Goal: Task Accomplishment & Management: Manage account settings

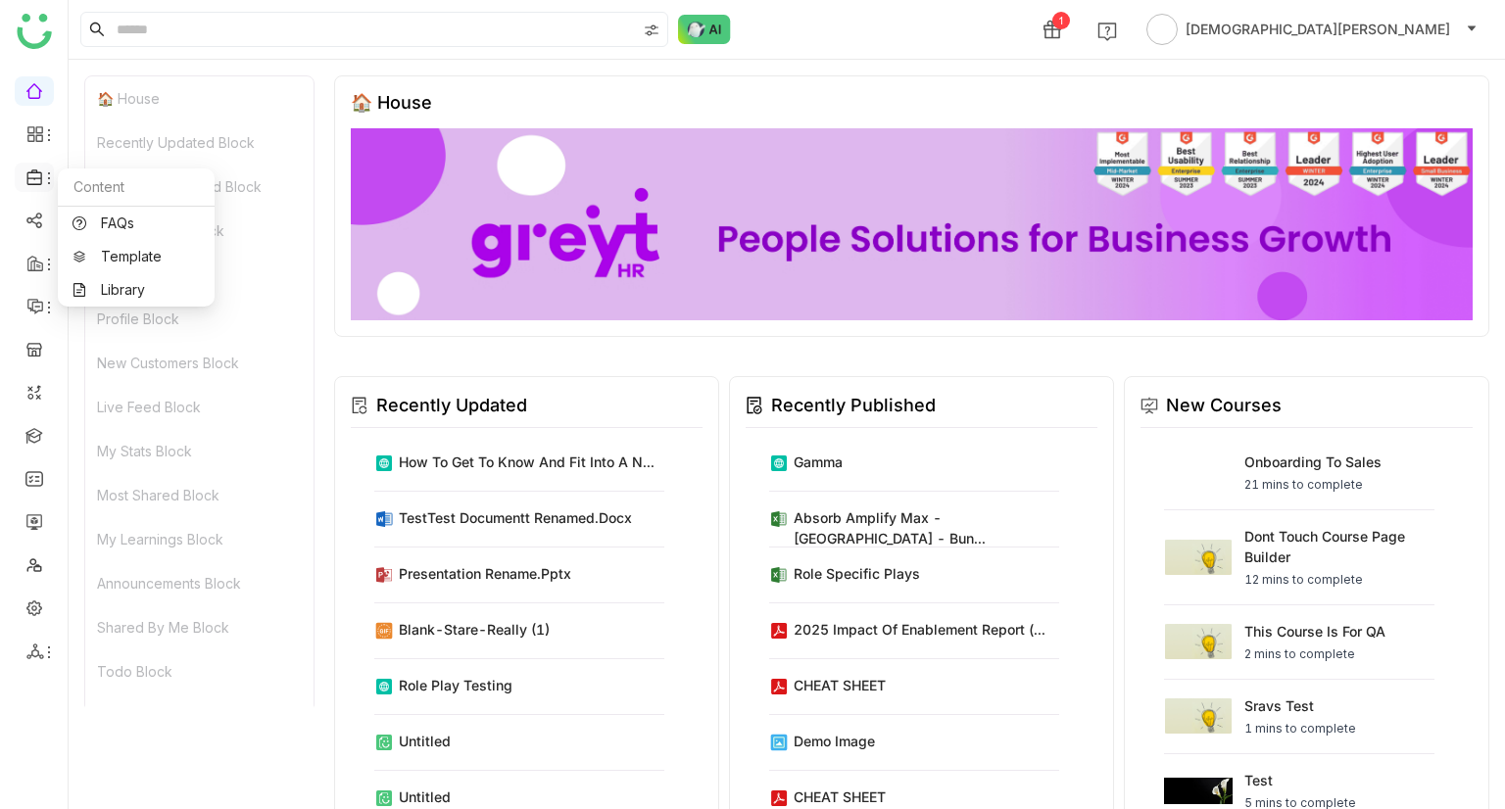
drag, startPoint x: 37, startPoint y: 175, endPoint x: 46, endPoint y: 181, distance: 10.6
click at [37, 175] on icon at bounding box center [35, 178] width 18 height 18
click at [129, 283] on link "Library" at bounding box center [136, 290] width 127 height 14
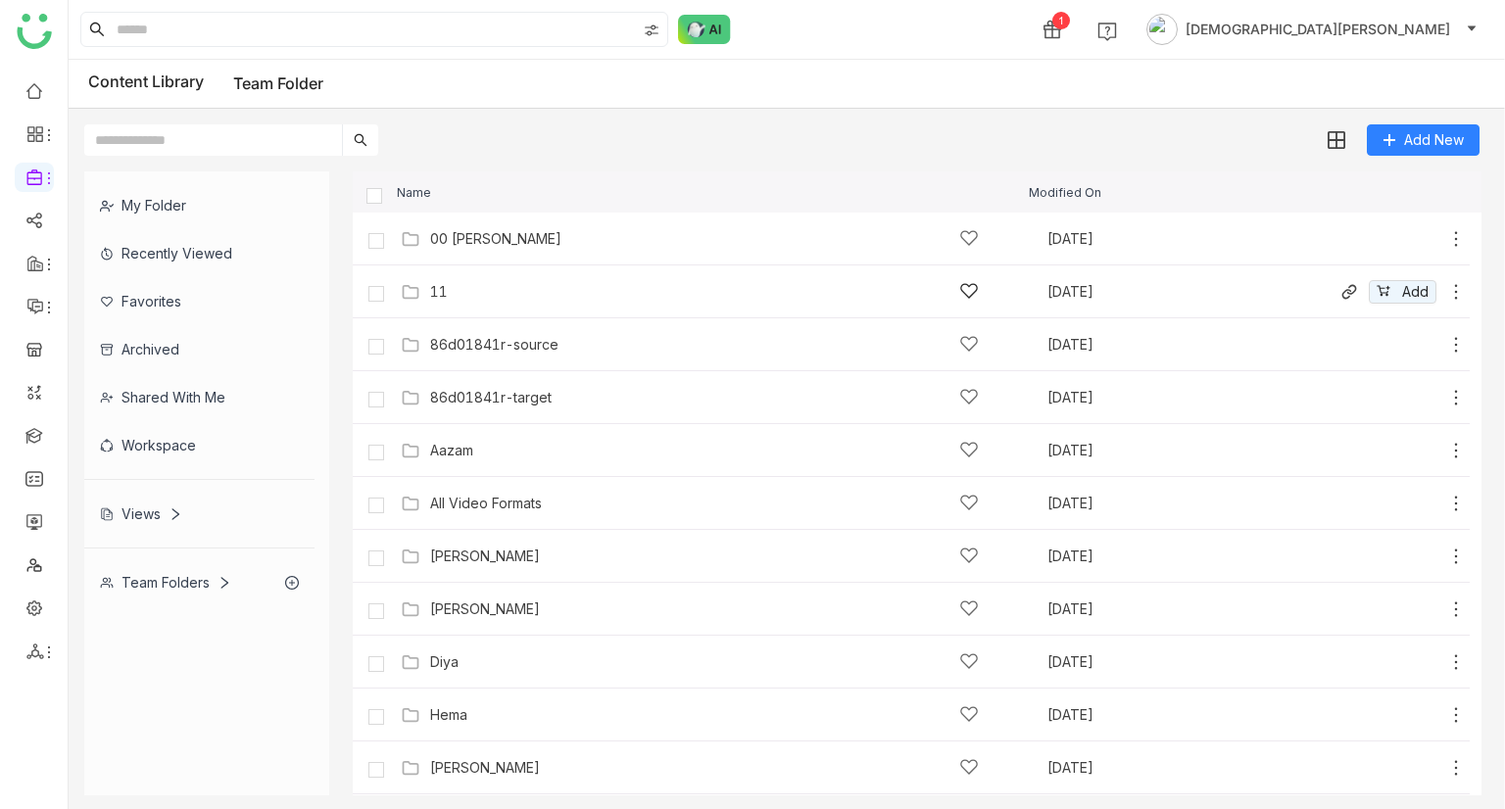
click at [519, 286] on div "11" at bounding box center [704, 291] width 549 height 21
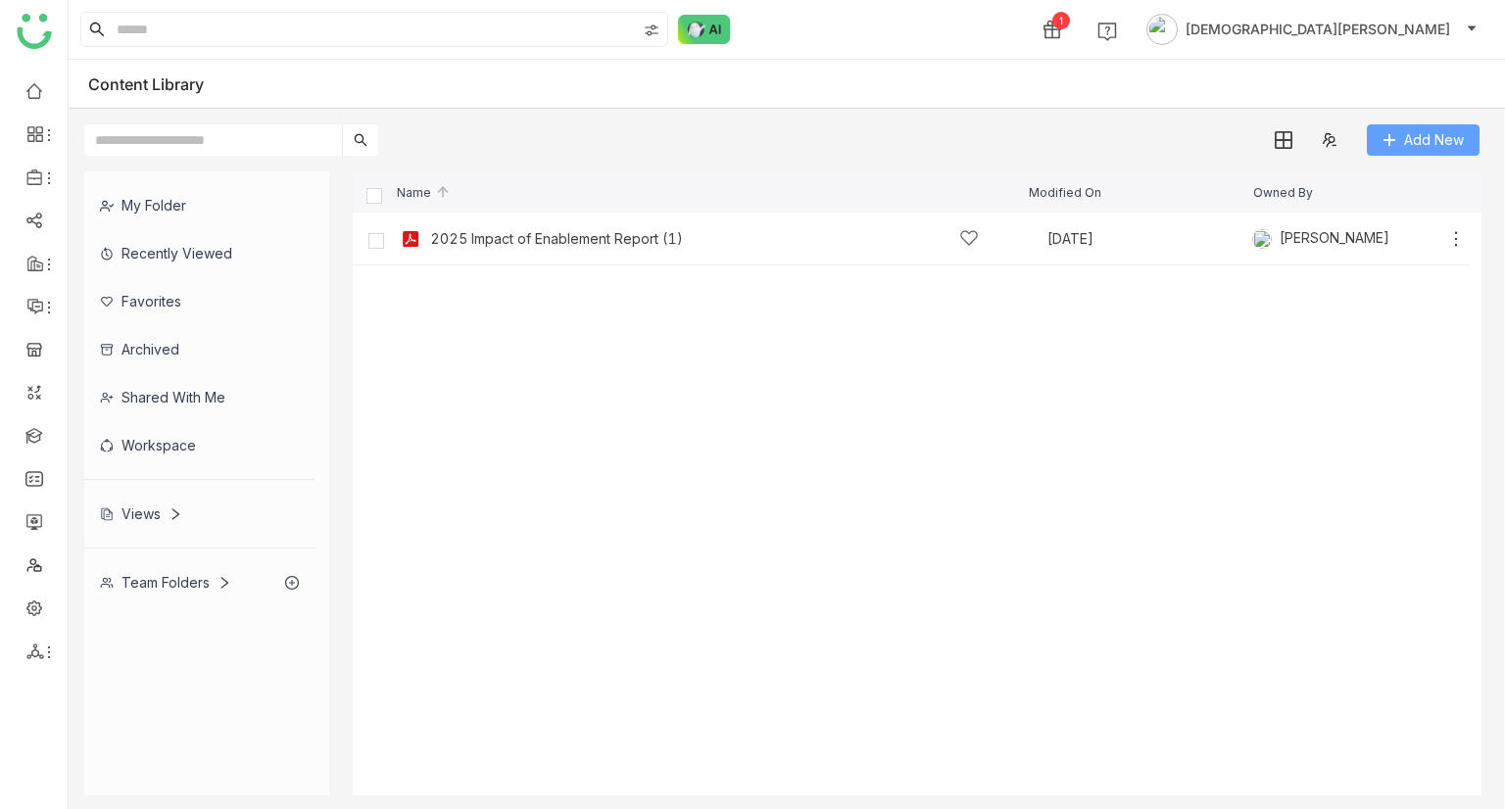
click at [1422, 132] on span "Add New" at bounding box center [1434, 140] width 60 height 22
click at [1420, 145] on span "Add New" at bounding box center [1434, 140] width 60 height 22
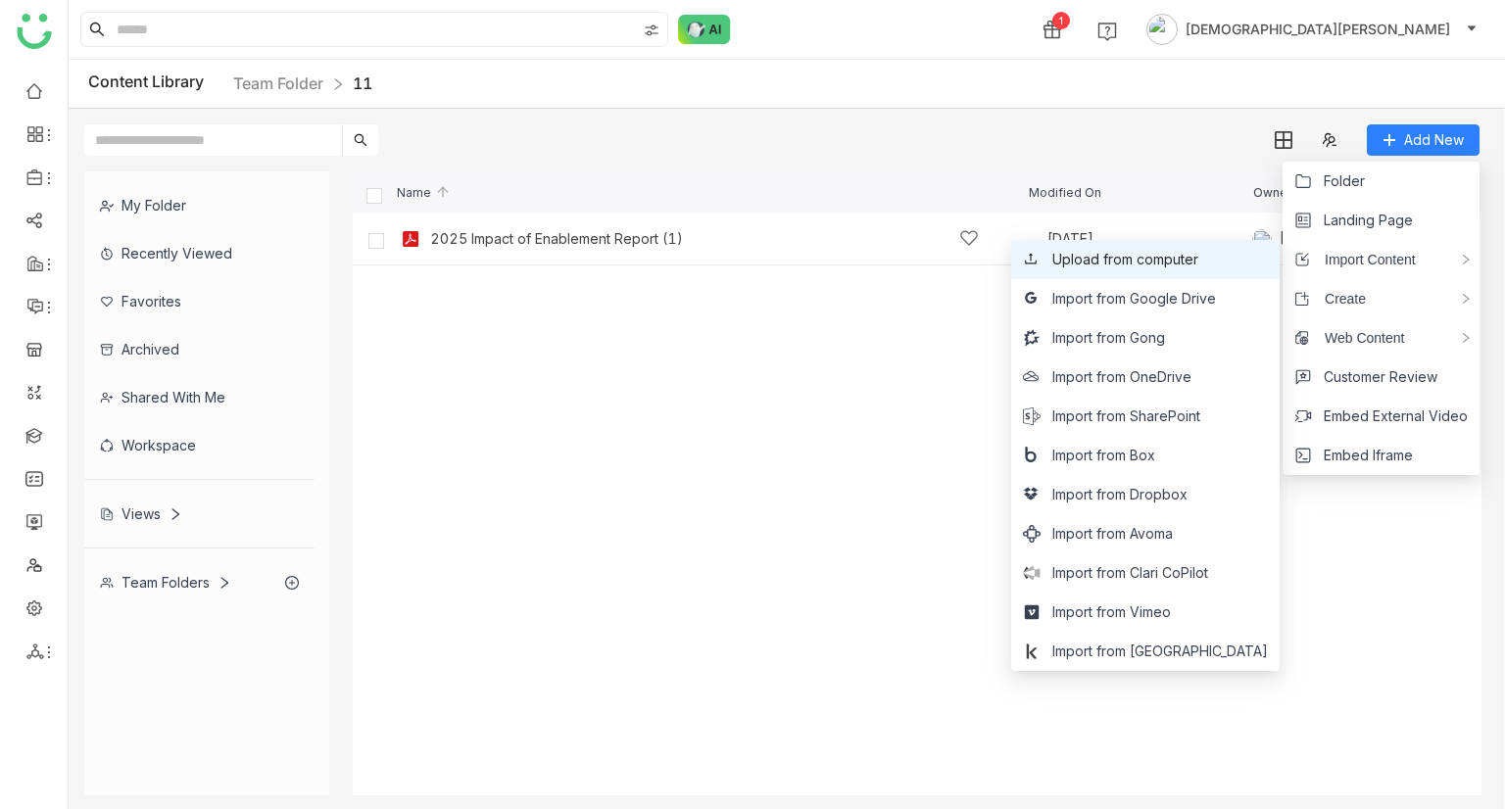
click at [1166, 264] on span "Upload from computer" at bounding box center [1125, 260] width 146 height 22
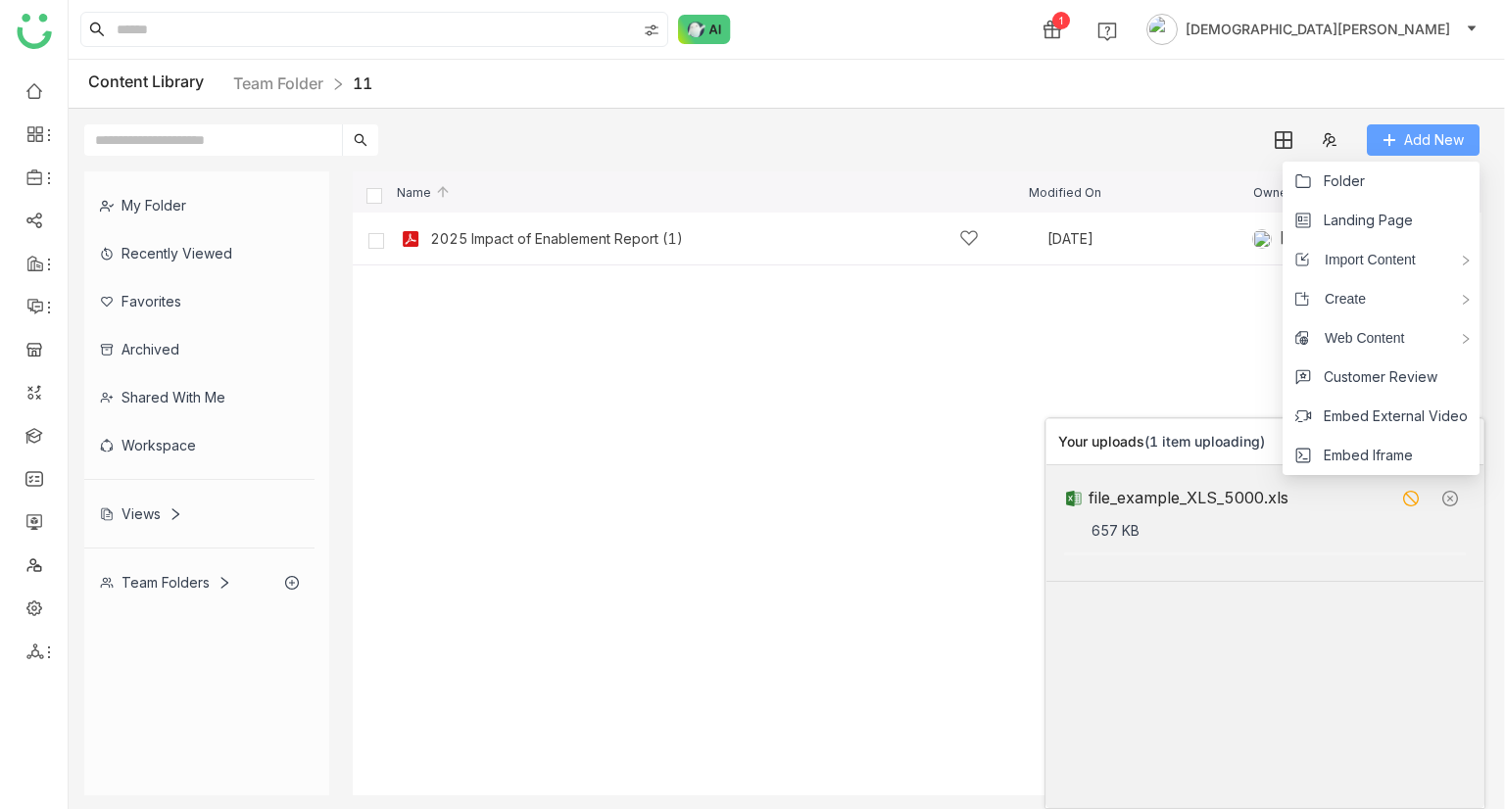
click at [1422, 124] on button "Add New" at bounding box center [1423, 139] width 113 height 31
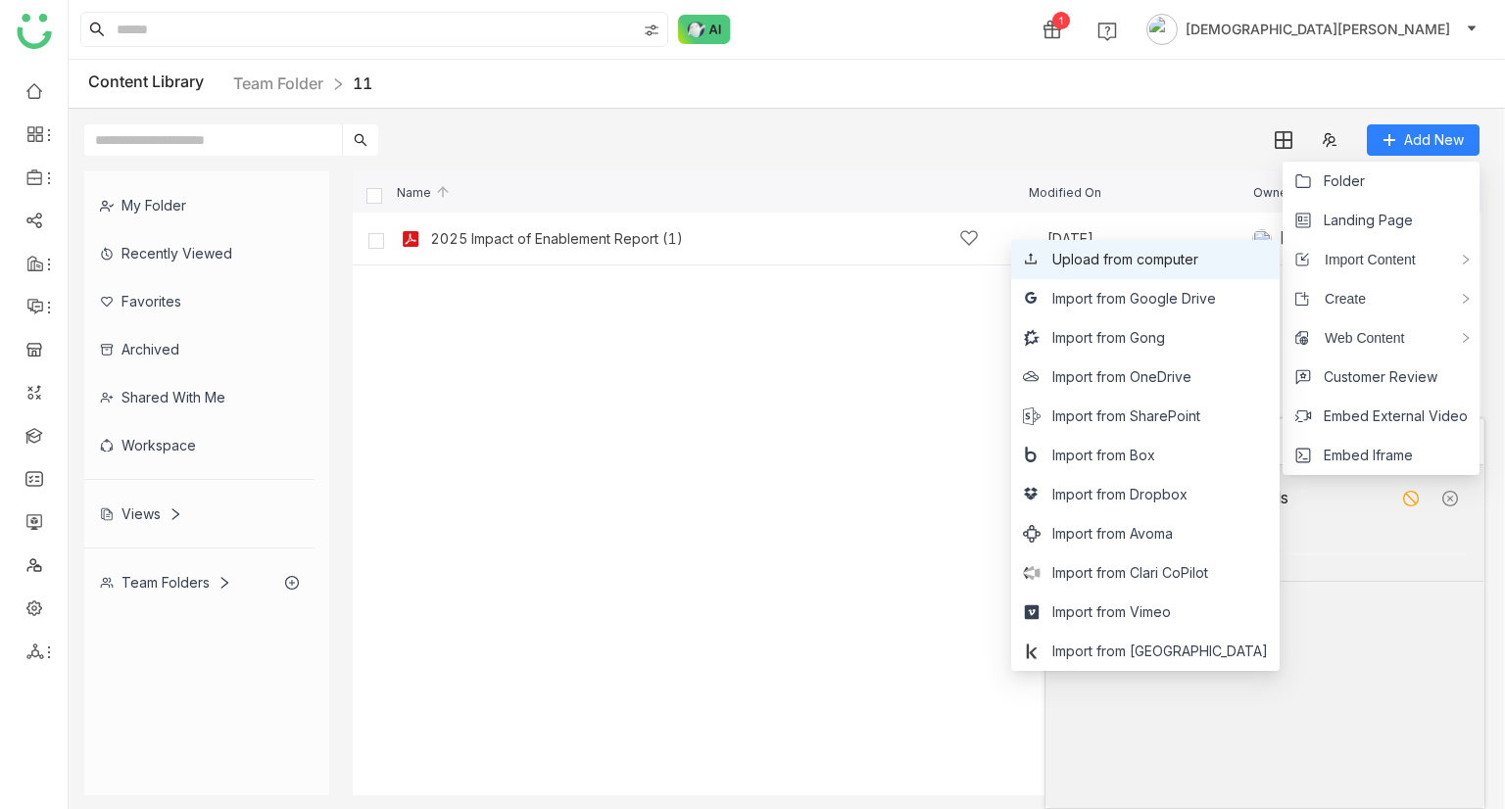
click at [1188, 269] on span "Upload from computer" at bounding box center [1125, 260] width 146 height 22
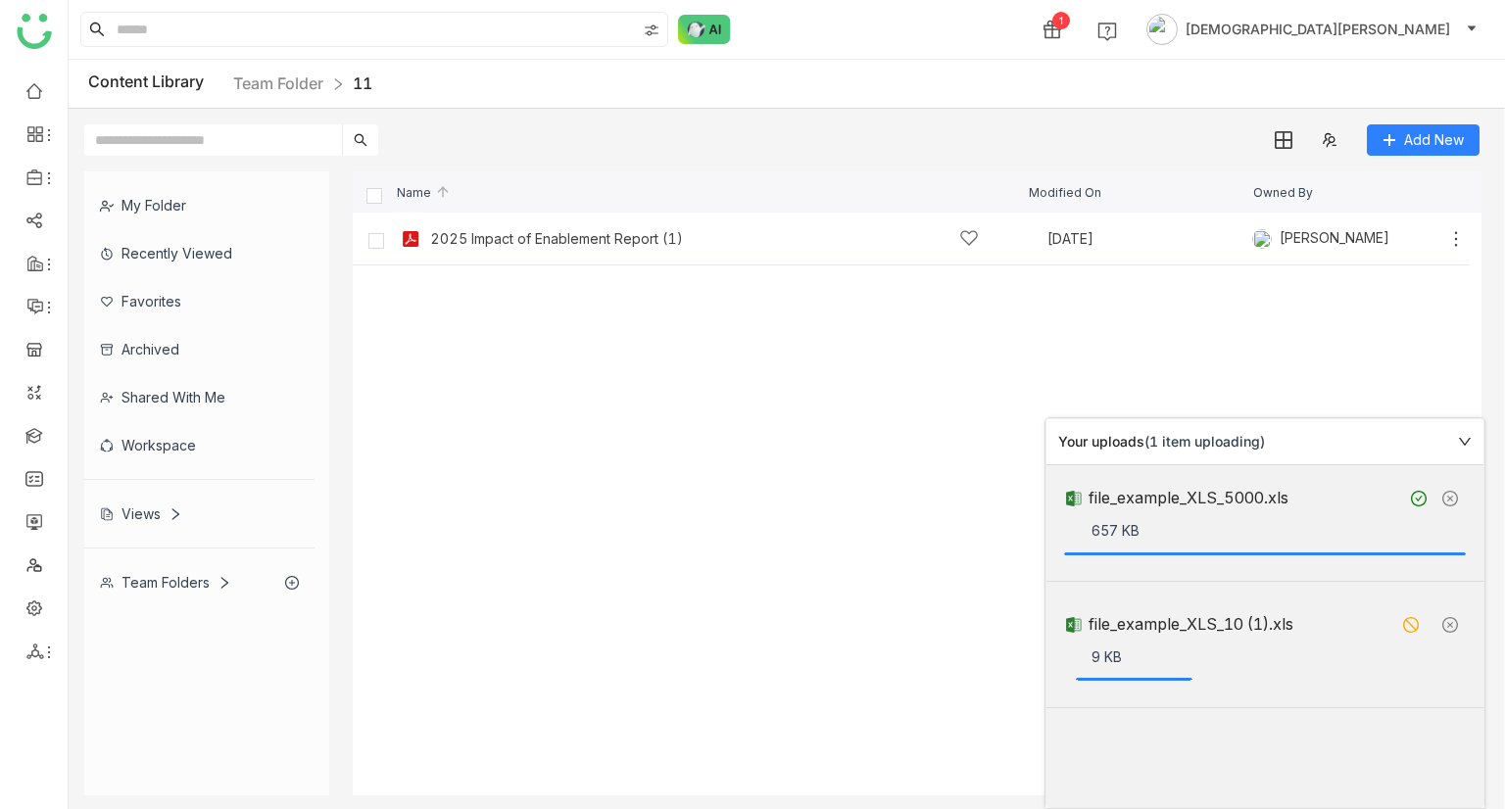
click at [1461, 438] on icon at bounding box center [1465, 442] width 12 height 8
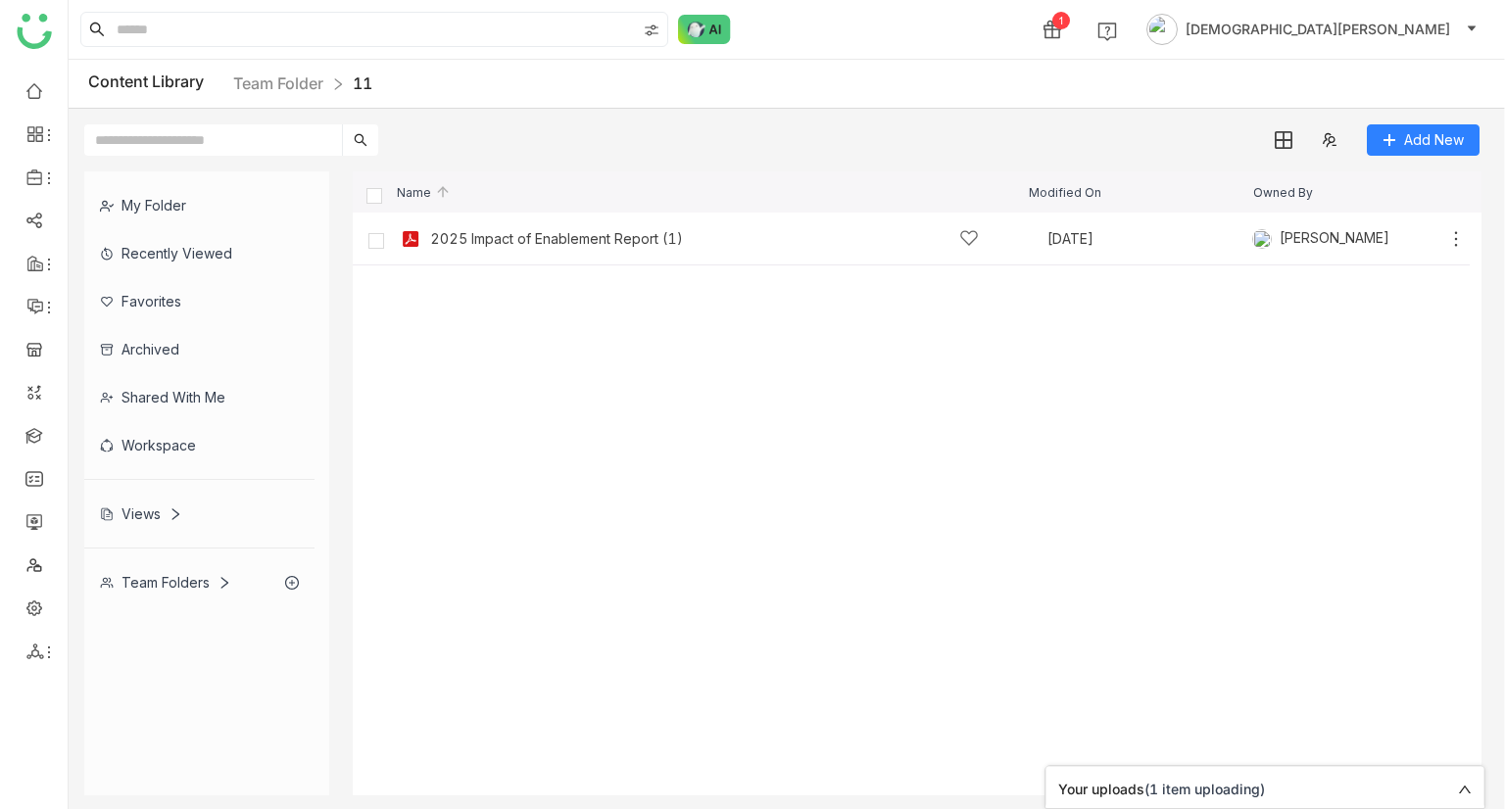
click at [1462, 787] on icon at bounding box center [1465, 790] width 14 height 14
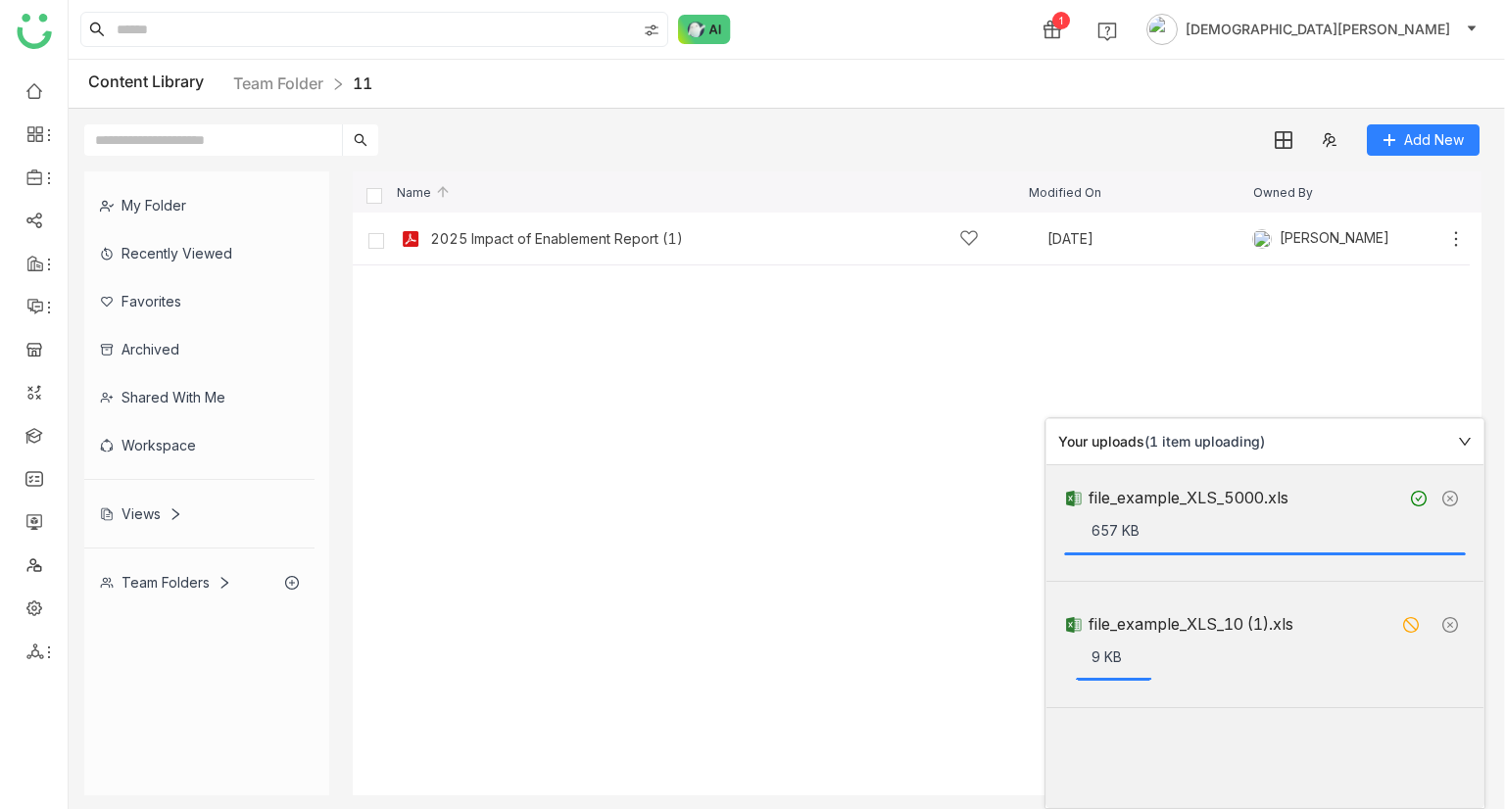
click at [1415, 624] on icon at bounding box center [1411, 625] width 16 height 16
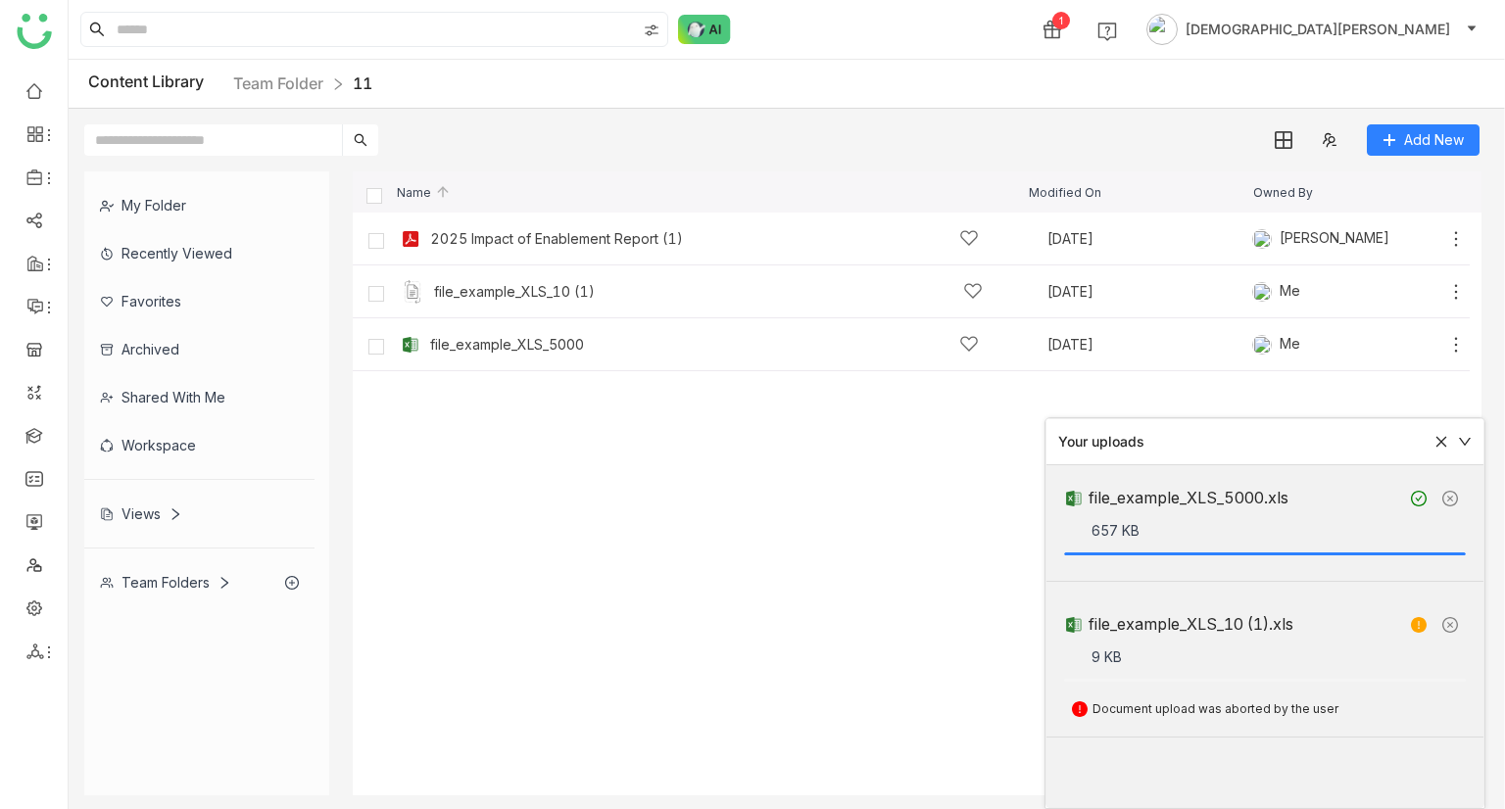
click at [1434, 444] on div at bounding box center [1447, 442] width 49 height 14
click at [1460, 291] on icon at bounding box center [1456, 292] width 20 height 20
click at [1440, 444] on icon at bounding box center [1442, 442] width 14 height 14
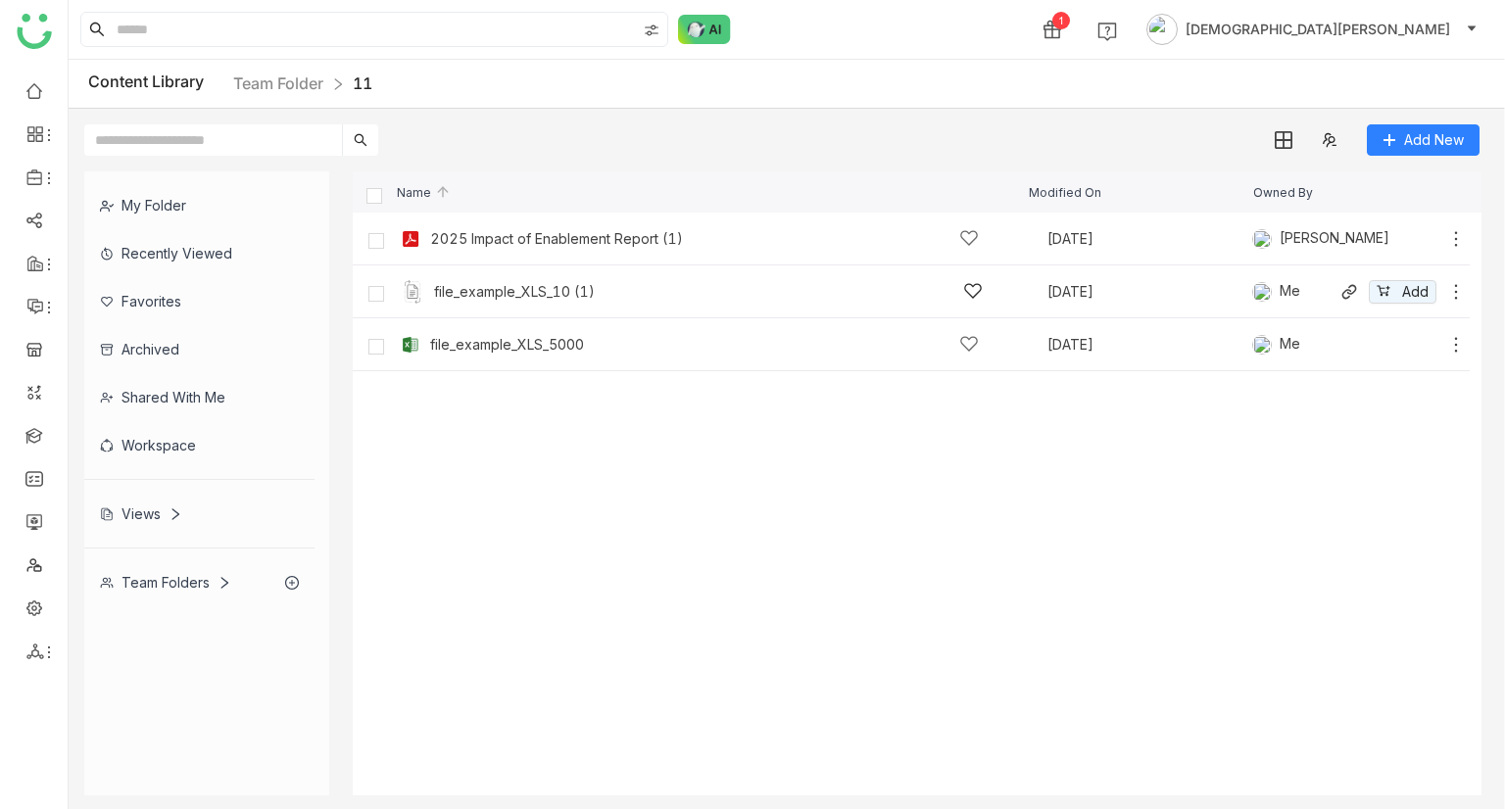
click at [1458, 285] on icon at bounding box center [1456, 292] width 20 height 20
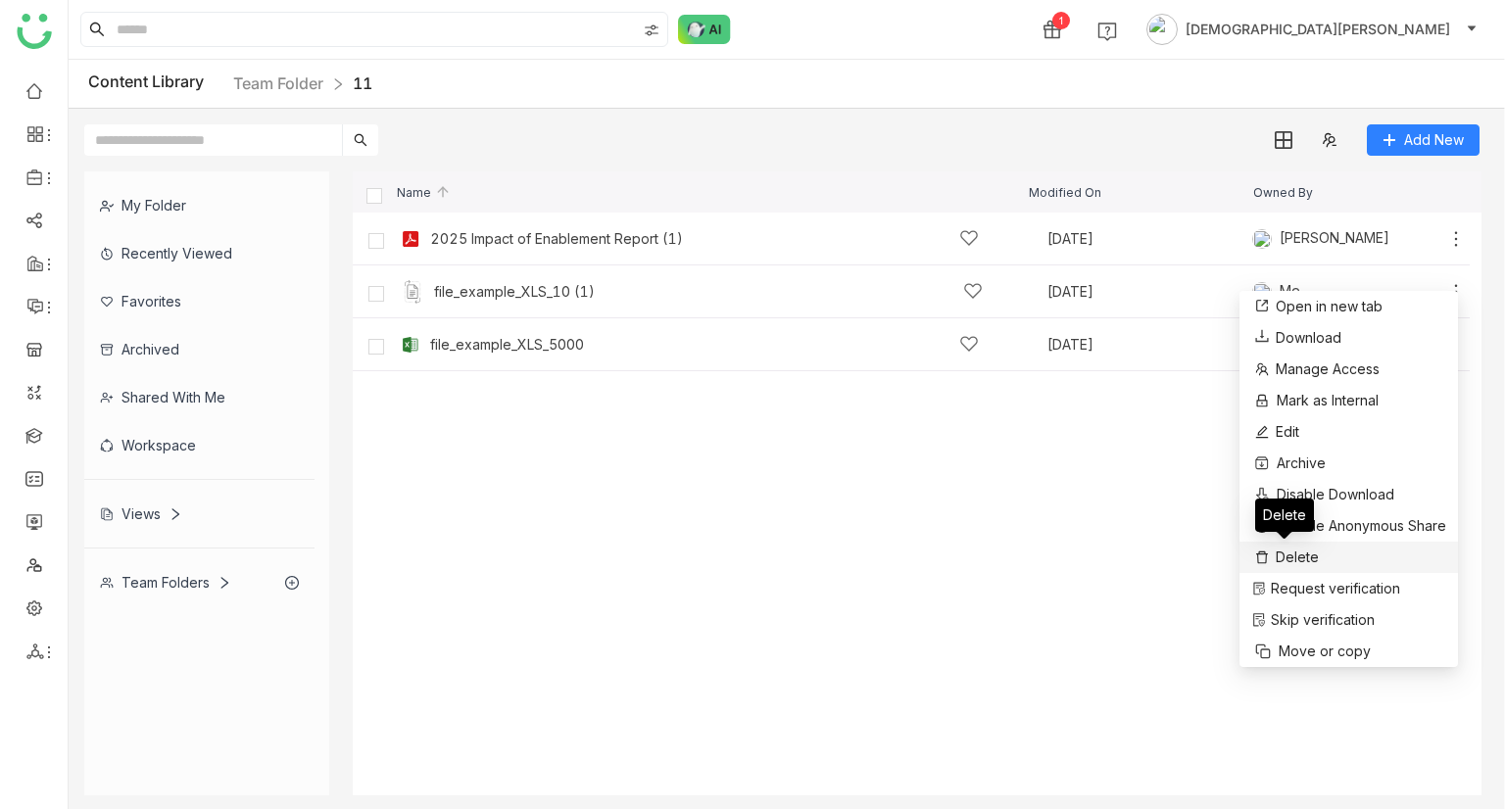
click at [1287, 558] on span "Delete" at bounding box center [1297, 558] width 43 height 22
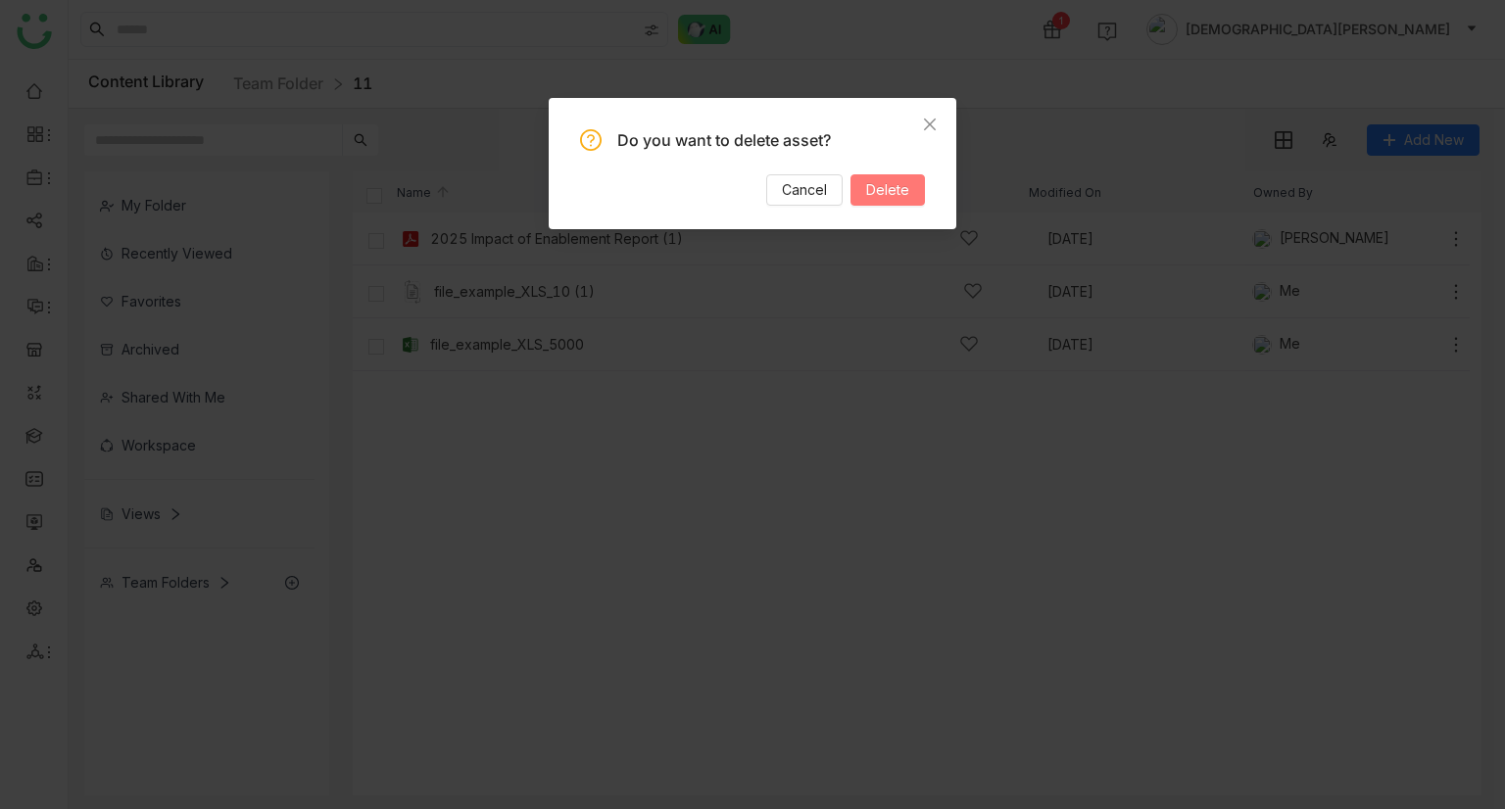
click at [857, 179] on button "Delete" at bounding box center [888, 189] width 74 height 31
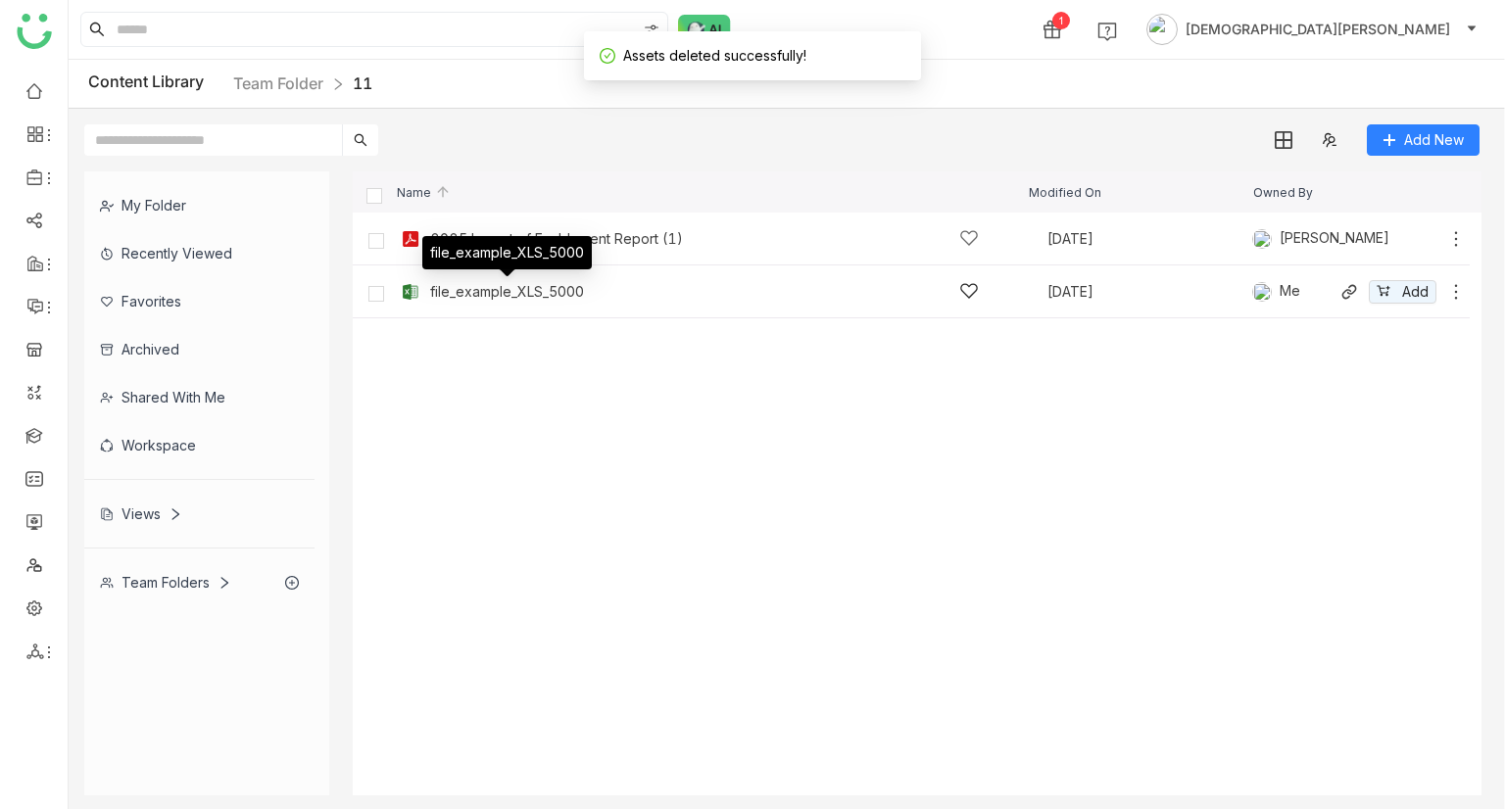
click at [460, 295] on div "file_example_XLS_5000" at bounding box center [507, 292] width 154 height 16
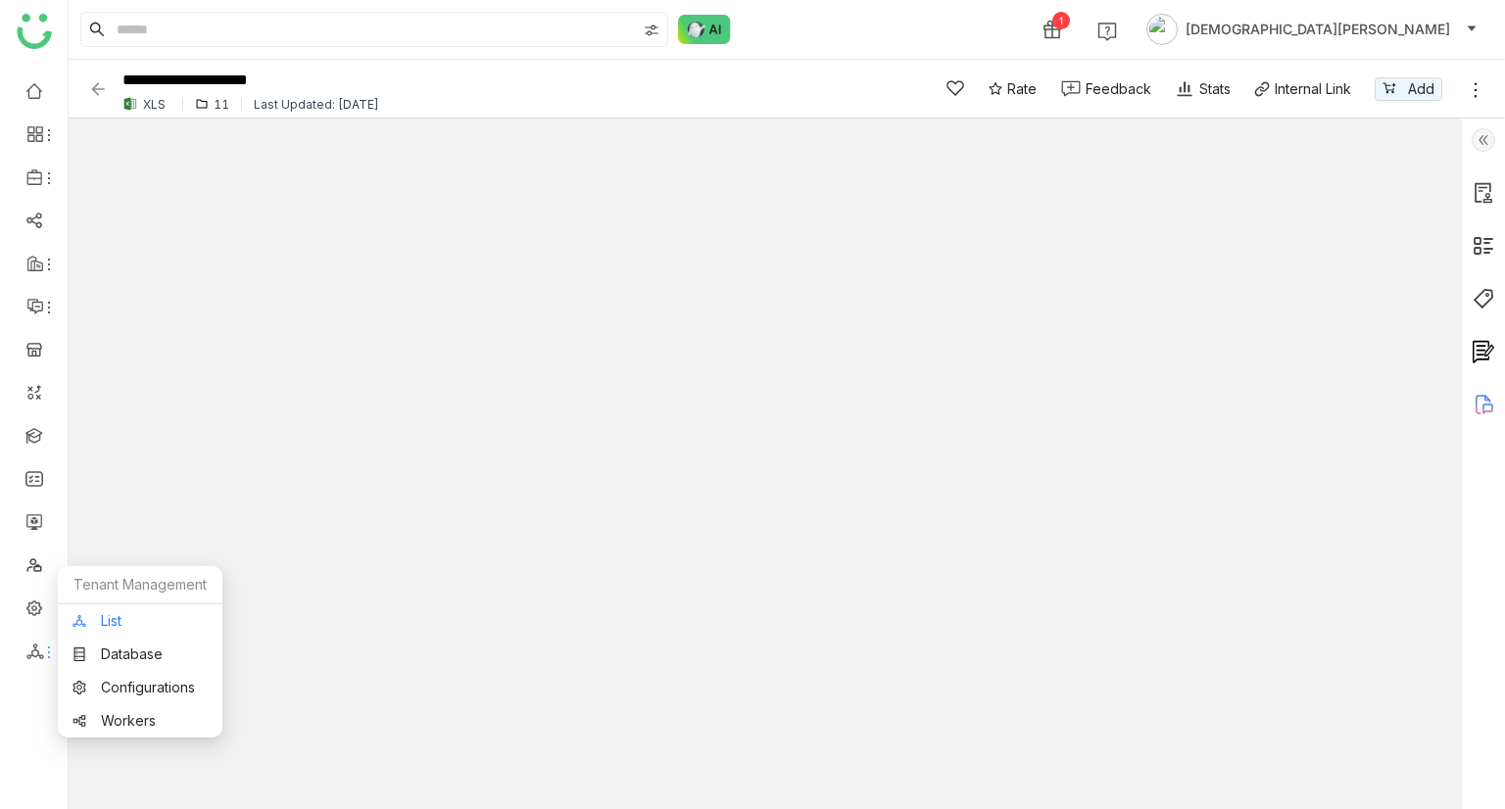
click at [103, 617] on link "List" at bounding box center [140, 621] width 135 height 14
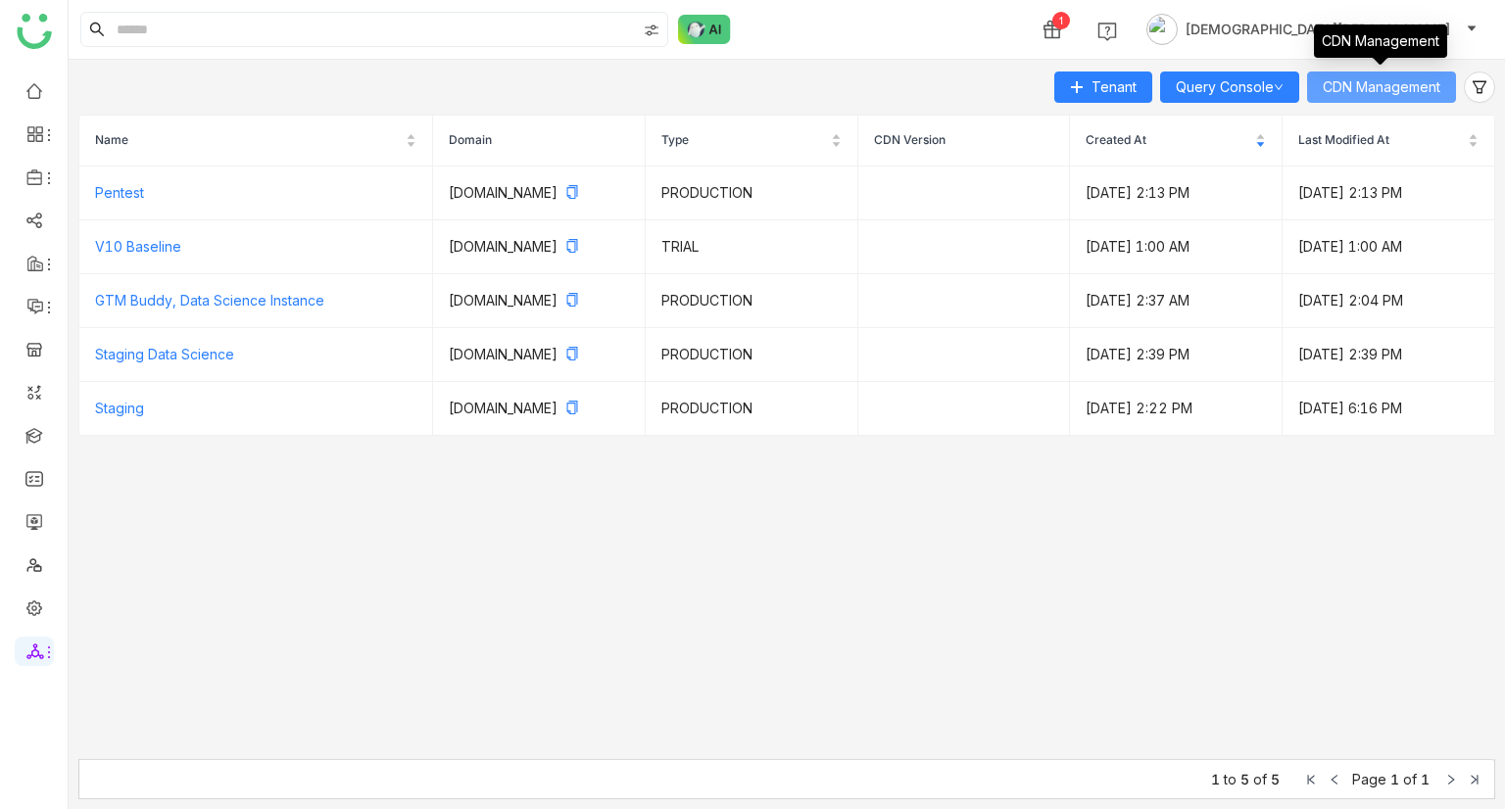
click at [1431, 71] on div "CDN Management" at bounding box center [1380, 47] width 133 height 47
click at [1431, 78] on span "CDN Management" at bounding box center [1382, 87] width 118 height 22
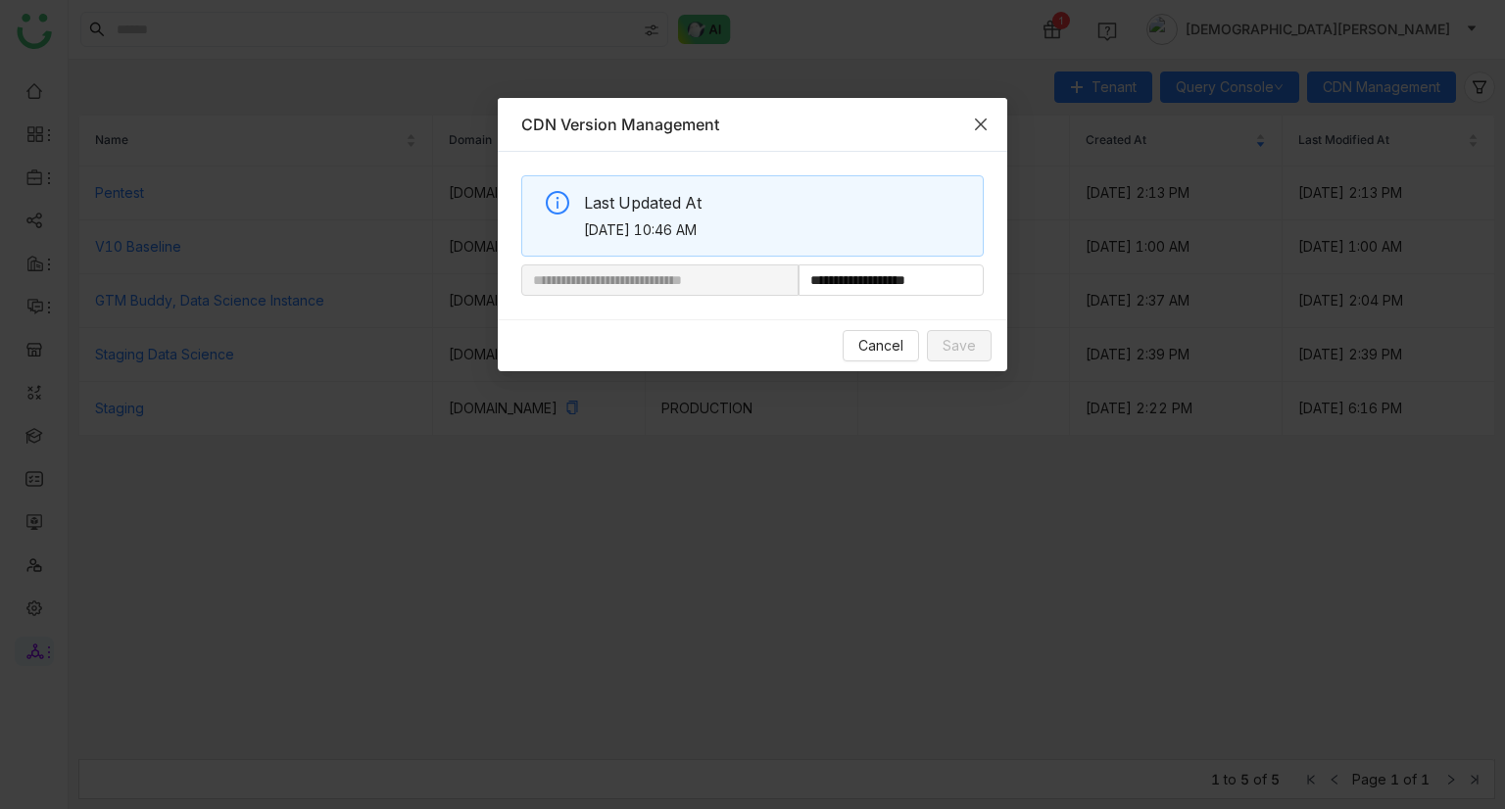
click at [980, 119] on icon "Close" at bounding box center [981, 125] width 16 height 16
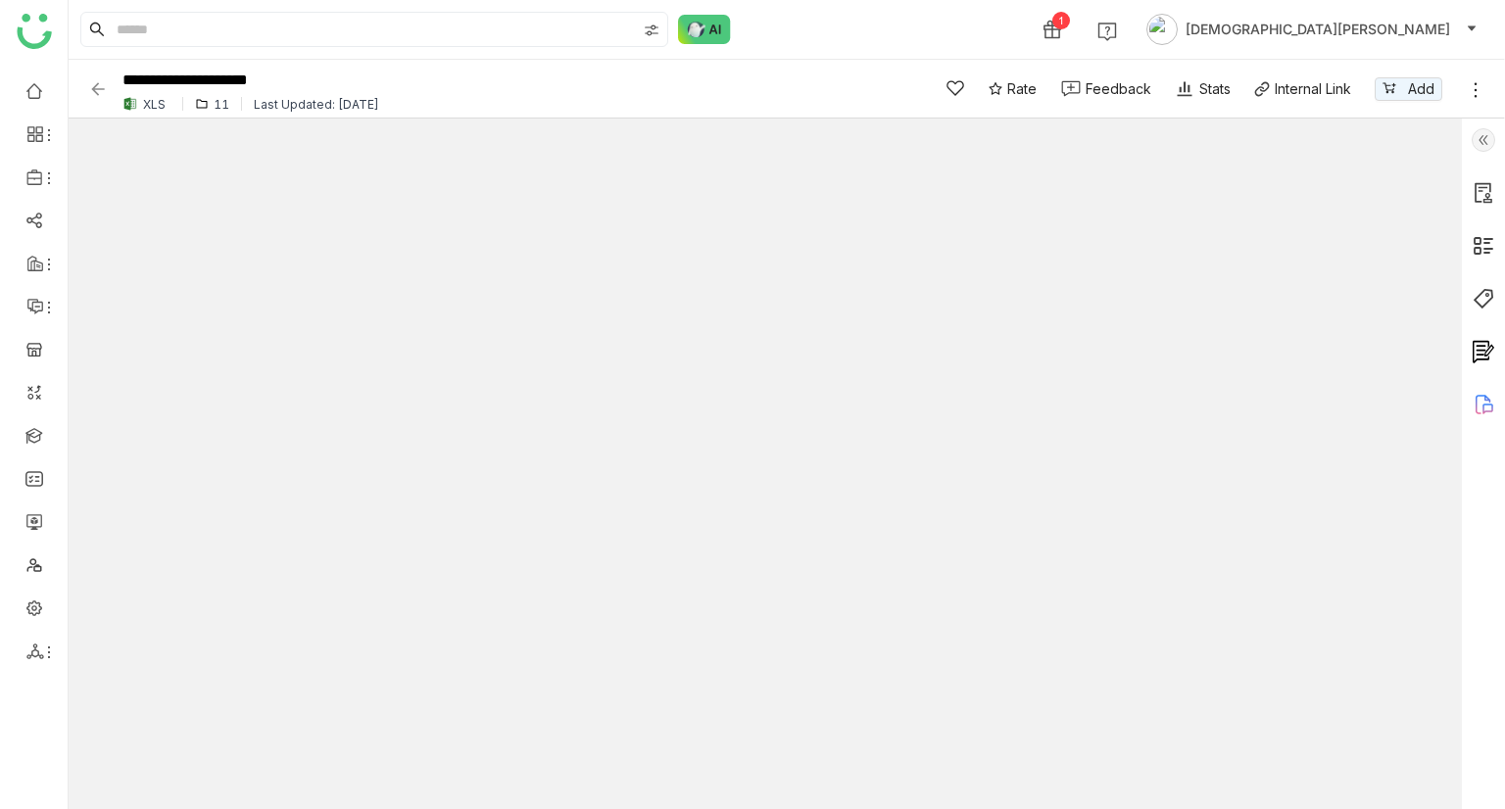
click at [94, 89] on img at bounding box center [98, 89] width 20 height 20
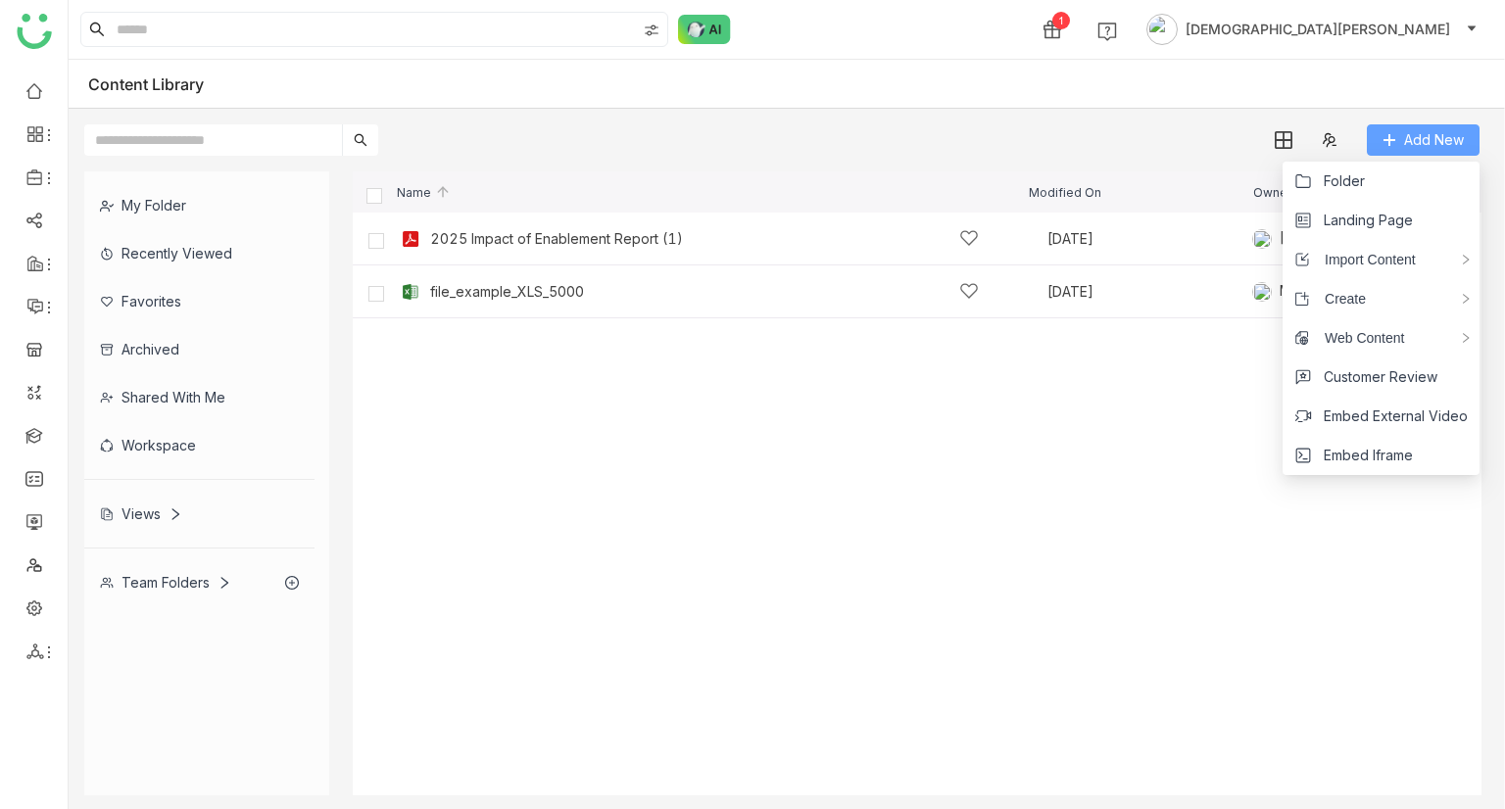
click at [1450, 133] on span "Add New" at bounding box center [1434, 140] width 60 height 22
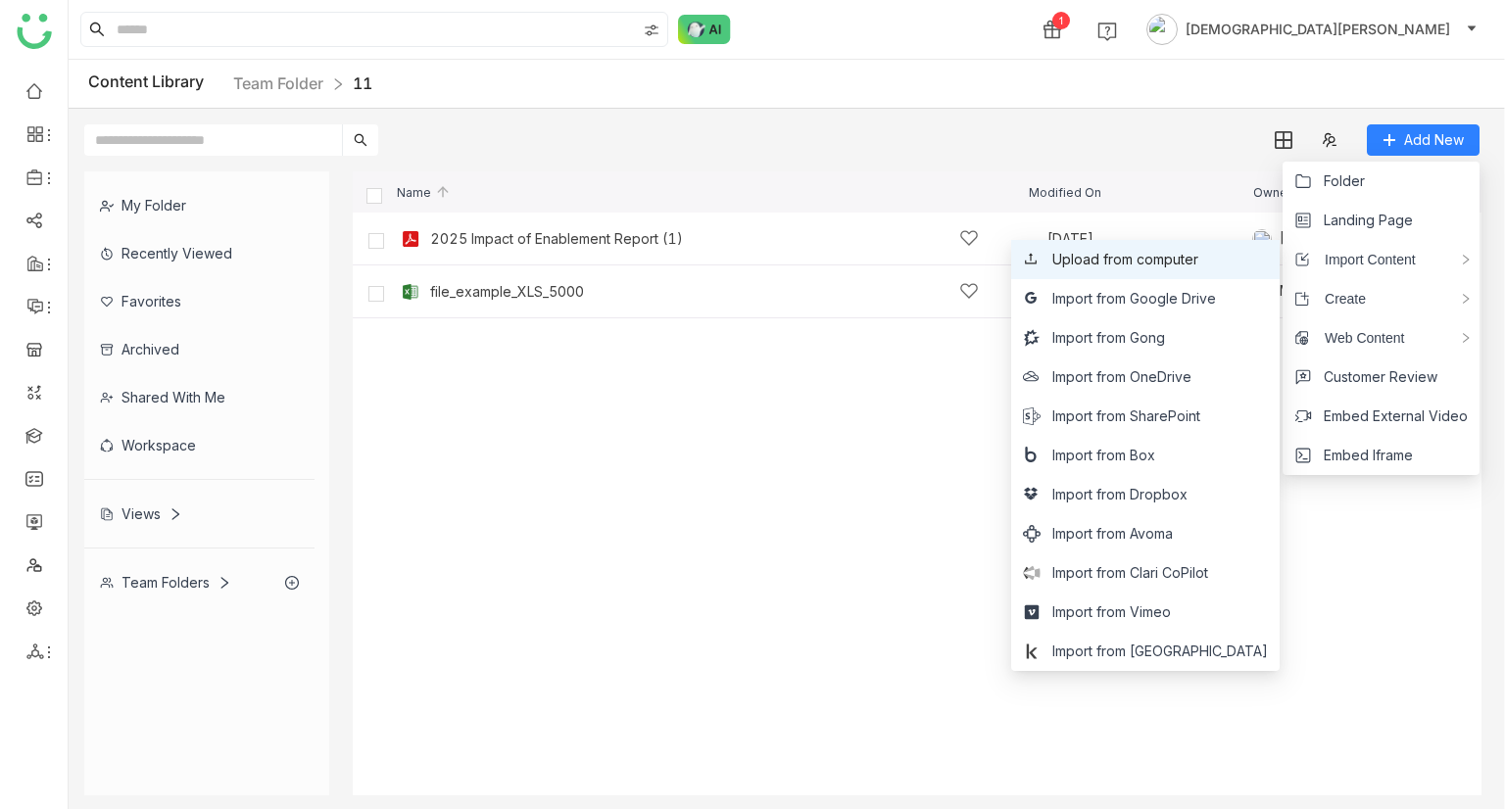
click at [1168, 262] on span "Upload from computer" at bounding box center [1125, 260] width 146 height 22
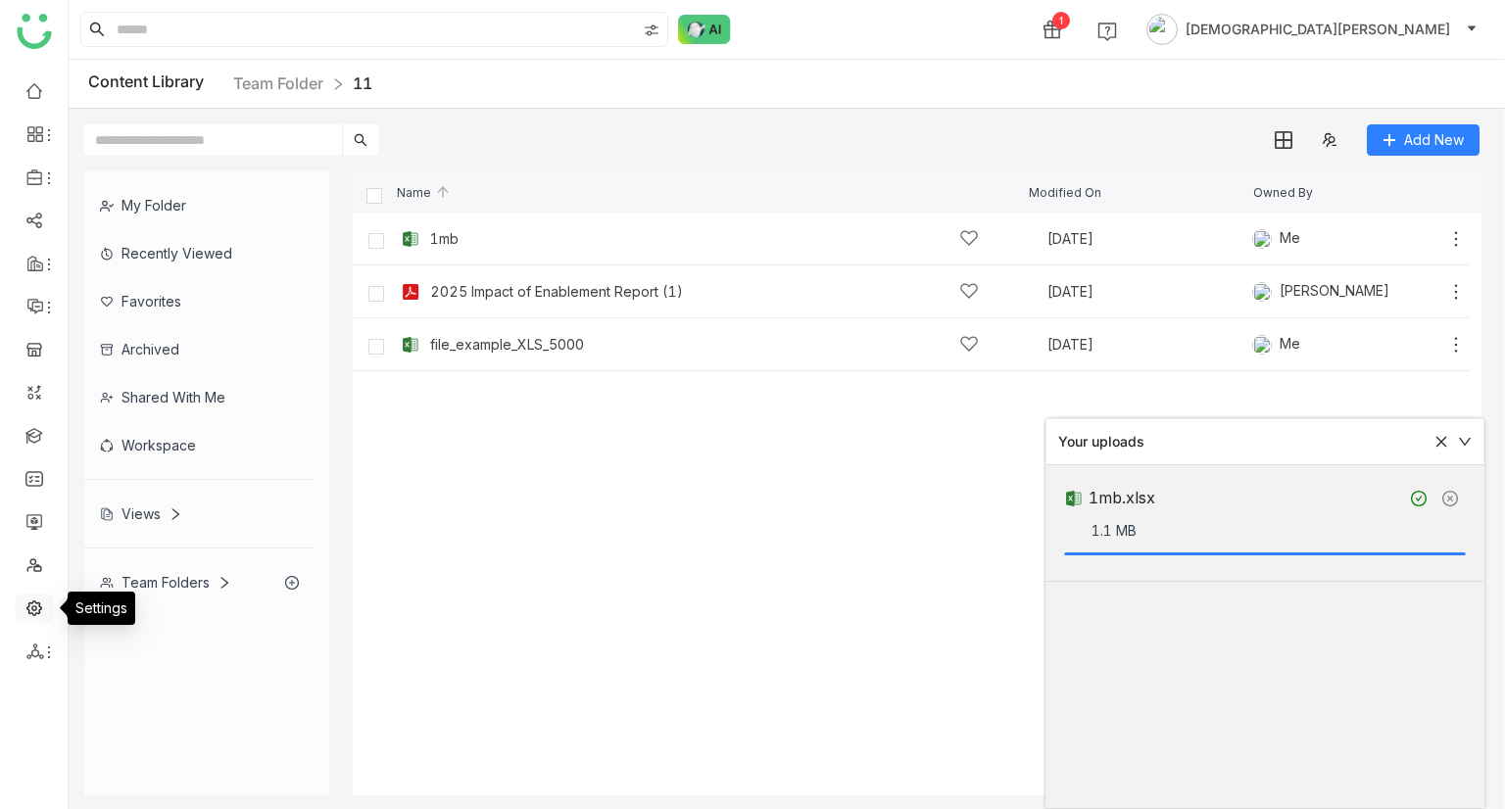
click at [41, 611] on link at bounding box center [34, 607] width 18 height 17
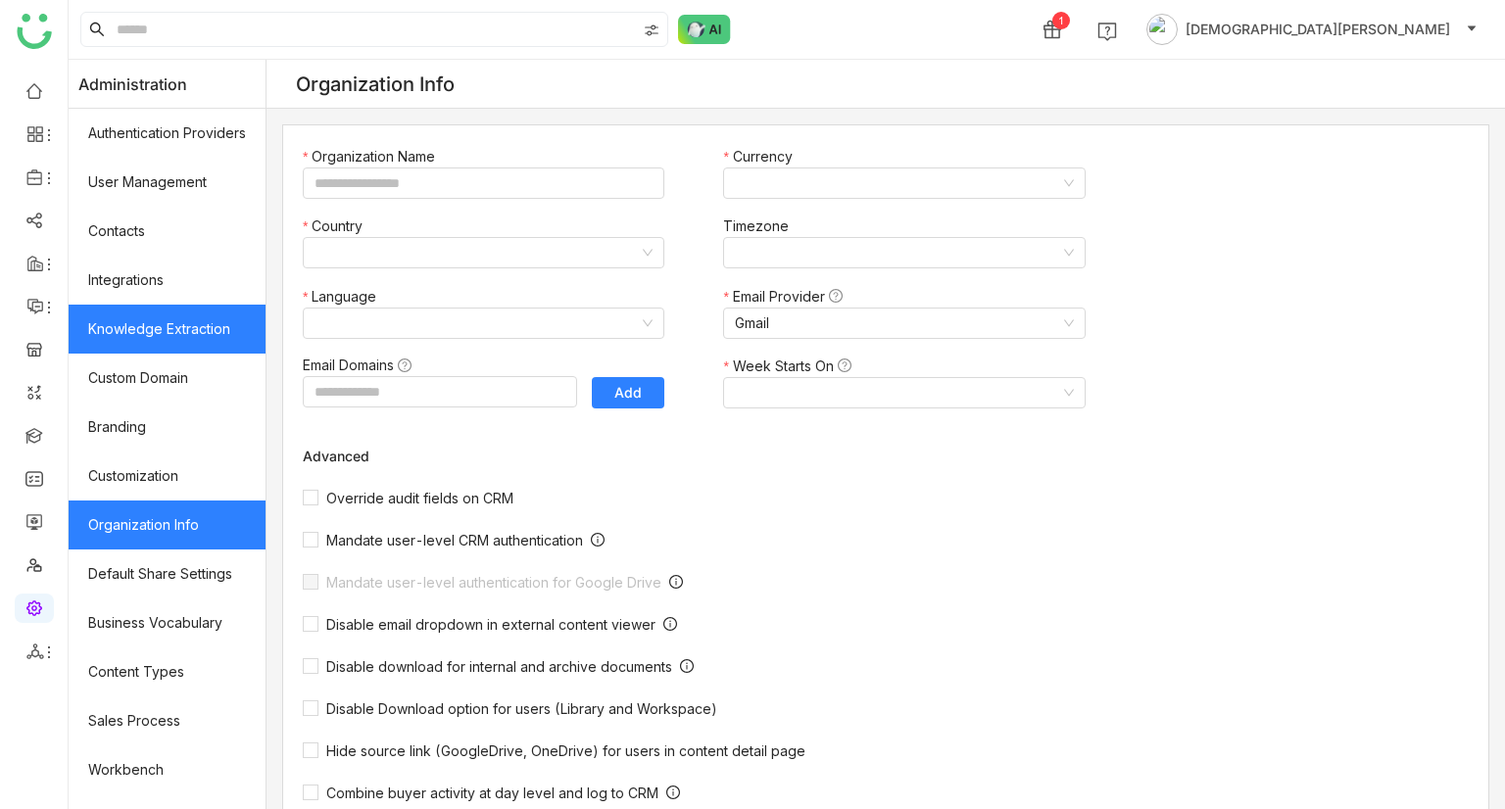
type input "*******"
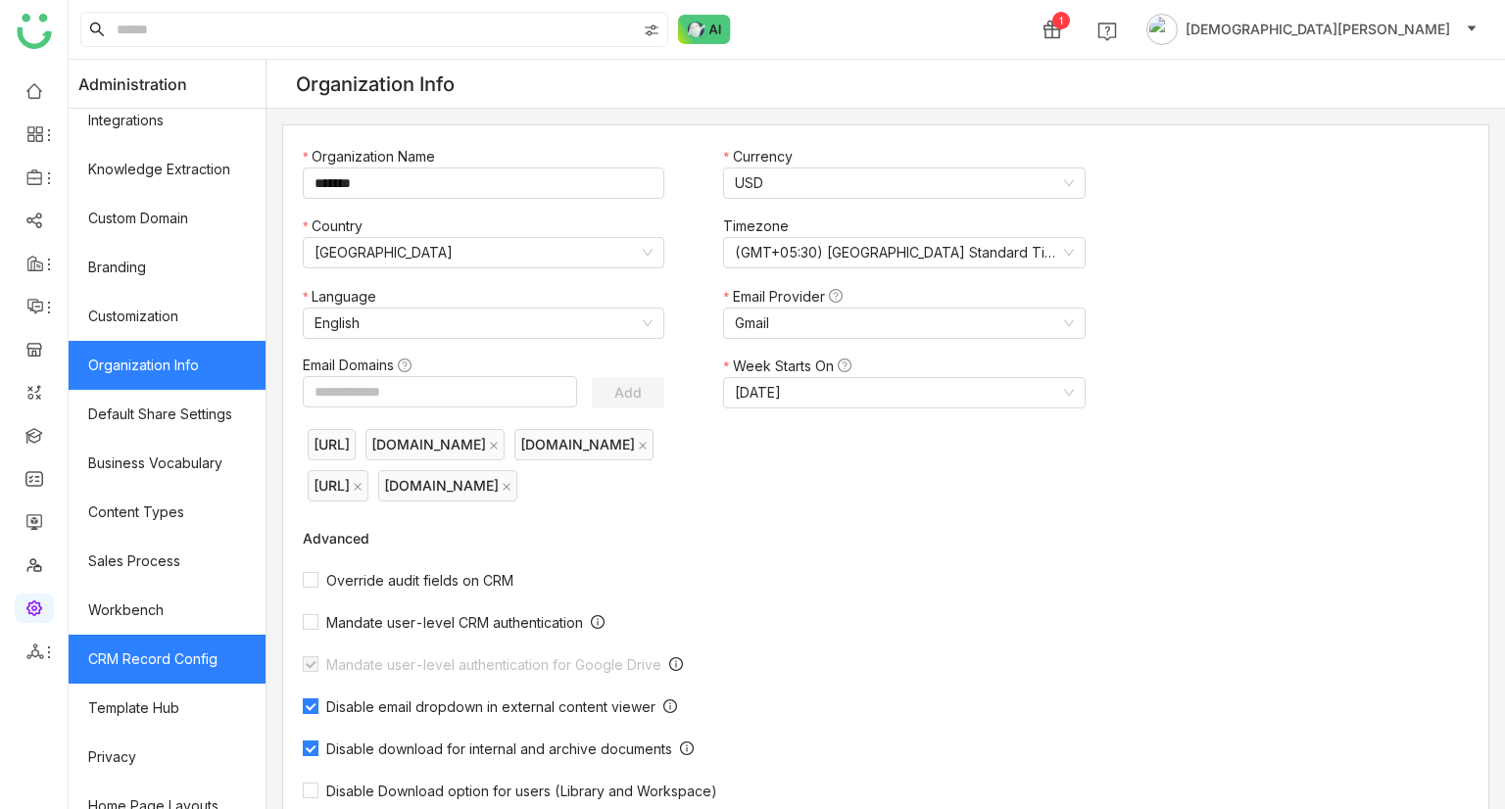
scroll to position [230, 0]
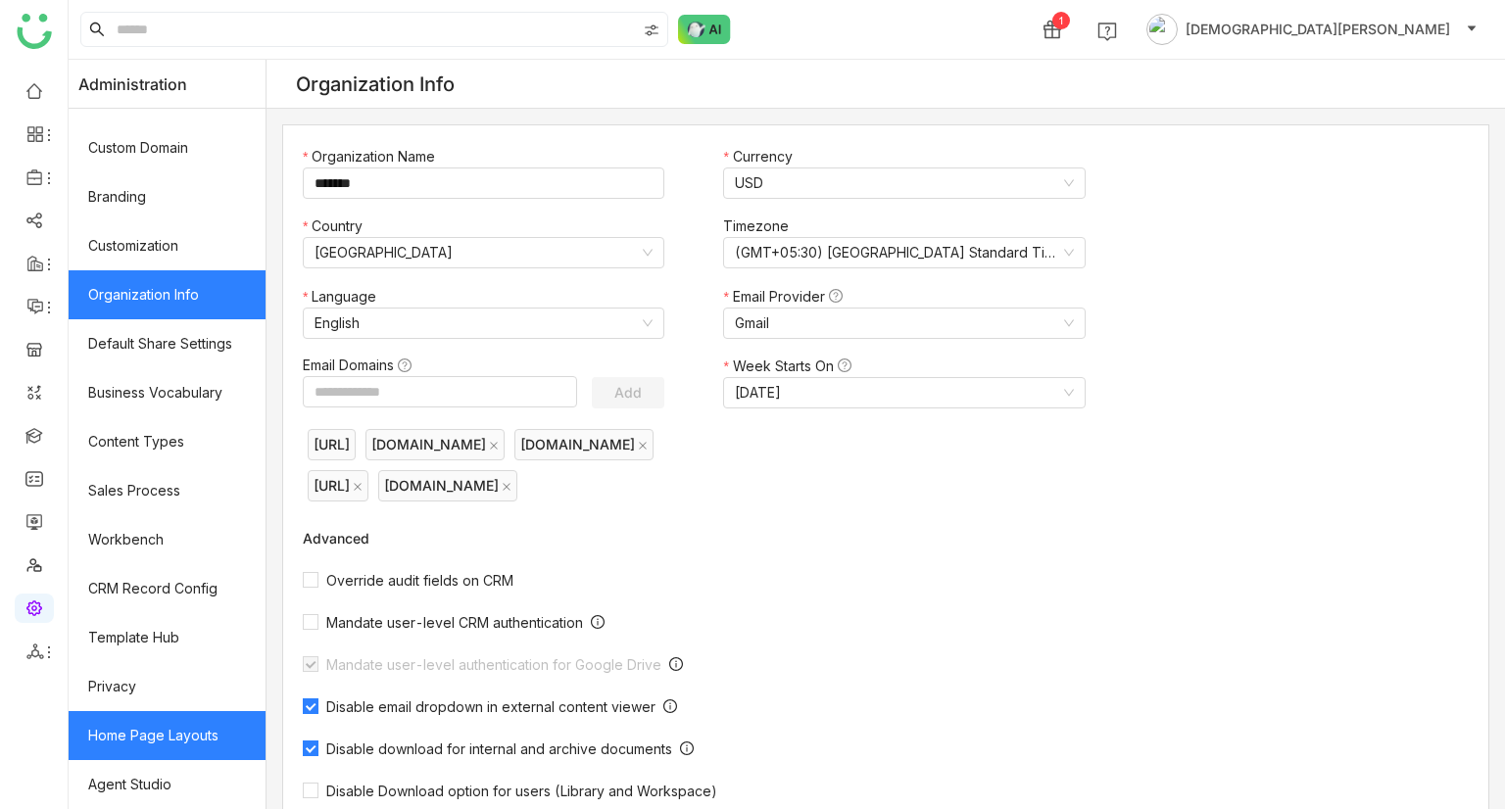
click at [163, 723] on link "Home Page Layouts" at bounding box center [167, 735] width 197 height 49
click at [186, 732] on link "Home Page Layouts" at bounding box center [167, 735] width 197 height 49
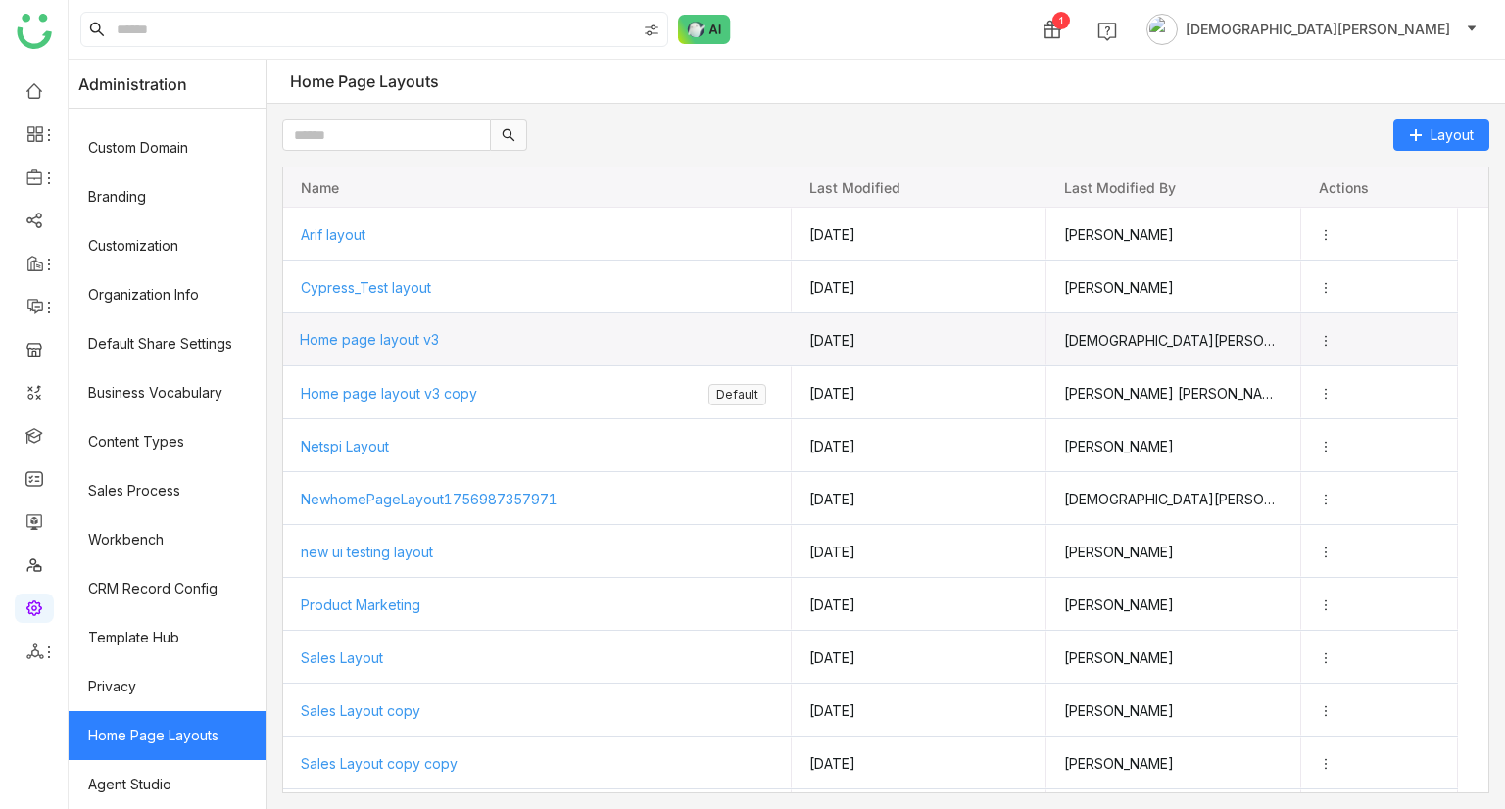
click at [412, 342] on span "Home page layout v3" at bounding box center [369, 339] width 139 height 17
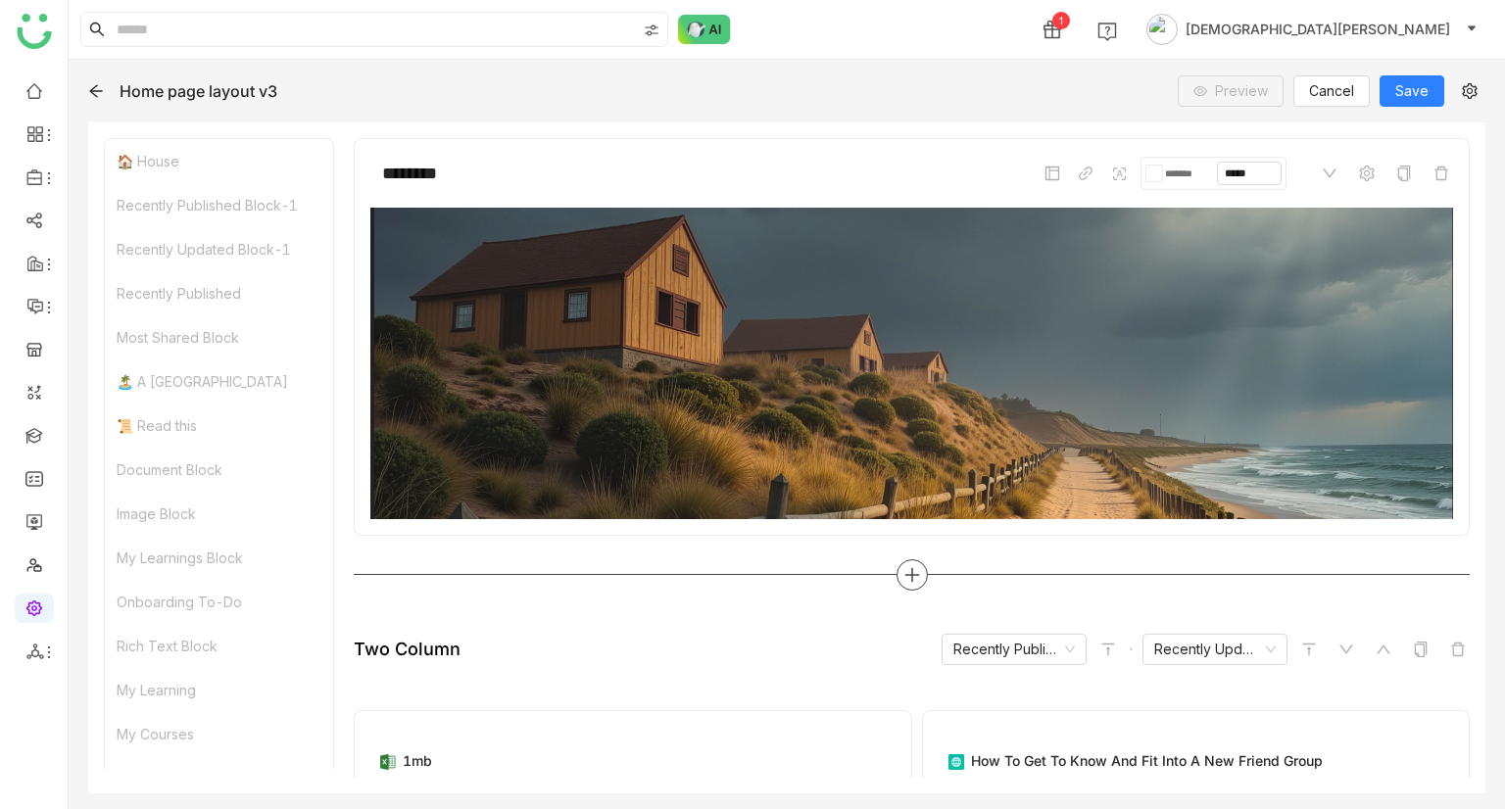
click at [903, 566] on icon at bounding box center [912, 575] width 18 height 18
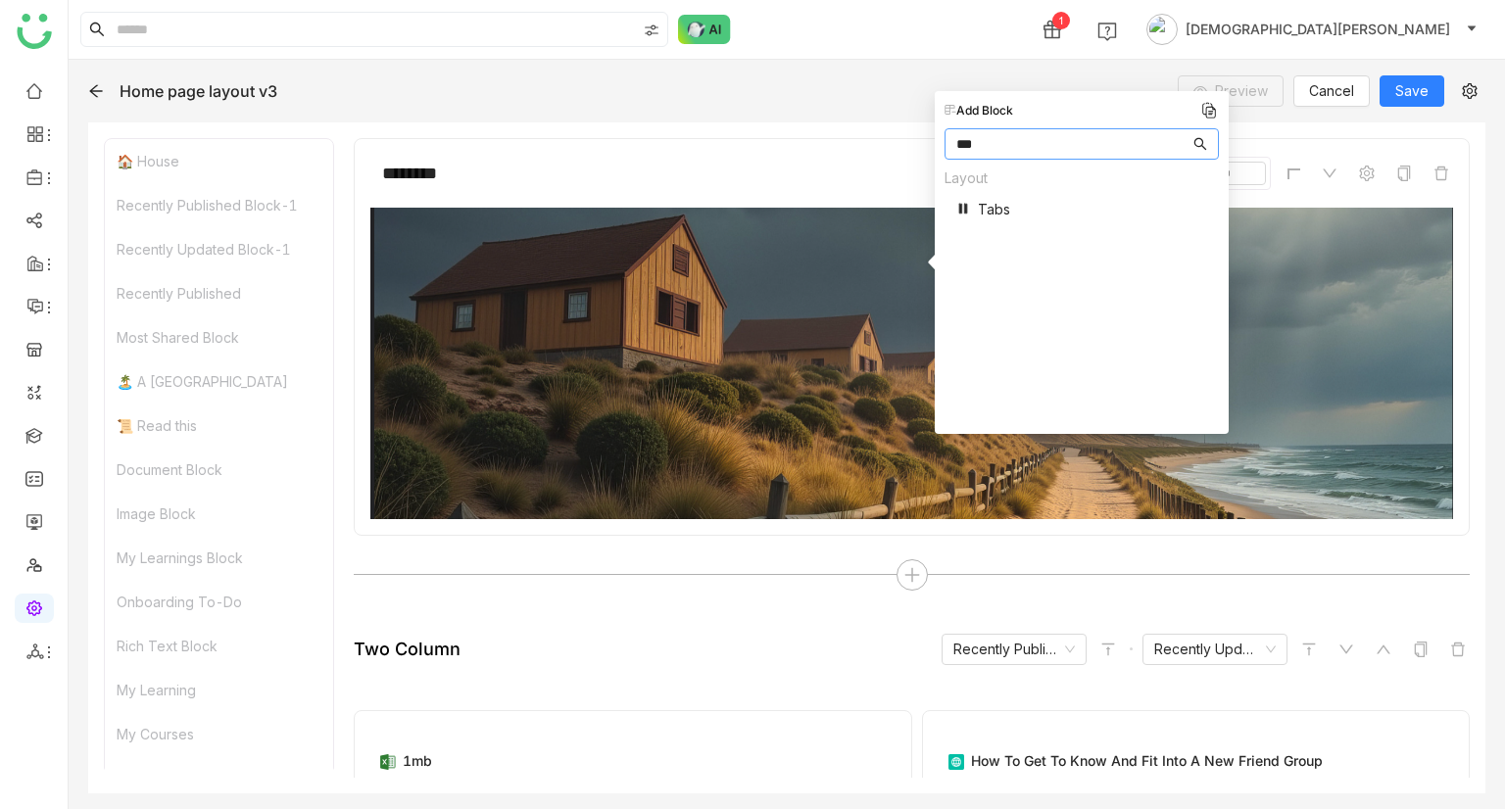
type input "***"
click at [994, 196] on div "Layout Tabs" at bounding box center [978, 200] width 66 height 64
click at [992, 209] on span "Tabs" at bounding box center [994, 209] width 32 height 21
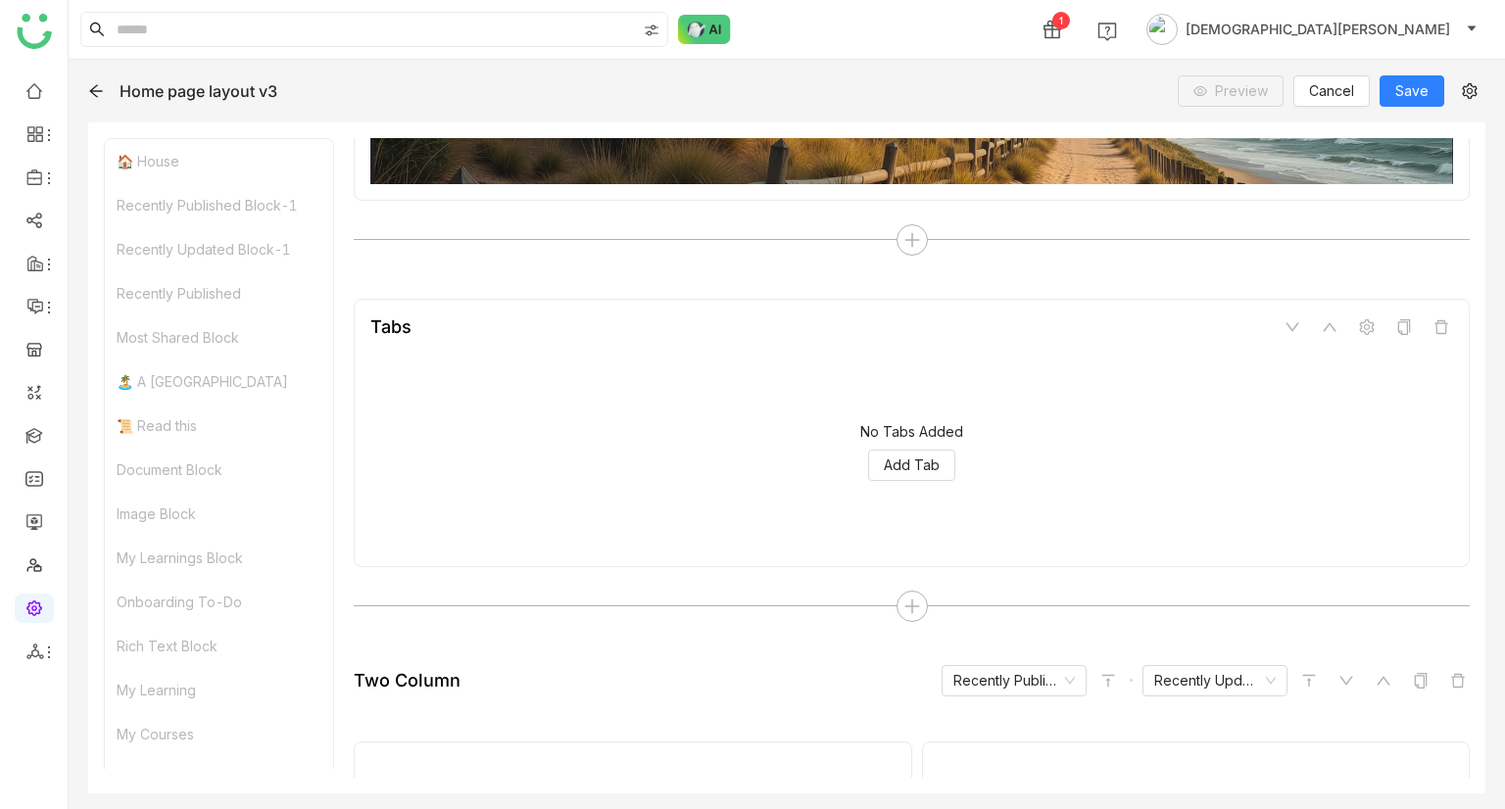
scroll to position [322, 0]
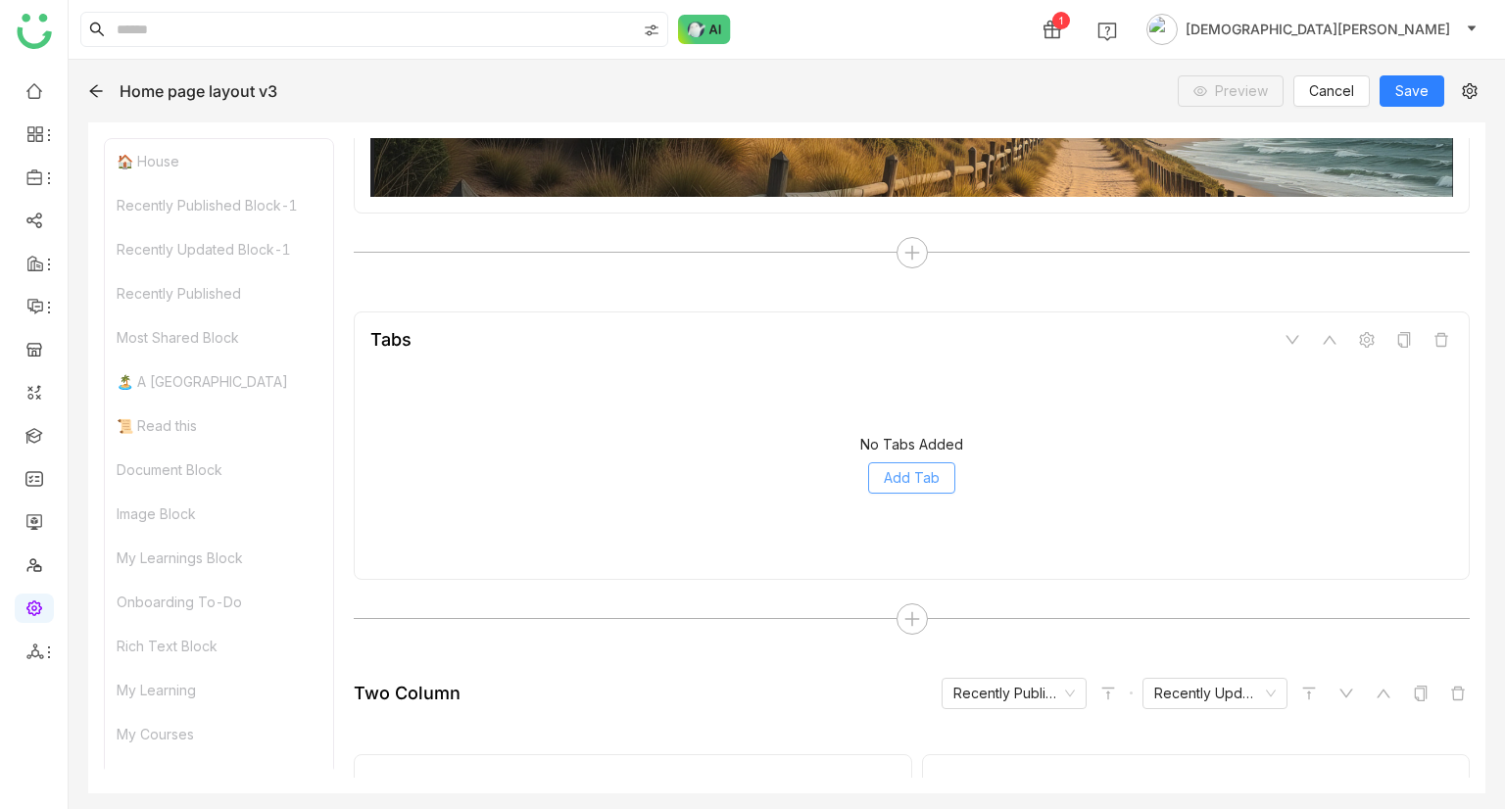
click at [911, 468] on span "Add Tab" at bounding box center [912, 478] width 56 height 22
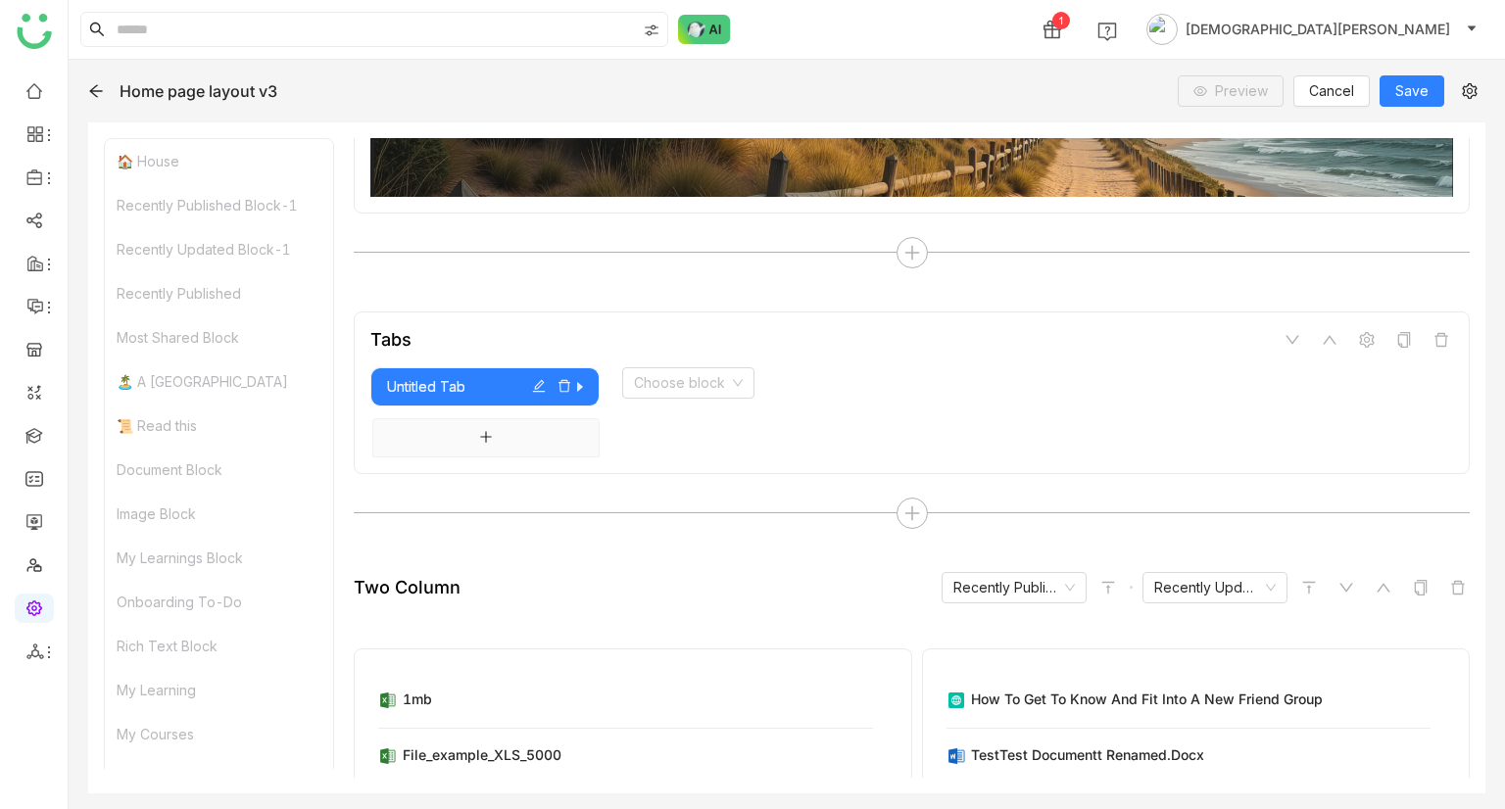
click at [537, 376] on div "button" at bounding box center [557, 387] width 51 height 22
click at [538, 381] on icon "button" at bounding box center [539, 386] width 13 height 13
click at [511, 323] on input "**********" at bounding box center [514, 332] width 145 height 27
type input "***"
click at [870, 385] on div "Choose block" at bounding box center [1037, 382] width 831 height 31
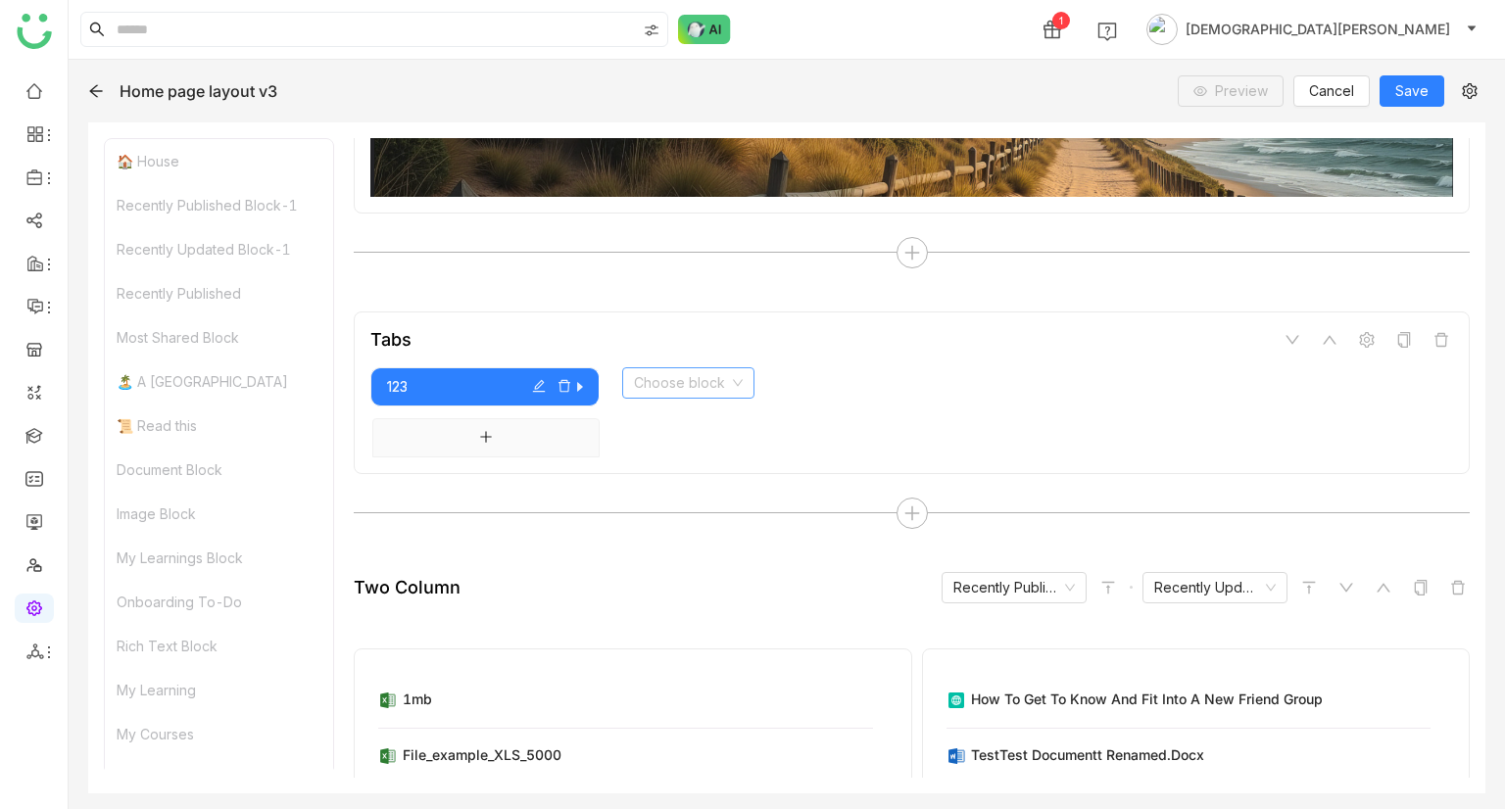
click at [709, 385] on input at bounding box center [681, 382] width 95 height 29
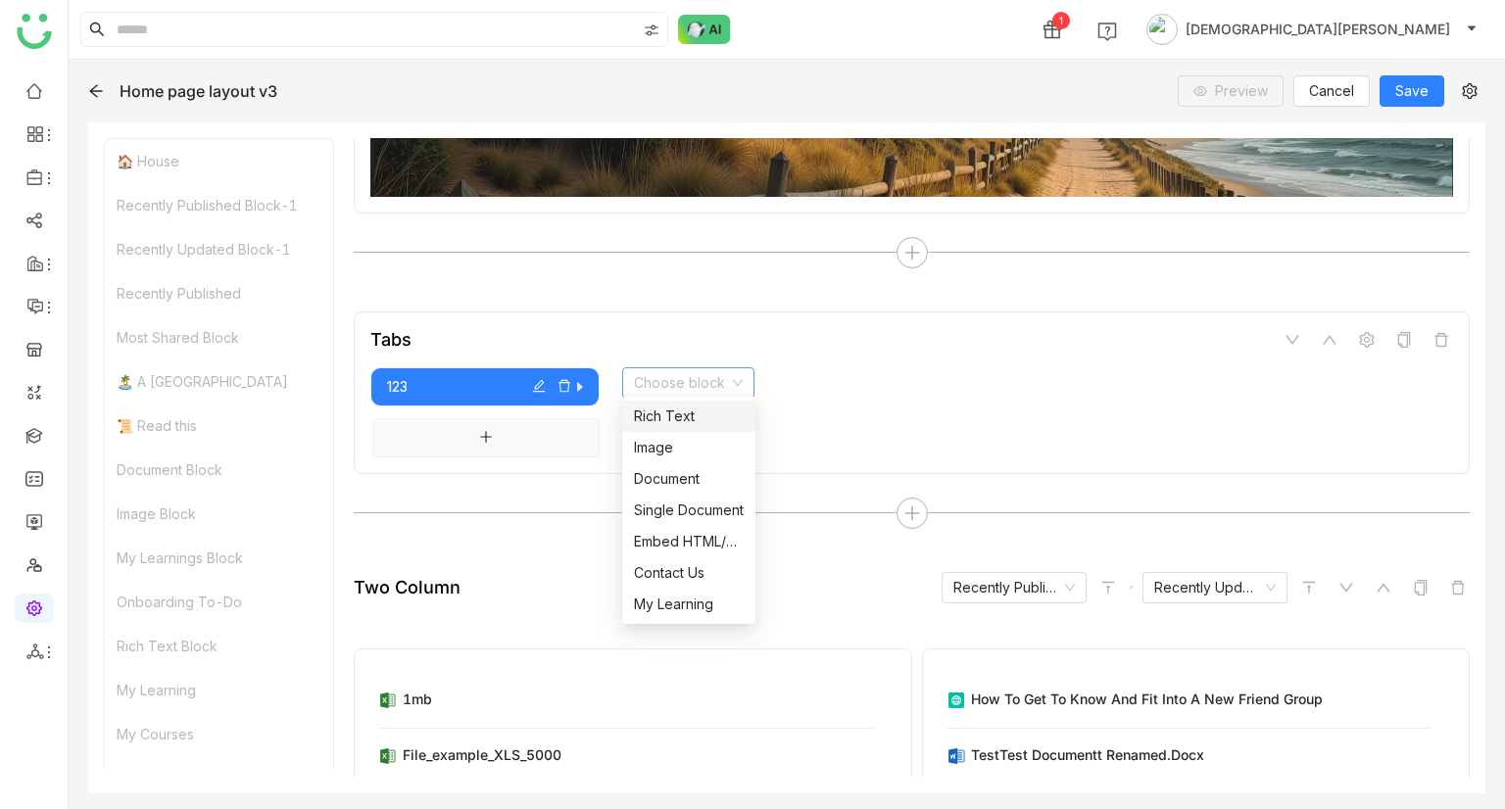
click at [685, 416] on div "Rich Text" at bounding box center [689, 417] width 110 height 22
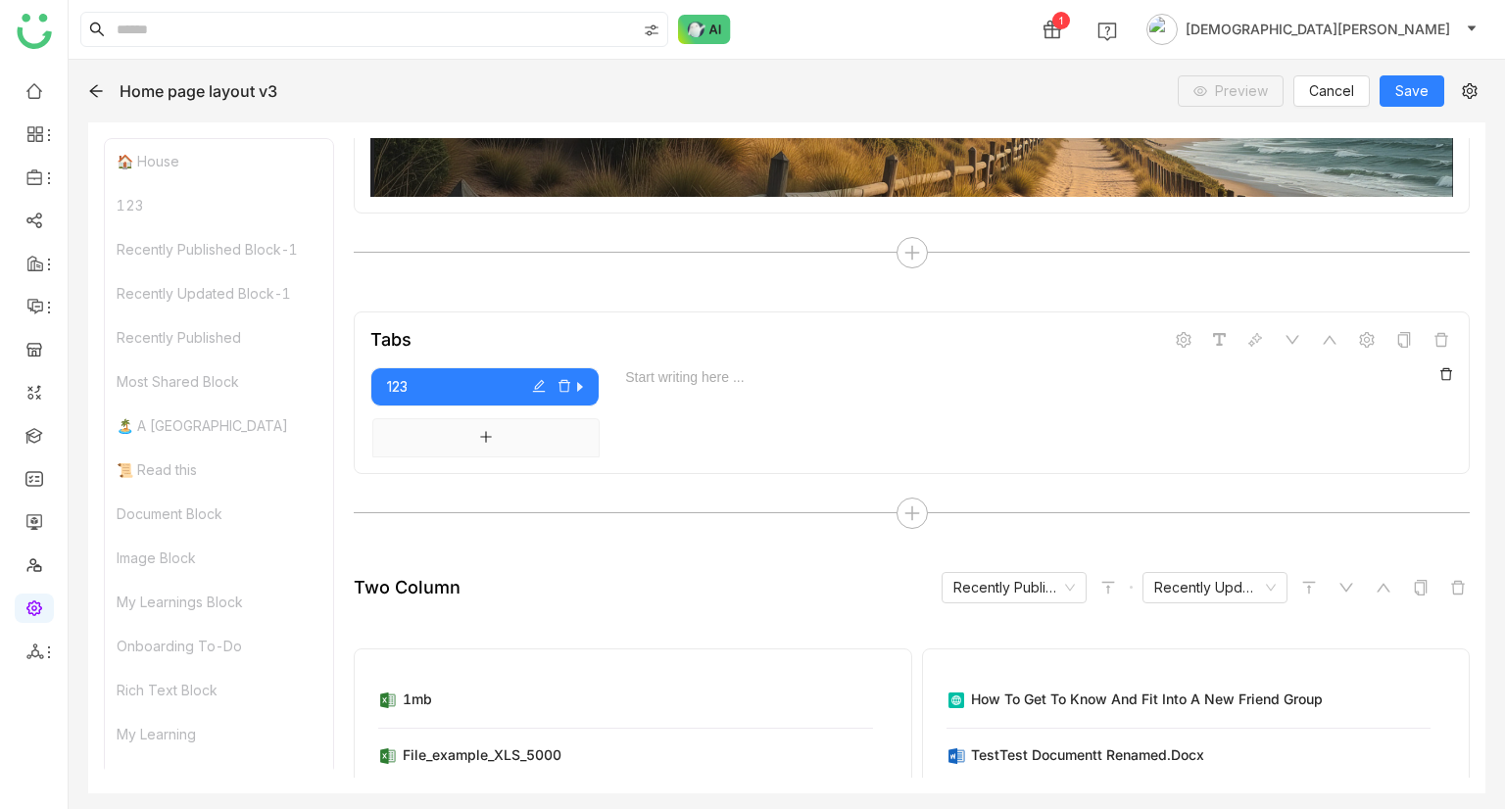
click at [780, 382] on div "Start writing here ..." at bounding box center [1026, 412] width 854 height 90
click at [536, 380] on icon "button" at bounding box center [539, 386] width 13 height 13
click at [563, 334] on input "***" at bounding box center [514, 332] width 145 height 27
type input "******"
click at [734, 392] on div "Start writing here ..." at bounding box center [1026, 412] width 854 height 90
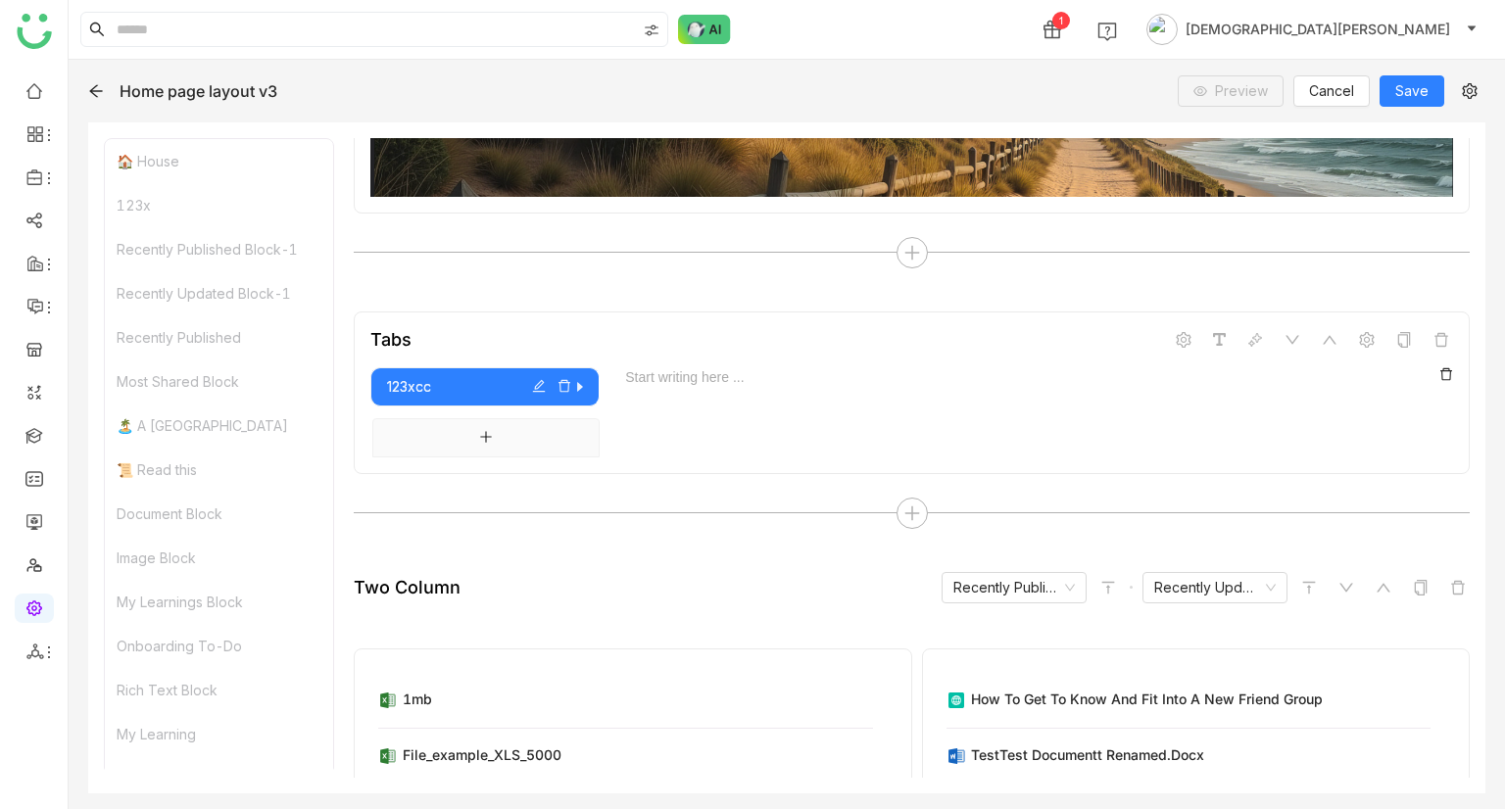
click at [678, 385] on div "Start writing here ..." at bounding box center [1026, 412] width 854 height 90
click at [1172, 342] on span at bounding box center [1184, 340] width 24 height 24
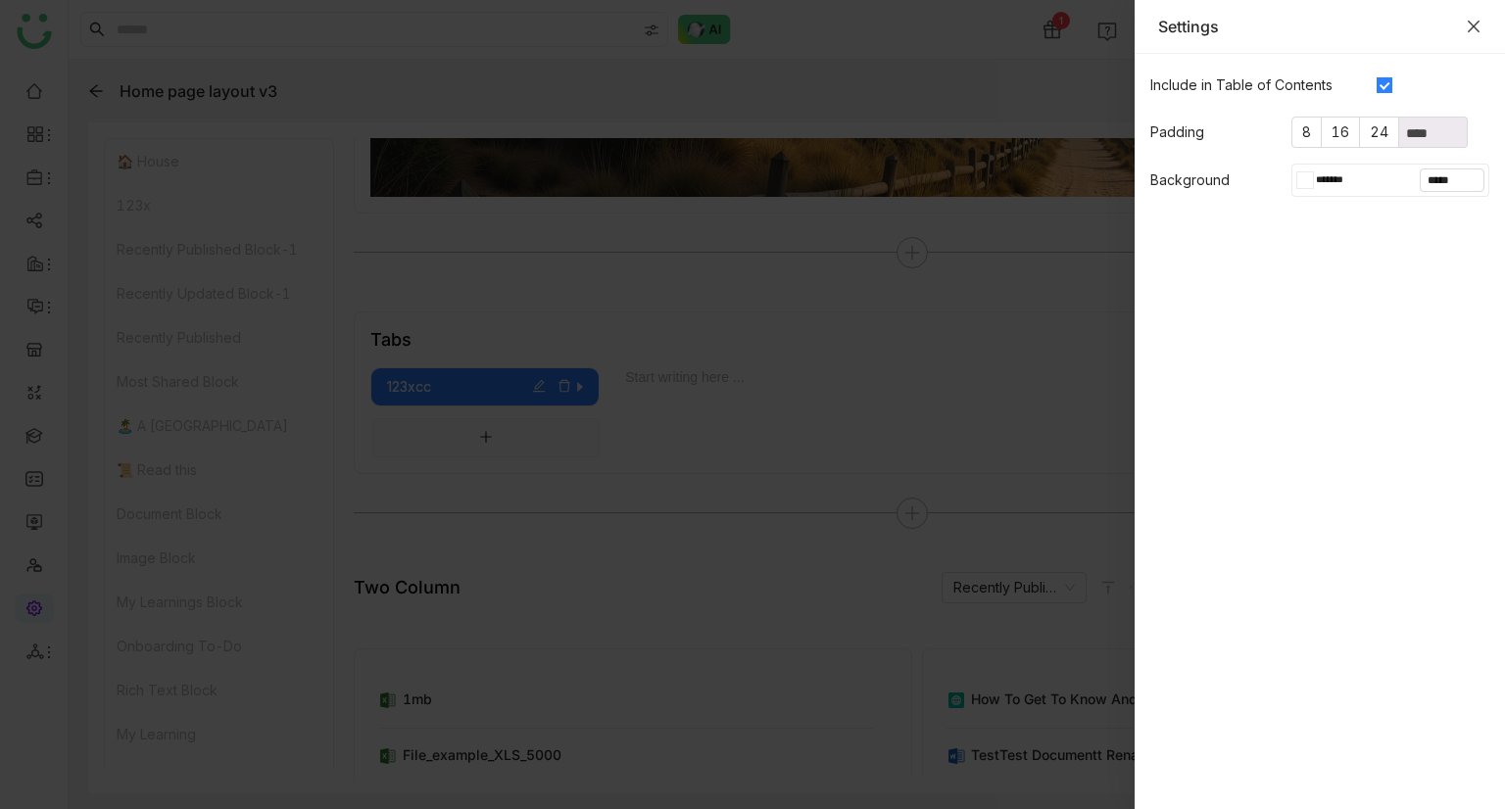
click at [1479, 26] on icon "Close" at bounding box center [1474, 27] width 16 height 16
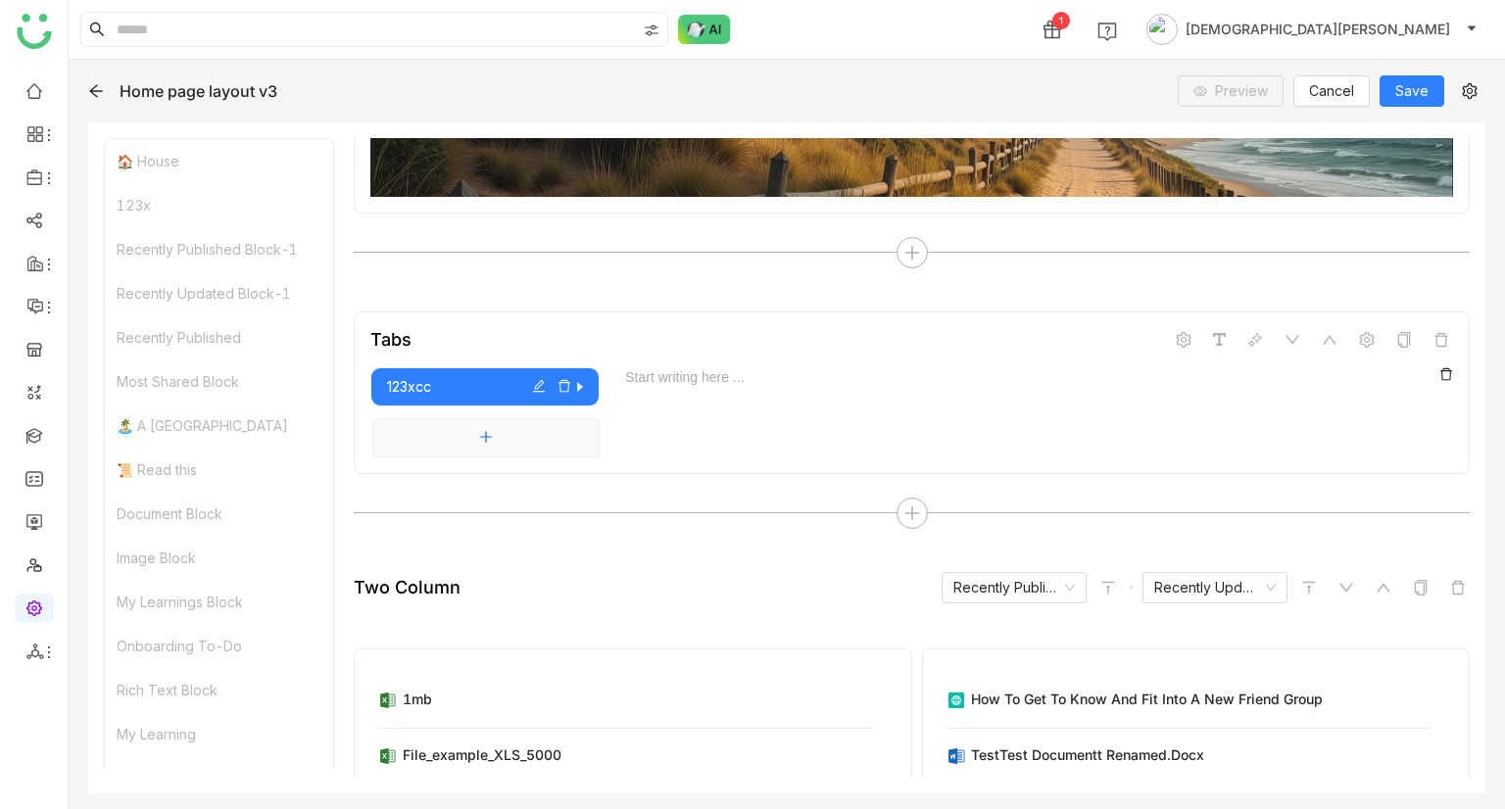
click at [528, 424] on button "Add tab" at bounding box center [485, 437] width 227 height 39
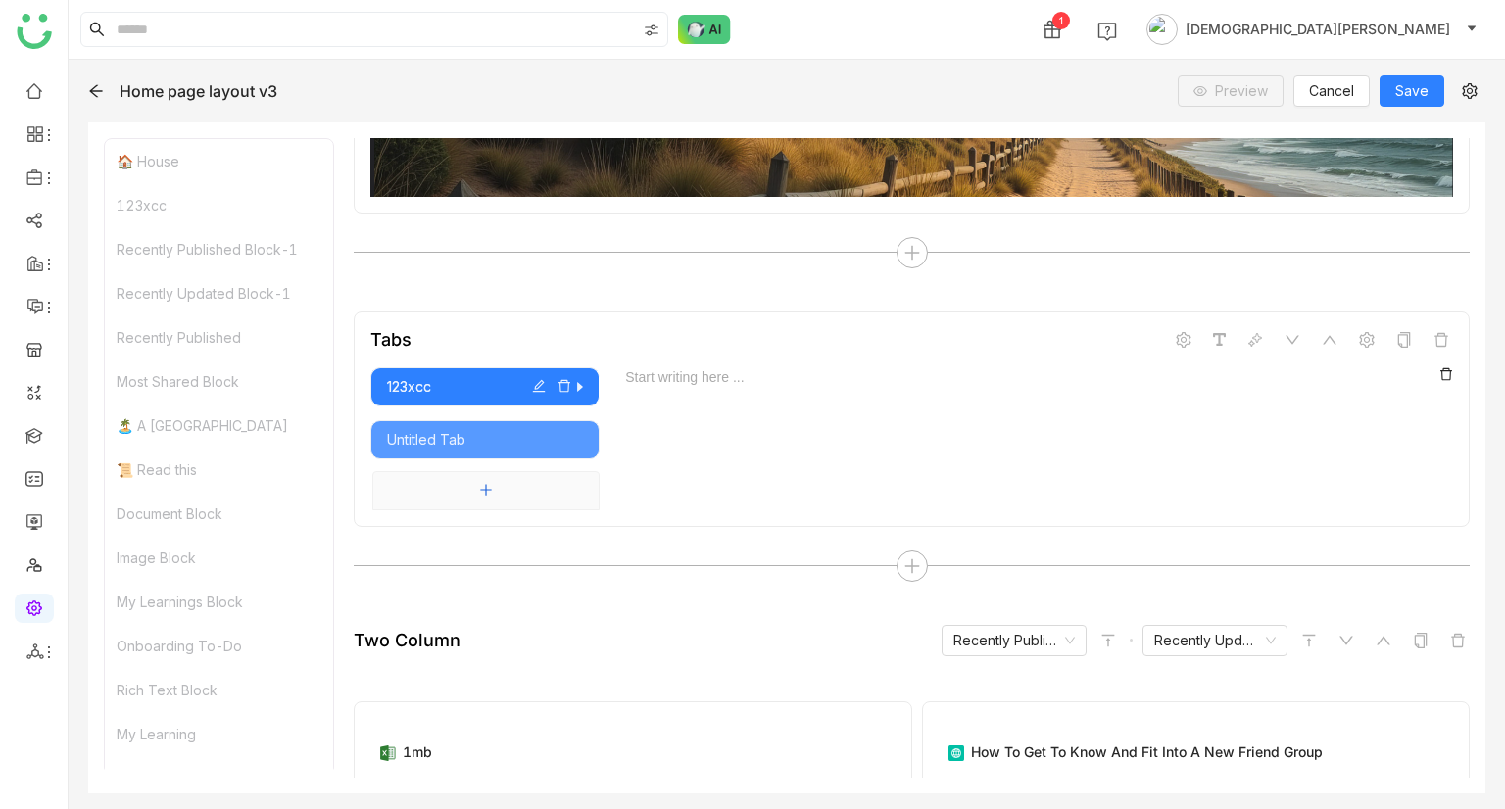
click at [513, 487] on button "Add tab" at bounding box center [485, 490] width 227 height 39
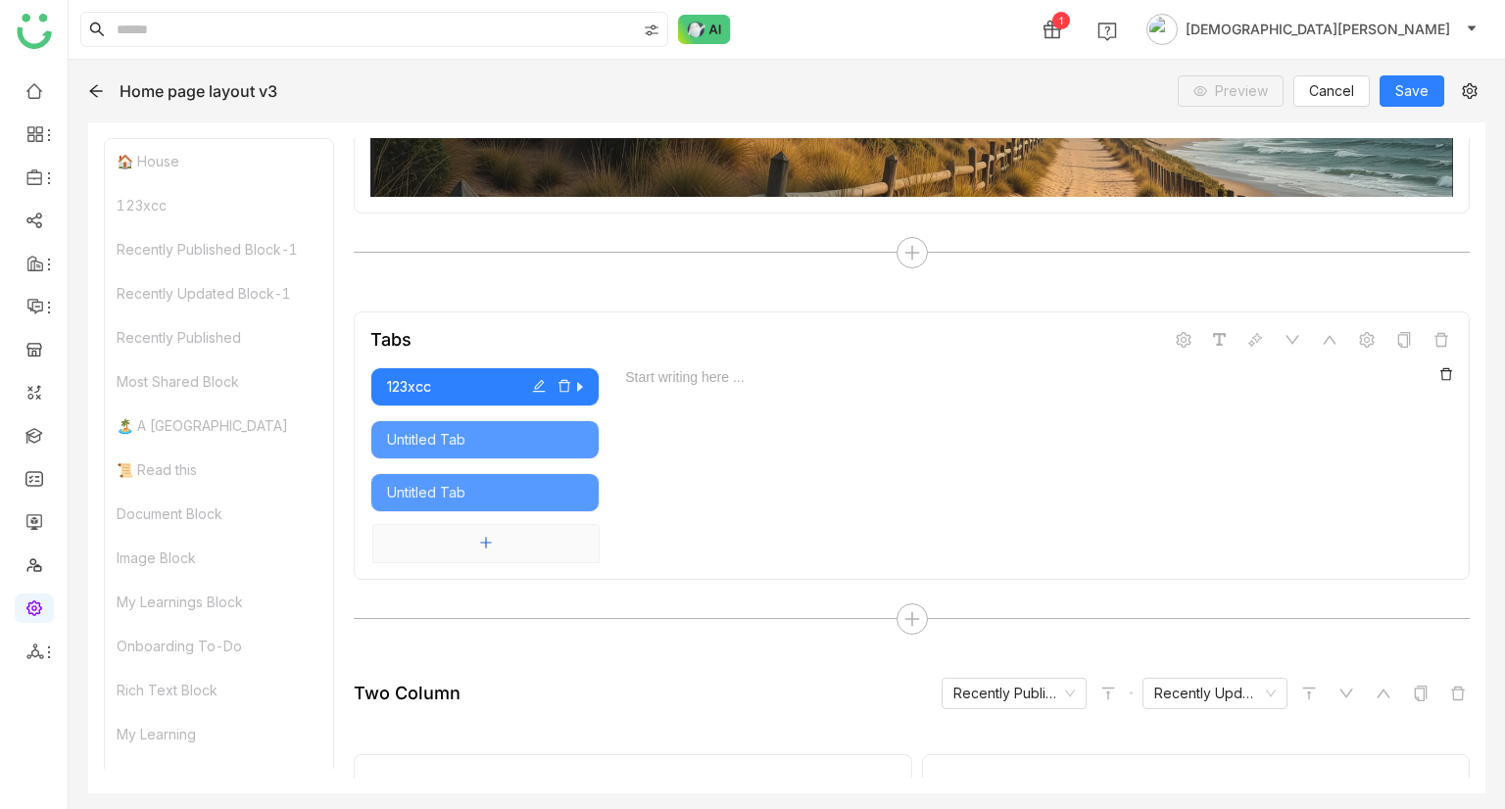
click at [490, 537] on icon "Add tab" at bounding box center [486, 543] width 14 height 14
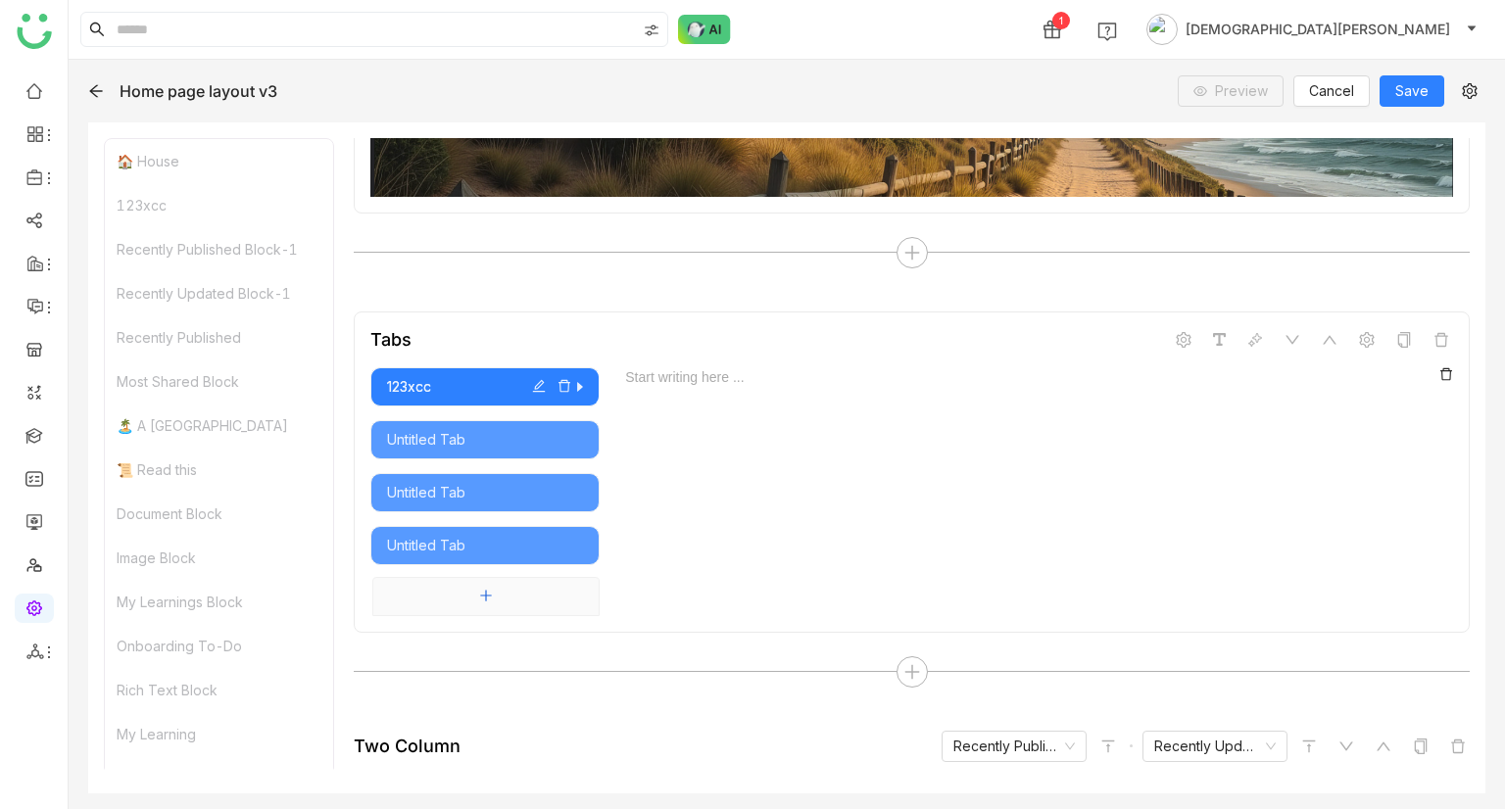
click at [500, 600] on button "Add tab" at bounding box center [485, 596] width 227 height 39
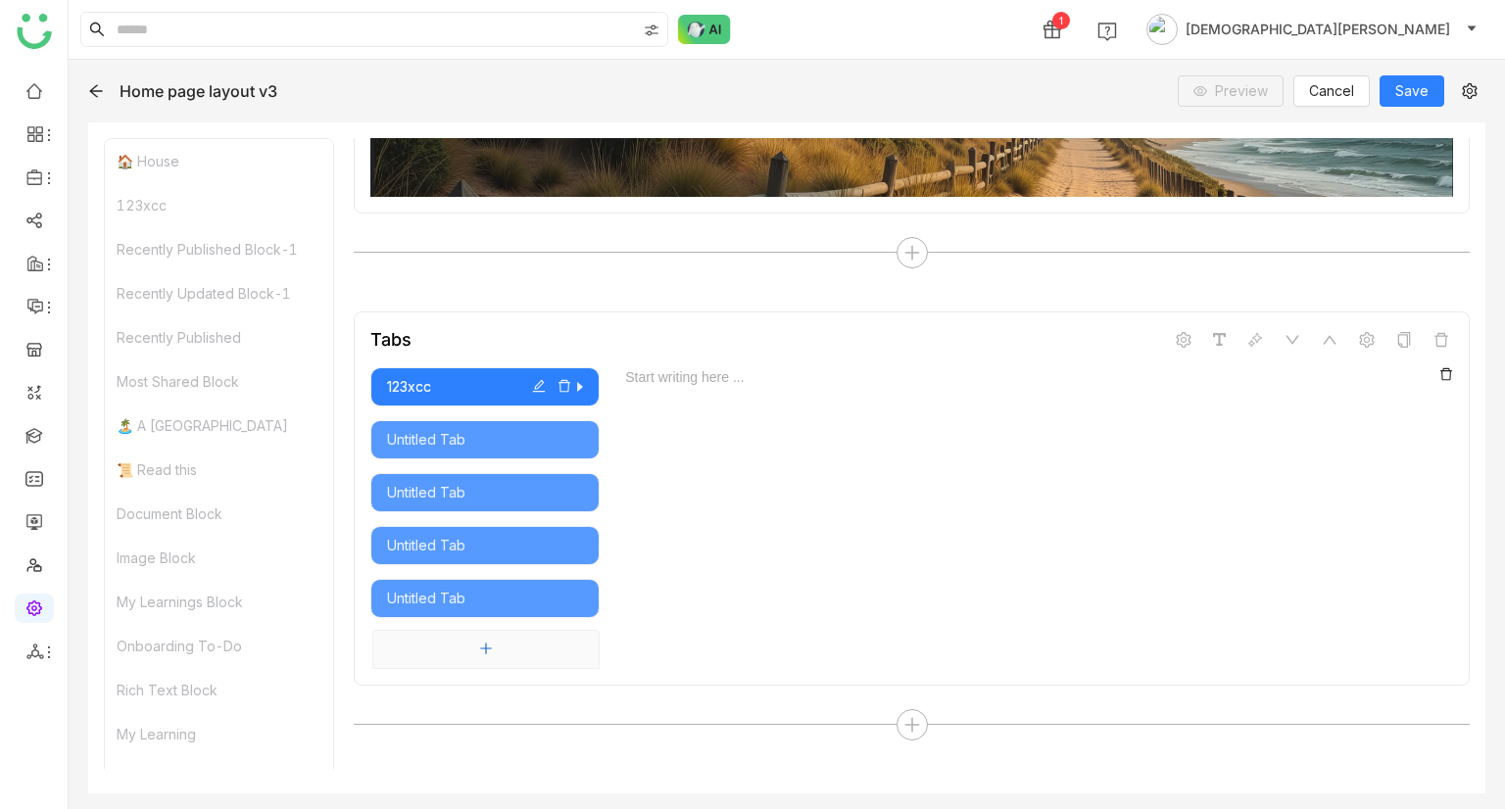
click at [503, 647] on button "Add tab" at bounding box center [485, 649] width 227 height 39
click at [473, 689] on button "Add tab" at bounding box center [485, 702] width 227 height 39
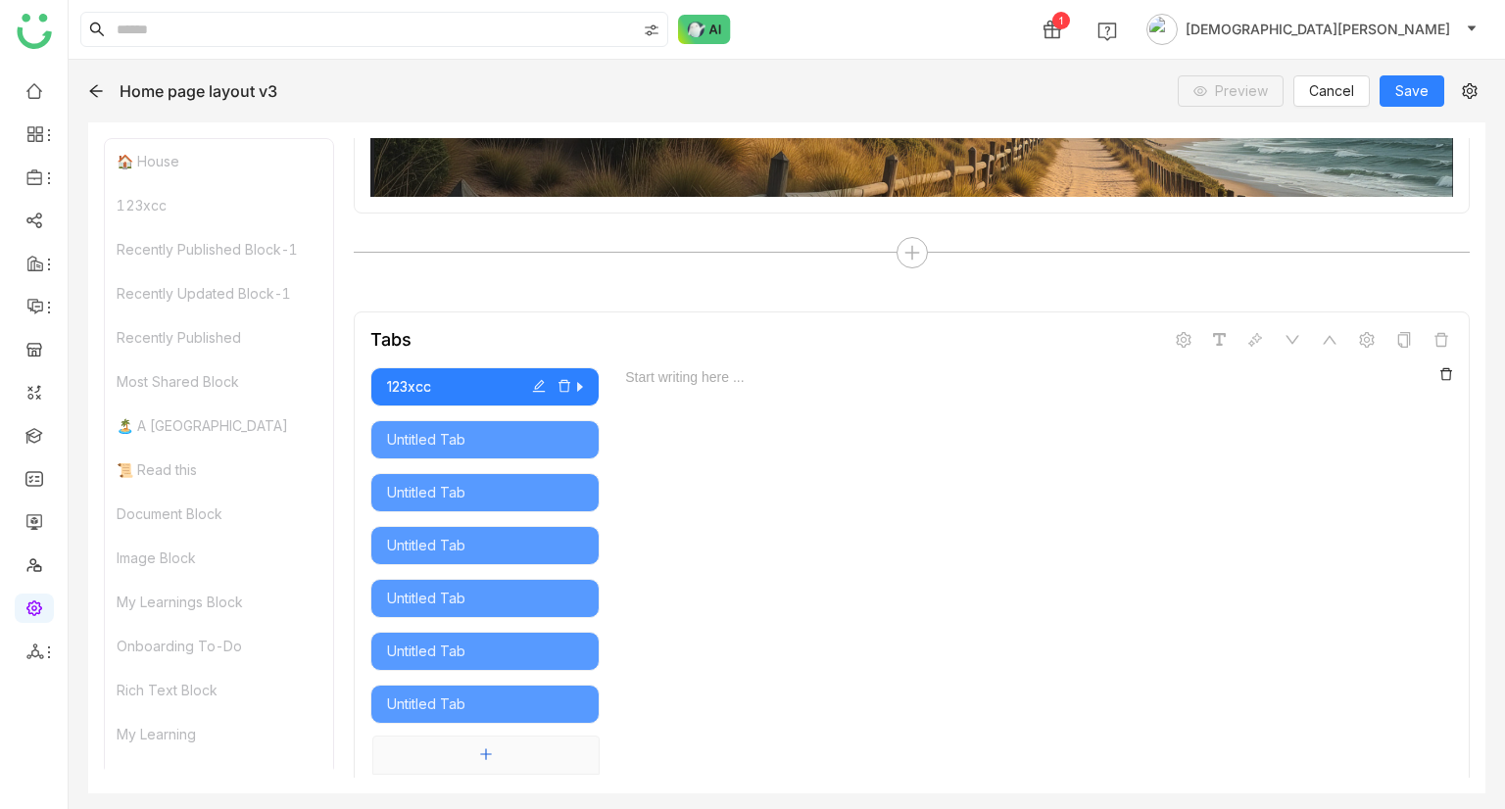
scroll to position [616, 0]
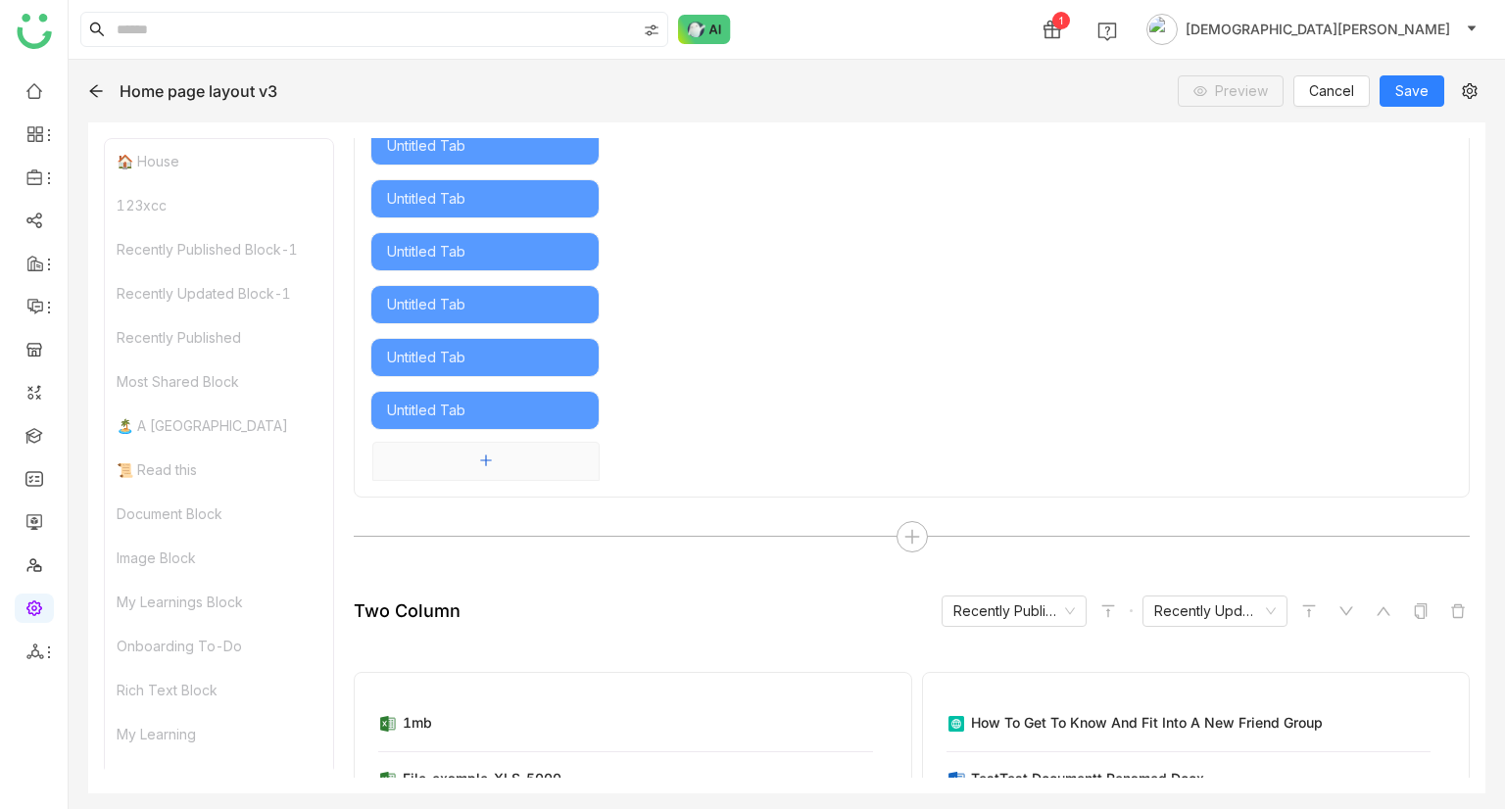
drag, startPoint x: 458, startPoint y: 436, endPoint x: 484, endPoint y: 463, distance: 38.1
click at [458, 442] on button "Add tab" at bounding box center [485, 461] width 227 height 39
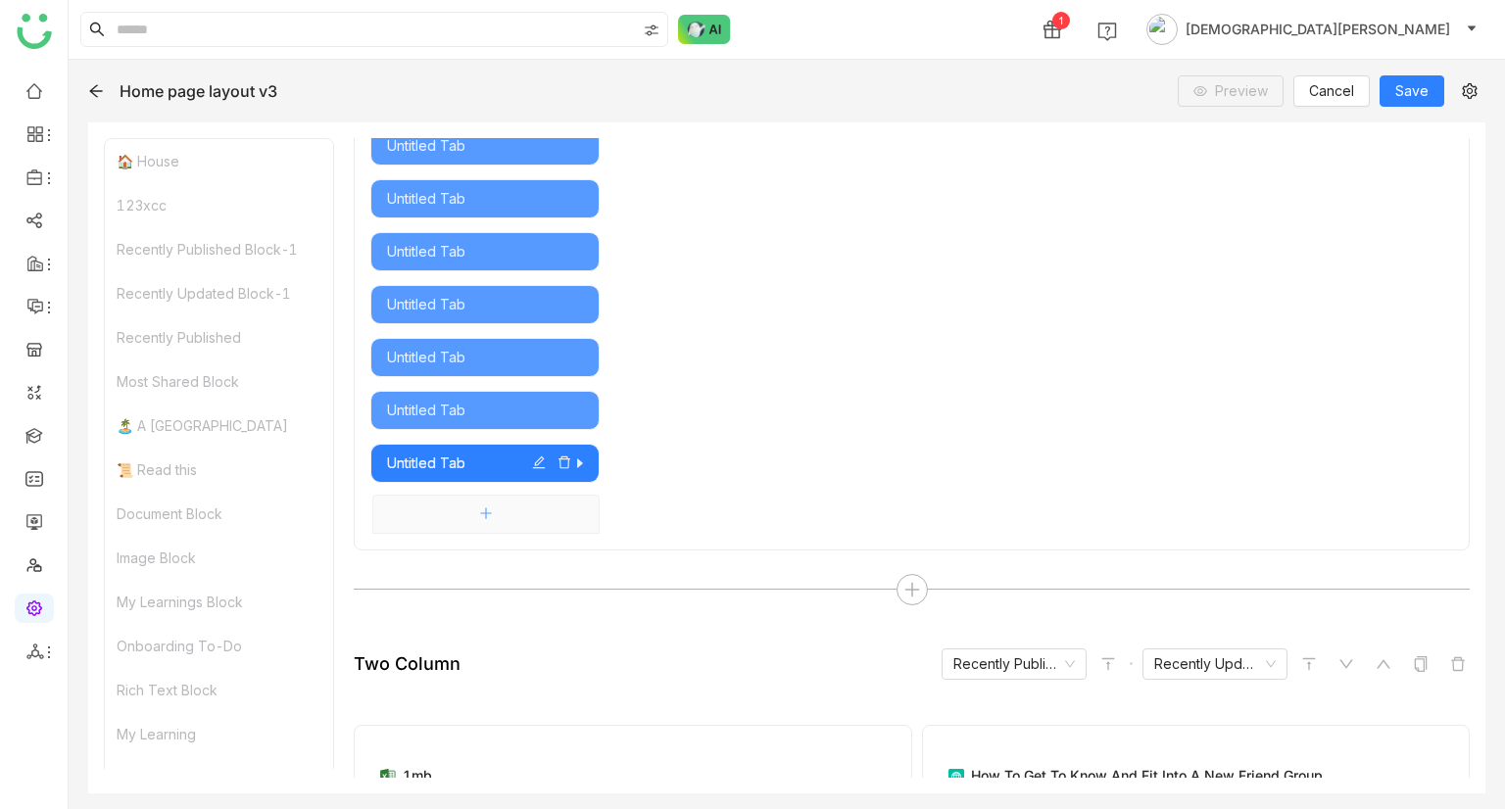
click at [484, 463] on div "Untitled Tab" at bounding box center [485, 464] width 196 height 22
click at [513, 500] on button "Add tab" at bounding box center [485, 514] width 227 height 39
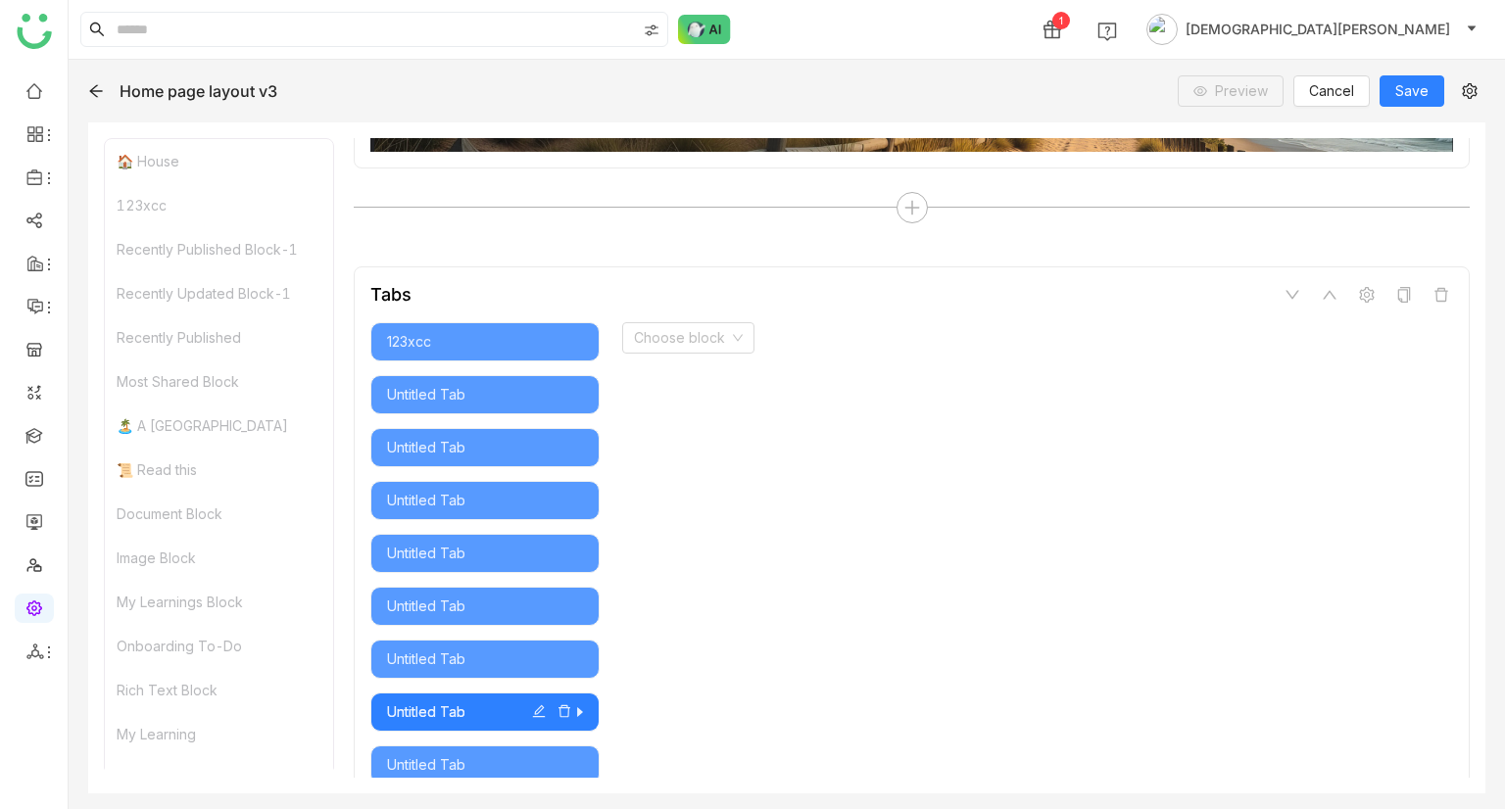
scroll to position [420, 0]
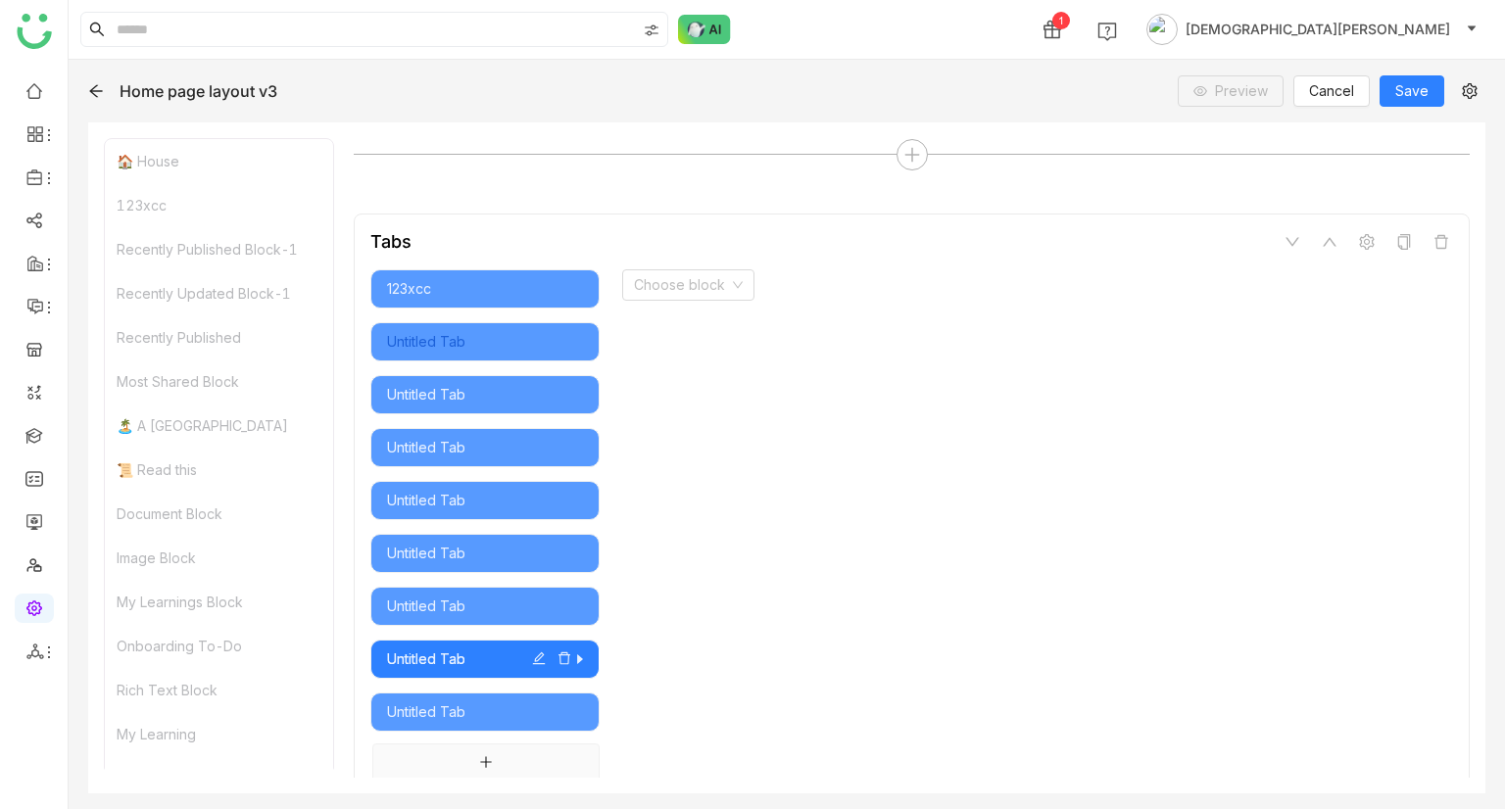
click at [493, 344] on div "Untitled Tab" at bounding box center [485, 342] width 196 height 22
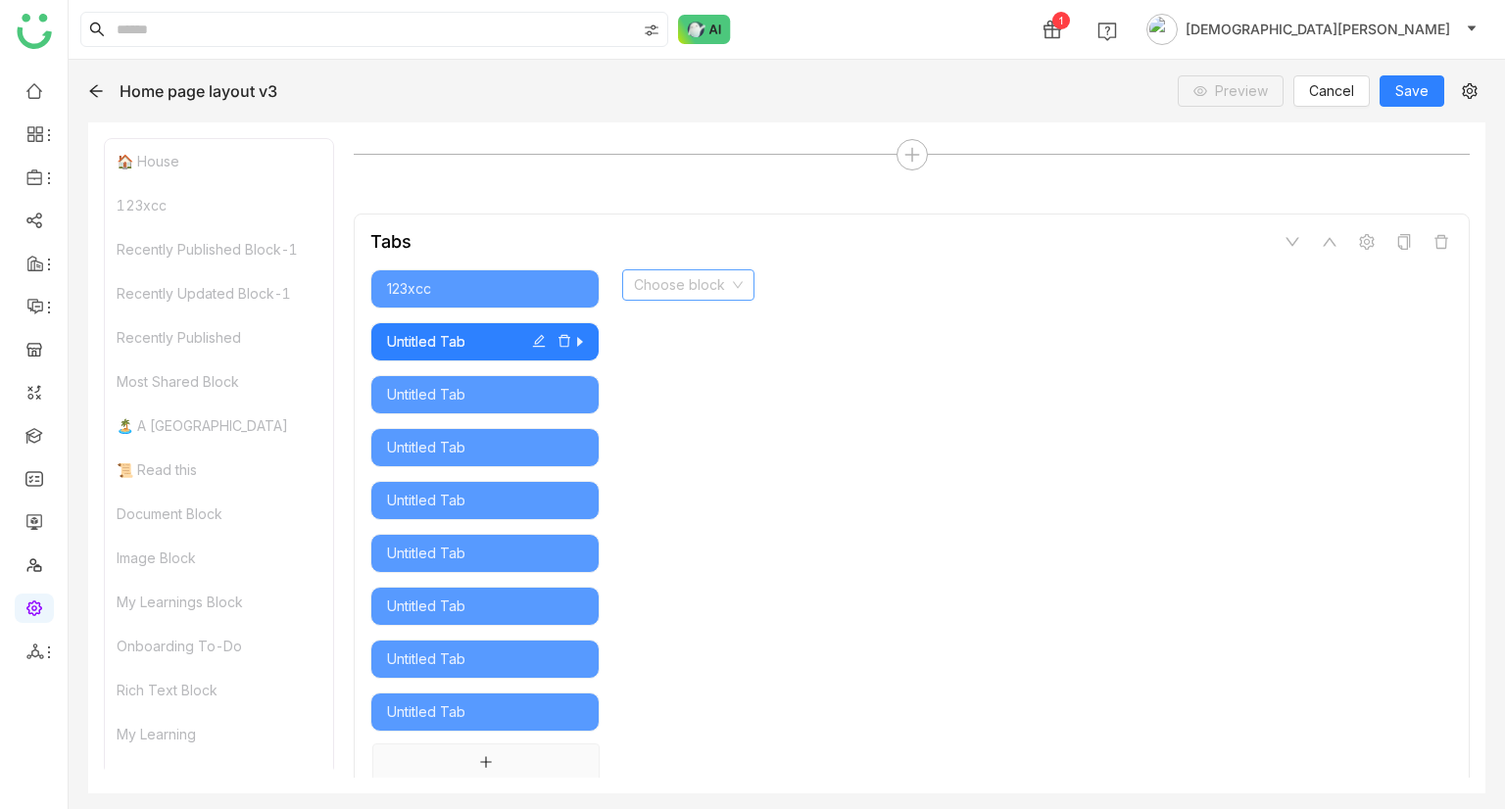
click at [661, 281] on input at bounding box center [681, 284] width 95 height 29
click at [690, 501] on div "My Learning" at bounding box center [689, 507] width 110 height 22
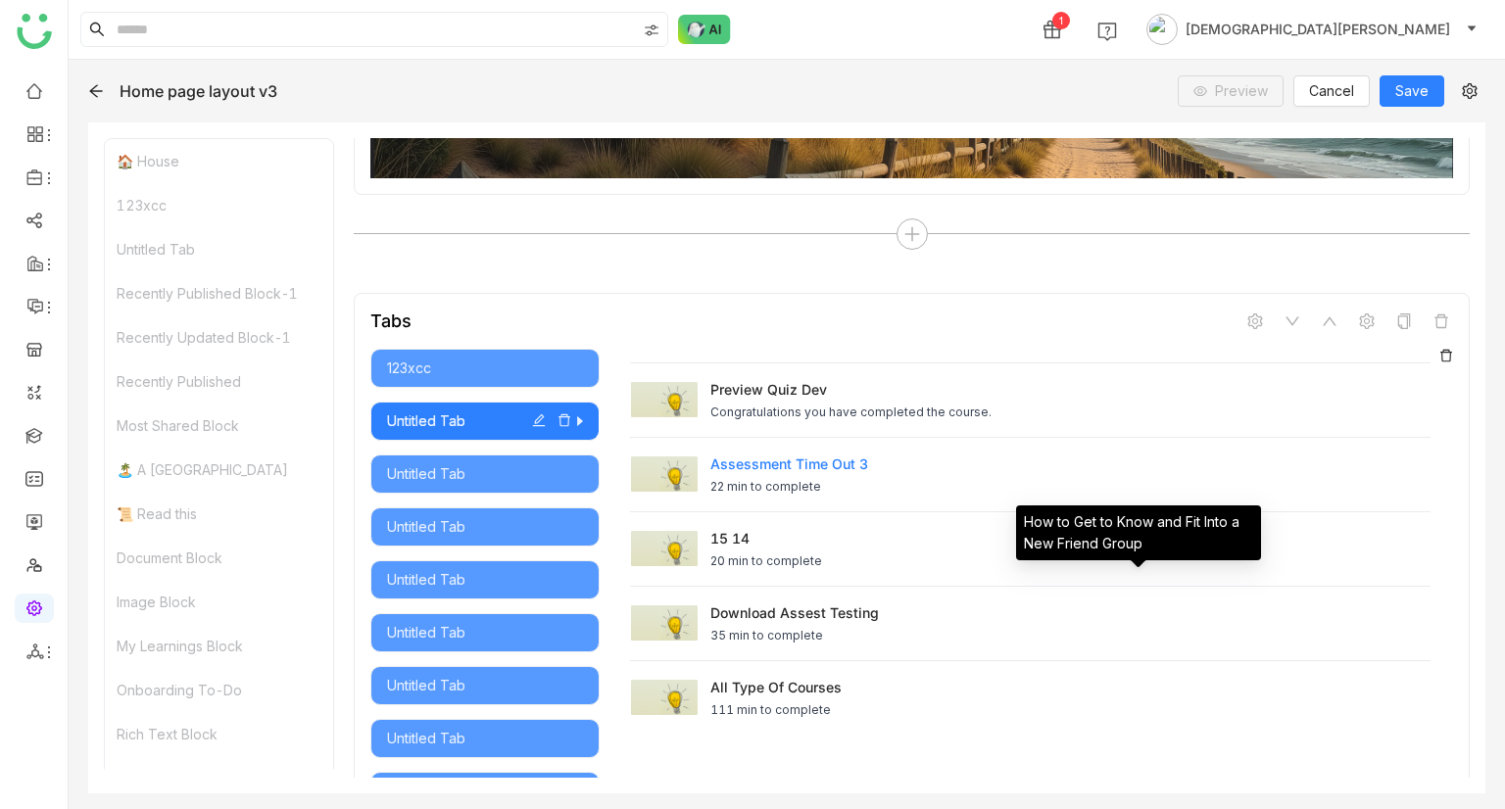
scroll to position [322, 0]
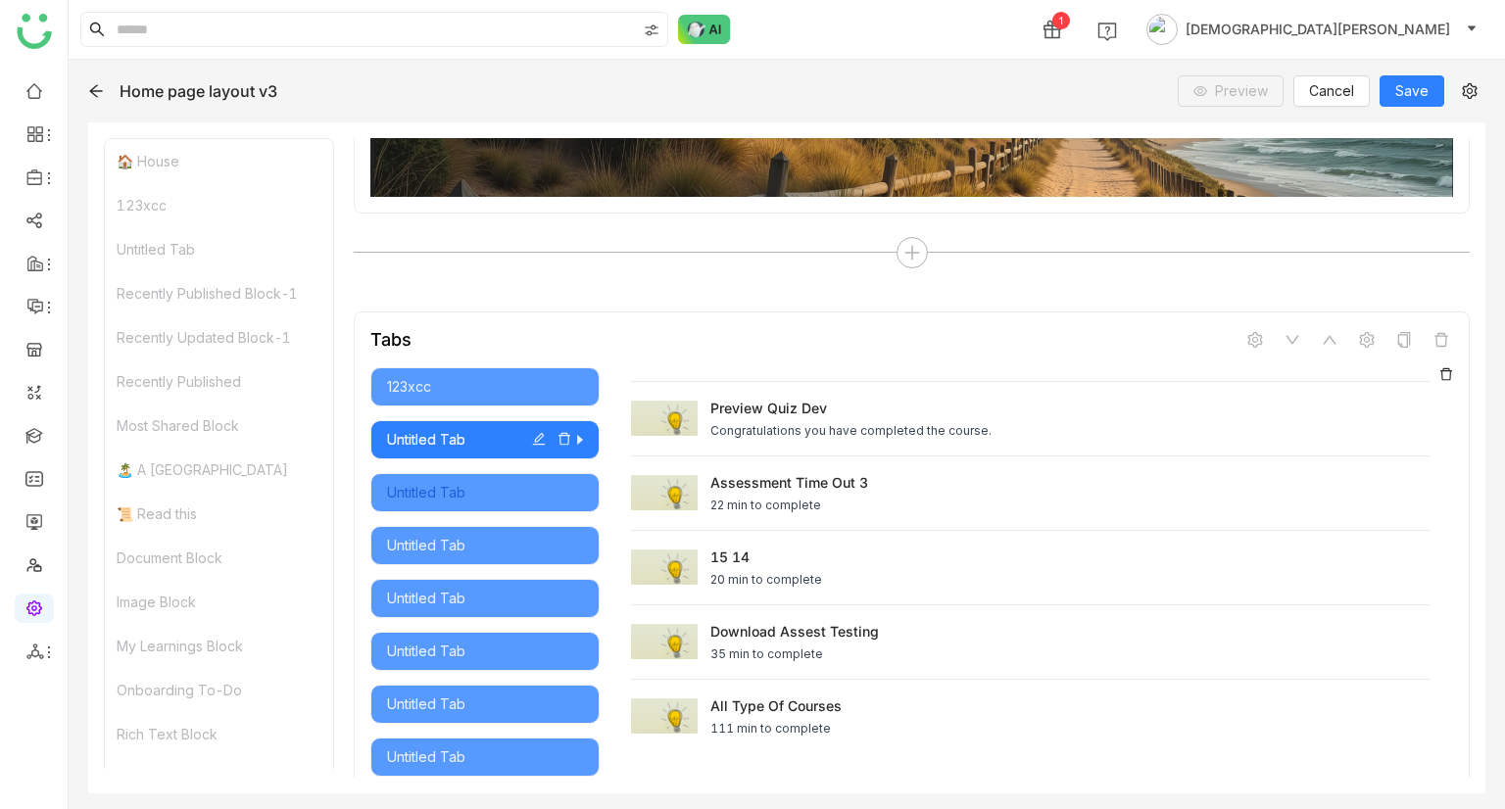
click at [474, 482] on div "Untitled Tab" at bounding box center [485, 493] width 196 height 22
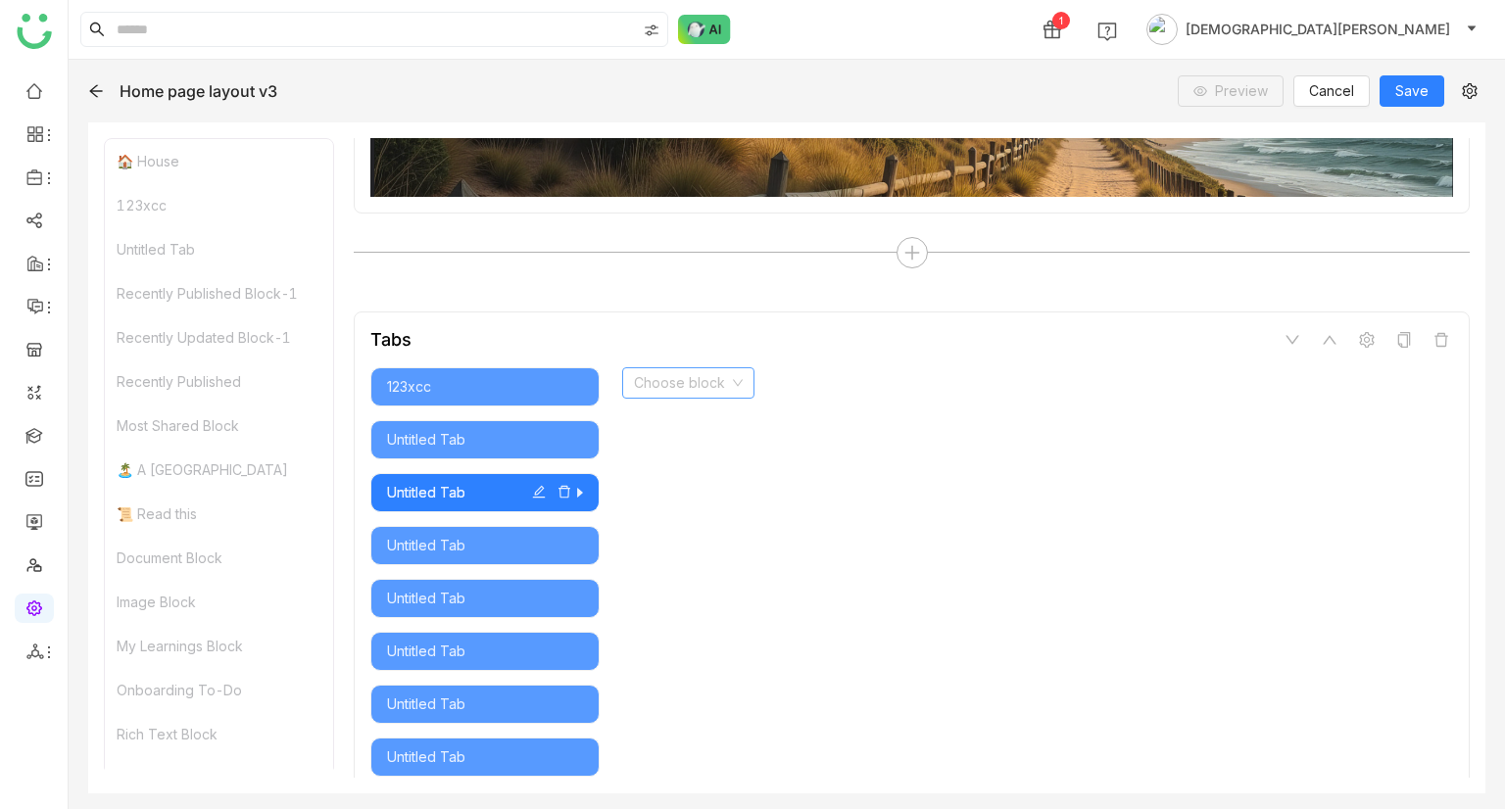
click at [684, 377] on input at bounding box center [681, 382] width 95 height 29
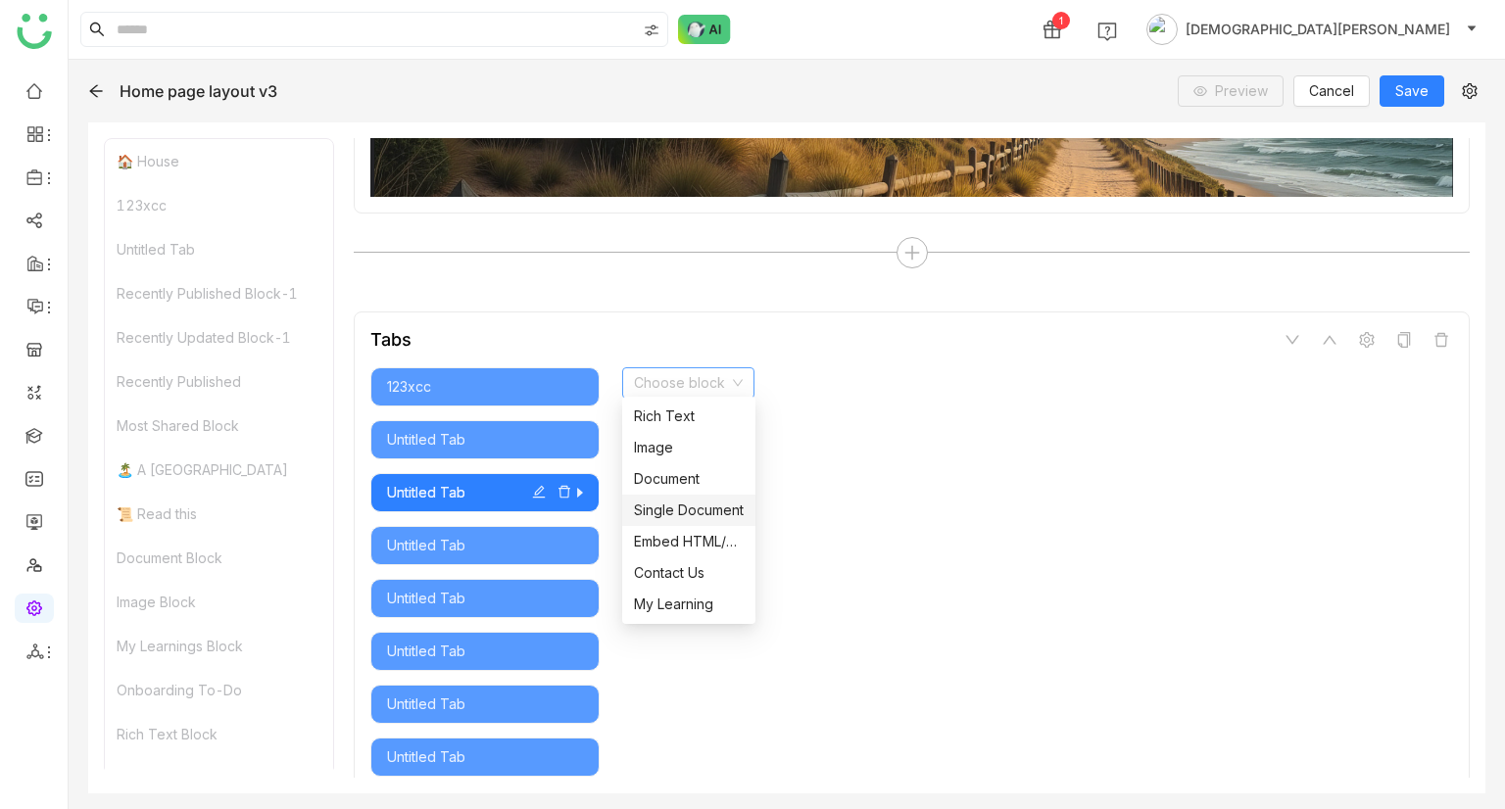
click at [679, 499] on nz-option-item "Single Document" at bounding box center [688, 510] width 133 height 31
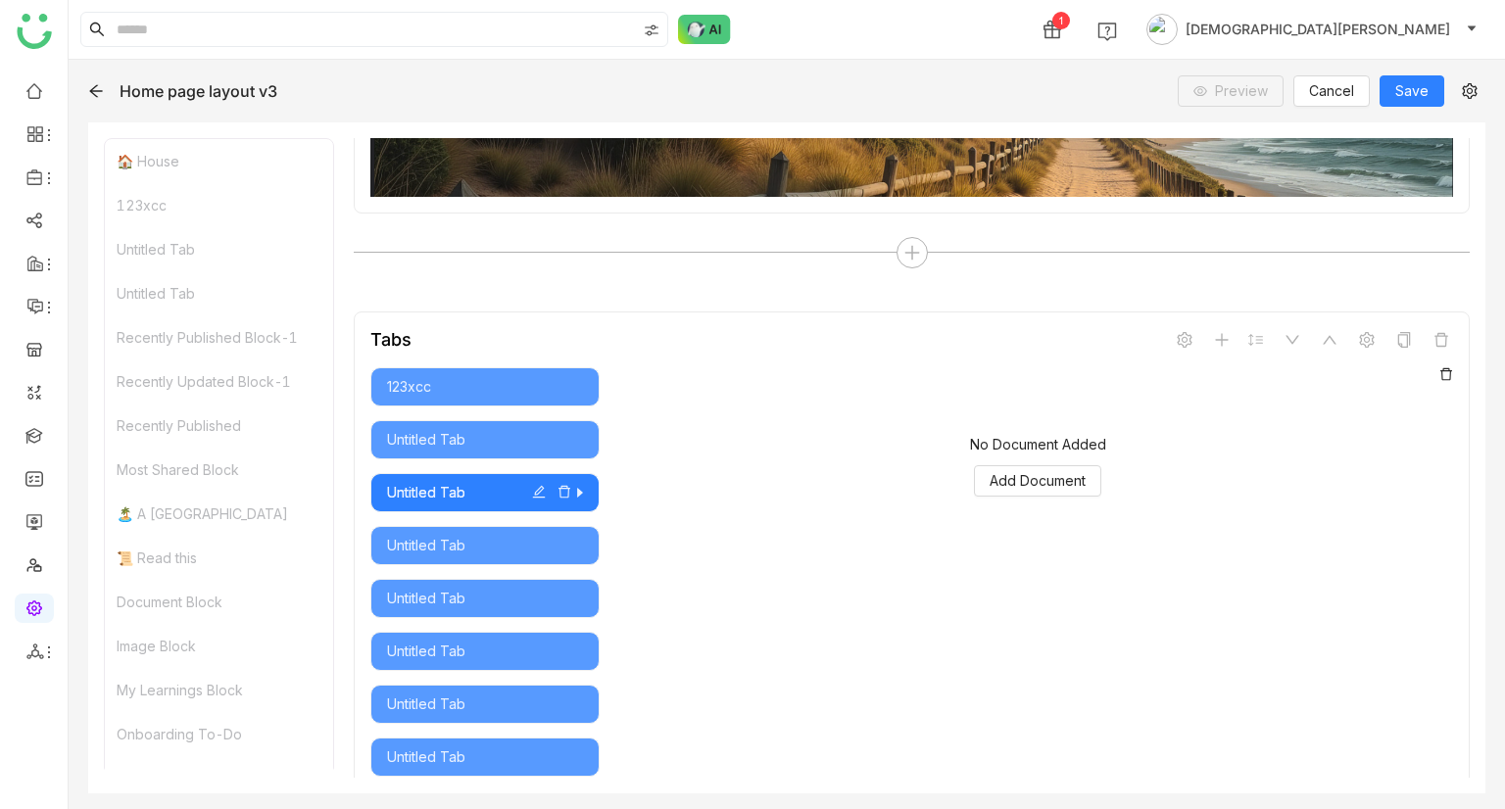
click at [103, 95] on icon at bounding box center [96, 91] width 16 height 16
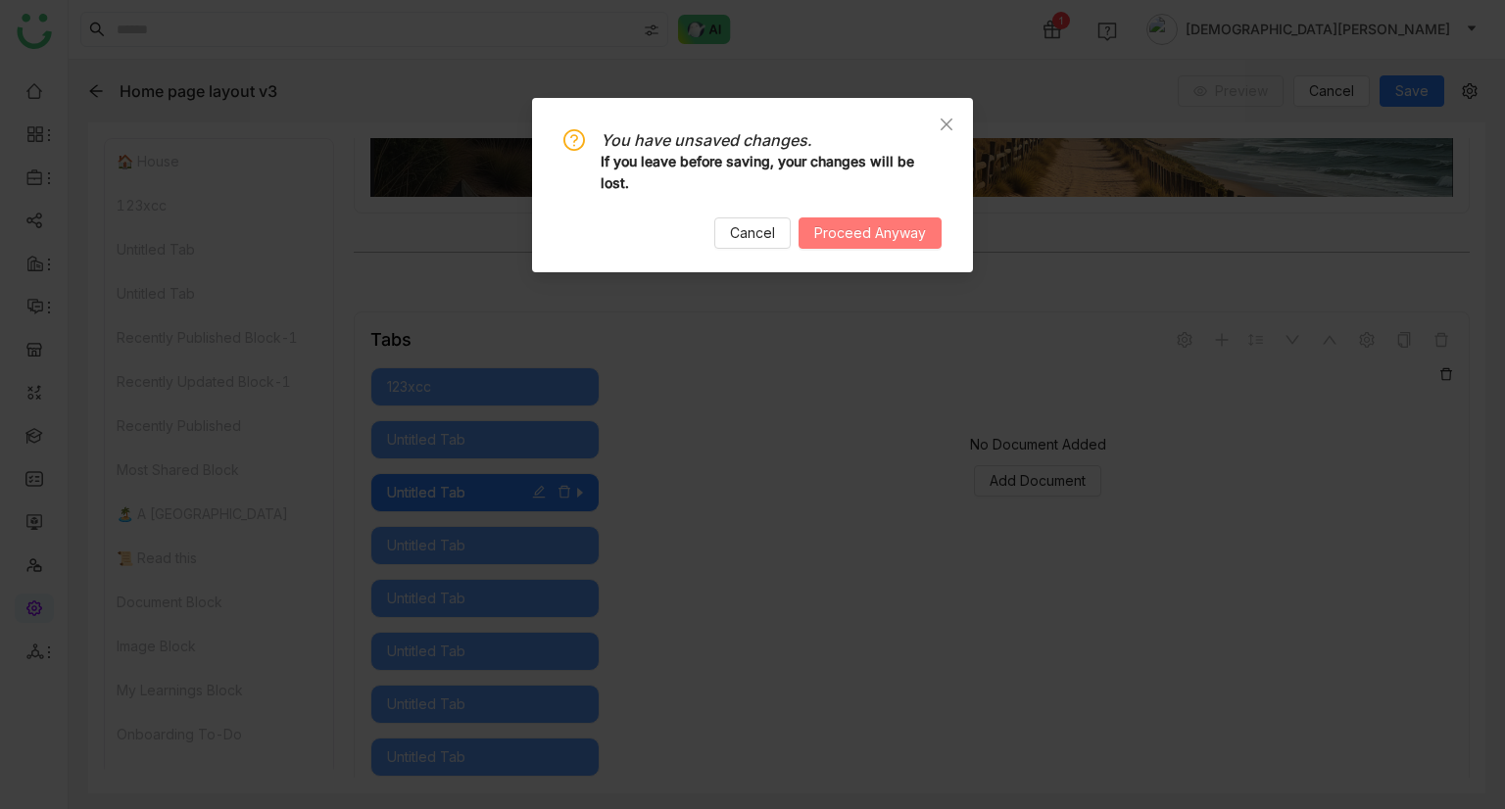
click at [873, 224] on span "Proceed Anyway" at bounding box center [870, 233] width 112 height 22
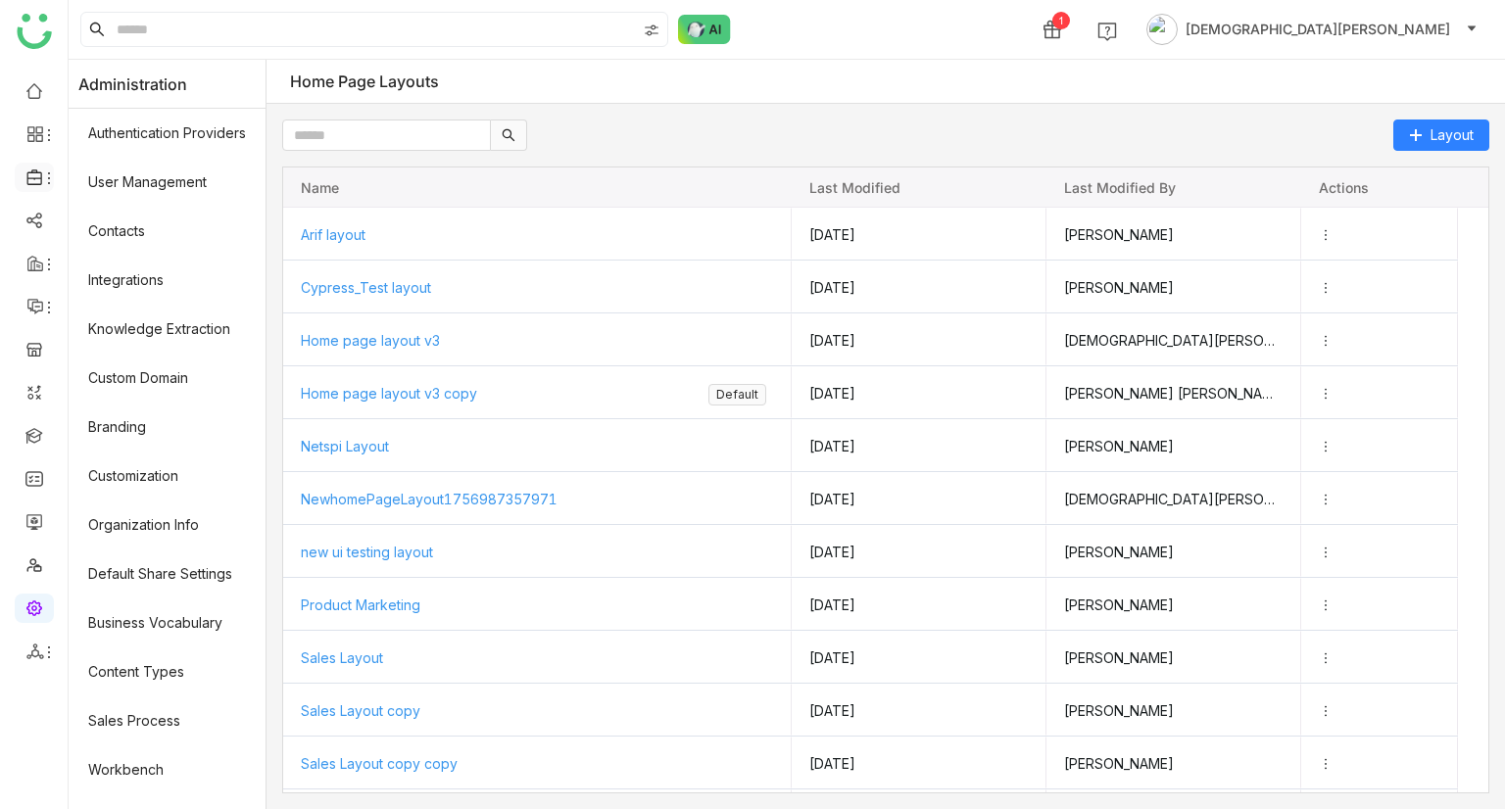
click at [39, 170] on icon at bounding box center [35, 178] width 18 height 18
click at [125, 283] on link "Library" at bounding box center [136, 290] width 127 height 14
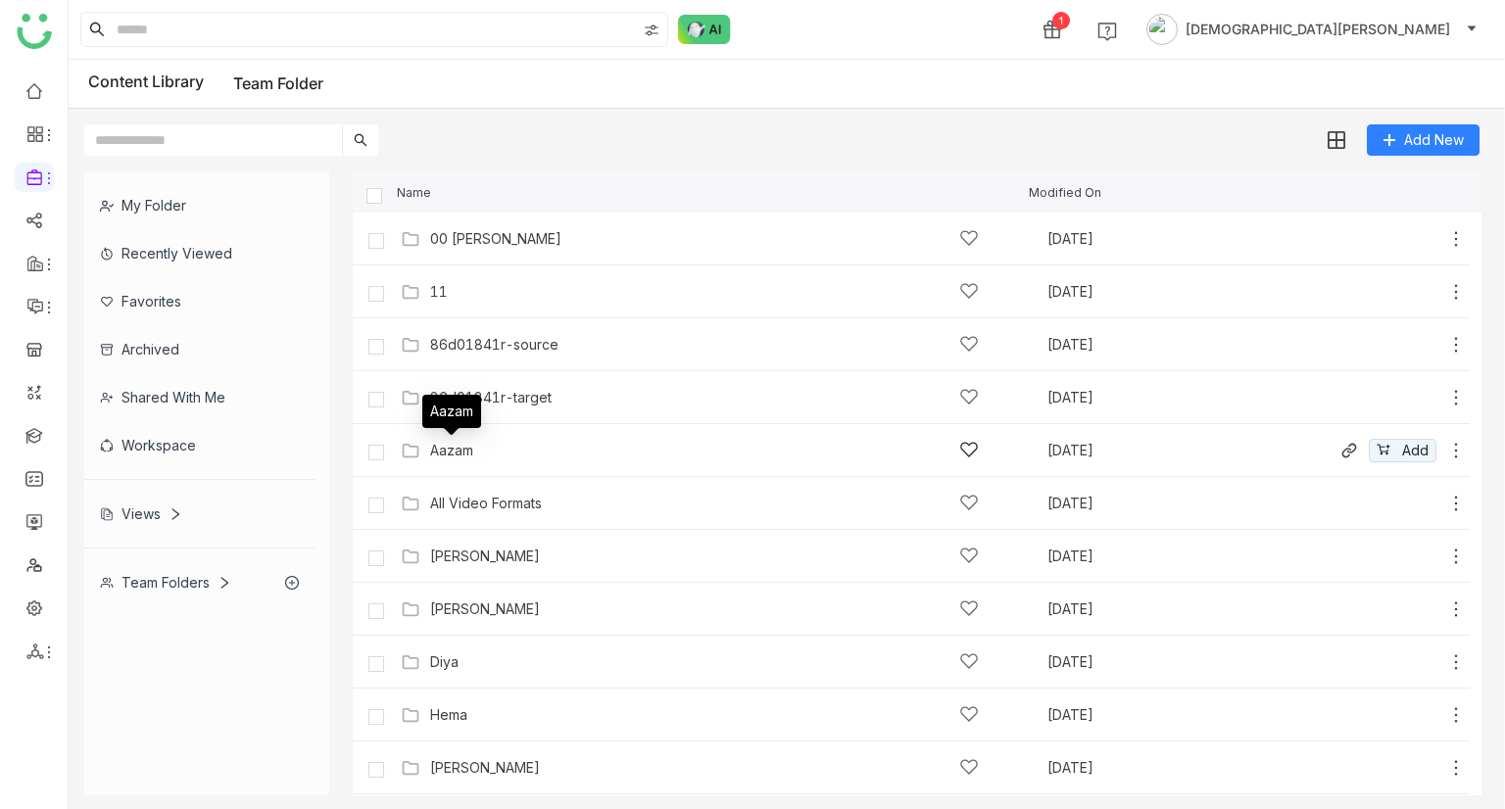
click at [465, 444] on div "Aazam" at bounding box center [451, 451] width 43 height 16
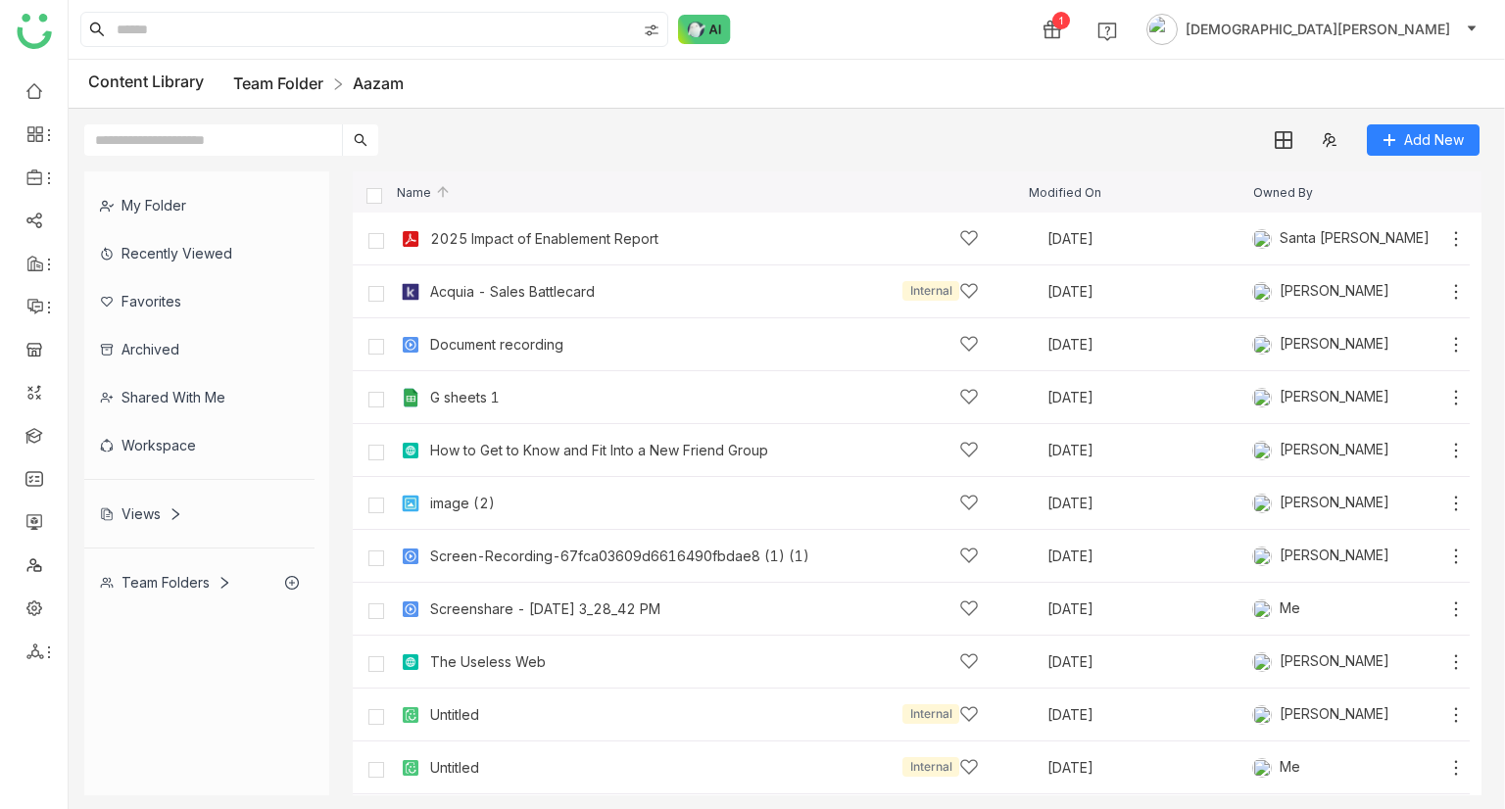
click at [255, 75] on link "Team Folder" at bounding box center [278, 83] width 90 height 20
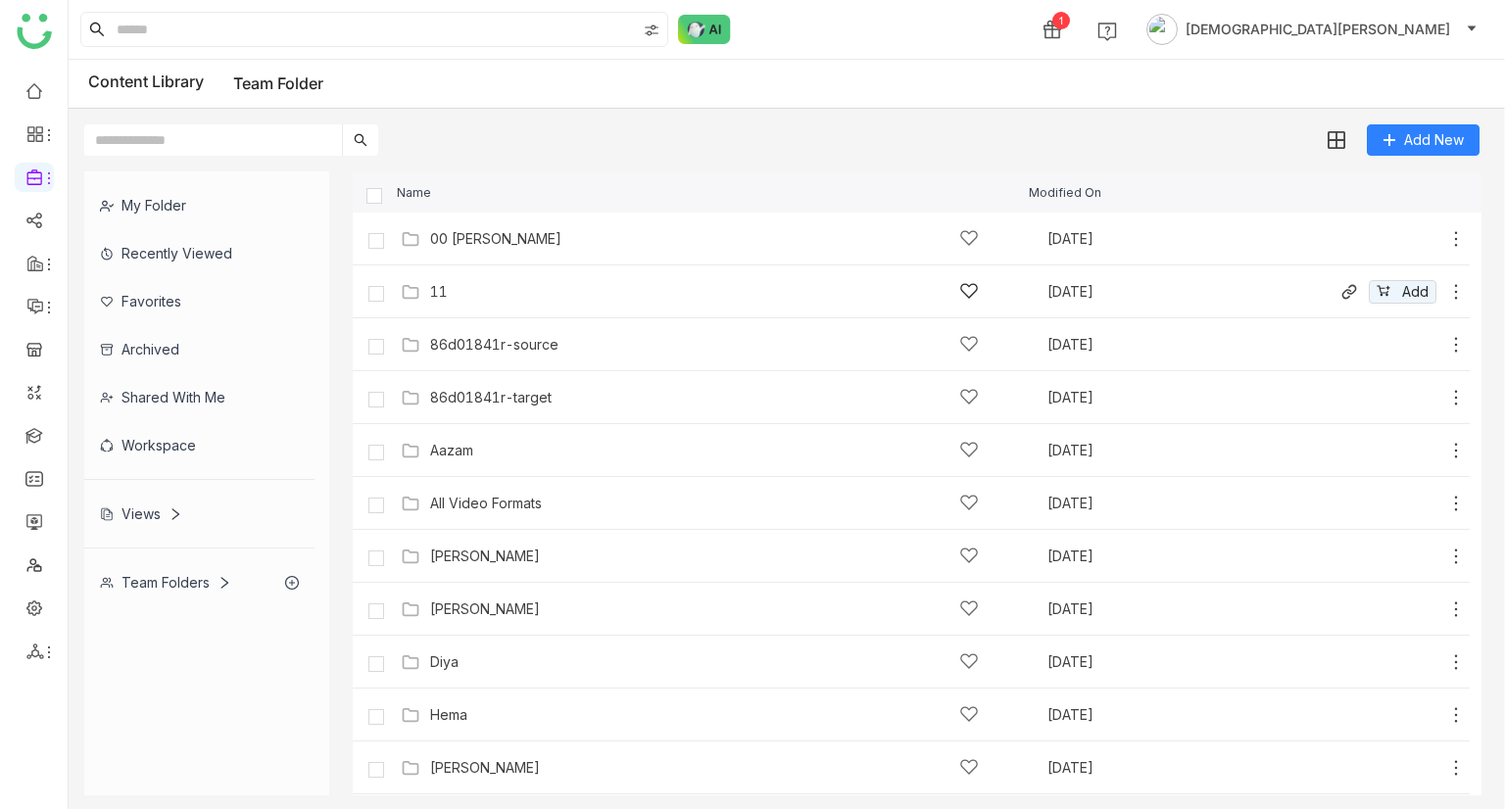
click at [466, 282] on div "11" at bounding box center [704, 291] width 549 height 21
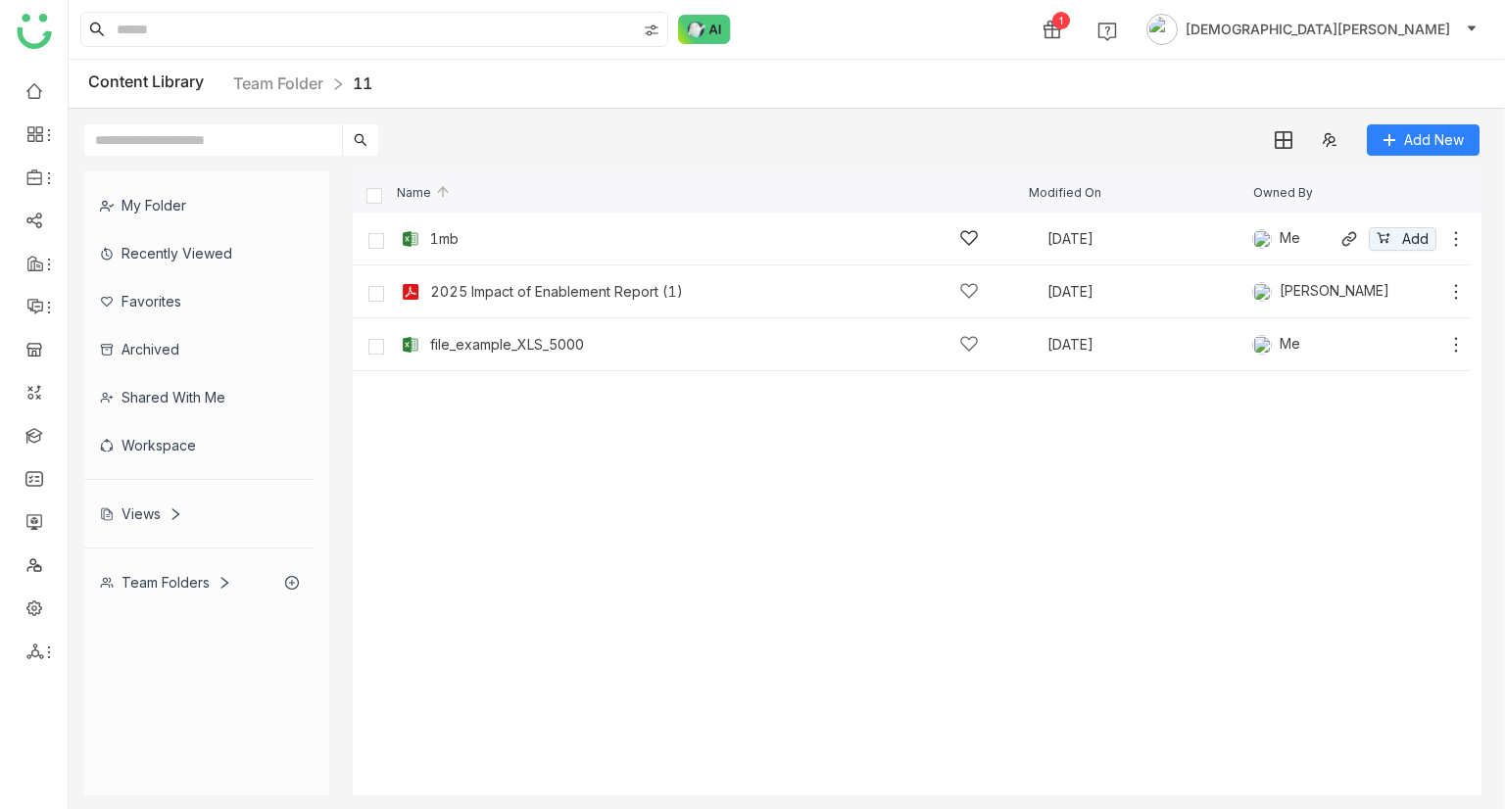
click at [490, 225] on div "1mb Sep 19, 2025 Me Add" at bounding box center [931, 238] width 1070 height 30
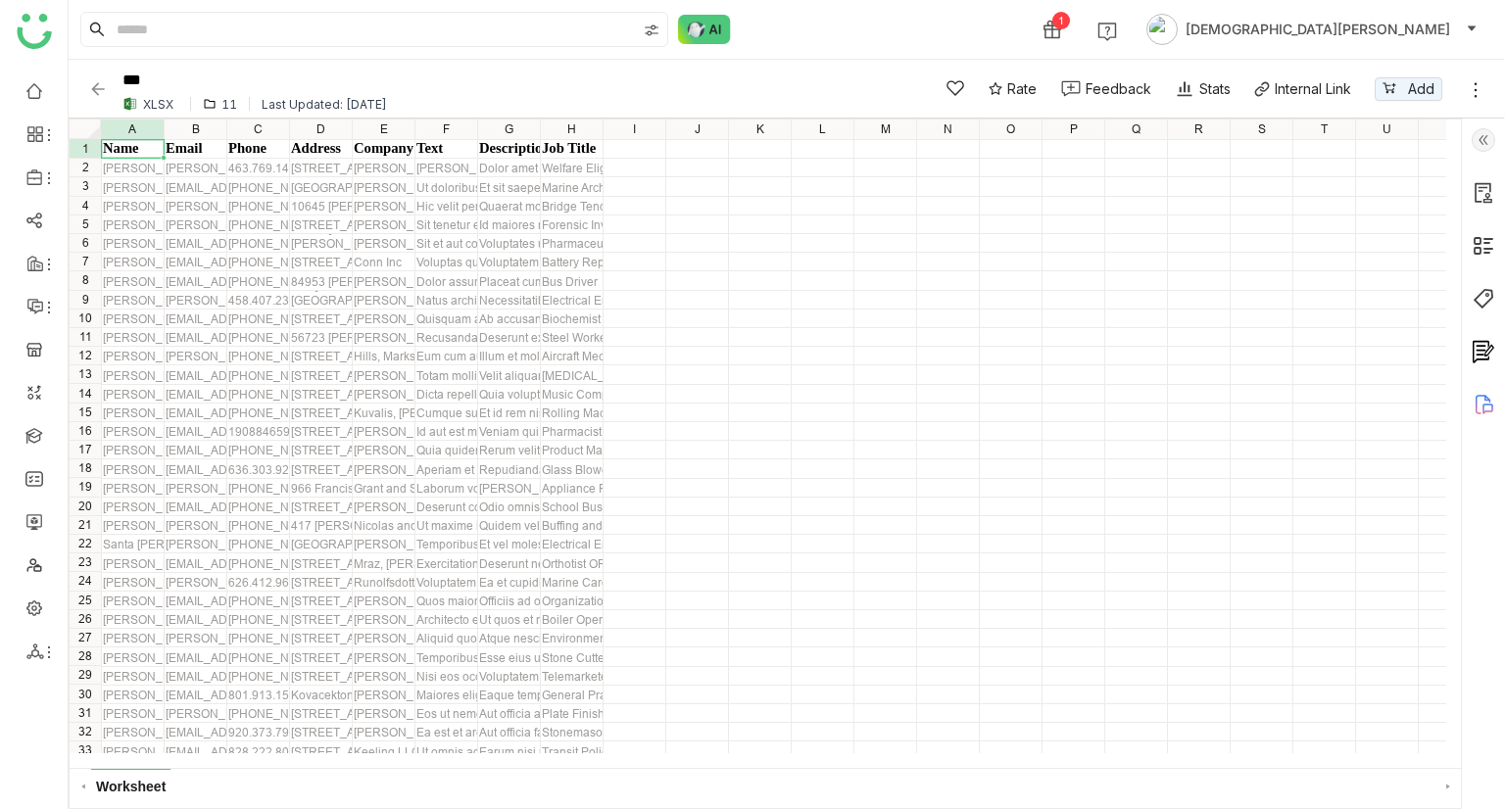
click at [108, 91] on div "*** XLSX 11 Last Updated: Sep 19, 2025" at bounding box center [495, 89] width 814 height 54
click at [90, 92] on img at bounding box center [98, 89] width 20 height 20
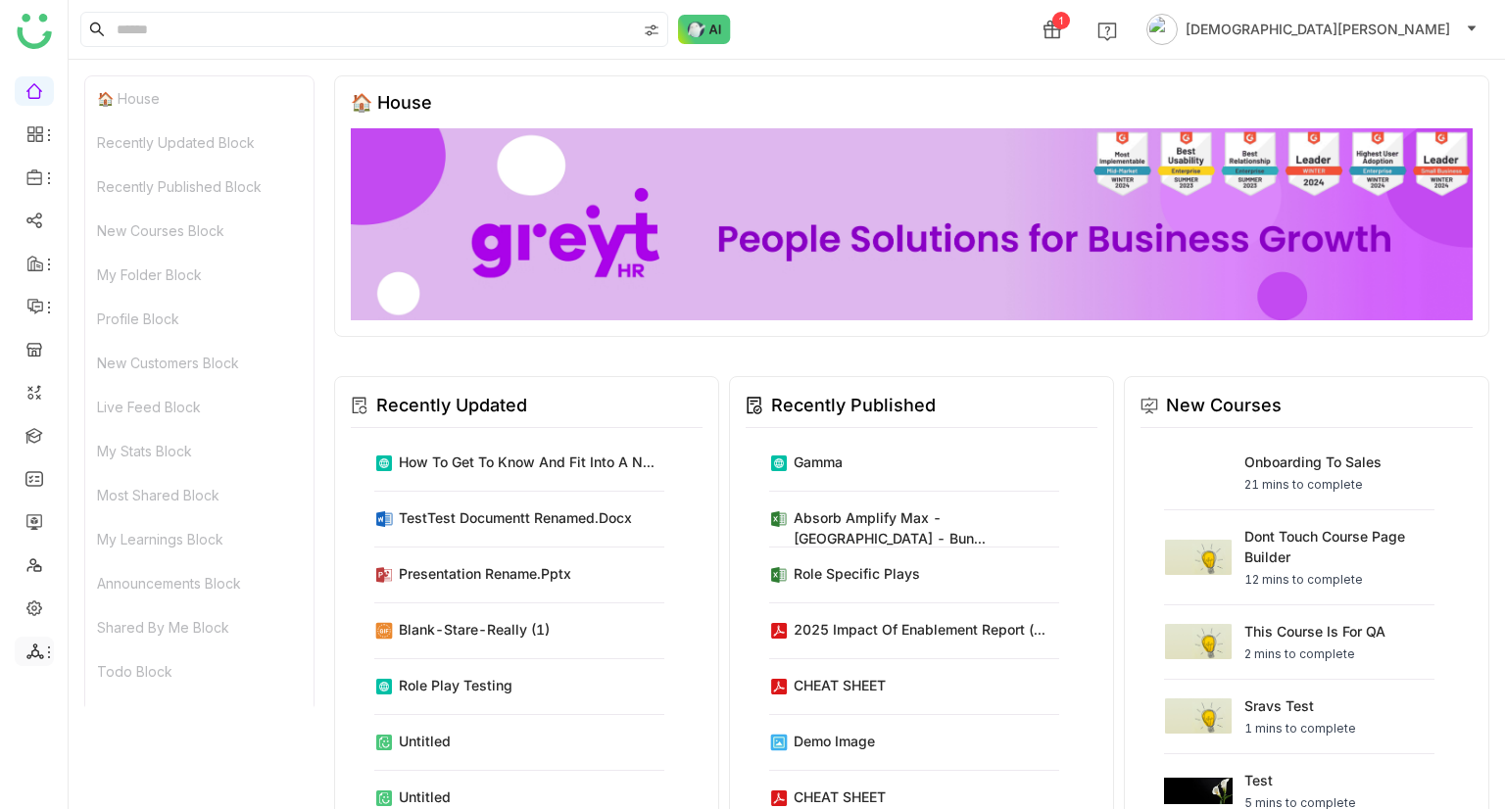
click at [38, 655] on icon at bounding box center [34, 652] width 17 height 16
click at [131, 624] on link "List" at bounding box center [140, 621] width 135 height 14
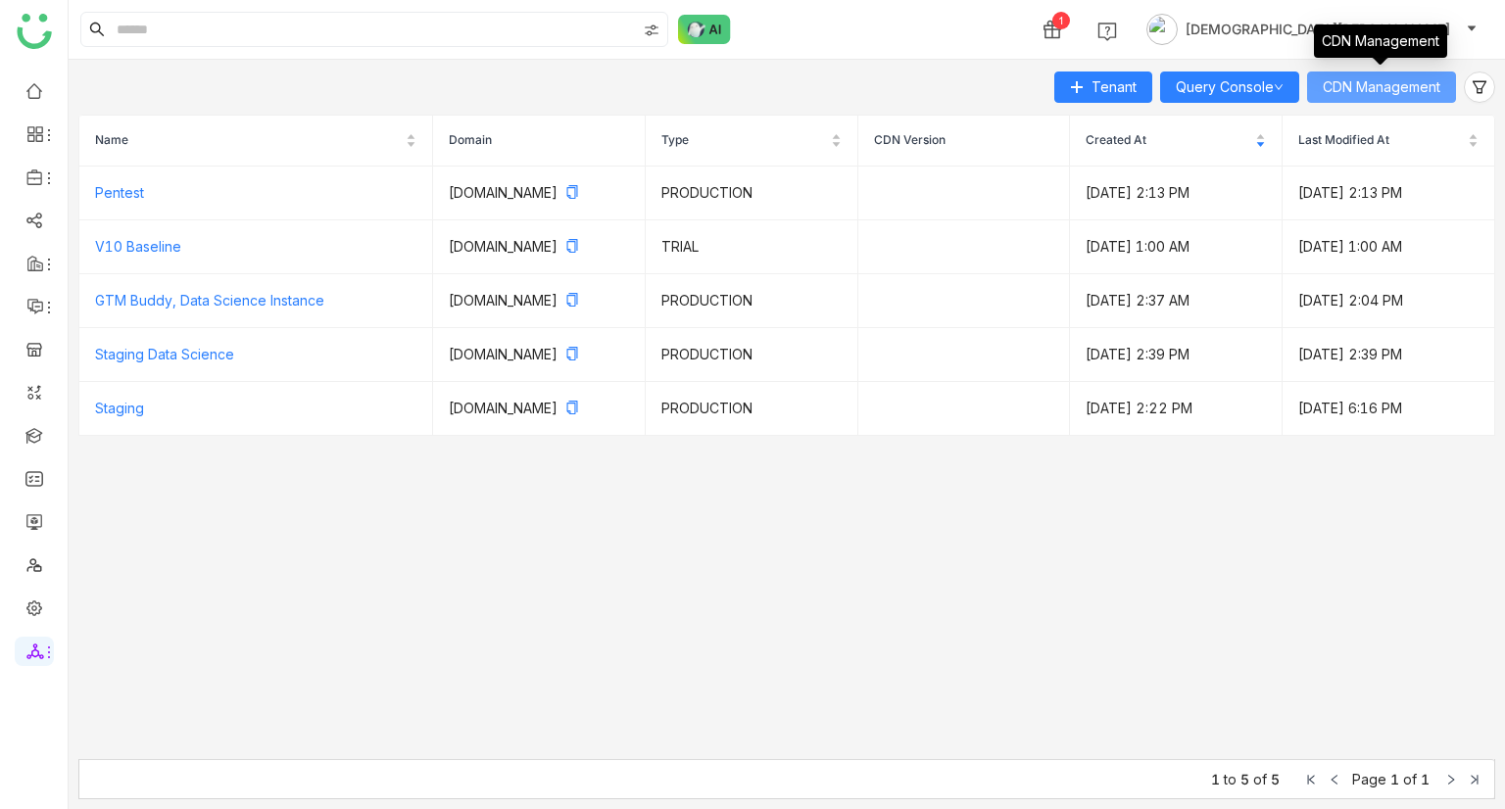
click at [1390, 85] on span "CDN Management" at bounding box center [1382, 87] width 118 height 22
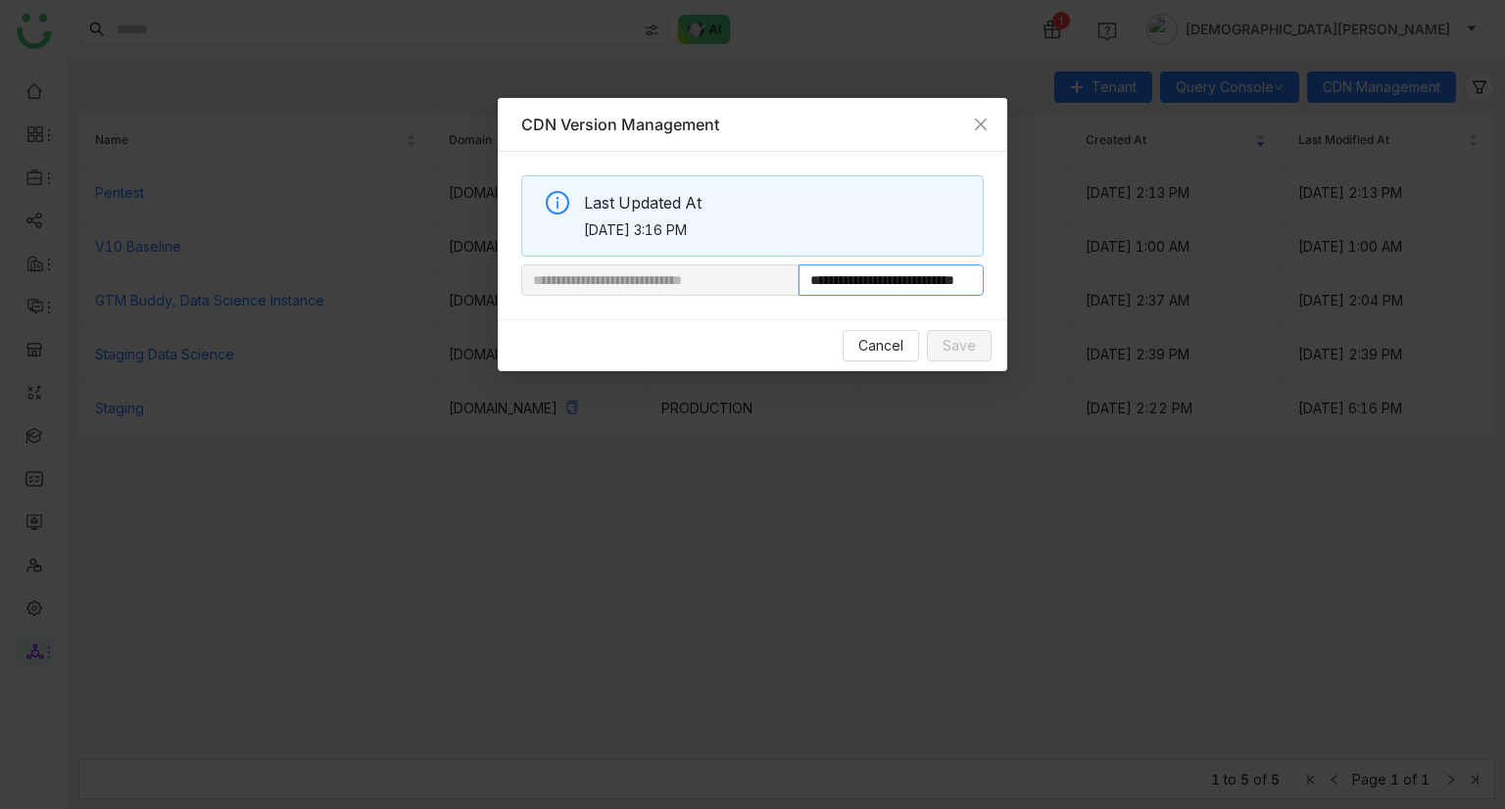
scroll to position [0, 73]
drag, startPoint x: 865, startPoint y: 283, endPoint x: 1144, endPoint y: 279, distance: 278.3
click at [1144, 279] on nz-modal-container "**********" at bounding box center [752, 404] width 1505 height 809
paste input "**********"
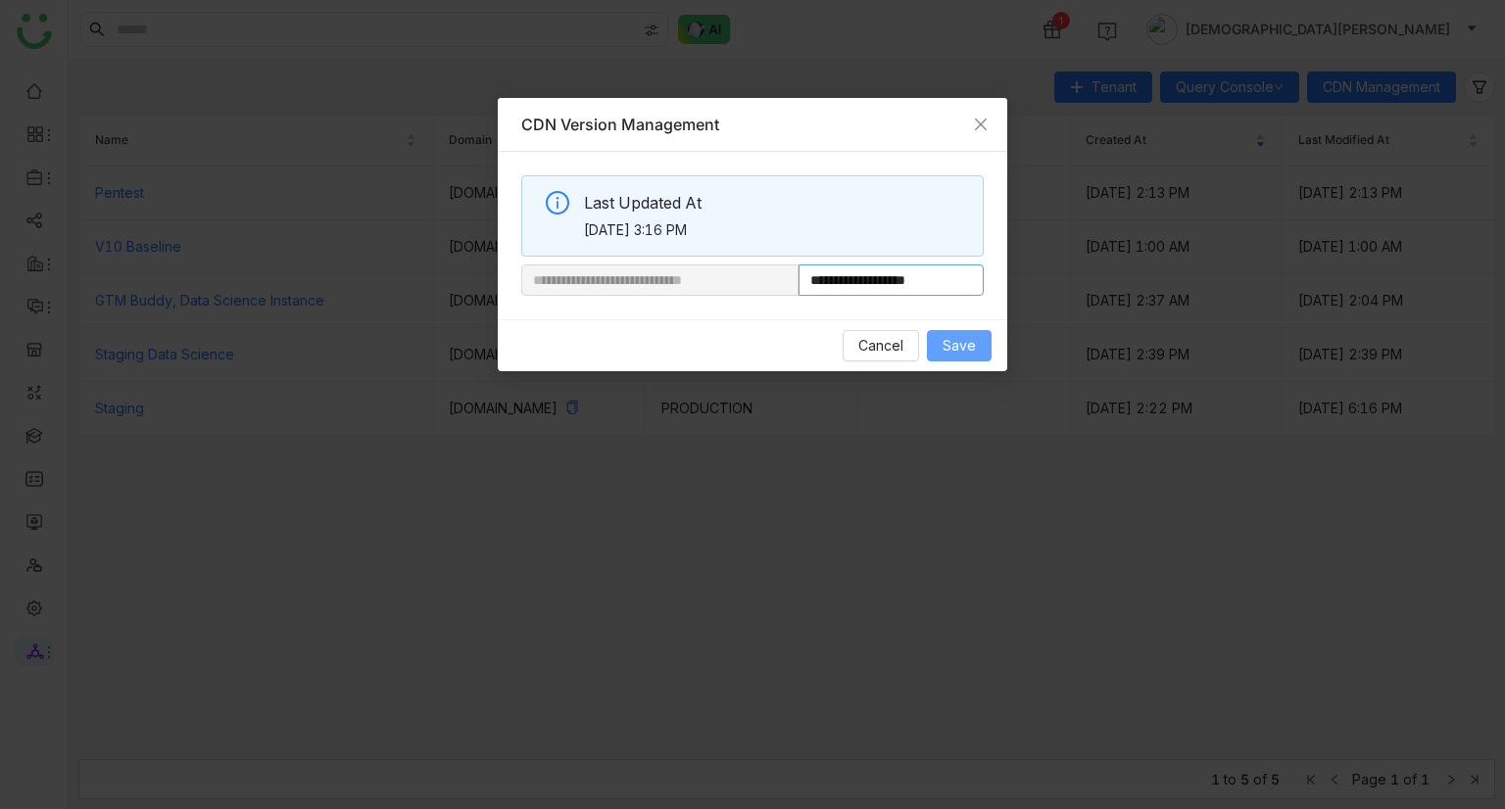
type input "**********"
click at [973, 344] on span "Save" at bounding box center [959, 346] width 33 height 22
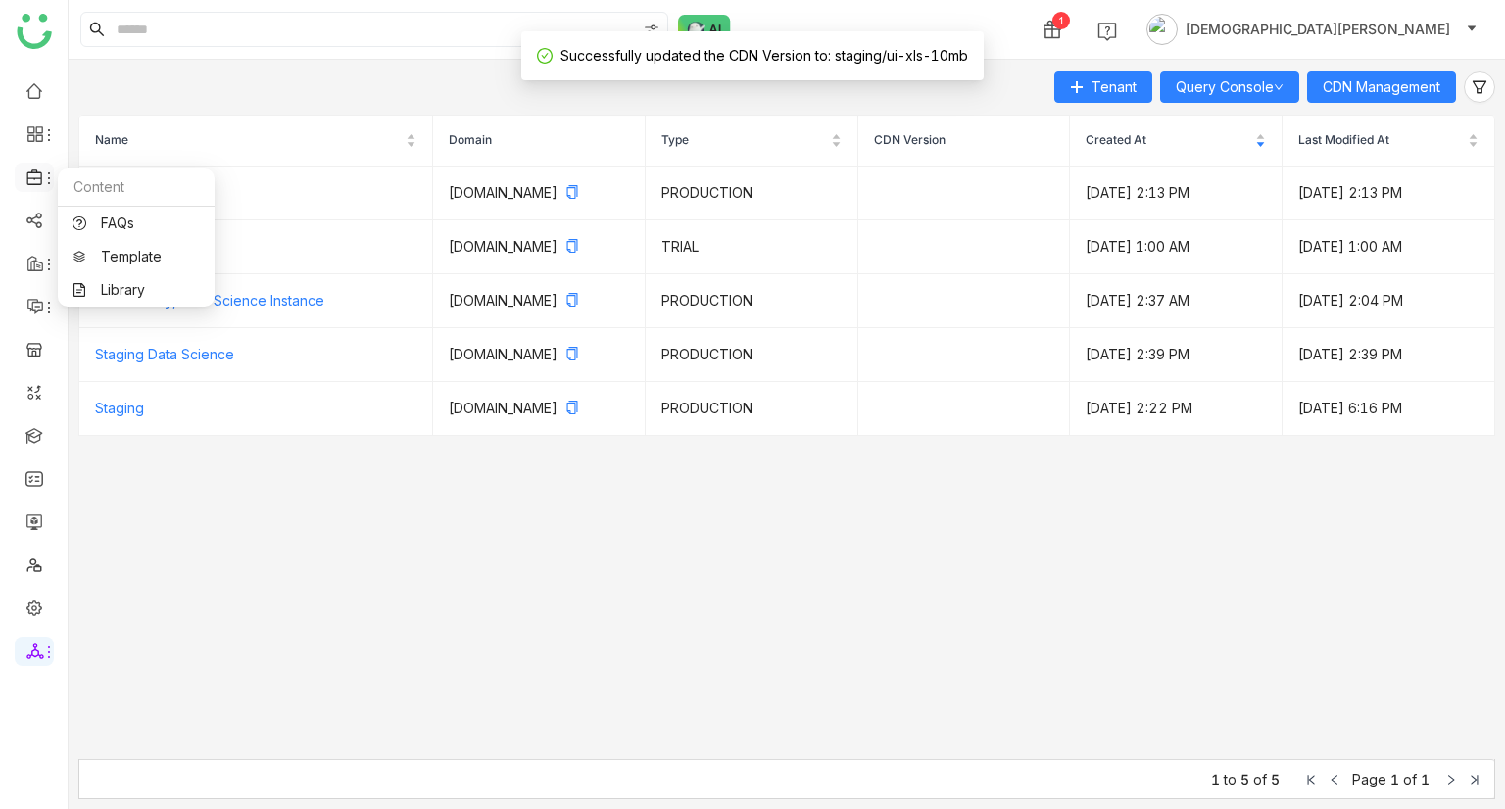
click at [30, 177] on span at bounding box center [33, 177] width 10 height 0
click at [113, 284] on link "Library" at bounding box center [136, 290] width 127 height 14
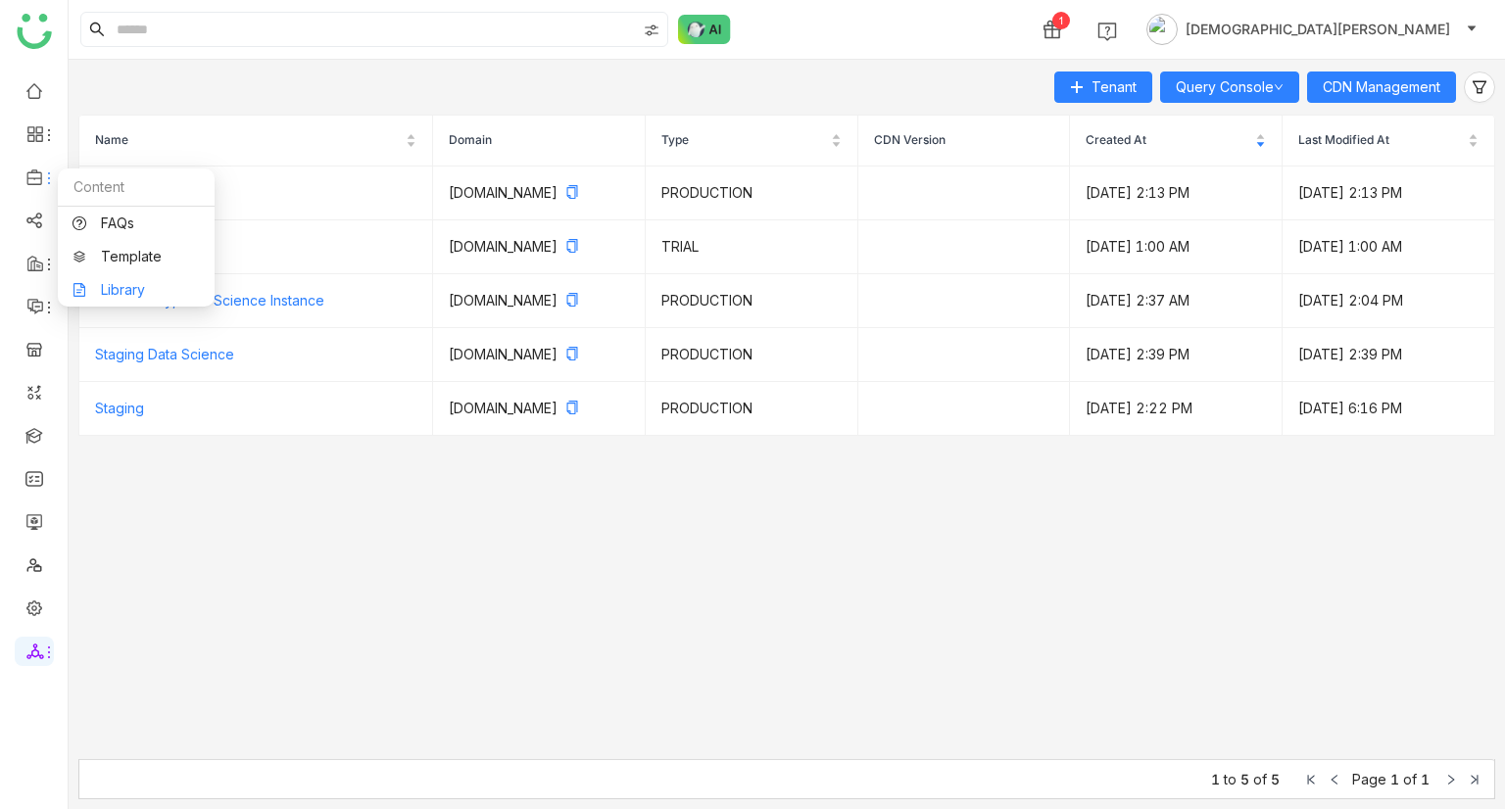
click at [133, 290] on link "Library" at bounding box center [136, 290] width 127 height 14
click at [108, 293] on link "Library" at bounding box center [136, 290] width 127 height 14
click at [117, 283] on link "Library" at bounding box center [136, 290] width 127 height 14
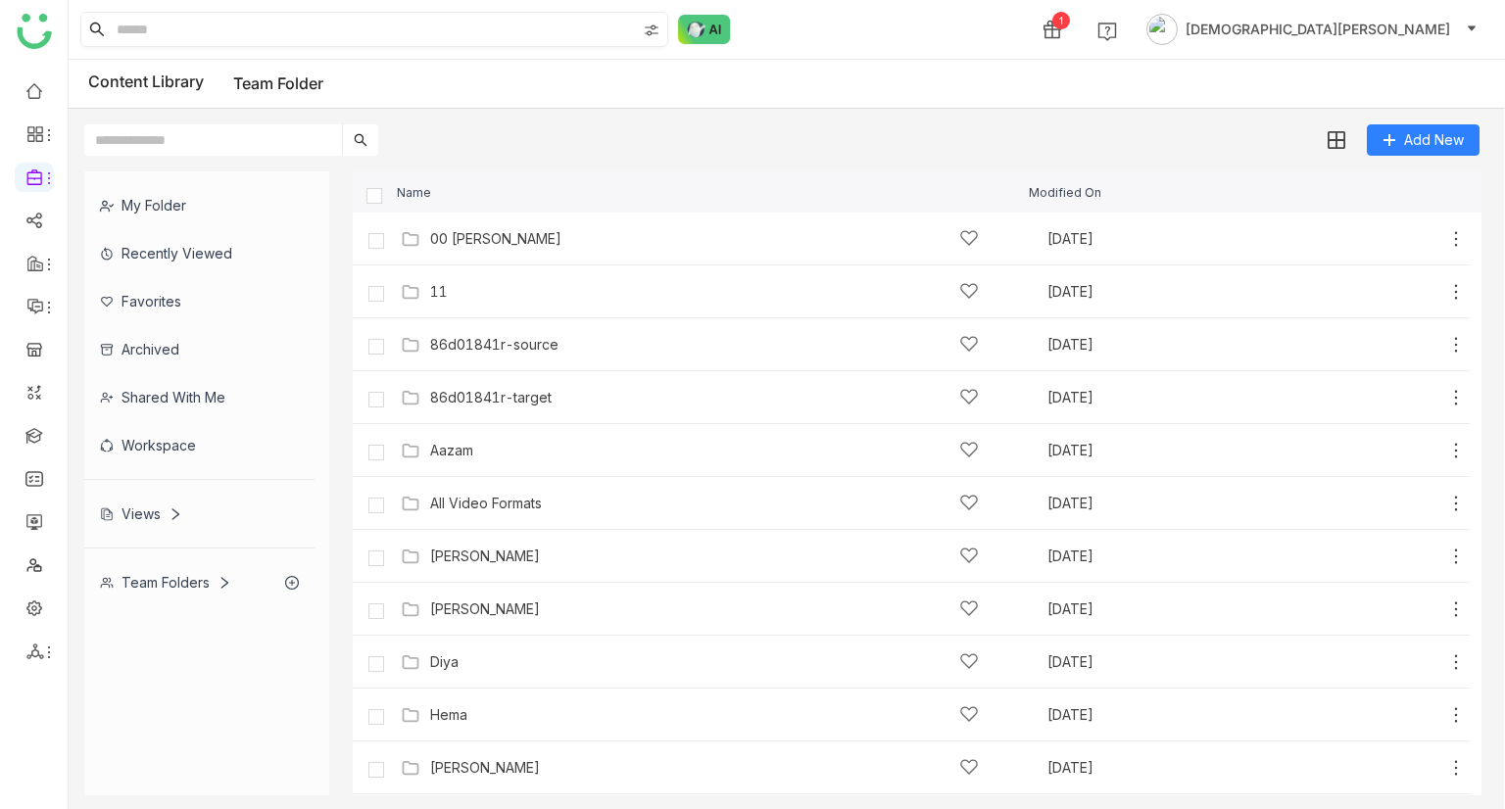
click at [308, 28] on input at bounding box center [374, 29] width 523 height 33
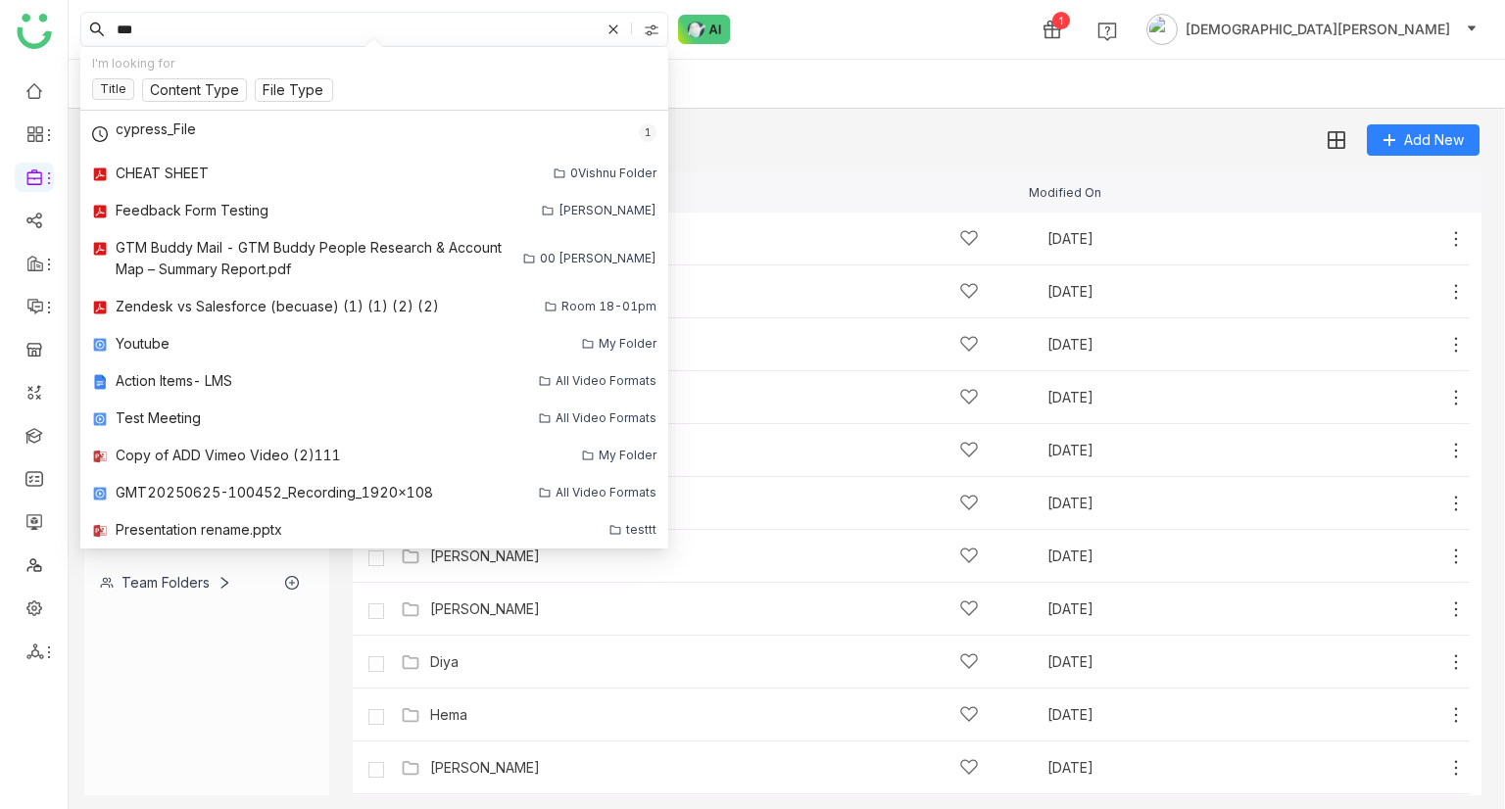
type input "***"
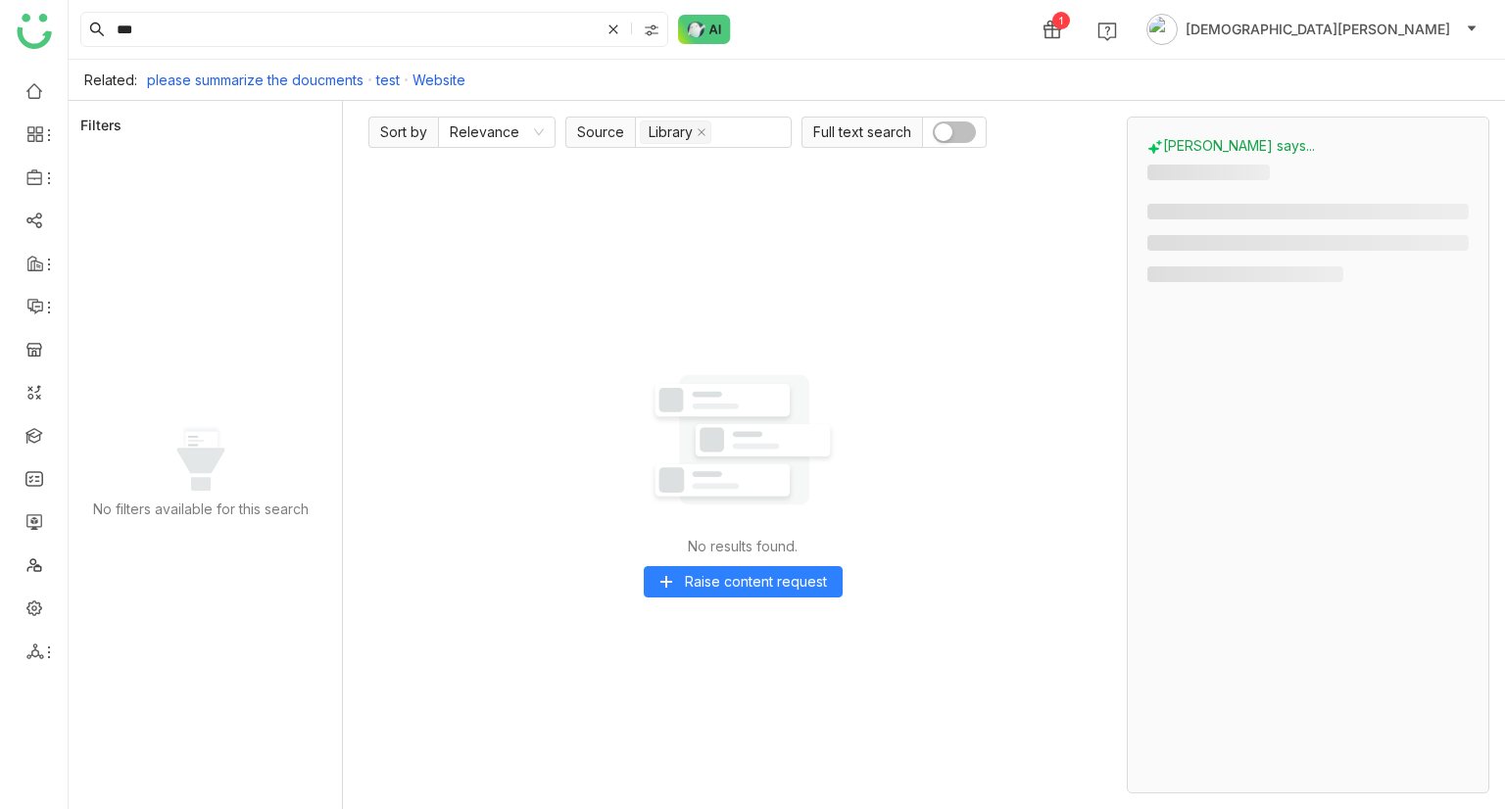
click at [937, 135] on span "button" at bounding box center [944, 132] width 18 height 18
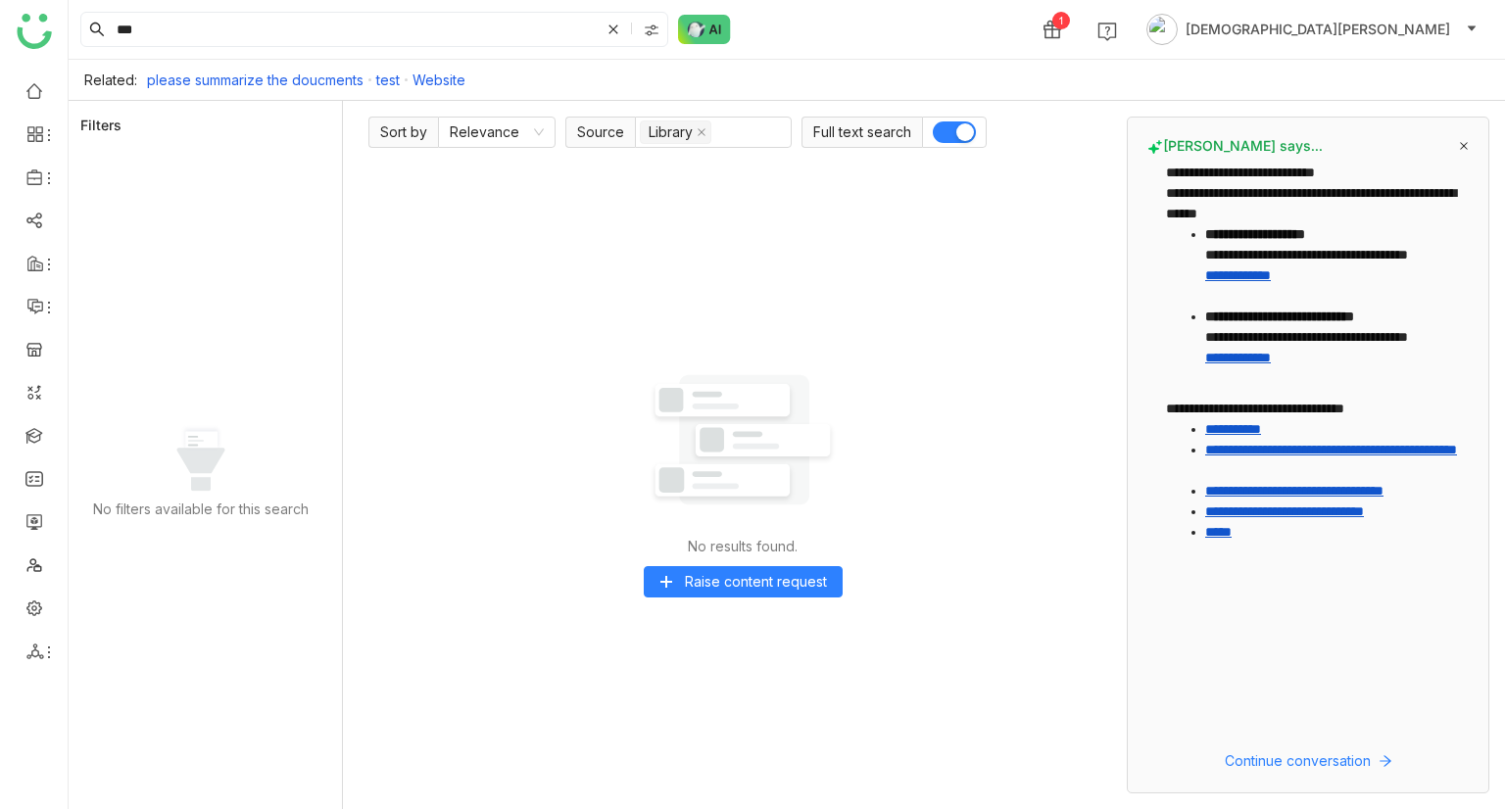
click at [1264, 282] on link "**********" at bounding box center [1238, 275] width 66 height 14
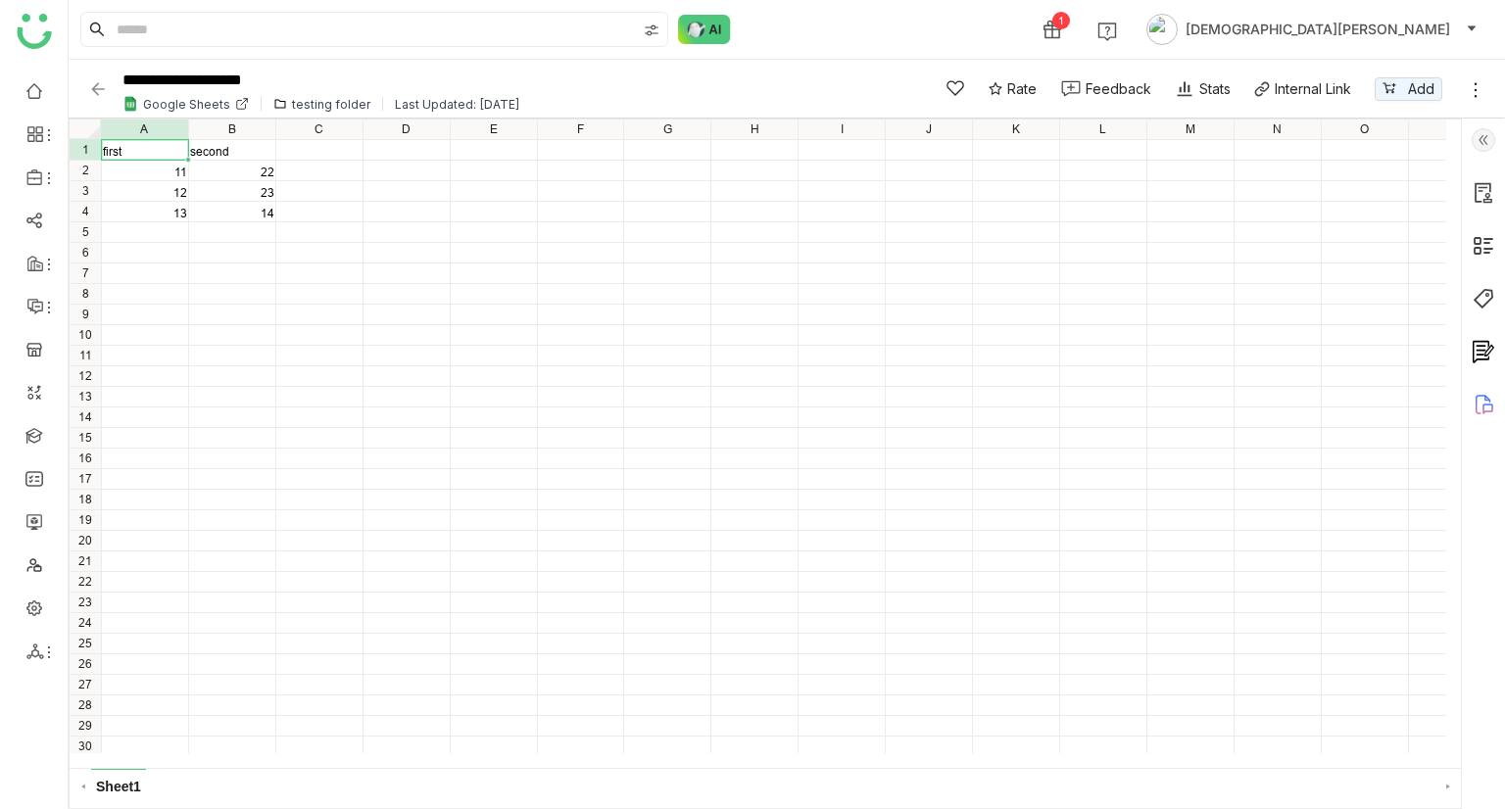
click at [212, 245] on div "first second 11 22 12 23 13 14 1 2 3 4 5 6 7 8 9 10 11 12 13 14 15 16 17 18 19 …" at bounding box center [758, 437] width 1377 height 634
click at [259, 213] on div "14" at bounding box center [232, 213] width 84 height 15
click at [264, 193] on div "23" at bounding box center [232, 192] width 84 height 15
click at [265, 176] on div "22" at bounding box center [232, 172] width 84 height 15
click at [91, 84] on img at bounding box center [98, 89] width 20 height 20
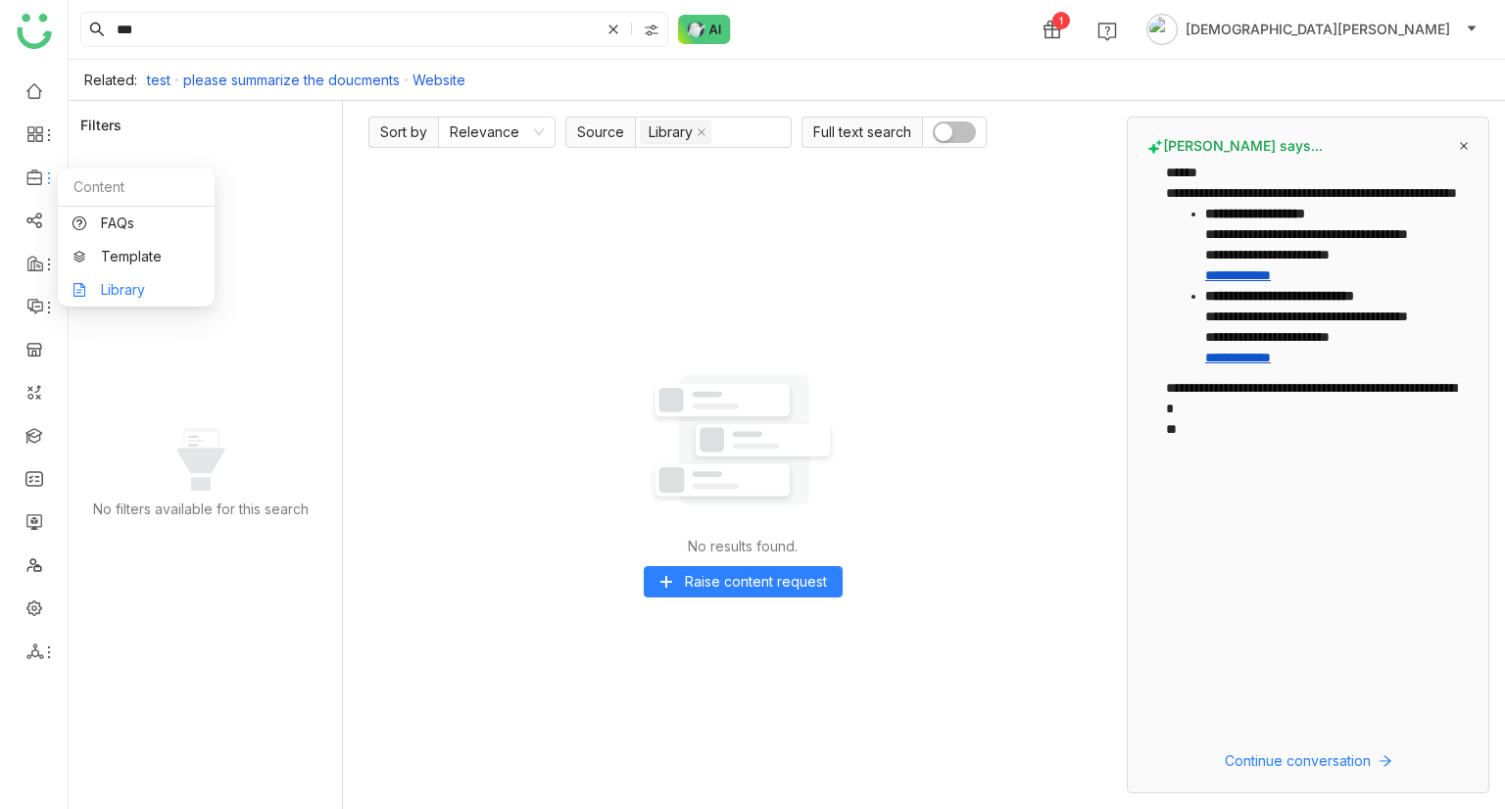
click at [134, 283] on link "Library" at bounding box center [136, 290] width 127 height 14
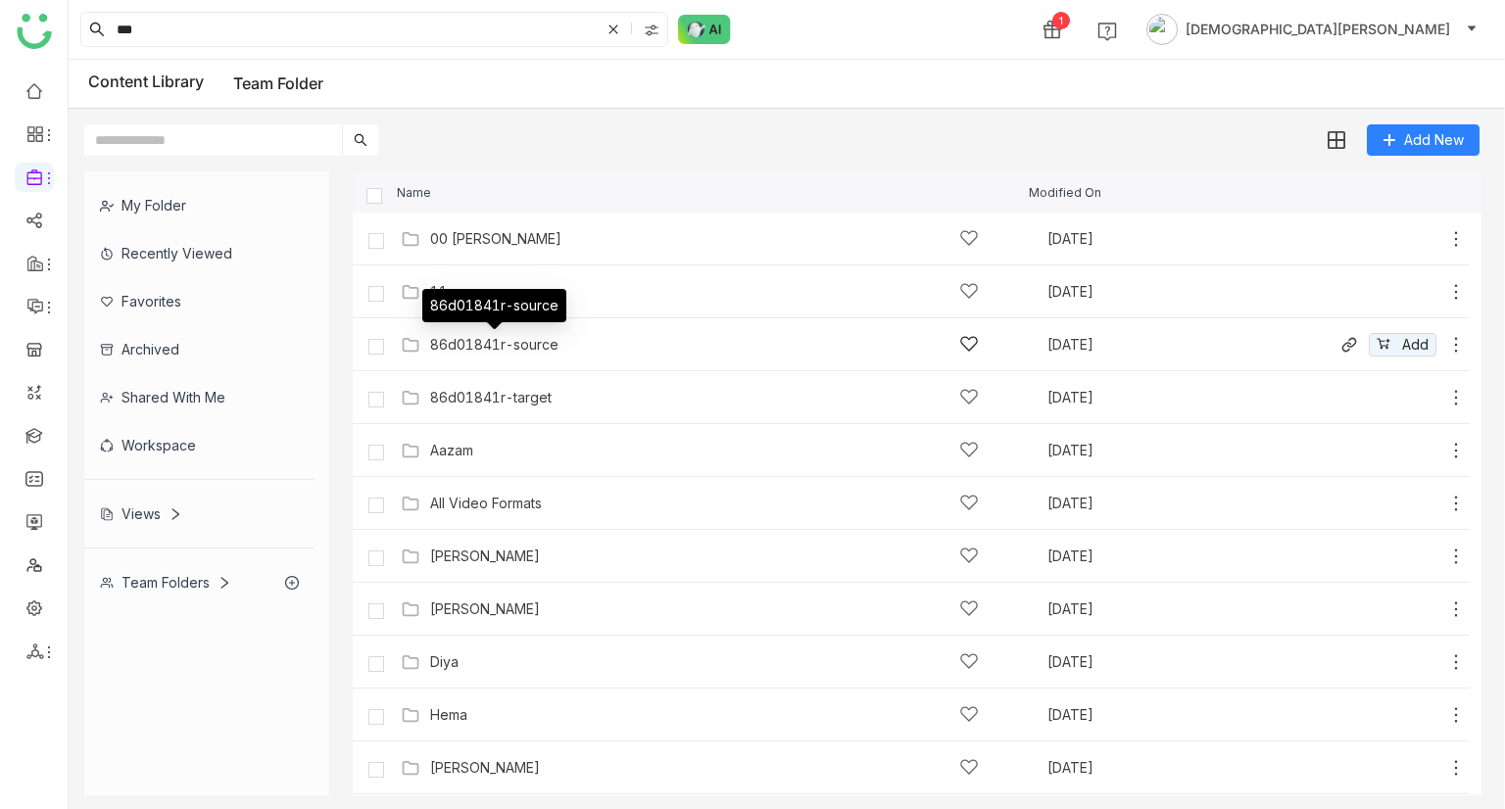
click at [504, 342] on div "86d01841r-source" at bounding box center [494, 345] width 128 height 16
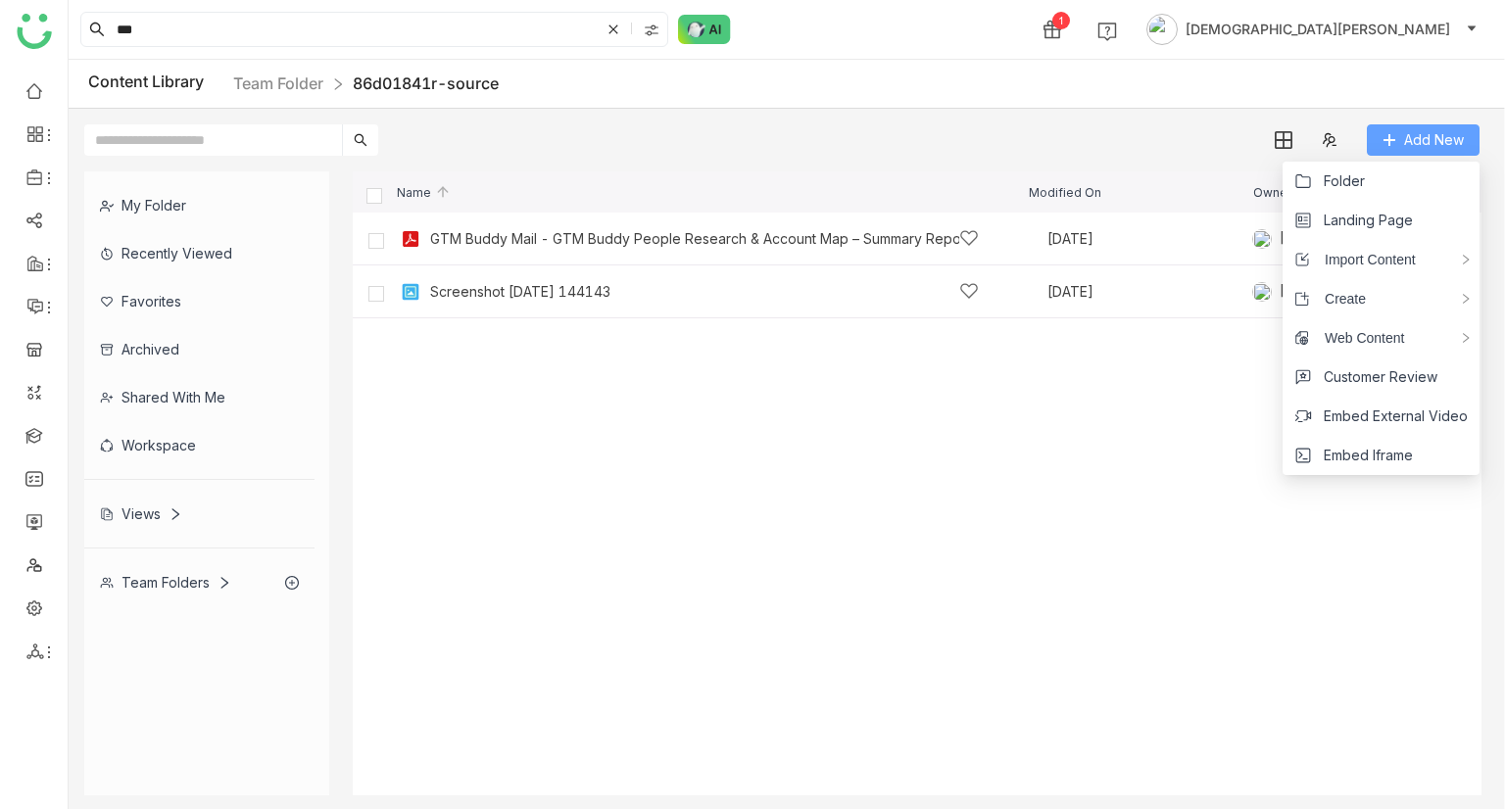
click at [1406, 149] on span "Add New" at bounding box center [1434, 140] width 60 height 22
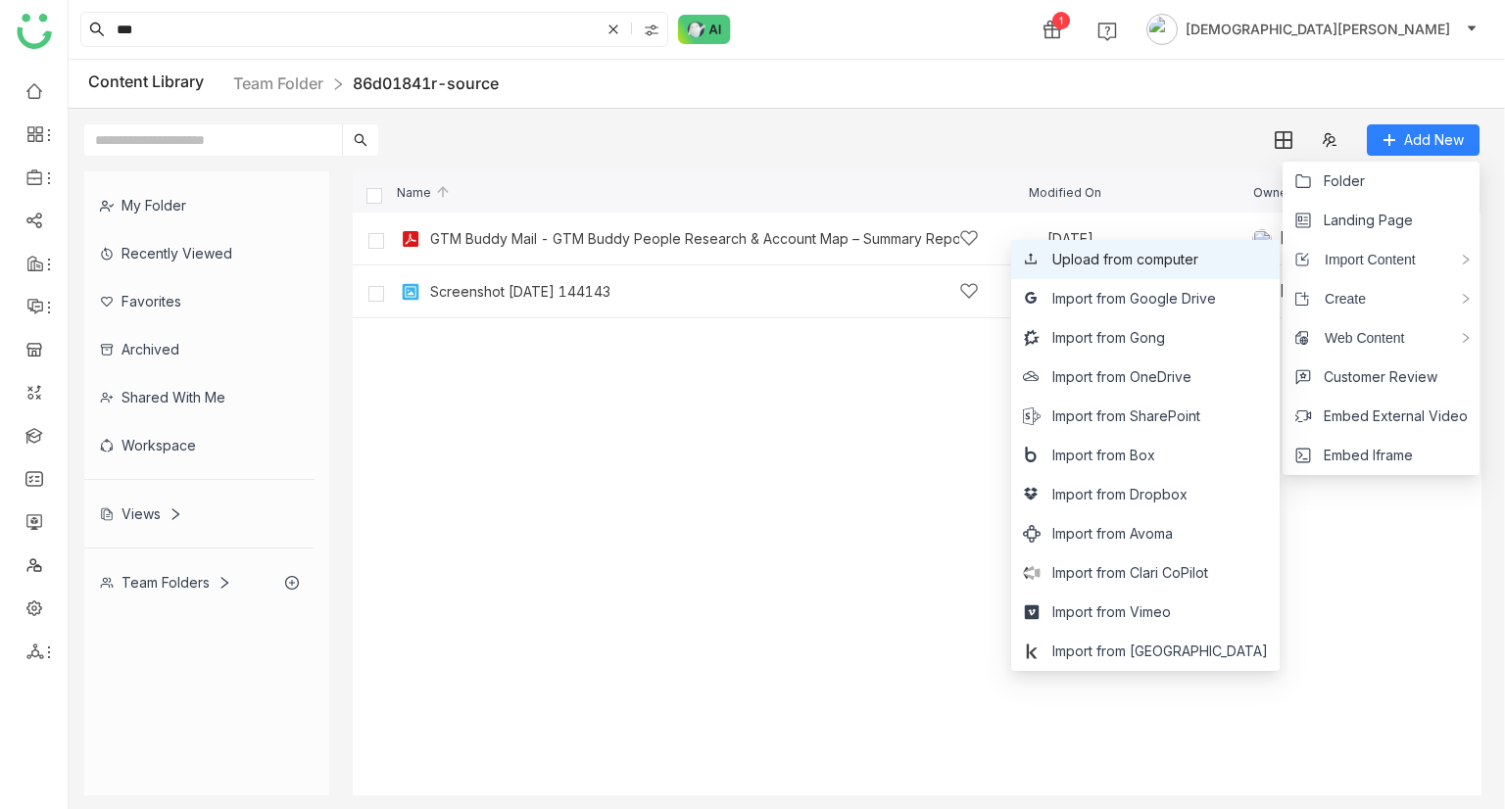
click at [1198, 265] on span "Upload from computer" at bounding box center [1125, 260] width 146 height 22
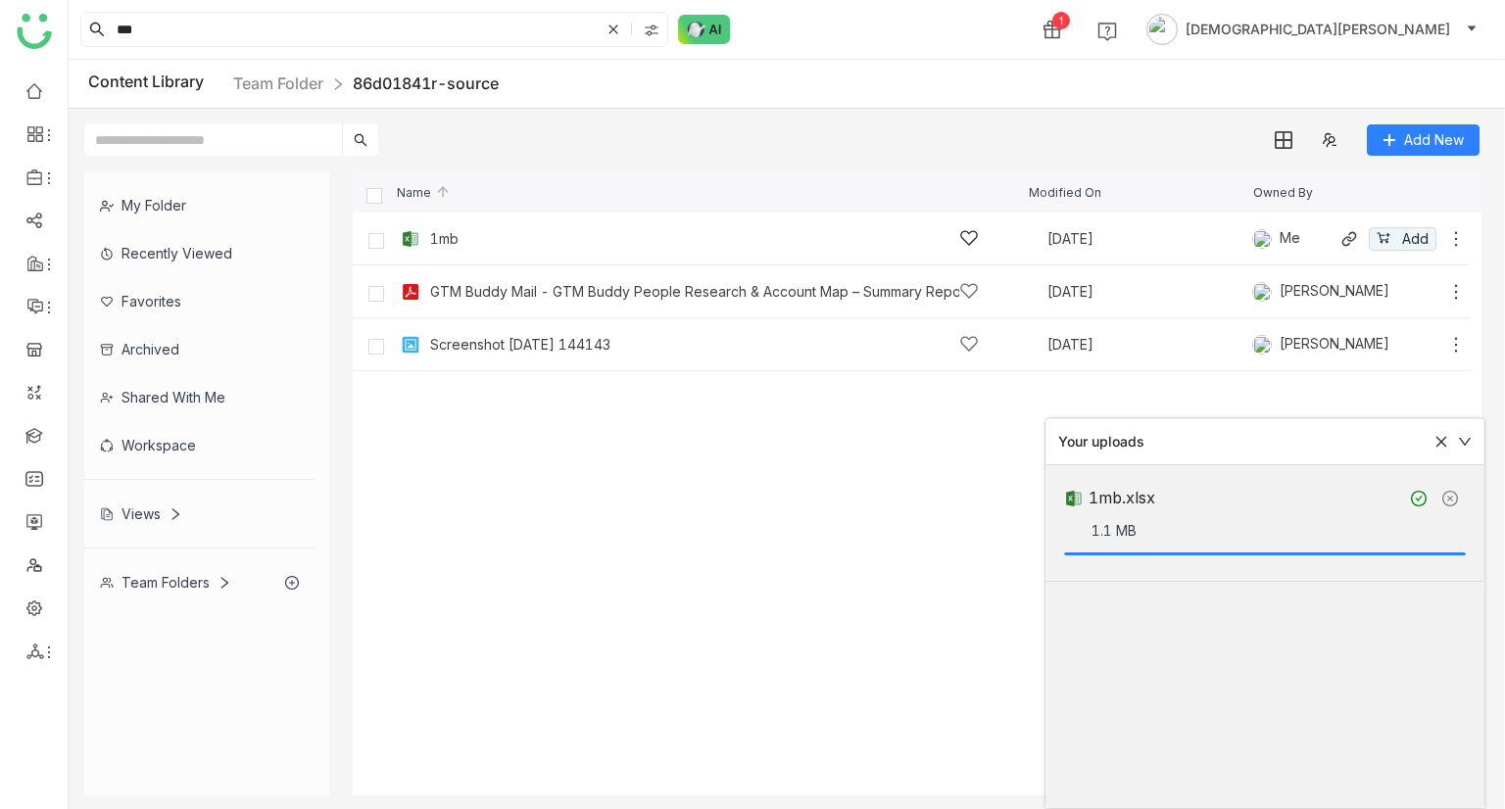
click at [433, 236] on div "1mb" at bounding box center [444, 239] width 28 height 16
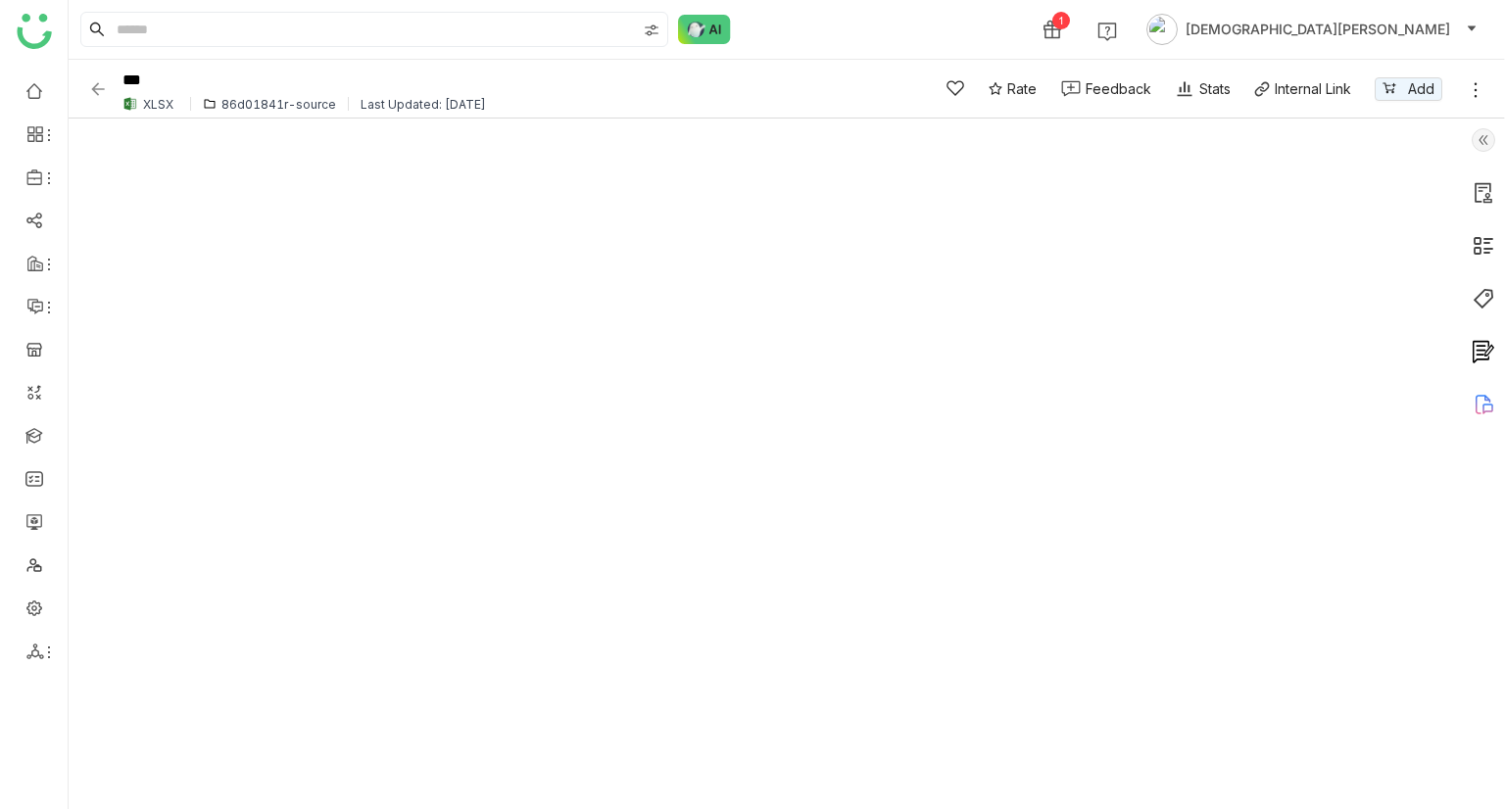
click at [101, 86] on img at bounding box center [98, 89] width 20 height 20
click at [95, 91] on img at bounding box center [98, 89] width 20 height 20
click at [93, 86] on img at bounding box center [98, 89] width 20 height 20
click at [94, 92] on img at bounding box center [98, 89] width 20 height 20
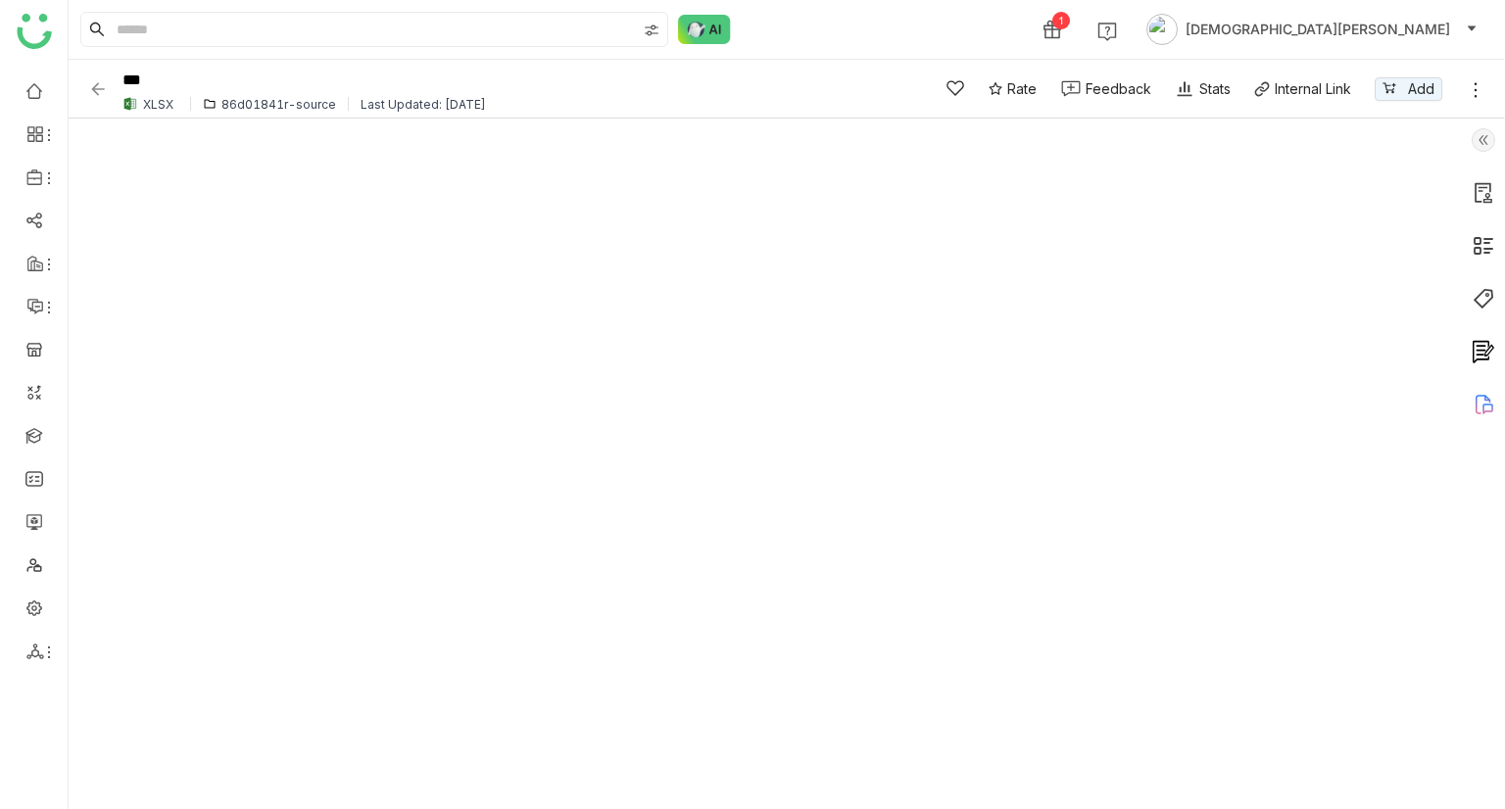
click at [94, 92] on img at bounding box center [98, 89] width 20 height 20
click at [105, 87] on img at bounding box center [98, 89] width 20 height 20
click at [88, 91] on img at bounding box center [98, 89] width 20 height 20
click at [102, 83] on img at bounding box center [98, 89] width 20 height 20
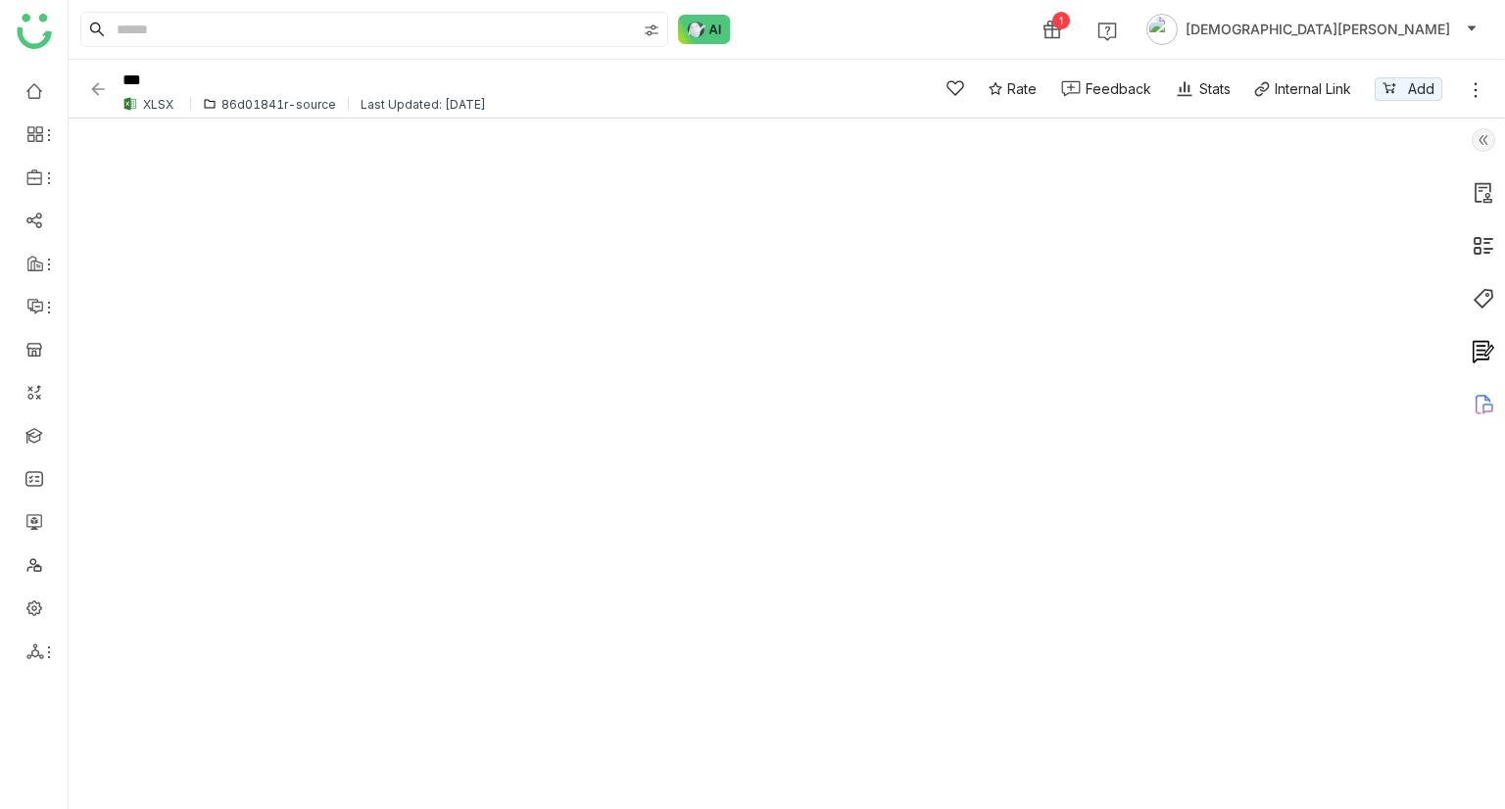
click at [102, 83] on img at bounding box center [98, 89] width 20 height 20
click at [97, 87] on img at bounding box center [98, 89] width 20 height 20
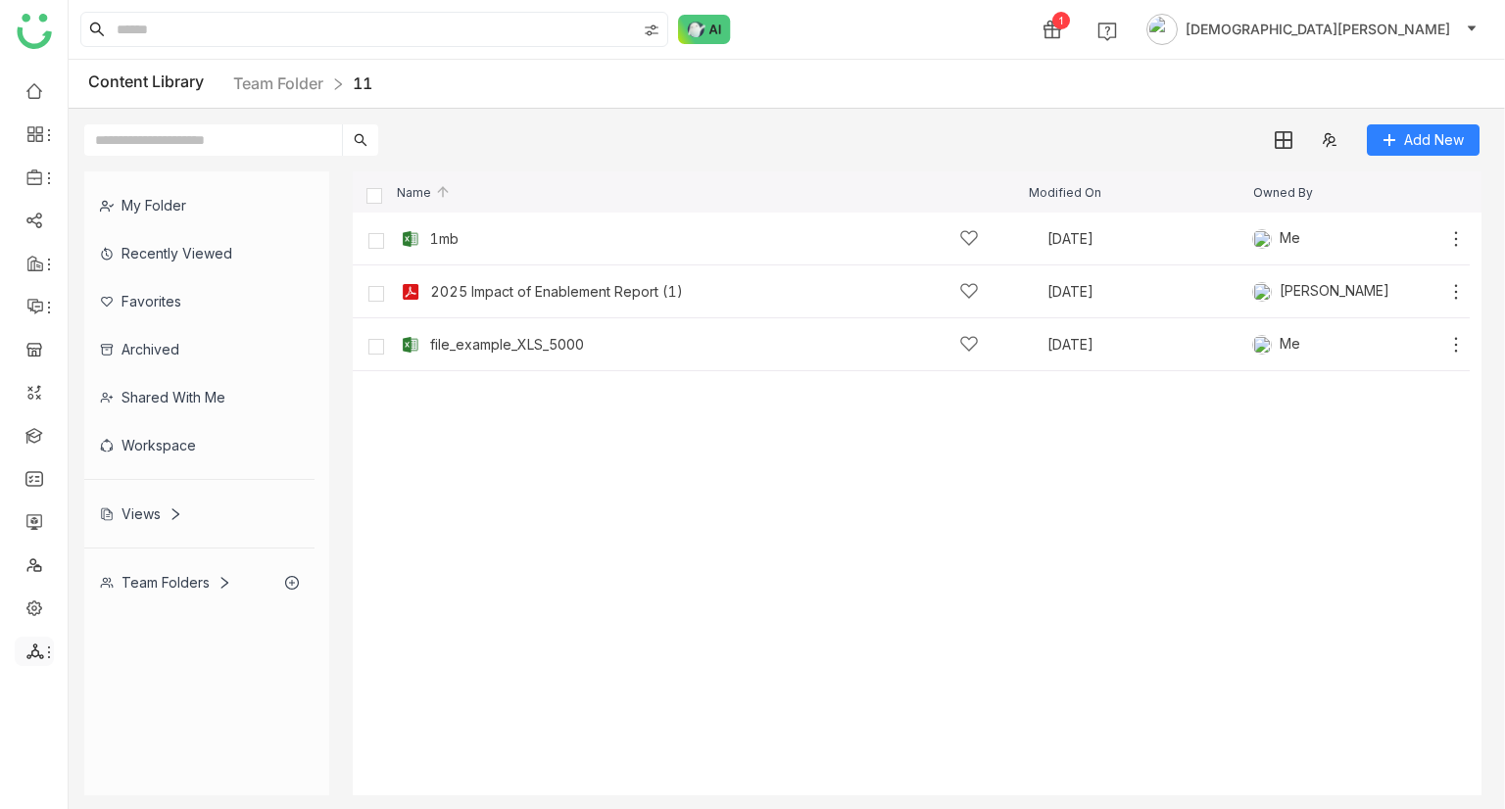
click at [39, 639] on li at bounding box center [34, 651] width 39 height 29
click at [39, 640] on li at bounding box center [34, 651] width 39 height 29
click at [161, 614] on link "List" at bounding box center [140, 621] width 135 height 14
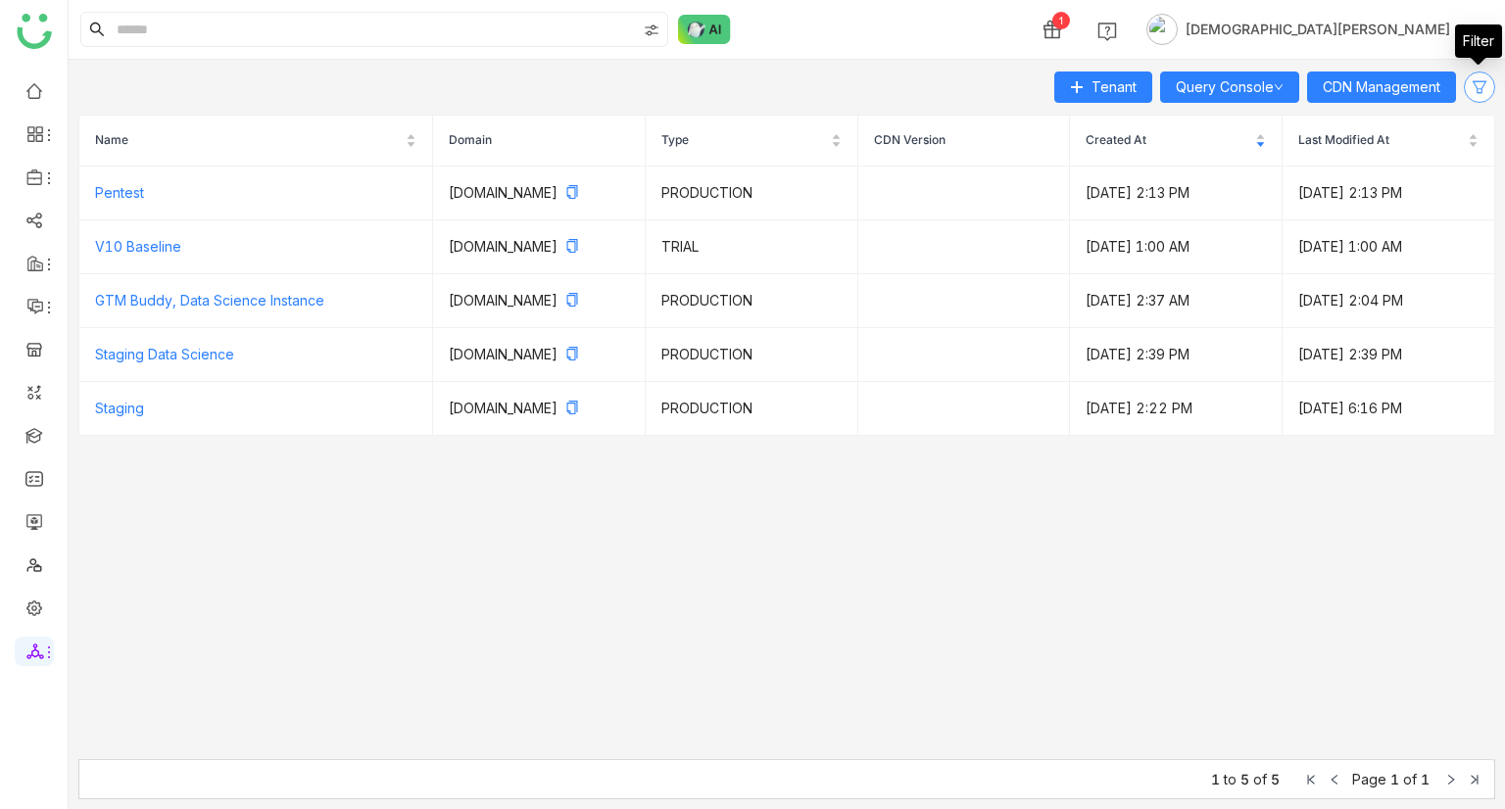
click at [1480, 79] on icon at bounding box center [1480, 87] width 16 height 16
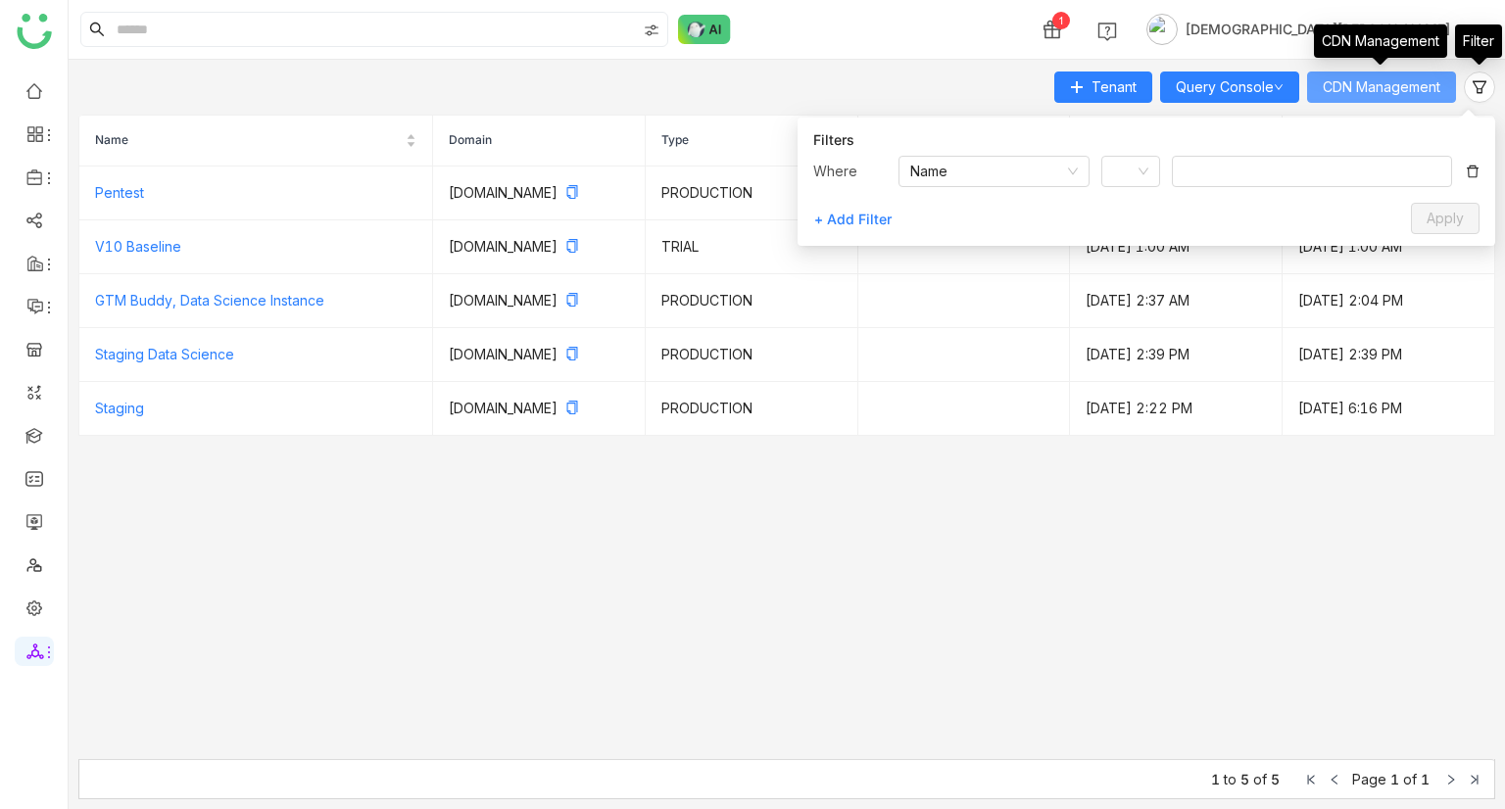
click at [1386, 79] on span "CDN Management" at bounding box center [1382, 87] width 118 height 22
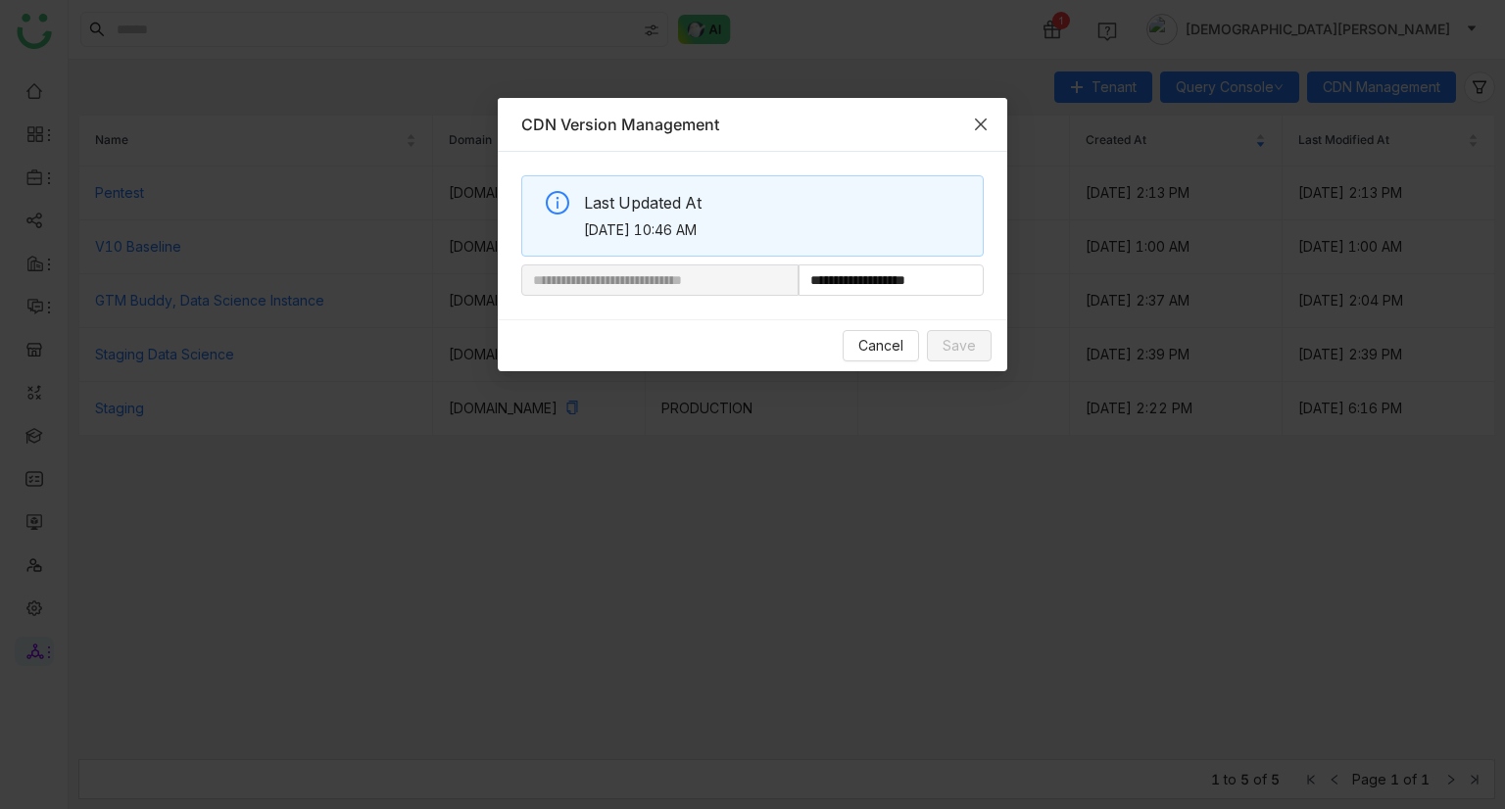
click at [987, 122] on icon "Close" at bounding box center [981, 125] width 16 height 16
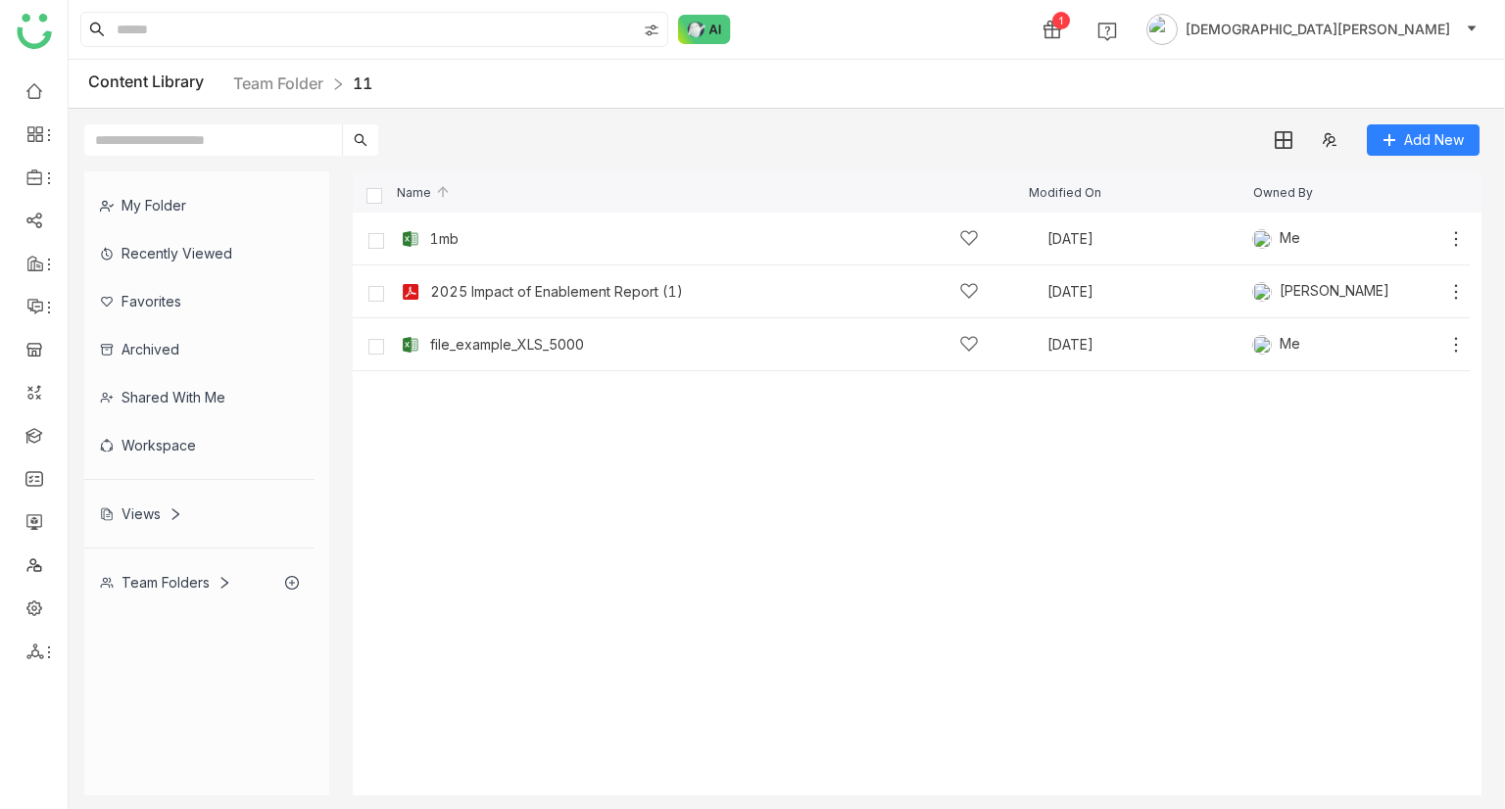
click at [147, 581] on div "Team Folders" at bounding box center [165, 582] width 131 height 17
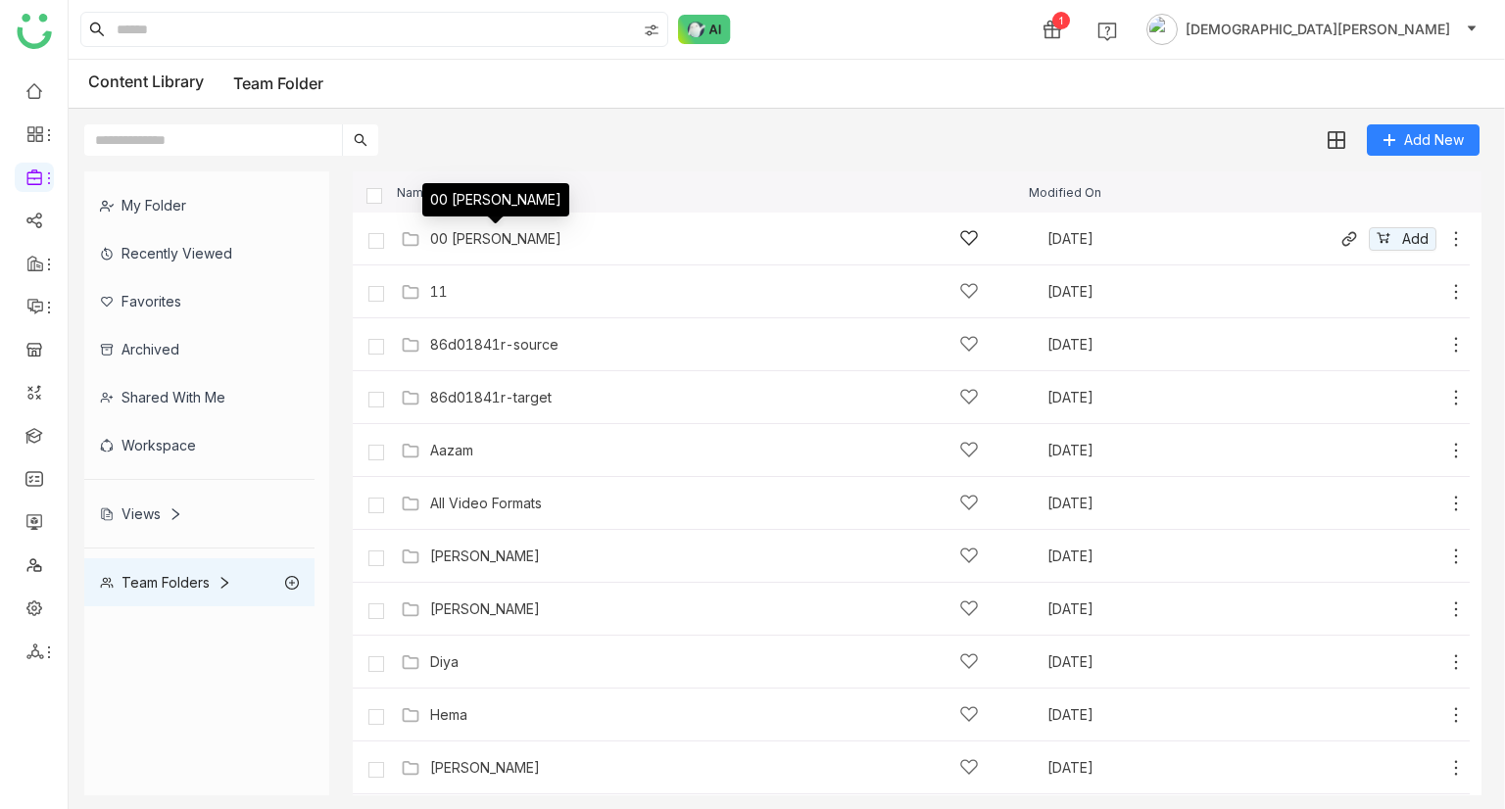
click at [451, 244] on div "00 [PERSON_NAME]" at bounding box center [495, 239] width 131 height 16
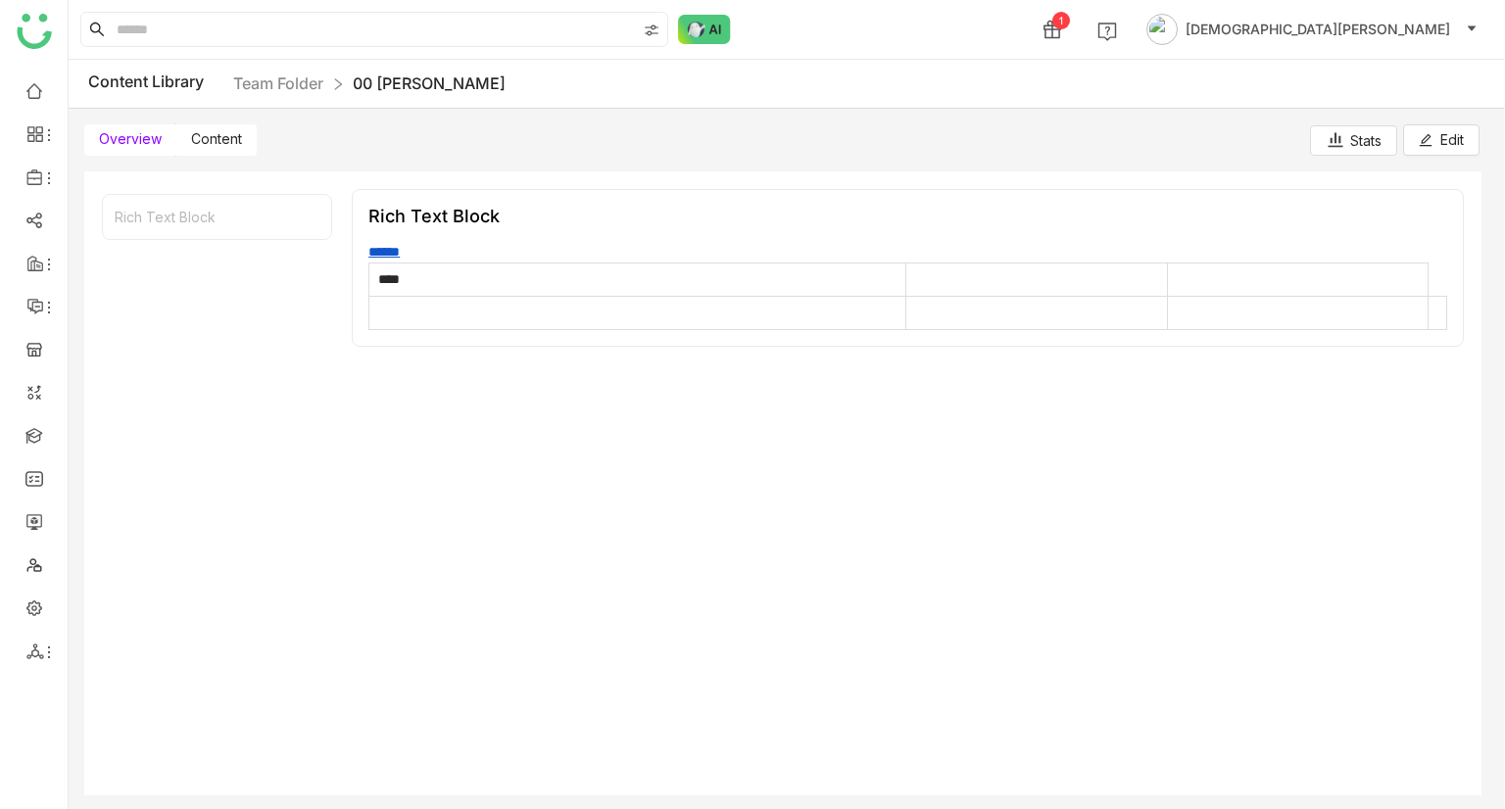
click at [200, 130] on span "Content" at bounding box center [216, 138] width 51 height 17
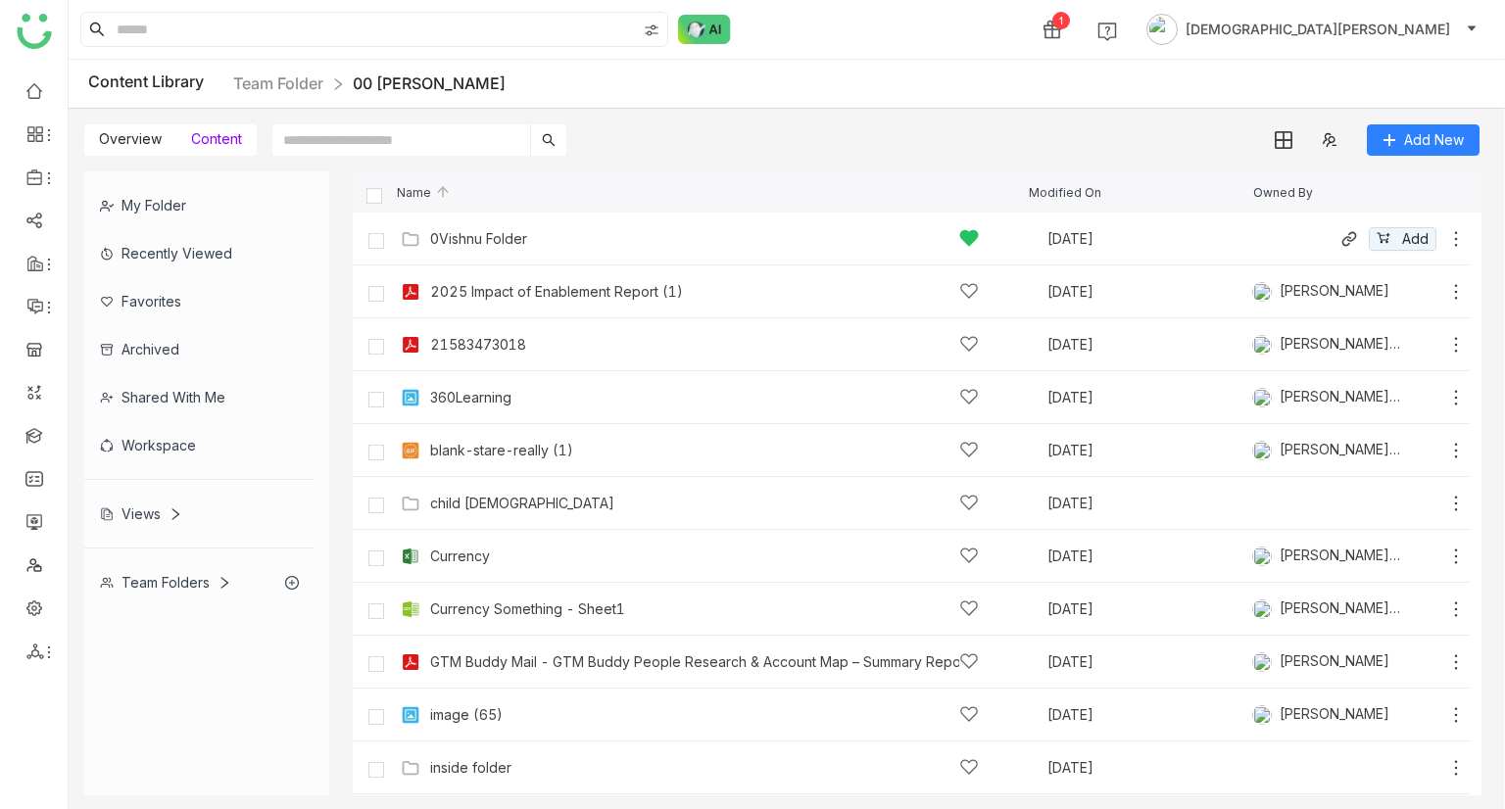
click at [469, 242] on div "0Vishnu Folder" at bounding box center [478, 239] width 97 height 16
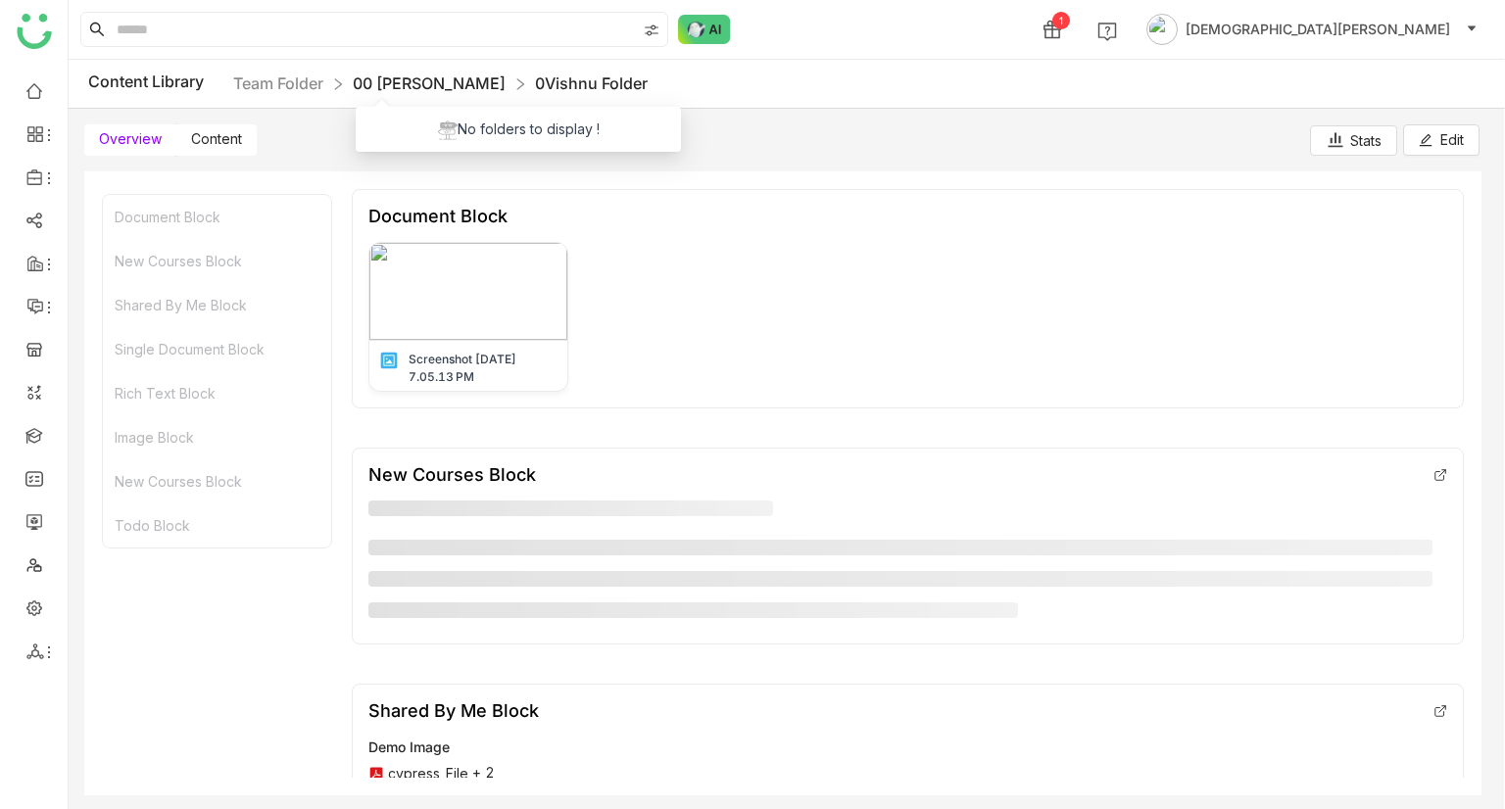
click at [402, 74] on link "00 [PERSON_NAME]" at bounding box center [429, 83] width 153 height 20
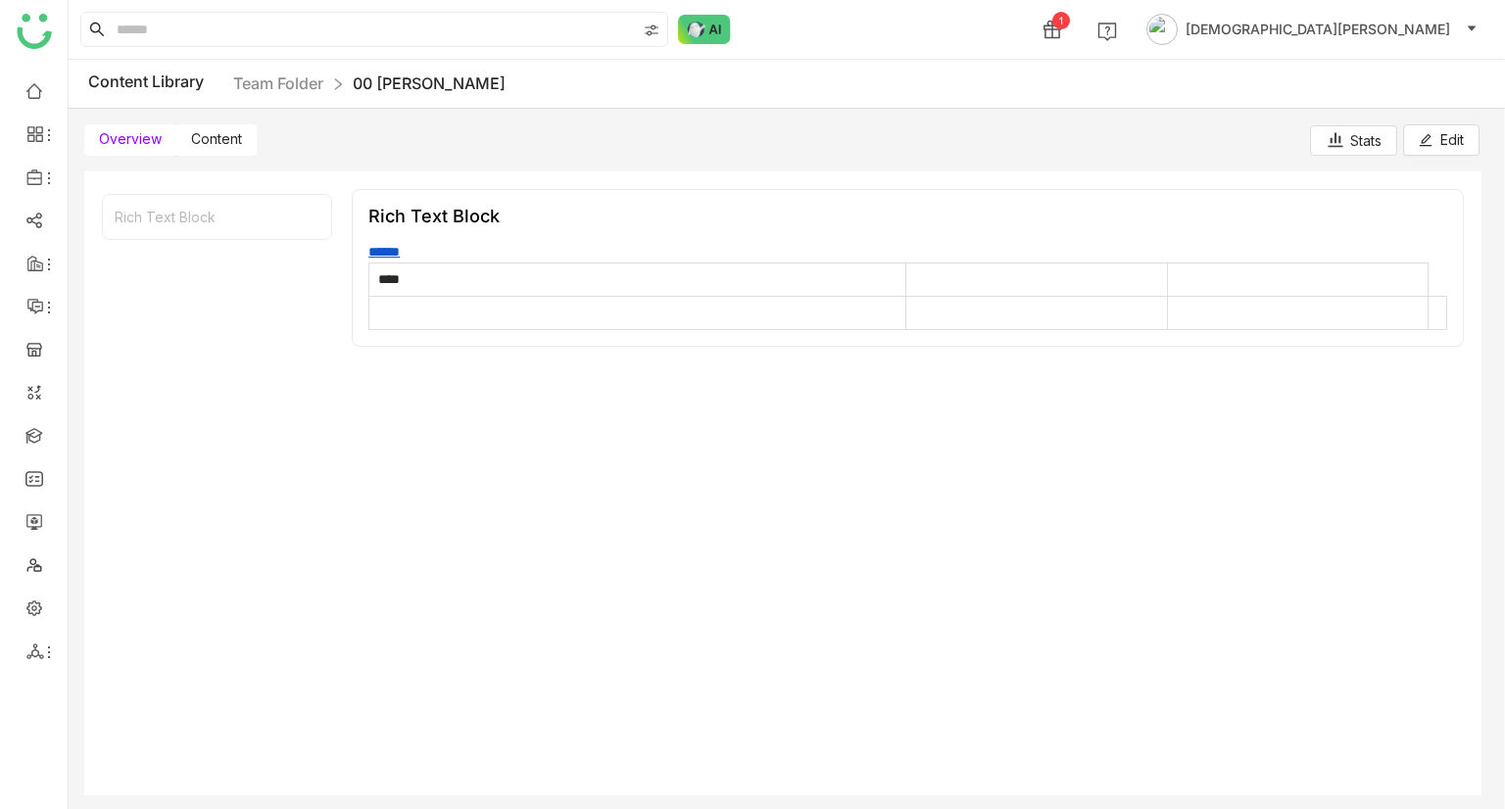
click at [219, 133] on span "Content" at bounding box center [216, 138] width 51 height 17
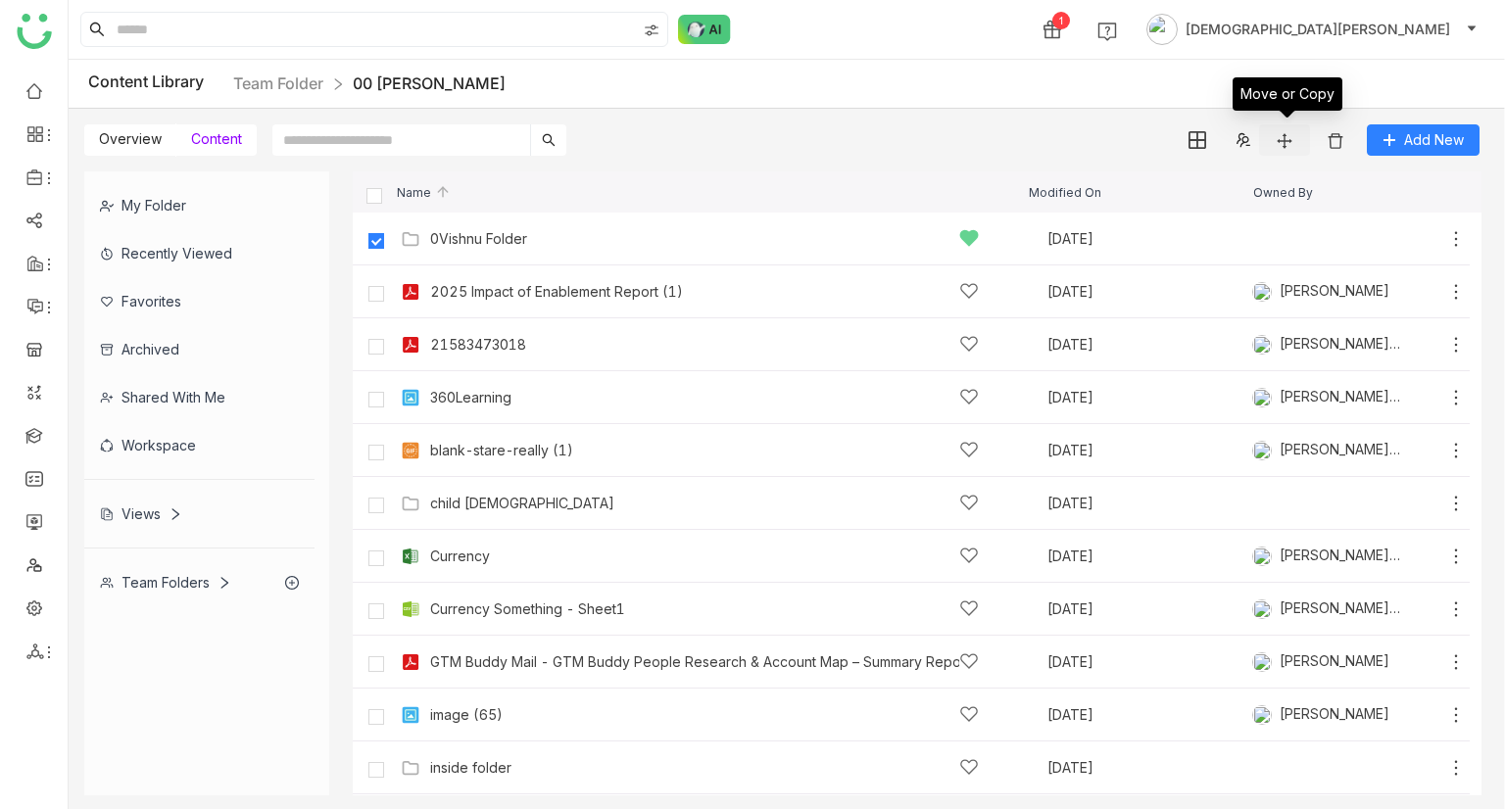
click at [1286, 143] on img at bounding box center [1285, 141] width 20 height 20
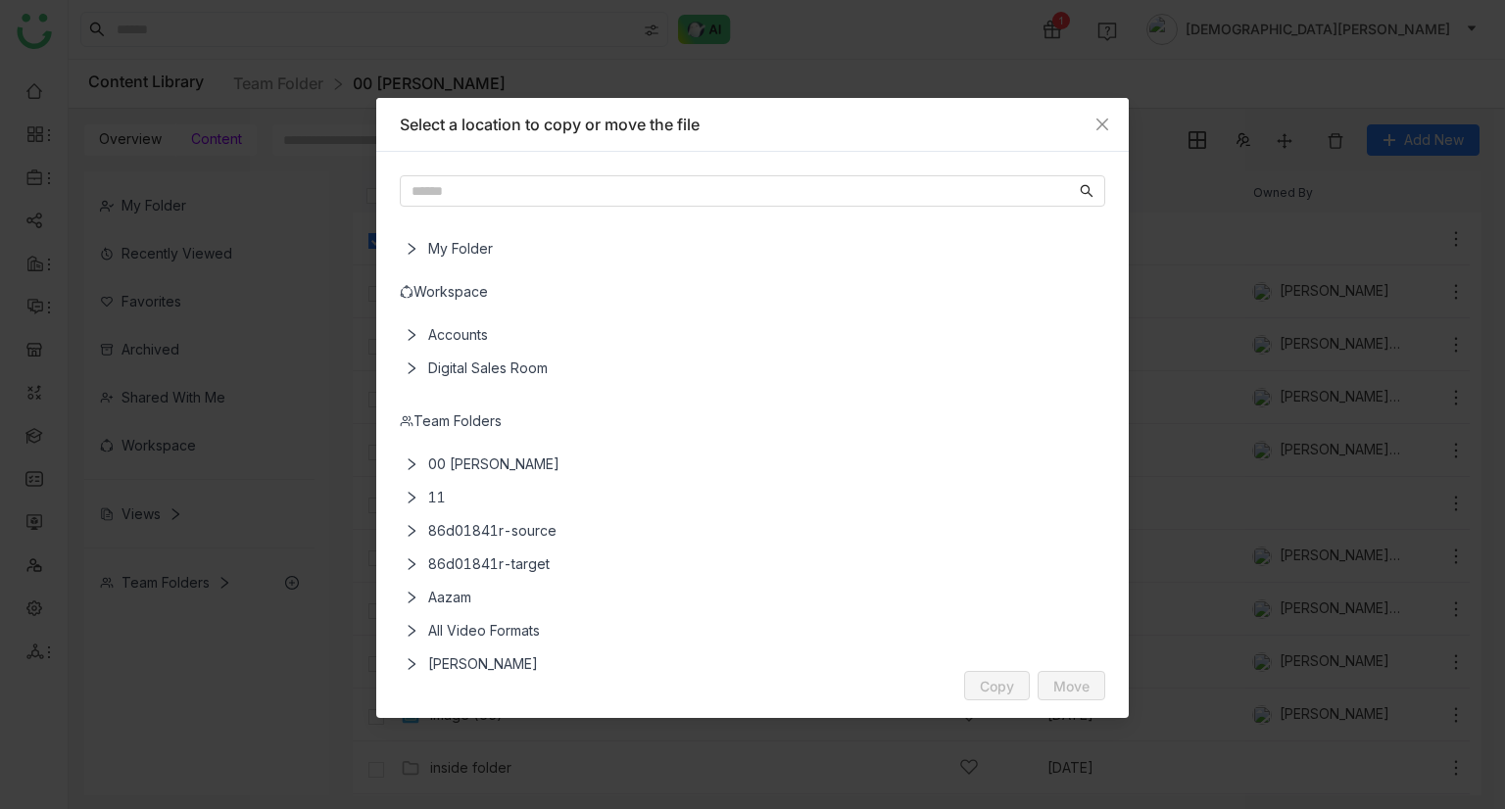
click at [431, 417] on div "Team Folders" at bounding box center [753, 422] width 706 height 22
click at [1115, 115] on span "Close" at bounding box center [1102, 124] width 53 height 53
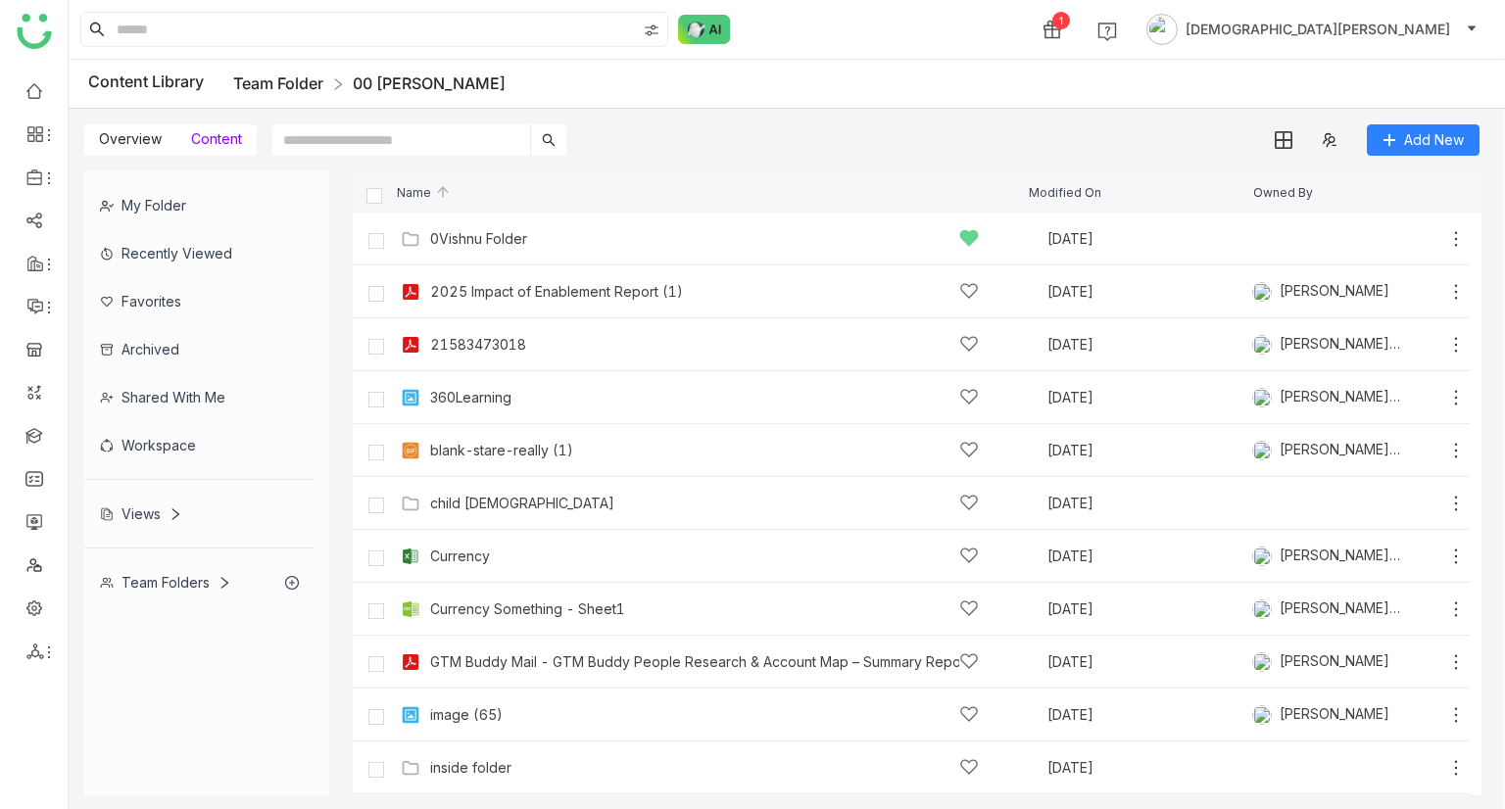
click at [265, 86] on link "Team Folder" at bounding box center [278, 83] width 90 height 20
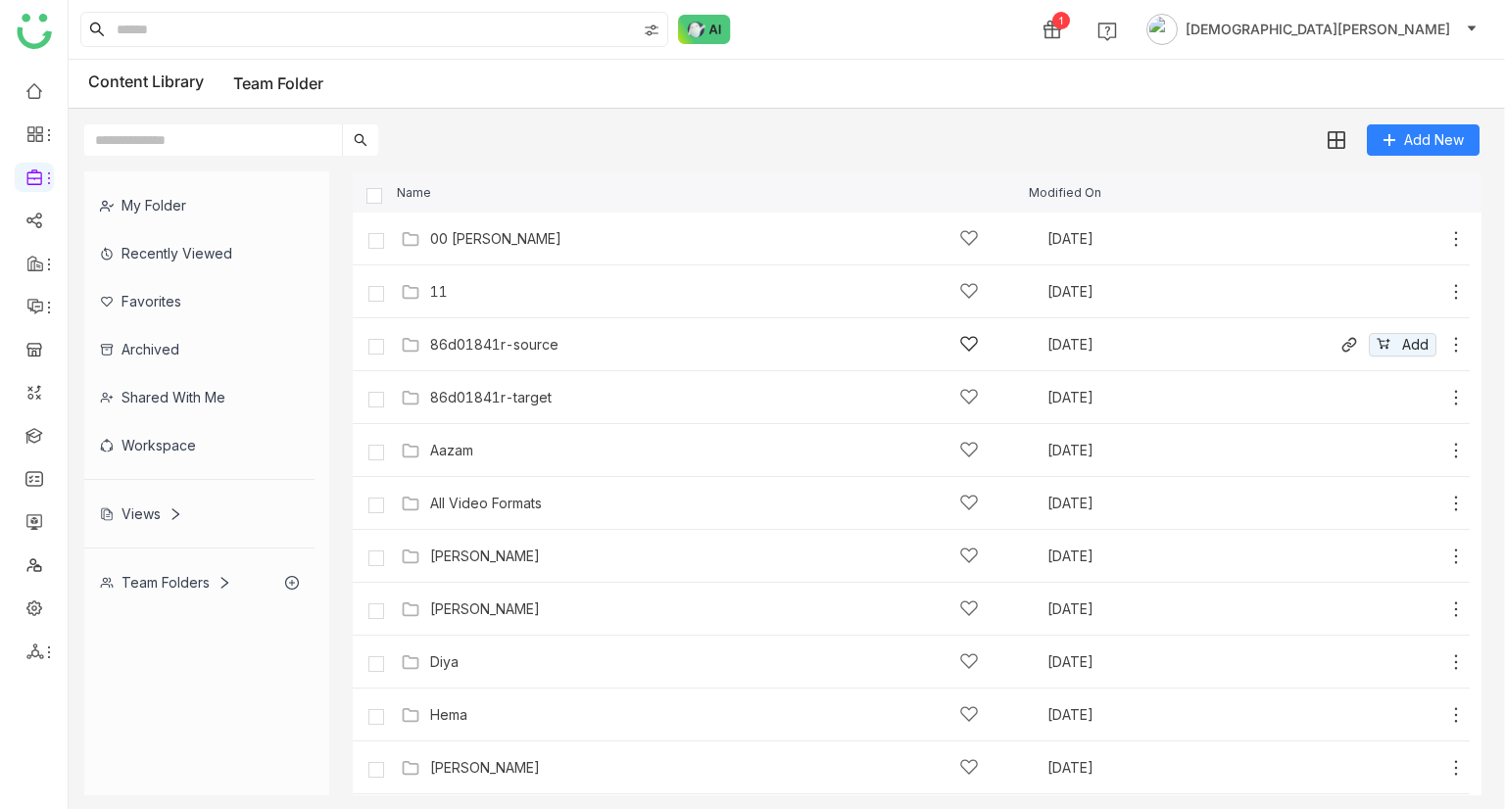
click at [471, 351] on div "86d01841r-source" at bounding box center [494, 345] width 128 height 16
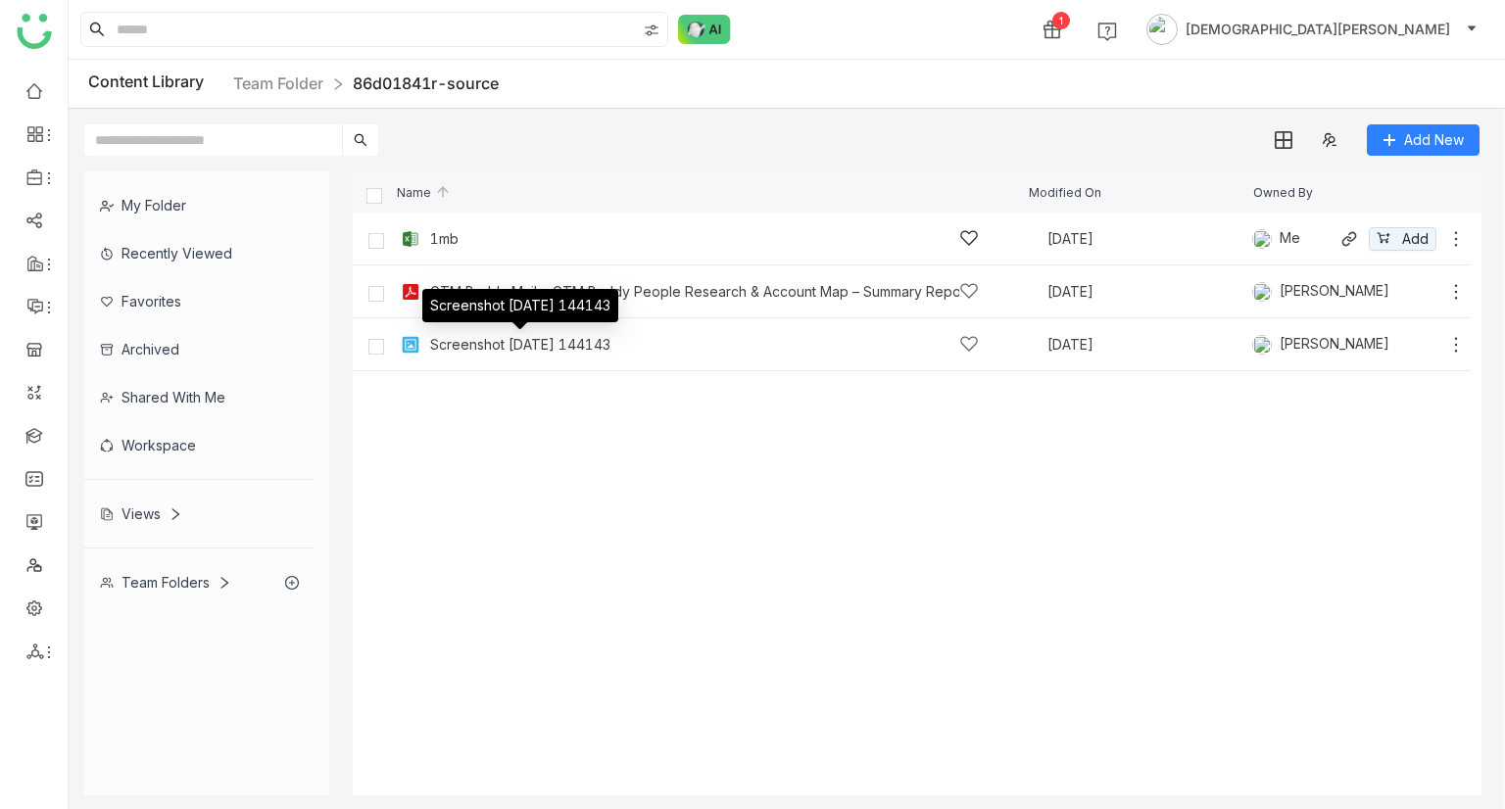
click at [482, 235] on div "1mb" at bounding box center [704, 238] width 549 height 21
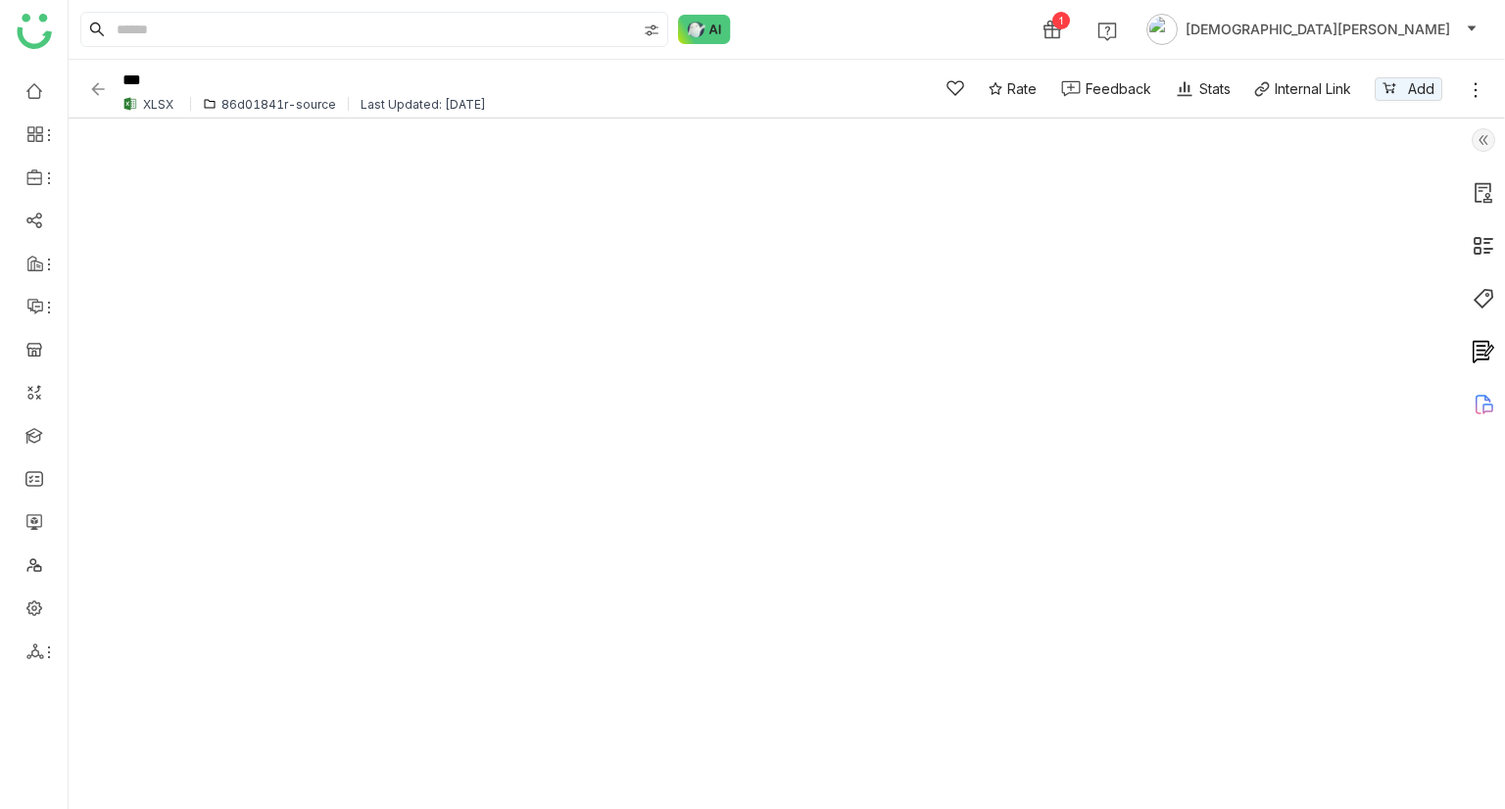
click at [98, 92] on img at bounding box center [98, 89] width 20 height 20
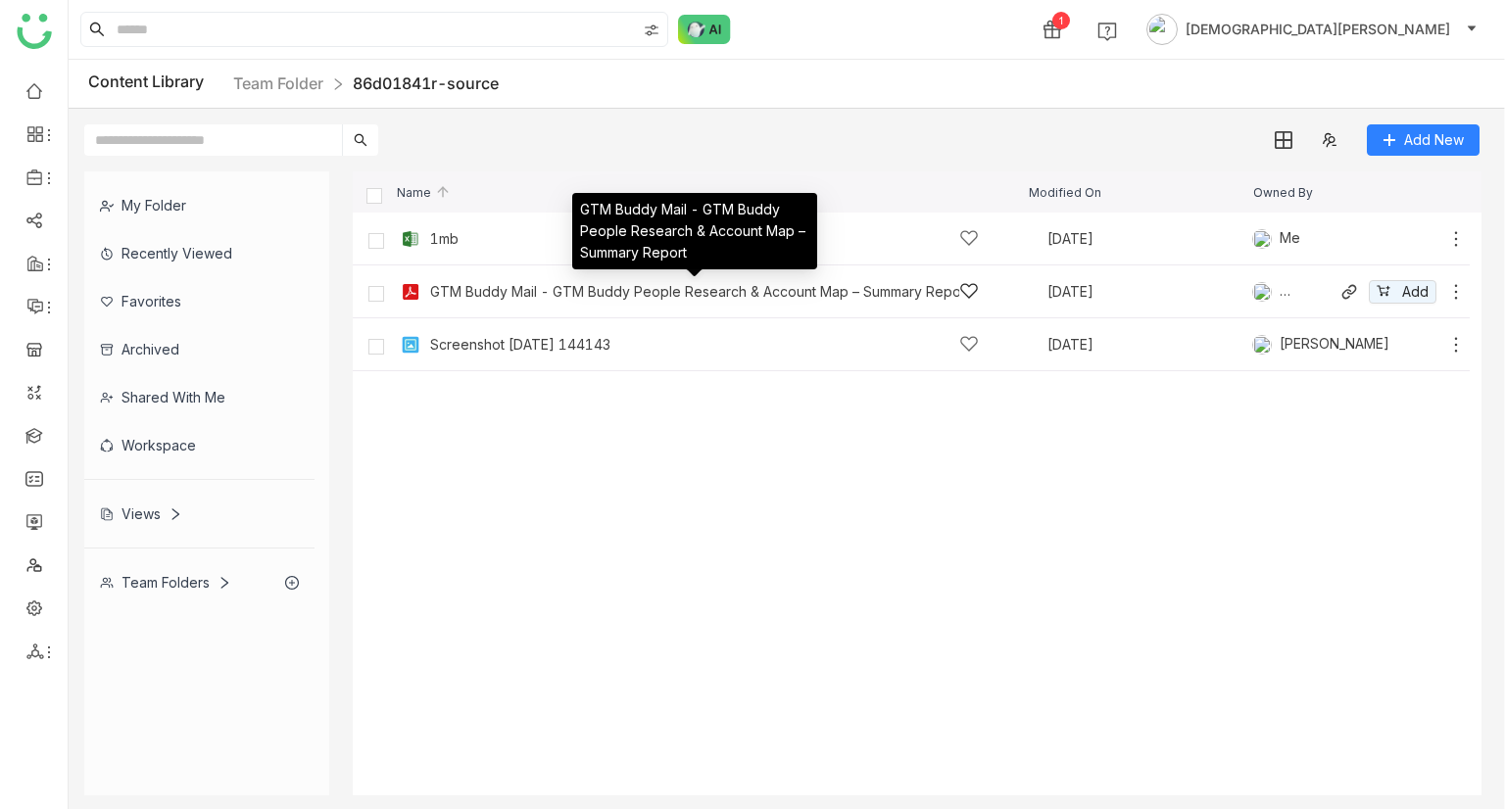
click at [546, 289] on div "GTM Buddy Mail - GTM Buddy People Research & Account Map – Summary Report" at bounding box center [694, 292] width 529 height 16
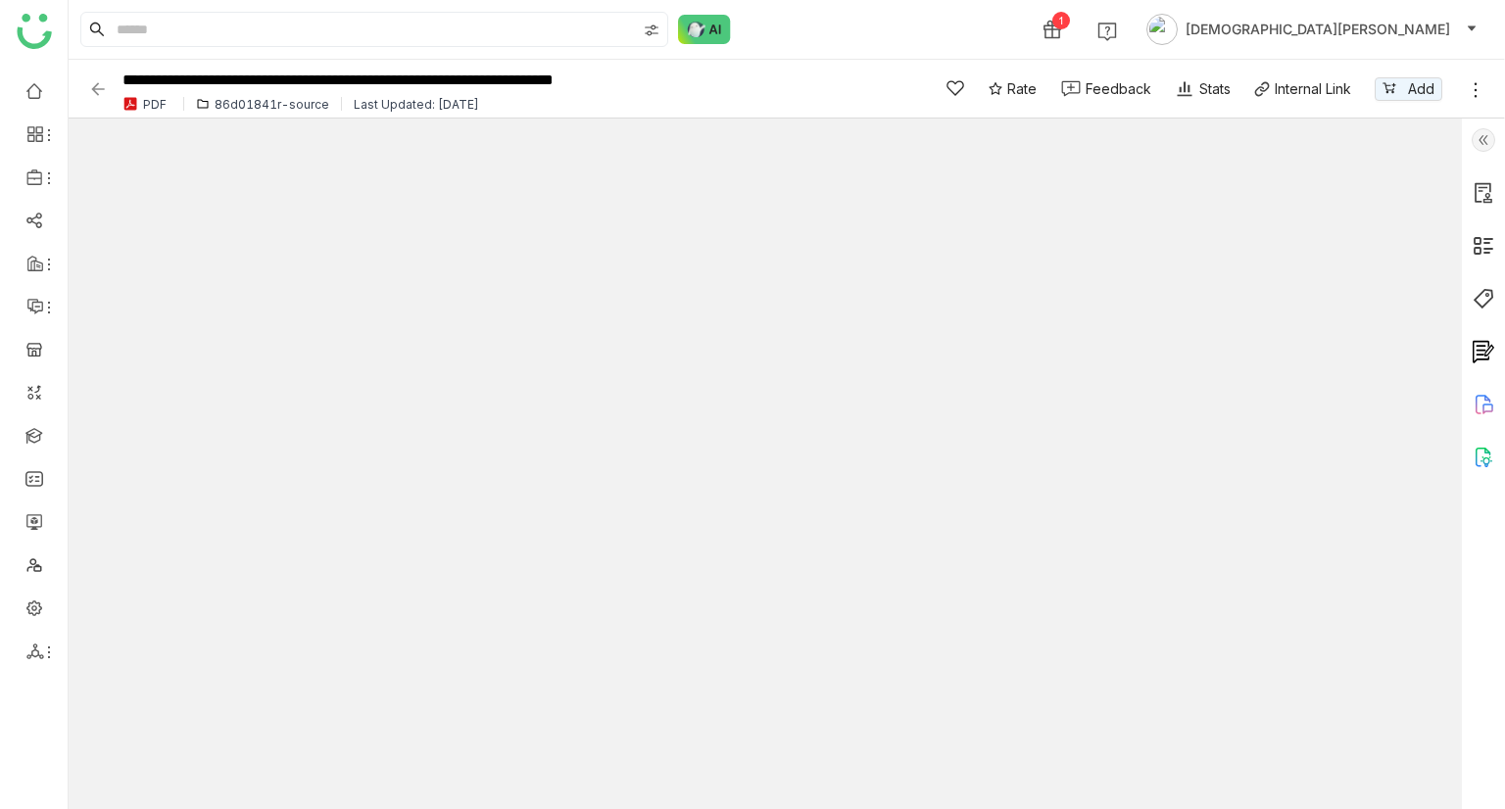
click at [92, 88] on img at bounding box center [98, 89] width 20 height 20
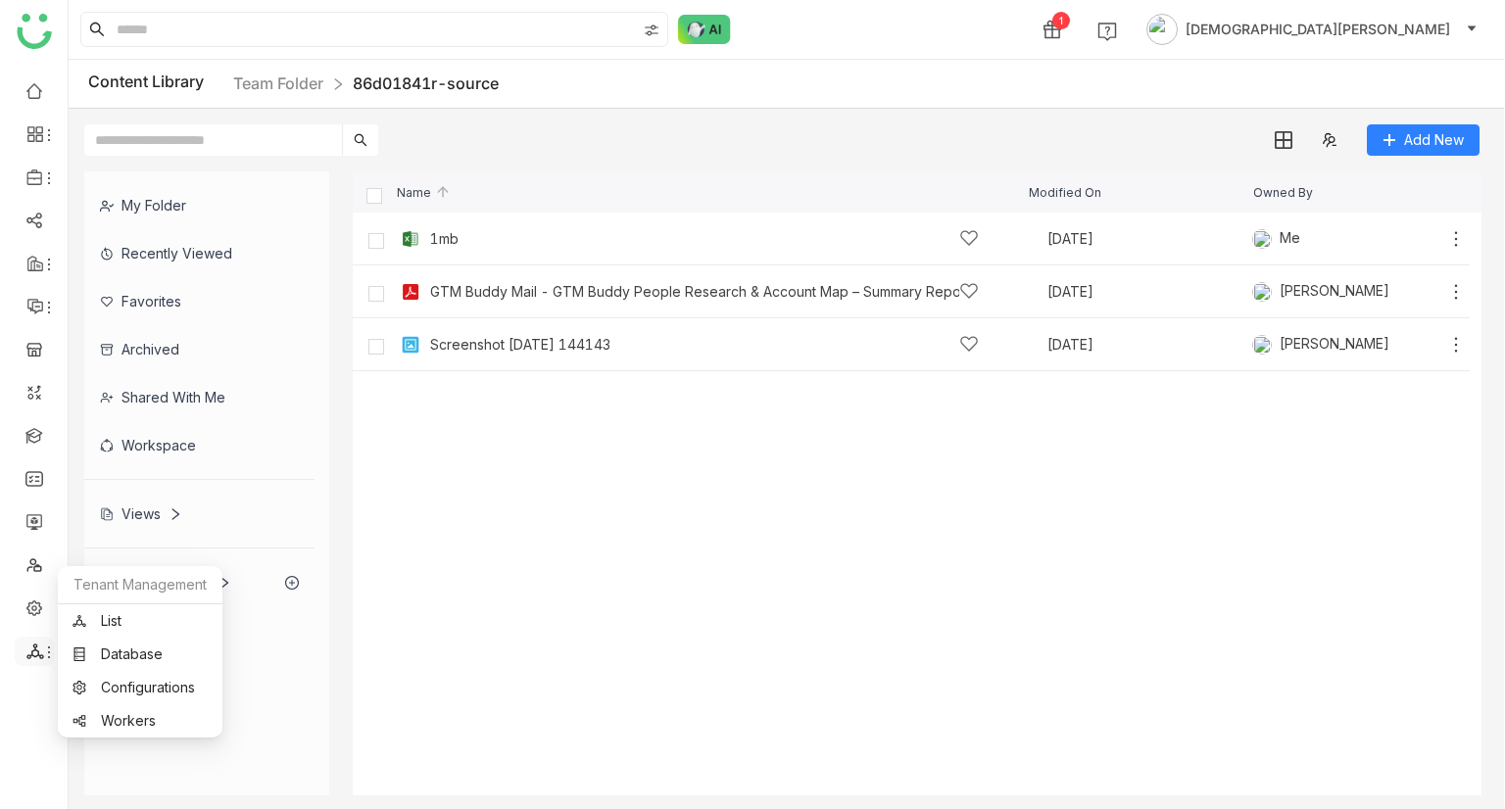
click at [43, 652] on icon at bounding box center [49, 653] width 16 height 16
click at [102, 614] on link "List" at bounding box center [140, 621] width 135 height 14
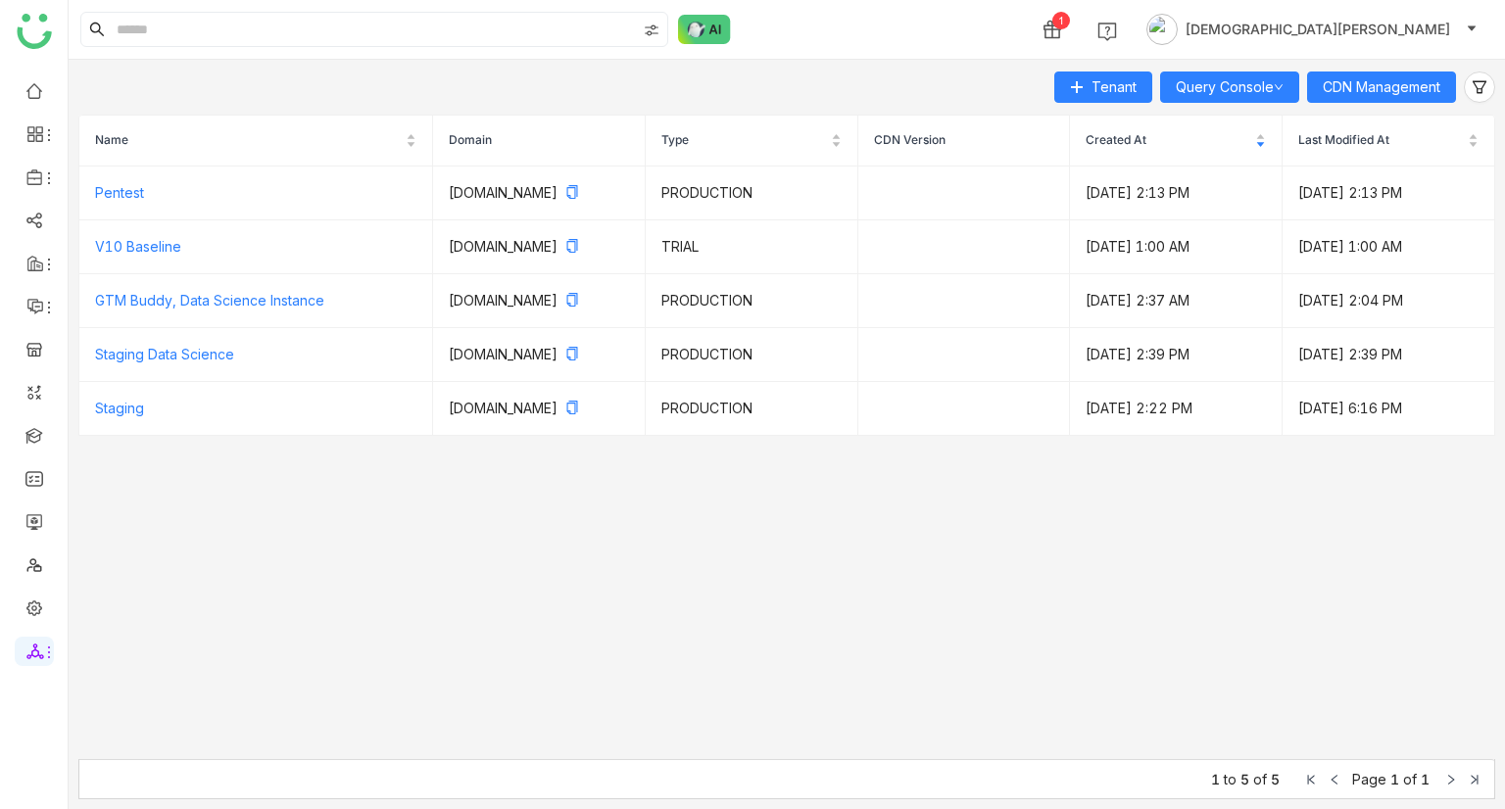
click at [1365, 68] on div "Tenant Query Console CDN Management Name Domain Type CDN Version Created At Las…" at bounding box center [787, 435] width 1436 height 750
click at [1362, 83] on span "CDN Management" at bounding box center [1382, 87] width 118 height 22
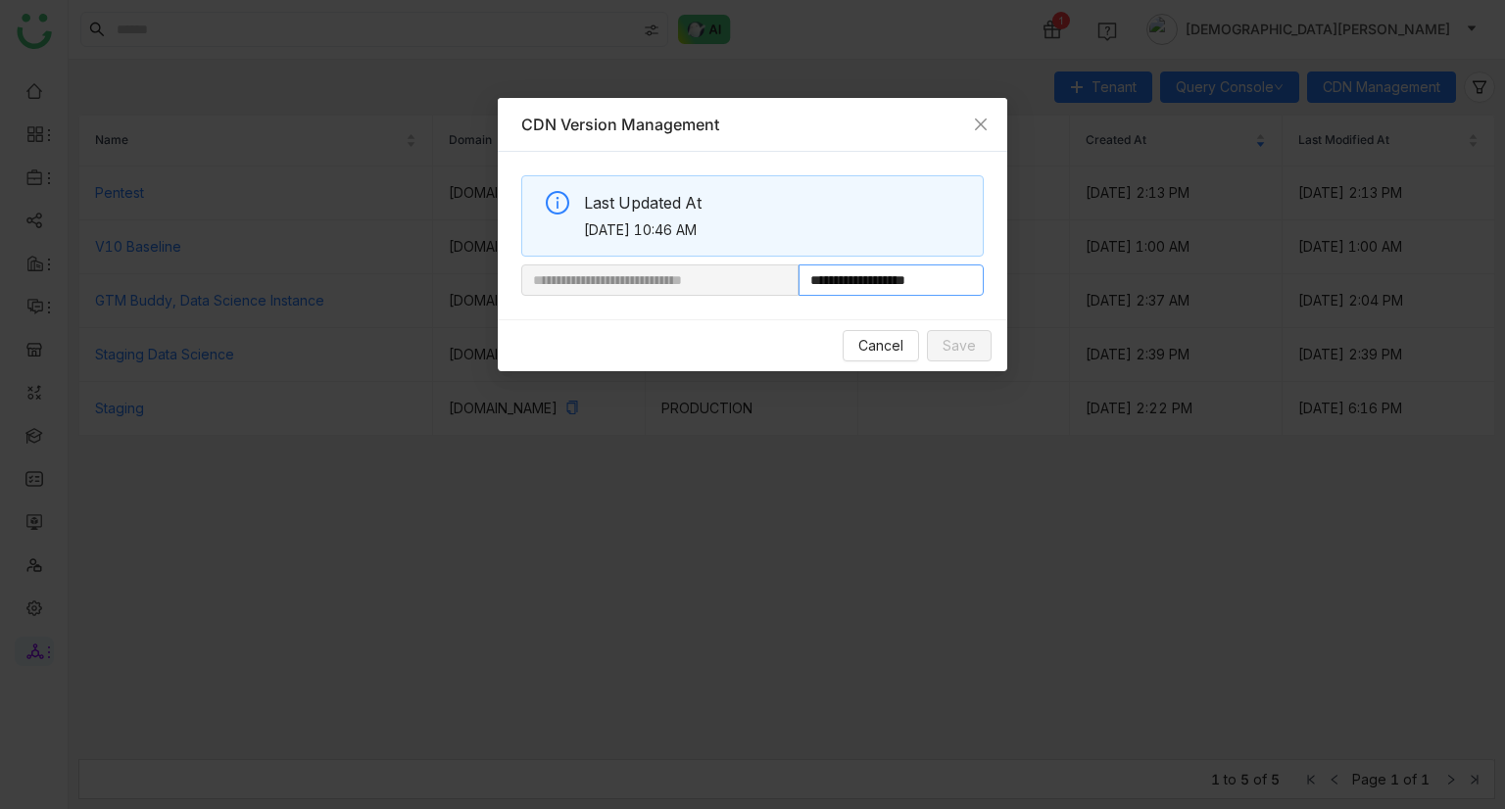
drag, startPoint x: 866, startPoint y: 287, endPoint x: 1067, endPoint y: 275, distance: 201.2
click at [1067, 275] on nz-modal-container "**********" at bounding box center [752, 404] width 1505 height 809
paste input "**********"
type input "**********"
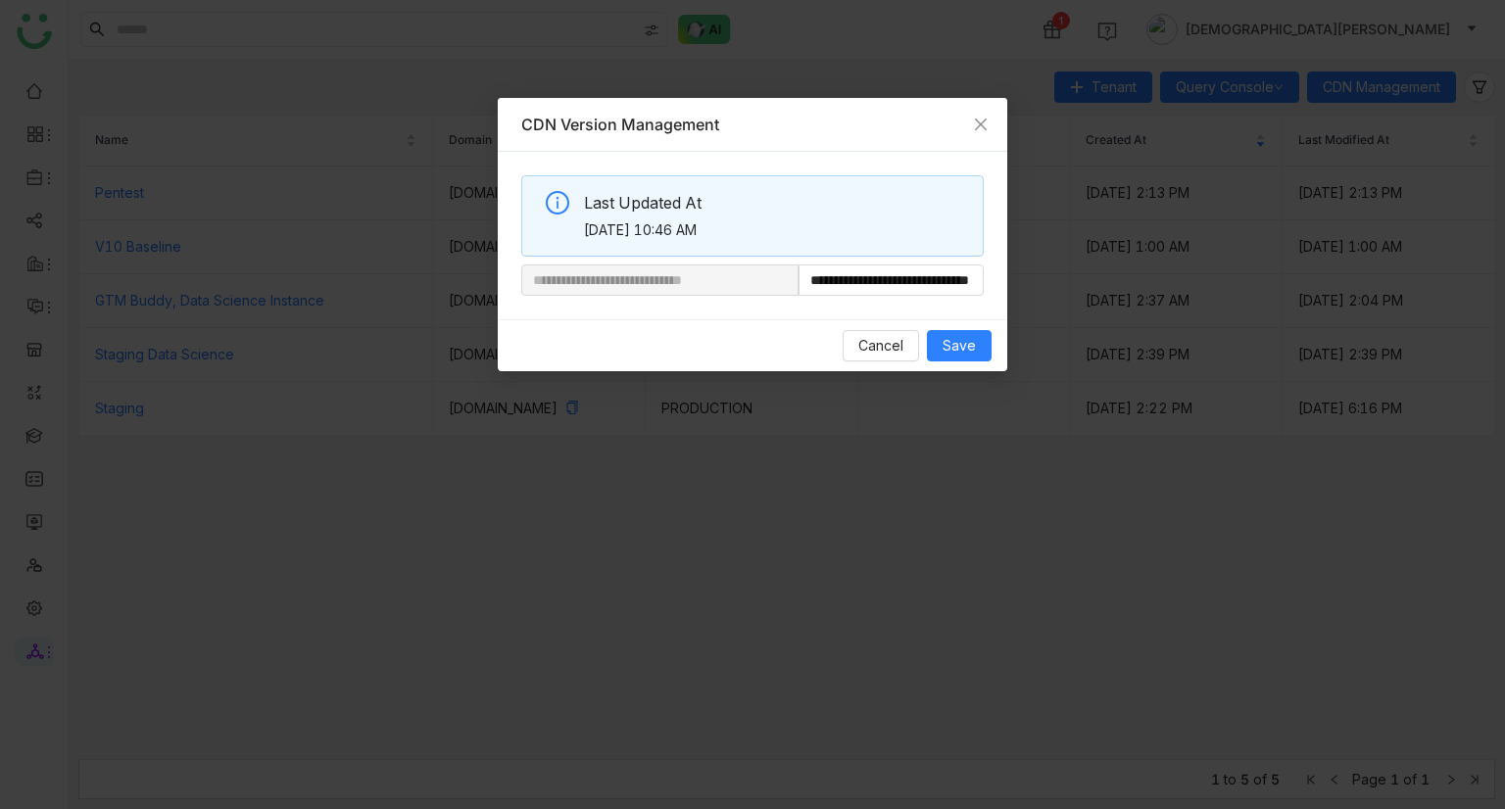
click at [967, 362] on div "Cancel Save" at bounding box center [753, 345] width 510 height 52
click at [967, 342] on span "Save" at bounding box center [959, 346] width 33 height 22
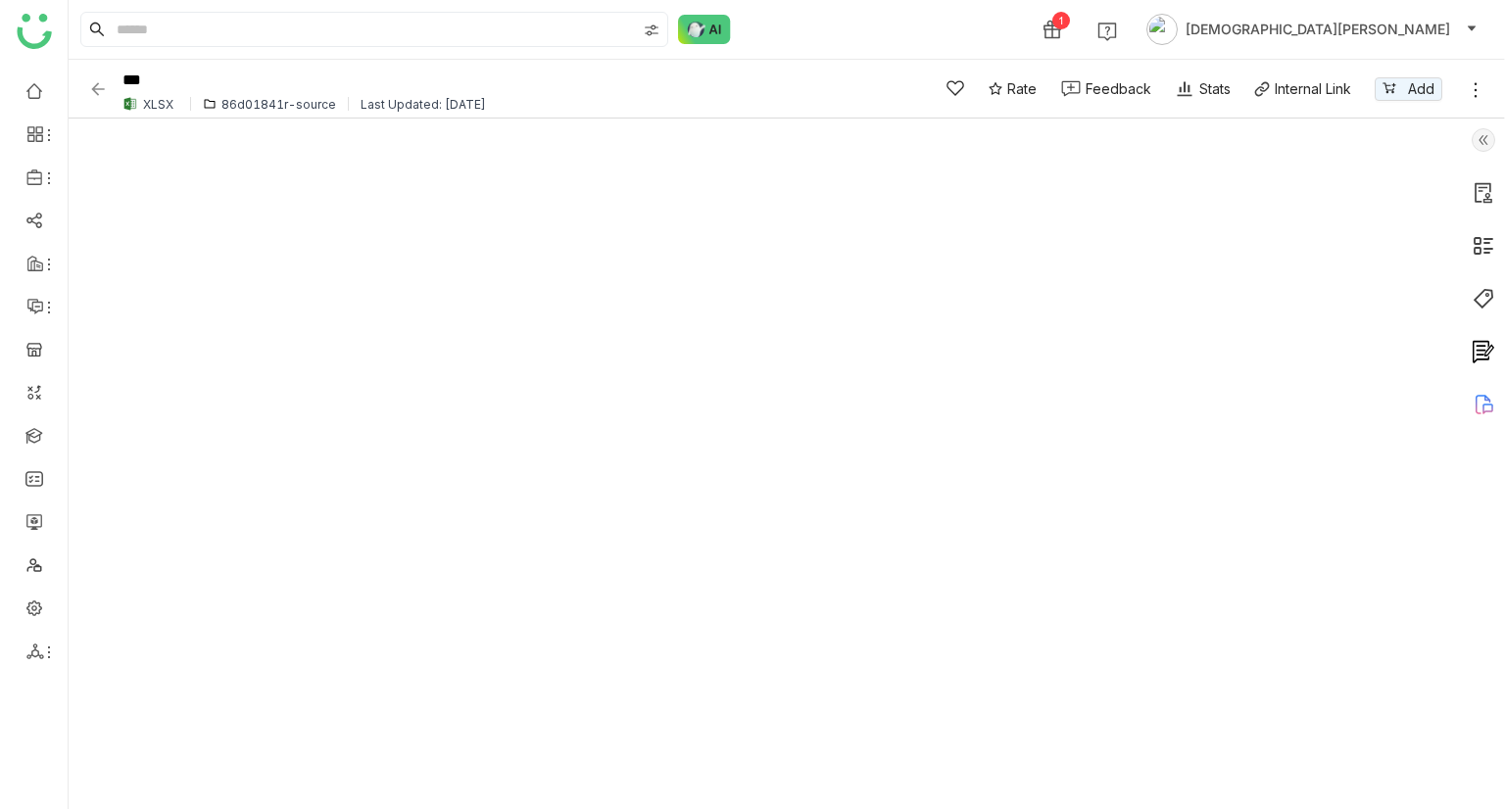
click at [99, 91] on img at bounding box center [98, 89] width 20 height 20
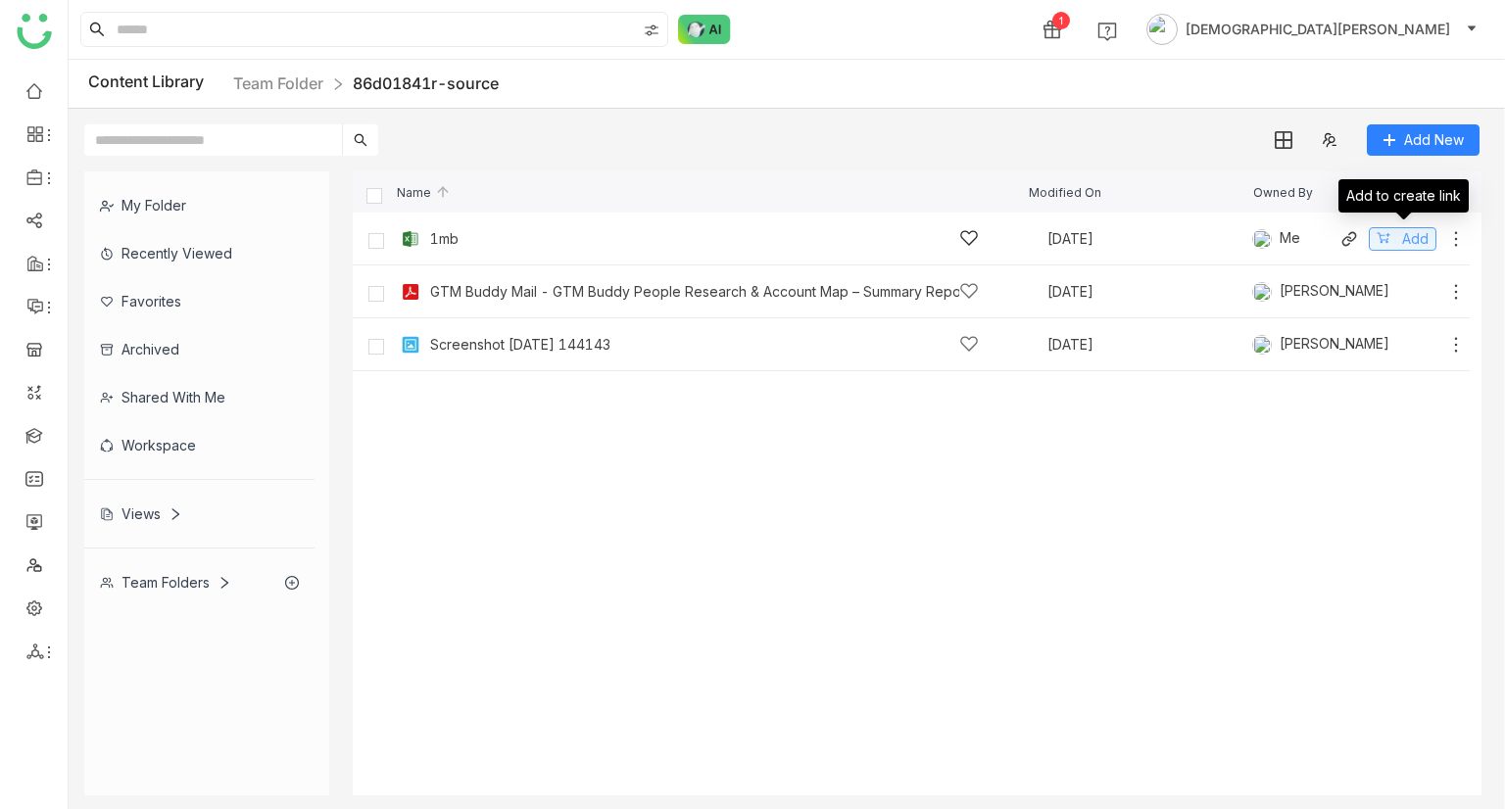
click at [1420, 242] on span "Add" at bounding box center [1415, 239] width 26 height 22
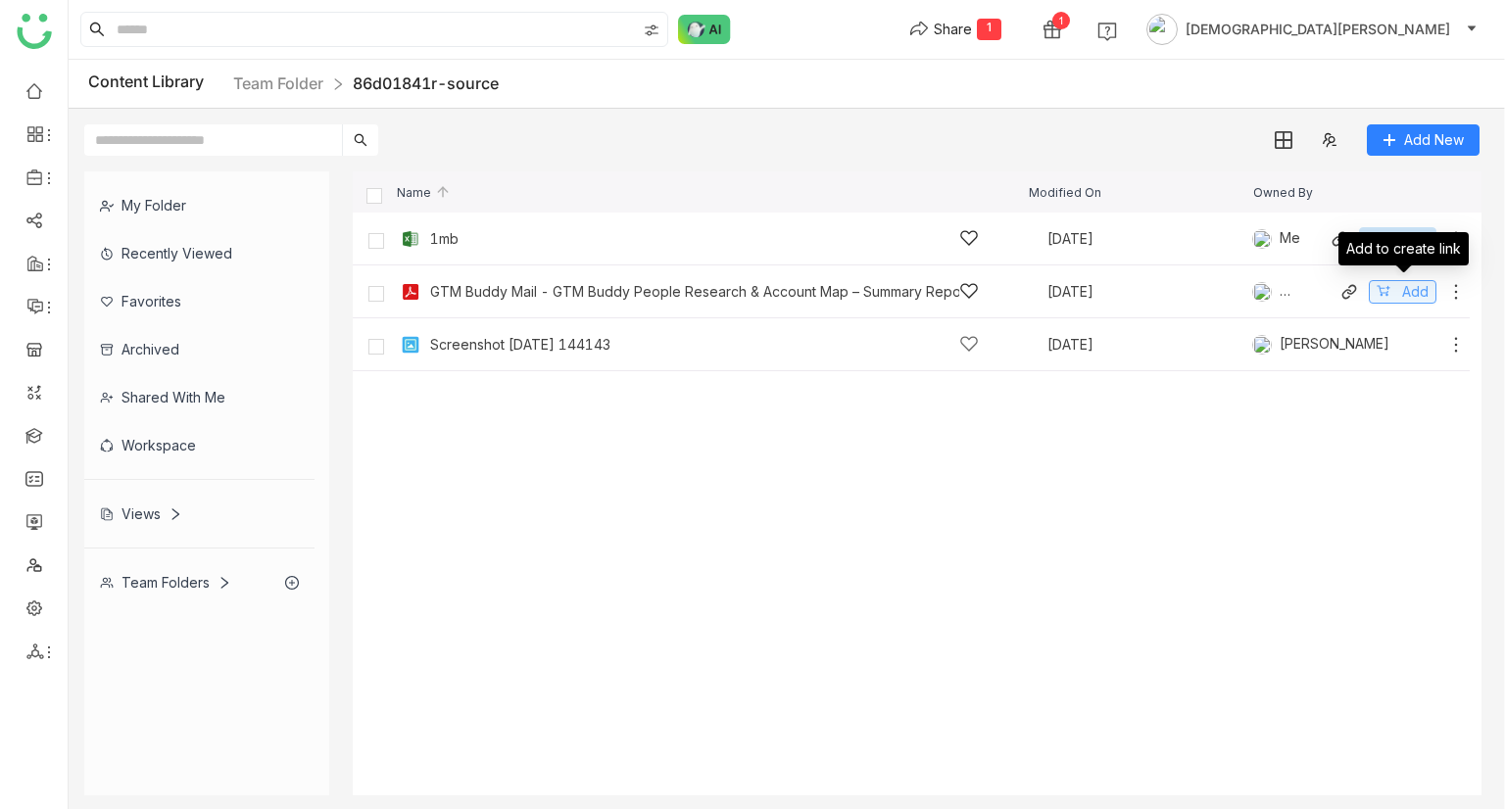
click at [1395, 291] on button "Add" at bounding box center [1403, 292] width 68 height 24
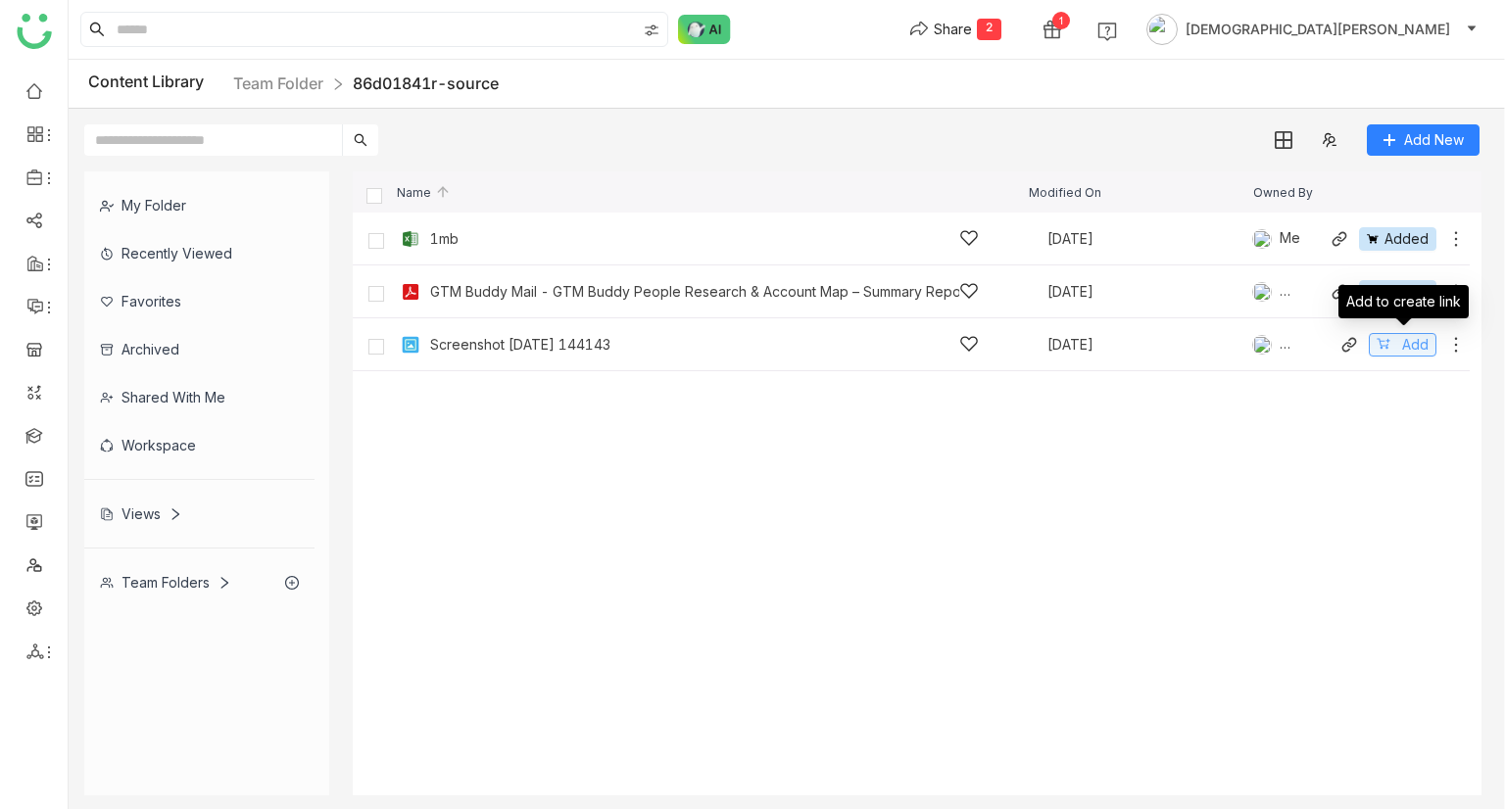
click at [1395, 347] on button "Add" at bounding box center [1403, 345] width 68 height 24
click at [972, 28] on div "Share" at bounding box center [953, 29] width 38 height 21
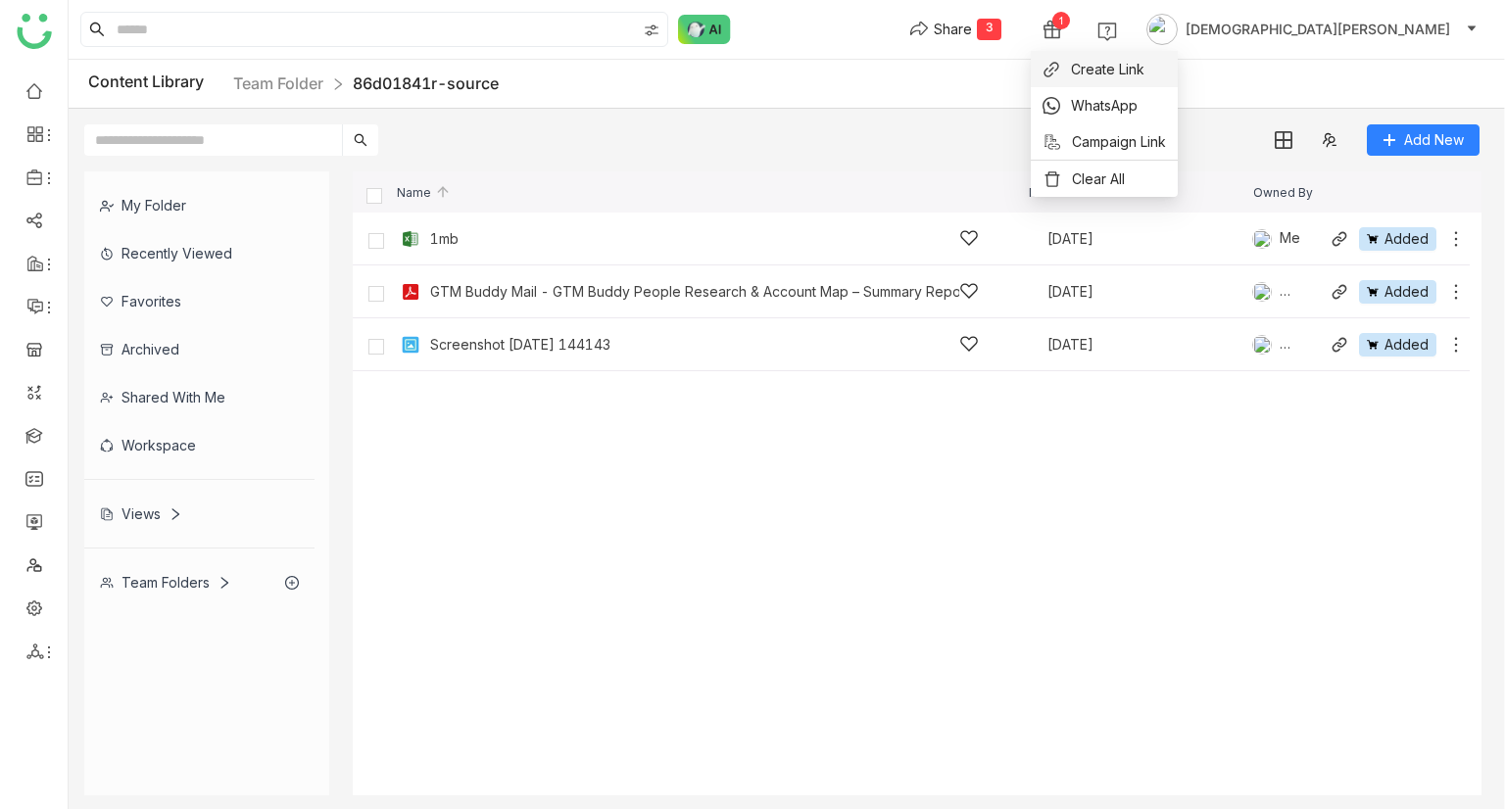
click at [1112, 75] on span "Create Link" at bounding box center [1107, 69] width 73 height 21
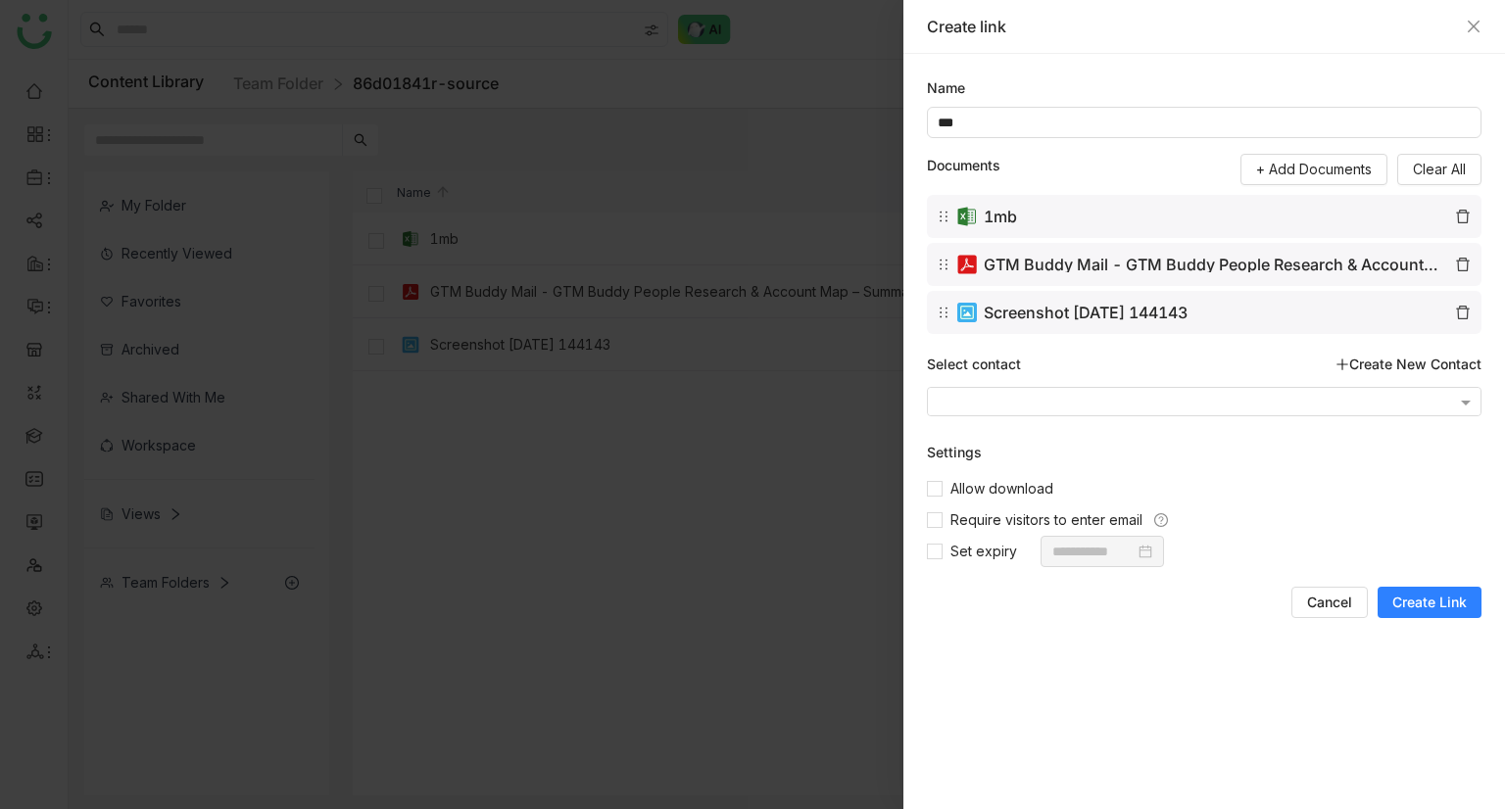
click at [1444, 611] on span "Create Link" at bounding box center [1429, 603] width 74 height 20
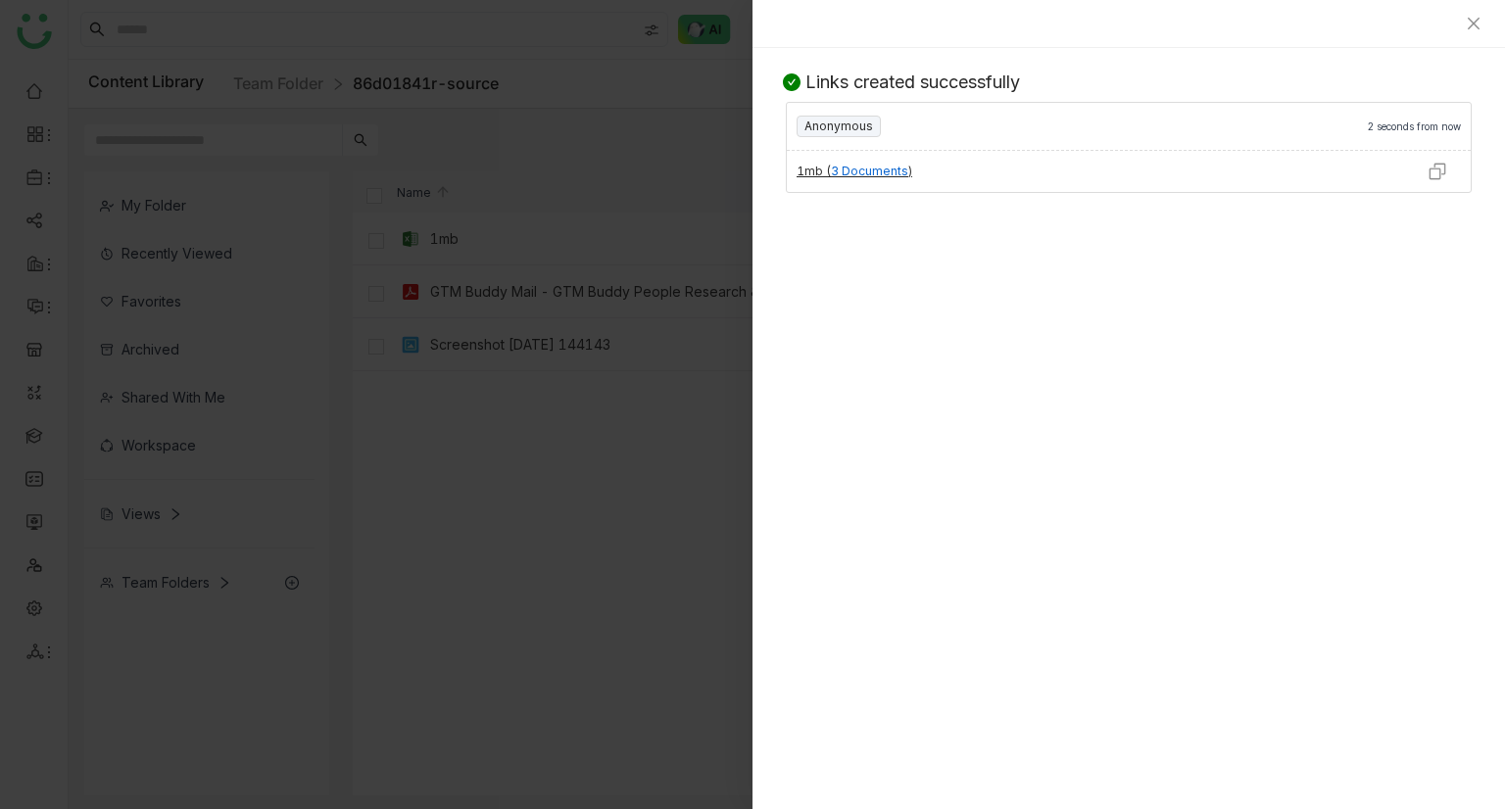
click at [1435, 177] on img at bounding box center [1438, 172] width 20 height 20
click at [1369, 715] on div "Links created successfully Anonymous 59 seconds ago 1mb ( 3 Documents )" at bounding box center [1129, 428] width 753 height 761
click at [1477, 25] on icon "Close" at bounding box center [1474, 24] width 12 height 12
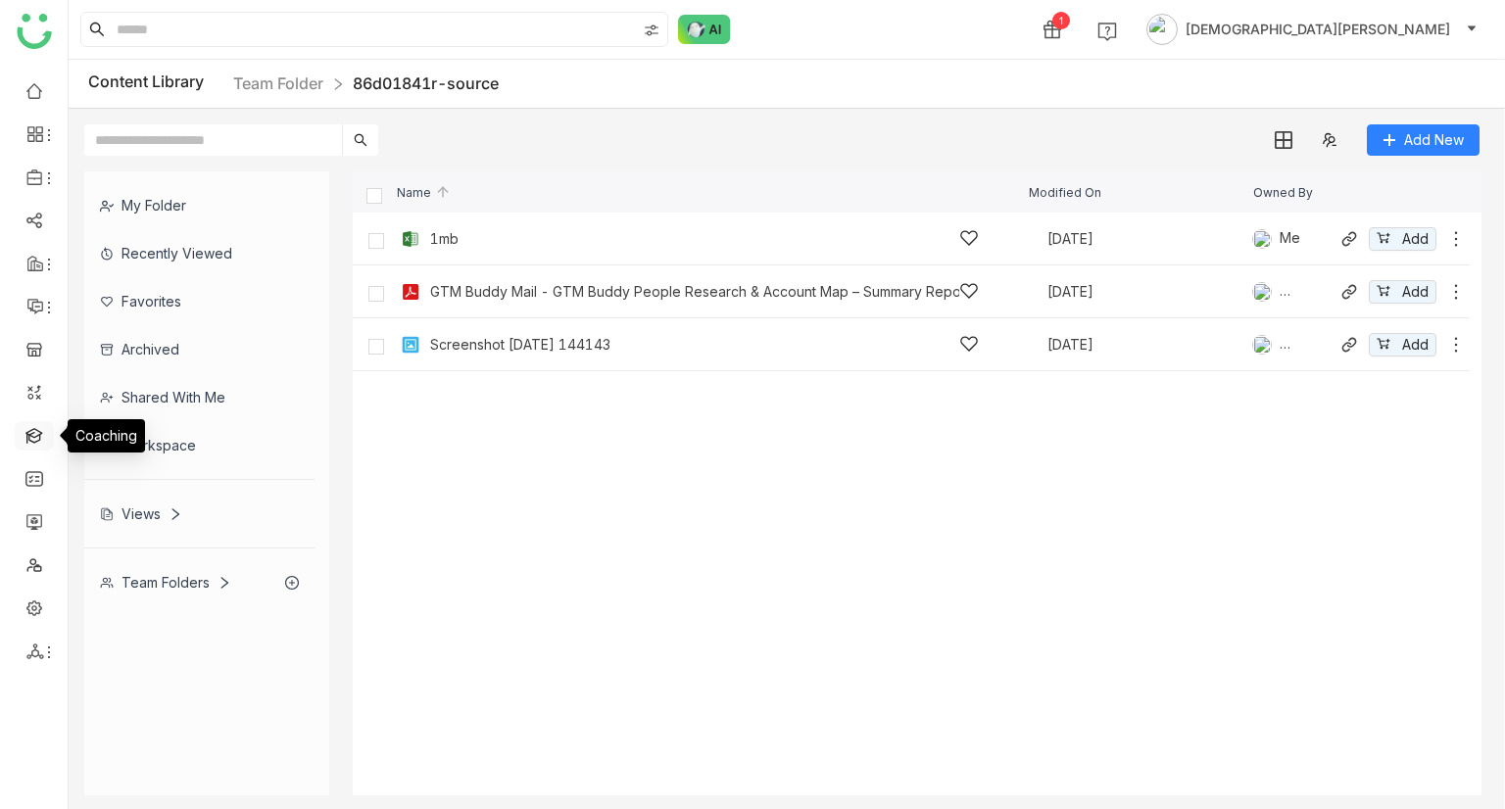
click at [28, 429] on link at bounding box center [34, 434] width 18 height 17
click at [31, 442] on link at bounding box center [34, 434] width 18 height 17
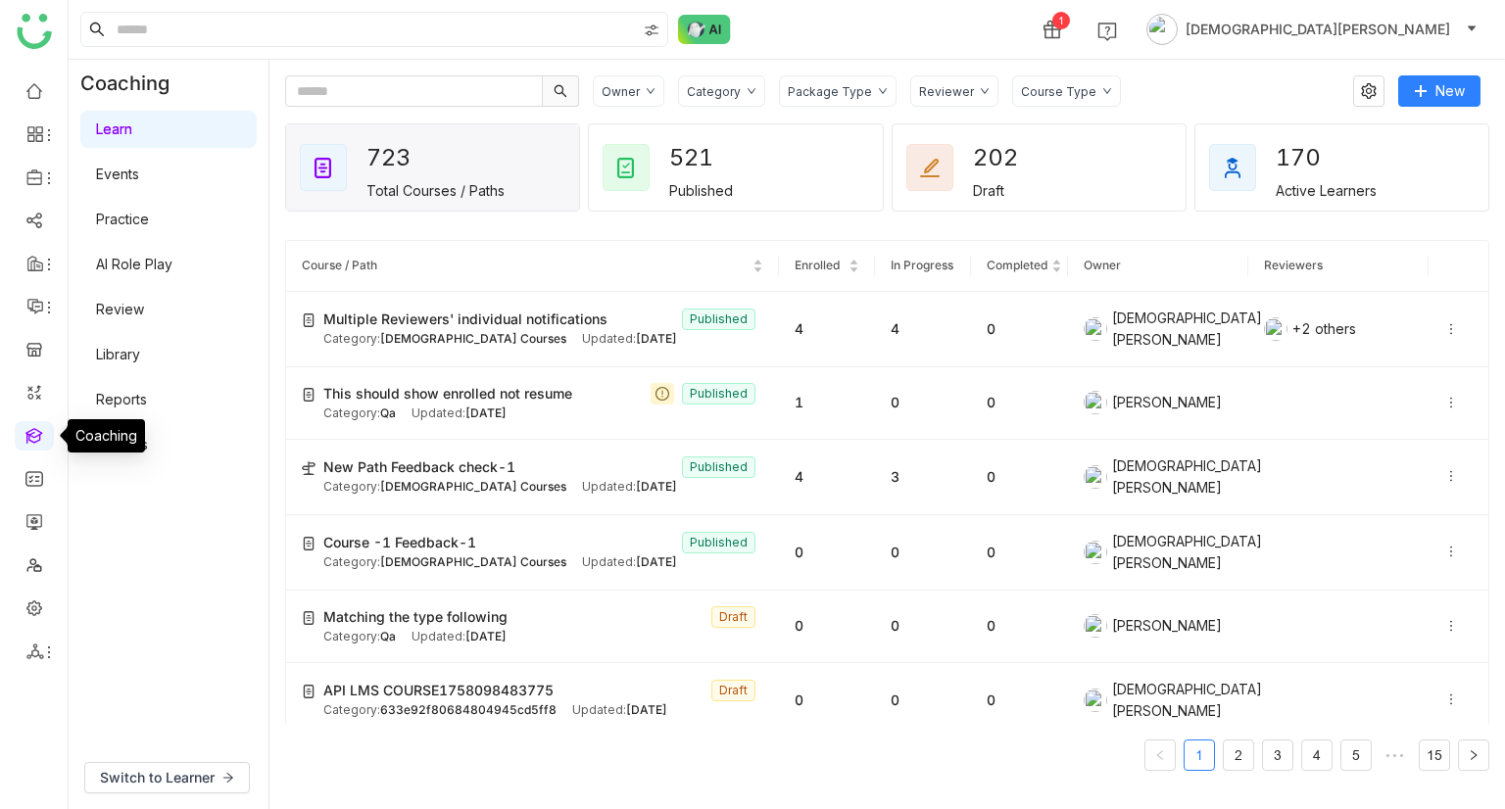
click at [31, 443] on link at bounding box center [34, 434] width 18 height 17
click at [163, 762] on button "Switch to Learner" at bounding box center [167, 777] width 166 height 31
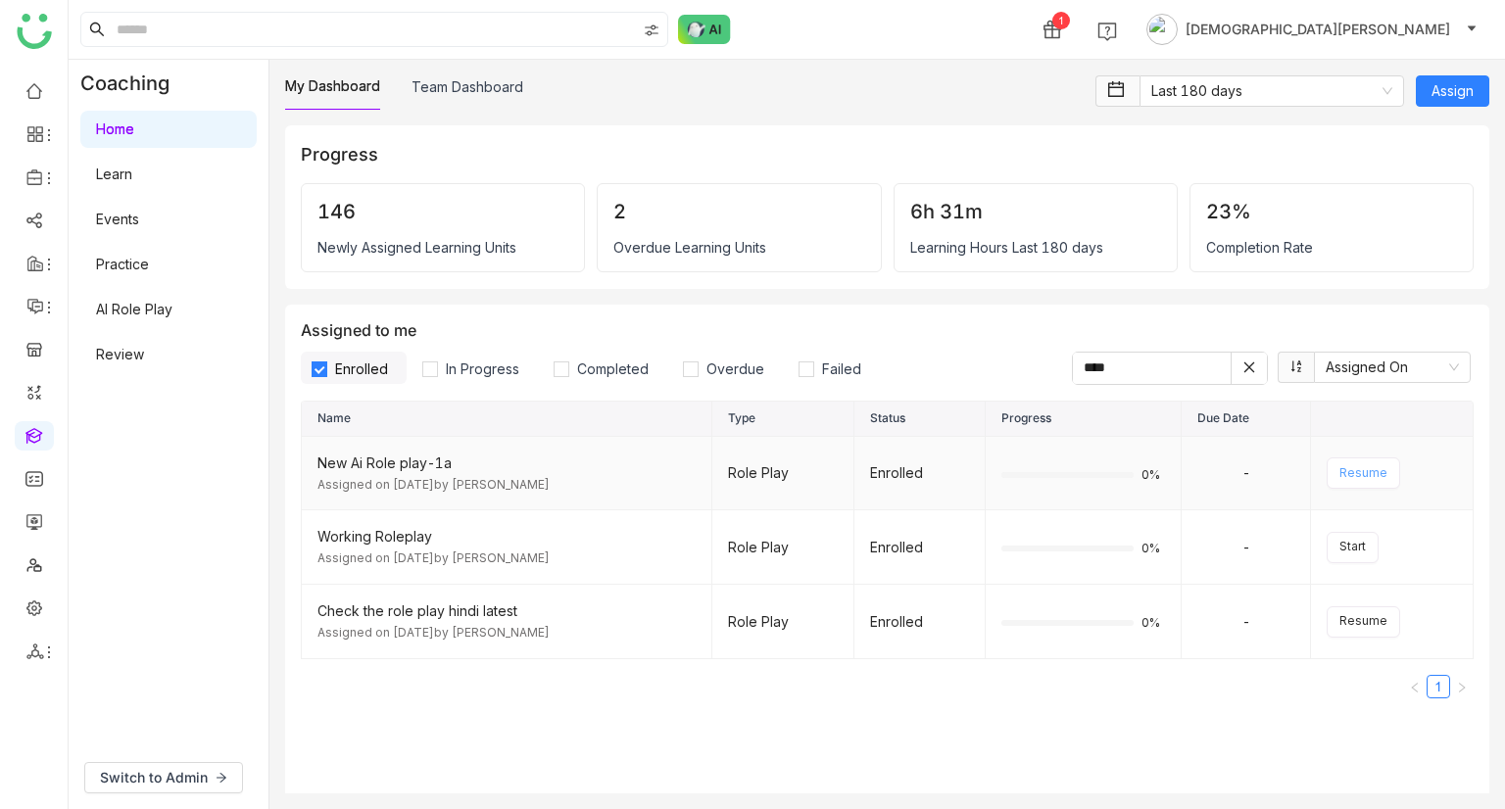
click at [1359, 477] on span "Resume" at bounding box center [1363, 473] width 48 height 19
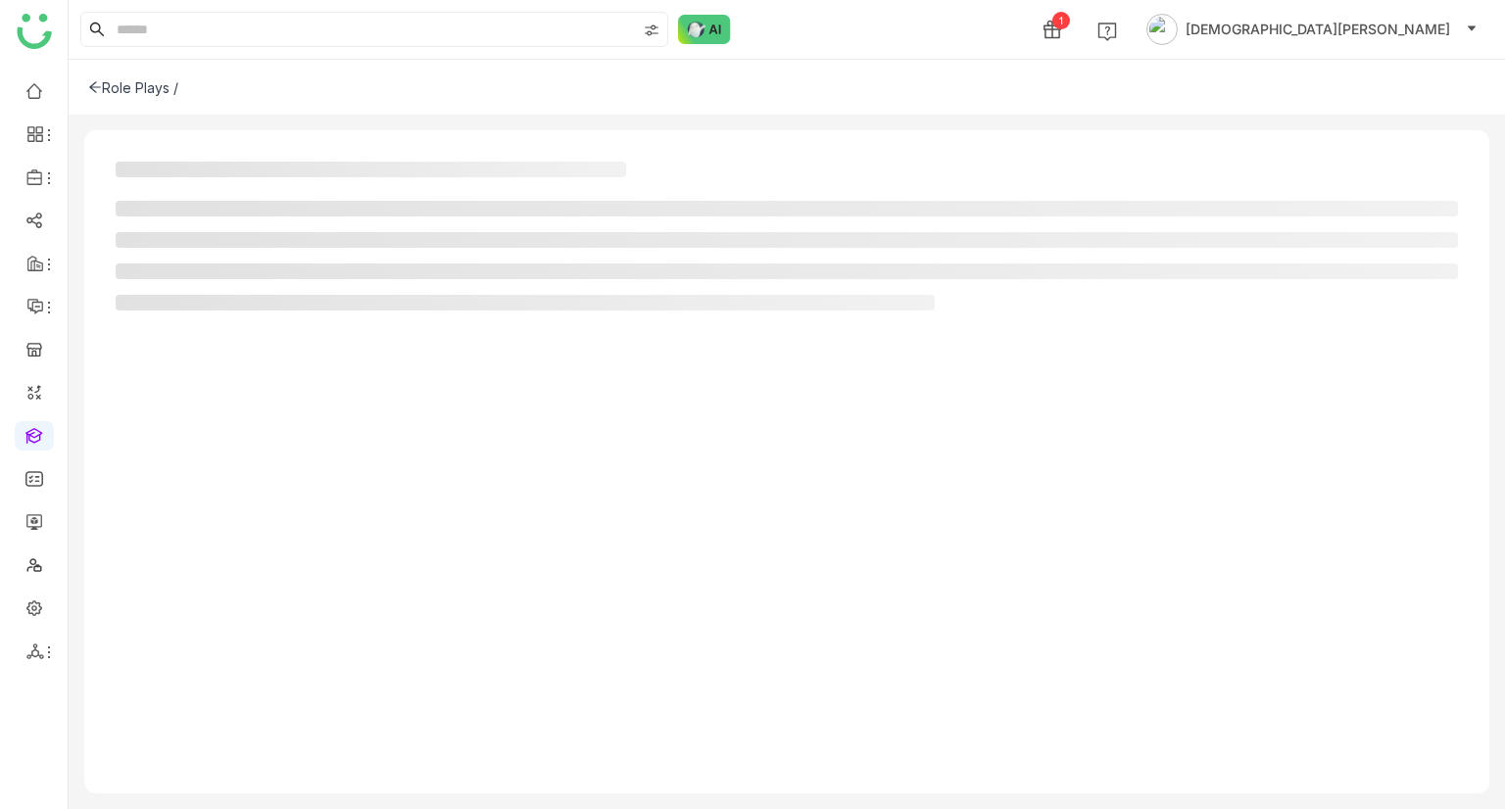
click at [1371, 473] on div at bounding box center [786, 461] width 1405 height 663
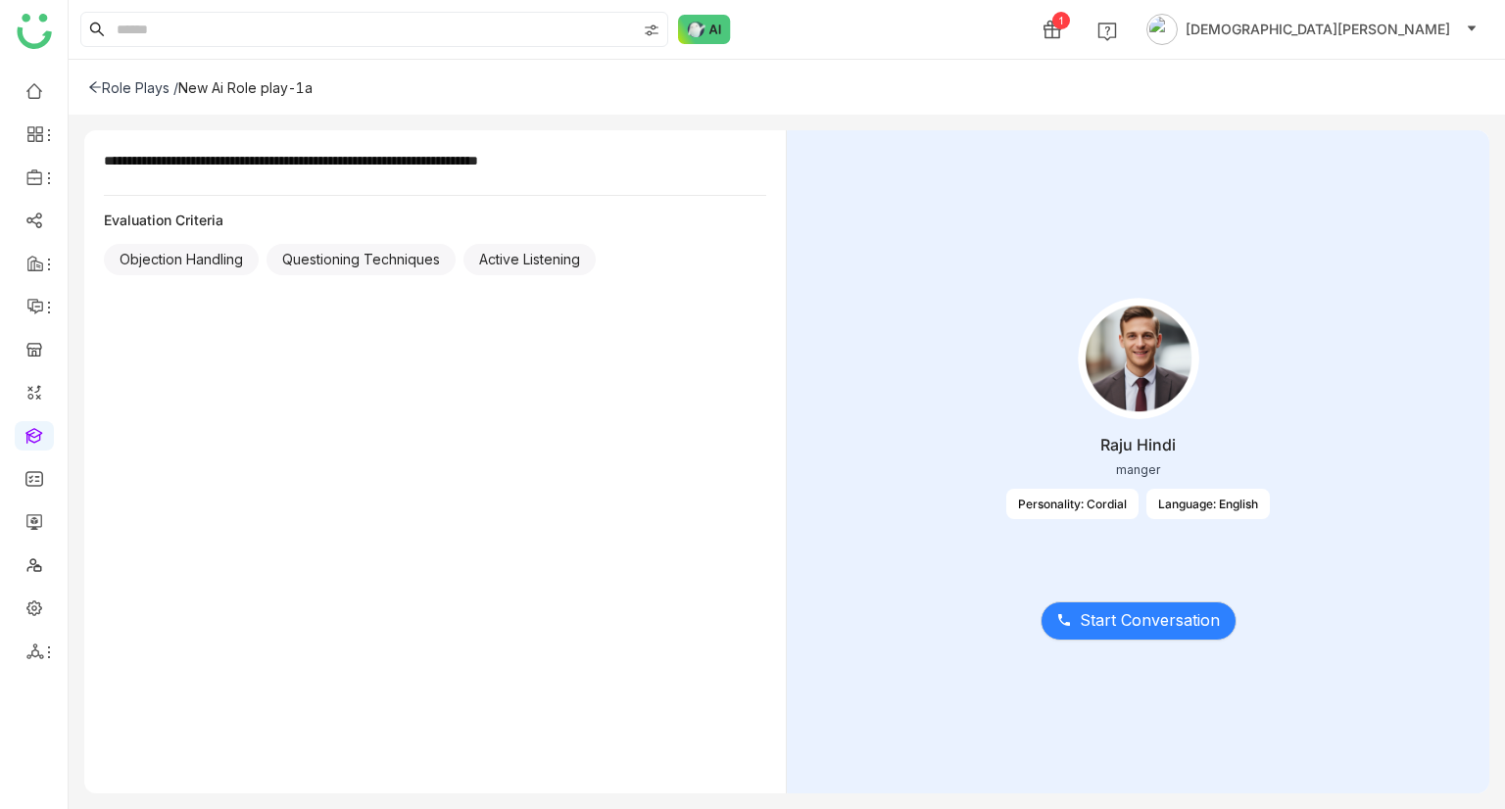
click at [105, 87] on div "Role Plays /" at bounding box center [133, 87] width 90 height 17
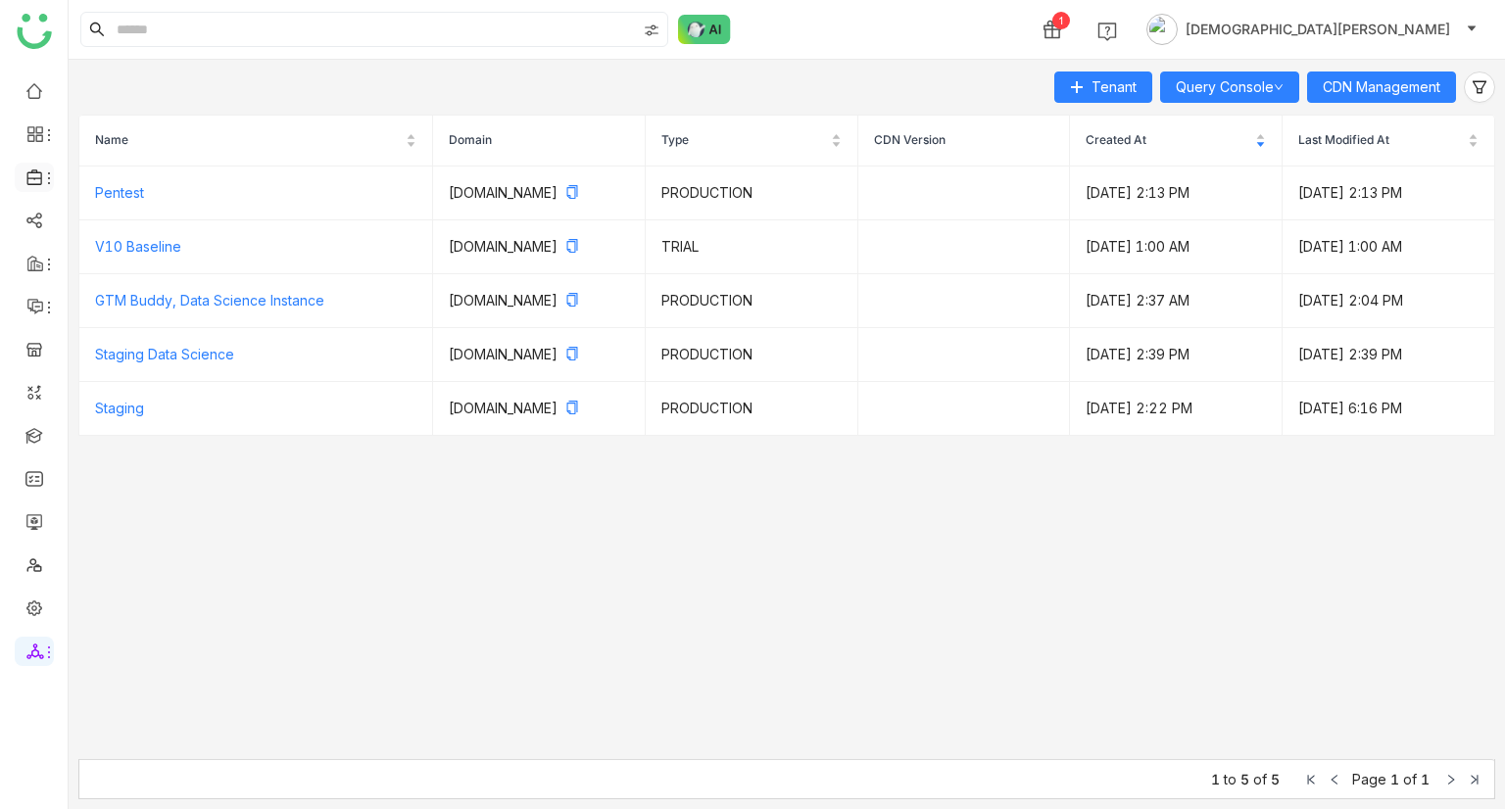
drag, startPoint x: 58, startPoint y: 176, endPoint x: 38, endPoint y: 184, distance: 21.1
click at [55, 177] on ul at bounding box center [34, 371] width 68 height 617
click at [38, 184] on icon at bounding box center [33, 178] width 15 height 16
click at [140, 293] on link "Library" at bounding box center [136, 290] width 127 height 14
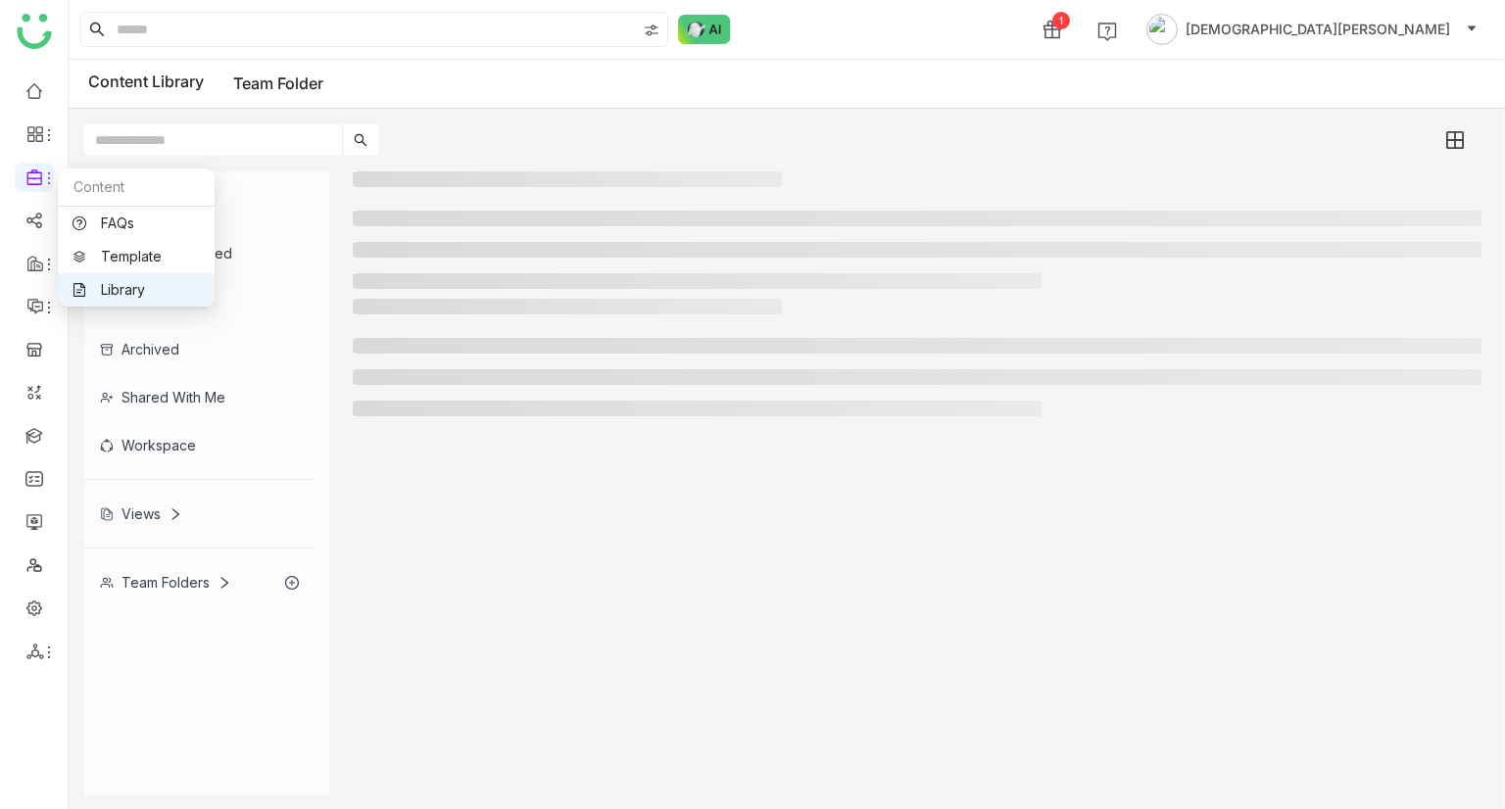
click at [114, 290] on link "Library" at bounding box center [136, 290] width 127 height 14
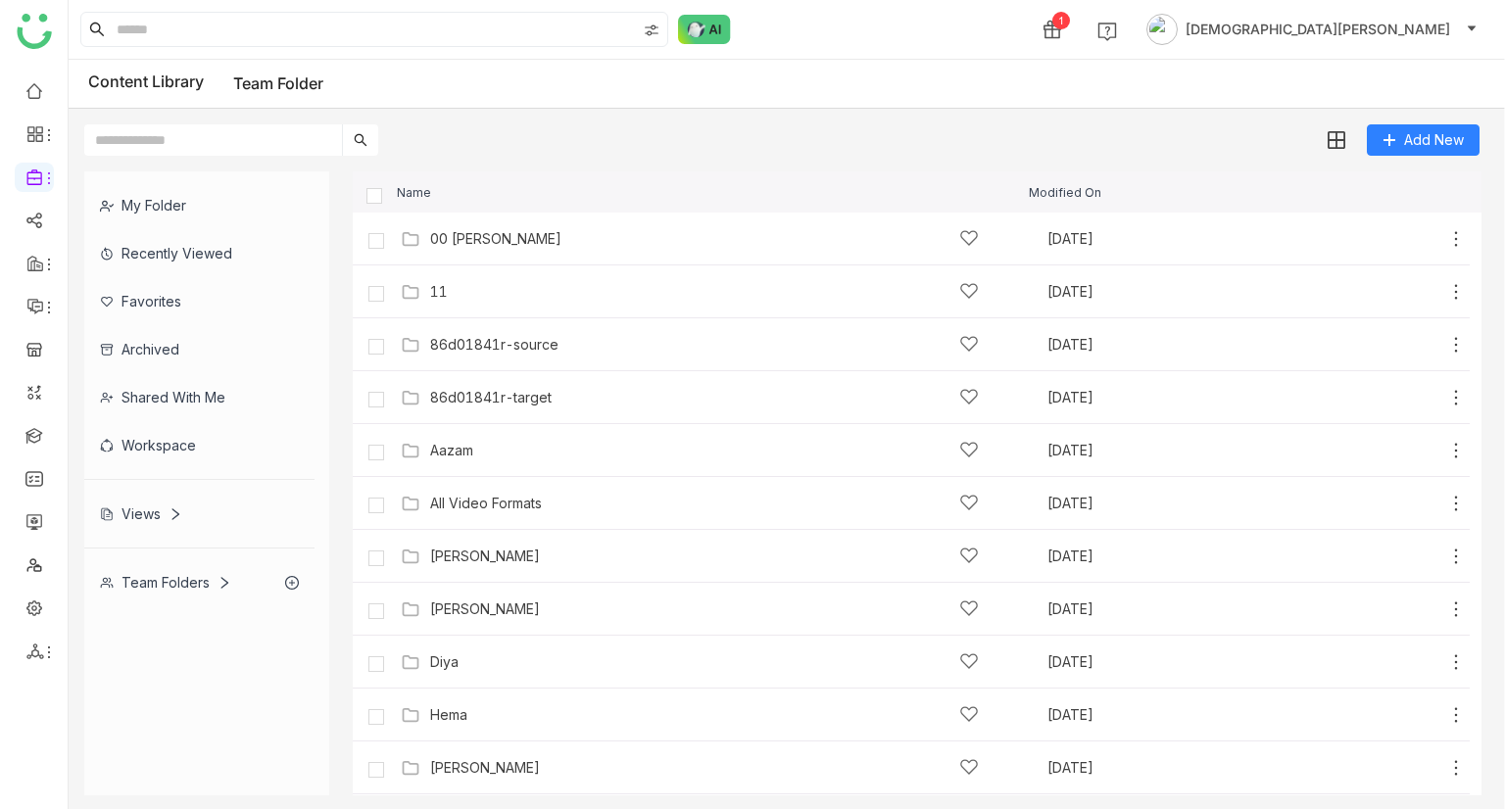
click at [160, 198] on div "My Folder" at bounding box center [199, 205] width 230 height 48
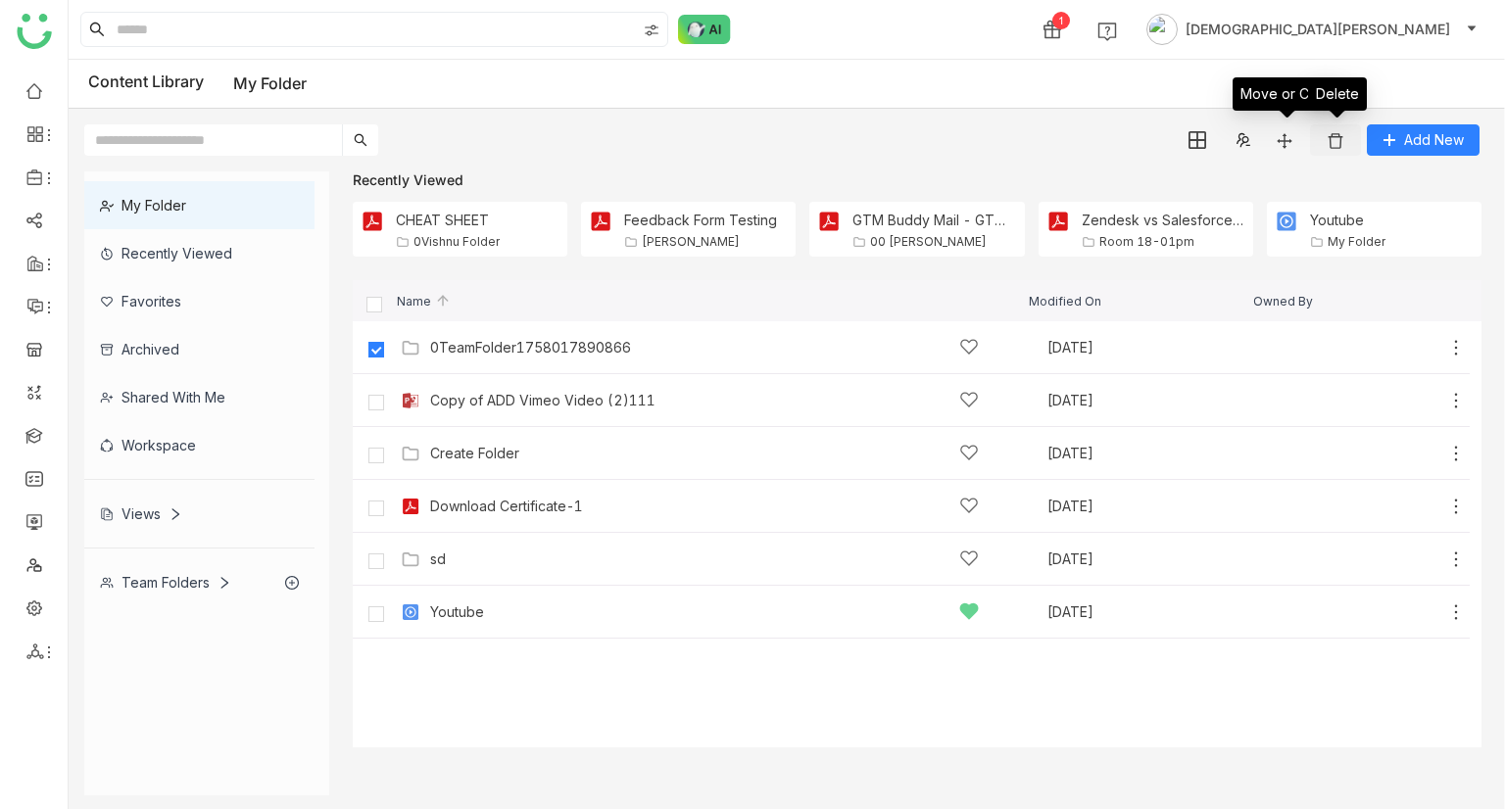
click at [1331, 139] on img at bounding box center [1336, 141] width 20 height 20
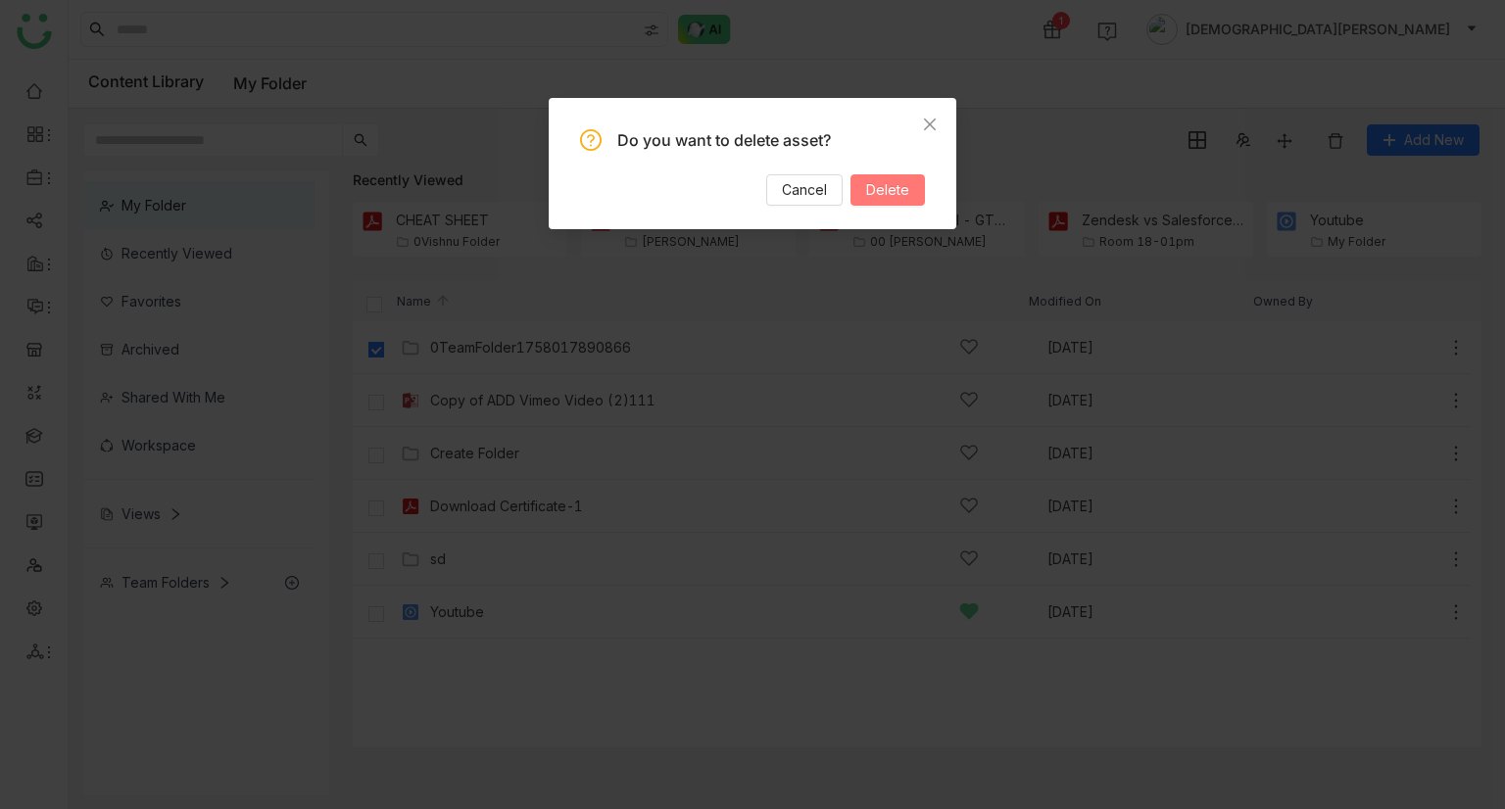
click at [877, 194] on span "Delete" at bounding box center [887, 190] width 43 height 22
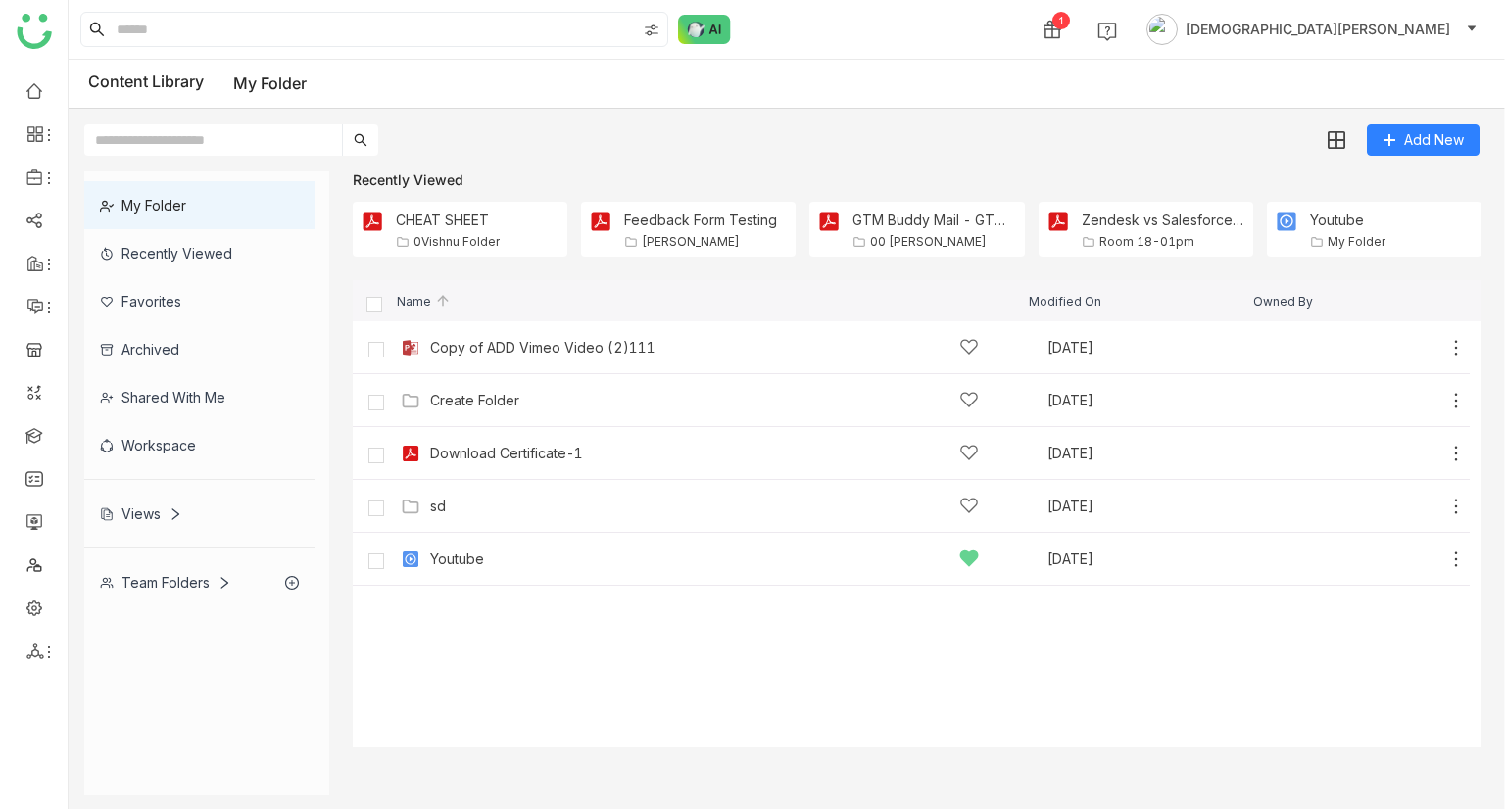
click at [169, 581] on div "Team Folders" at bounding box center [165, 582] width 131 height 17
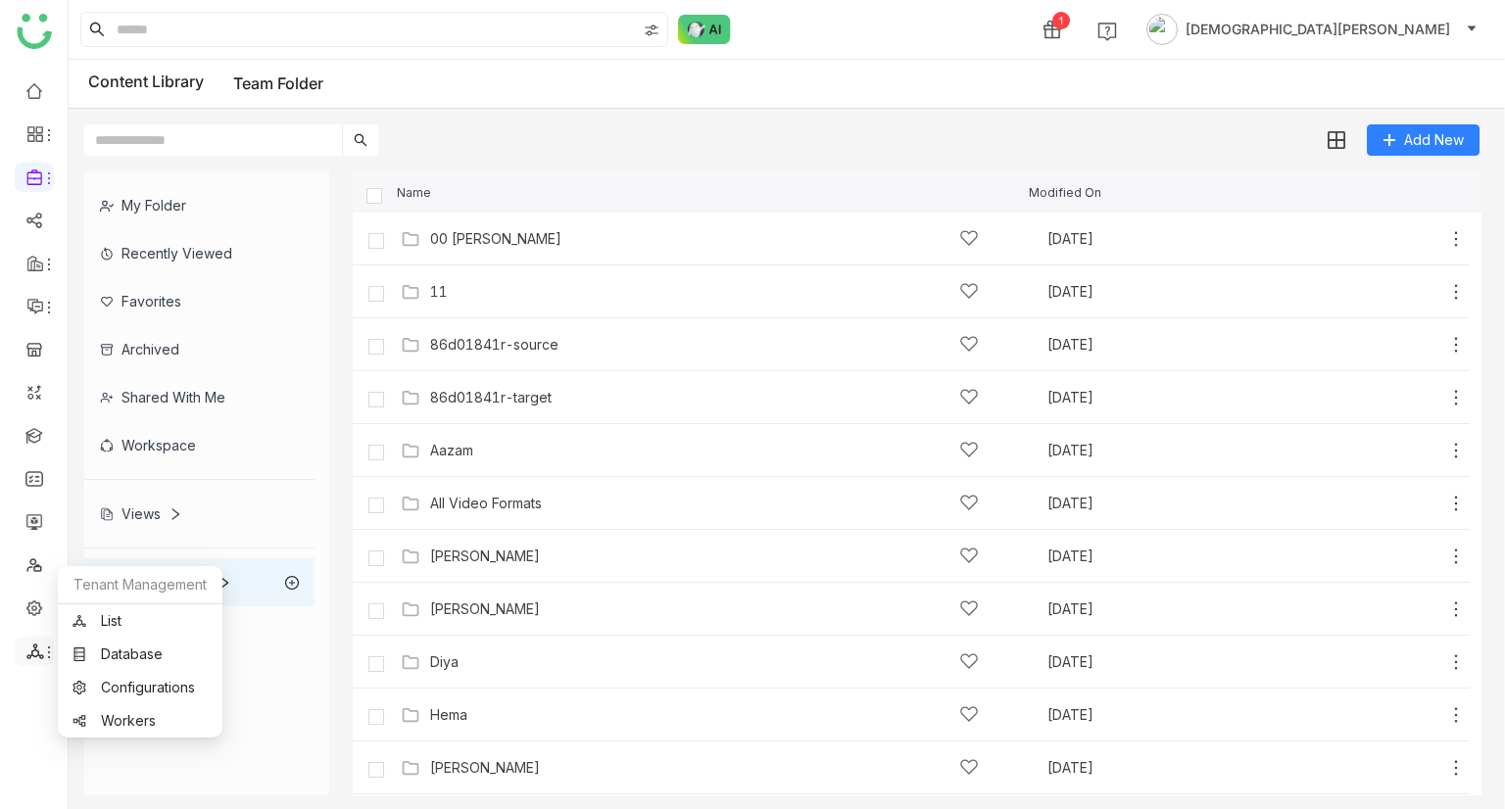
click at [39, 653] on icon at bounding box center [35, 652] width 18 height 18
click at [97, 624] on link "List" at bounding box center [140, 621] width 135 height 14
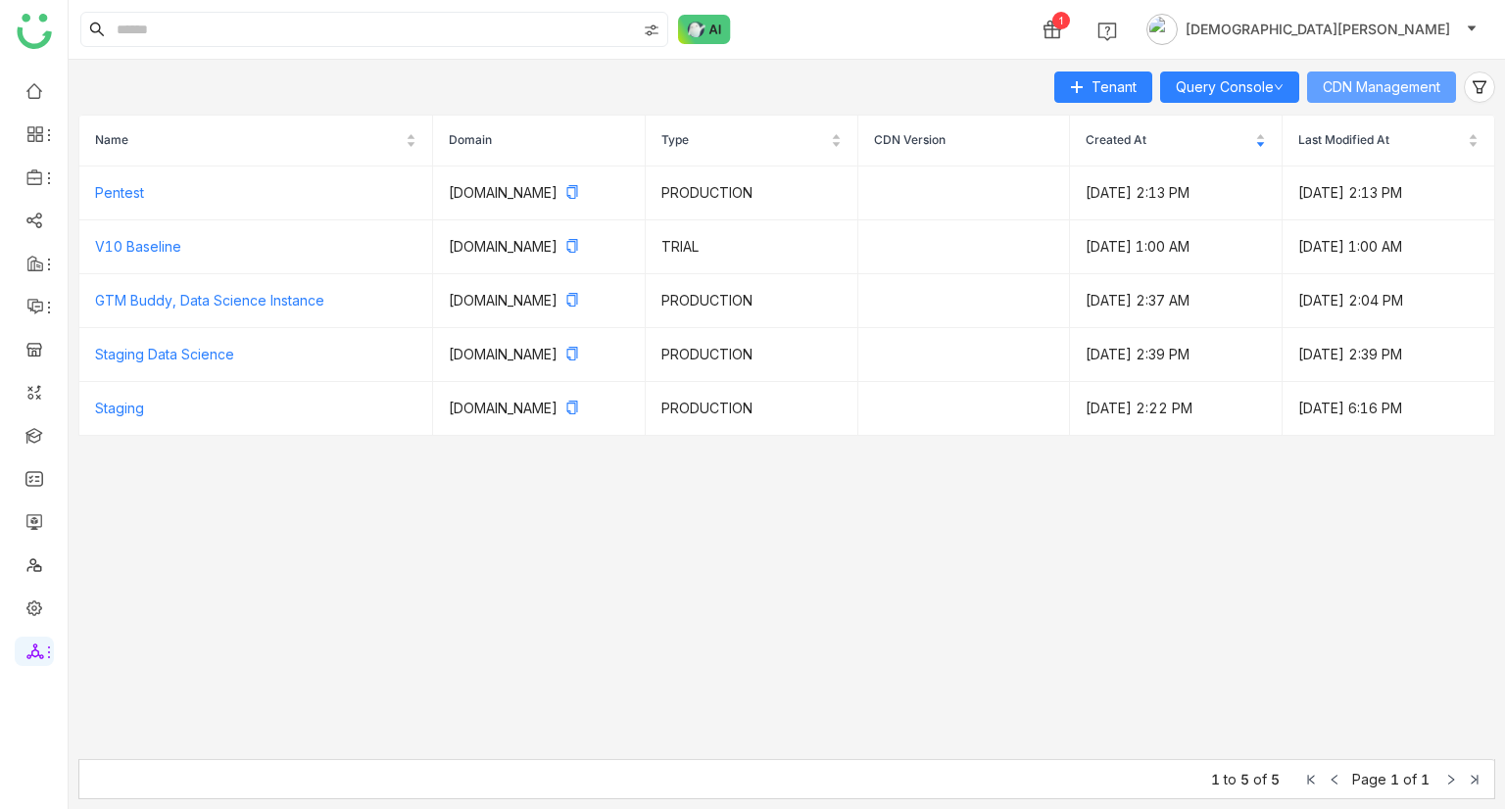
click at [1383, 92] on span "CDN Management" at bounding box center [1382, 87] width 118 height 22
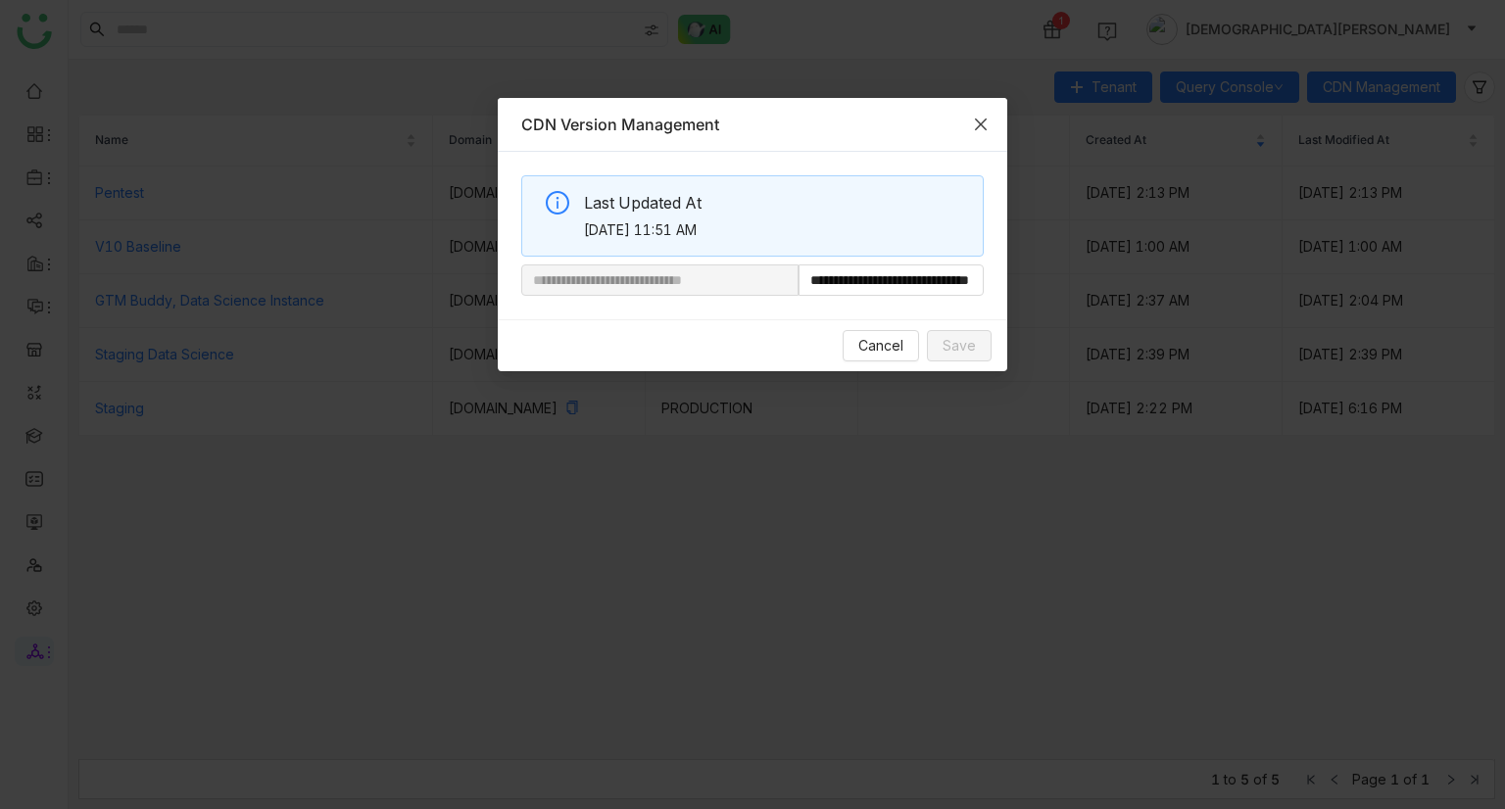
click at [981, 117] on icon "Close" at bounding box center [981, 125] width 16 height 16
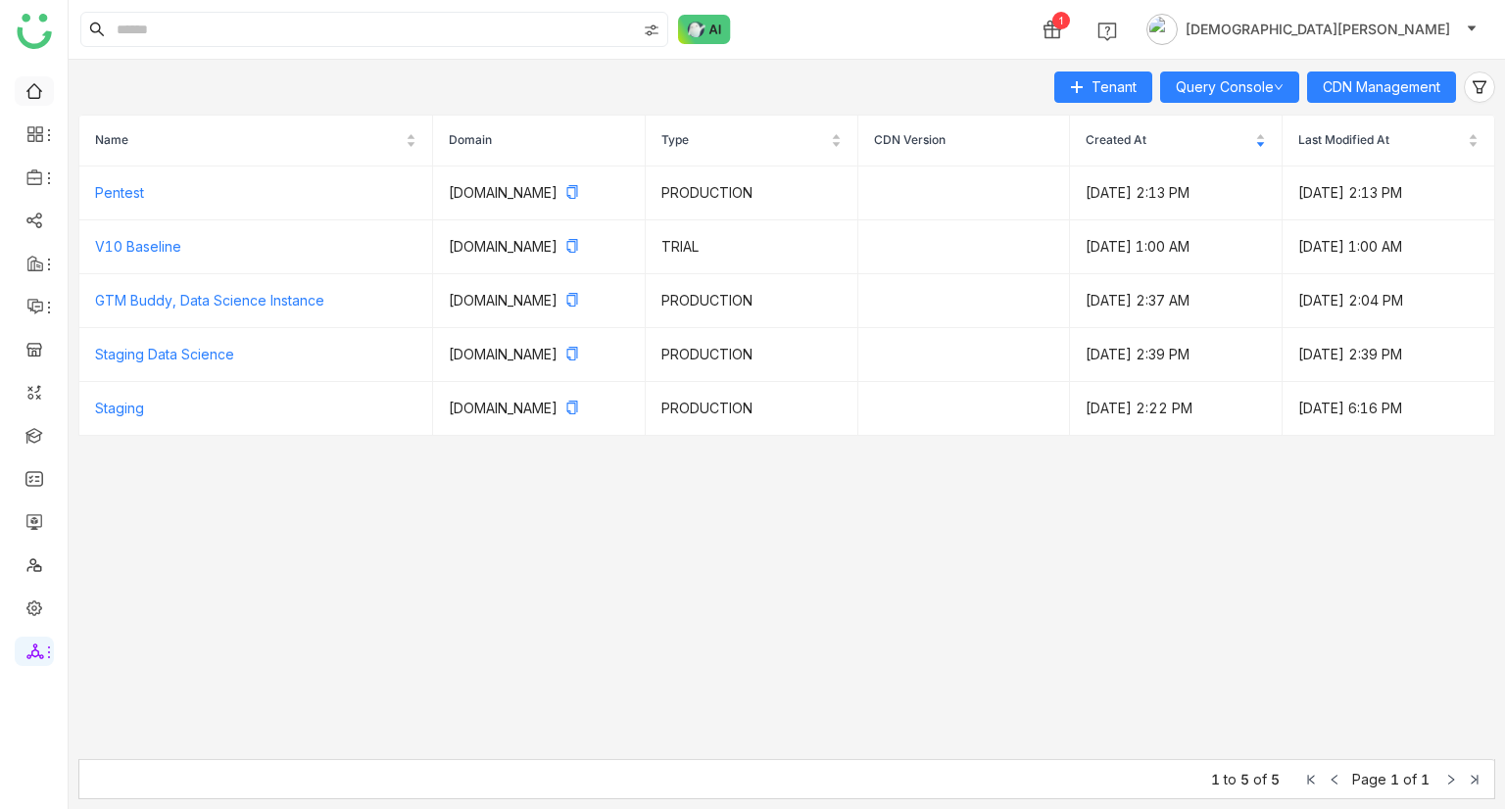
click at [31, 91] on link at bounding box center [34, 89] width 18 height 17
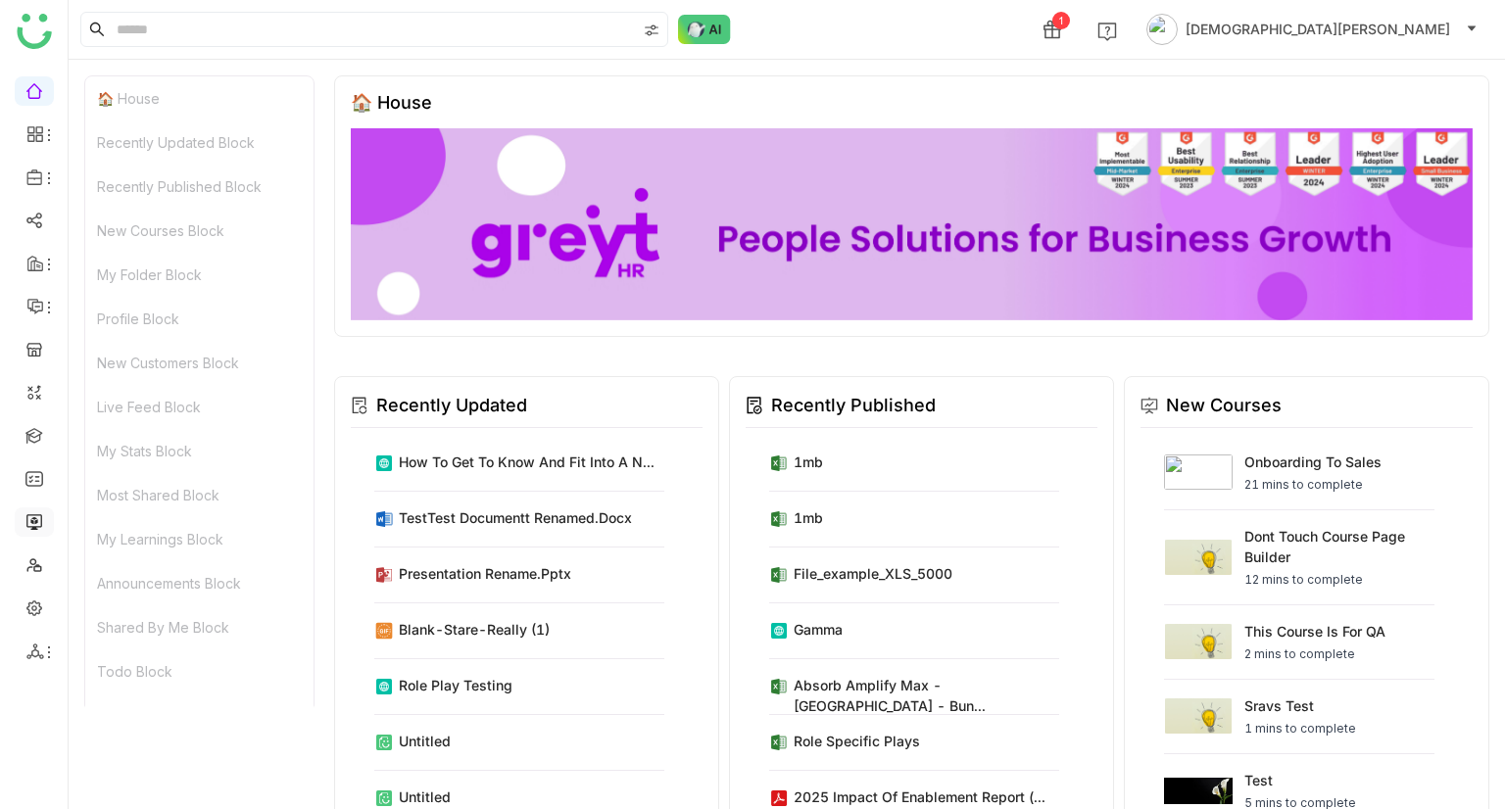
click at [31, 527] on link at bounding box center [34, 520] width 18 height 17
click at [38, 517] on link at bounding box center [34, 520] width 18 height 17
click at [38, 518] on link at bounding box center [34, 520] width 18 height 17
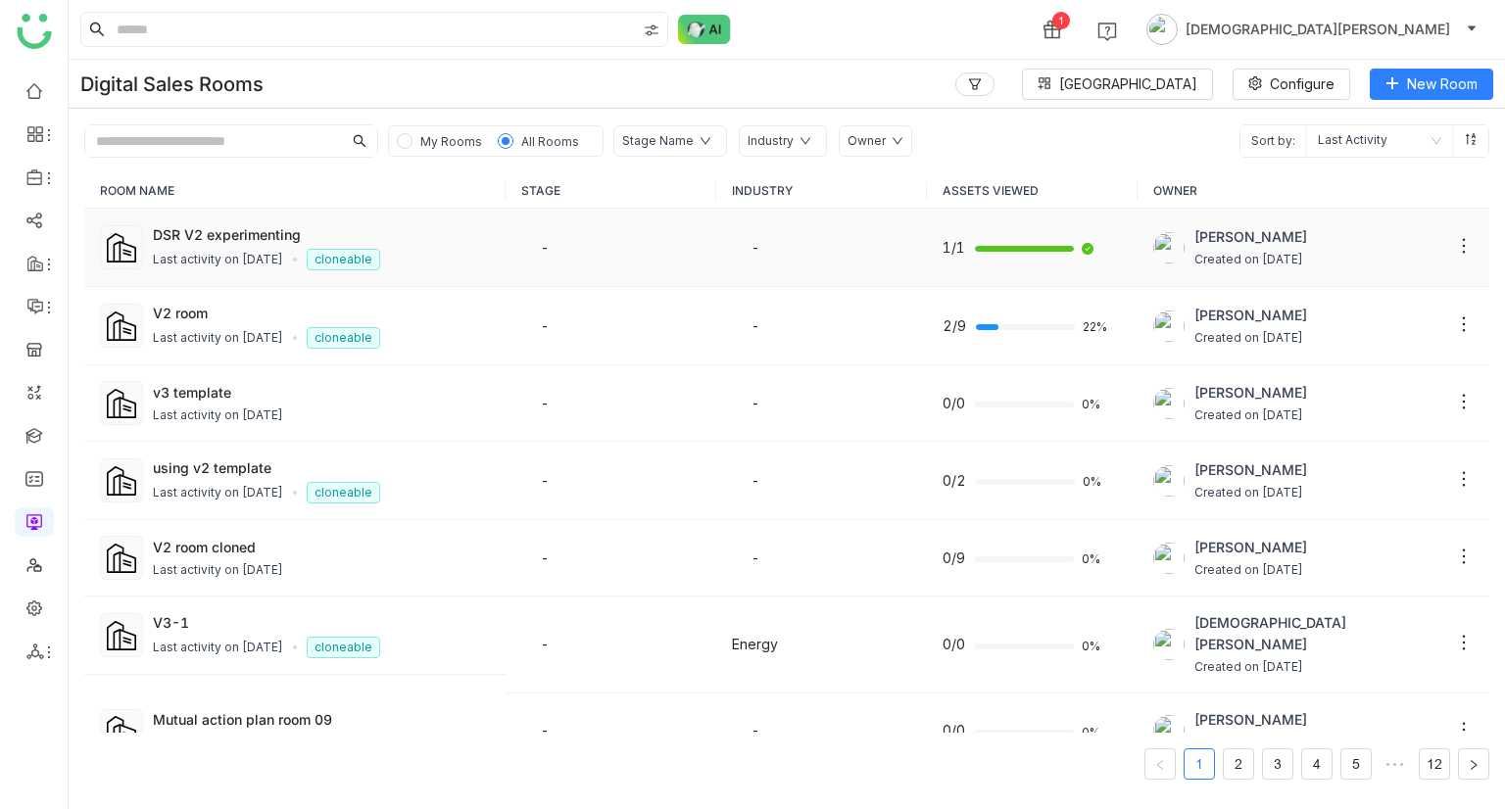
click at [365, 230] on div "DSR V2 experimenting" at bounding box center [321, 234] width 337 height 21
click at [271, 260] on div "Last activity on Sep 18, 2025" at bounding box center [218, 260] width 130 height 19
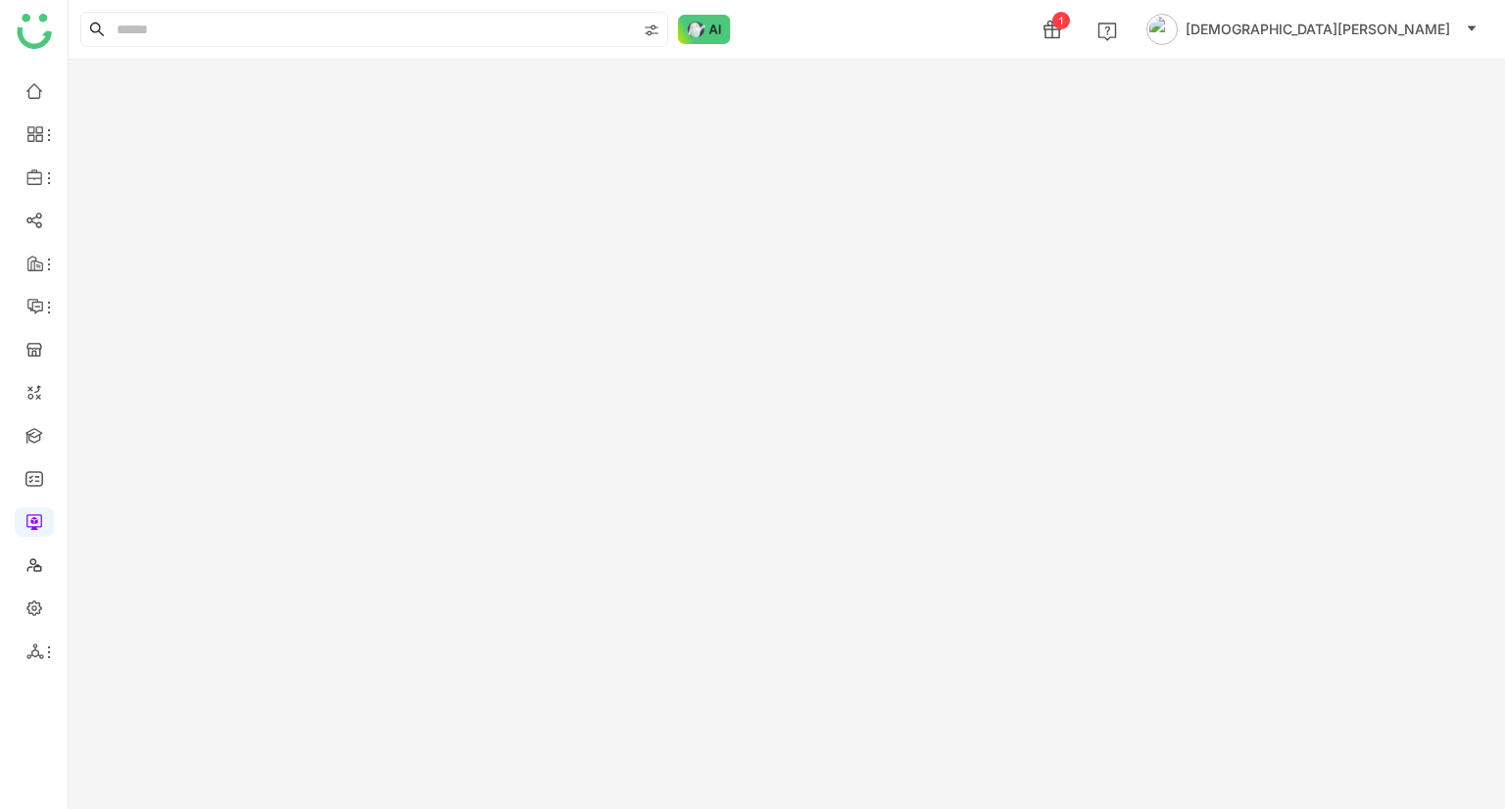
click at [272, 246] on gtmb-room-detail at bounding box center [787, 435] width 1436 height 750
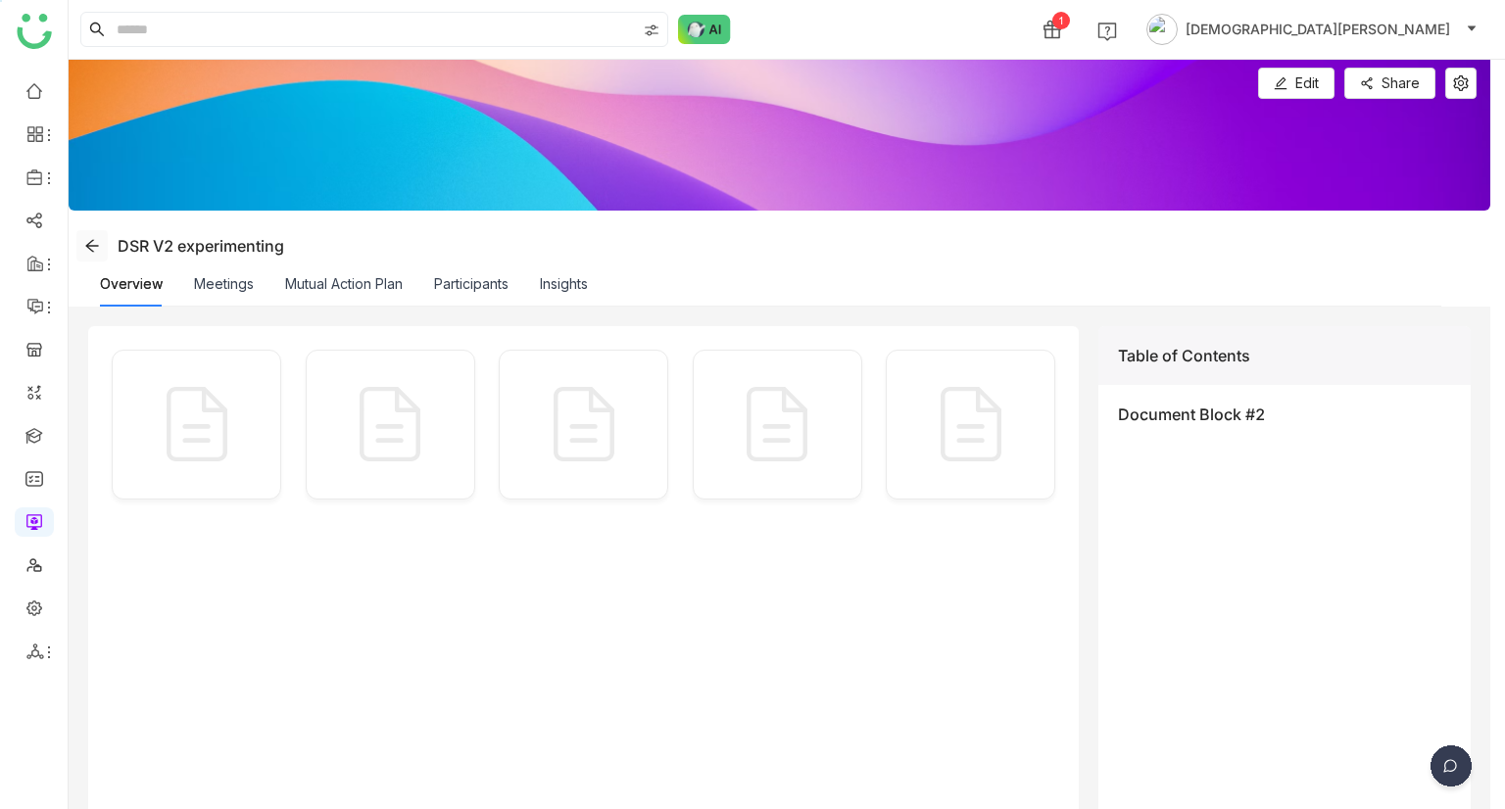
click at [92, 241] on icon at bounding box center [92, 246] width 16 height 16
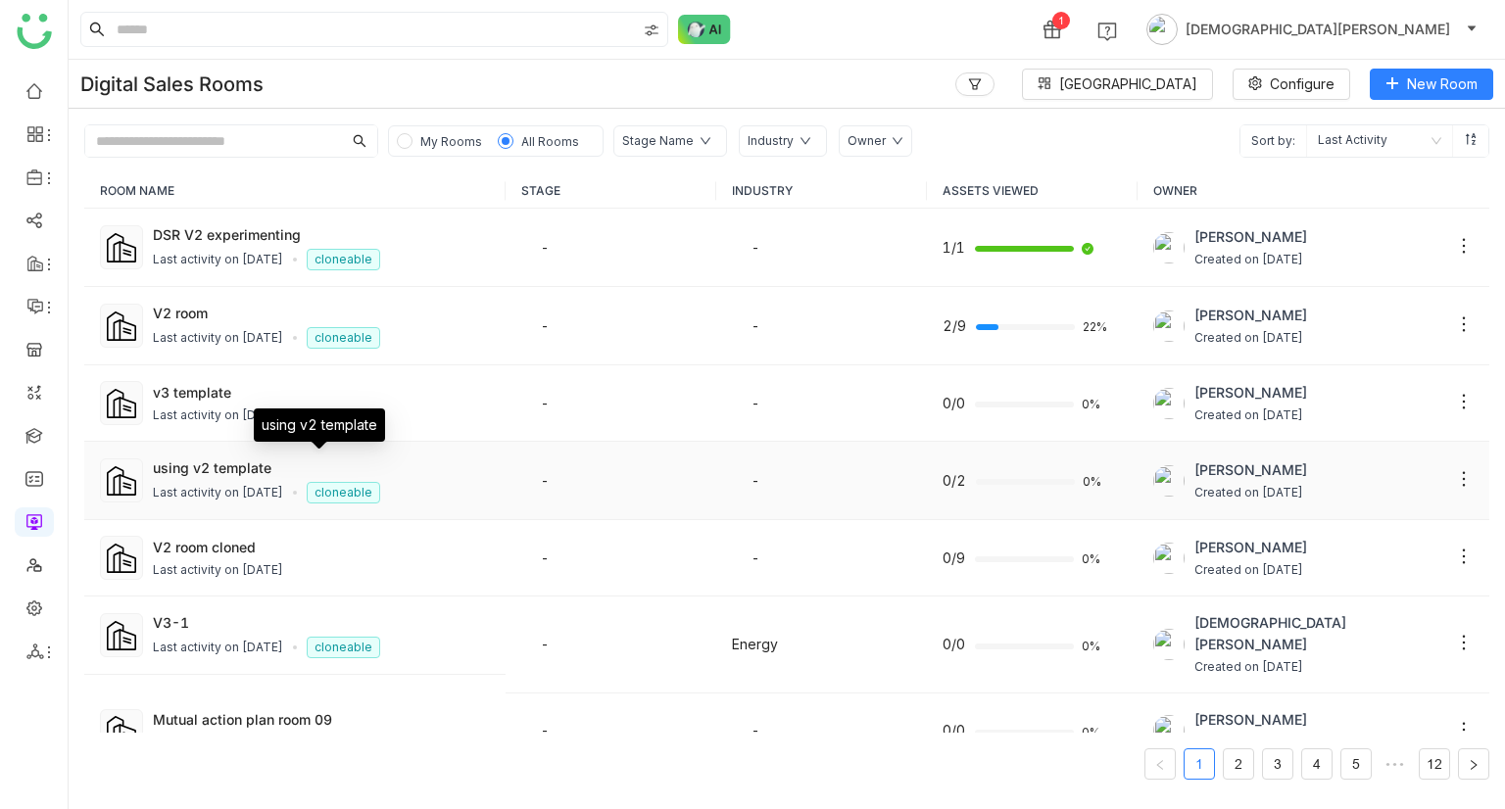
click at [228, 470] on div "using v2 template" at bounding box center [321, 468] width 337 height 21
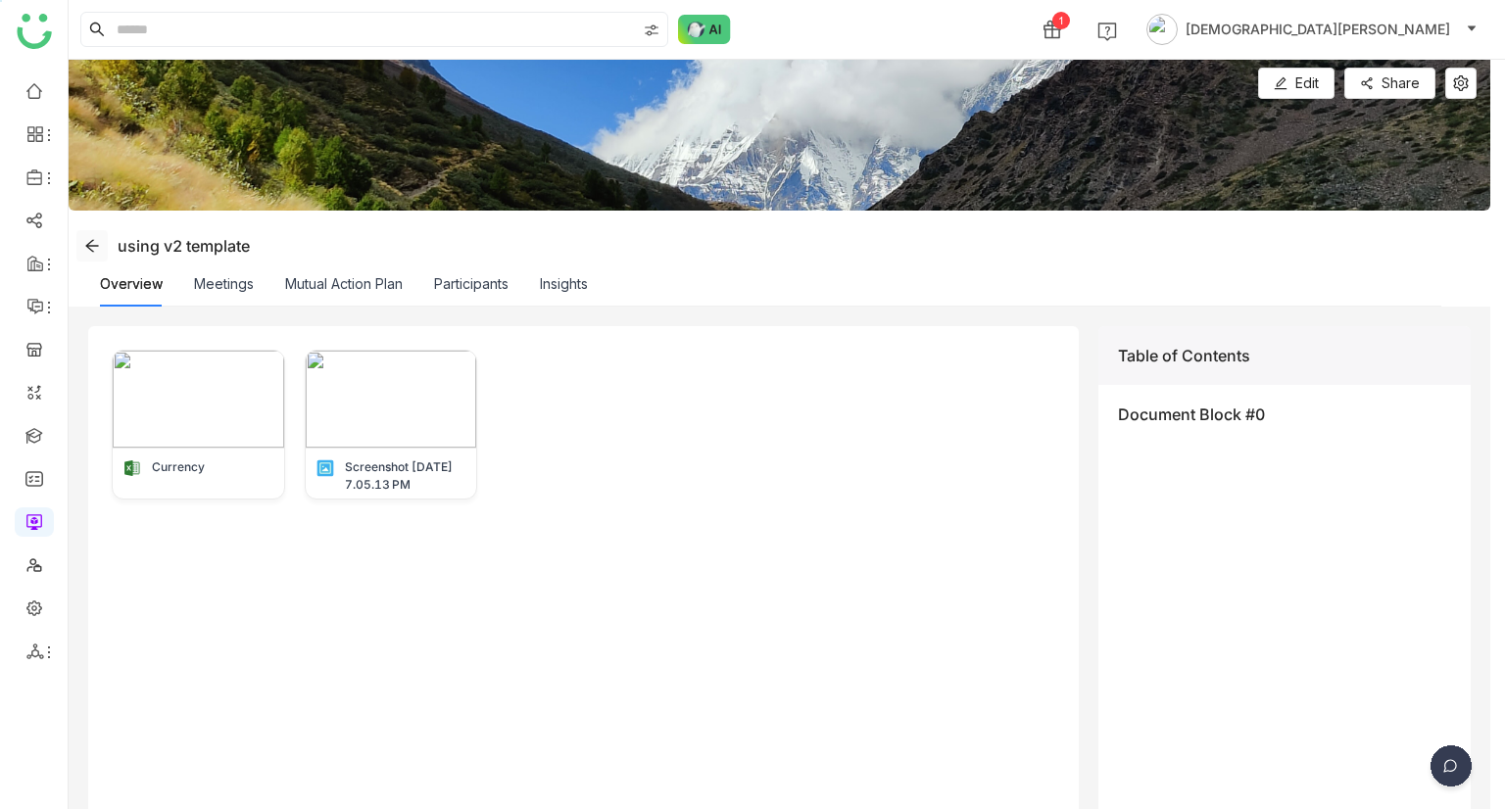
click at [95, 248] on icon at bounding box center [92, 246] width 16 height 16
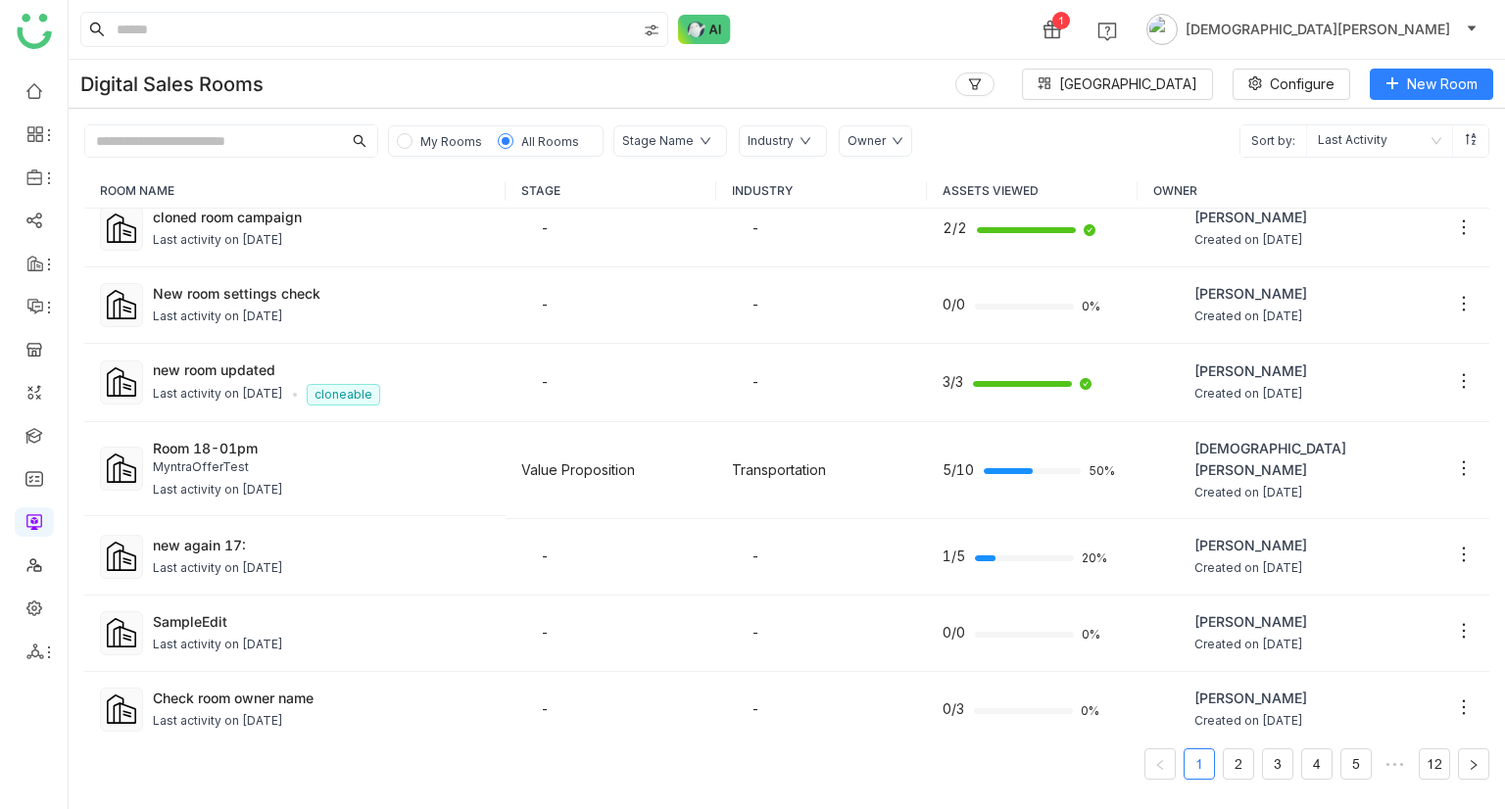
scroll to position [588, 0]
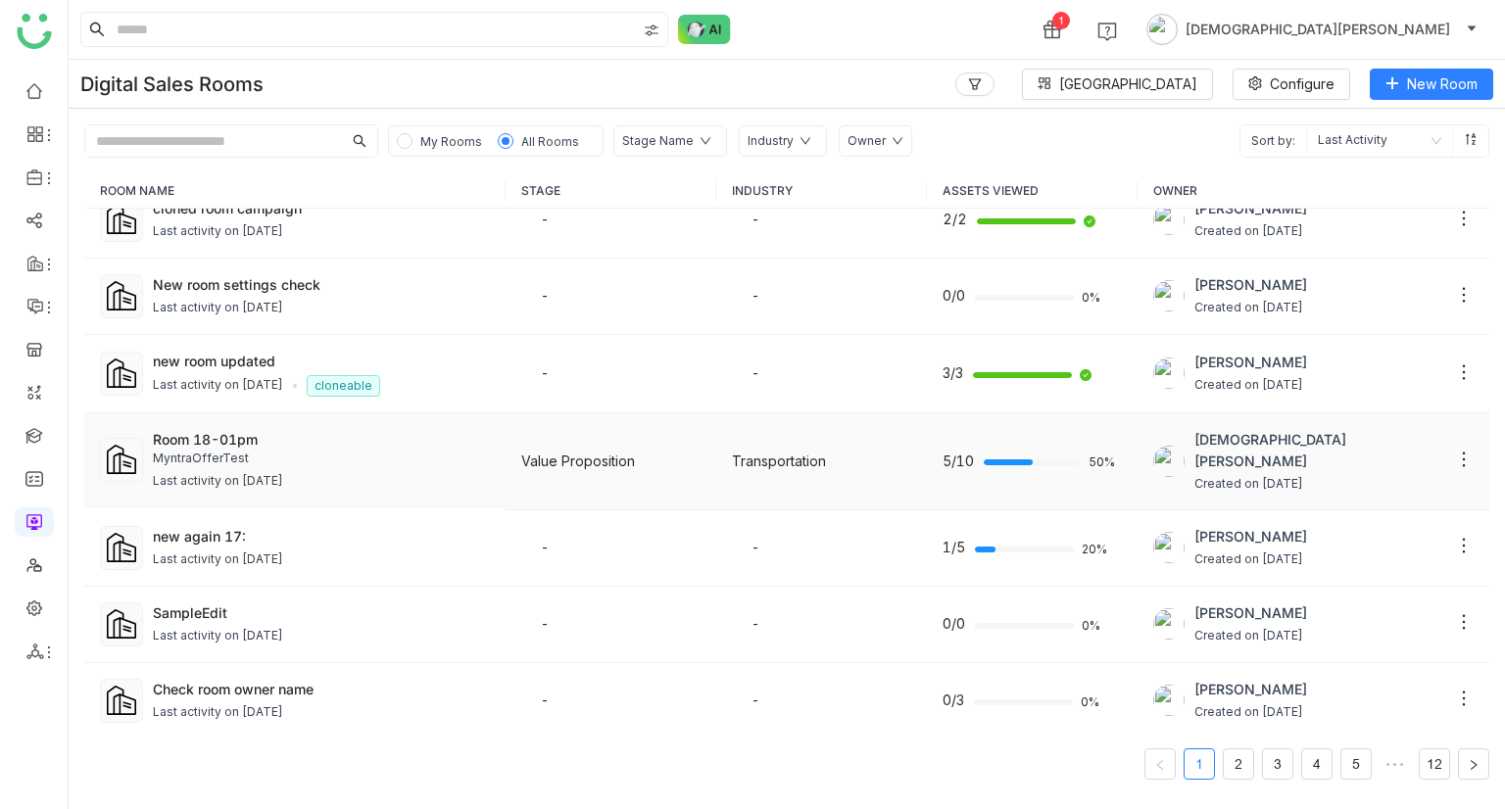
click at [218, 450] on div "MyntraOfferTest" at bounding box center [321, 459] width 337 height 19
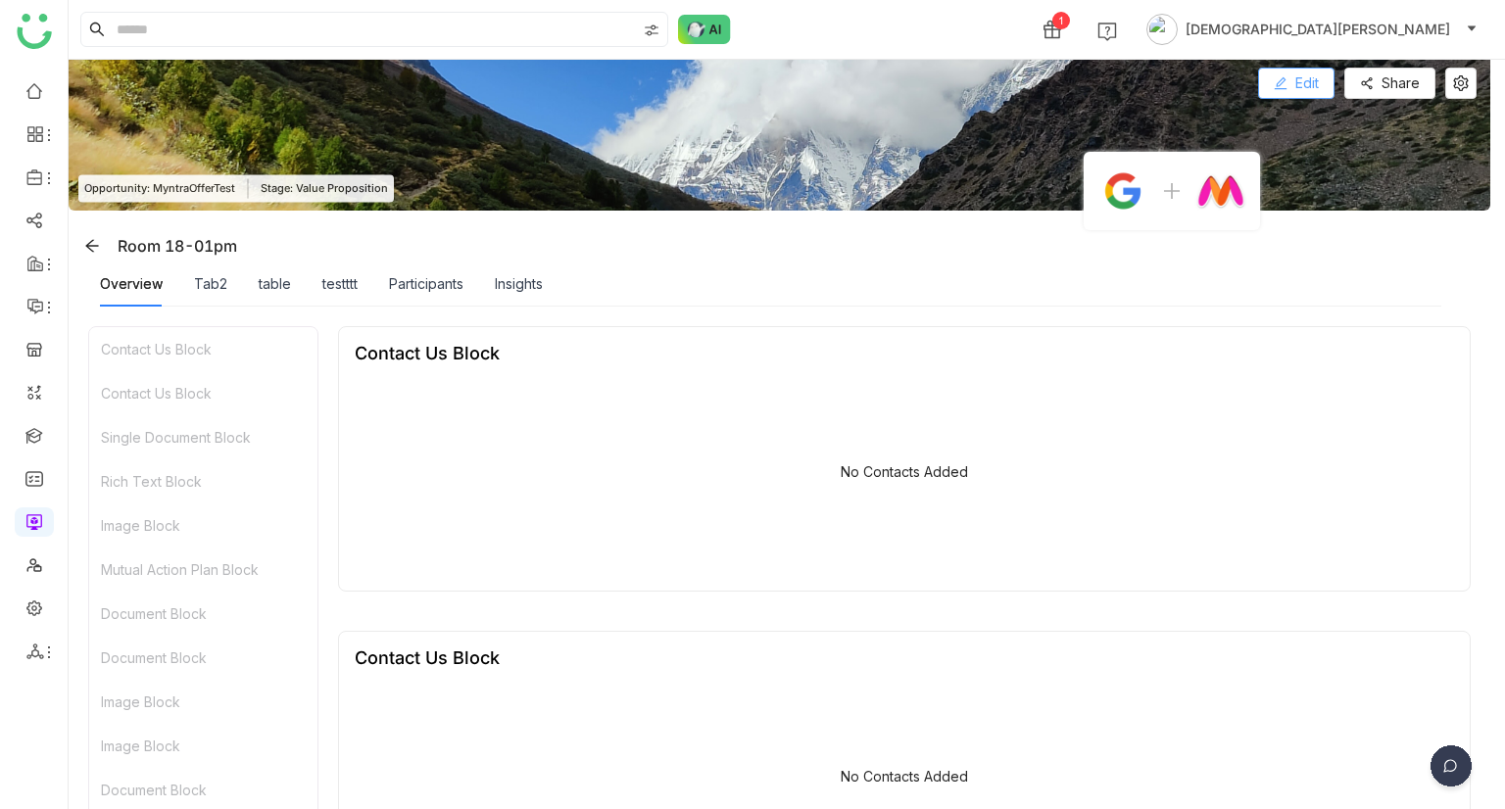
click at [1270, 68] on button "Edit" at bounding box center [1296, 83] width 76 height 31
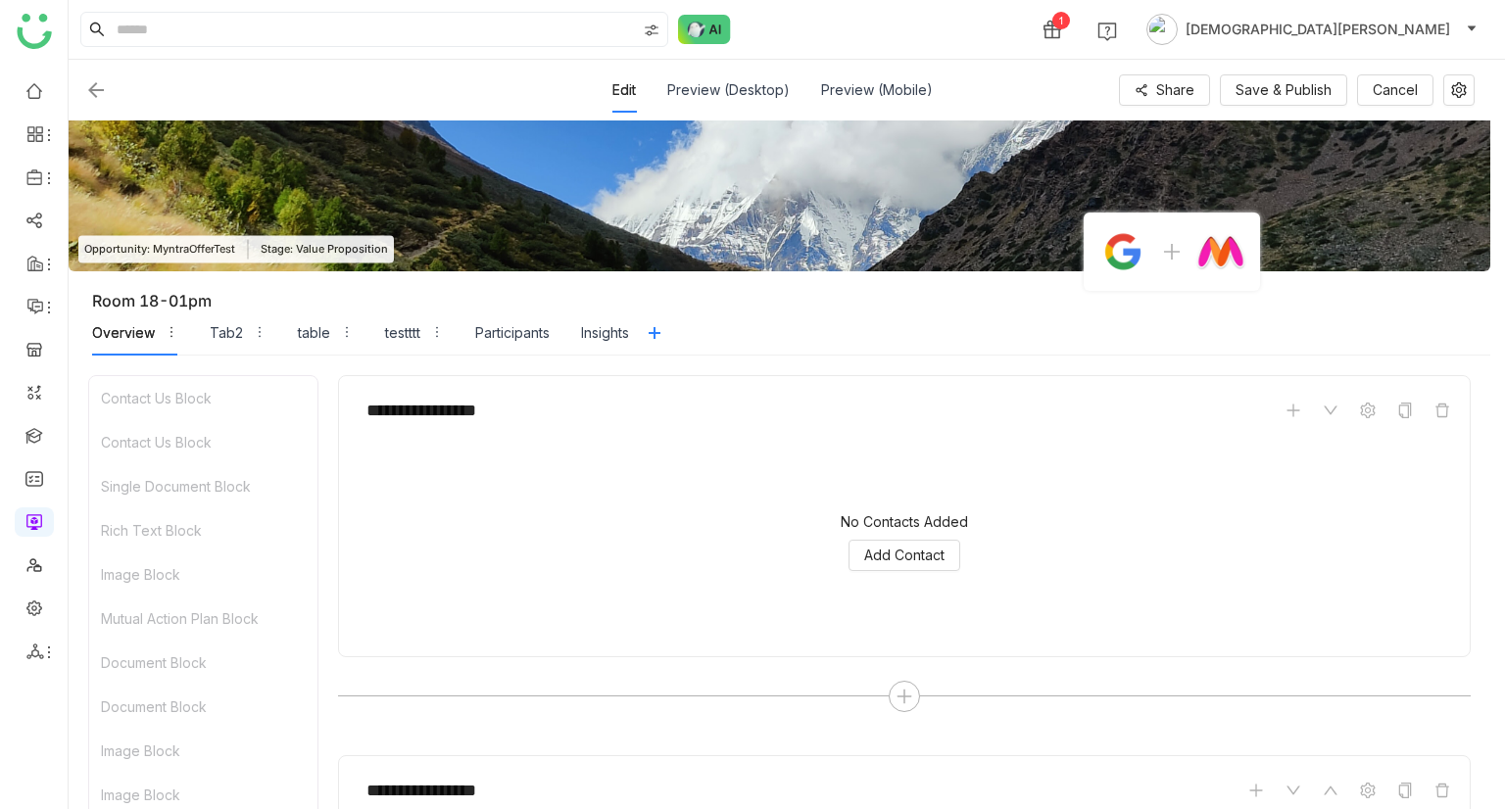
scroll to position [196, 0]
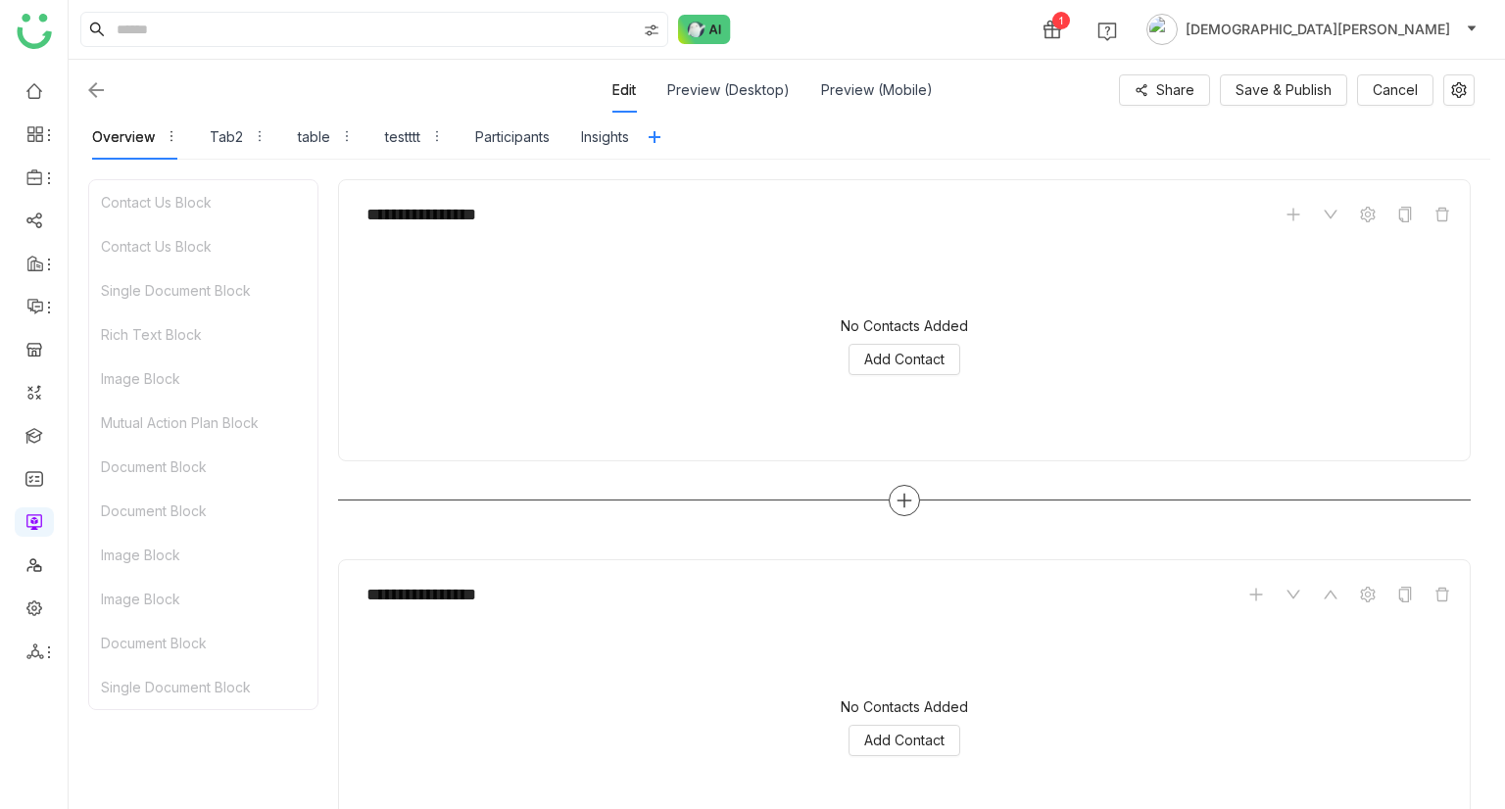
click at [905, 492] on icon at bounding box center [905, 501] width 18 height 18
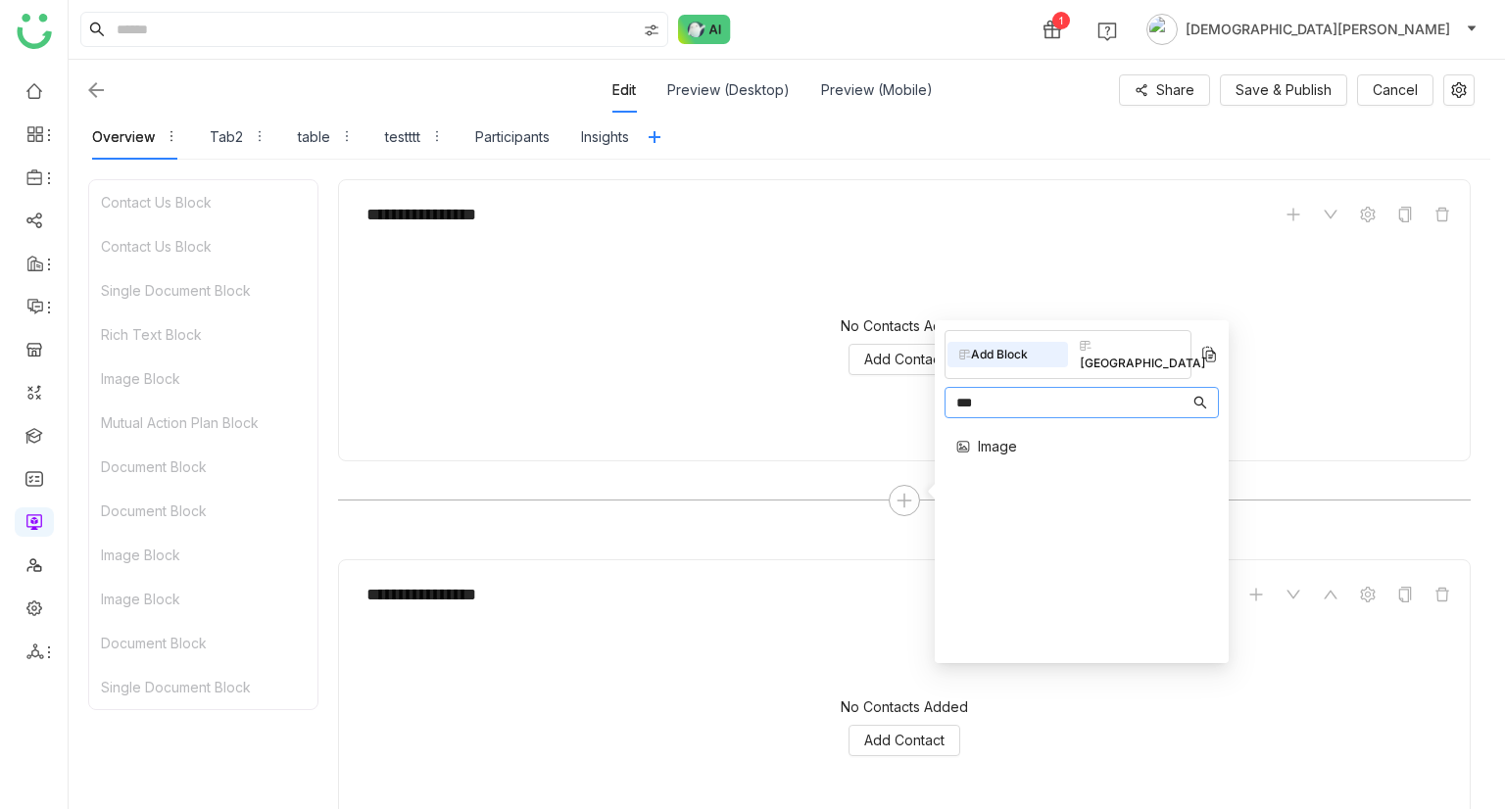
type input "***"
click at [1000, 436] on span "Image" at bounding box center [997, 446] width 39 height 21
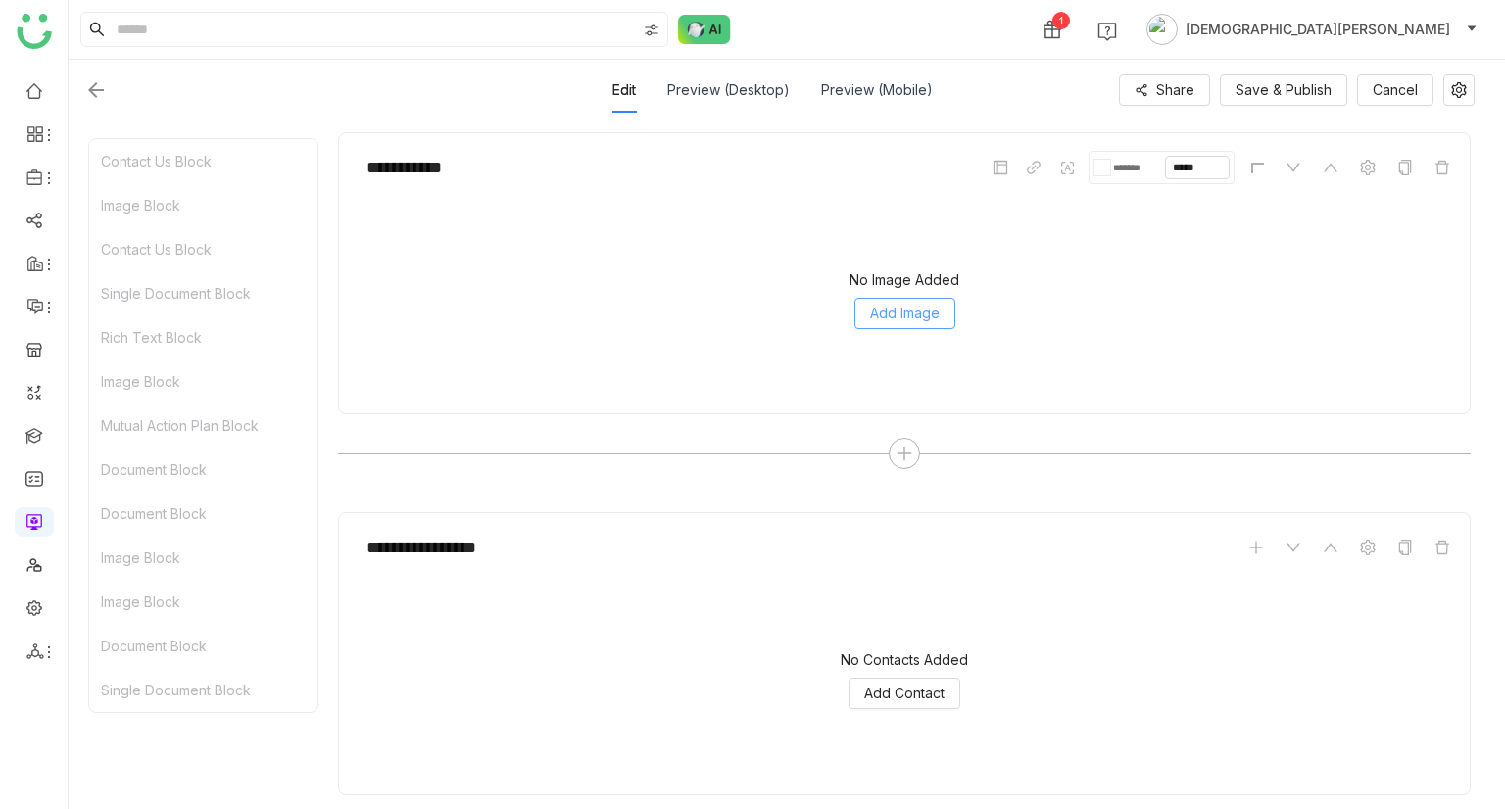
scroll to position [624, 0]
click at [920, 297] on button "Add Image" at bounding box center [904, 312] width 101 height 31
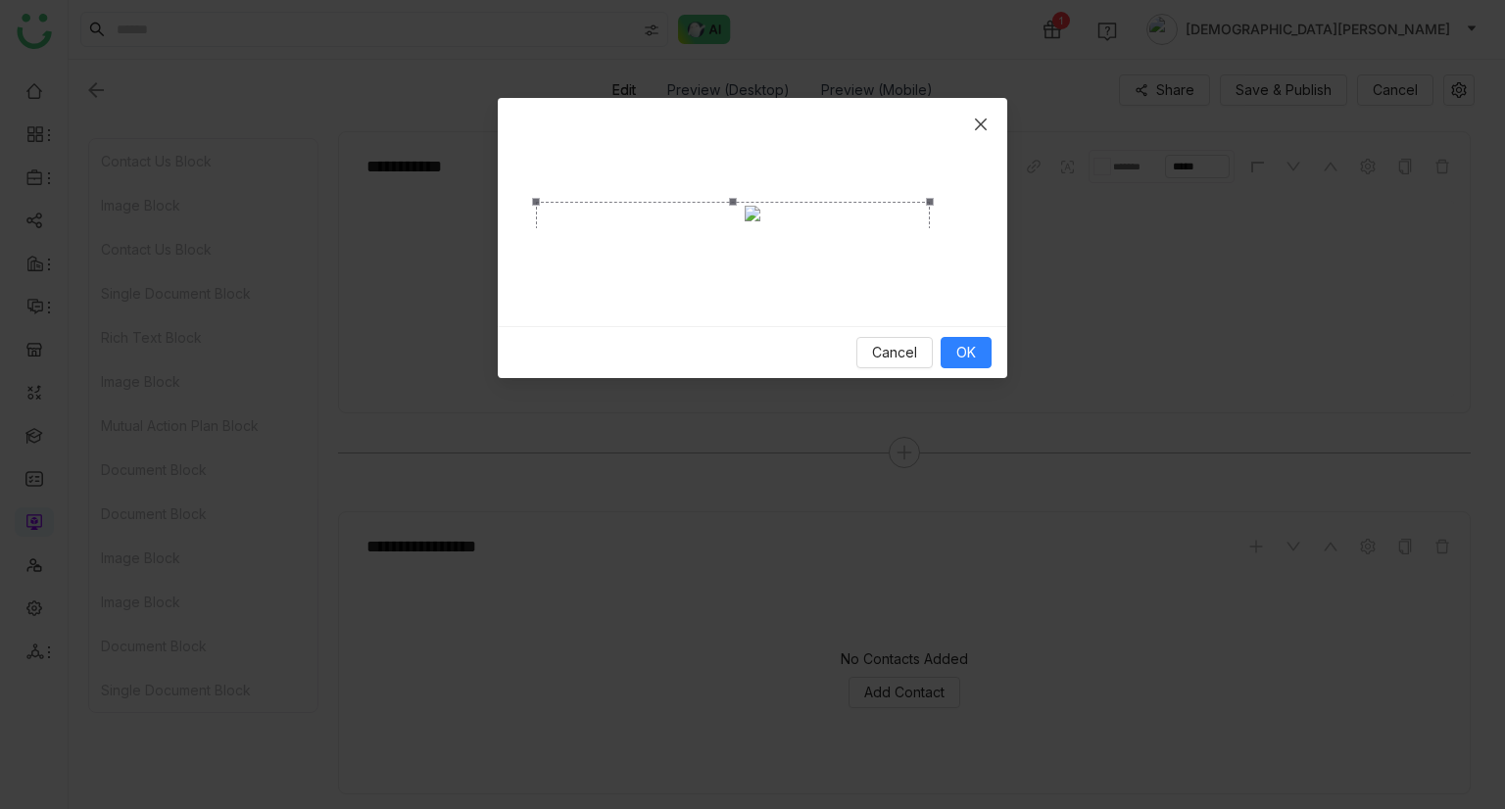
drag, startPoint x: 968, startPoint y: 423, endPoint x: 929, endPoint y: 311, distance: 119.3
click at [929, 373] on span "Crop photo" at bounding box center [930, 377] width 8 height 8
click at [969, 364] on span "OK" at bounding box center [966, 353] width 20 height 22
drag, startPoint x: 747, startPoint y: 246, endPoint x: 985, endPoint y: 130, distance: 264.7
click at [757, 269] on div "Crop photo" at bounding box center [744, 308] width 394 height 176
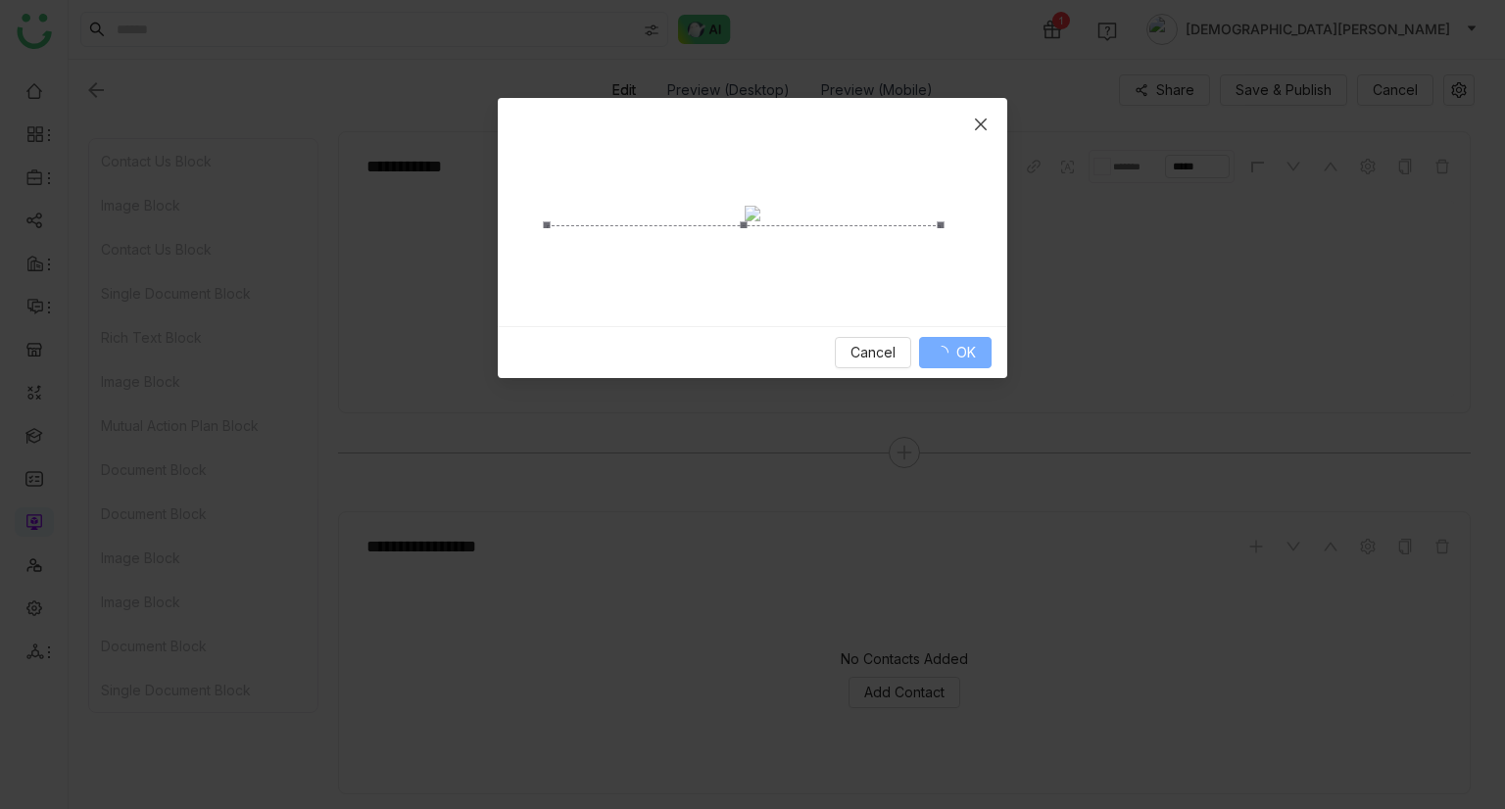
click at [985, 130] on icon "Close" at bounding box center [981, 125] width 16 height 16
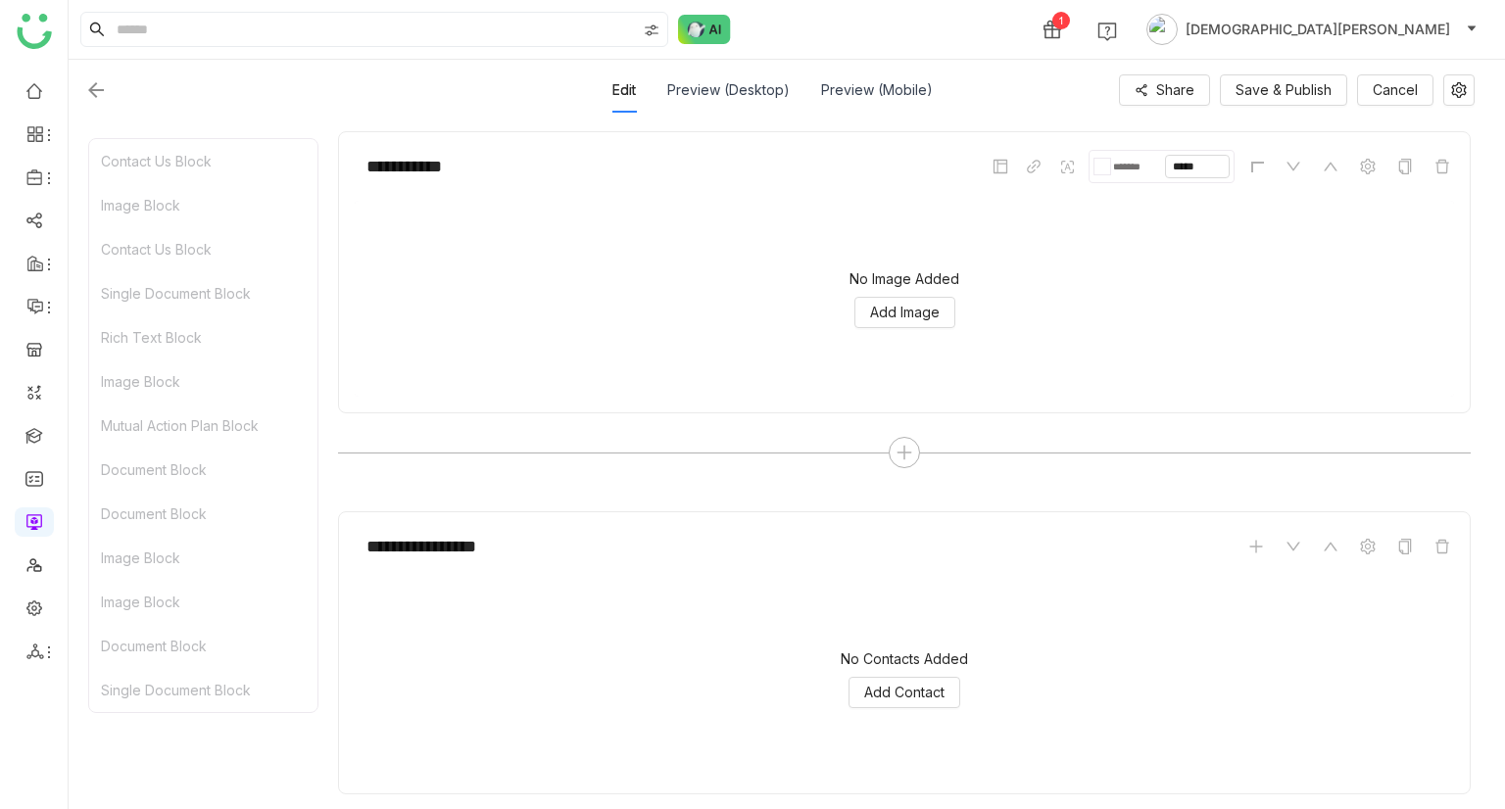
click at [892, 289] on div "No Image Added Add Image" at bounding box center [904, 299] width 1099 height 196
click at [916, 319] on span "Add Image" at bounding box center [905, 313] width 70 height 22
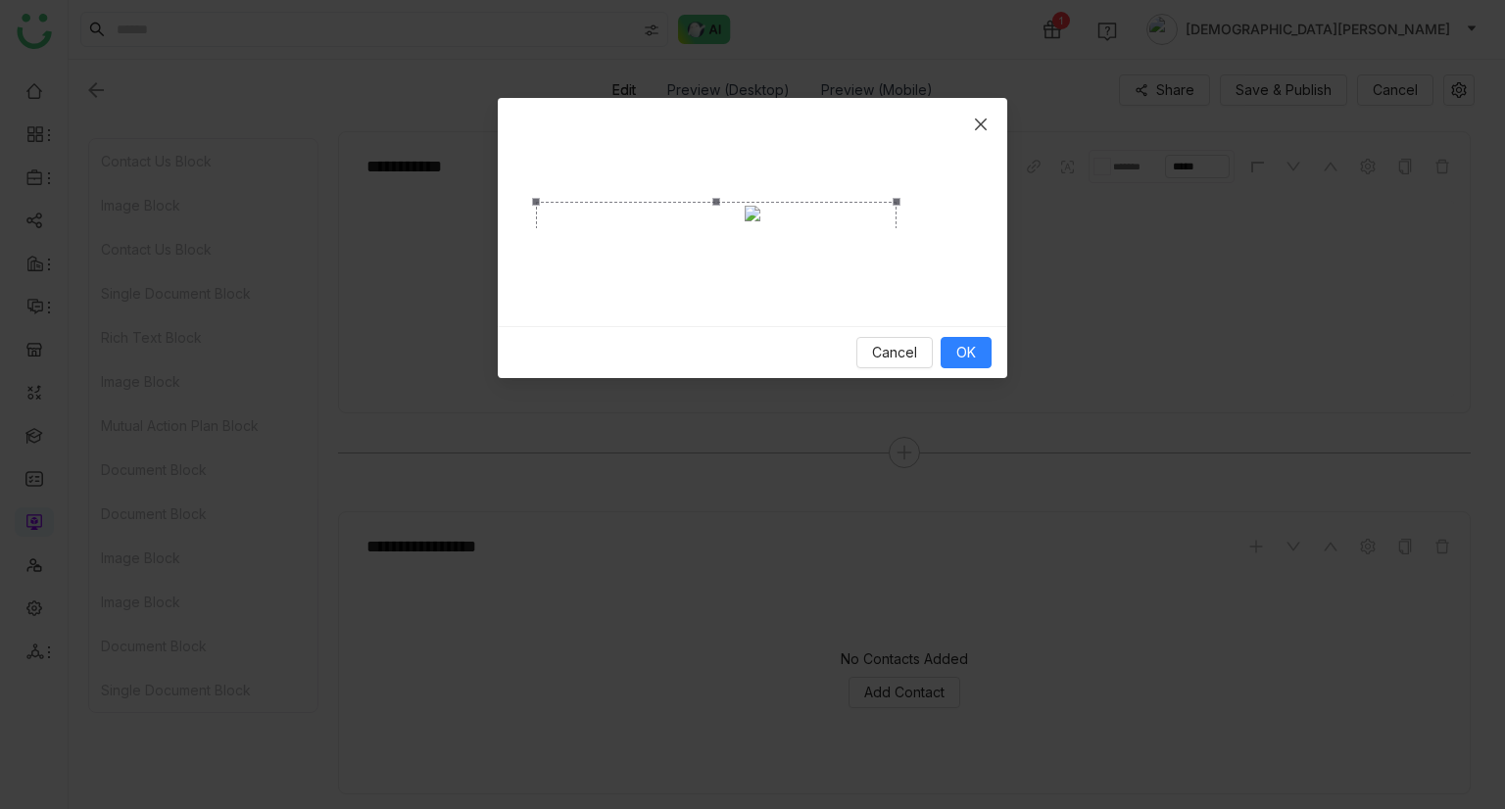
drag, startPoint x: 965, startPoint y: 408, endPoint x: 893, endPoint y: 317, distance: 115.7
click at [893, 376] on span "Crop photo" at bounding box center [897, 380] width 8 height 8
click at [953, 368] on button "OK" at bounding box center [966, 352] width 51 height 31
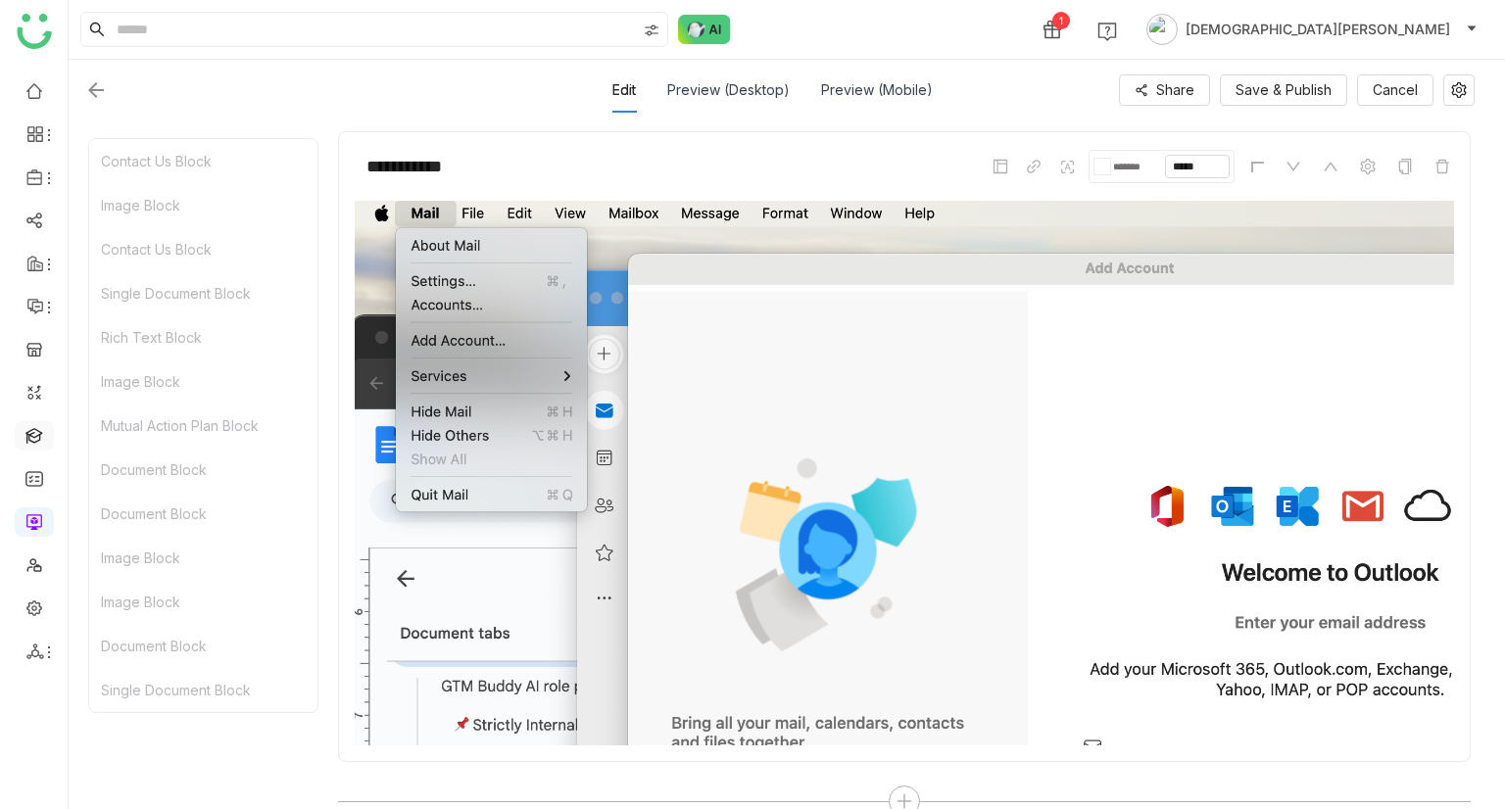
click at [43, 443] on link at bounding box center [34, 434] width 18 height 17
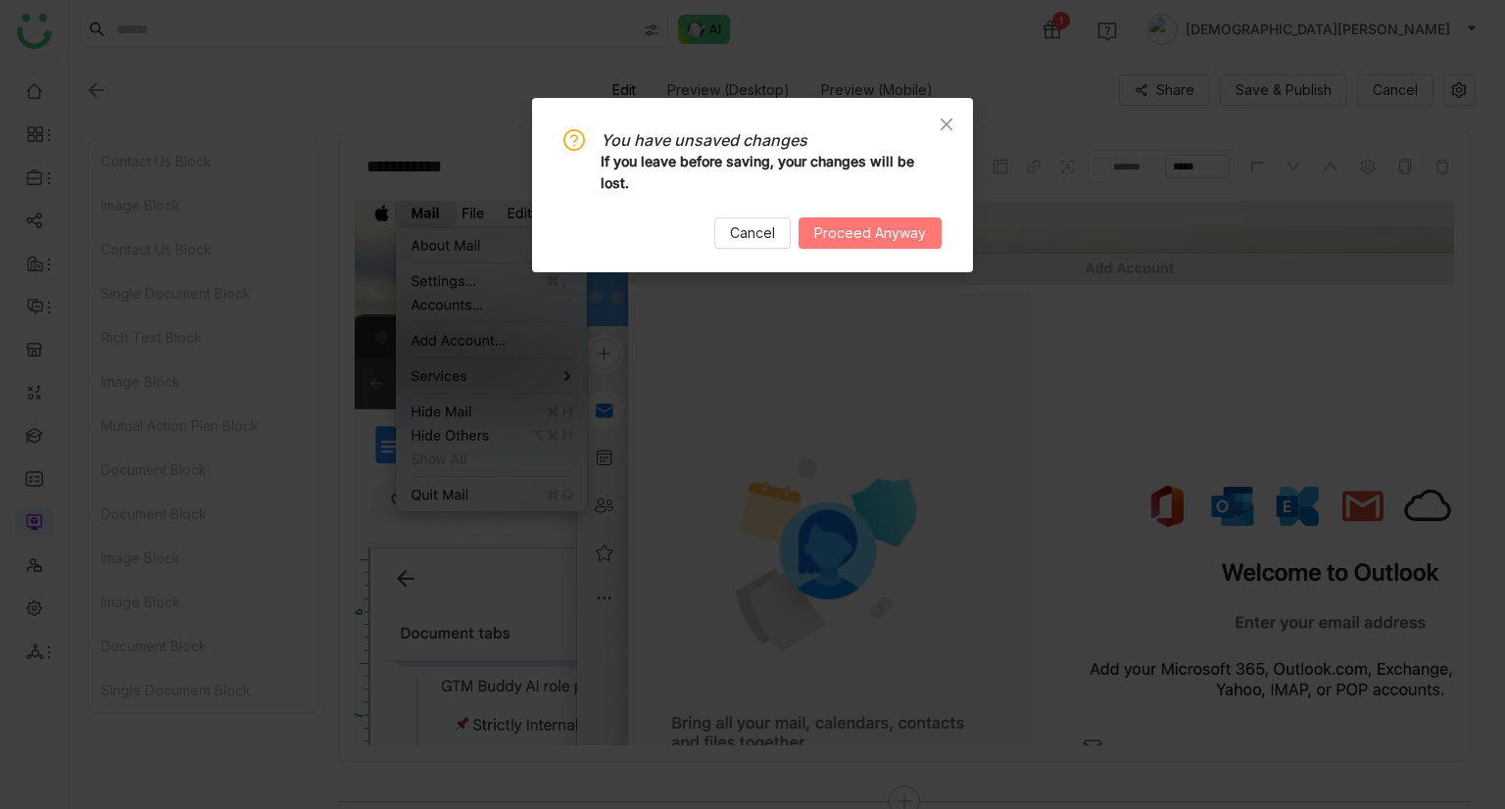
click at [894, 218] on button "Proceed Anyway" at bounding box center [870, 233] width 143 height 31
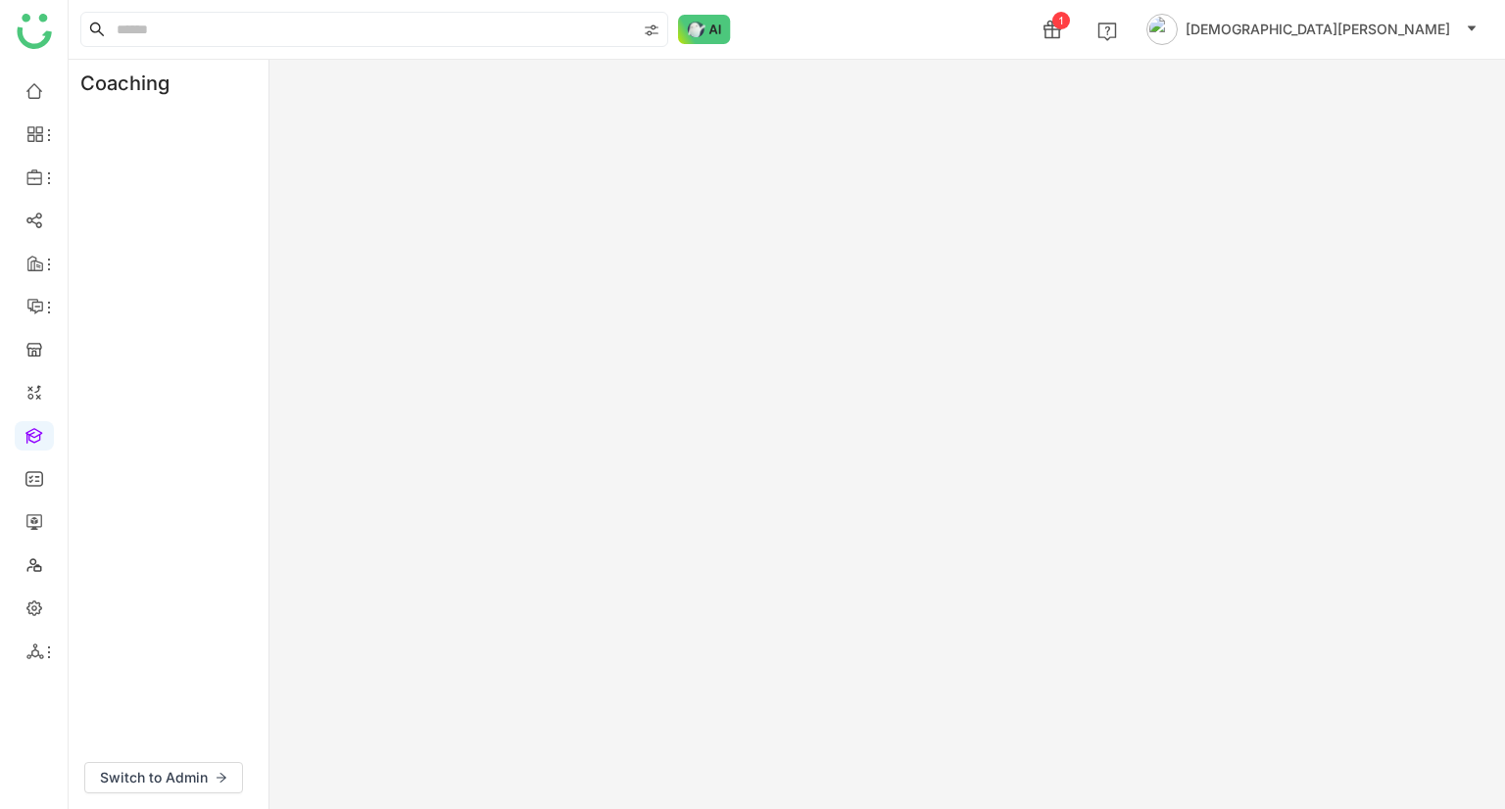
click at [32, 428] on link at bounding box center [34, 434] width 18 height 17
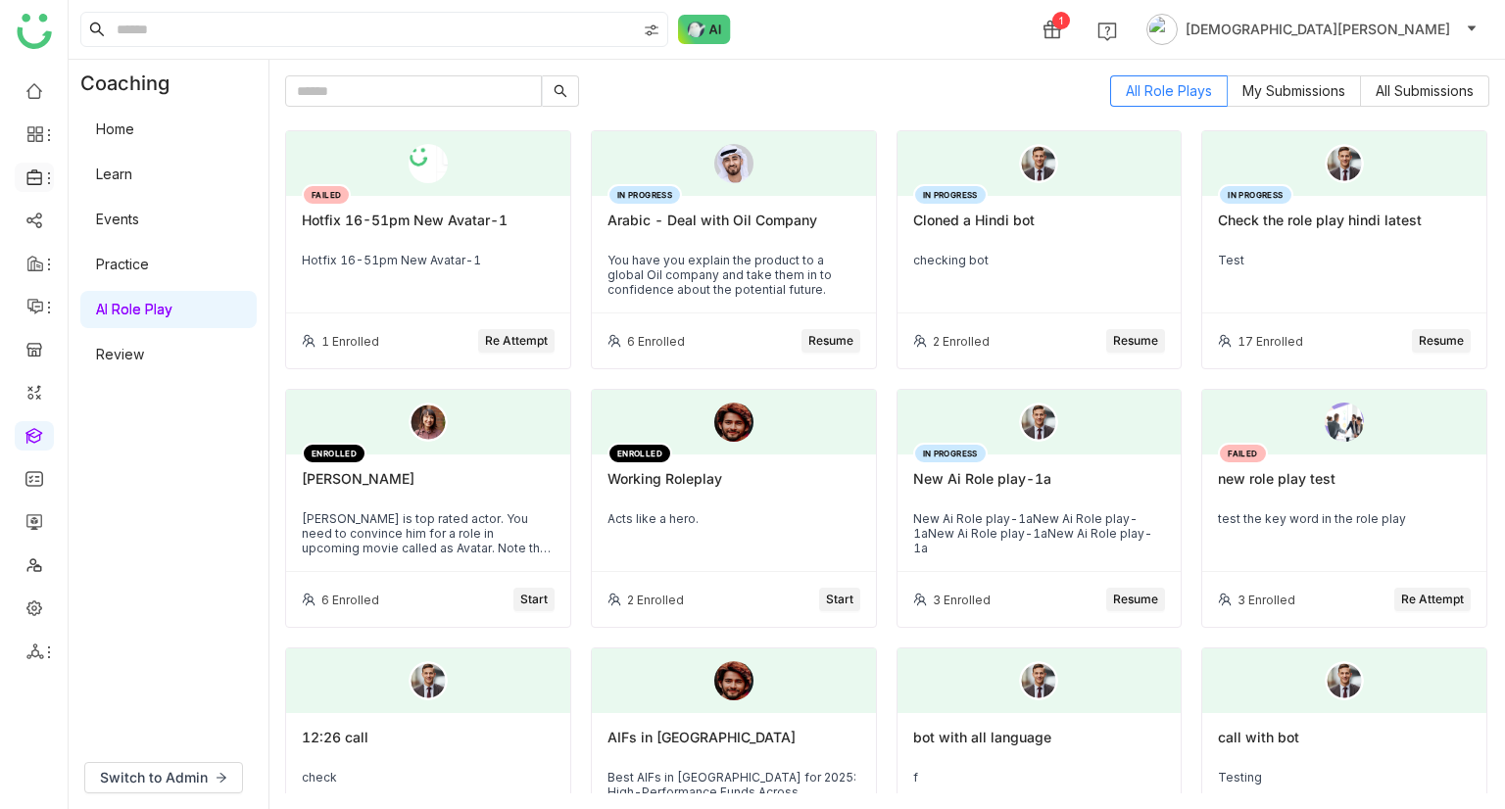
click at [34, 170] on icon at bounding box center [35, 178] width 18 height 18
click at [139, 283] on link "Library" at bounding box center [136, 290] width 127 height 14
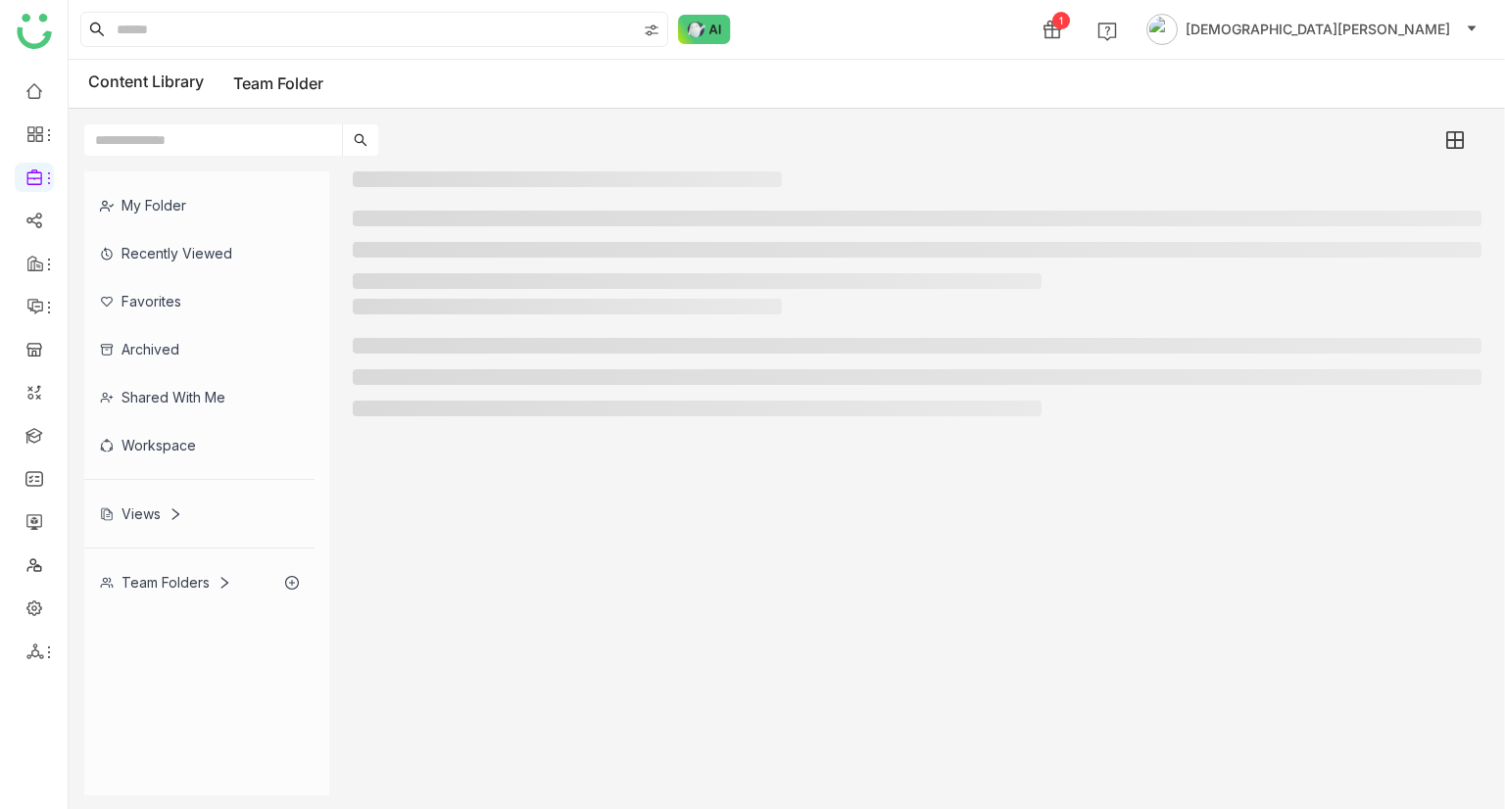
click at [166, 507] on div "Views" at bounding box center [141, 514] width 82 height 17
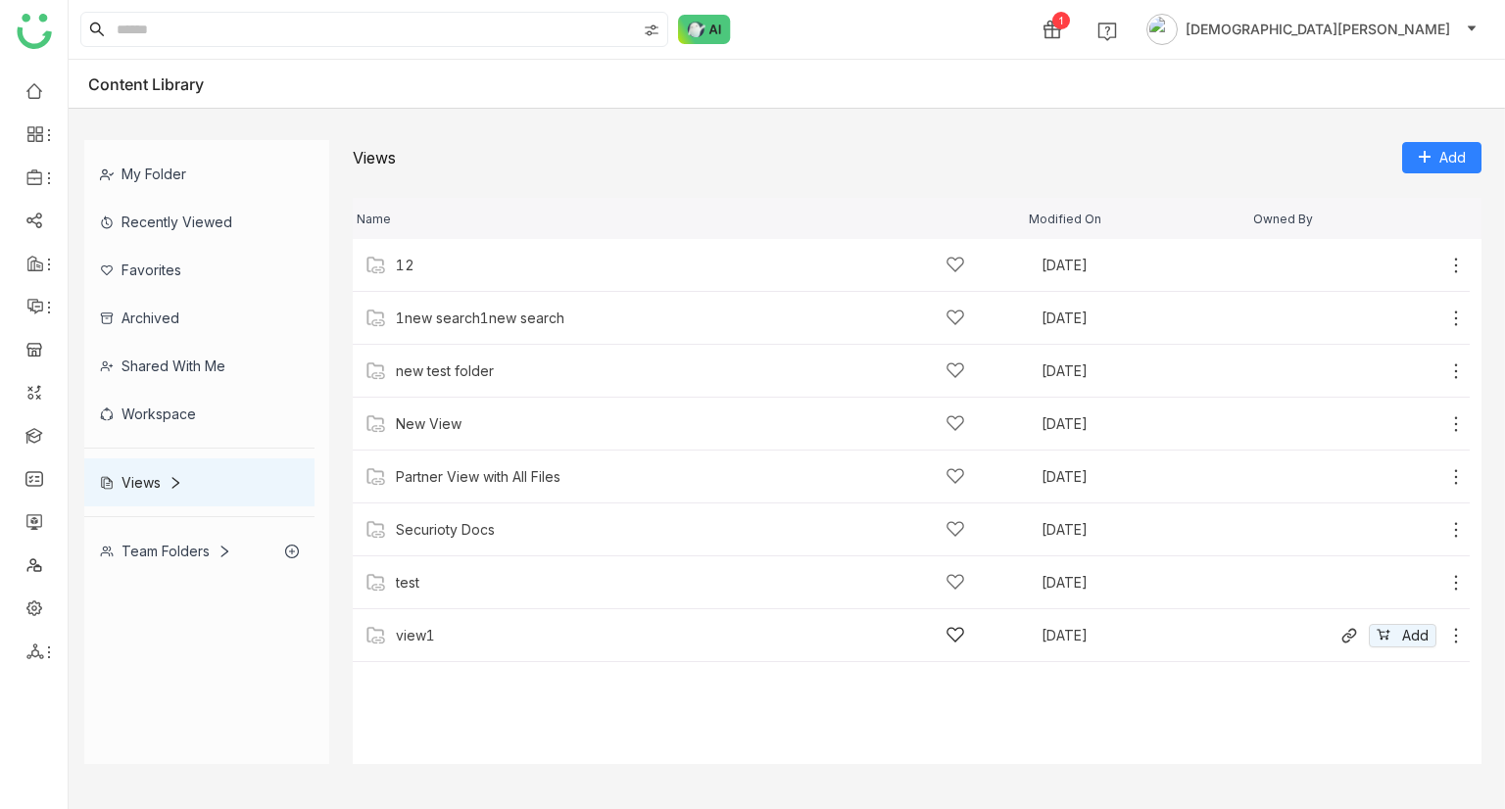
click at [414, 649] on div "view1 Sep 17, 2025 Add" at bounding box center [911, 635] width 1117 height 53
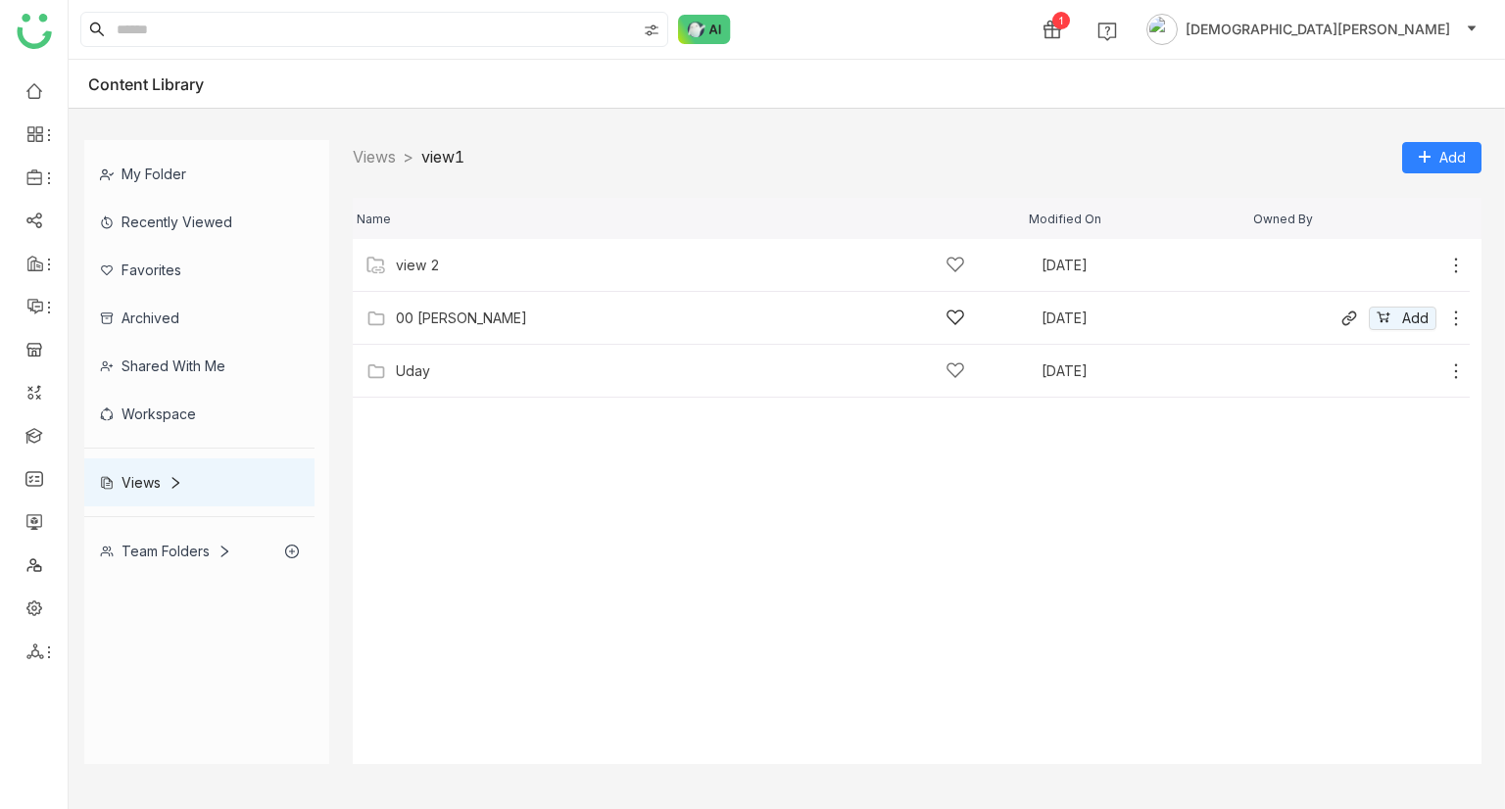
click at [453, 307] on div "00 Arif Folder Sep 9, 2025 Add" at bounding box center [911, 318] width 1117 height 53
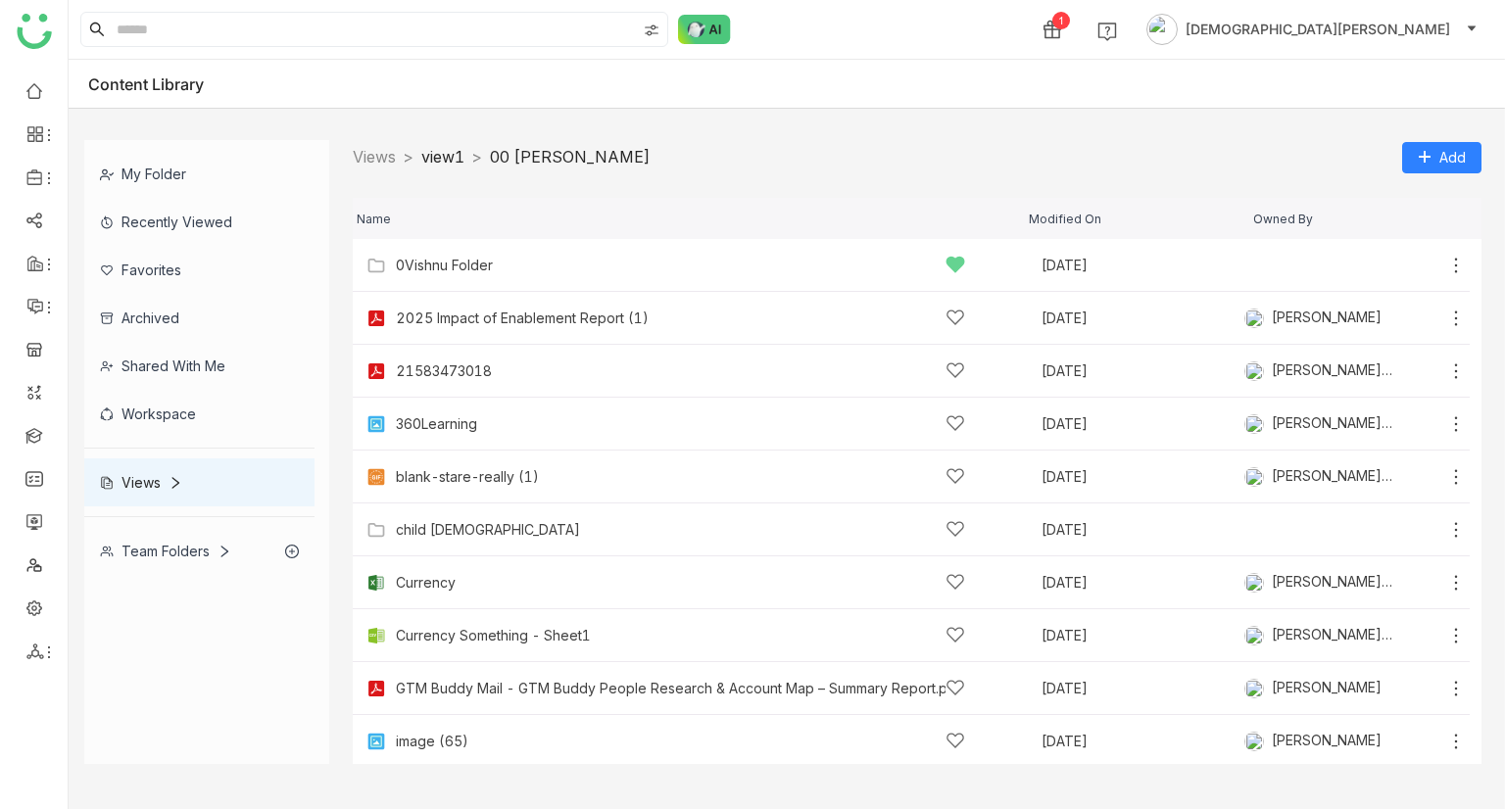
click at [448, 156] on link "view1" at bounding box center [442, 157] width 43 height 20
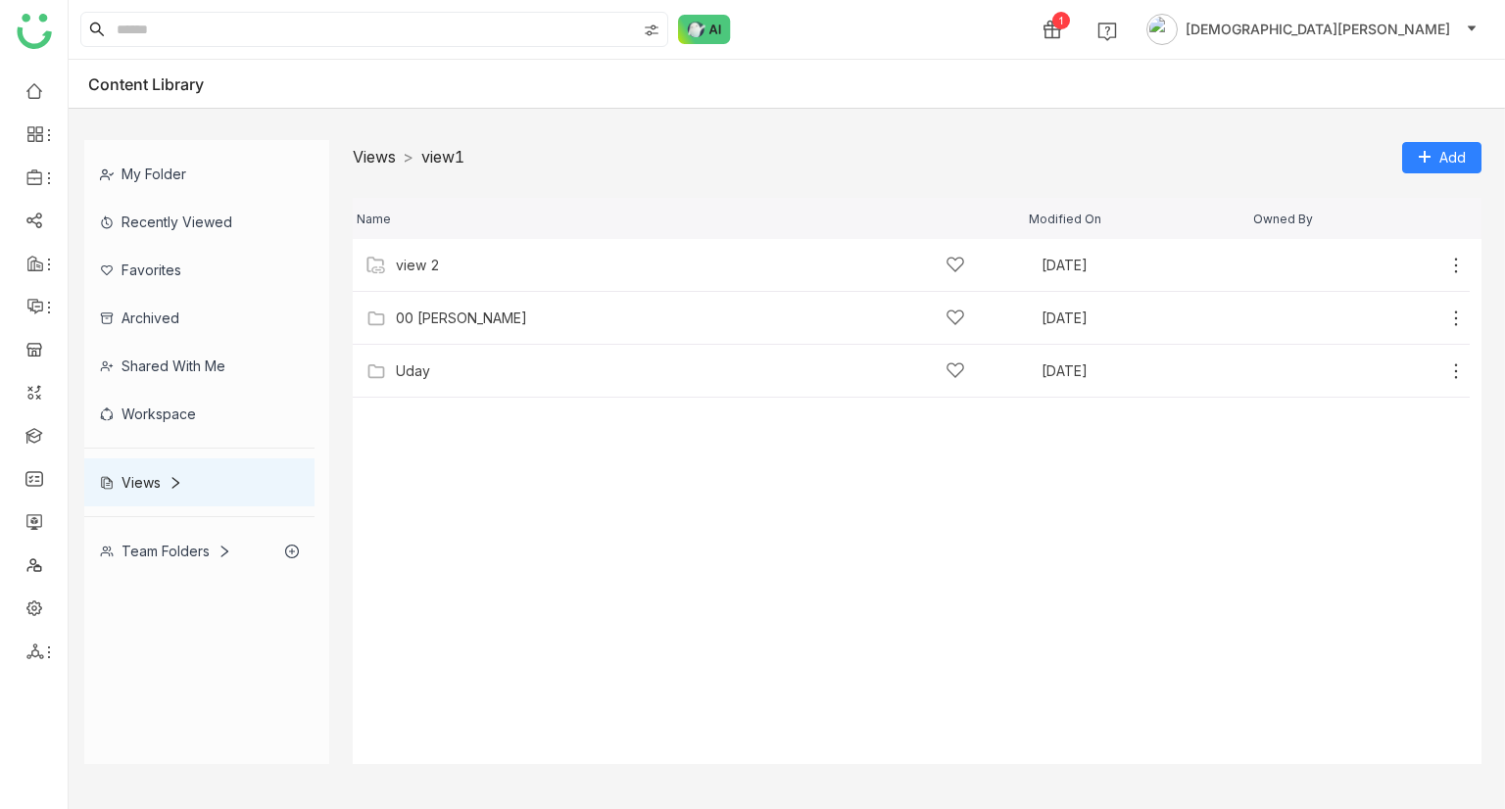
click at [380, 154] on link "Views" at bounding box center [374, 157] width 43 height 20
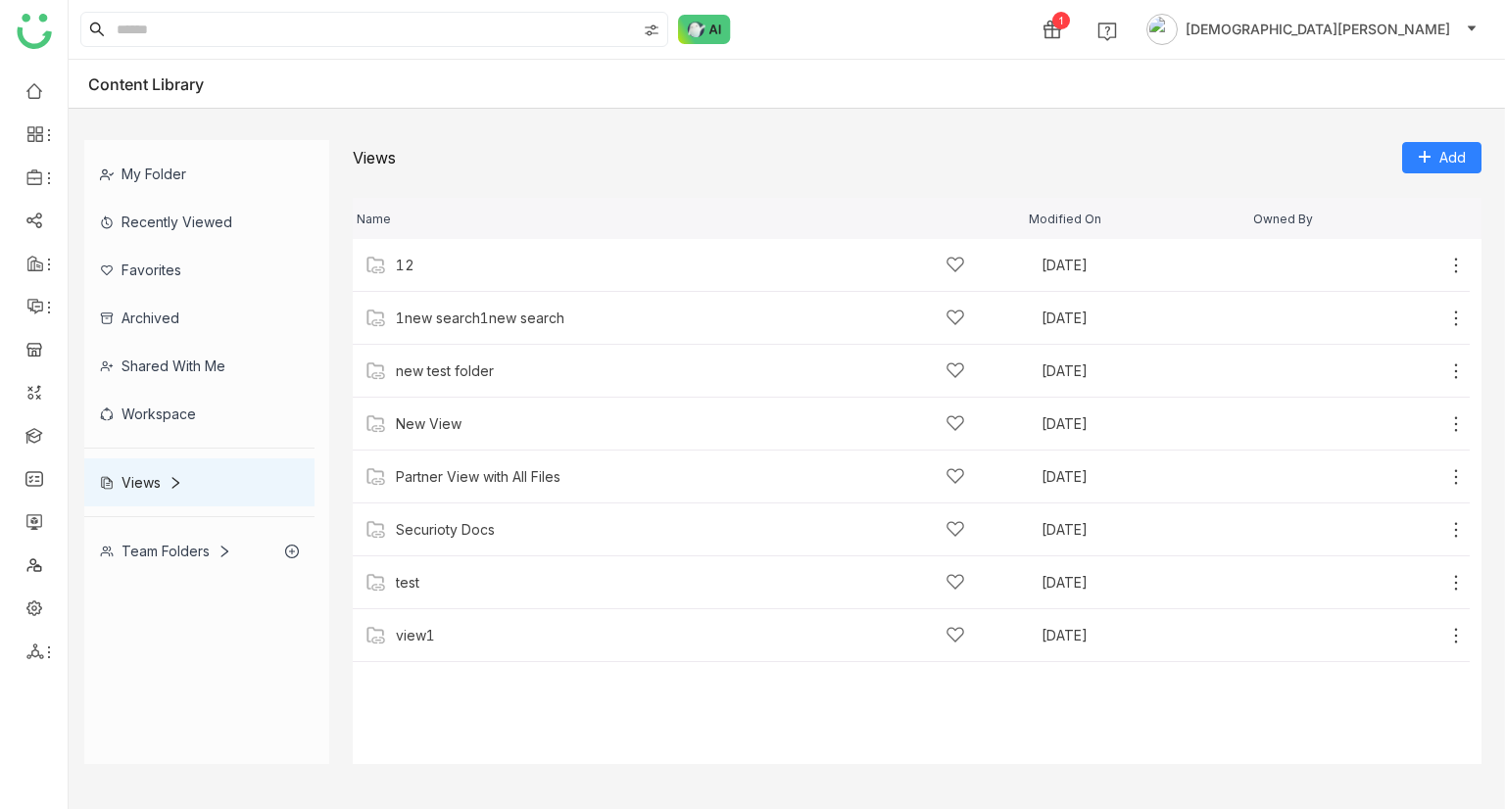
click at [153, 538] on div "Team Folders" at bounding box center [199, 551] width 230 height 48
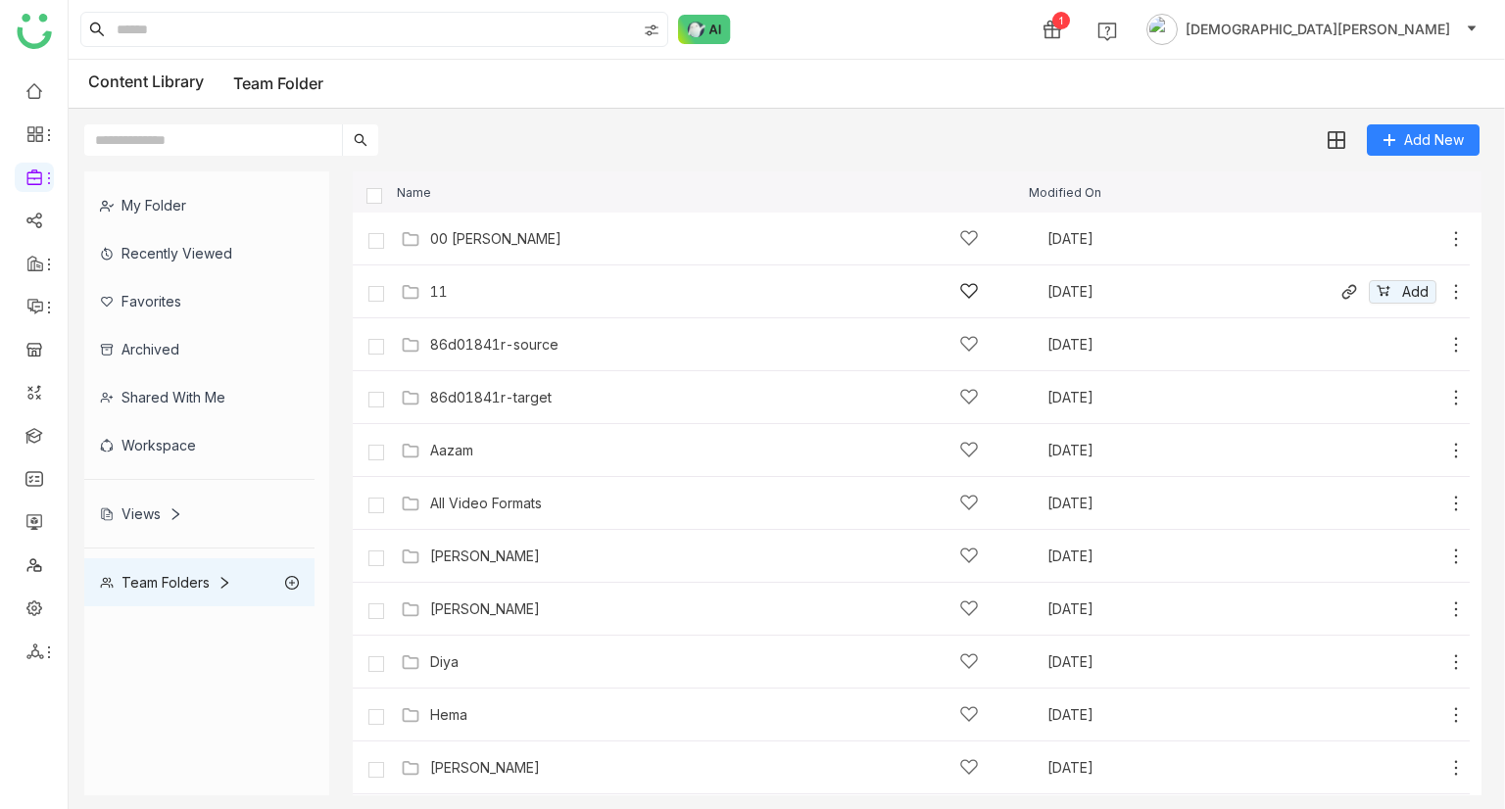
click at [435, 284] on div "11" at bounding box center [439, 292] width 18 height 16
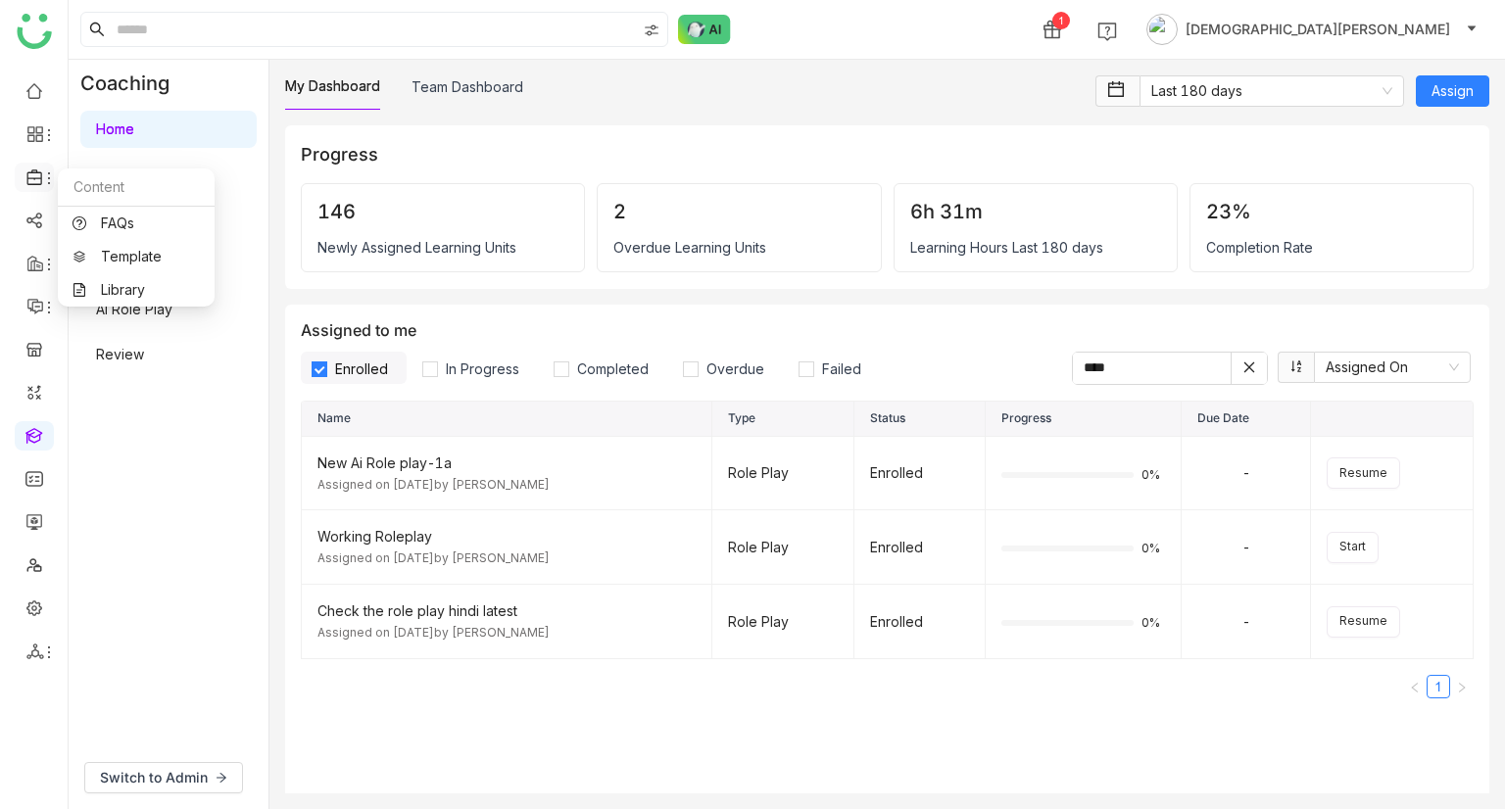
click at [29, 181] on icon at bounding box center [35, 178] width 18 height 18
click at [144, 284] on link "Library" at bounding box center [136, 290] width 127 height 14
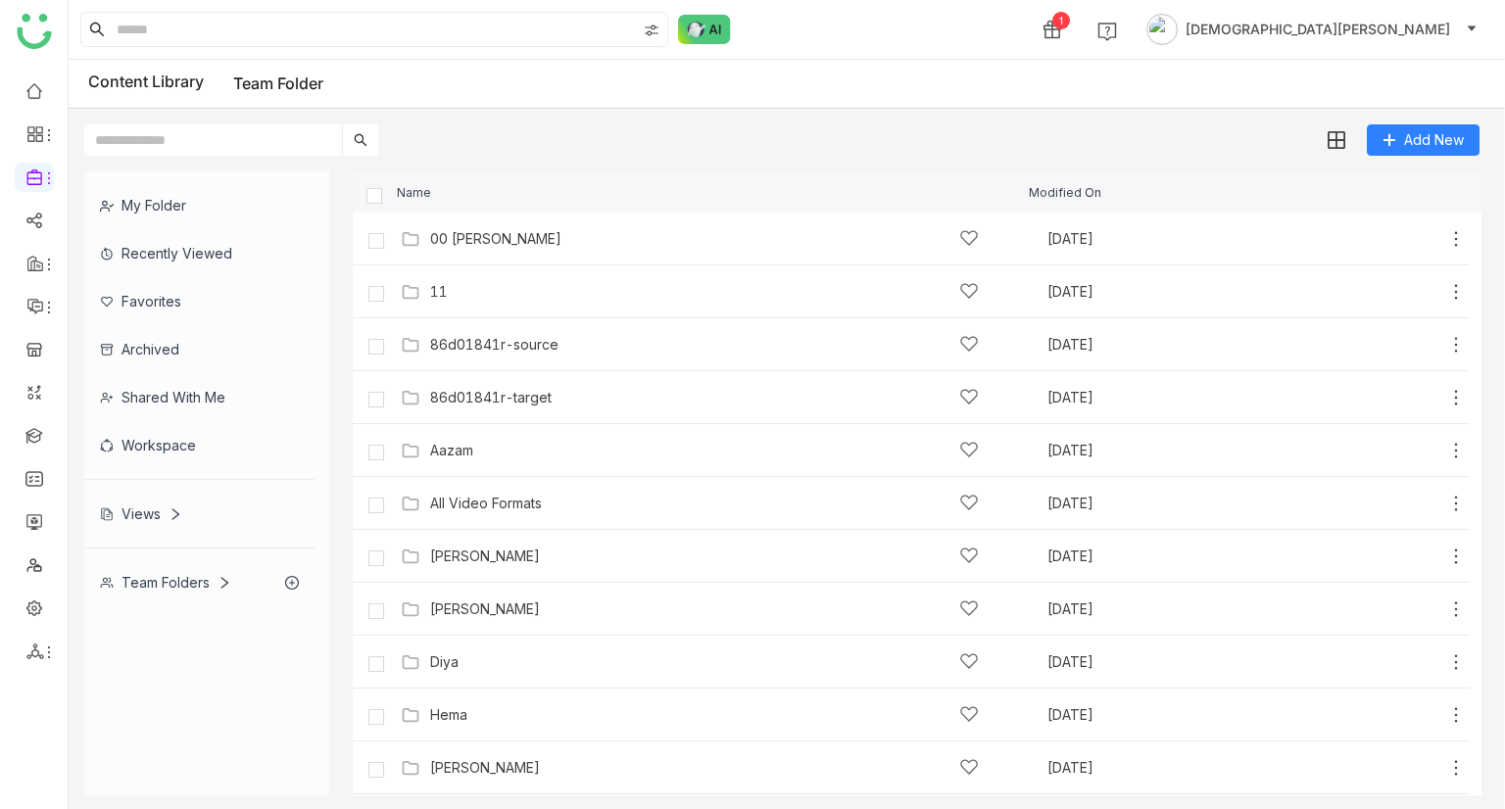
click at [126, 518] on div "Views" at bounding box center [141, 514] width 82 height 17
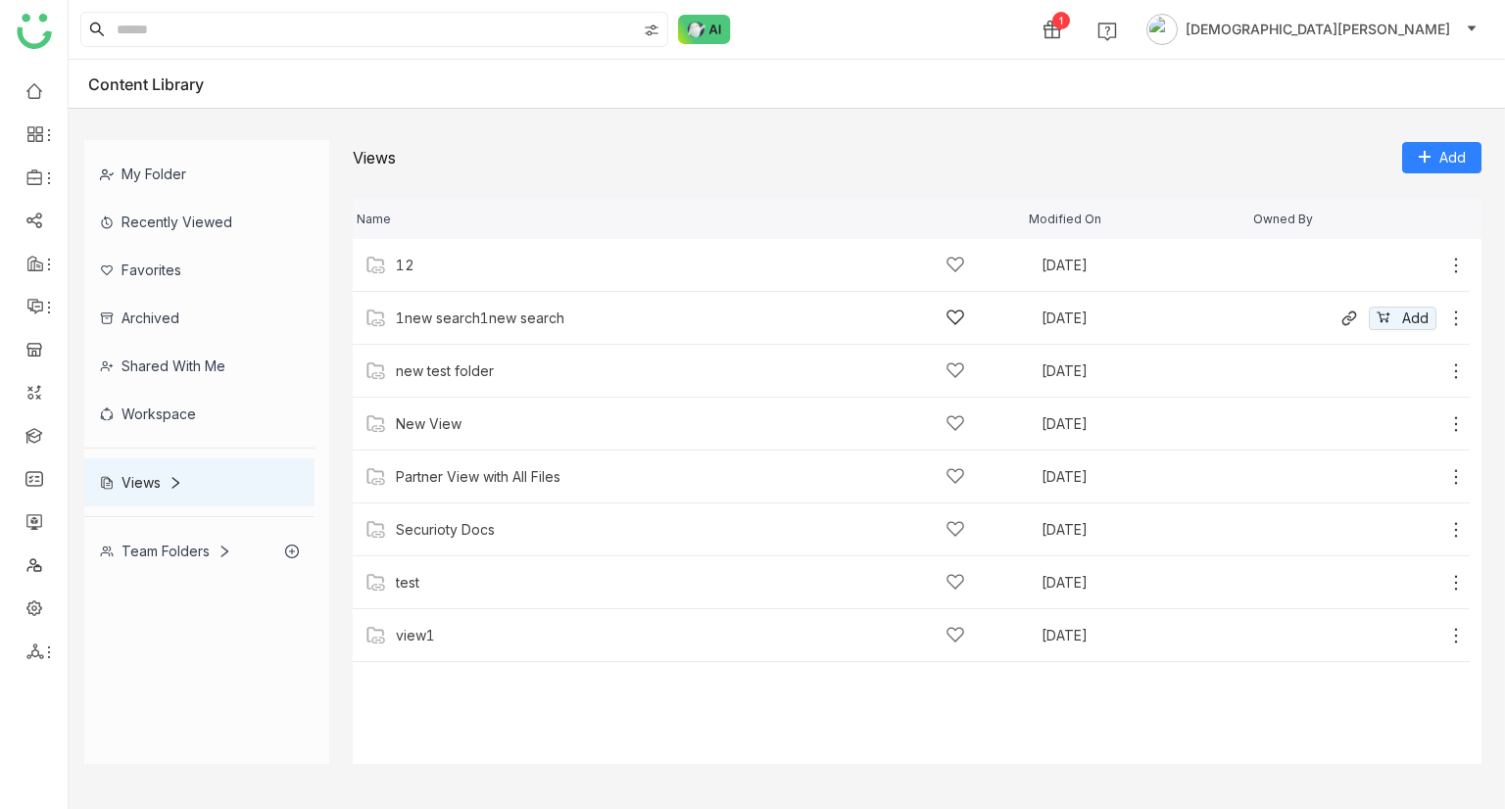
click at [465, 324] on div "1new search1new search" at bounding box center [480, 319] width 169 height 16
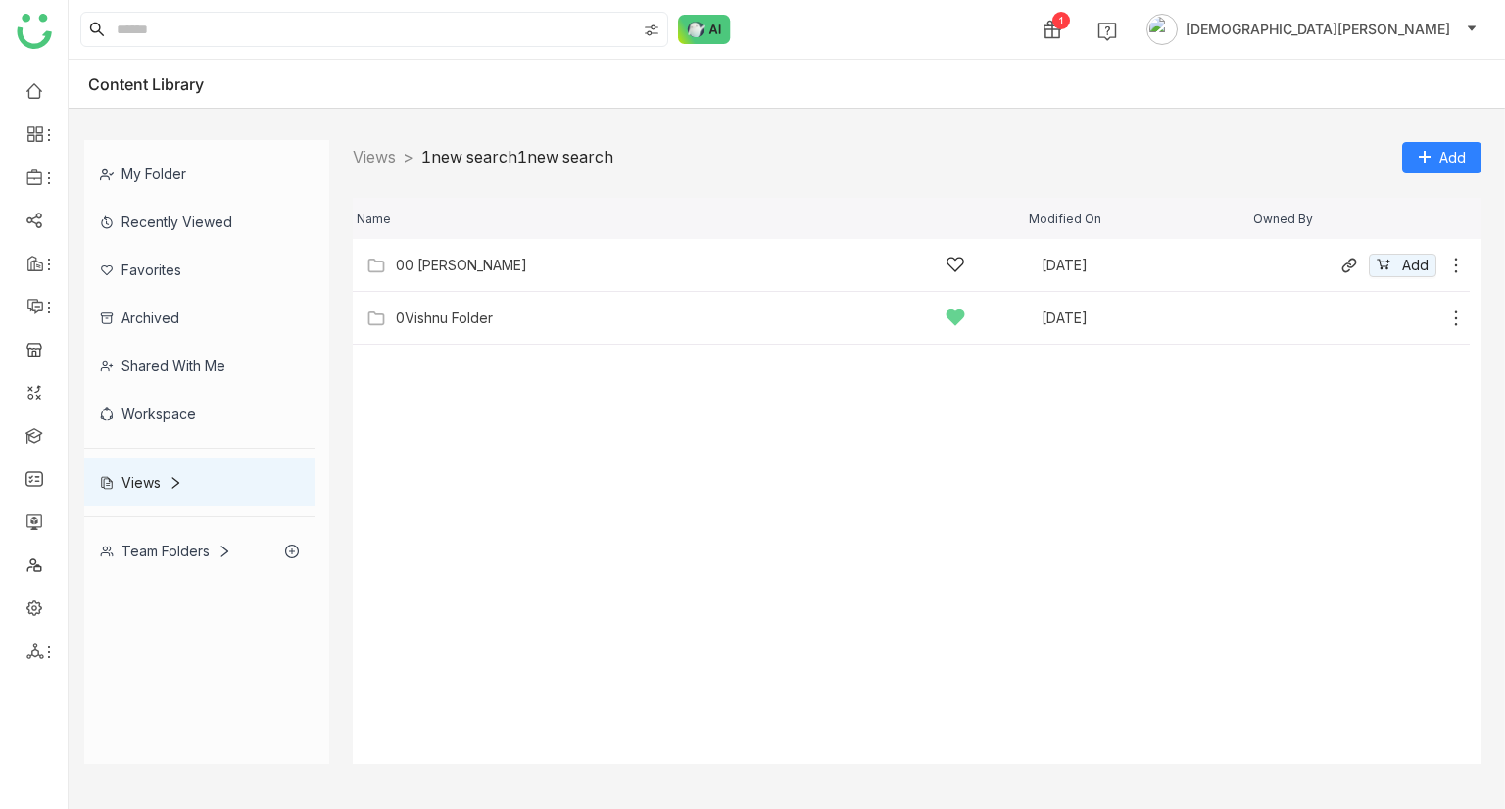
click at [430, 290] on div "00 [PERSON_NAME] [DATE] Add" at bounding box center [911, 265] width 1117 height 53
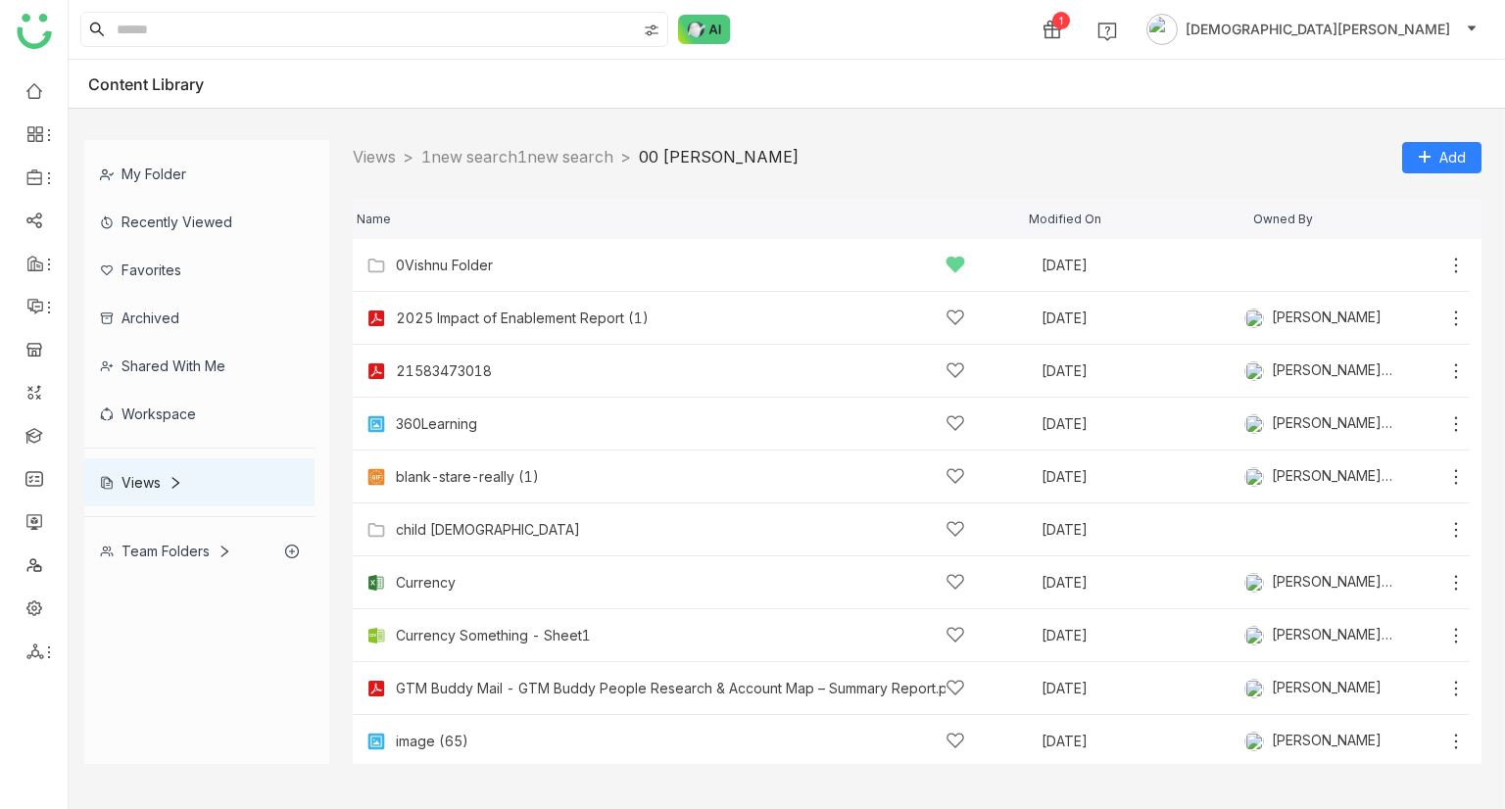
click at [538, 140] on div "Views > 1new search1new search > 00 [PERSON_NAME] > Add" at bounding box center [917, 157] width 1129 height 34
click at [542, 173] on div "Views > 1new search1new search > 00 [PERSON_NAME] > Add" at bounding box center [917, 157] width 1129 height 34
click at [554, 165] on link "1new search1new search" at bounding box center [517, 157] width 192 height 20
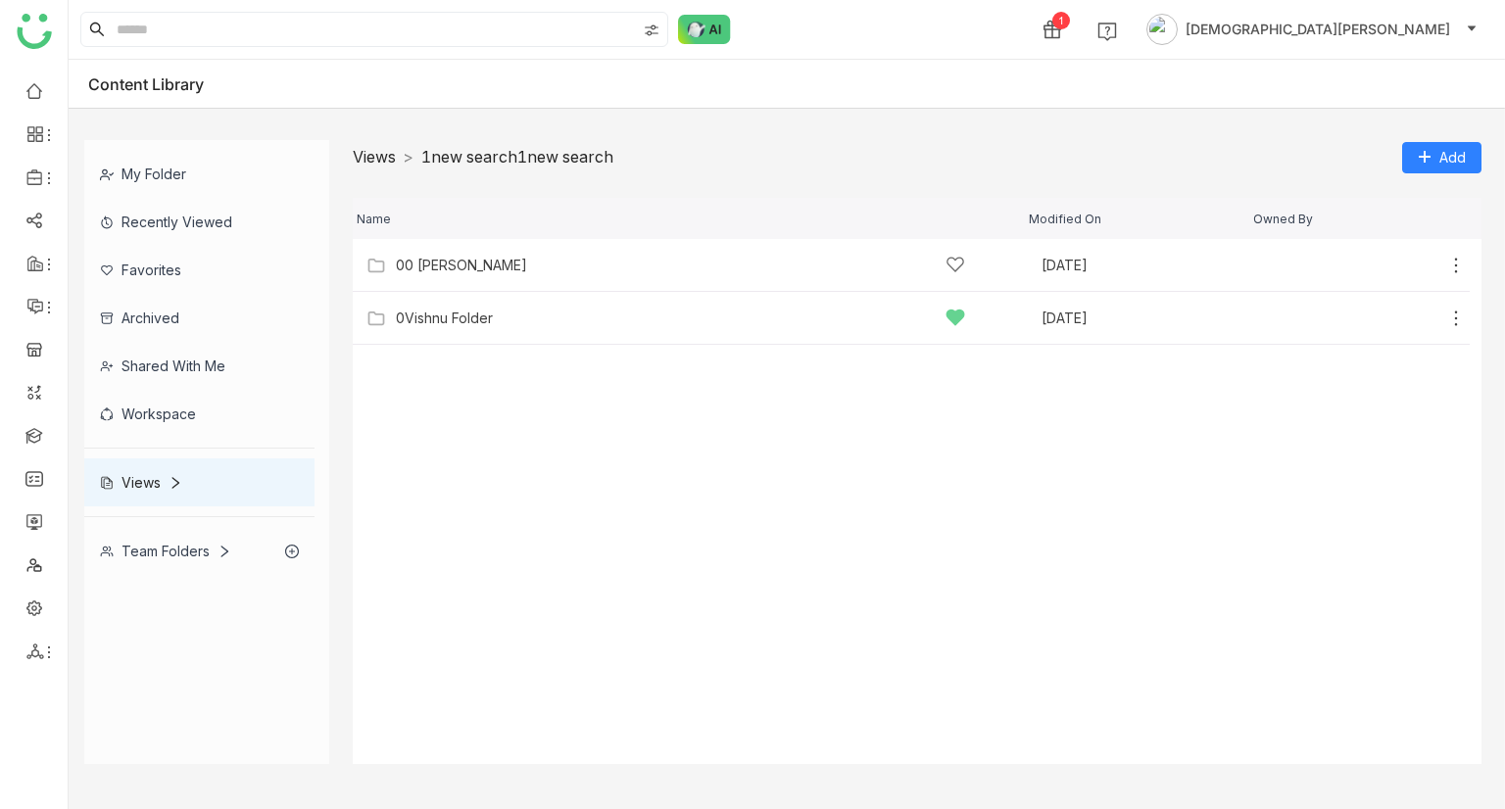
click at [376, 157] on link "Views" at bounding box center [374, 157] width 43 height 20
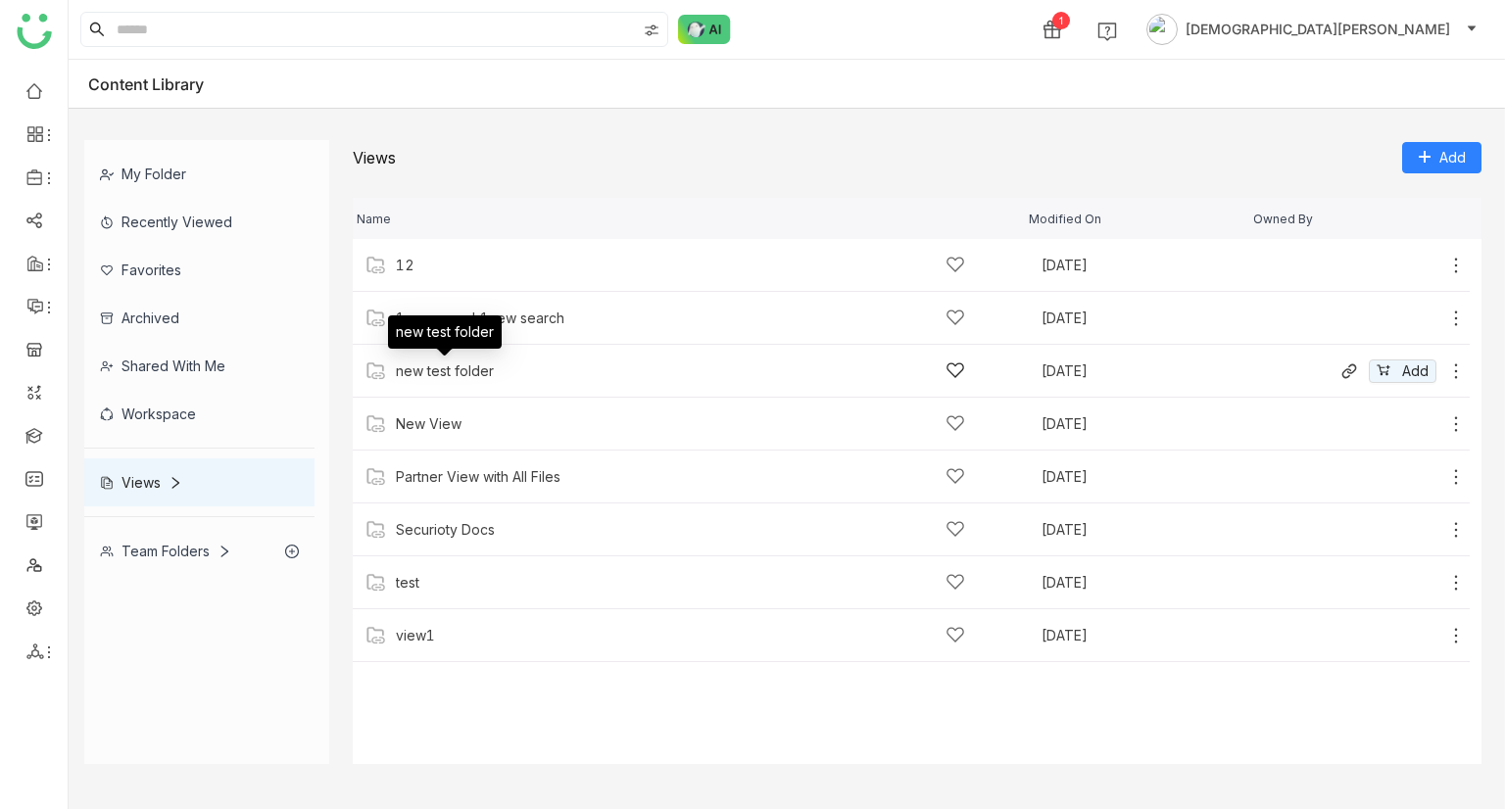
click at [444, 361] on div "new test folder" at bounding box center [445, 339] width 114 height 47
click at [456, 377] on div "new test folder" at bounding box center [445, 372] width 98 height 16
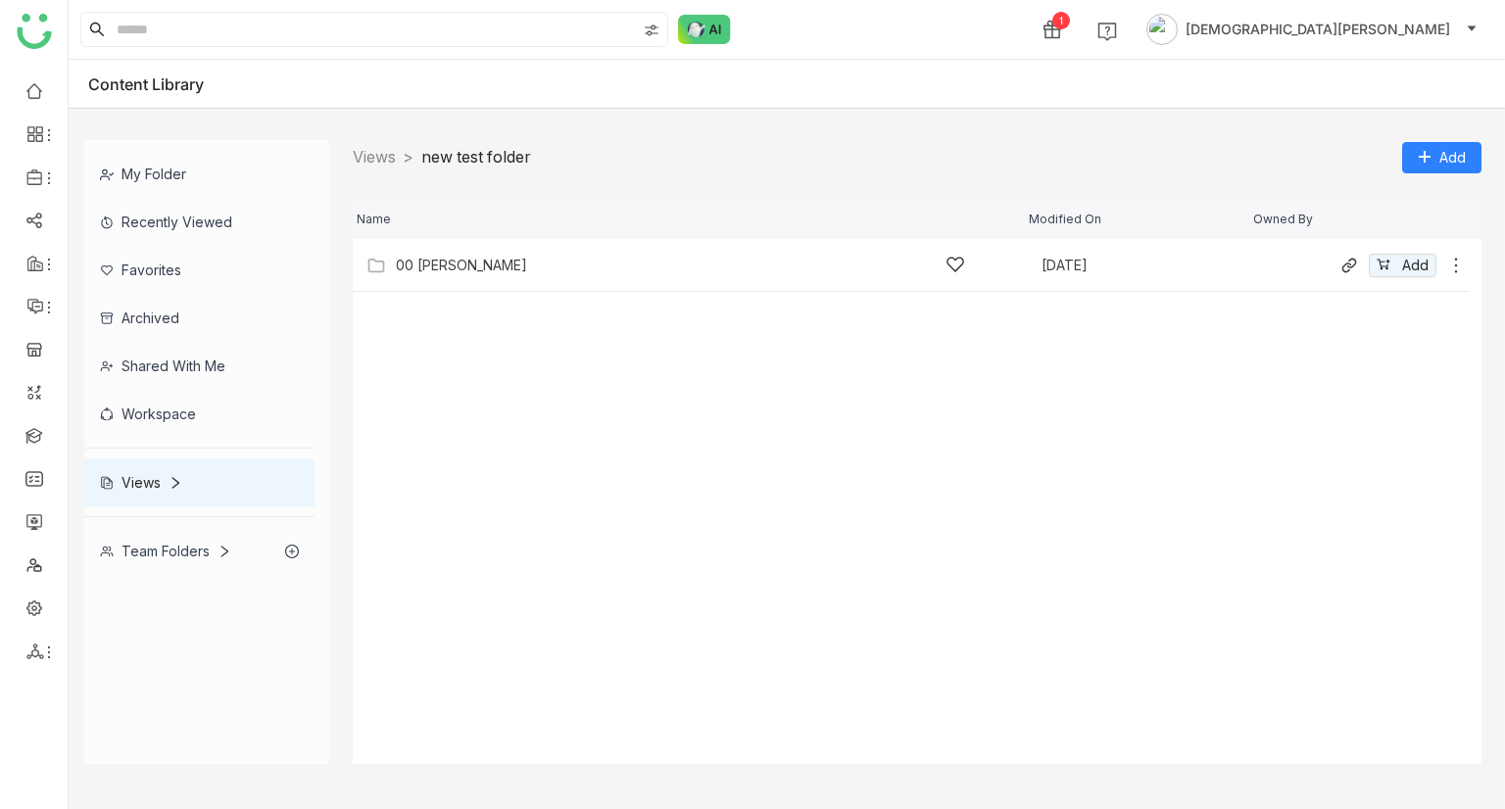
click at [437, 244] on div "00 Arif Folder Sep 9, 2025 Add" at bounding box center [911, 265] width 1117 height 53
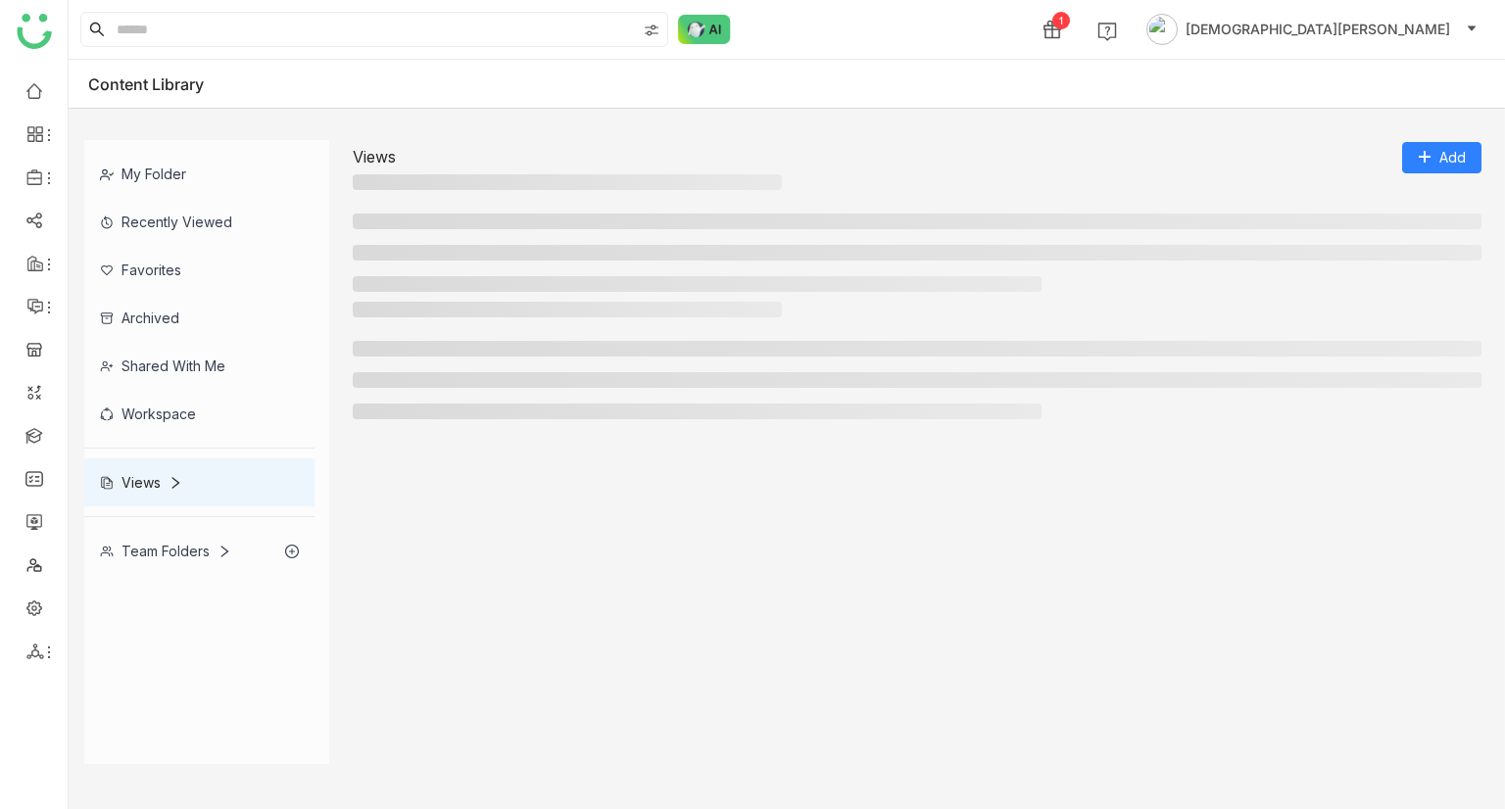
click at [458, 270] on ul at bounding box center [917, 253] width 1129 height 78
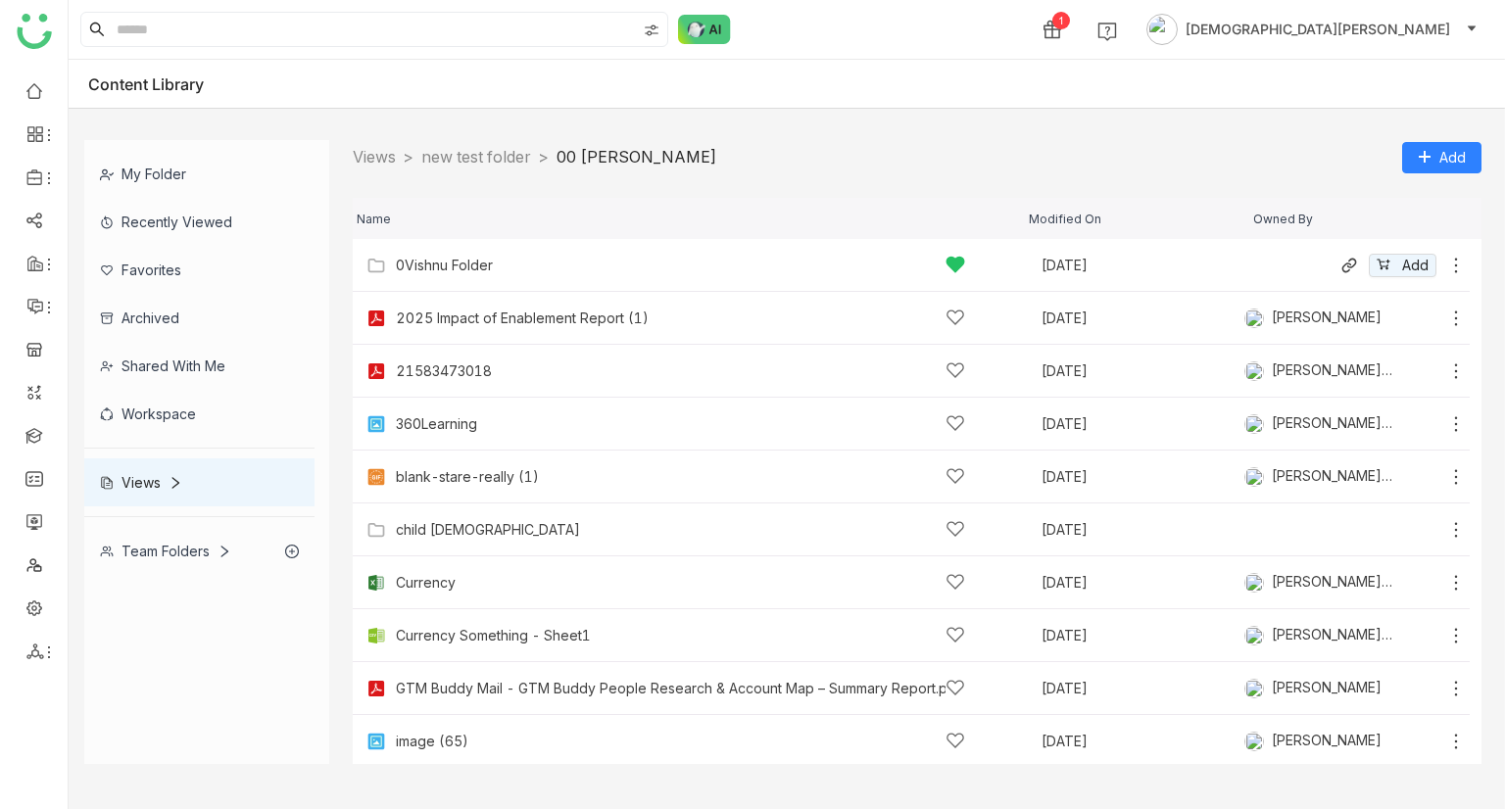
click at [450, 258] on div "0Vishnu Folder" at bounding box center [444, 266] width 97 height 16
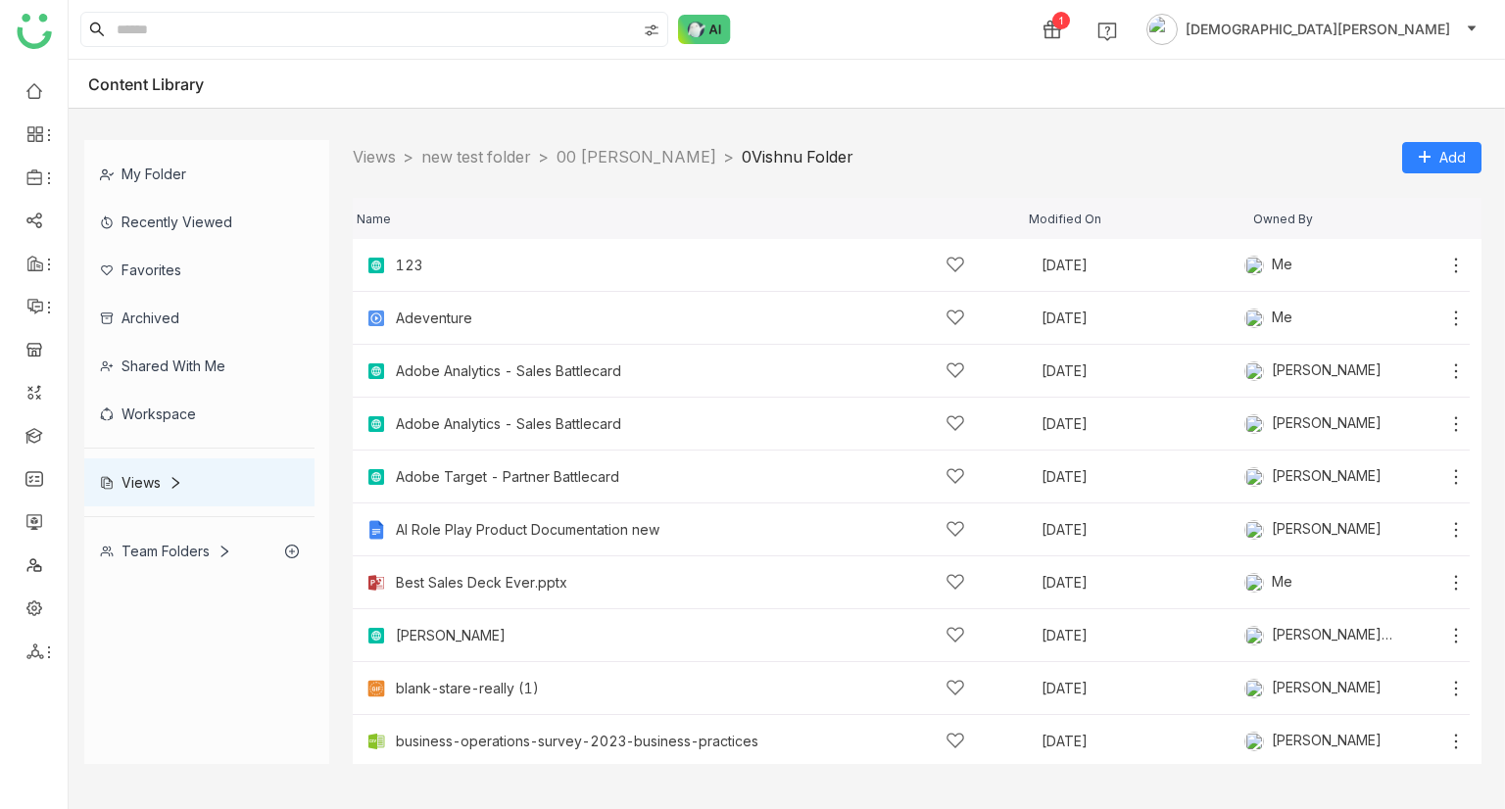
click at [776, 158] on link "0Vishnu Folder" at bounding box center [798, 157] width 112 height 20
click at [615, 166] on nz-breadcrumb "Views > new test folder > 00 Arif Folder > 0Vishnu Folder >" at bounding box center [603, 157] width 501 height 24
click at [638, 167] on nz-breadcrumb "Views > new test folder > 00 Arif Folder > 0Vishnu Folder >" at bounding box center [603, 157] width 501 height 24
click at [650, 150] on link "00 [PERSON_NAME]" at bounding box center [637, 157] width 160 height 20
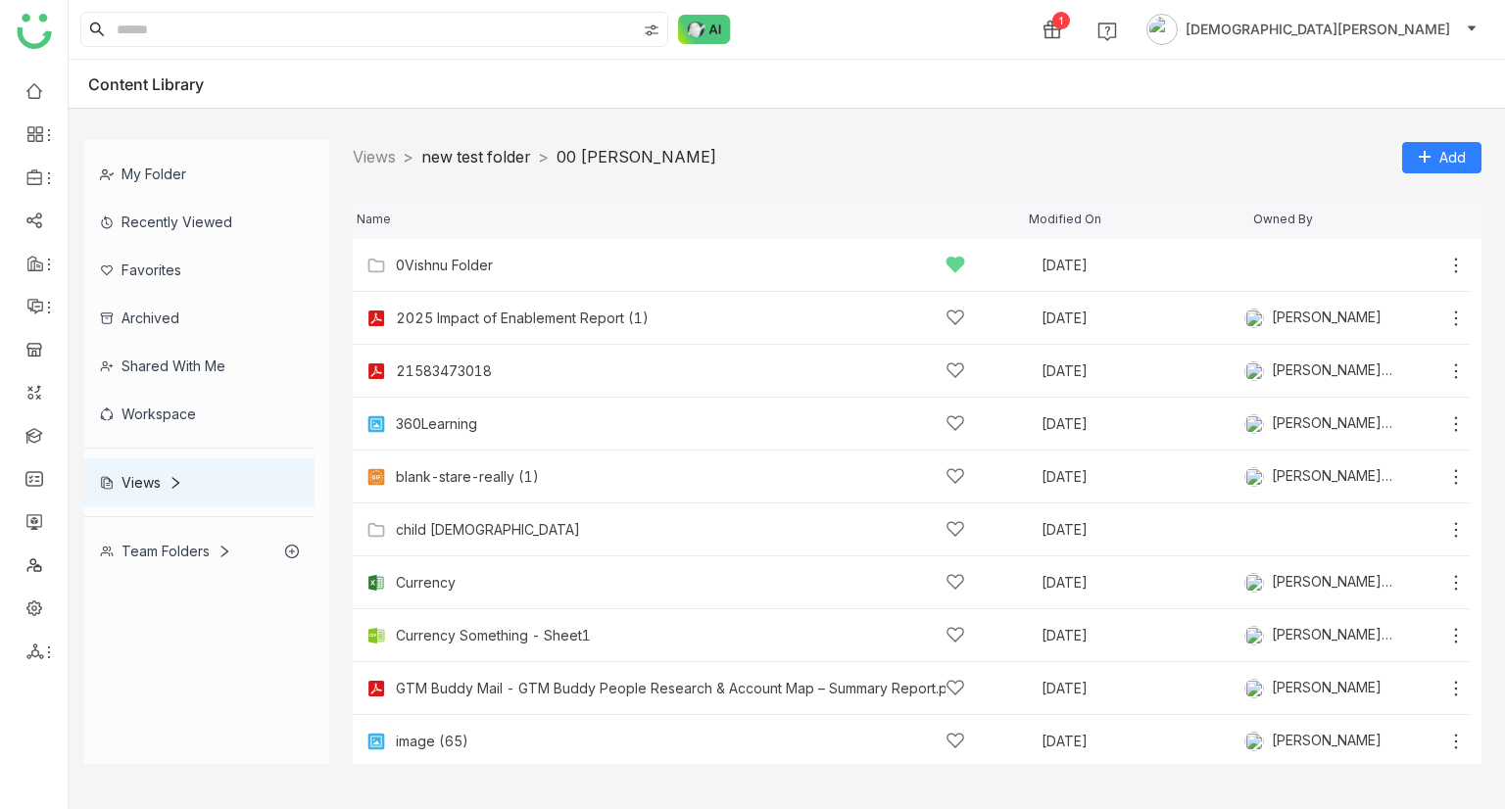
click at [486, 160] on link "new test folder" at bounding box center [476, 157] width 110 height 20
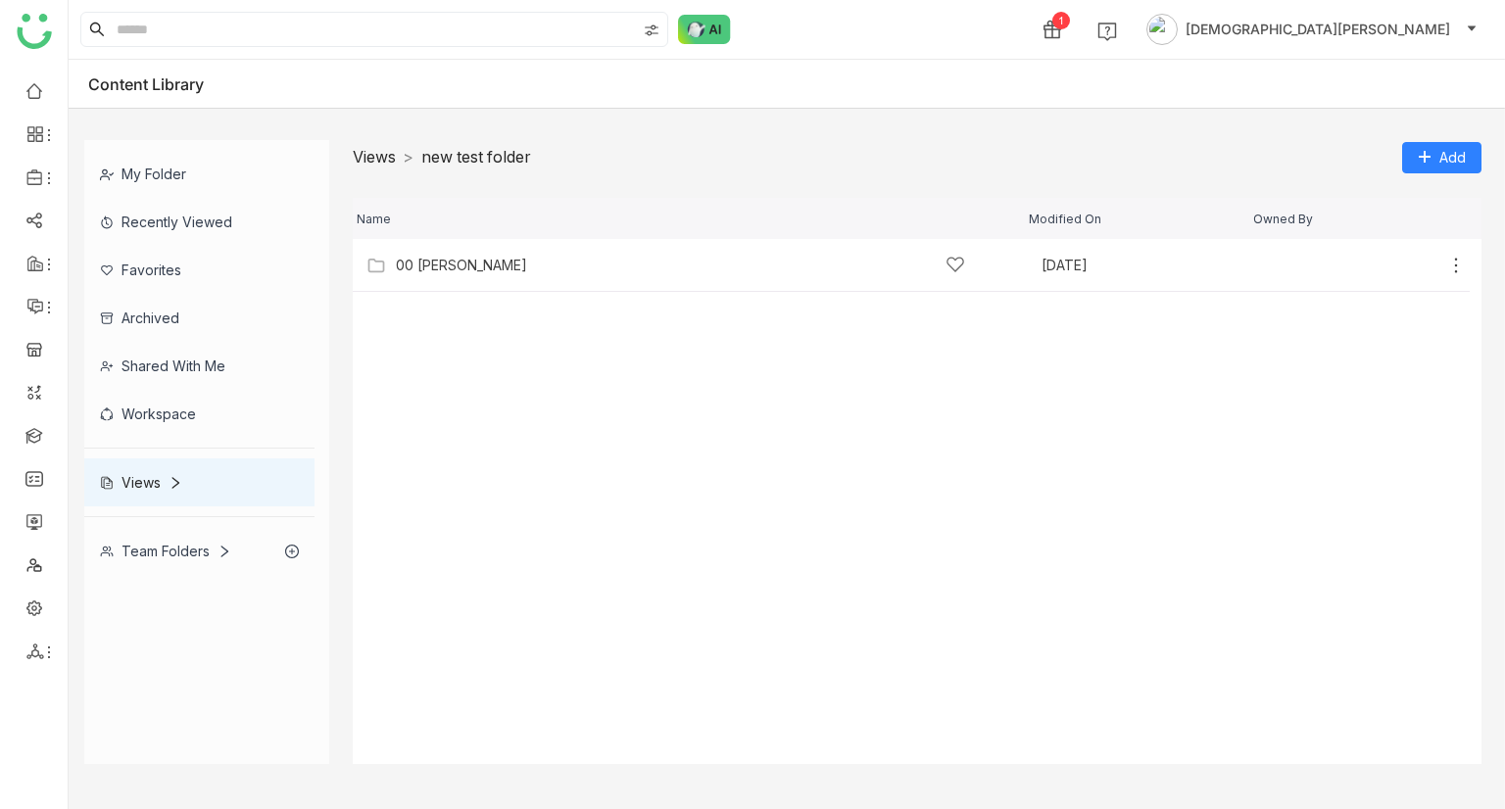
click at [354, 152] on link "Views" at bounding box center [374, 157] width 43 height 20
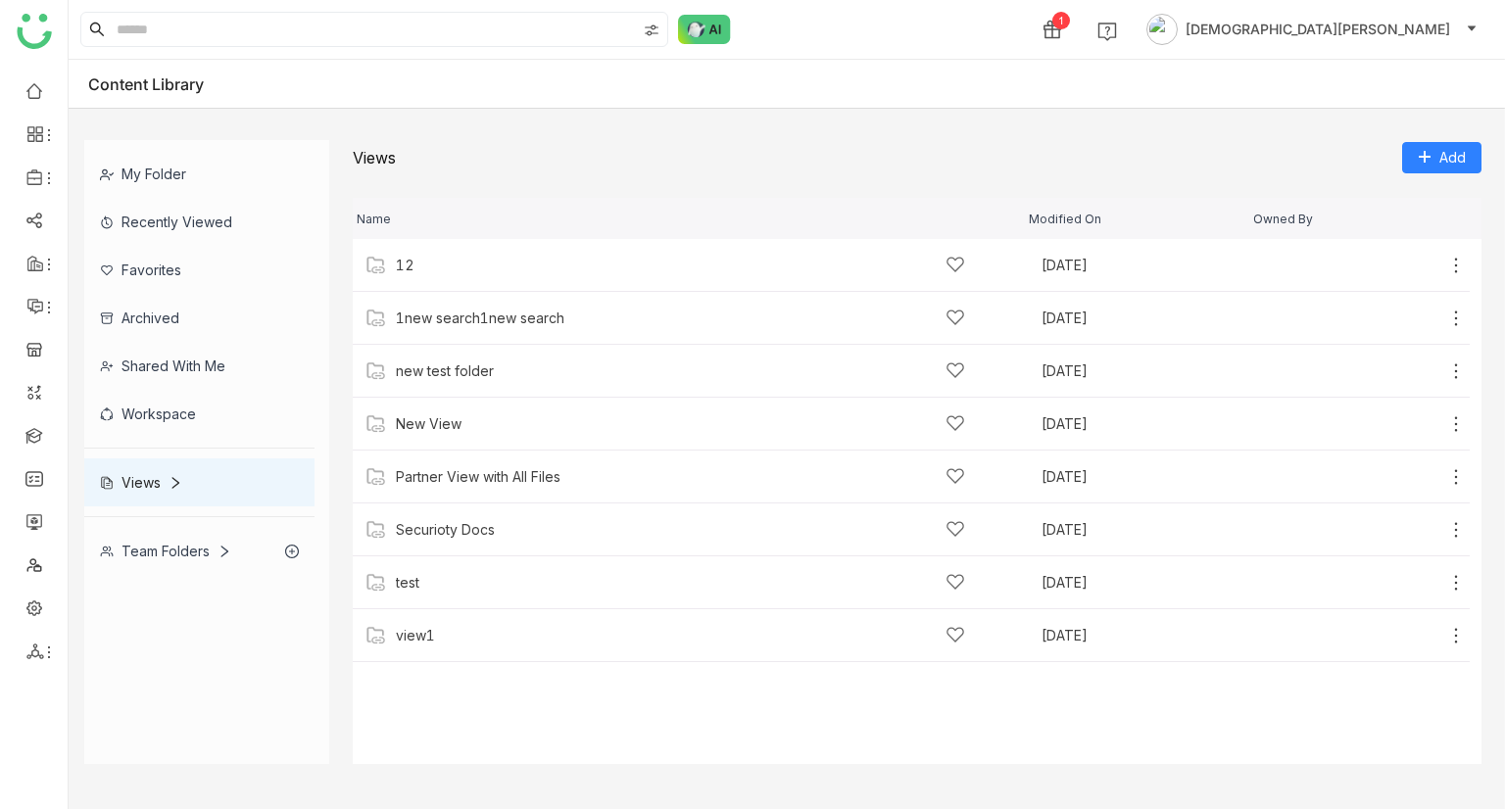
click at [156, 175] on div "My Folder" at bounding box center [199, 174] width 230 height 48
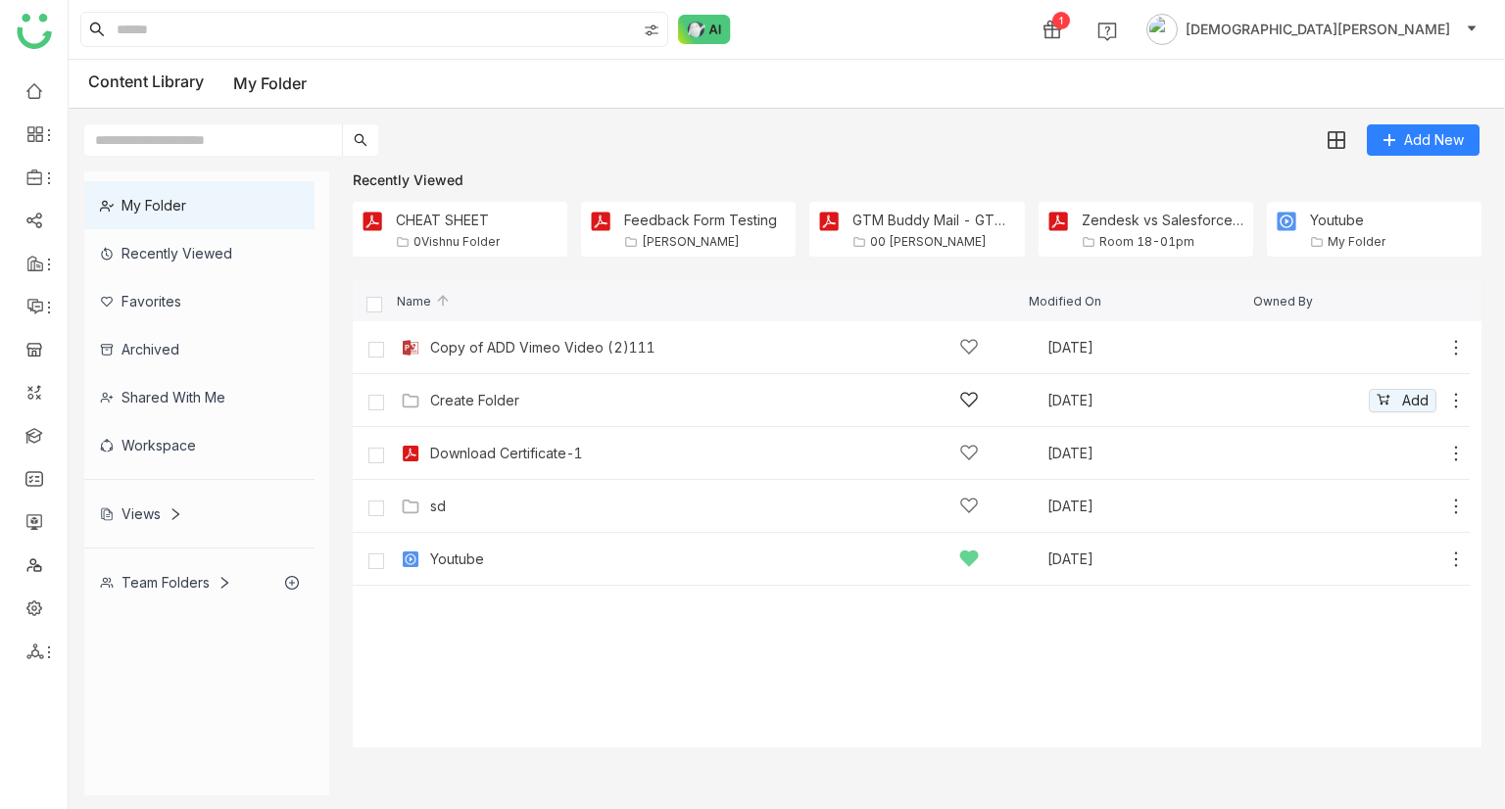
click at [505, 409] on div "Create Folder" at bounding box center [704, 400] width 549 height 21
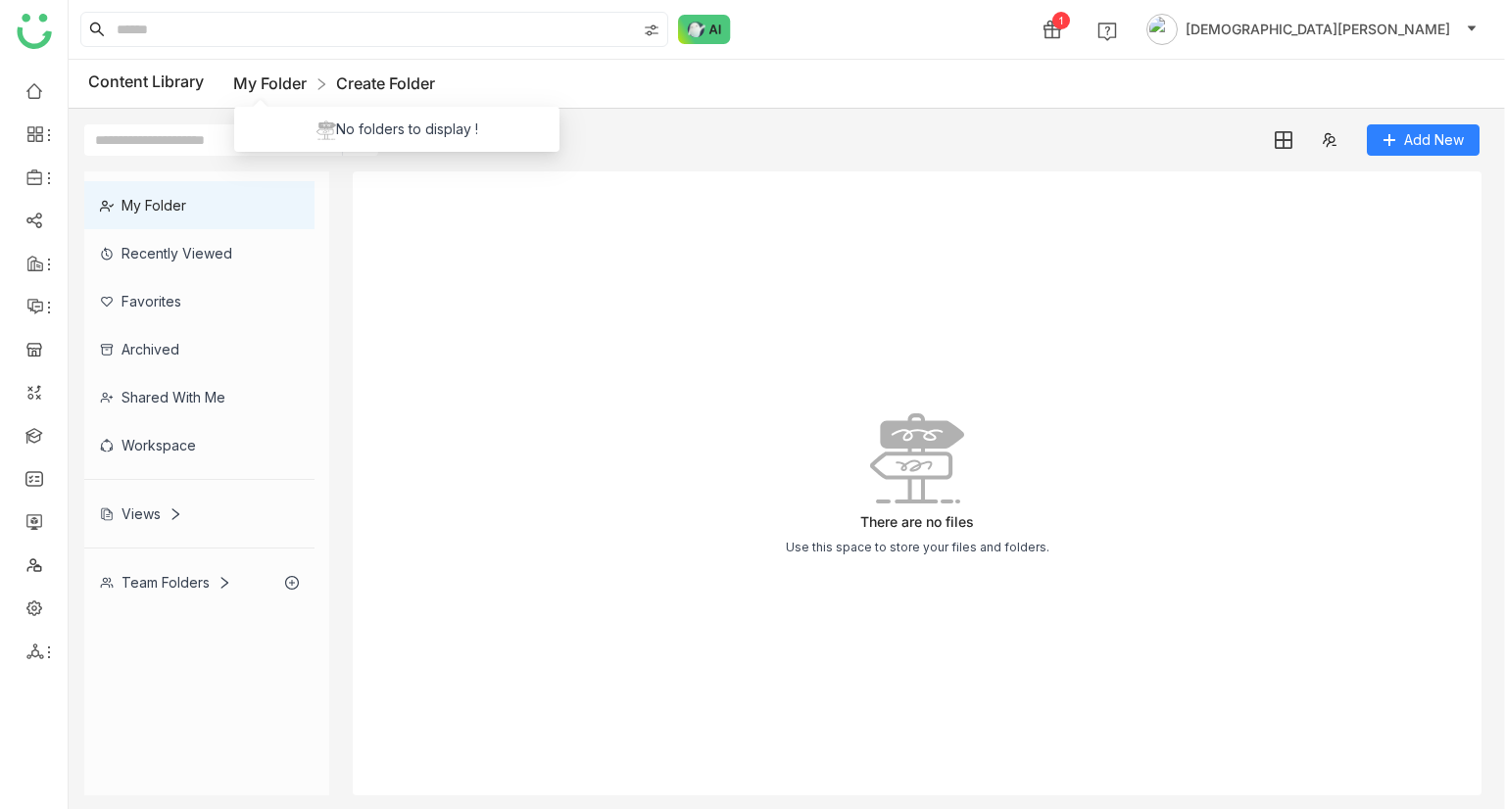
click at [262, 85] on link "My Folder" at bounding box center [269, 83] width 73 height 20
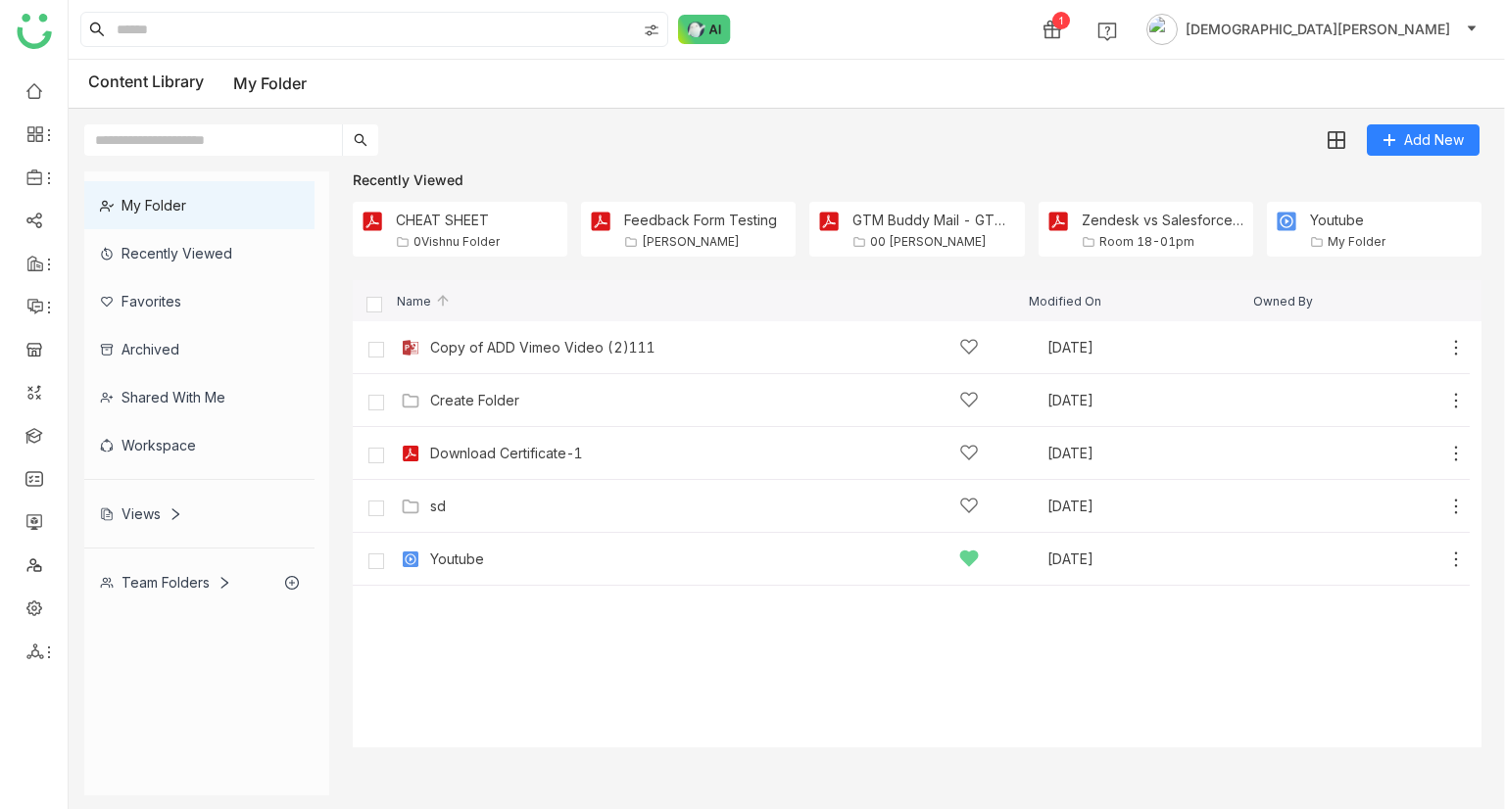
click at [165, 580] on div "Team Folders" at bounding box center [165, 582] width 131 height 17
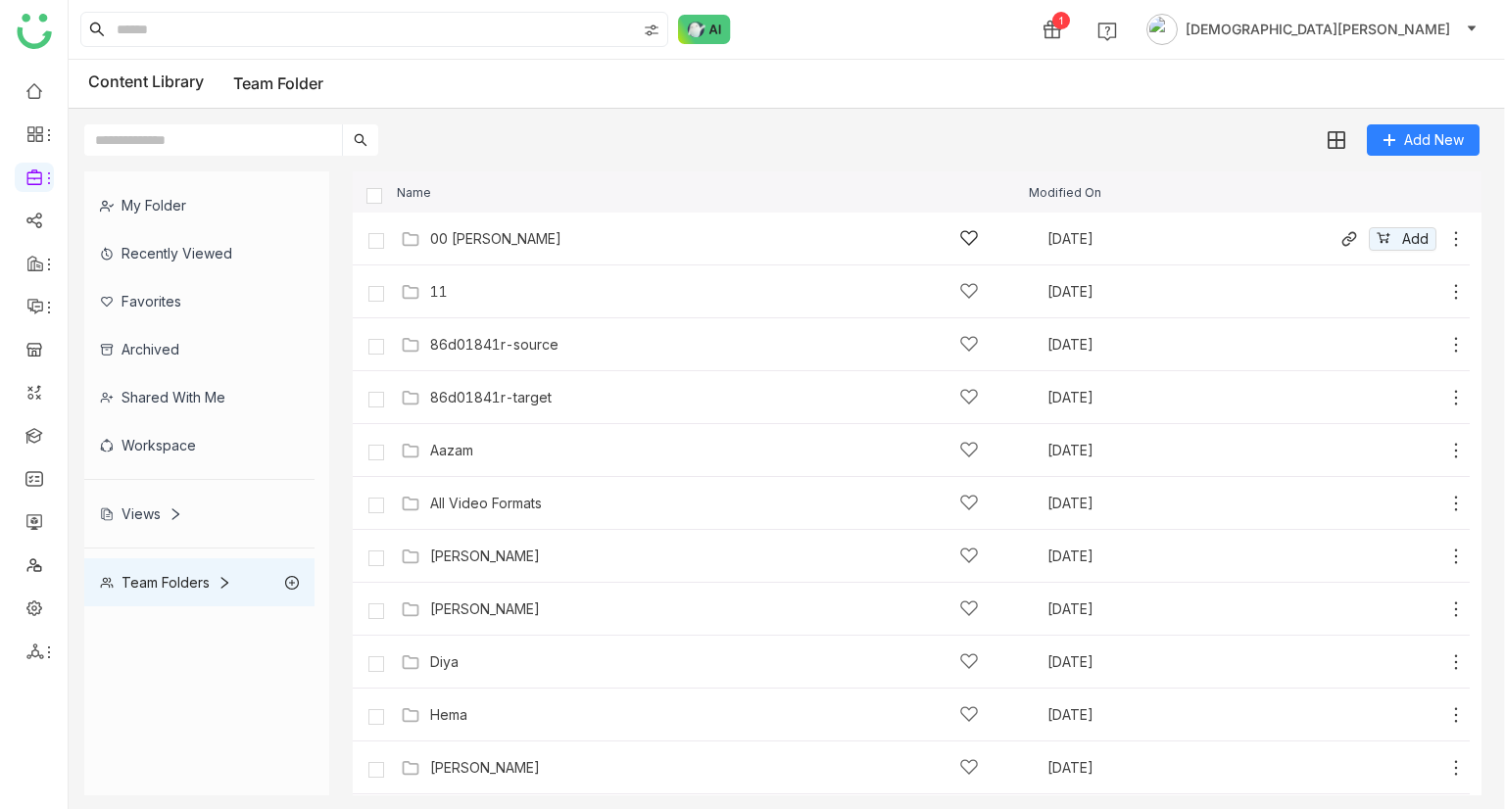
drag, startPoint x: 512, startPoint y: 245, endPoint x: 495, endPoint y: 255, distance: 20.2
click at [512, 245] on div "00 [PERSON_NAME]" at bounding box center [495, 239] width 131 height 16
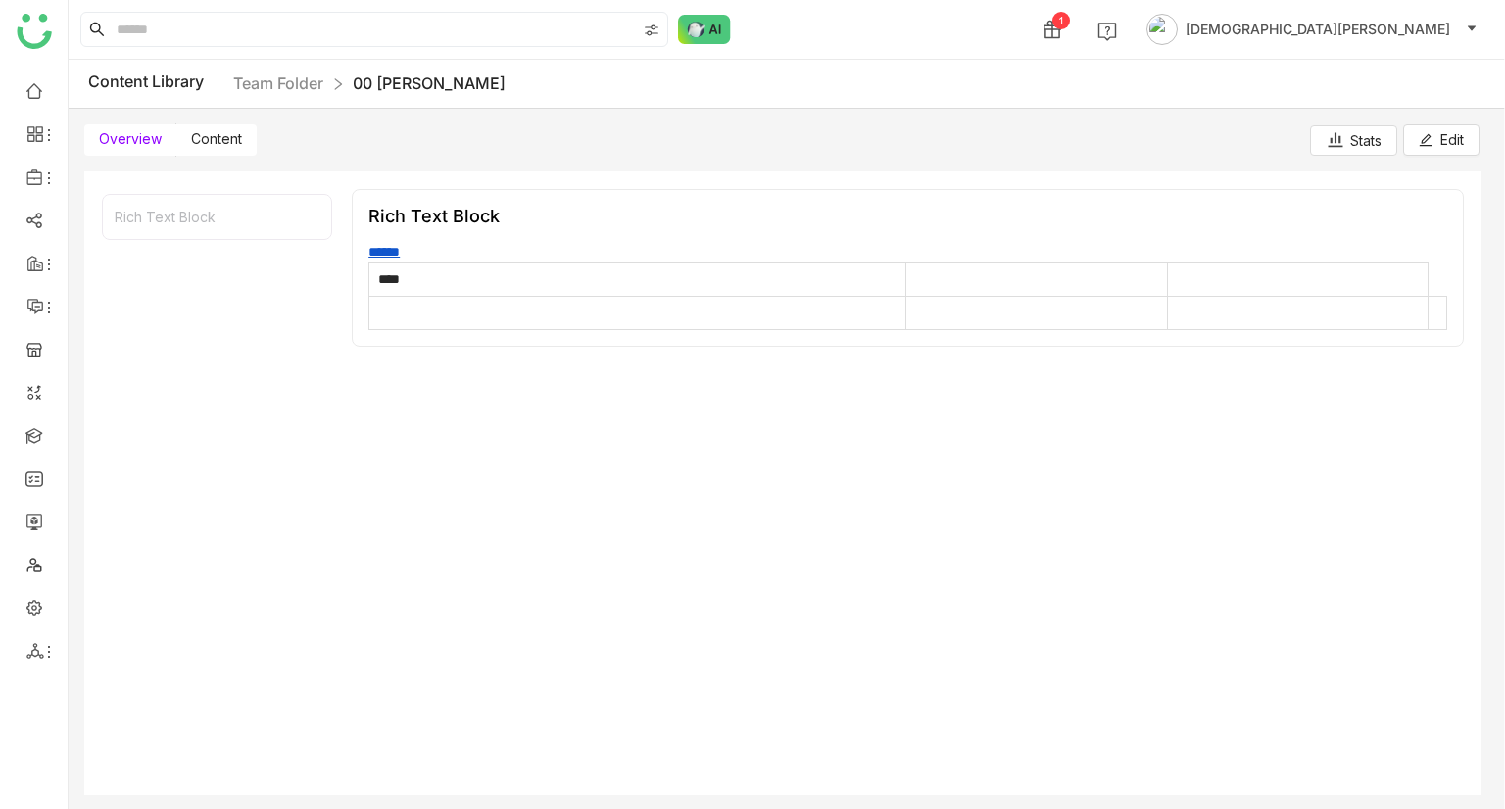
click at [216, 138] on span "Content" at bounding box center [216, 138] width 51 height 17
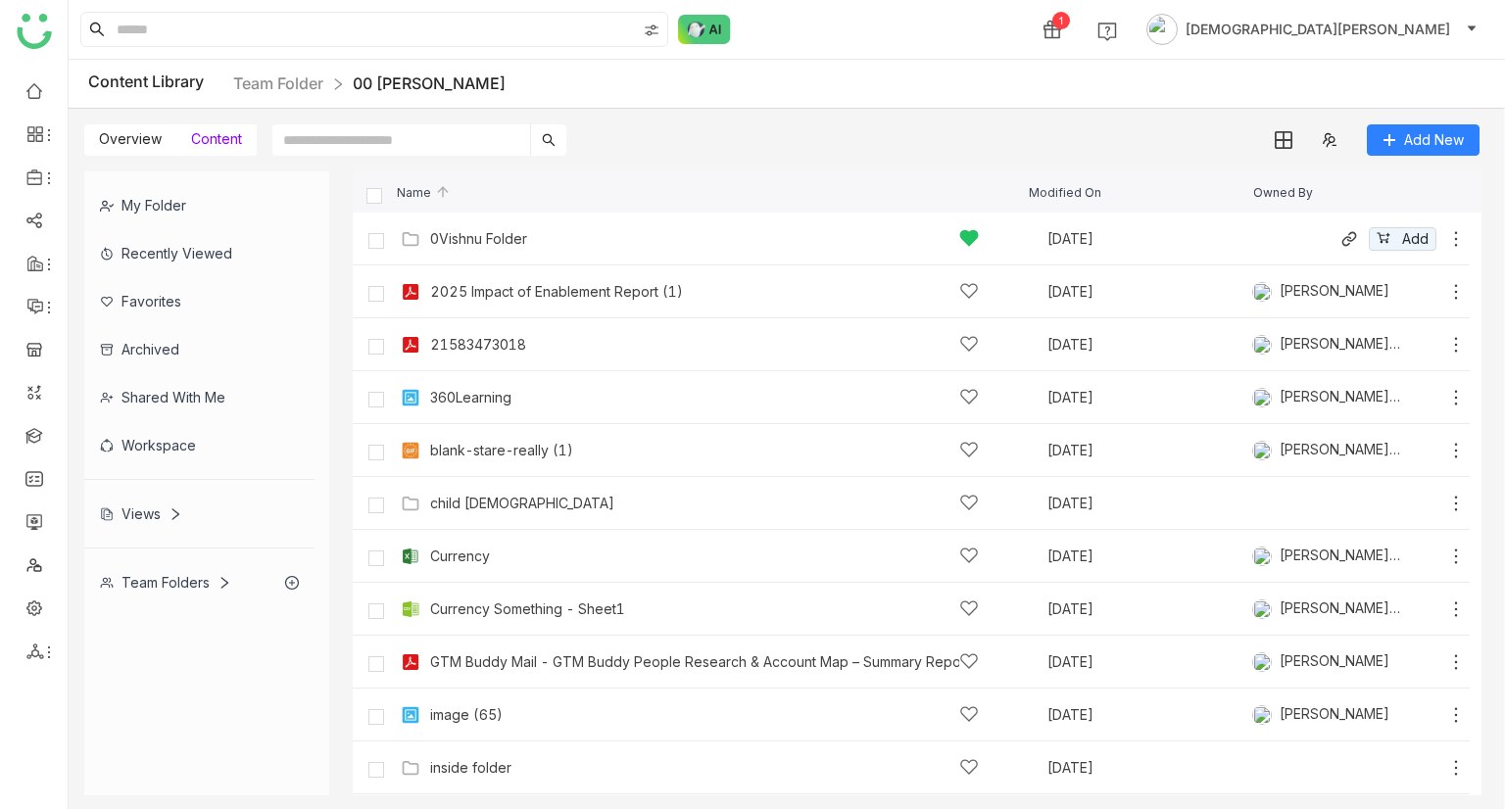
click at [474, 236] on div "0Vishnu Folder" at bounding box center [478, 239] width 97 height 16
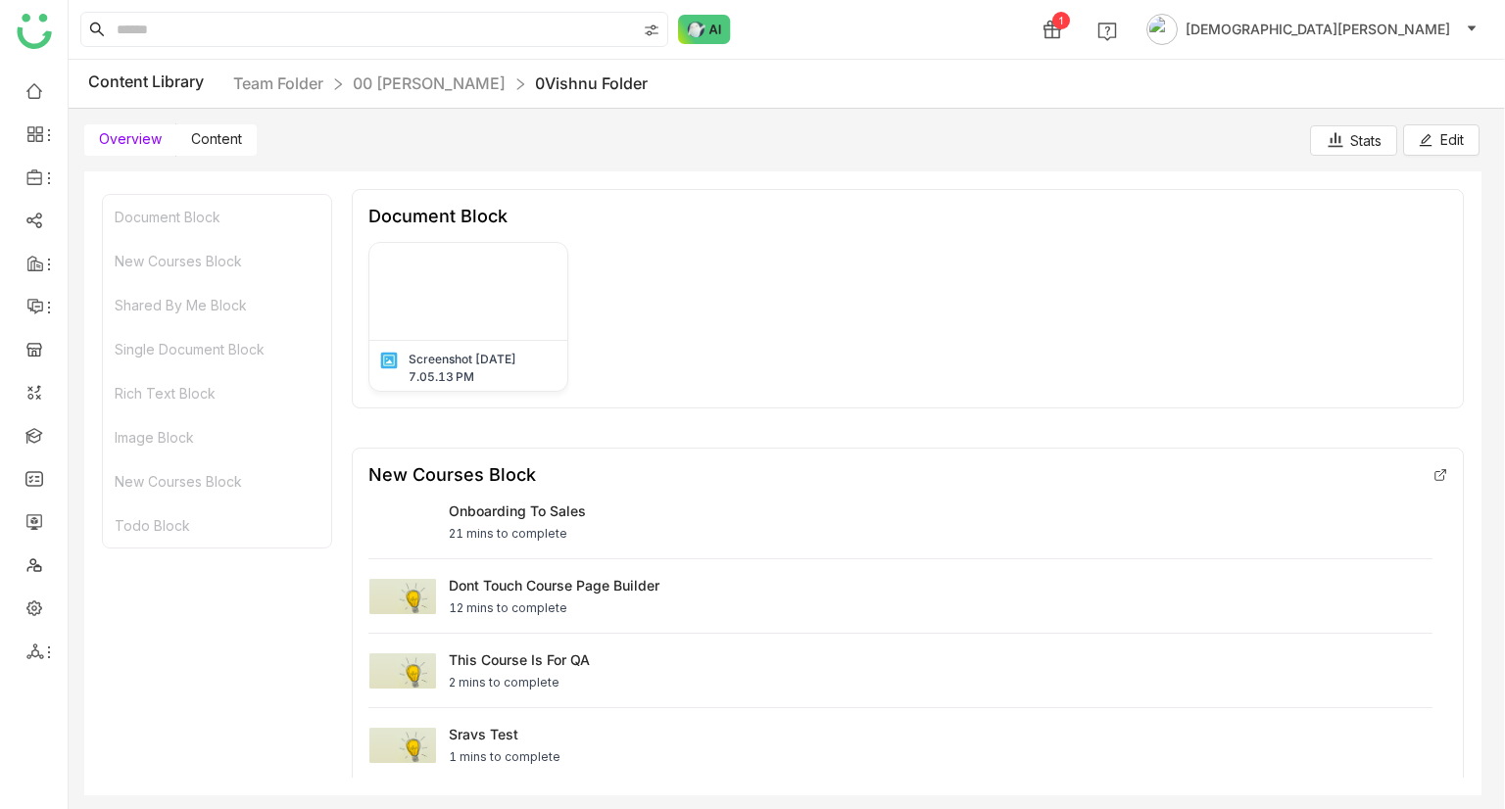
click at [227, 126] on label "Content" at bounding box center [216, 139] width 80 height 31
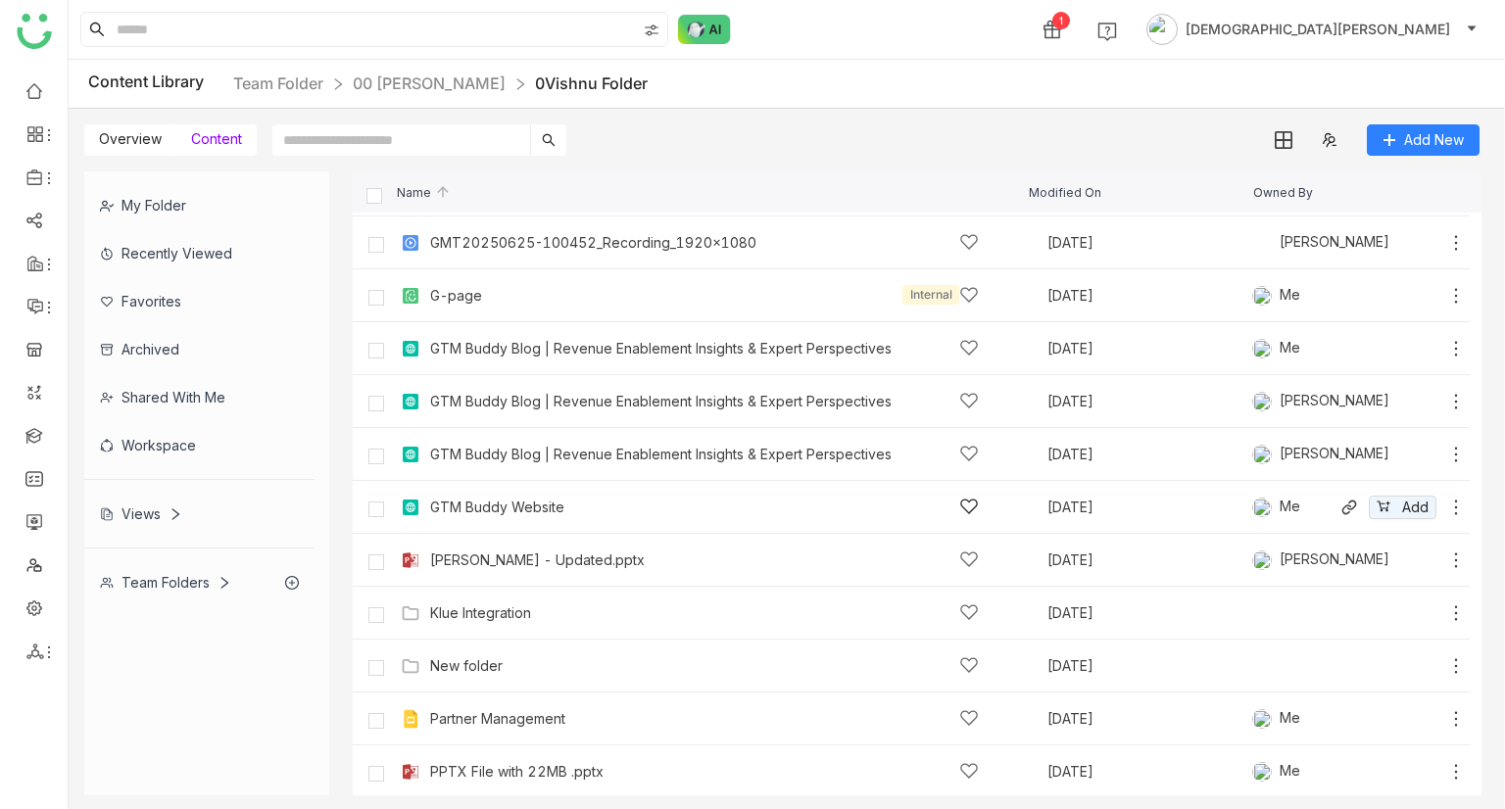
scroll to position [1078, 0]
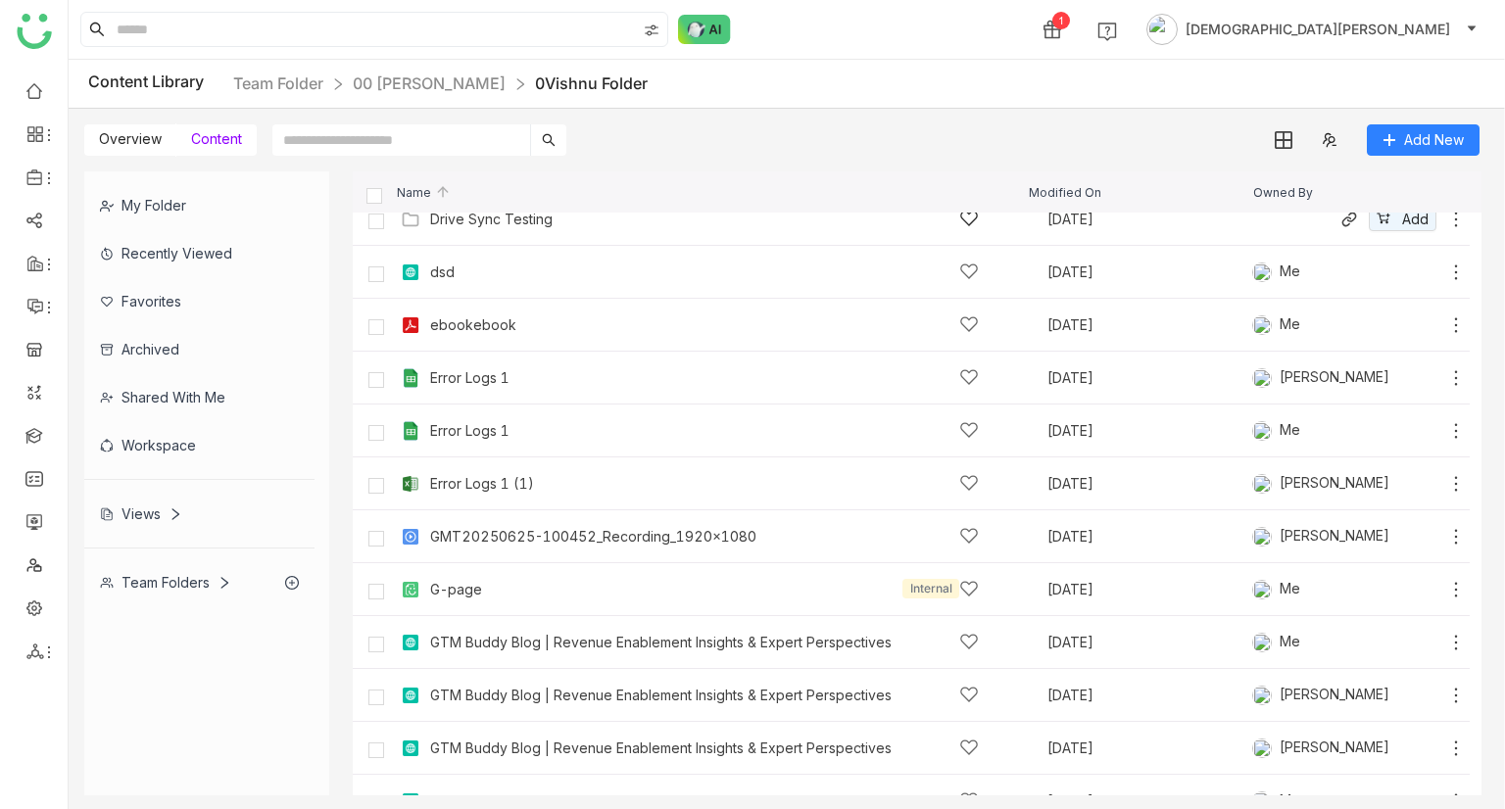
click at [489, 225] on div "Drive Sync Testing" at bounding box center [491, 220] width 122 height 16
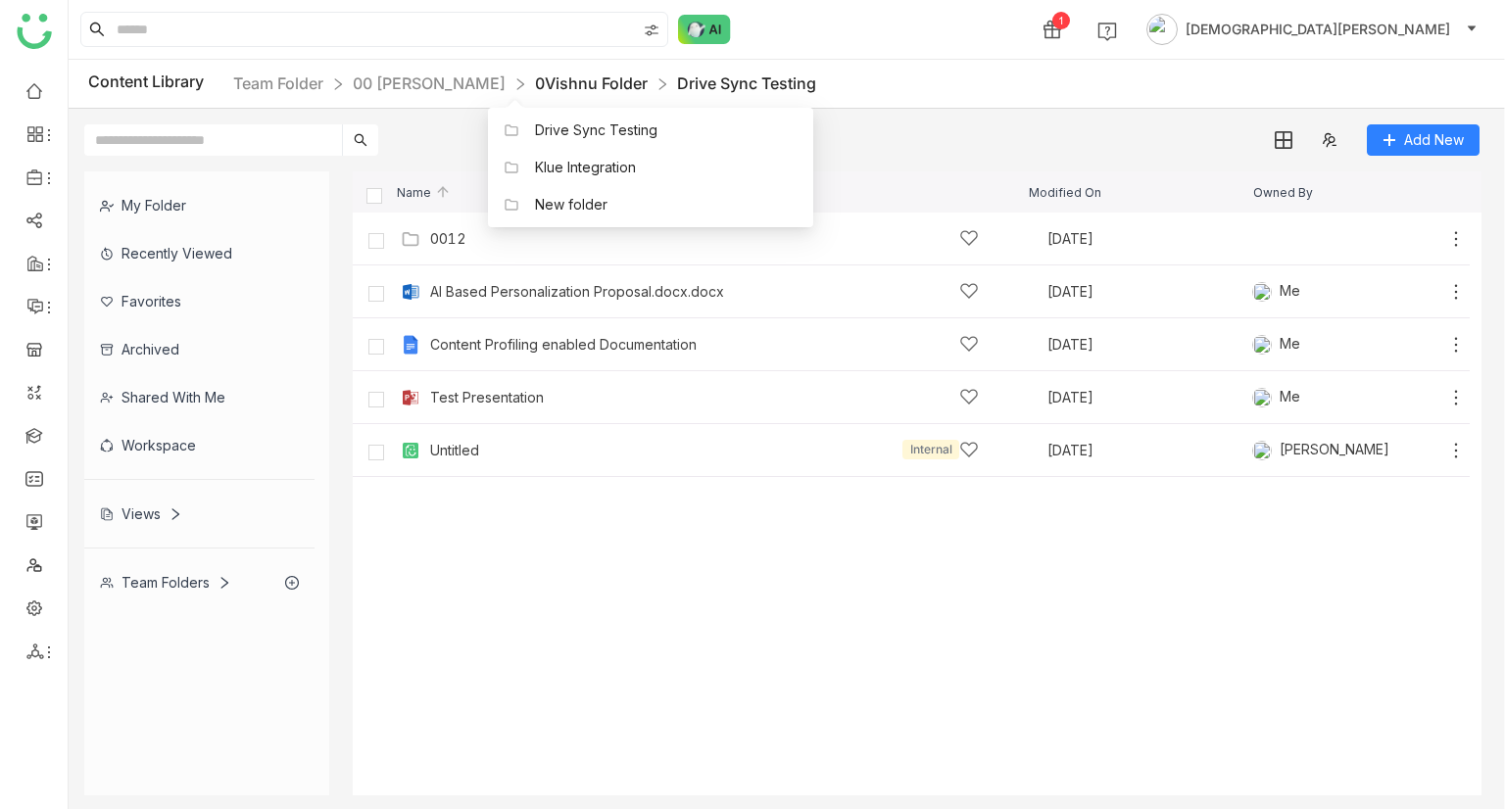
click at [574, 83] on link "0Vishnu Folder" at bounding box center [591, 83] width 113 height 20
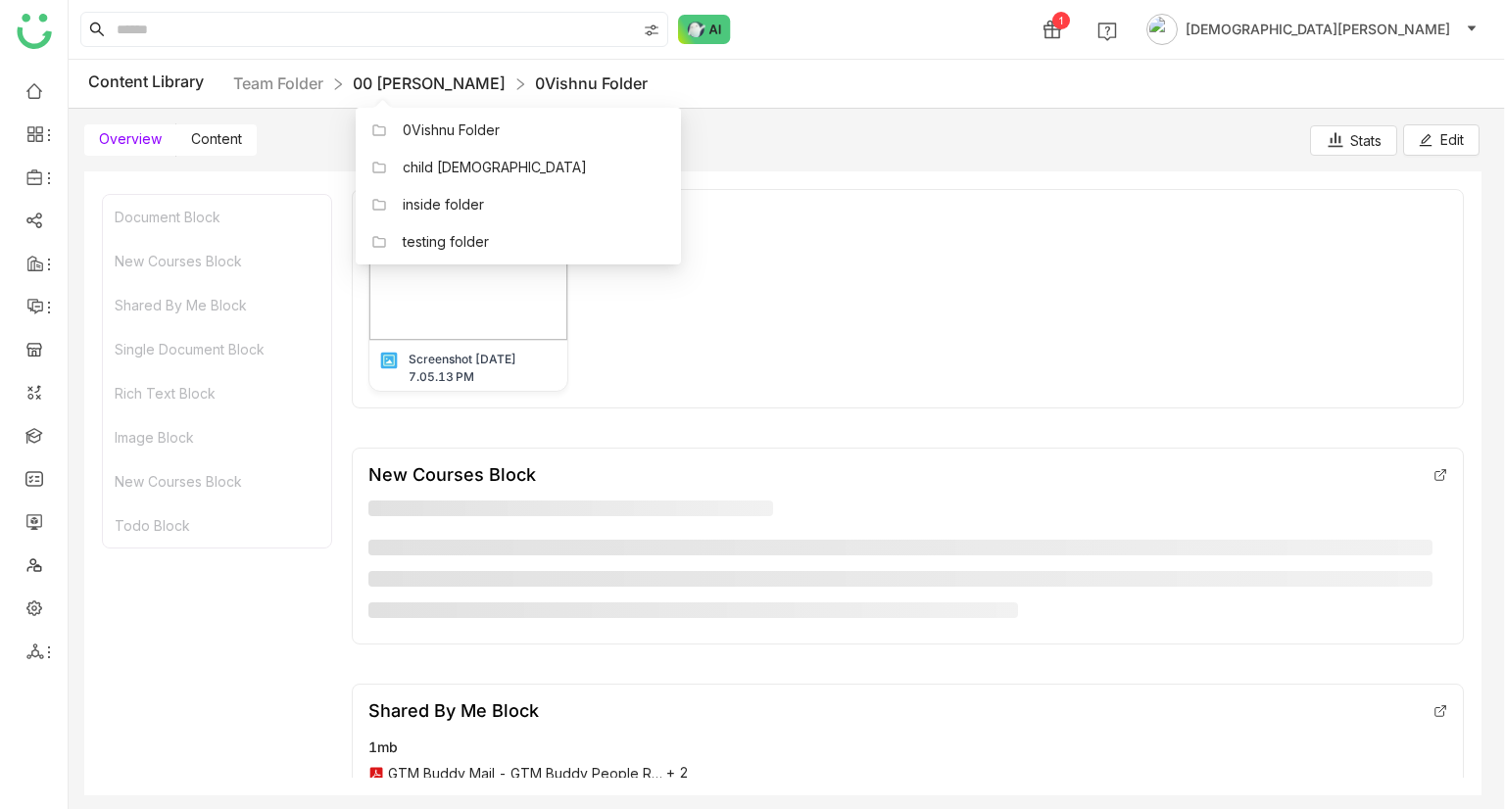
click at [404, 79] on link "00 [PERSON_NAME]" at bounding box center [429, 83] width 153 height 20
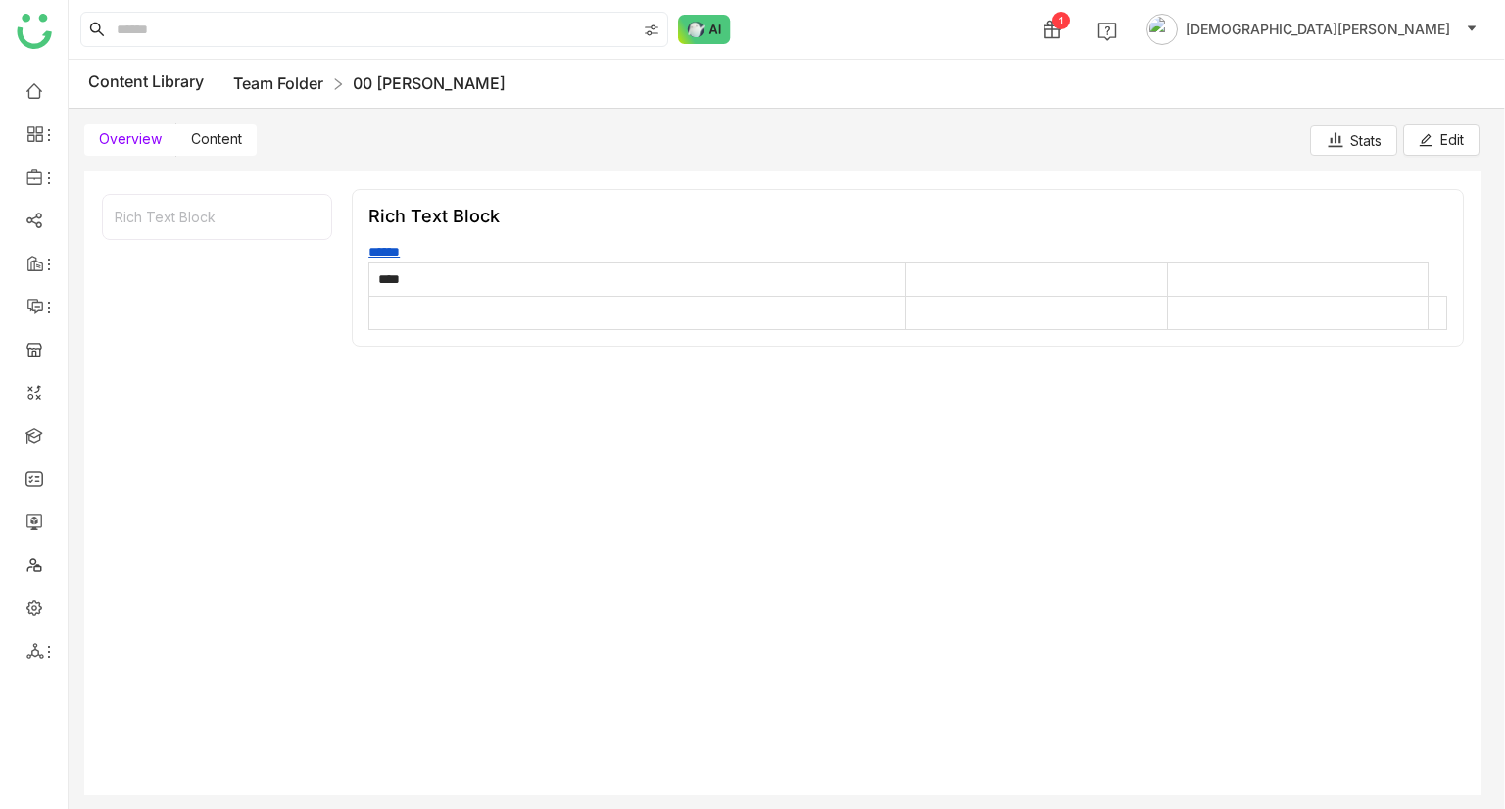
click at [304, 80] on link "Team Folder" at bounding box center [278, 83] width 90 height 20
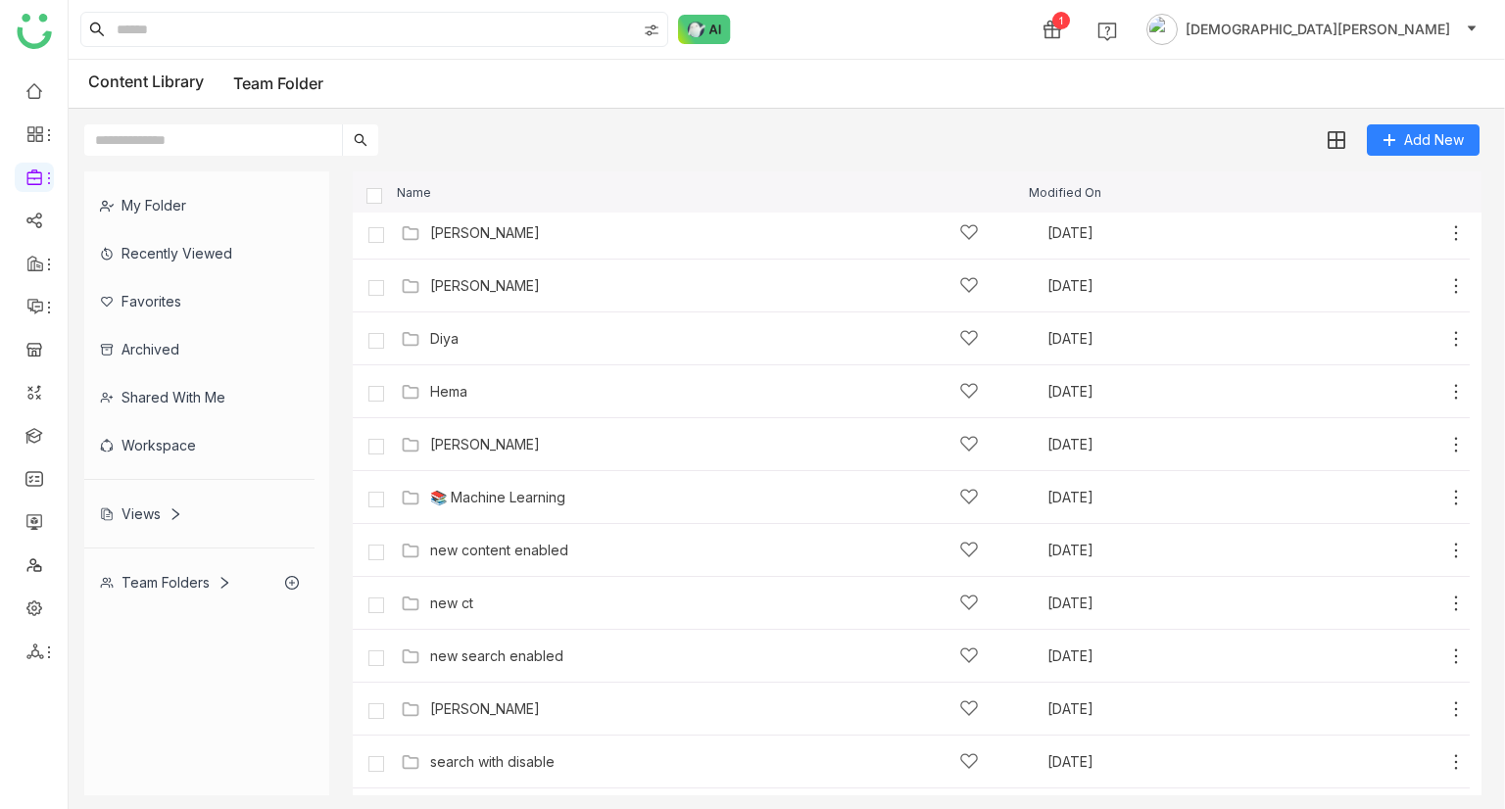
scroll to position [686, 0]
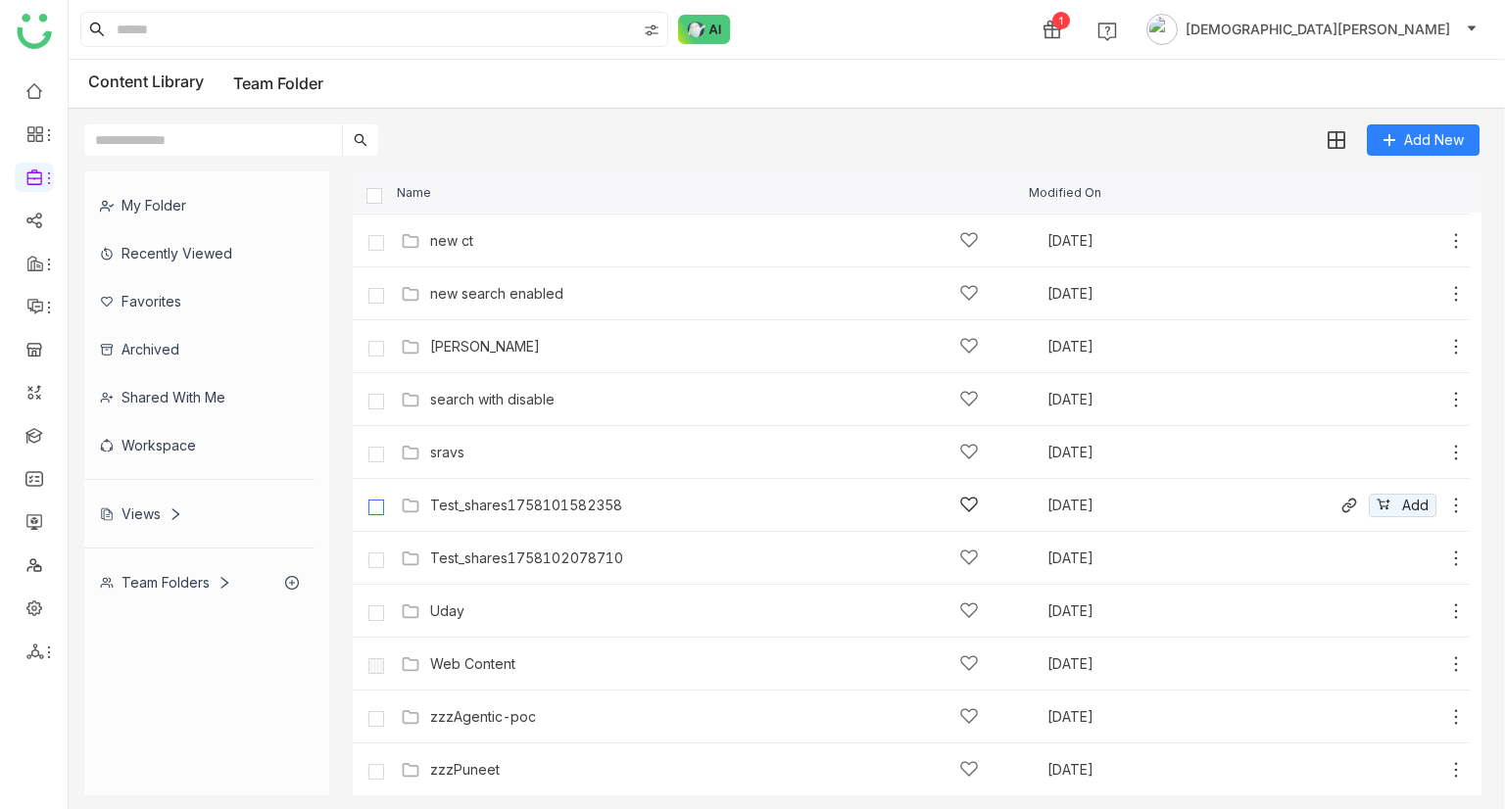
click at [376, 497] on label at bounding box center [376, 505] width 39 height 47
click at [1328, 135] on img at bounding box center [1336, 141] width 20 height 20
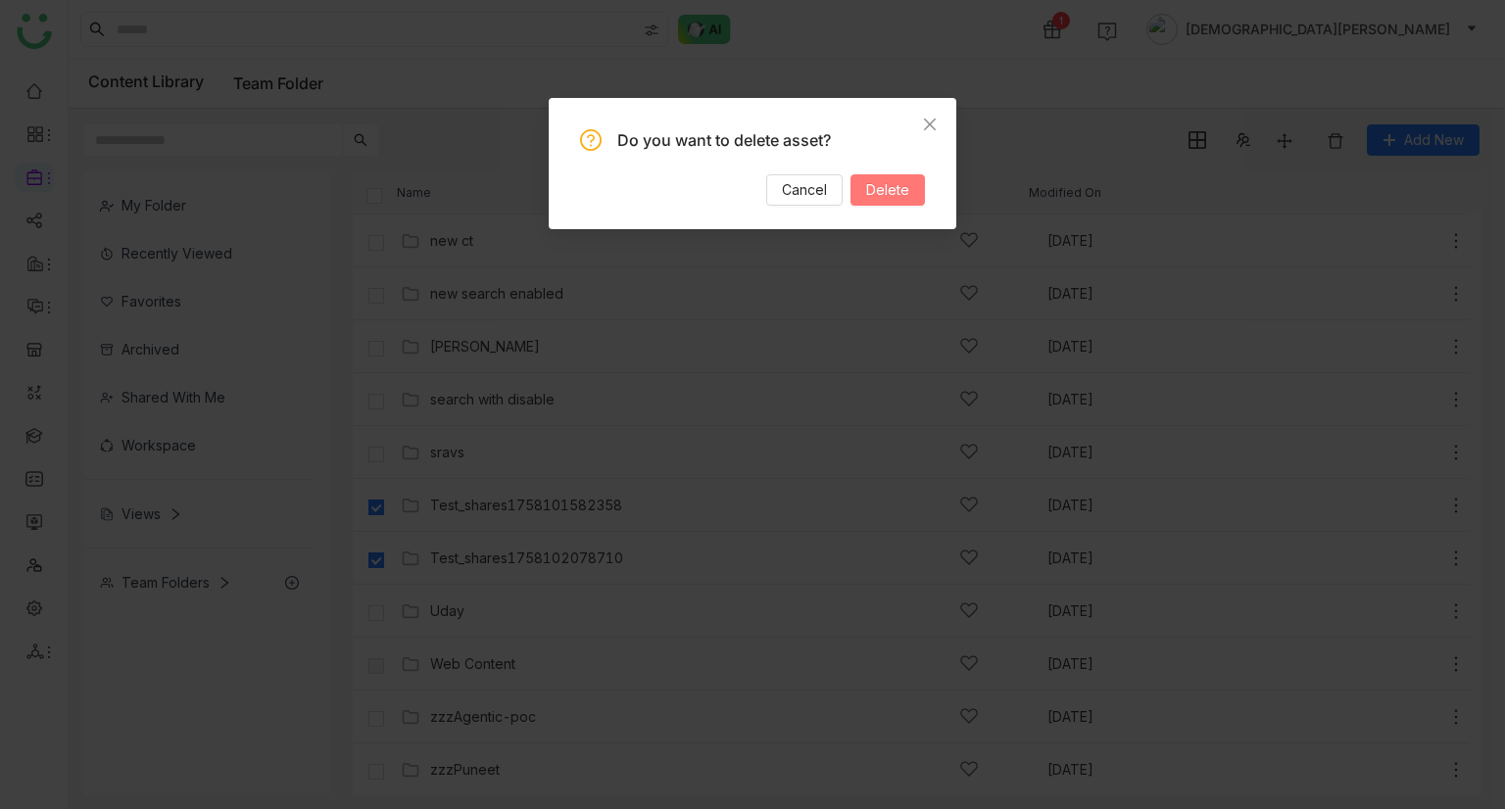
click at [903, 199] on span "Delete" at bounding box center [887, 190] width 43 height 22
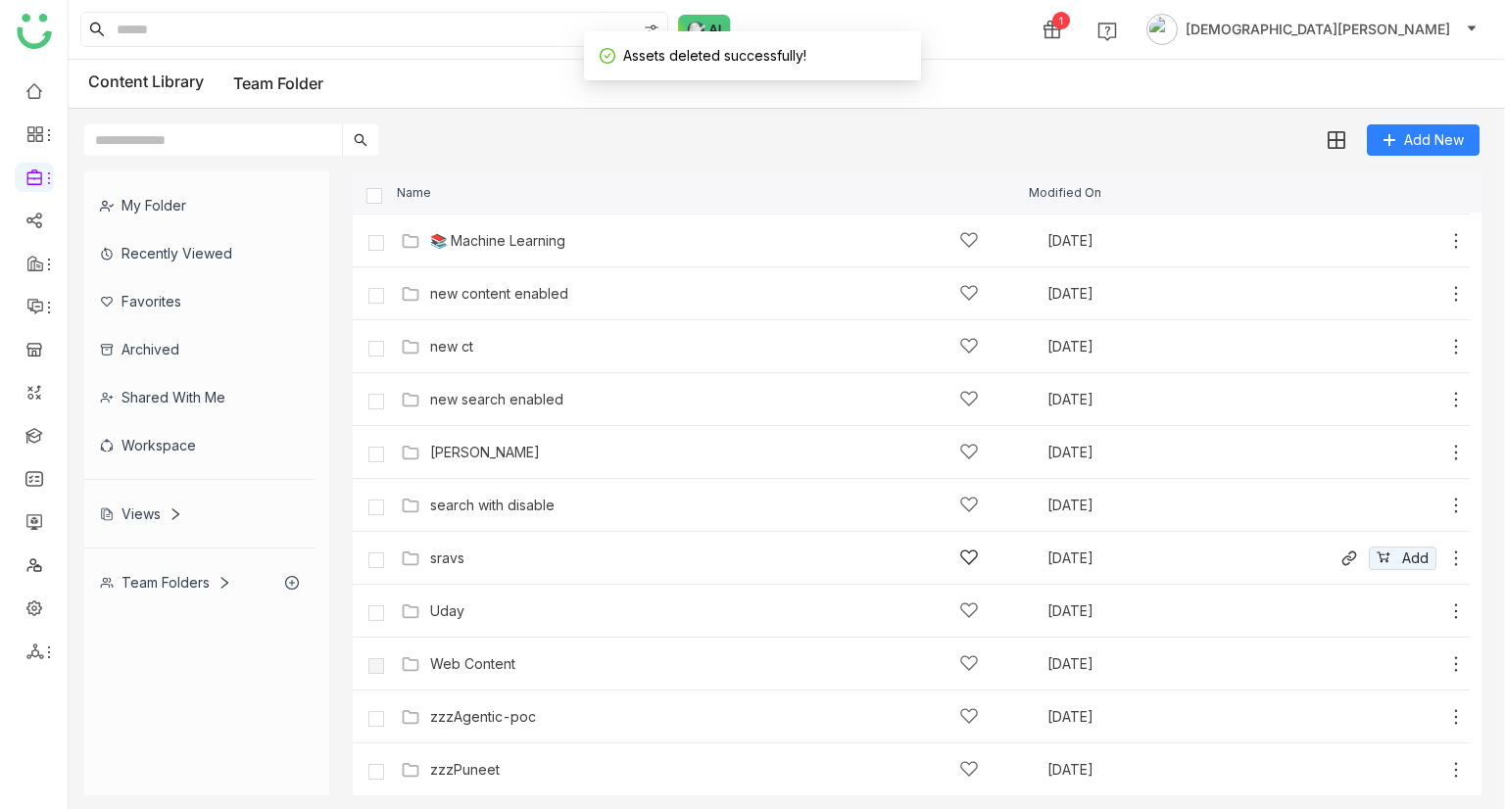
scroll to position [0, 0]
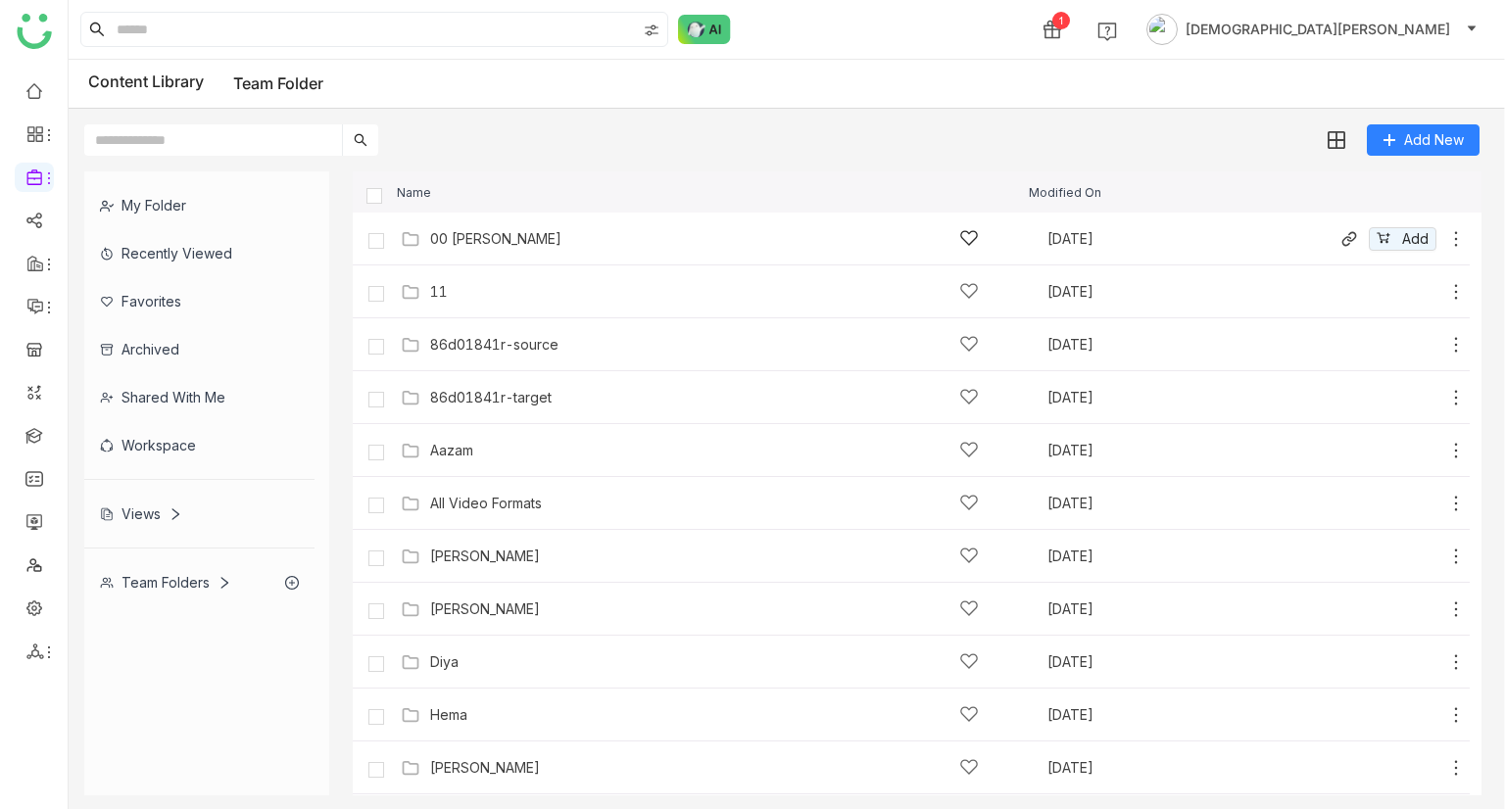
click at [517, 224] on div "00 Arif Folder Sep 9, 2025 Add" at bounding box center [931, 238] width 1070 height 30
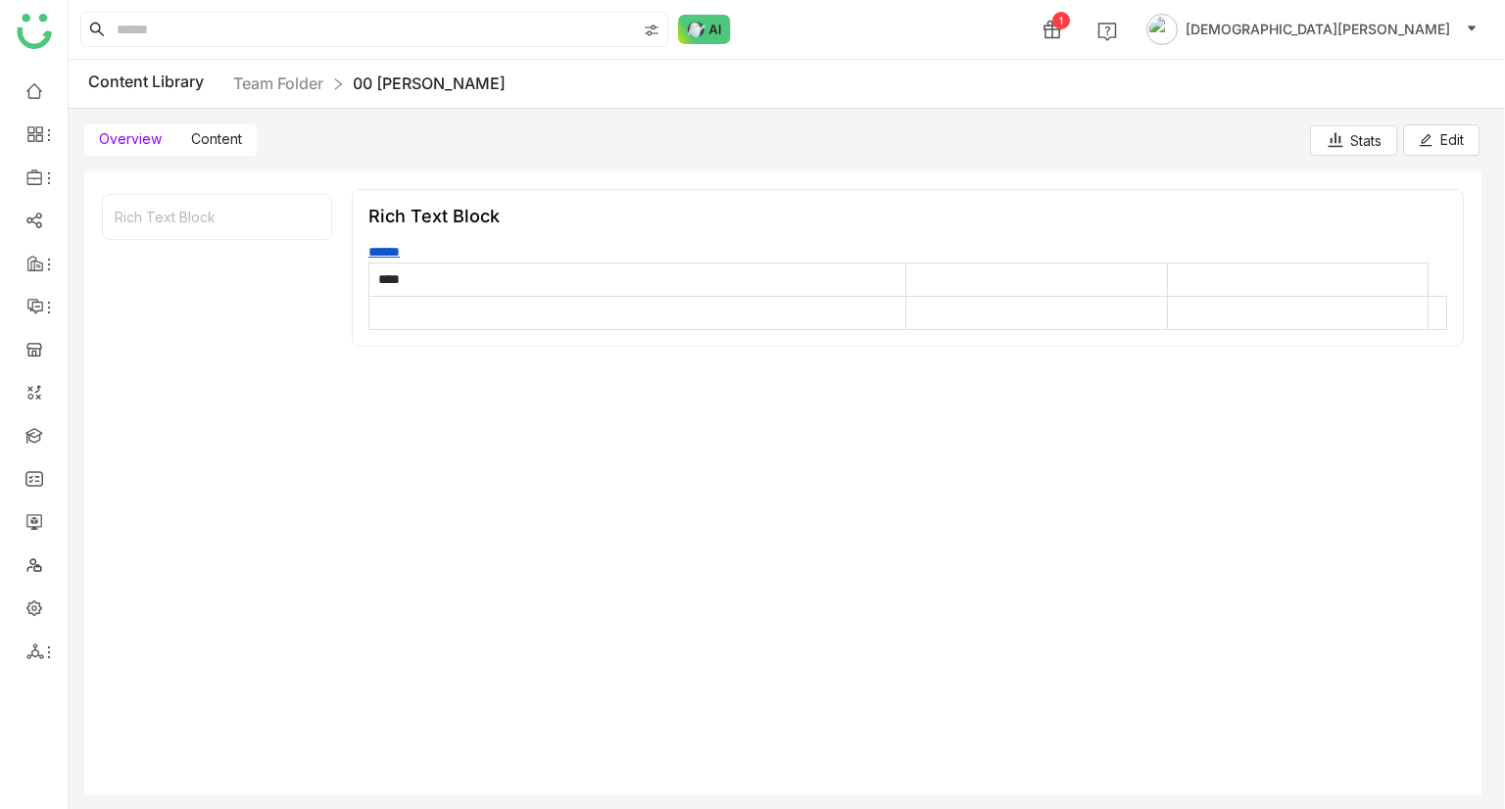
click at [176, 146] on label "Content" at bounding box center [216, 139] width 80 height 31
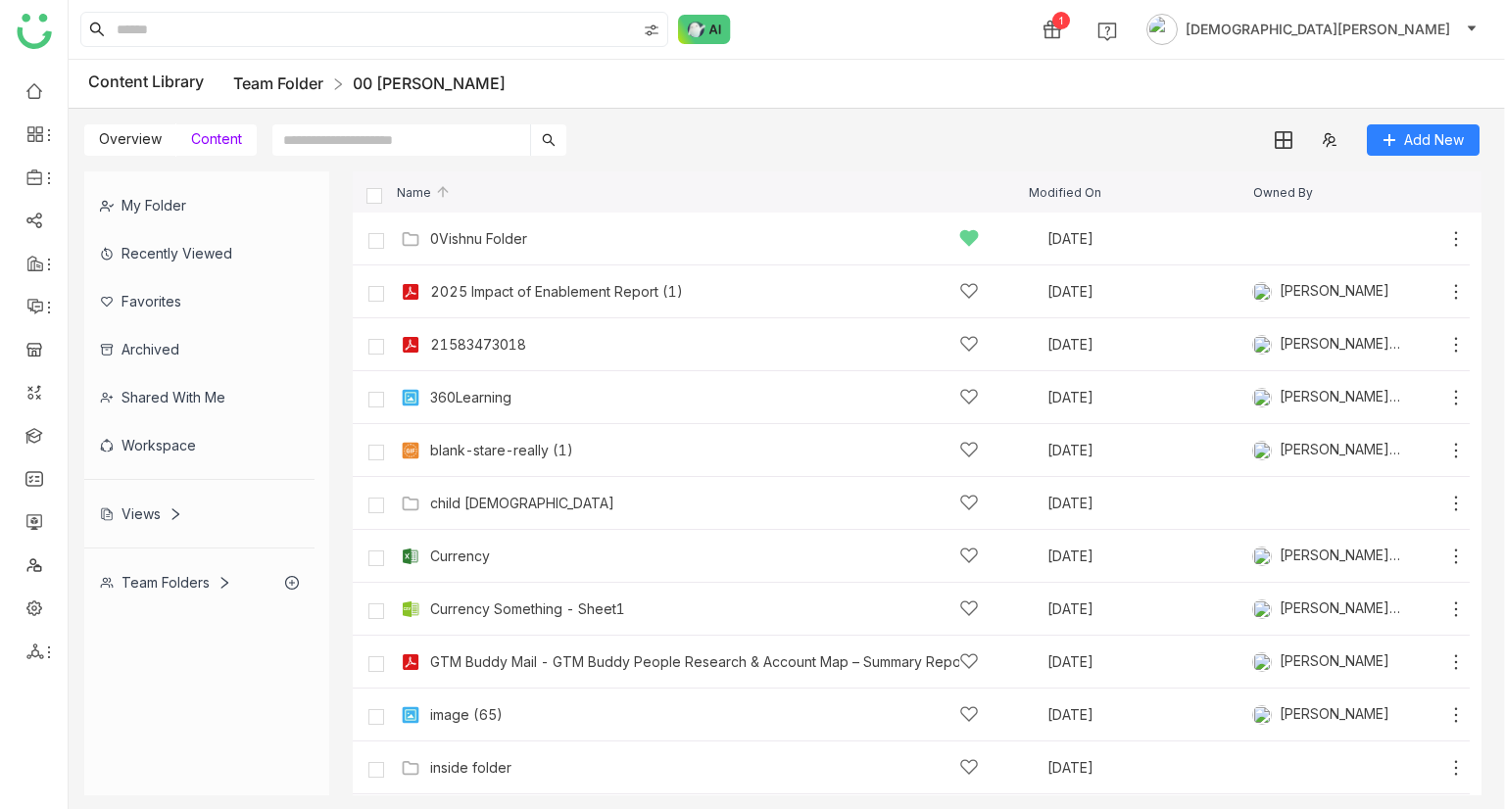
click at [281, 84] on link "Team Folder" at bounding box center [278, 83] width 90 height 20
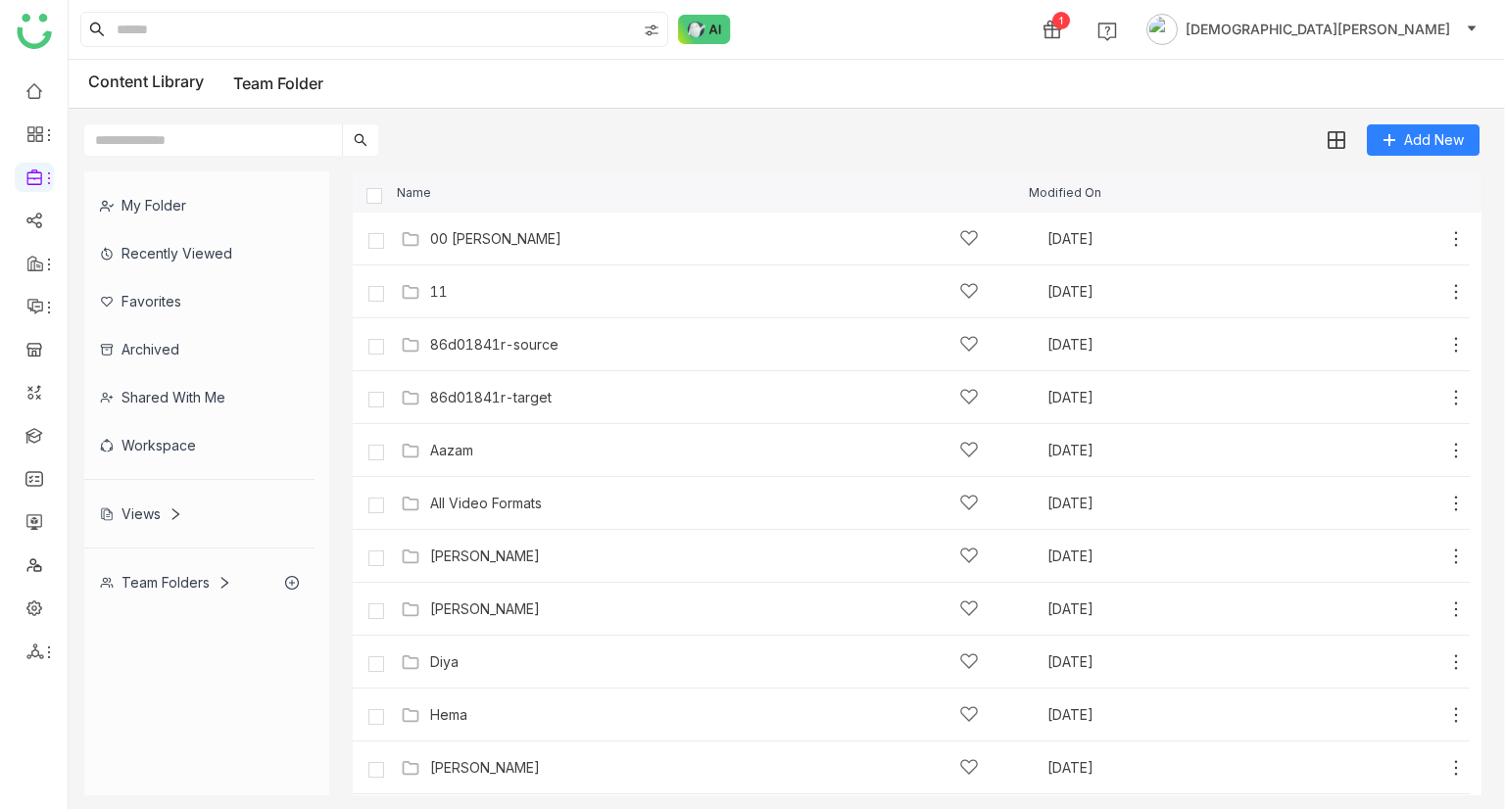
click at [151, 431] on div "Workspace" at bounding box center [199, 445] width 230 height 48
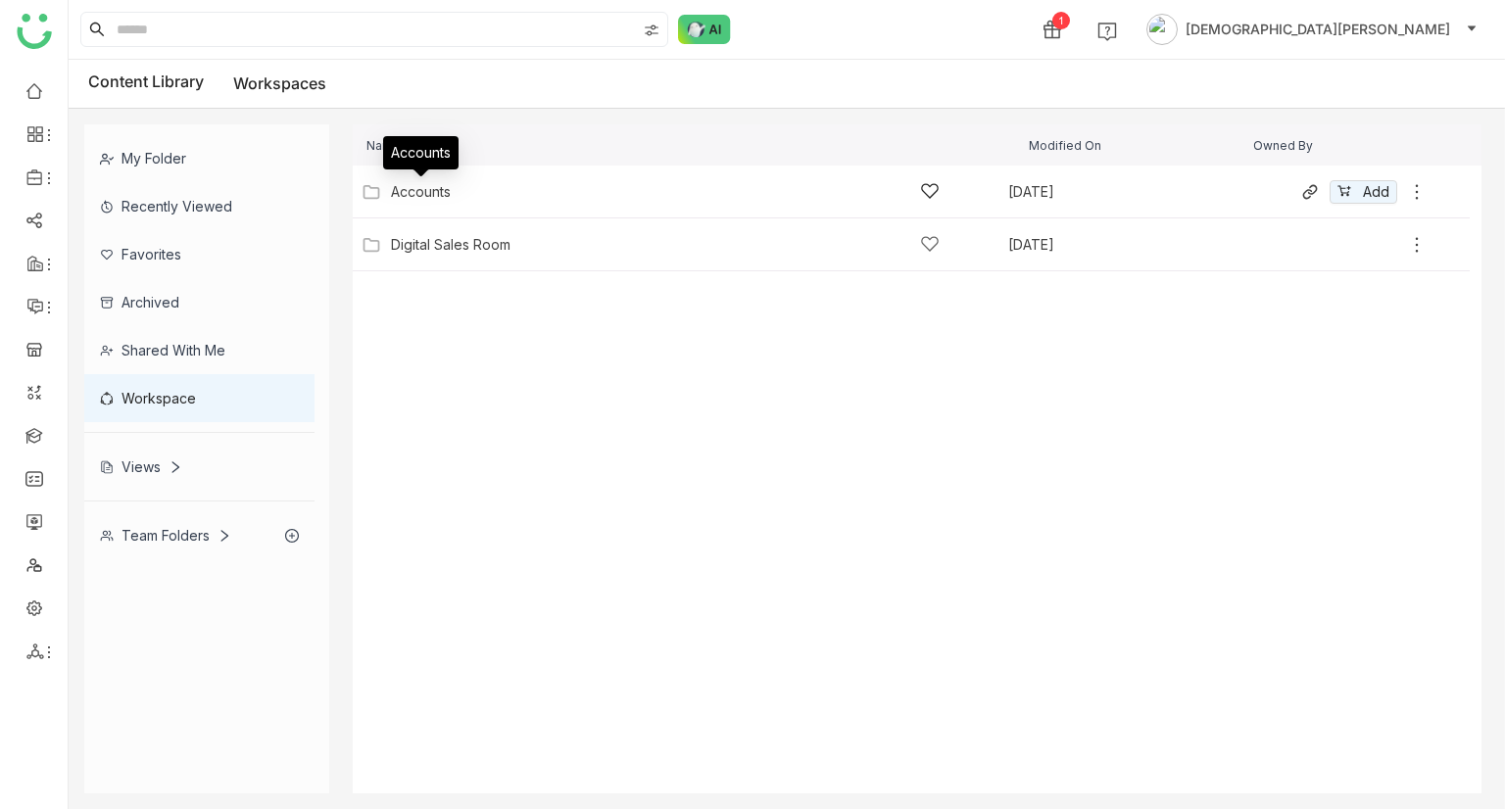
click at [447, 195] on div "Accounts" at bounding box center [421, 192] width 60 height 16
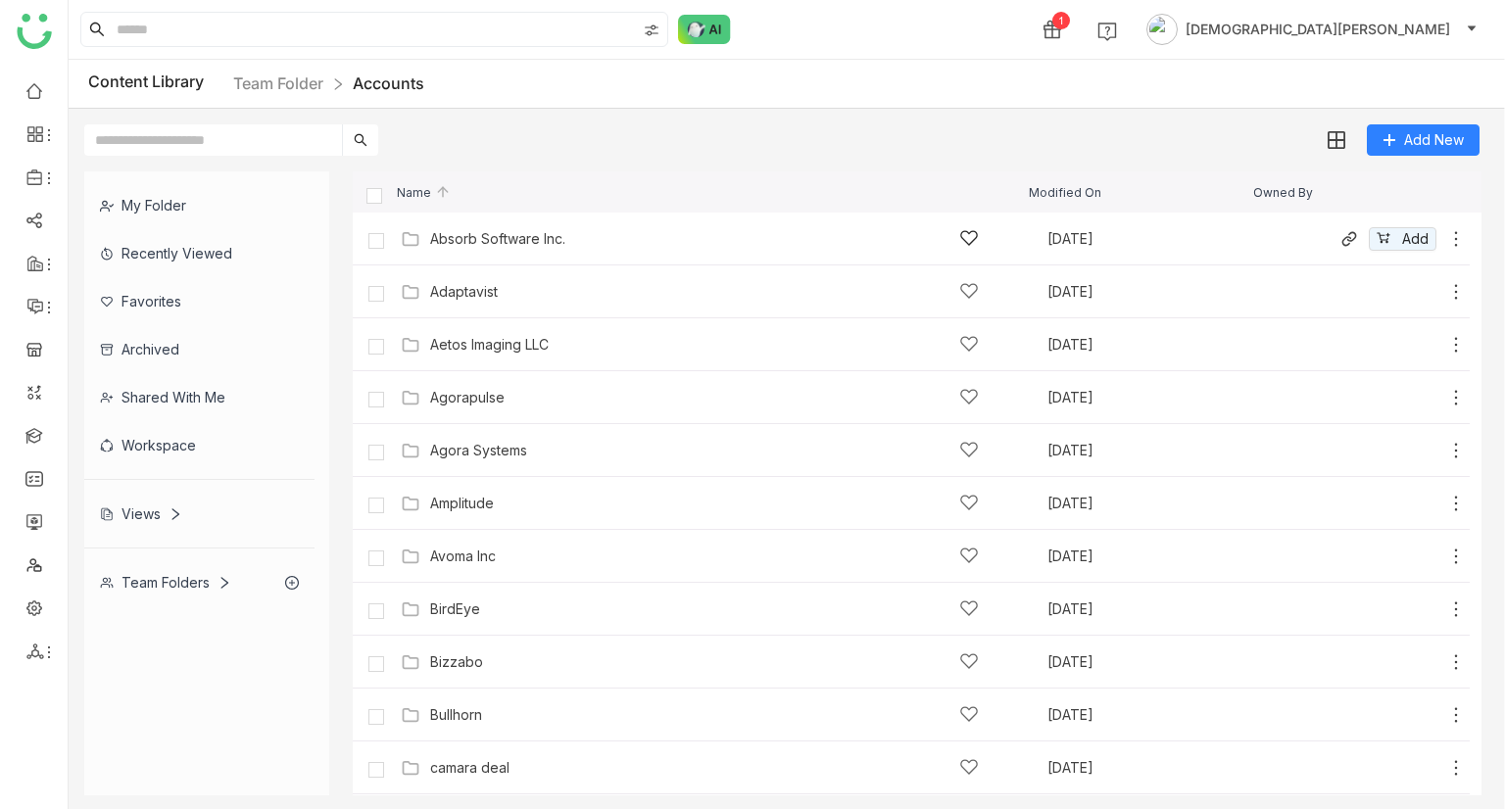
click at [545, 246] on div "Absorb Software Inc." at bounding box center [704, 238] width 549 height 21
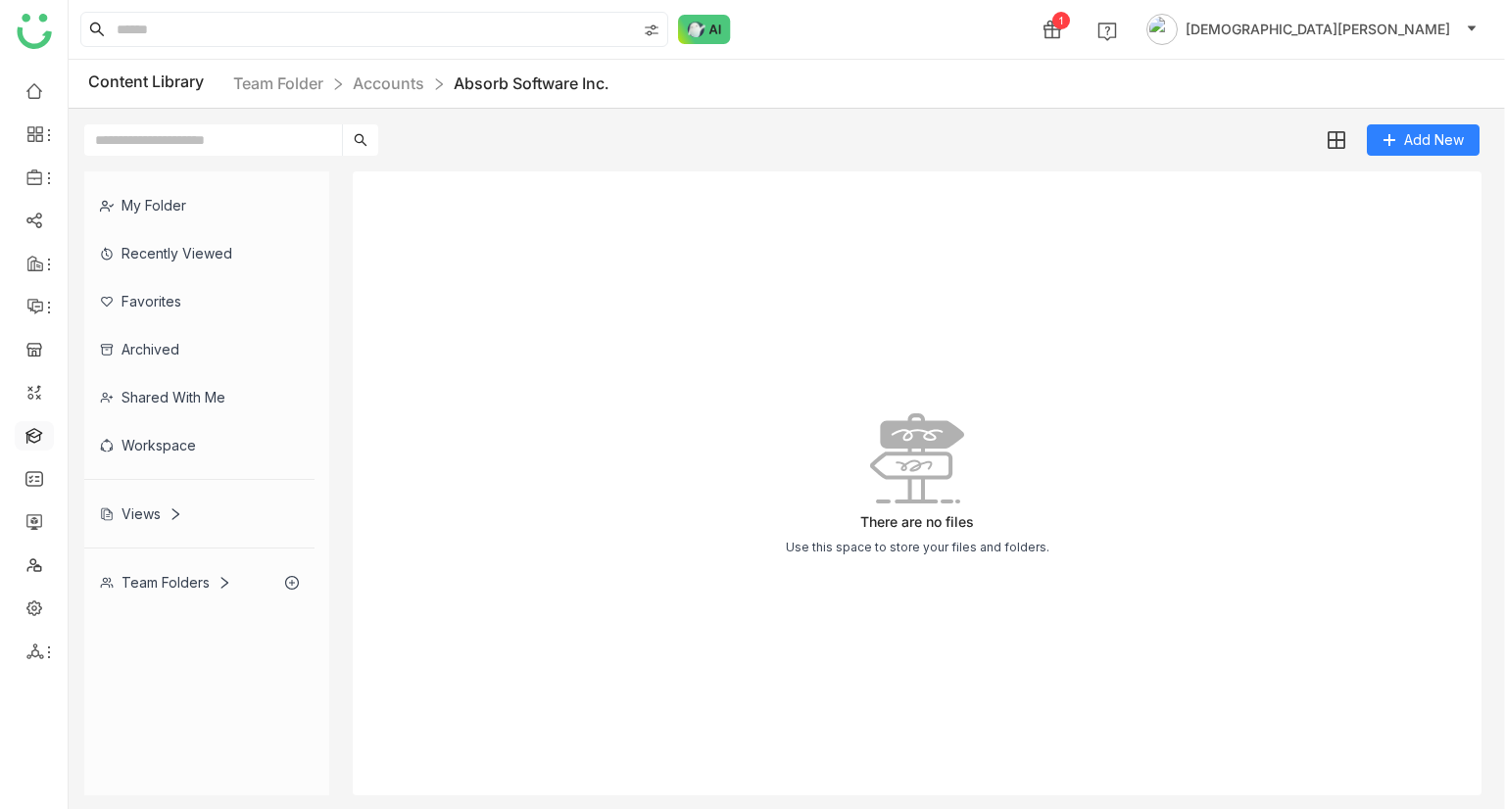
click at [43, 433] on link at bounding box center [34, 434] width 18 height 17
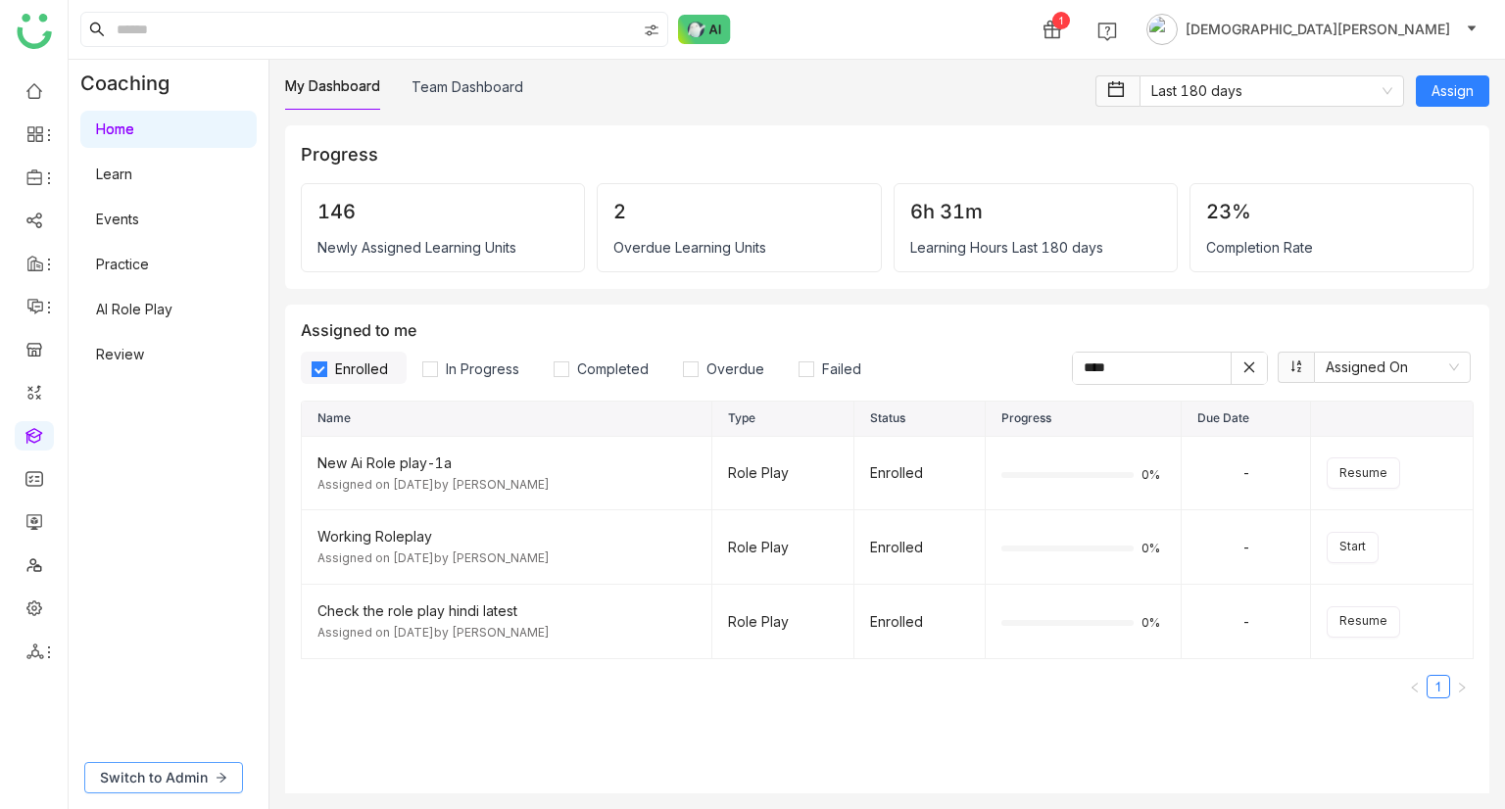
click at [207, 780] on button "Switch to Admin" at bounding box center [163, 777] width 159 height 31
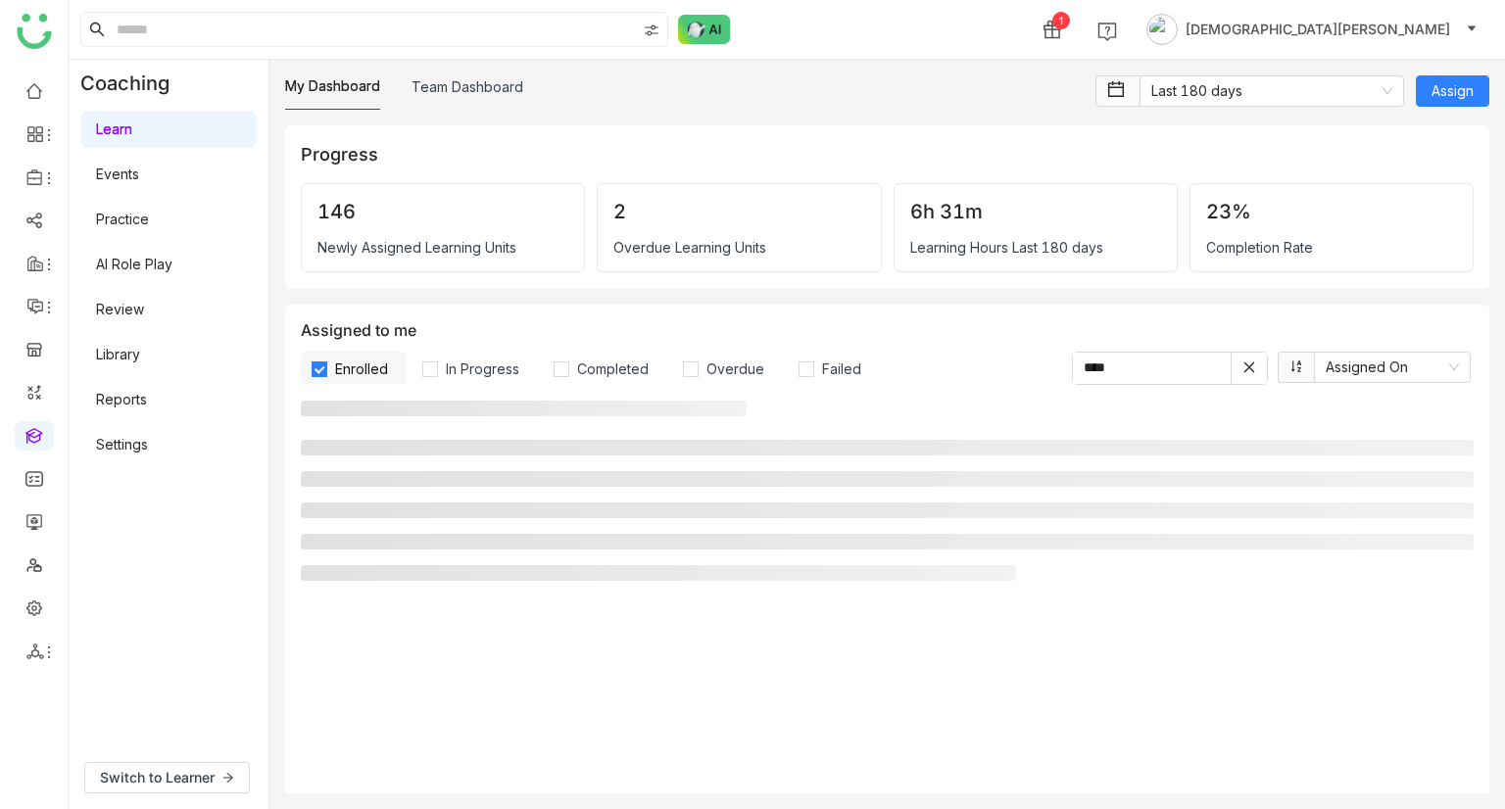
click at [125, 261] on link "AI Role Play" at bounding box center [134, 264] width 76 height 17
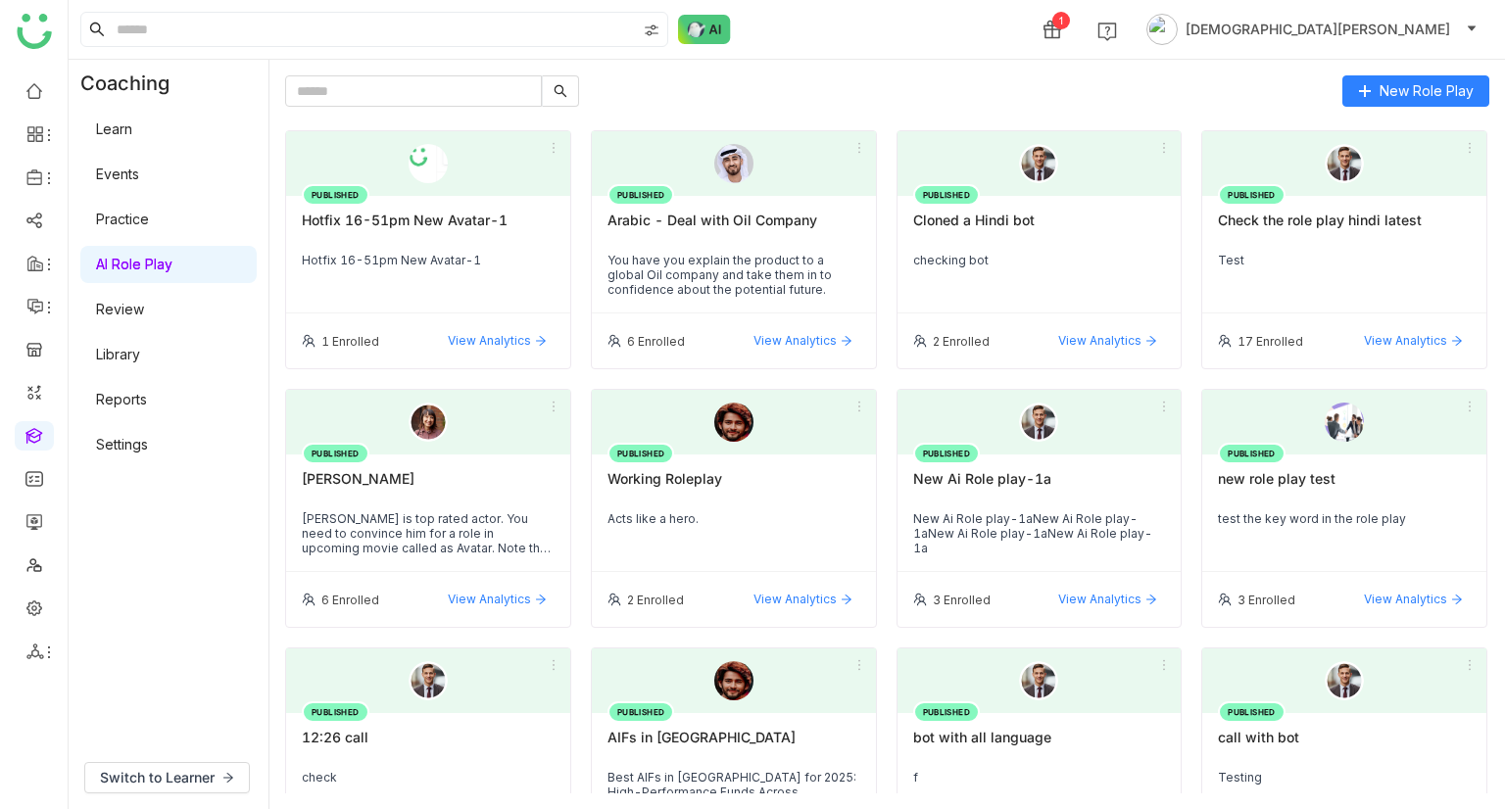
click at [458, 255] on div "Hotfix 16-51pm New Avatar-1" at bounding box center [428, 260] width 253 height 15
click at [425, 247] on div "PUBLISHED Hotfix 16-51pm New Avatar-1 Hotfix 16-51pm New Avatar-1" at bounding box center [428, 255] width 284 height 118
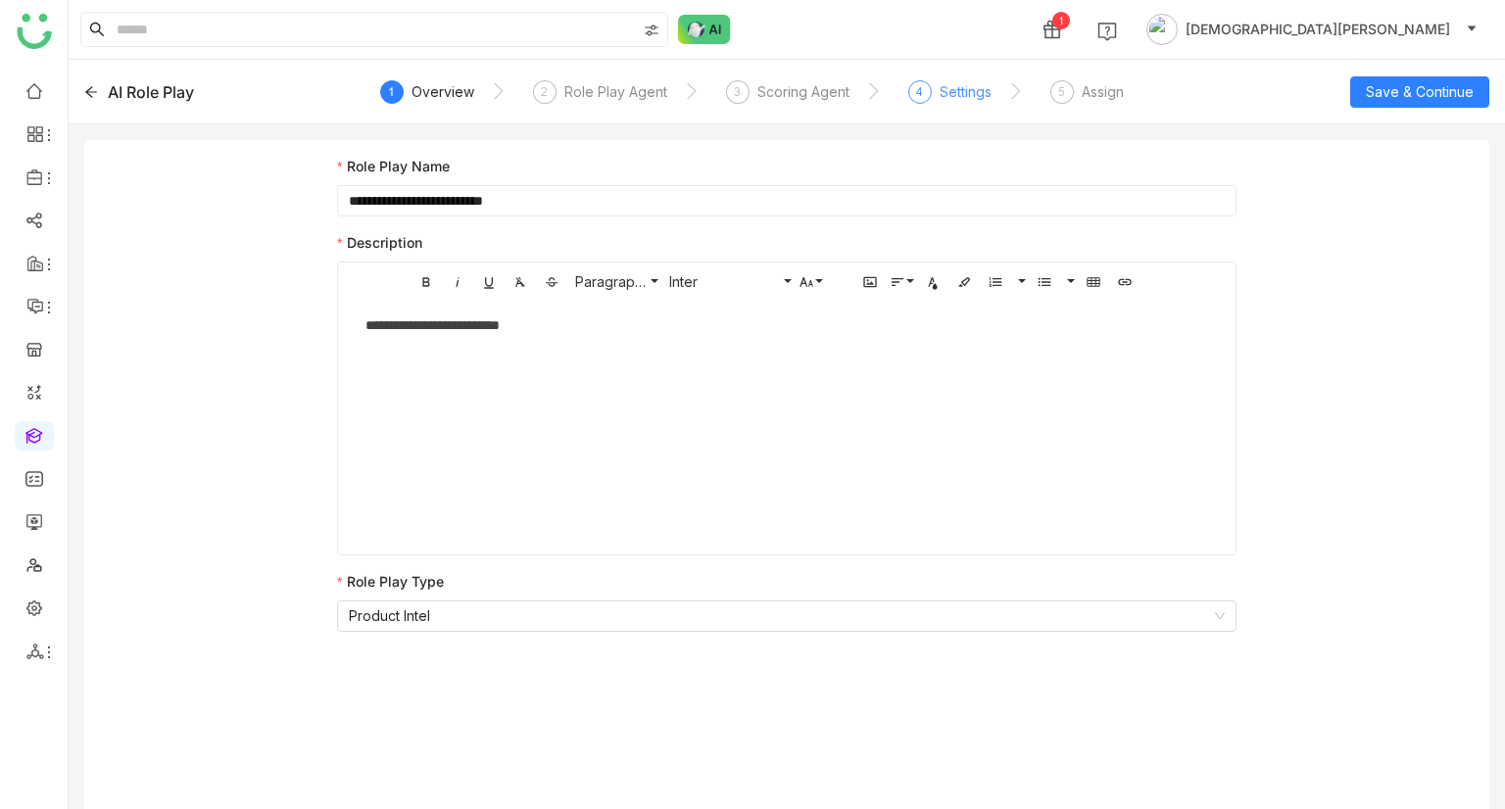
click at [956, 91] on div "Settings" at bounding box center [966, 92] width 52 height 24
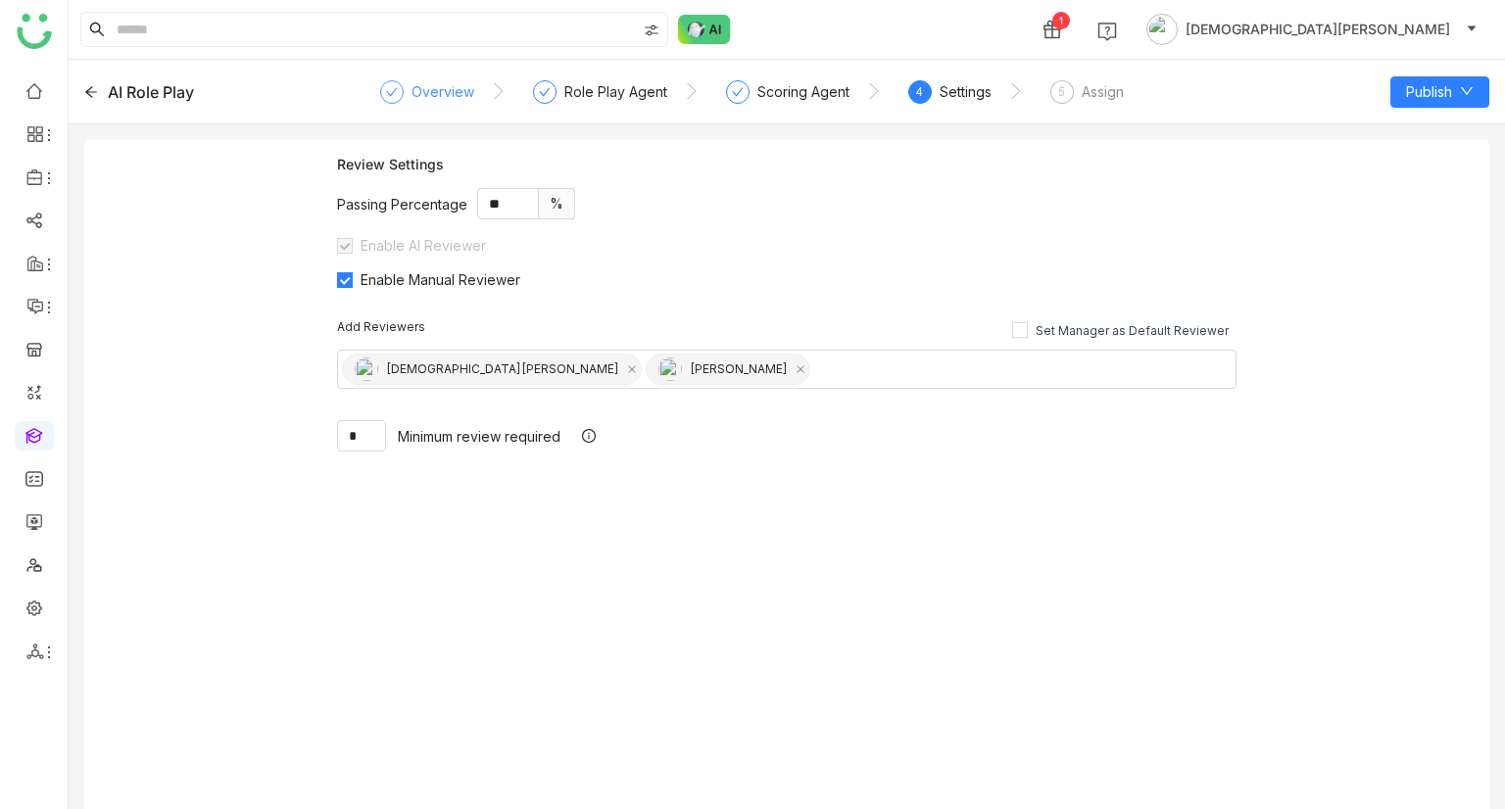
click at [443, 85] on div "Overview" at bounding box center [443, 92] width 63 height 24
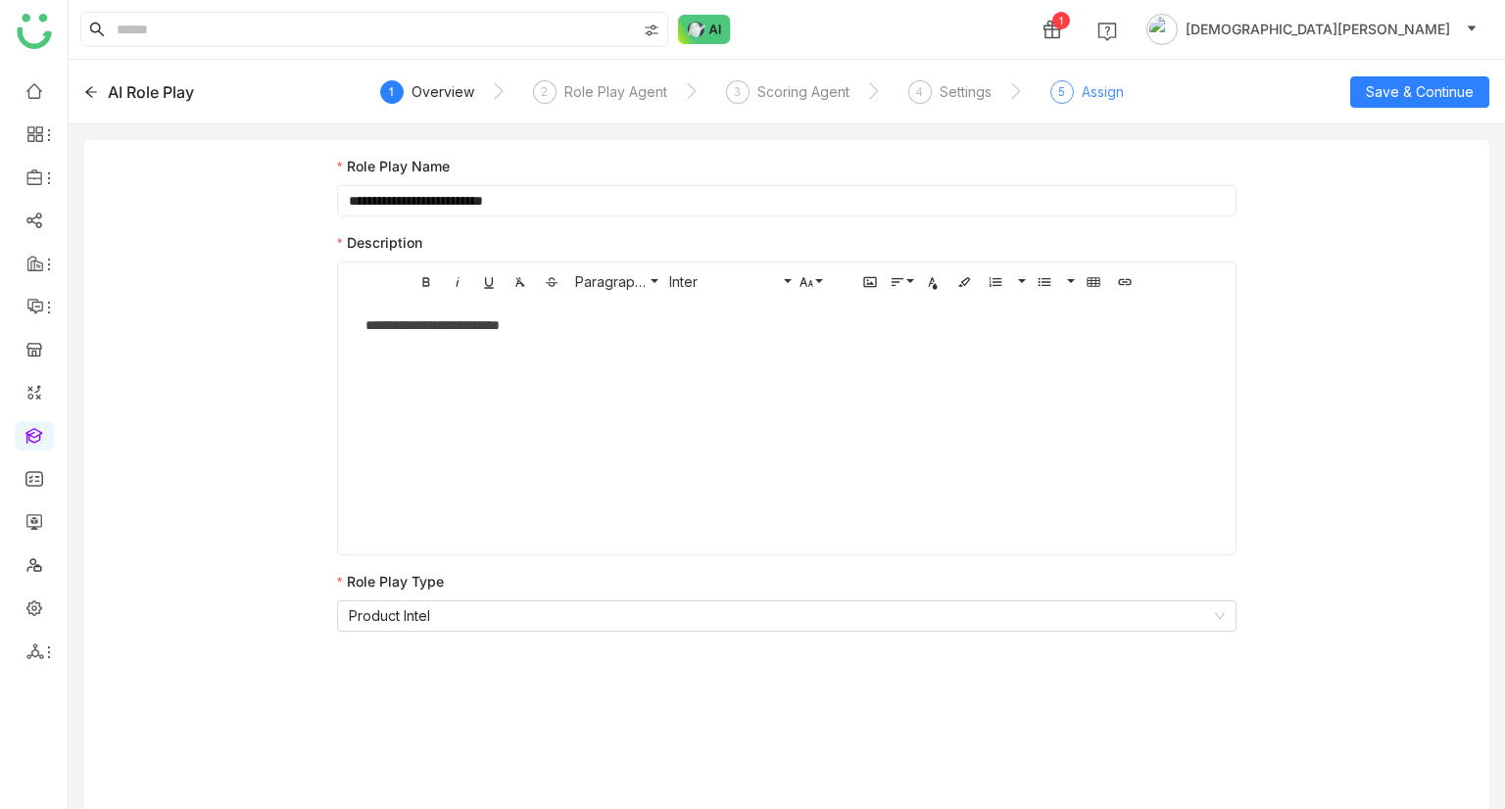
click at [1062, 98] on span "5" at bounding box center [1061, 91] width 7 height 15
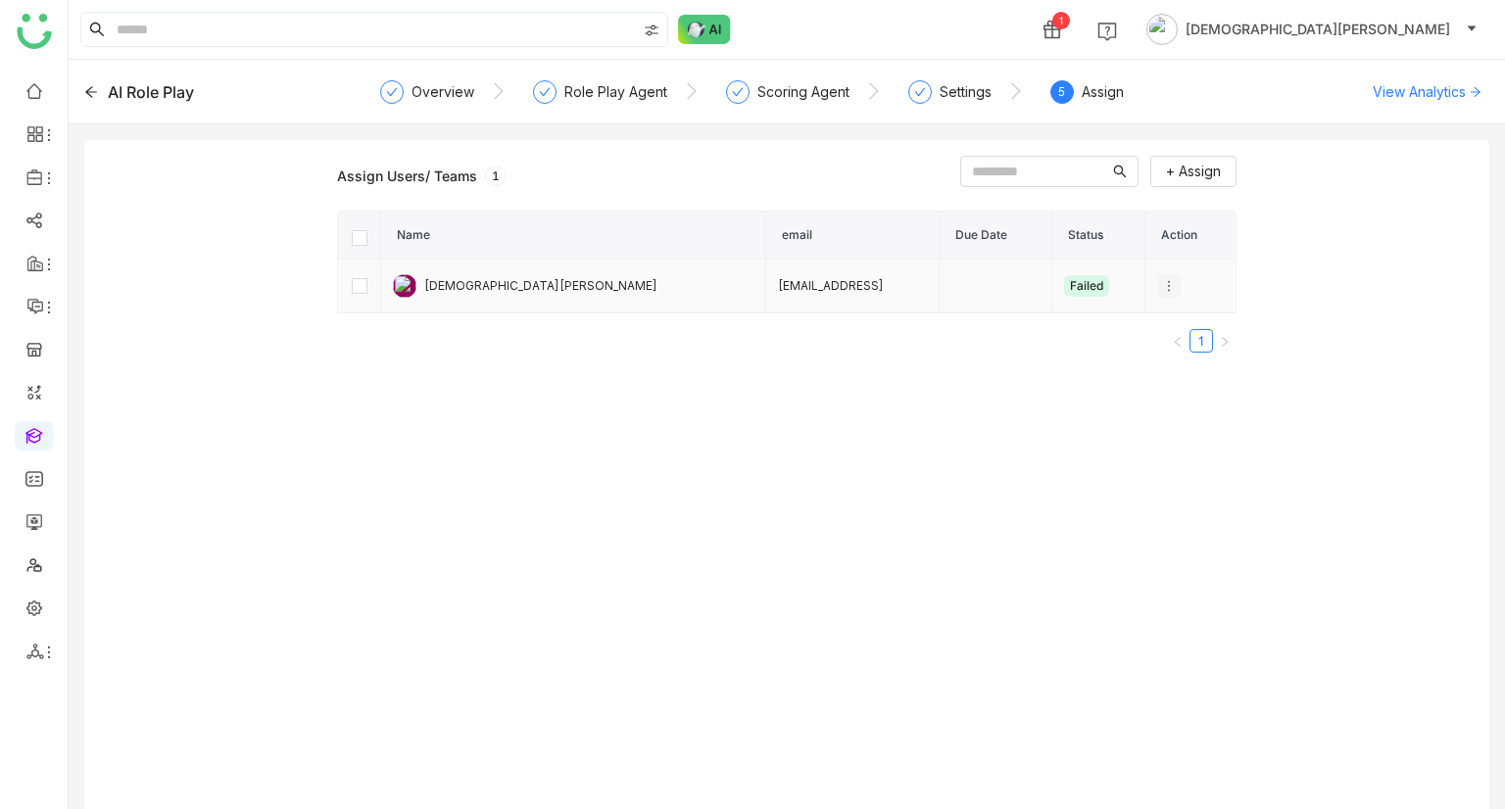
click at [1162, 284] on icon at bounding box center [1169, 286] width 14 height 14
click at [1178, 325] on span "Unenroll" at bounding box center [1183, 322] width 72 height 22
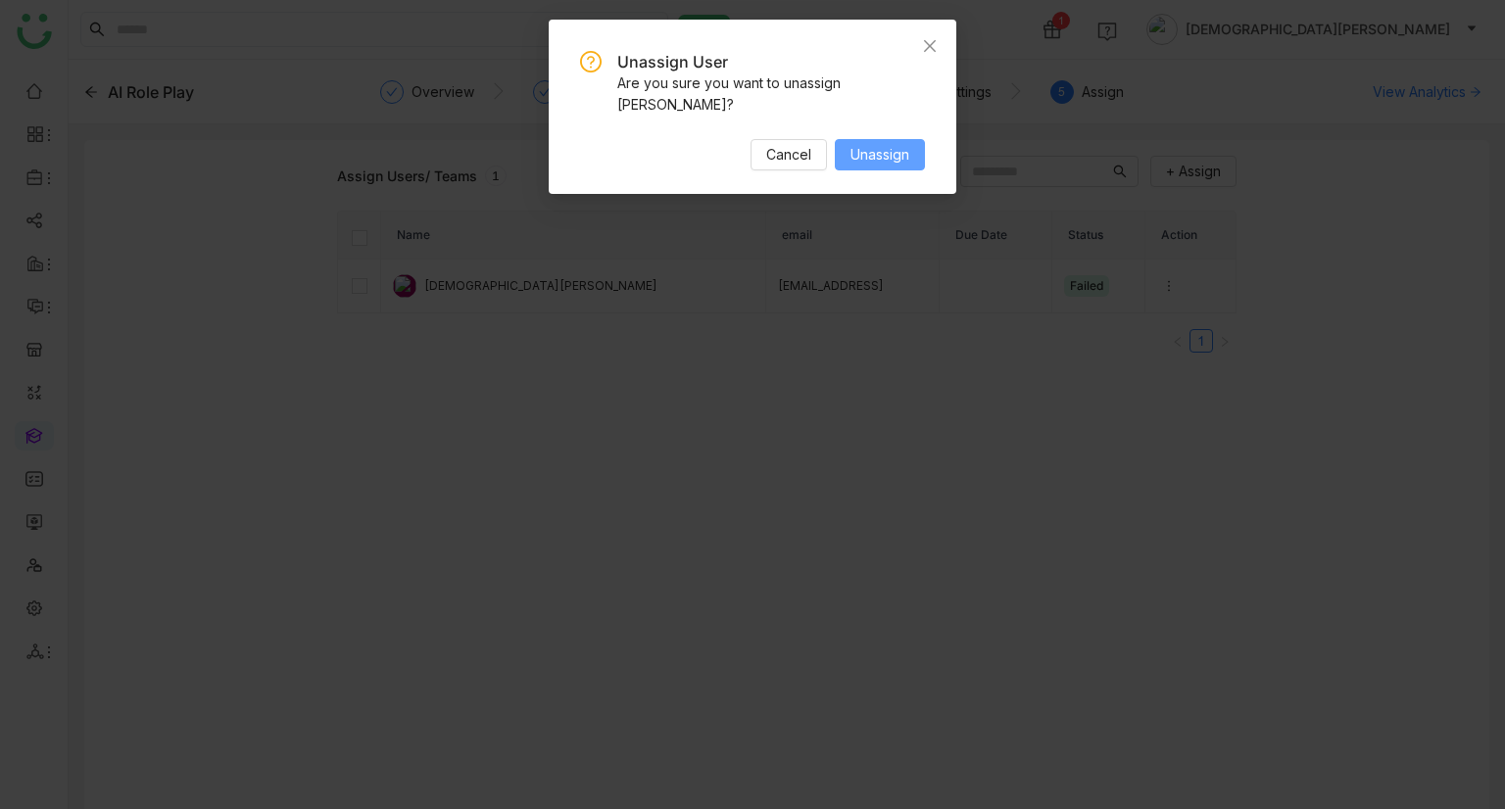
click at [901, 142] on button "Unassign" at bounding box center [880, 154] width 90 height 31
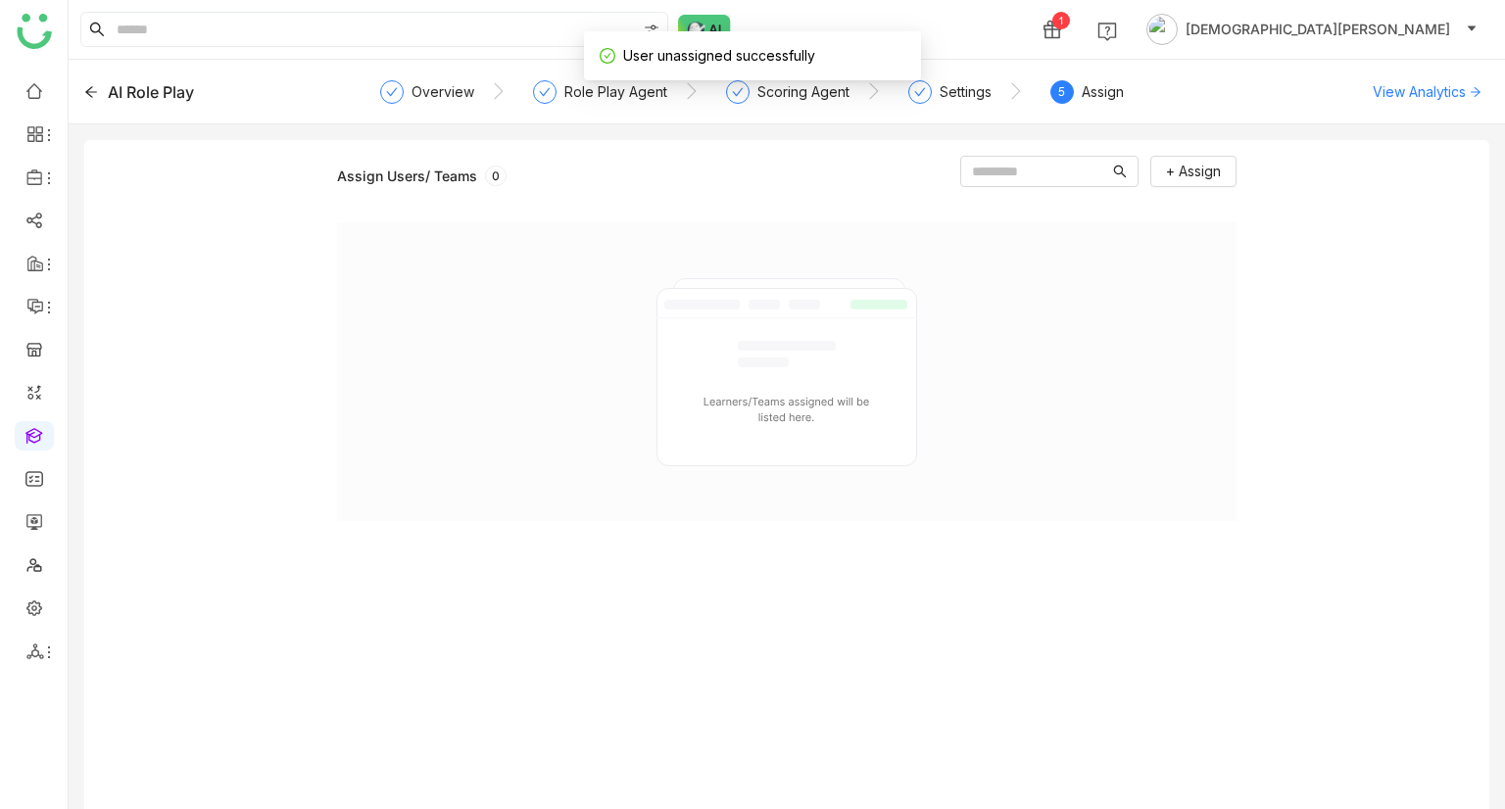
click at [963, 73] on nz-steps "Overview Role Play Agent Scoring Agent Settings 5 Assign" at bounding box center [787, 92] width 791 height 47
click at [940, 89] on div "Settings" at bounding box center [966, 92] width 52 height 24
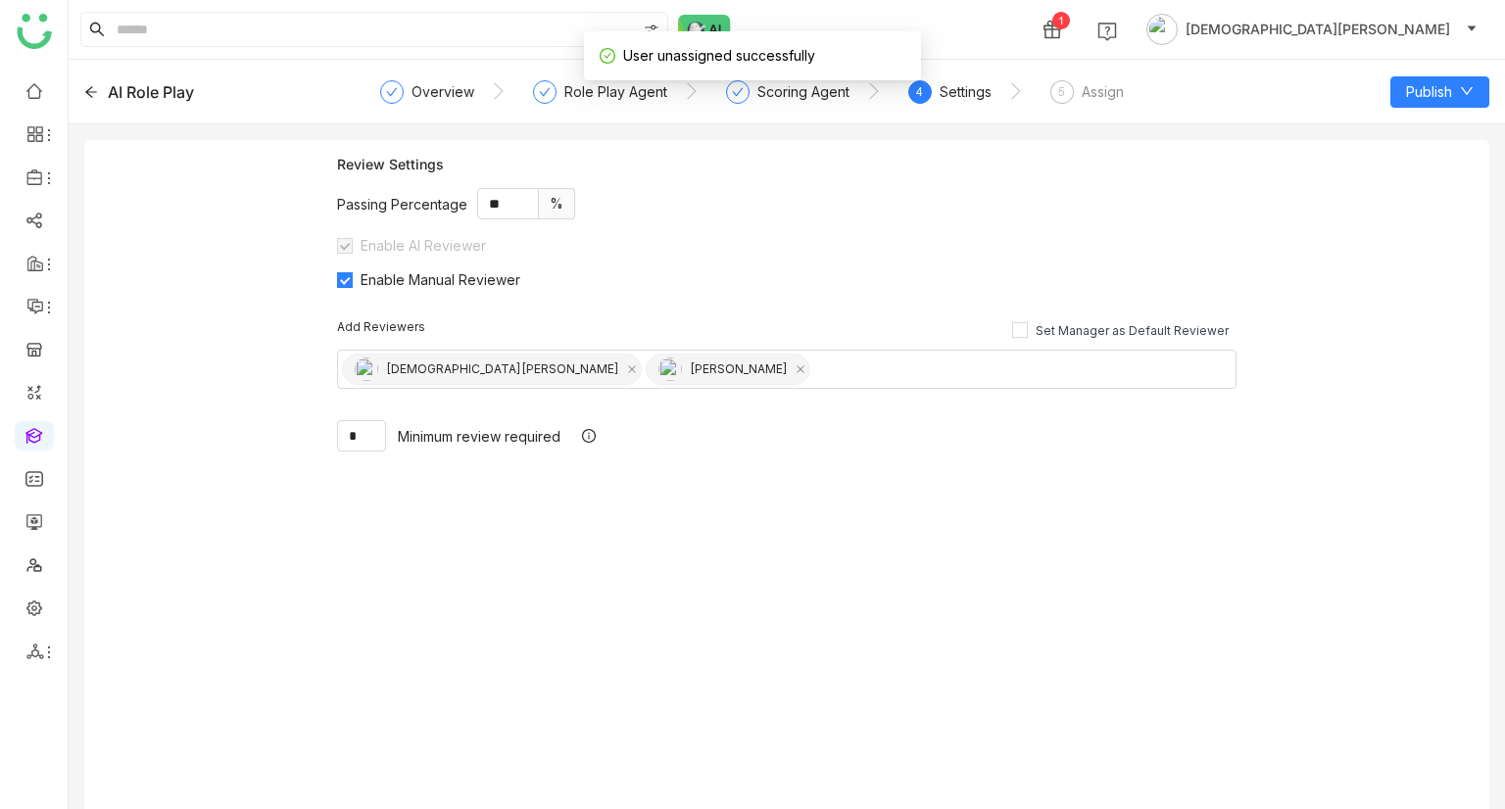
click at [1324, 95] on div "Publish" at bounding box center [1348, 91] width 281 height 31
click at [1410, 95] on span "Publish" at bounding box center [1429, 92] width 46 height 22
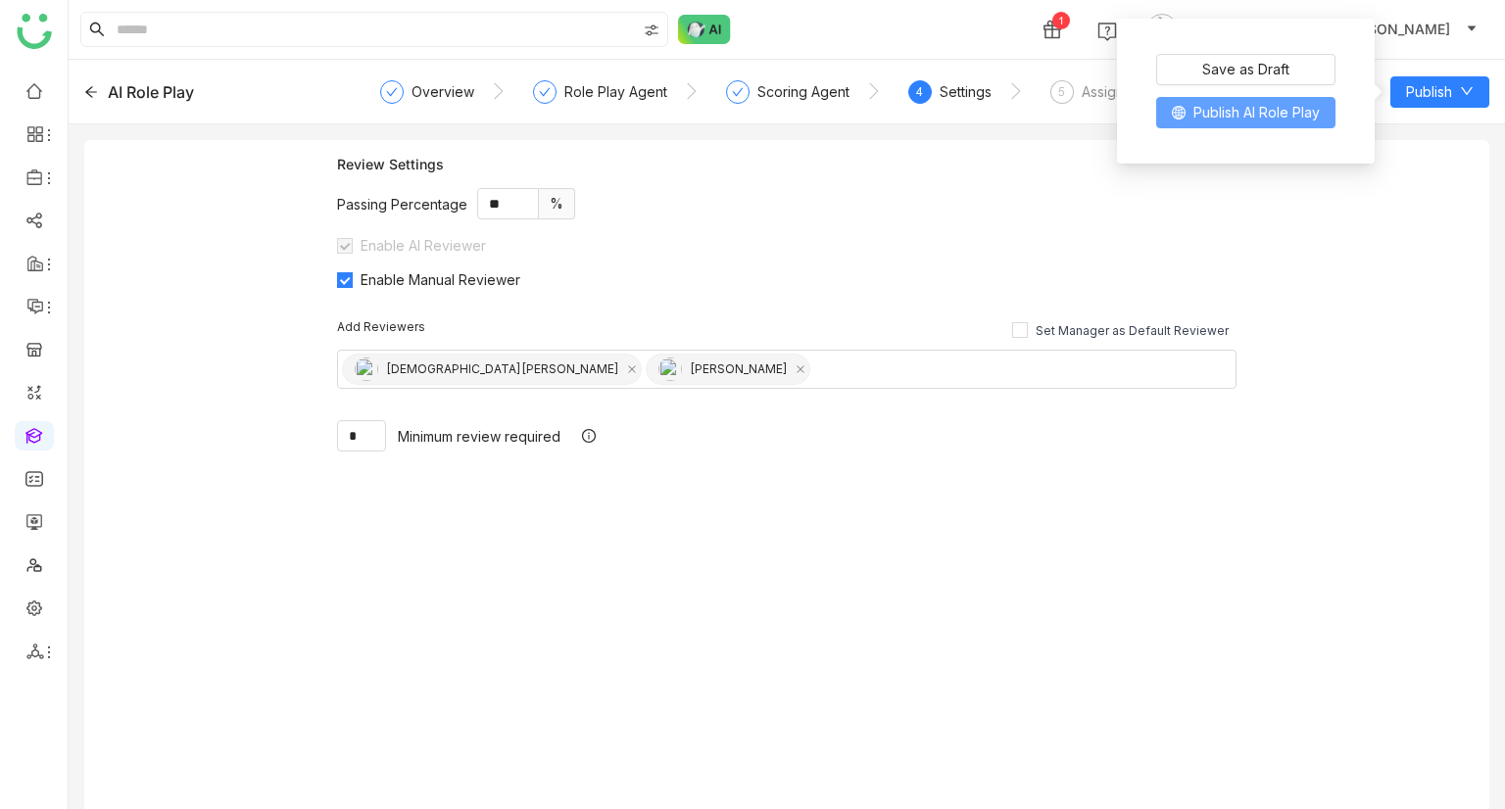
click at [1184, 116] on icon at bounding box center [1179, 113] width 14 height 14
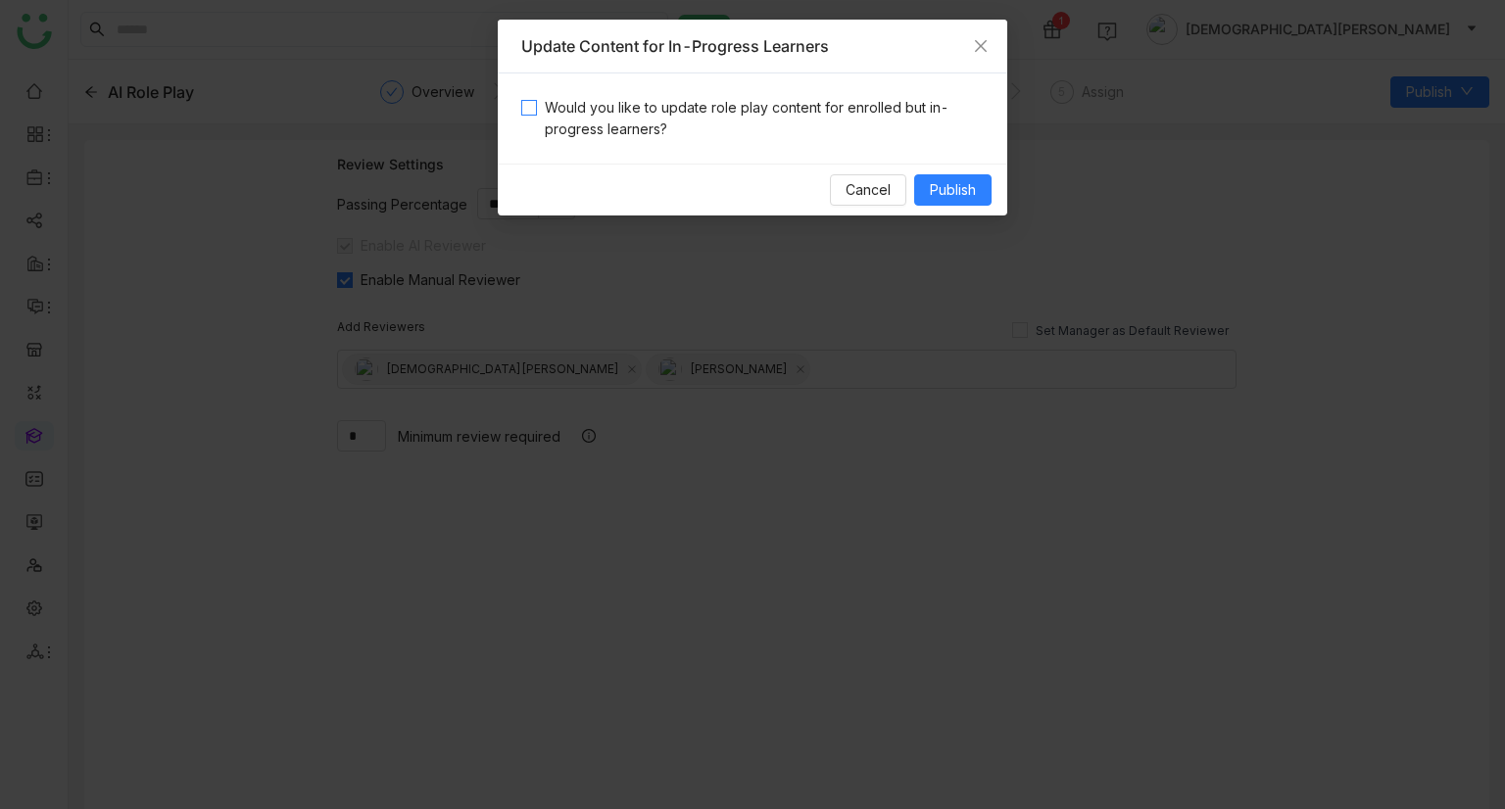
click at [596, 98] on span "Would you like to update role play content for enrolled but in-progress learner…" at bounding box center [760, 118] width 447 height 43
click at [948, 175] on button "Publish" at bounding box center [952, 189] width 77 height 31
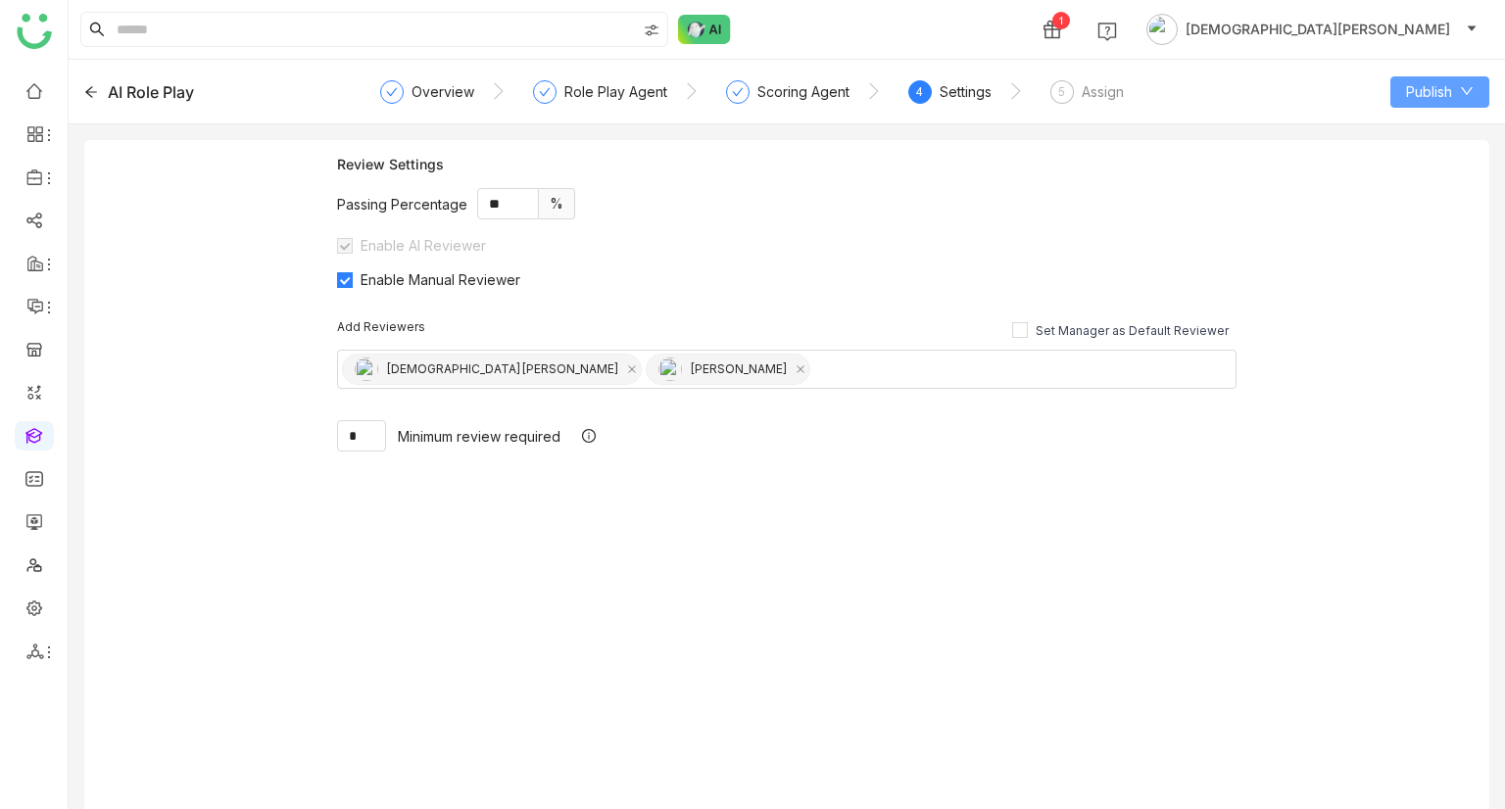
click at [1415, 87] on span "Publish" at bounding box center [1429, 92] width 46 height 22
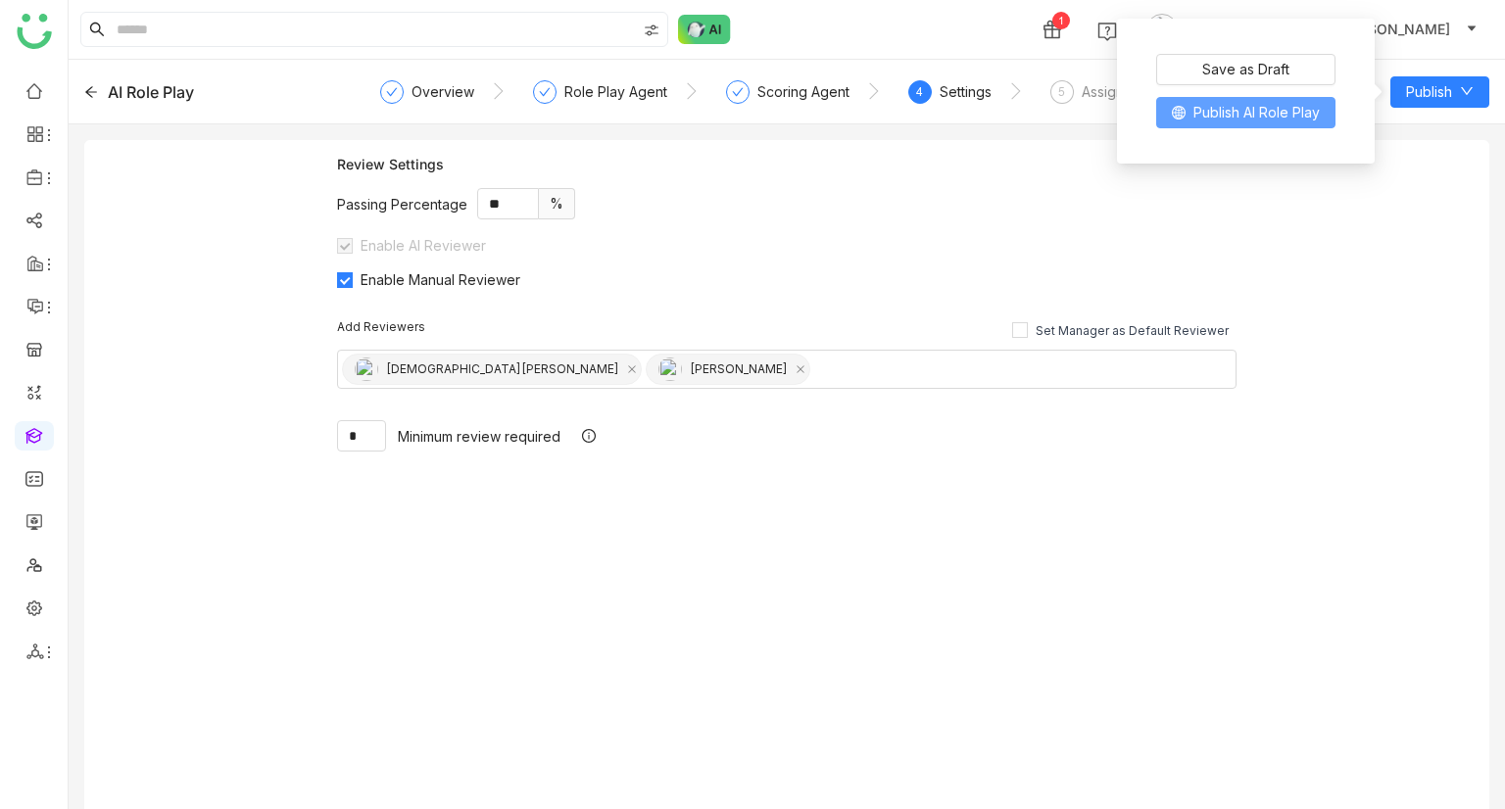
click at [1228, 122] on span "Publish AI Role Play" at bounding box center [1256, 113] width 126 height 22
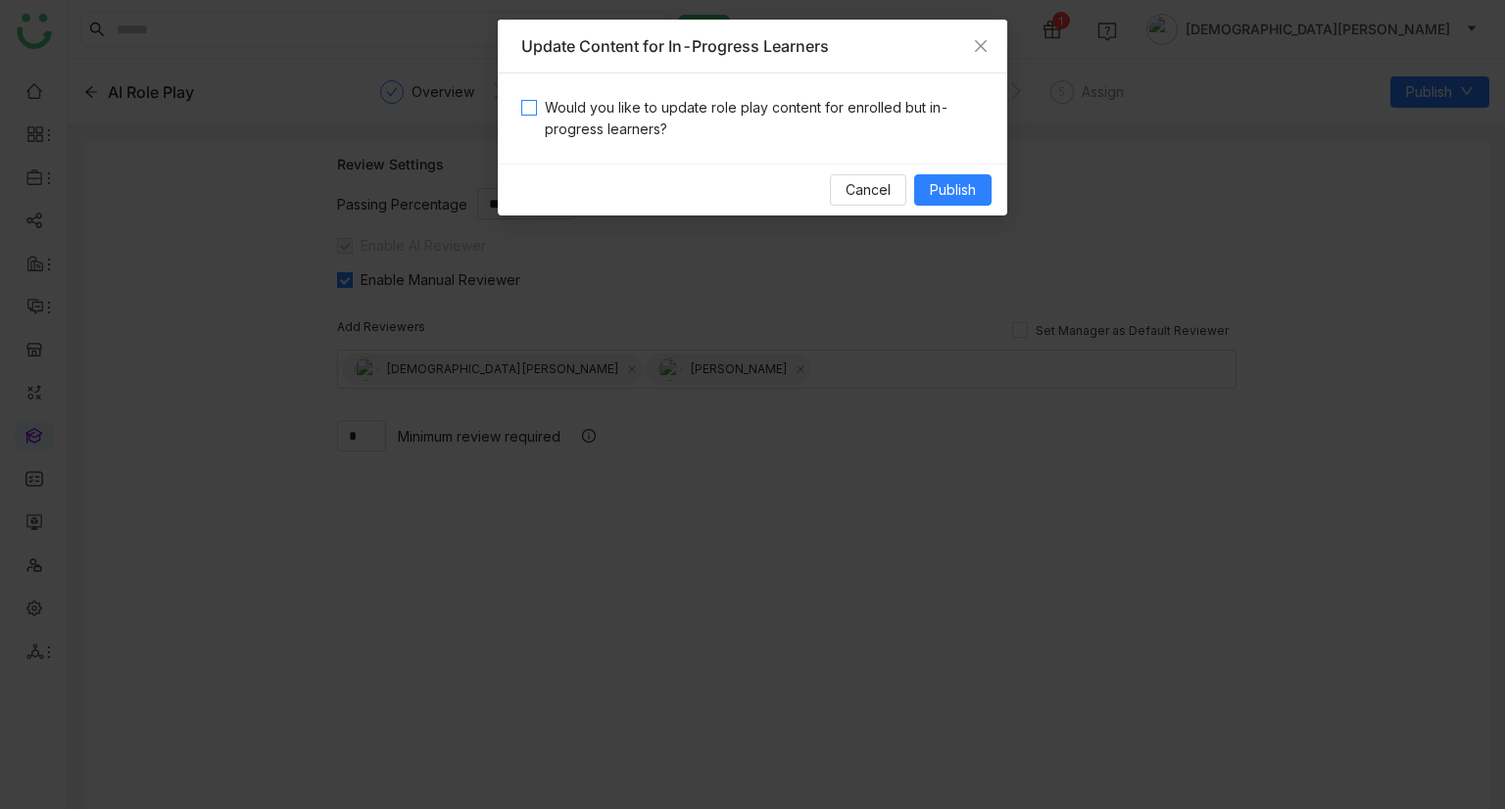
click at [700, 114] on span "Would you like to update role play content for enrolled but in-progress learner…" at bounding box center [760, 118] width 447 height 43
click at [959, 197] on span "Publish" at bounding box center [953, 190] width 46 height 22
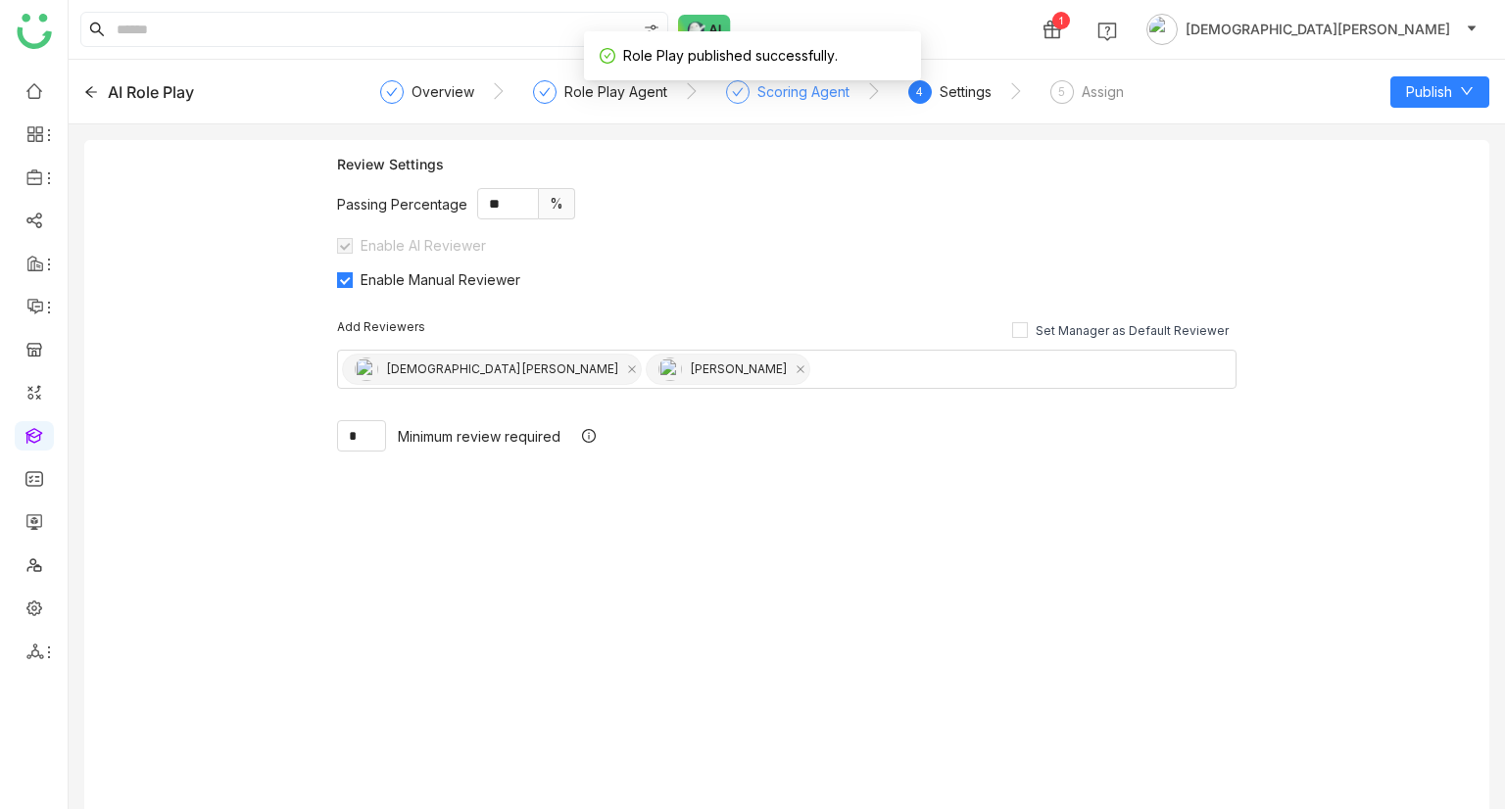
click at [837, 95] on div "Scoring Agent" at bounding box center [803, 92] width 92 height 24
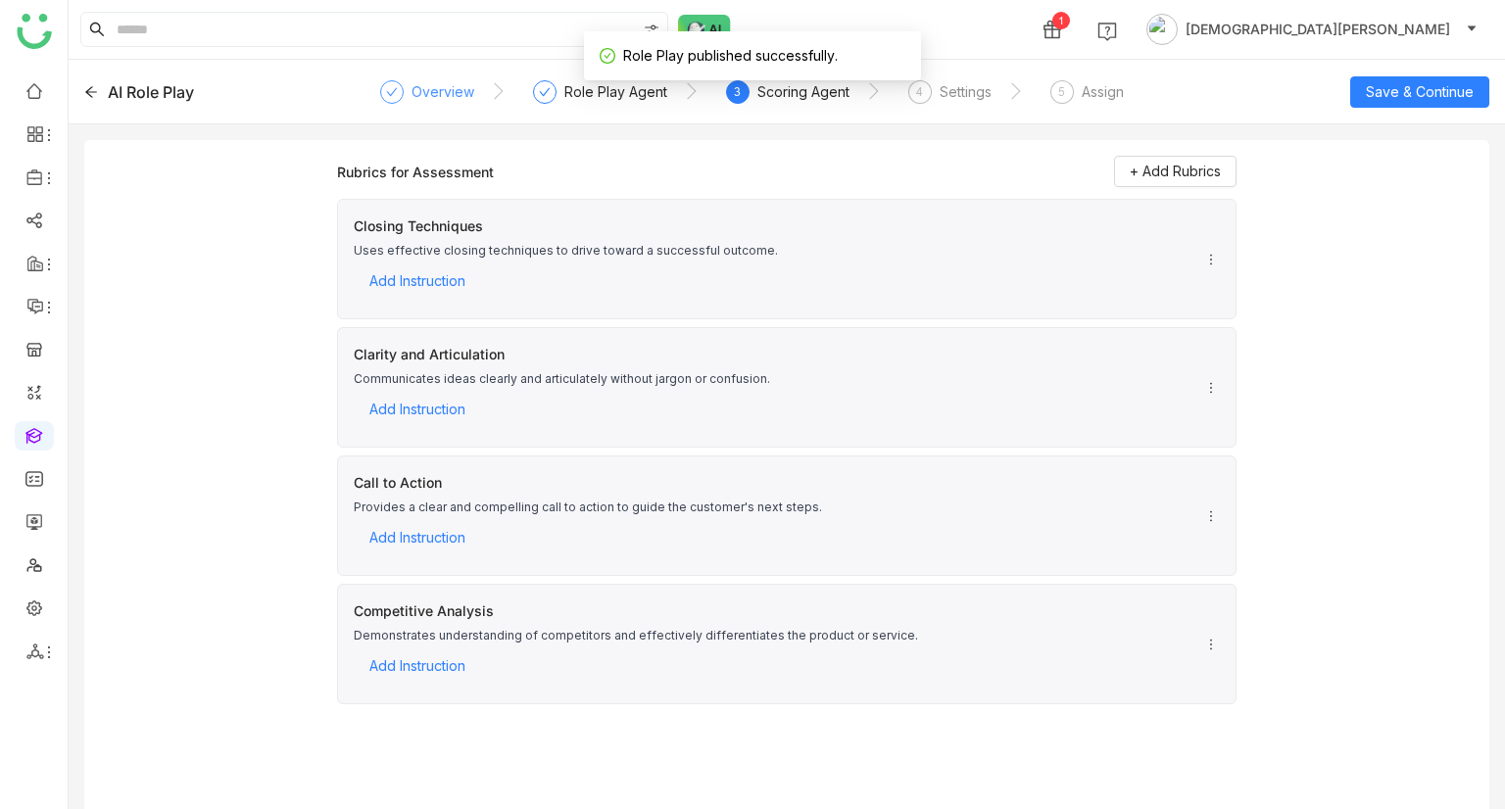
click at [436, 100] on div "Overview" at bounding box center [443, 92] width 63 height 24
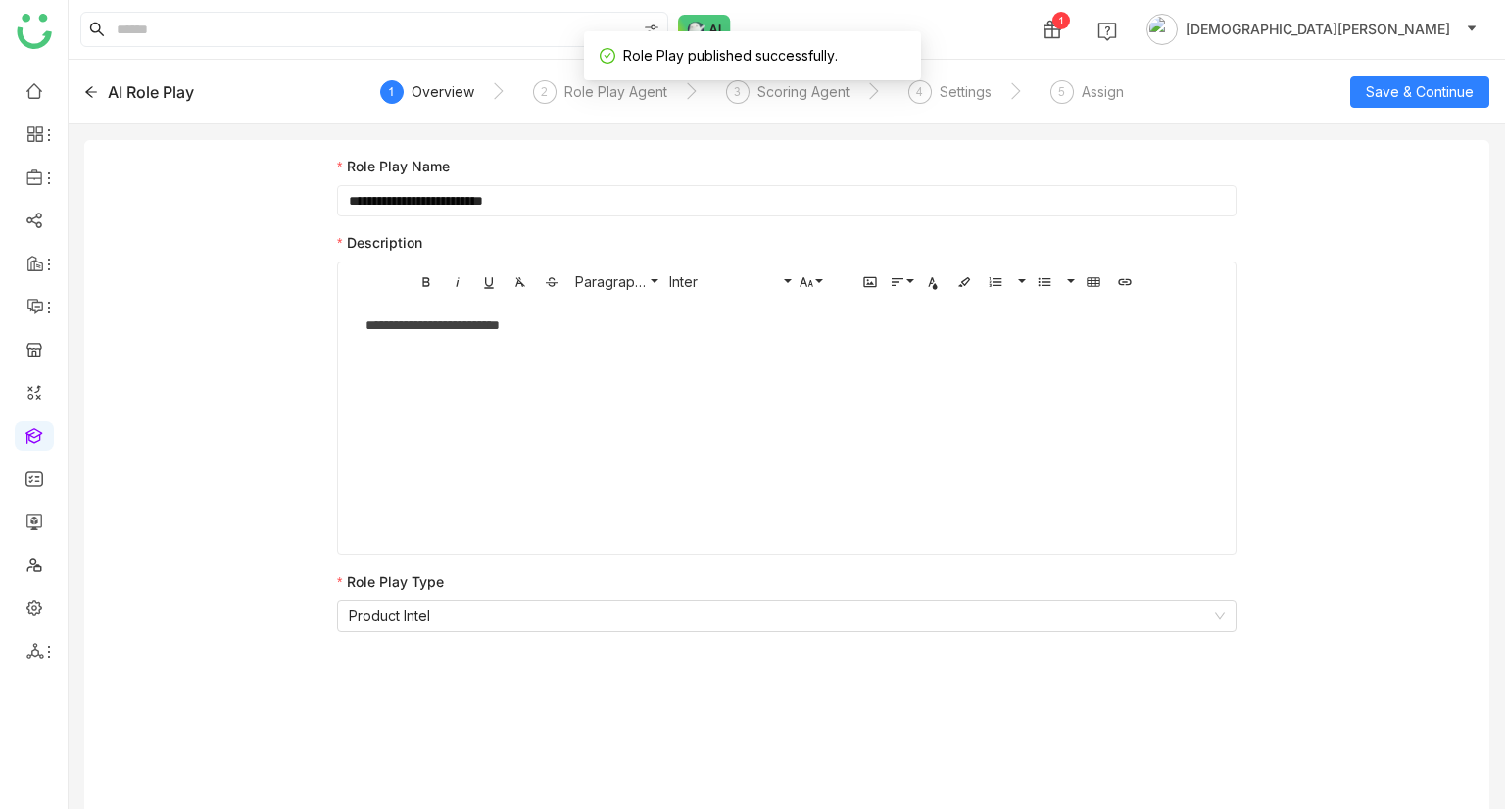
click at [487, 211] on input "**********" at bounding box center [787, 200] width 900 height 31
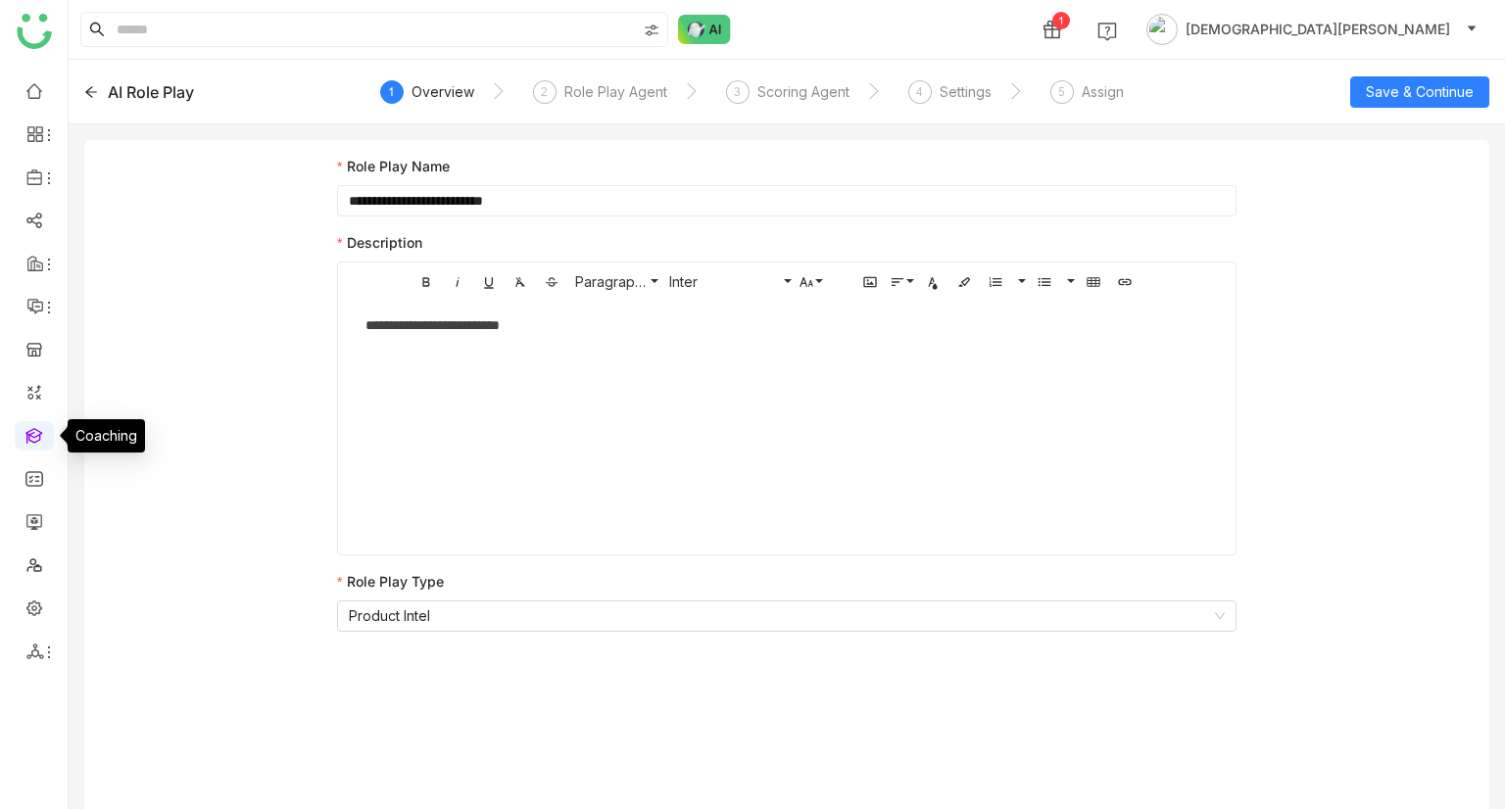
click at [26, 442] on link at bounding box center [34, 434] width 18 height 17
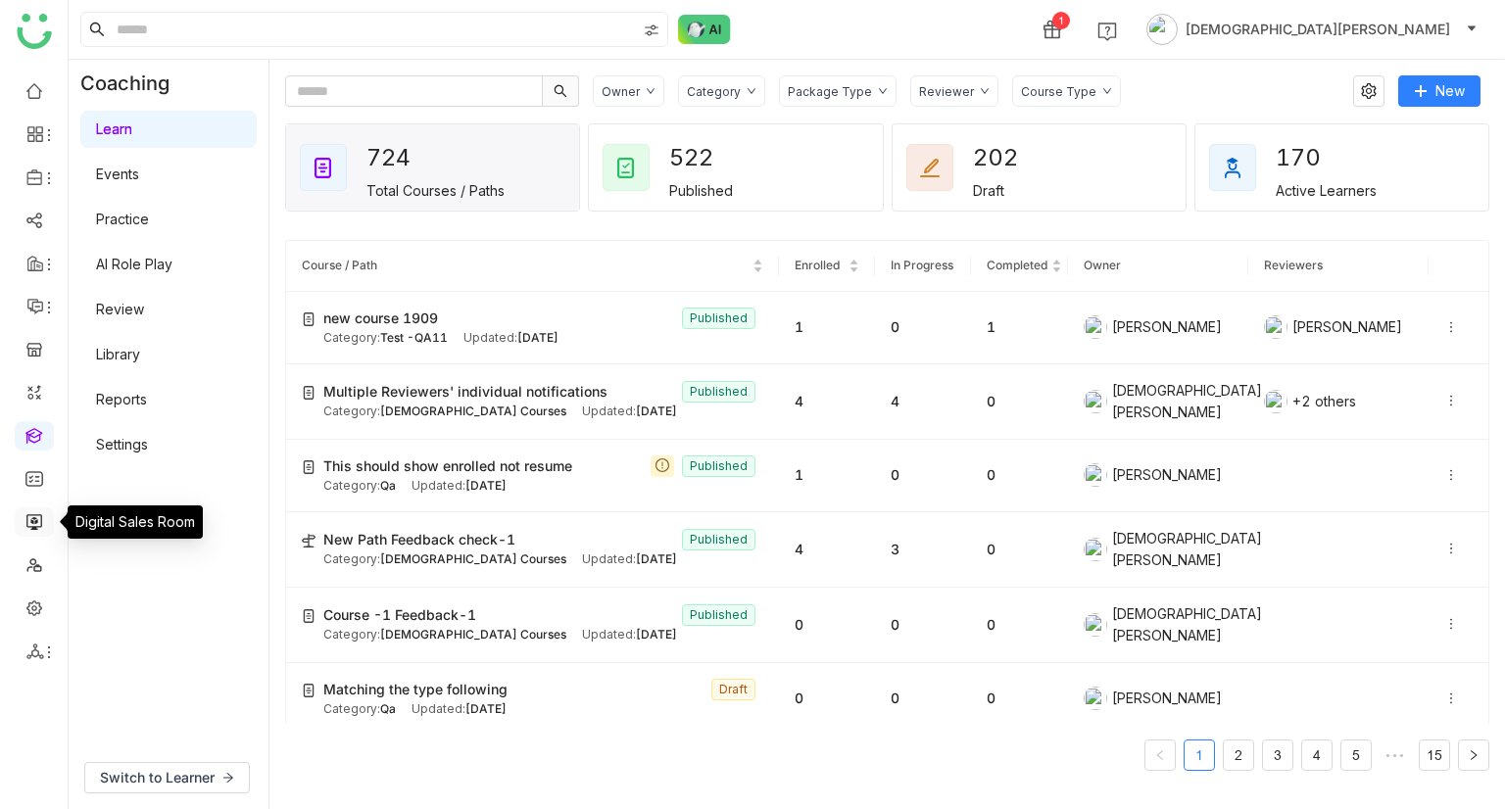
click at [43, 525] on link at bounding box center [34, 520] width 18 height 17
click at [25, 570] on link at bounding box center [34, 564] width 18 height 17
click at [31, 568] on link at bounding box center [34, 564] width 18 height 17
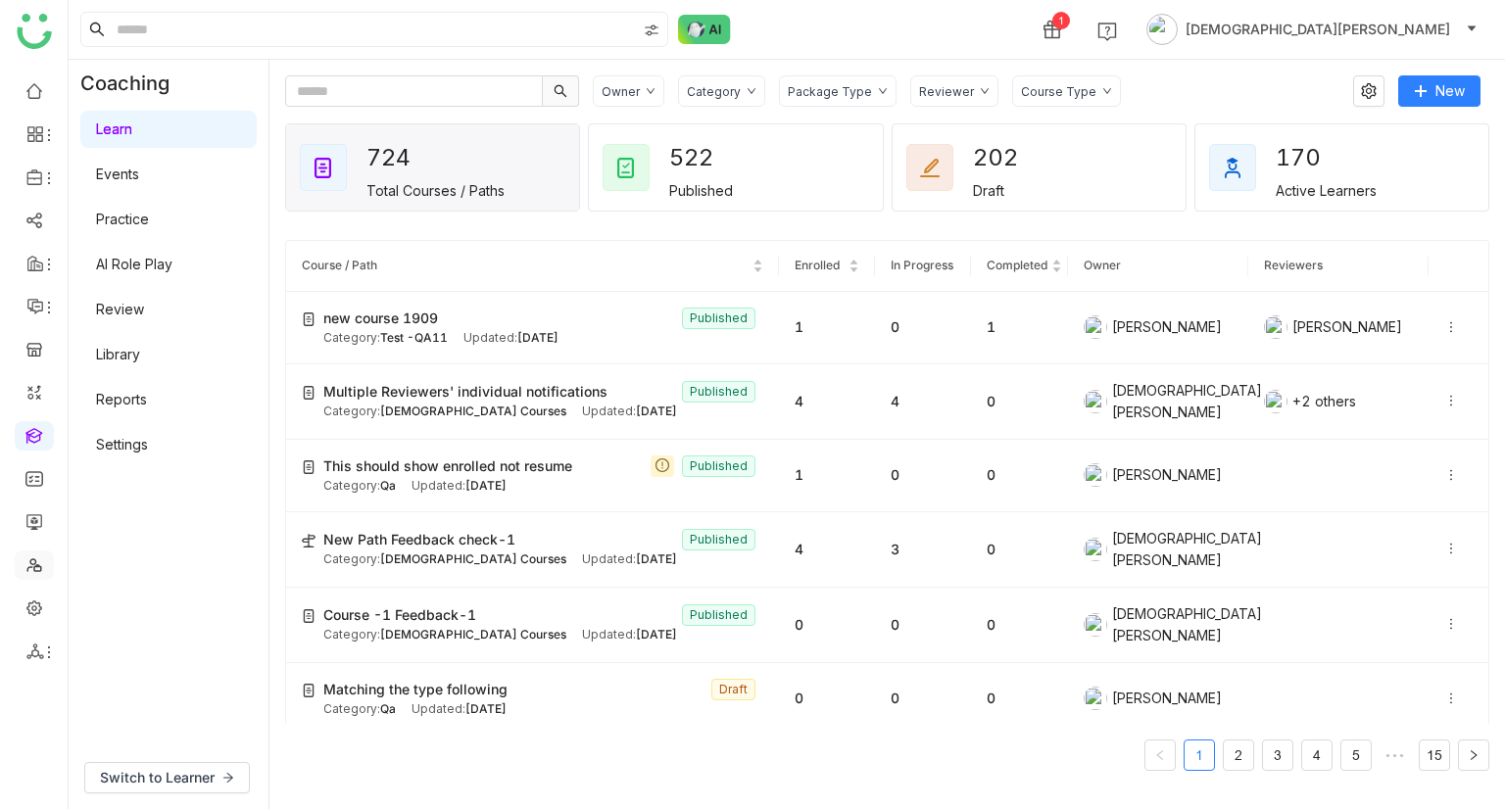
click at [31, 568] on link at bounding box center [34, 564] width 18 height 17
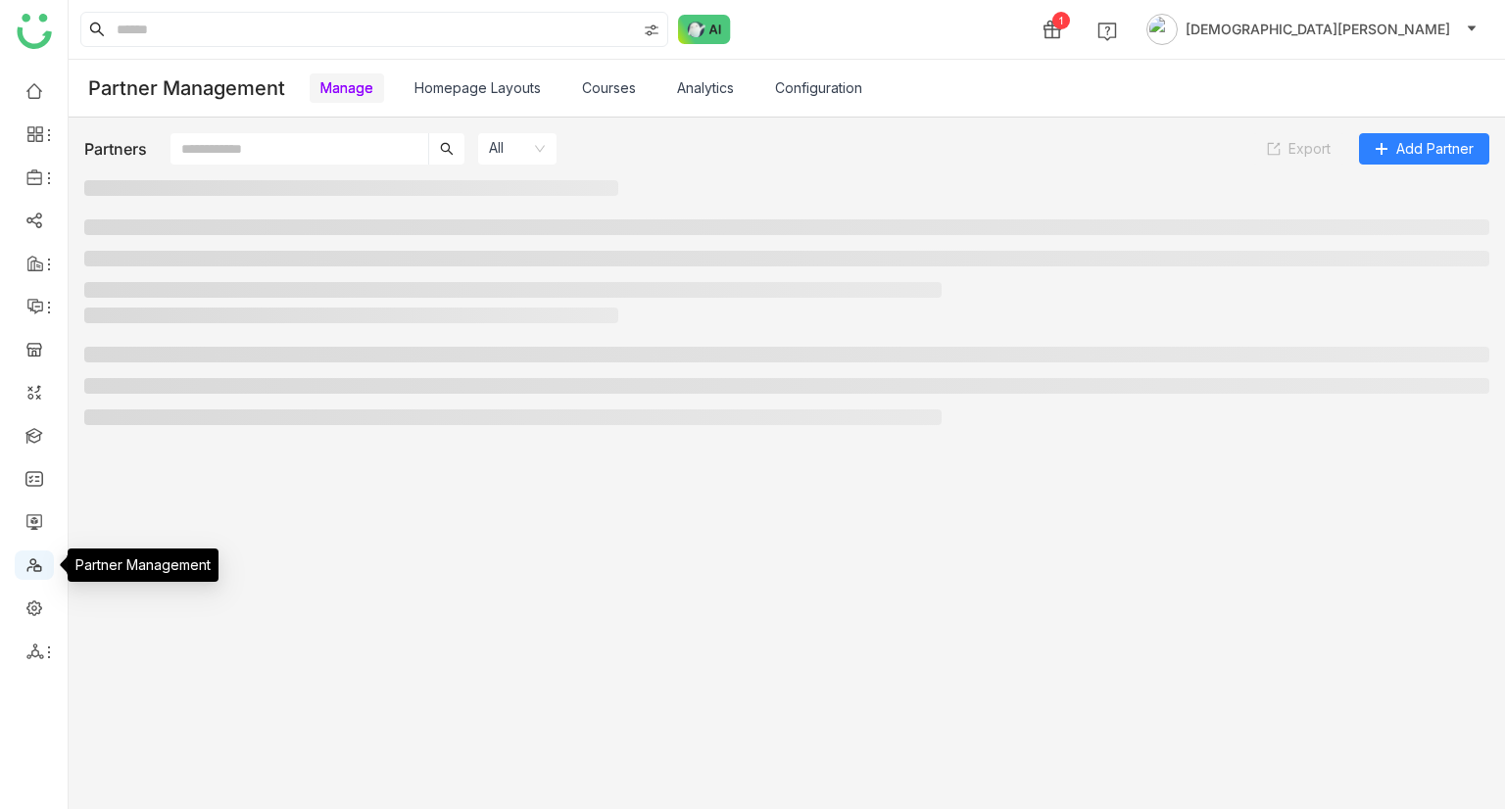
click at [38, 564] on link at bounding box center [34, 564] width 18 height 17
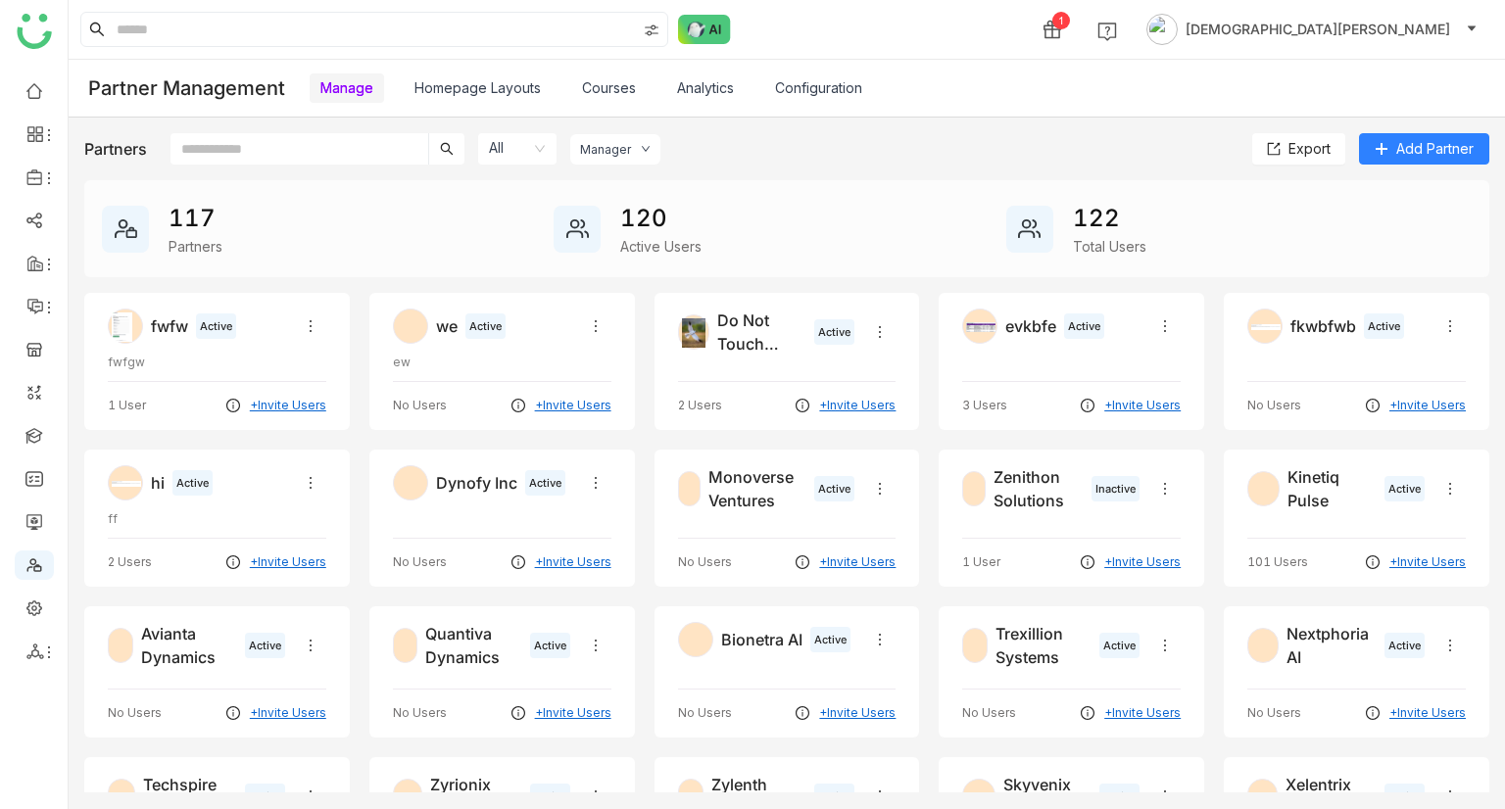
click at [805, 79] on link "Configuration" at bounding box center [818, 87] width 87 height 17
click at [814, 94] on link "Configuration" at bounding box center [818, 87] width 87 height 17
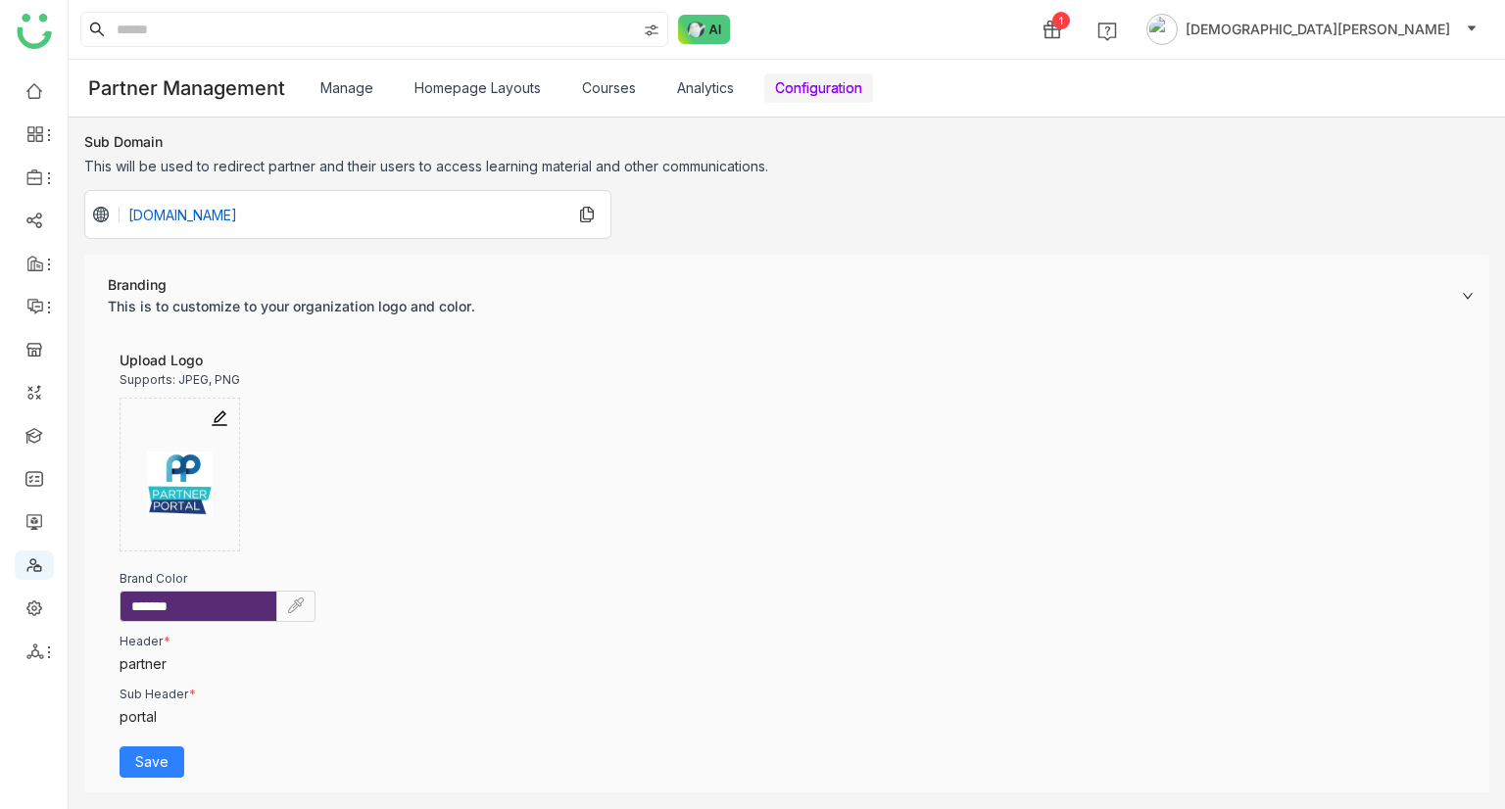
scroll to position [40, 0]
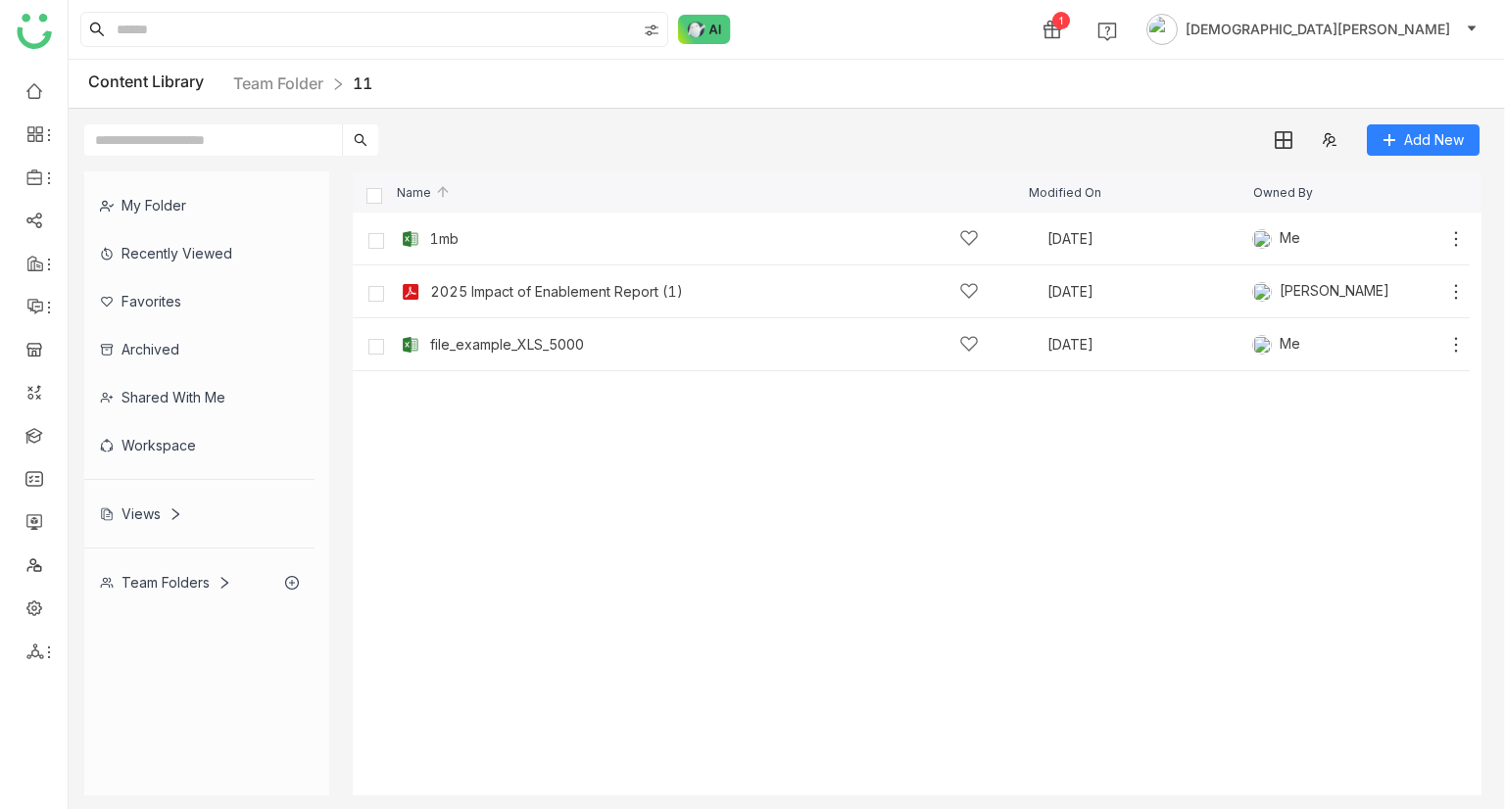
click at [164, 434] on div "Workspace" at bounding box center [199, 445] width 230 height 48
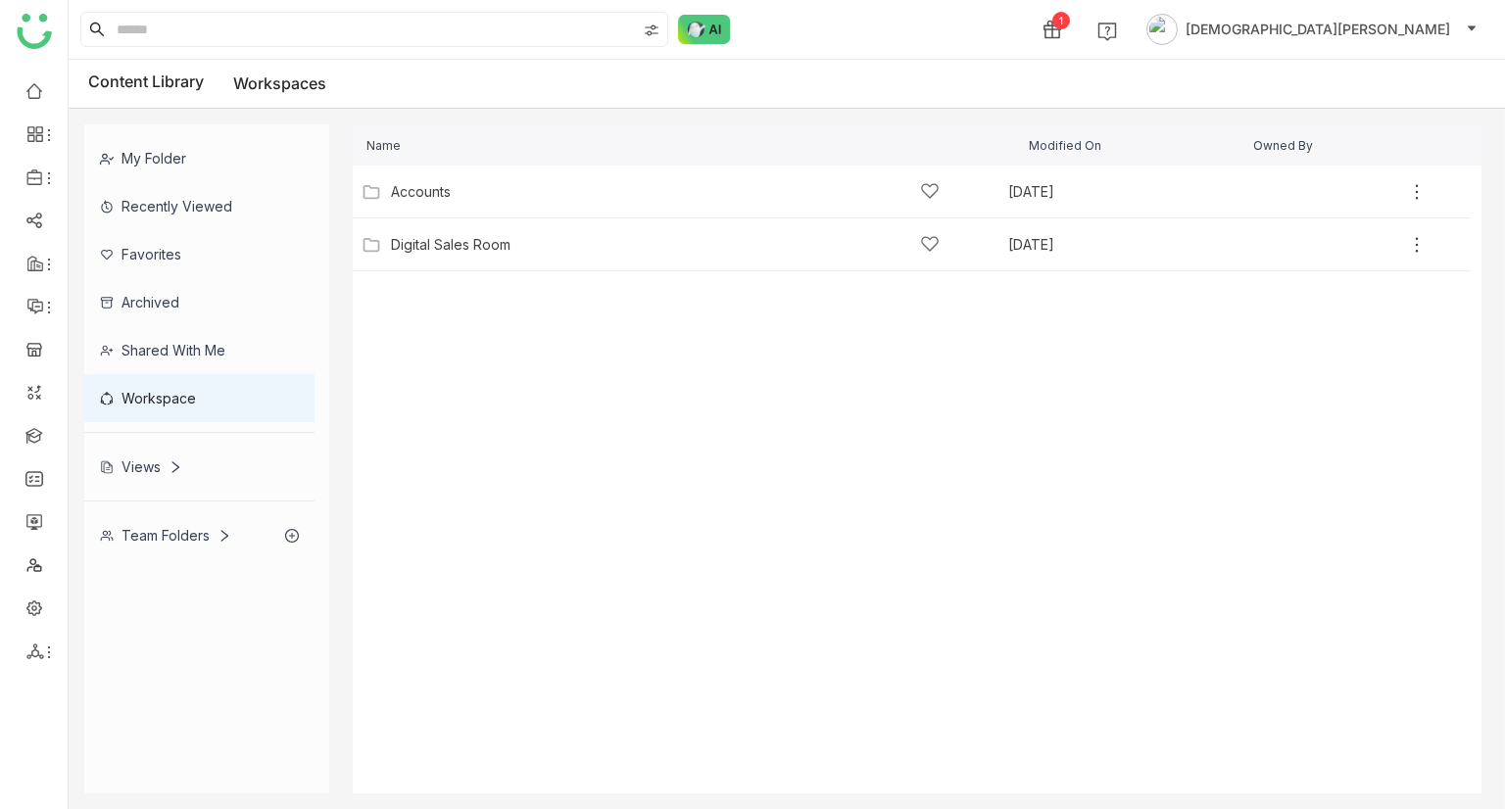
click at [153, 448] on div "Views" at bounding box center [199, 467] width 230 height 48
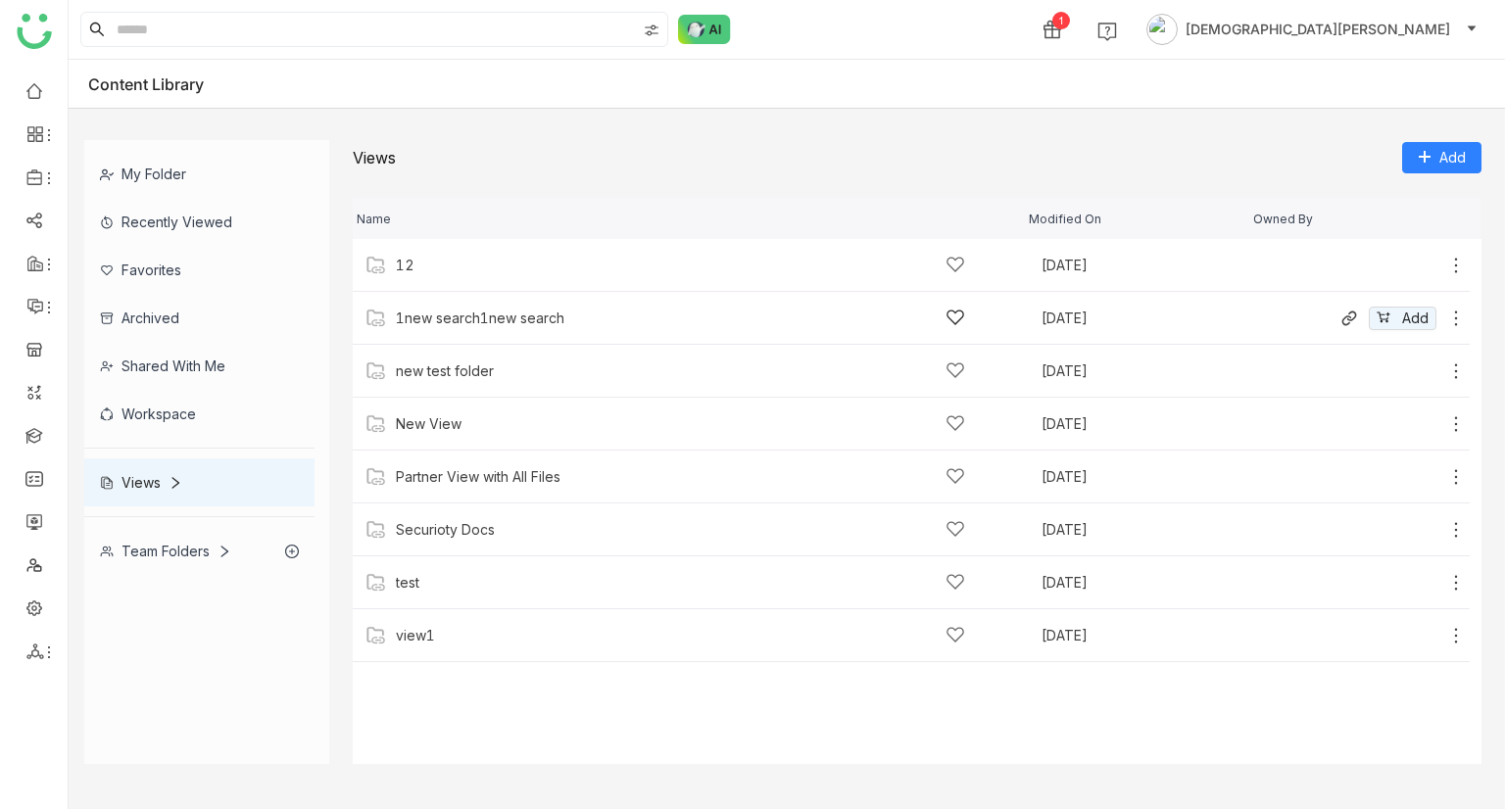
click at [525, 342] on div "1new search1new search [DATE] Add" at bounding box center [911, 318] width 1117 height 53
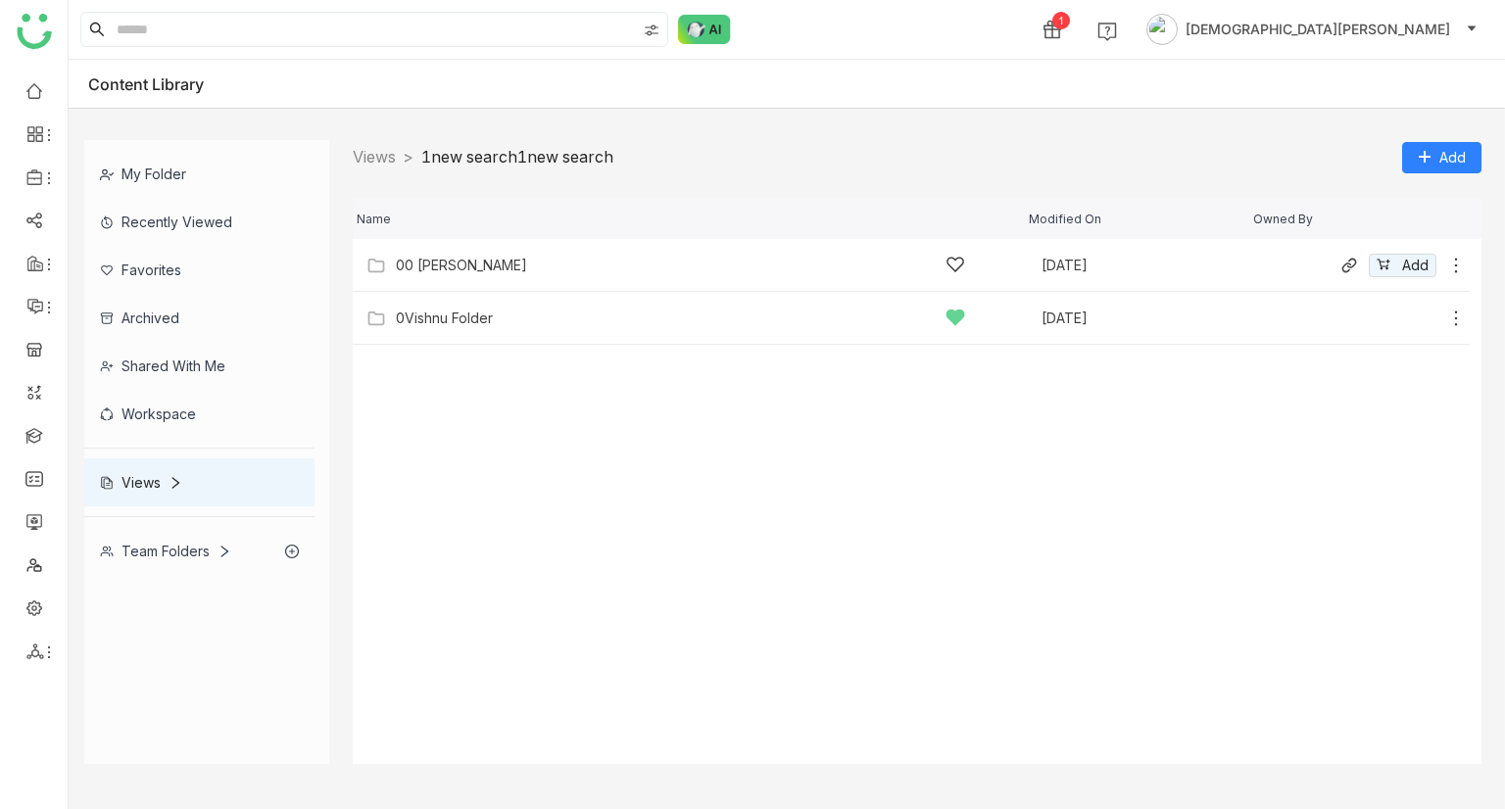
click at [414, 264] on div "00 Arif Folder" at bounding box center [461, 266] width 131 height 16
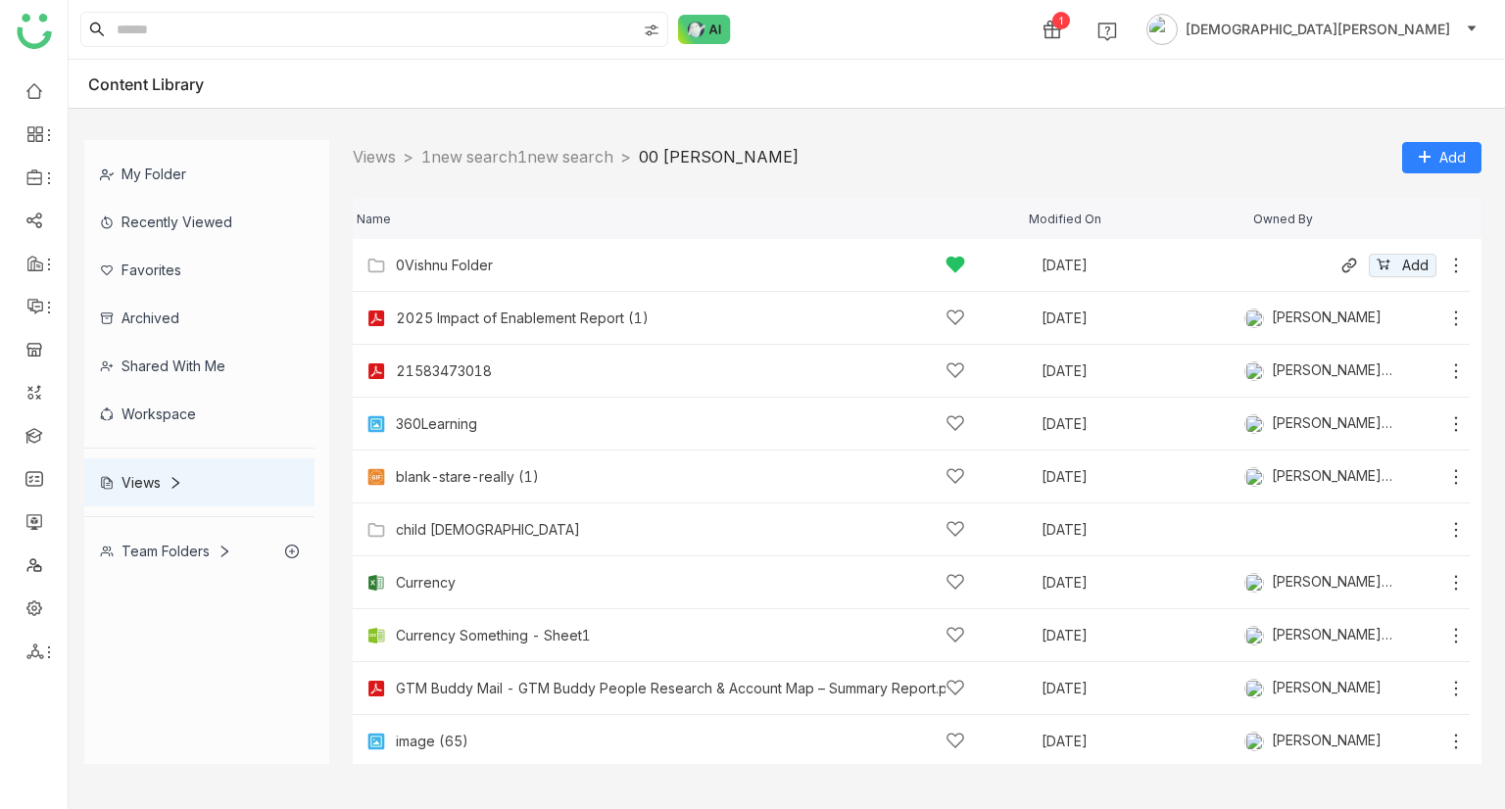
click at [1446, 268] on icon at bounding box center [1456, 266] width 20 height 20
click at [1446, 322] on icon at bounding box center [1456, 319] width 20 height 20
click at [1397, 301] on span "Remove from view" at bounding box center [1370, 301] width 122 height 22
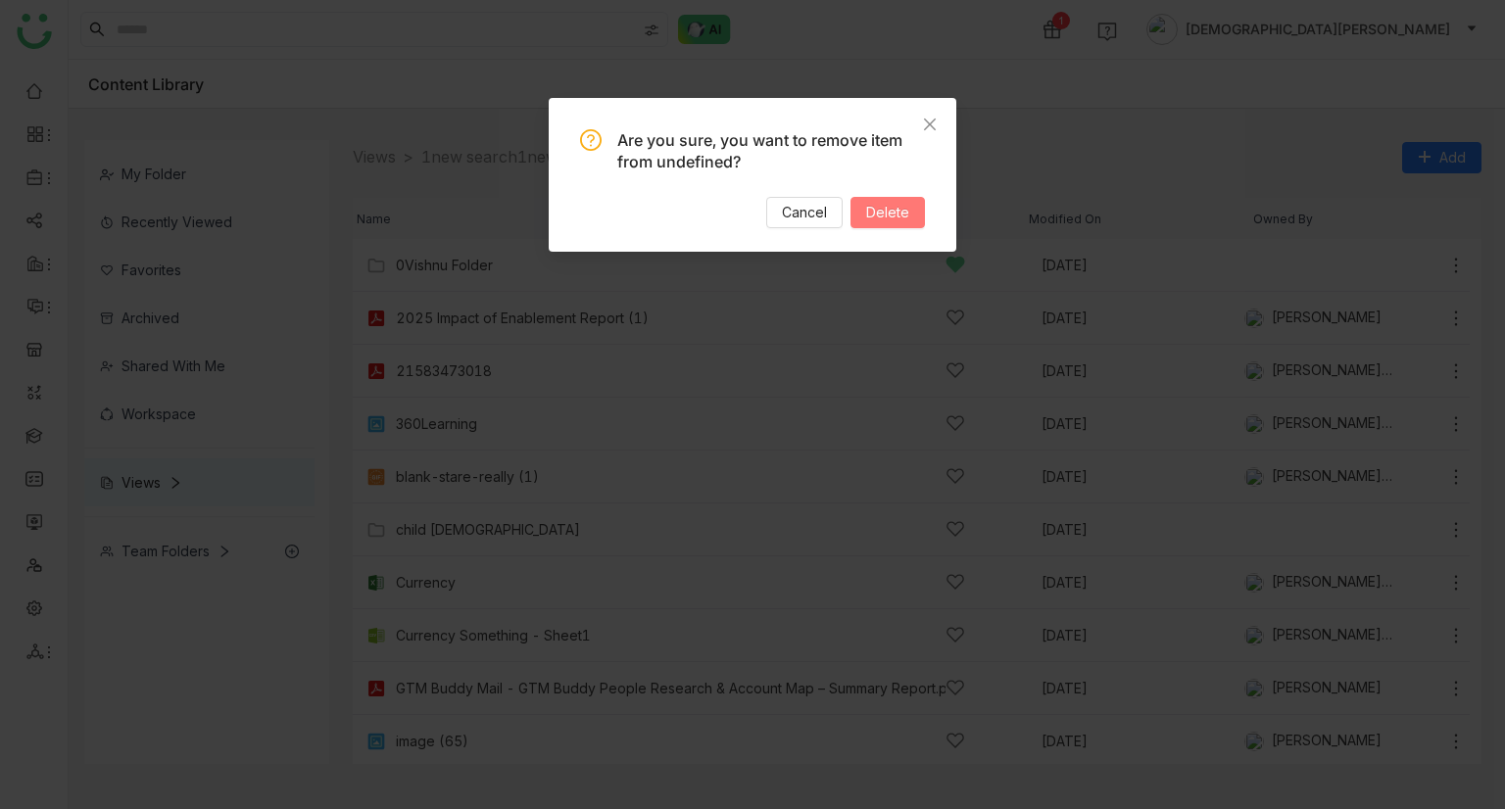
click at [877, 209] on span "Delete" at bounding box center [887, 213] width 43 height 22
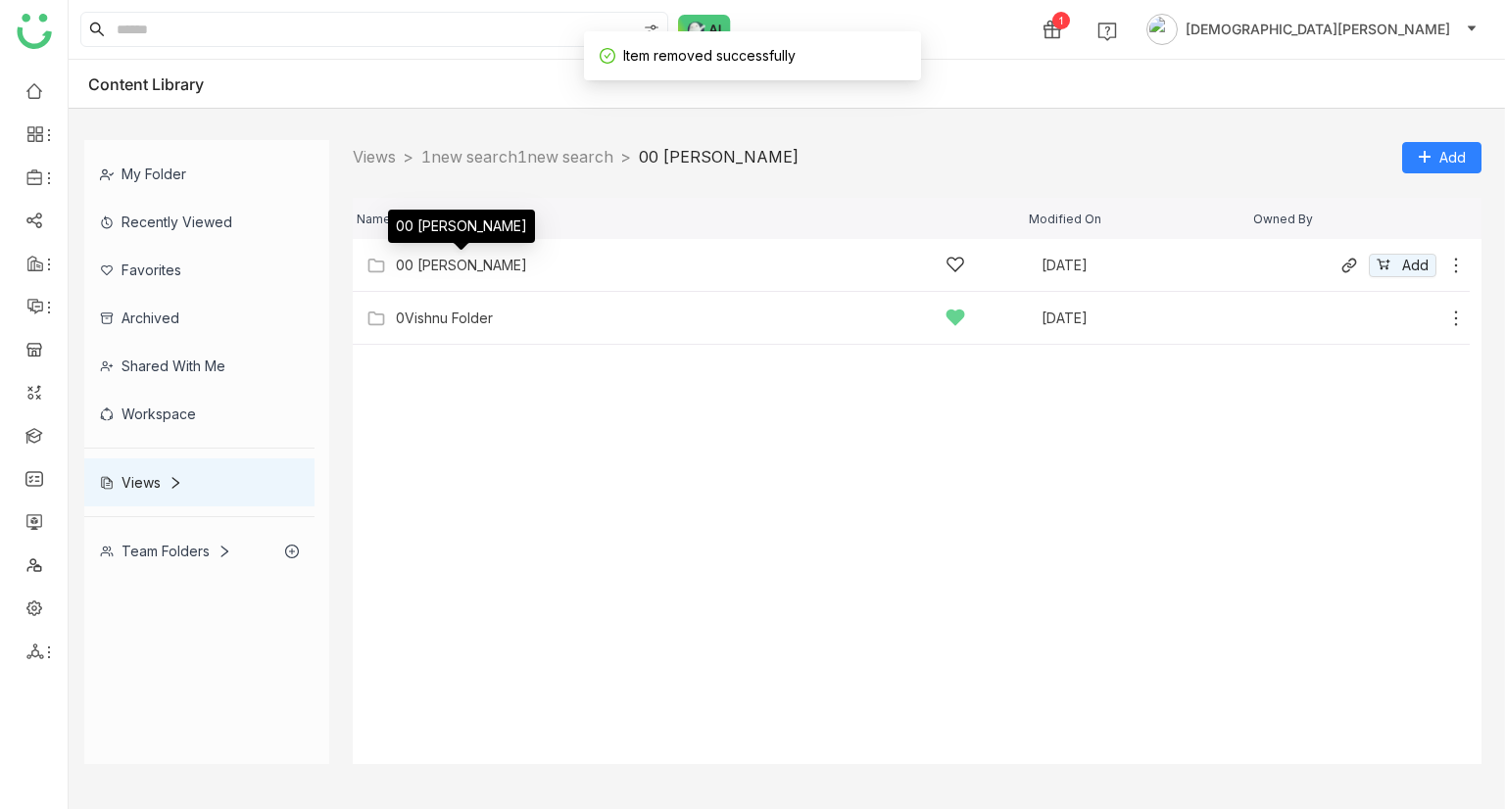
click at [473, 269] on div "00 [PERSON_NAME]" at bounding box center [461, 266] width 131 height 16
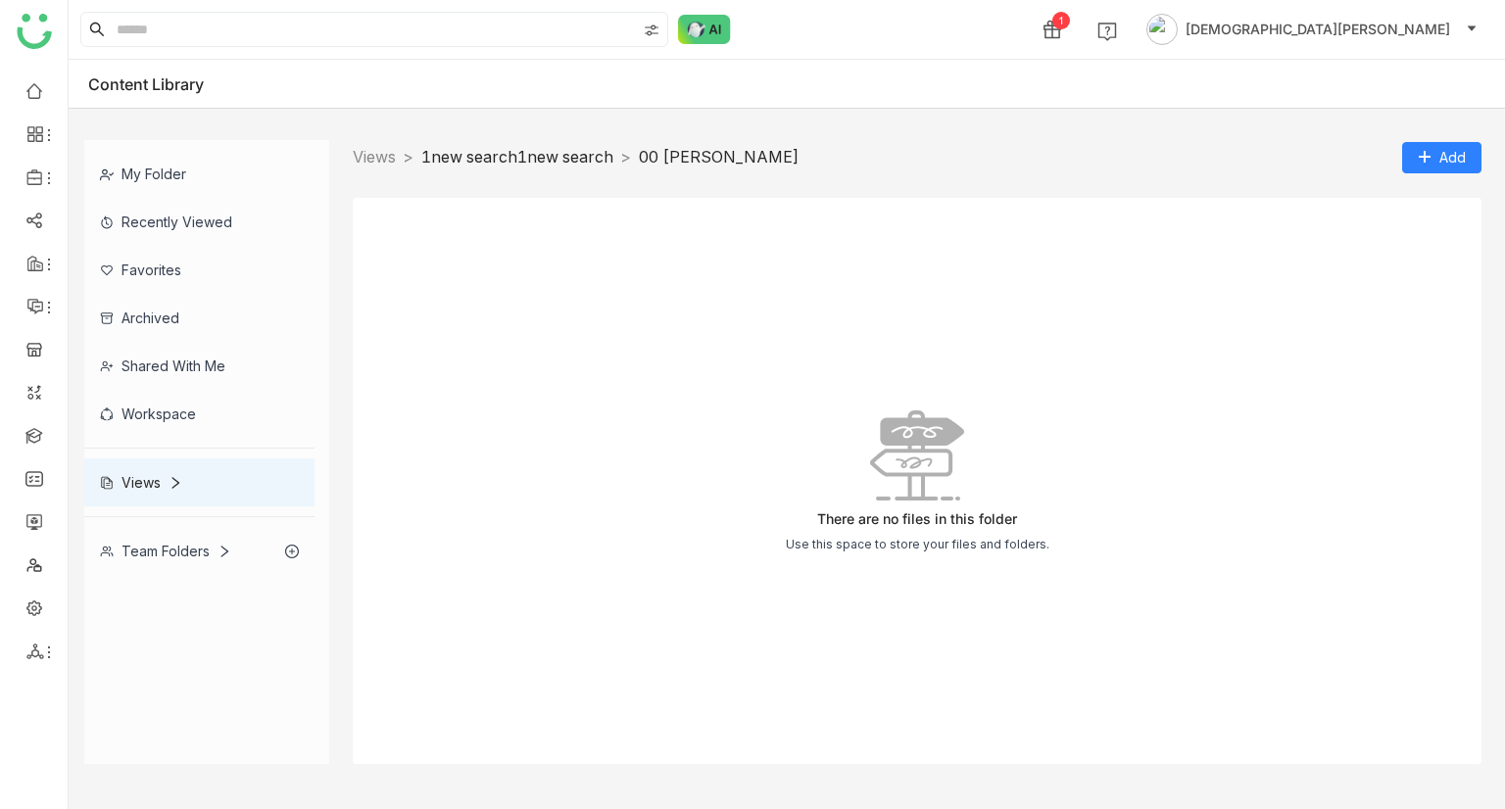
click at [567, 159] on link "1new search1new search" at bounding box center [517, 157] width 192 height 20
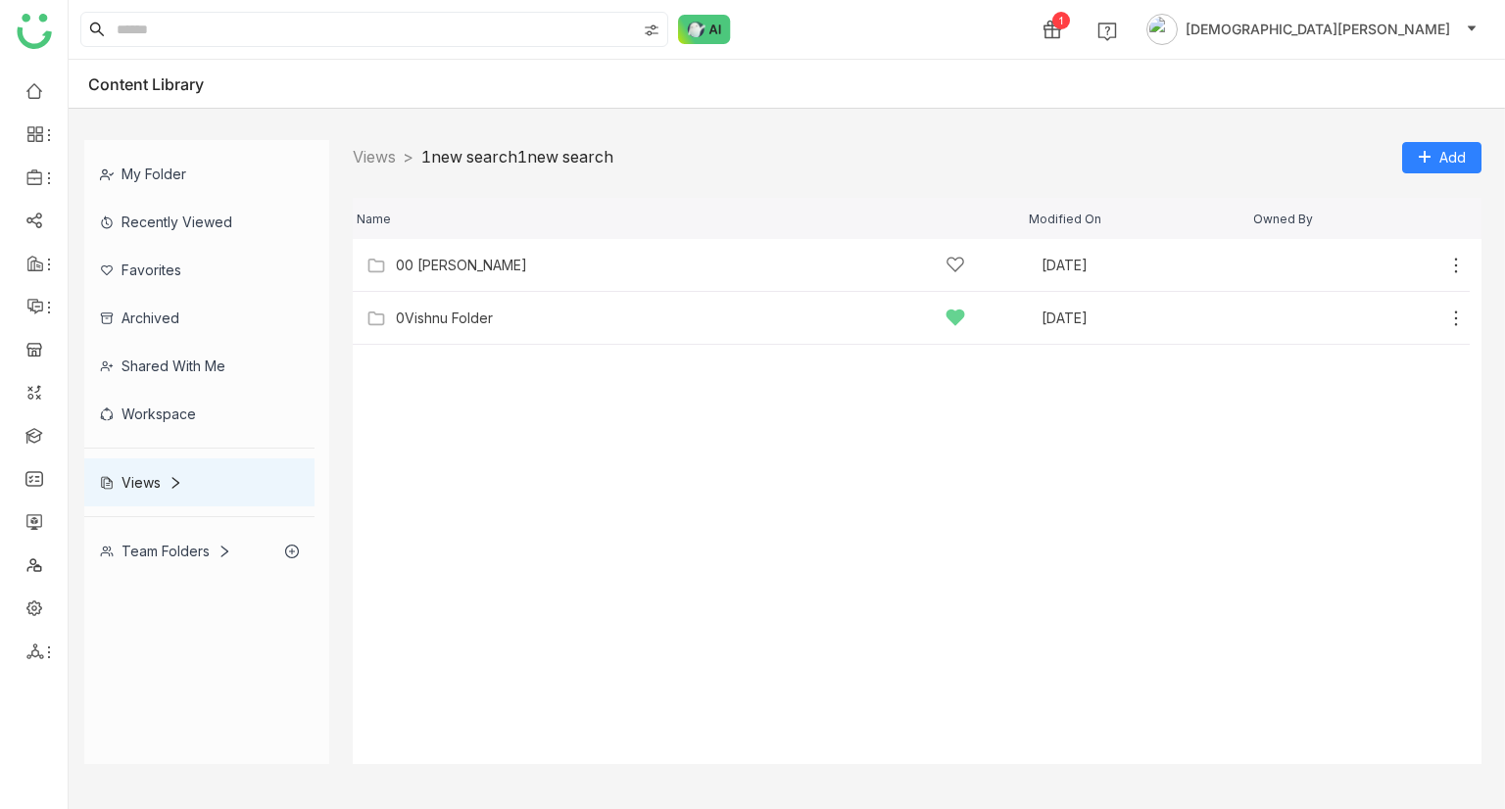
click at [153, 474] on div "Views" at bounding box center [141, 482] width 82 height 17
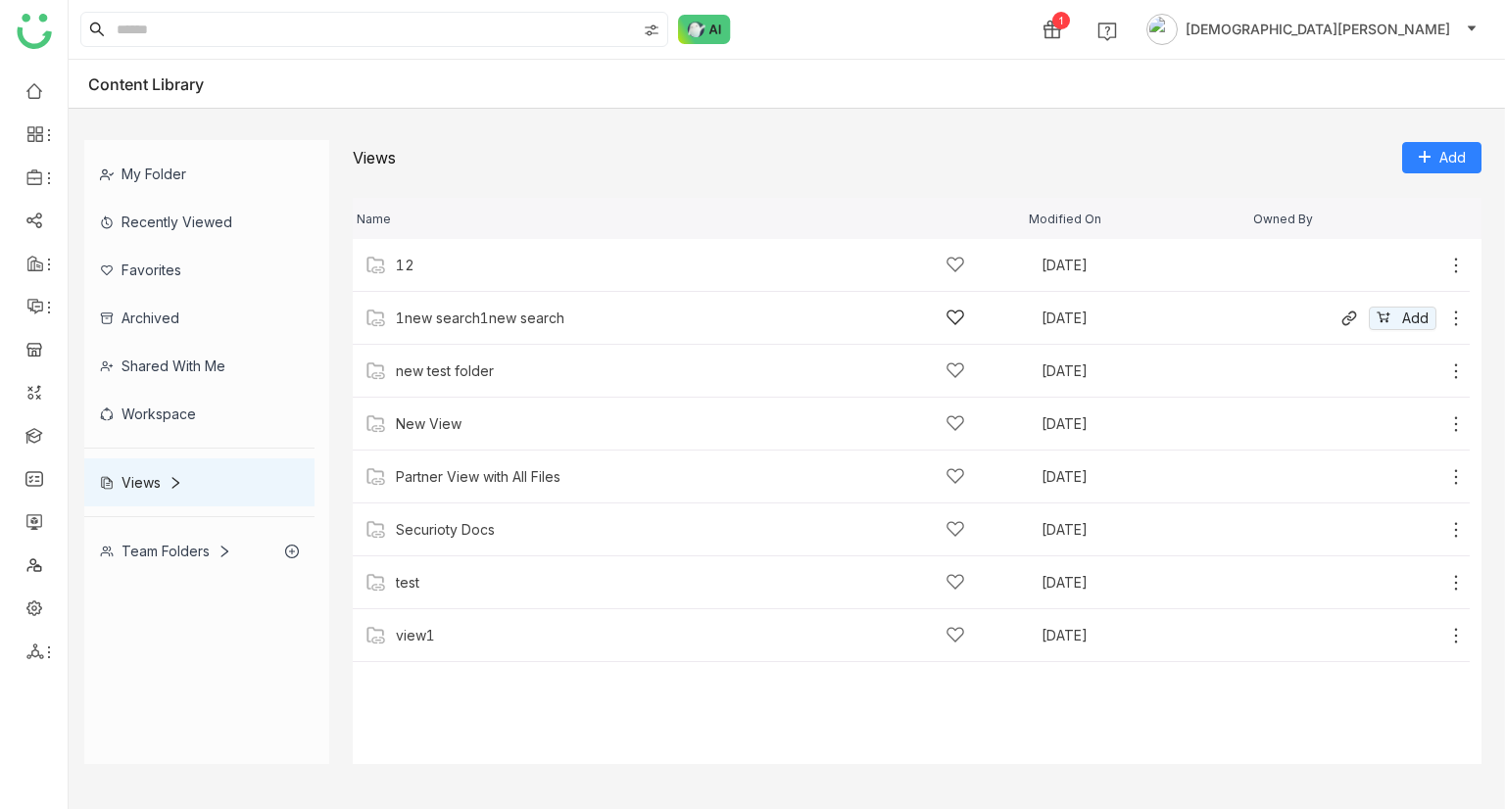
click at [478, 308] on div "1new search1new search" at bounding box center [680, 318] width 569 height 21
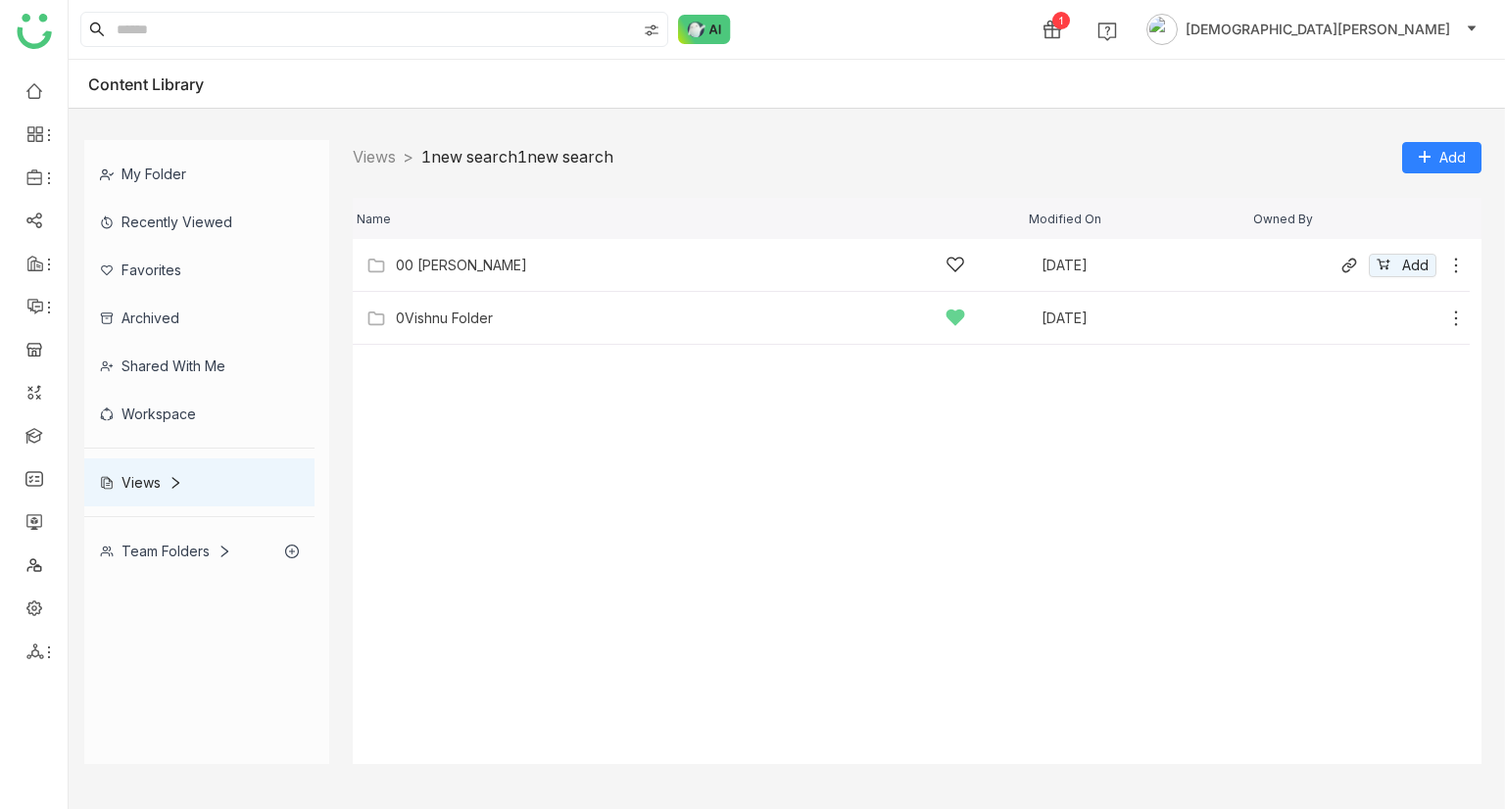
click at [516, 258] on div "00 [PERSON_NAME]" at bounding box center [680, 265] width 569 height 21
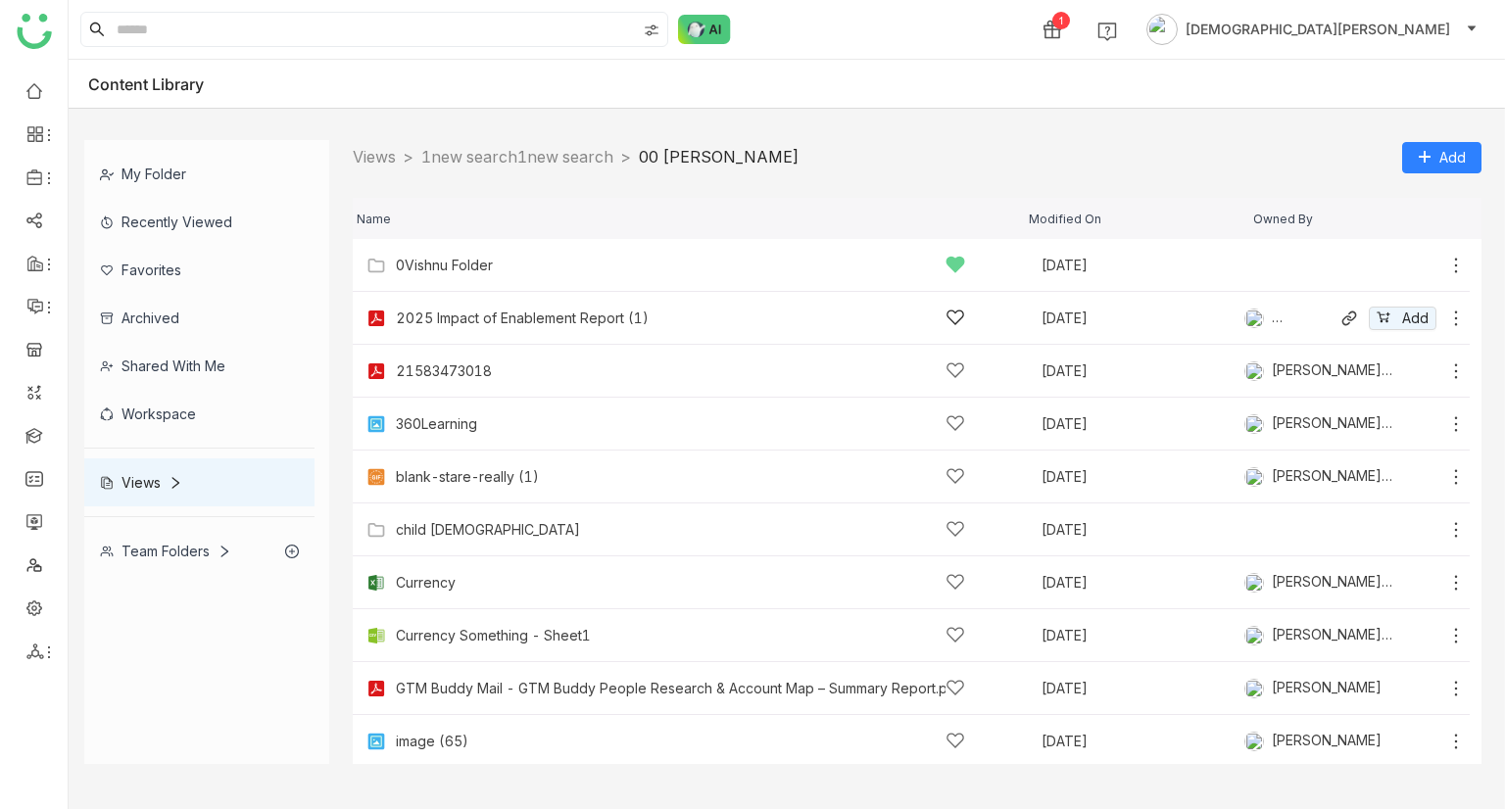
click at [1455, 318] on icon at bounding box center [1456, 318] width 3 height 15
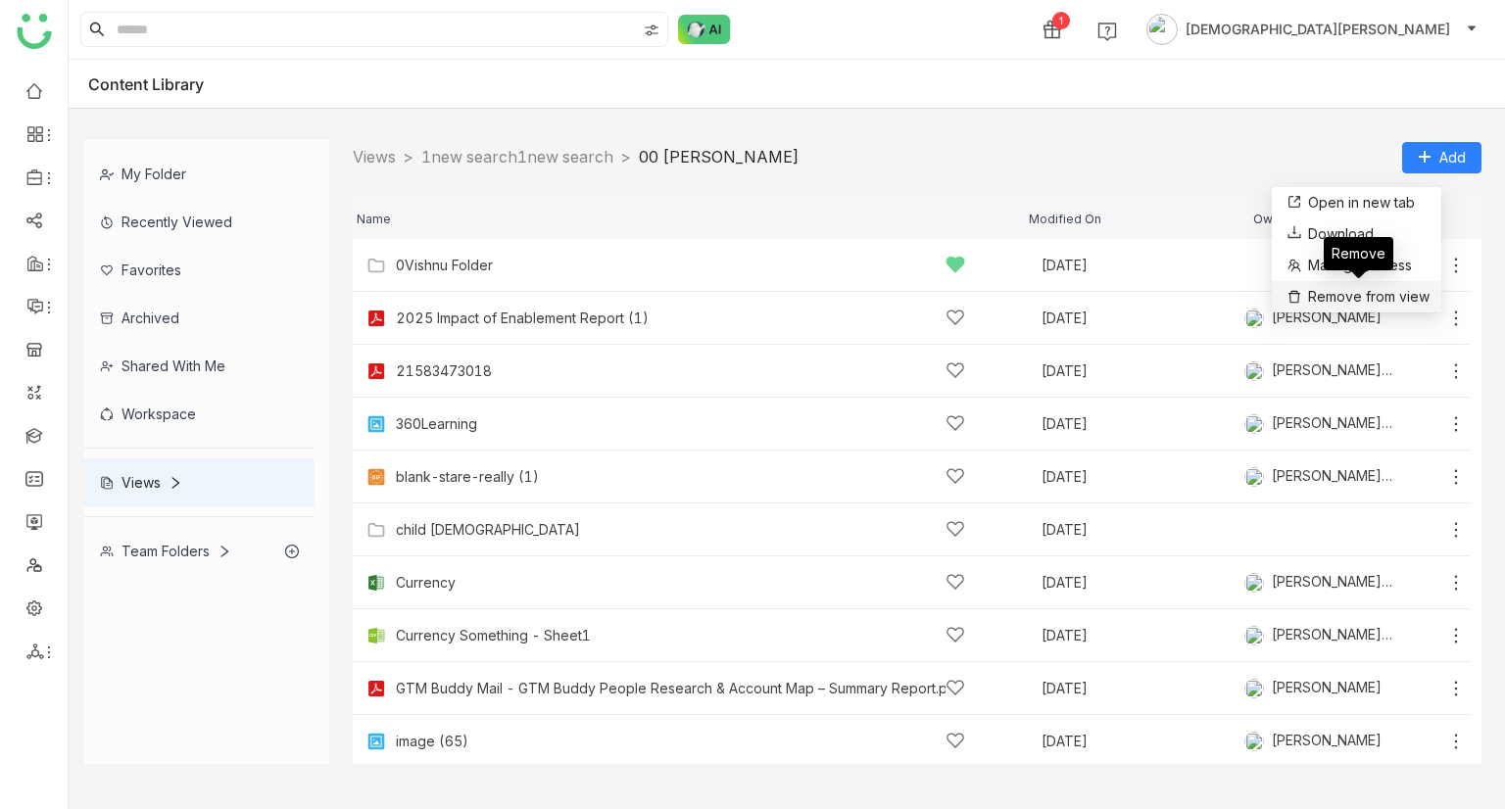
click at [1394, 297] on span "Remove from view" at bounding box center [1369, 297] width 122 height 22
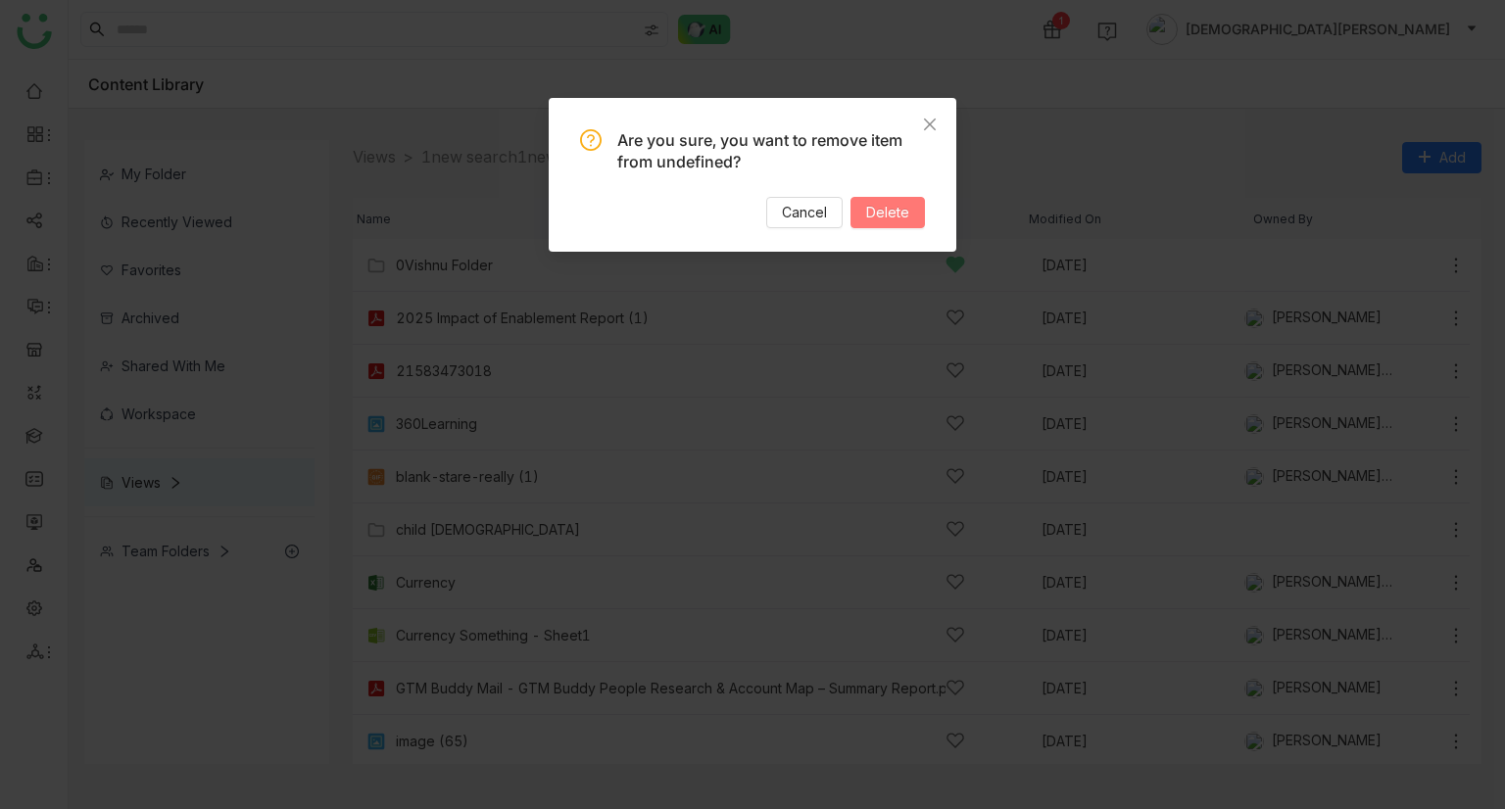
click at [898, 213] on span "Delete" at bounding box center [887, 213] width 43 height 22
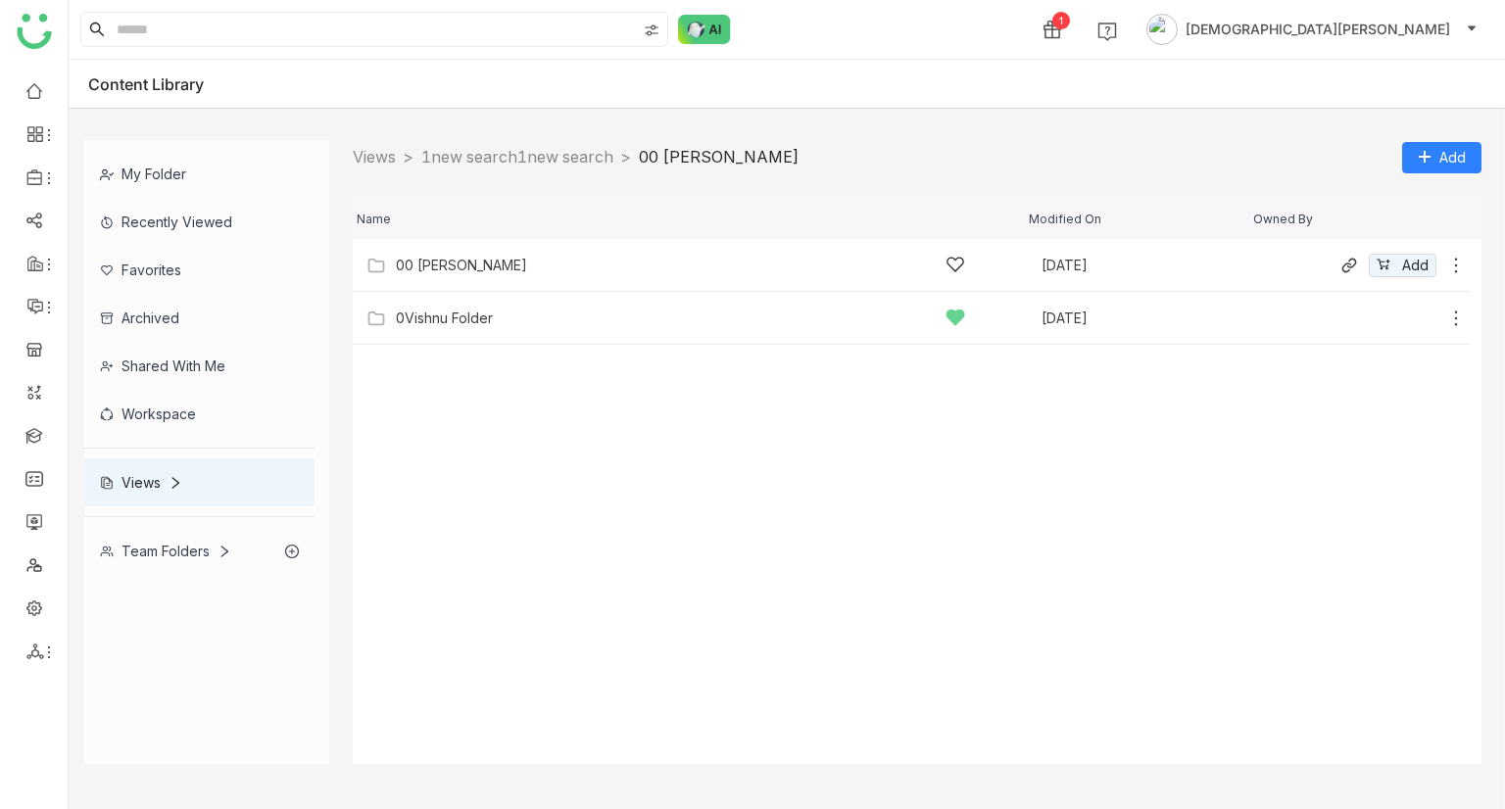
click at [529, 261] on div "00 [PERSON_NAME]" at bounding box center [680, 265] width 569 height 21
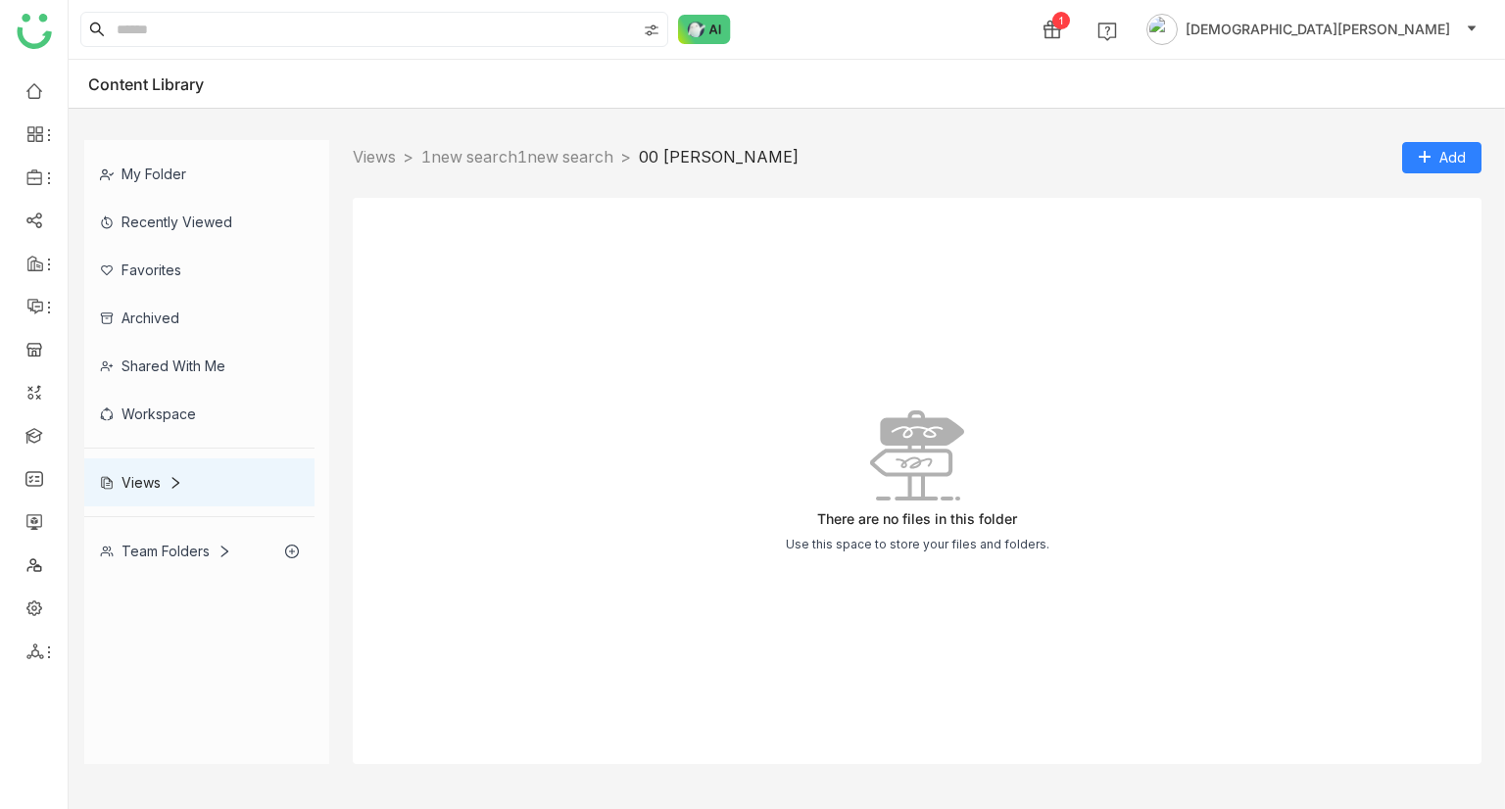
click at [510, 140] on div "Views > 1new search1new search > 00 Arif Folder > Add" at bounding box center [917, 157] width 1129 height 34
click at [513, 156] on link "1new search1new search" at bounding box center [517, 157] width 192 height 20
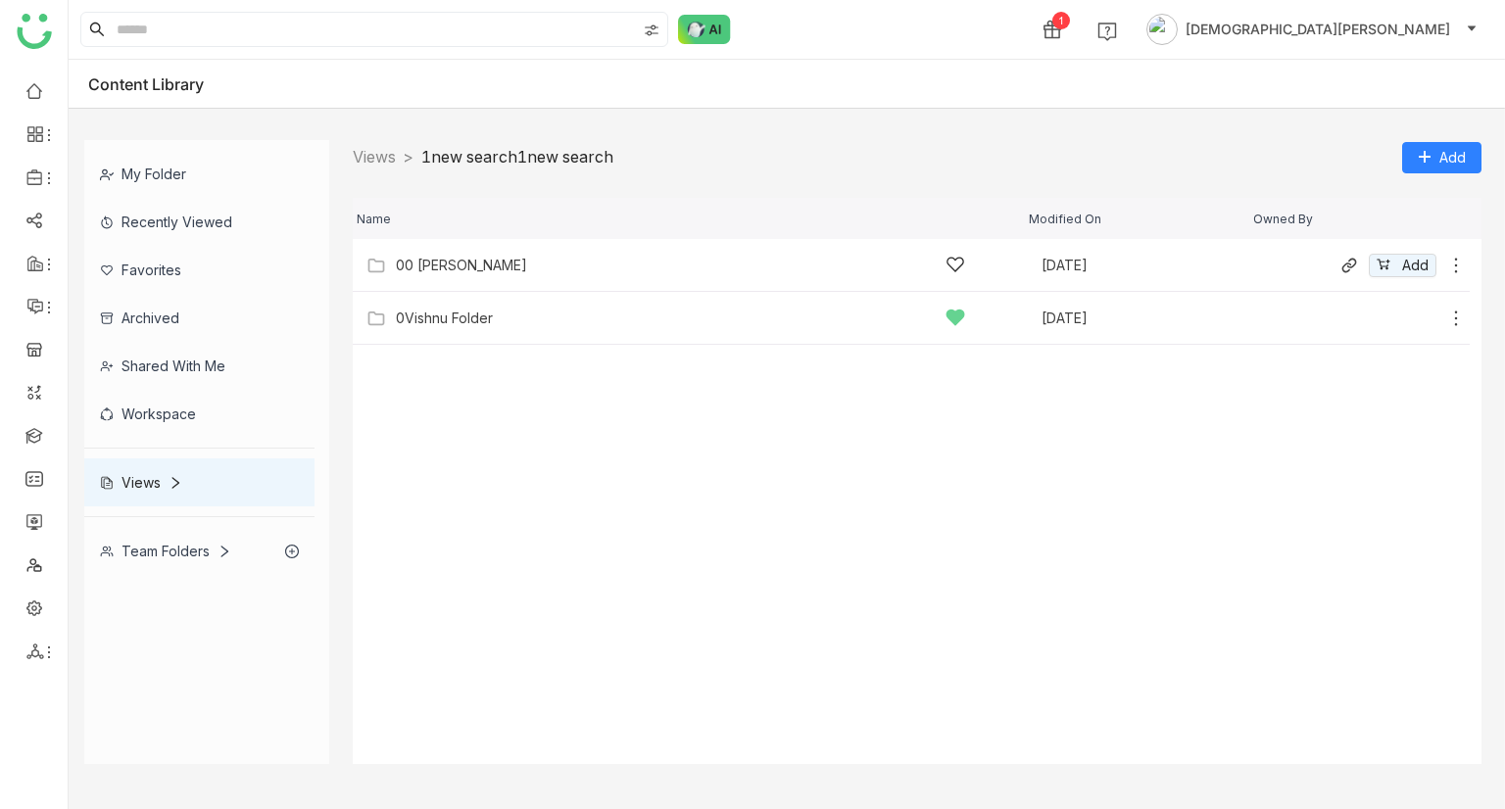
click at [1461, 256] on icon at bounding box center [1456, 266] width 20 height 20
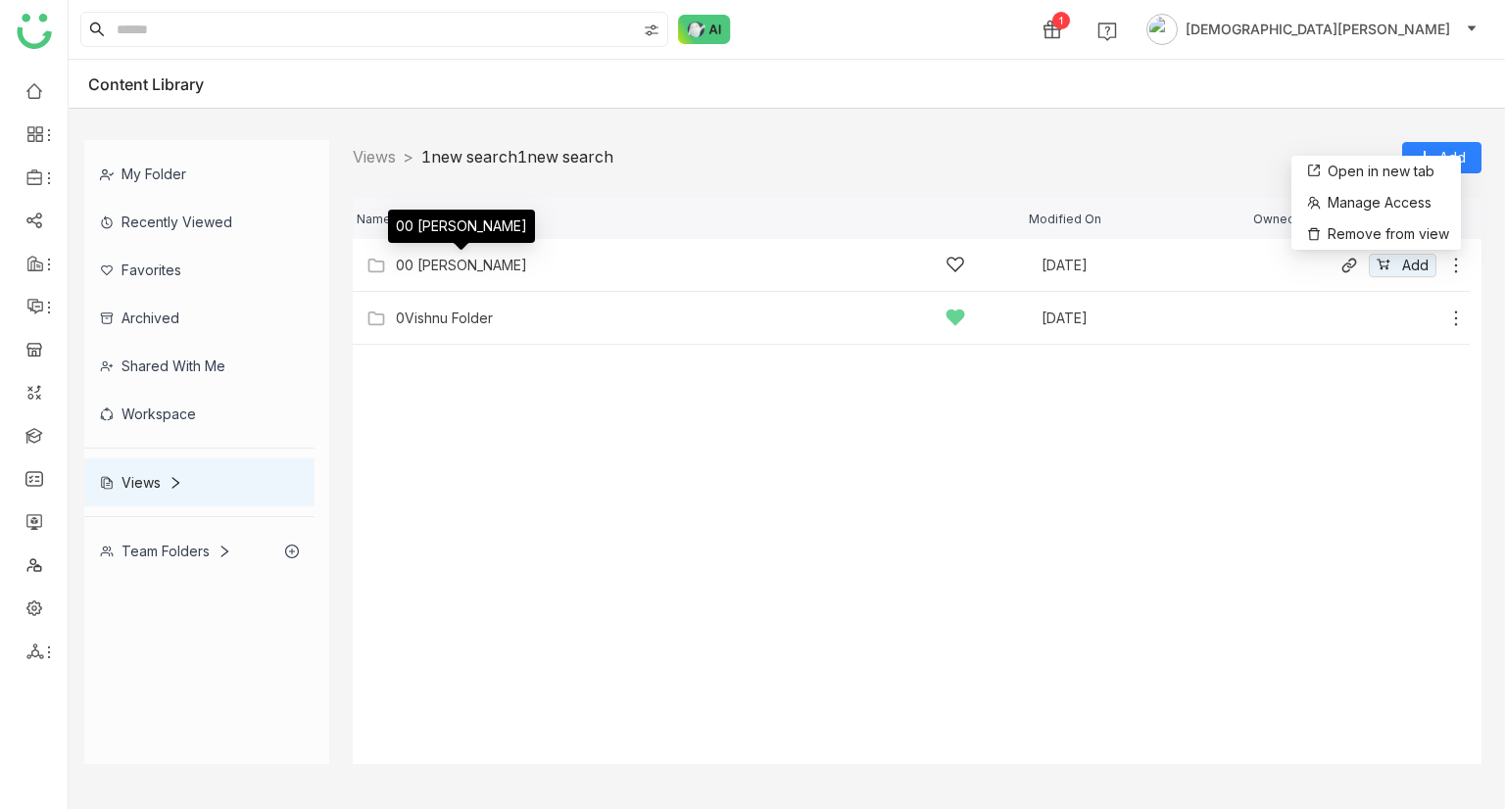
click at [444, 263] on div "00 [PERSON_NAME]" at bounding box center [461, 266] width 131 height 16
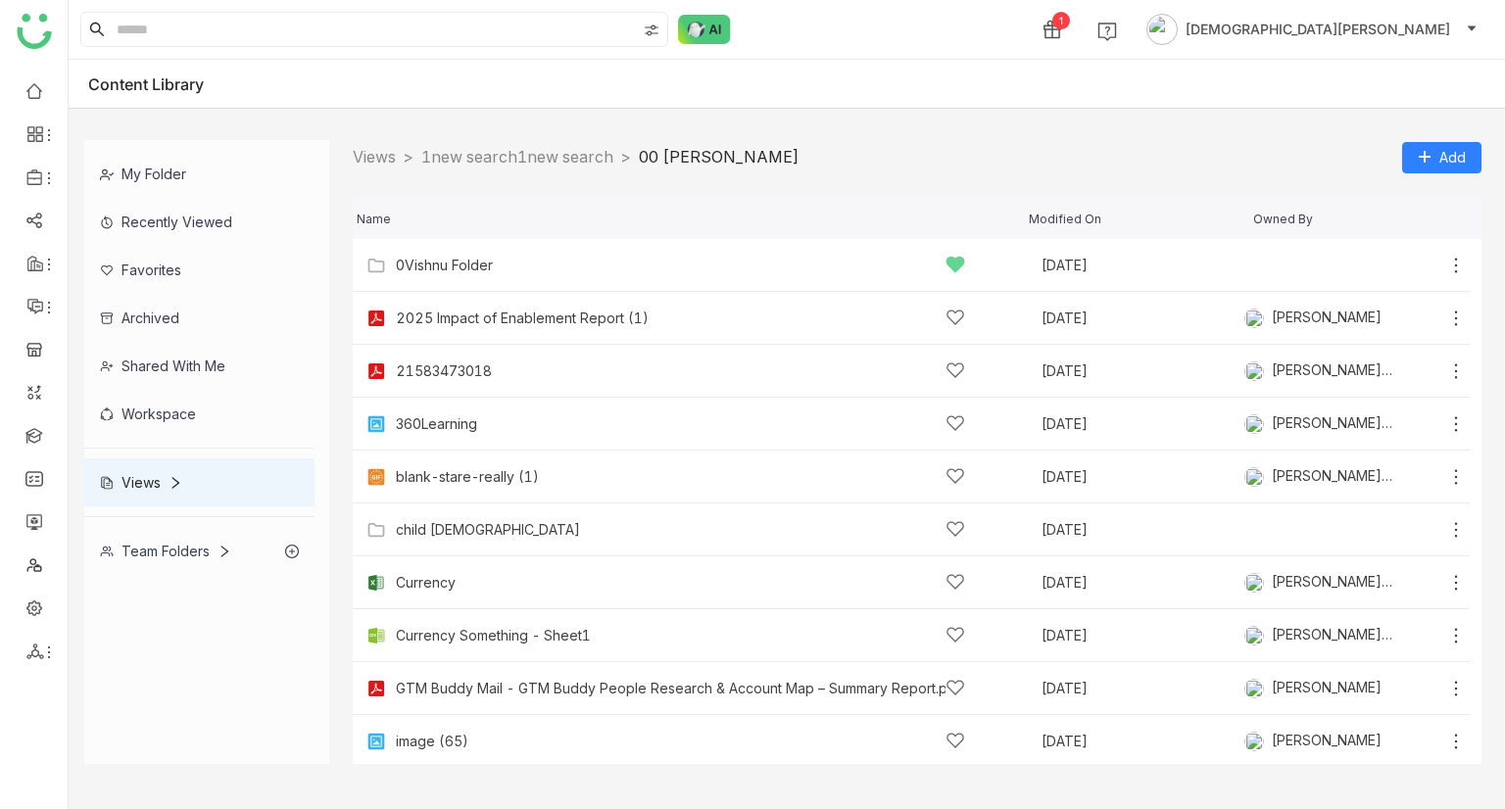
click at [143, 476] on div "Views" at bounding box center [141, 482] width 82 height 17
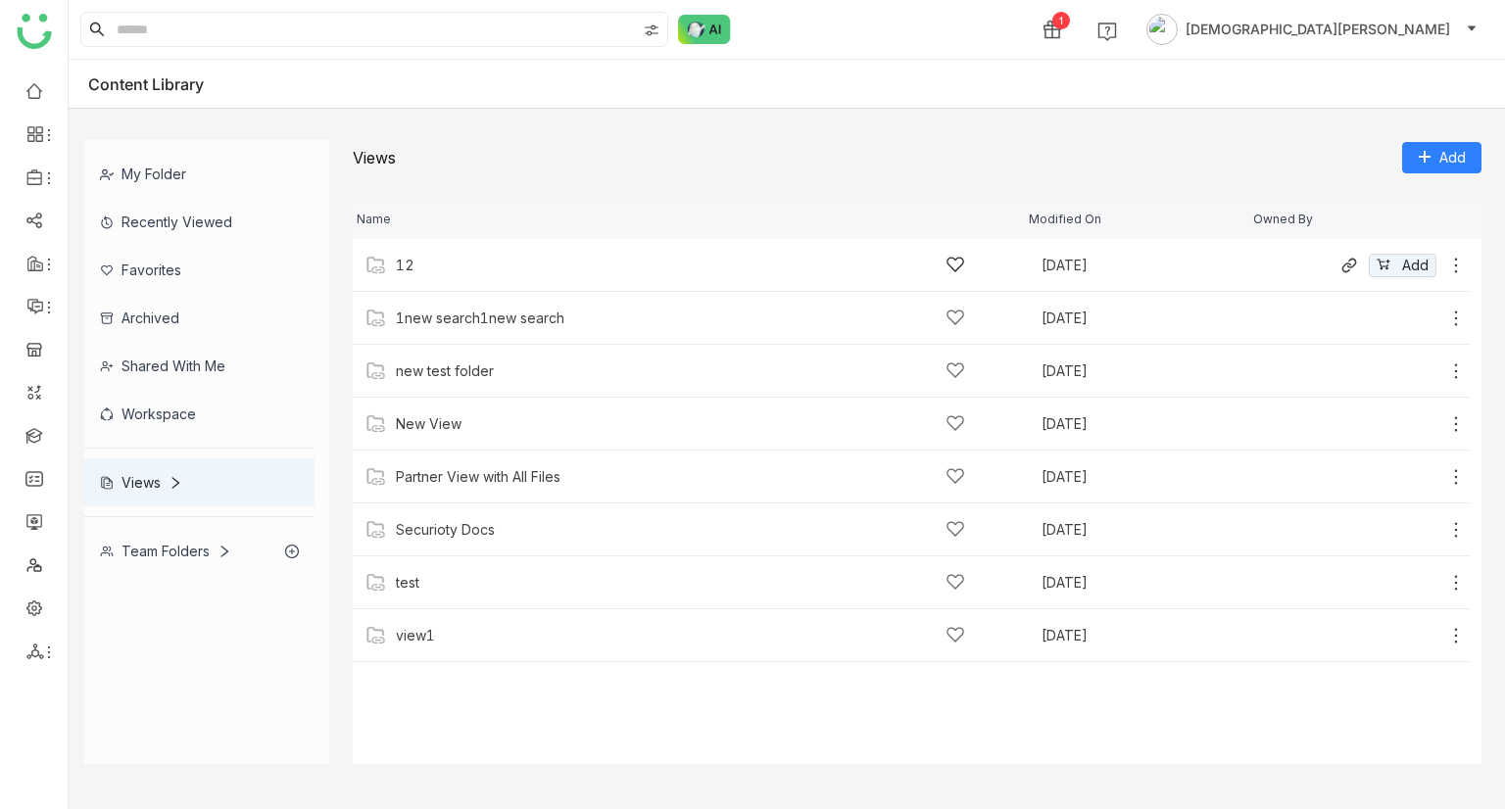
click at [482, 275] on div "12 Aug 13, 2025 Add" at bounding box center [911, 265] width 1117 height 53
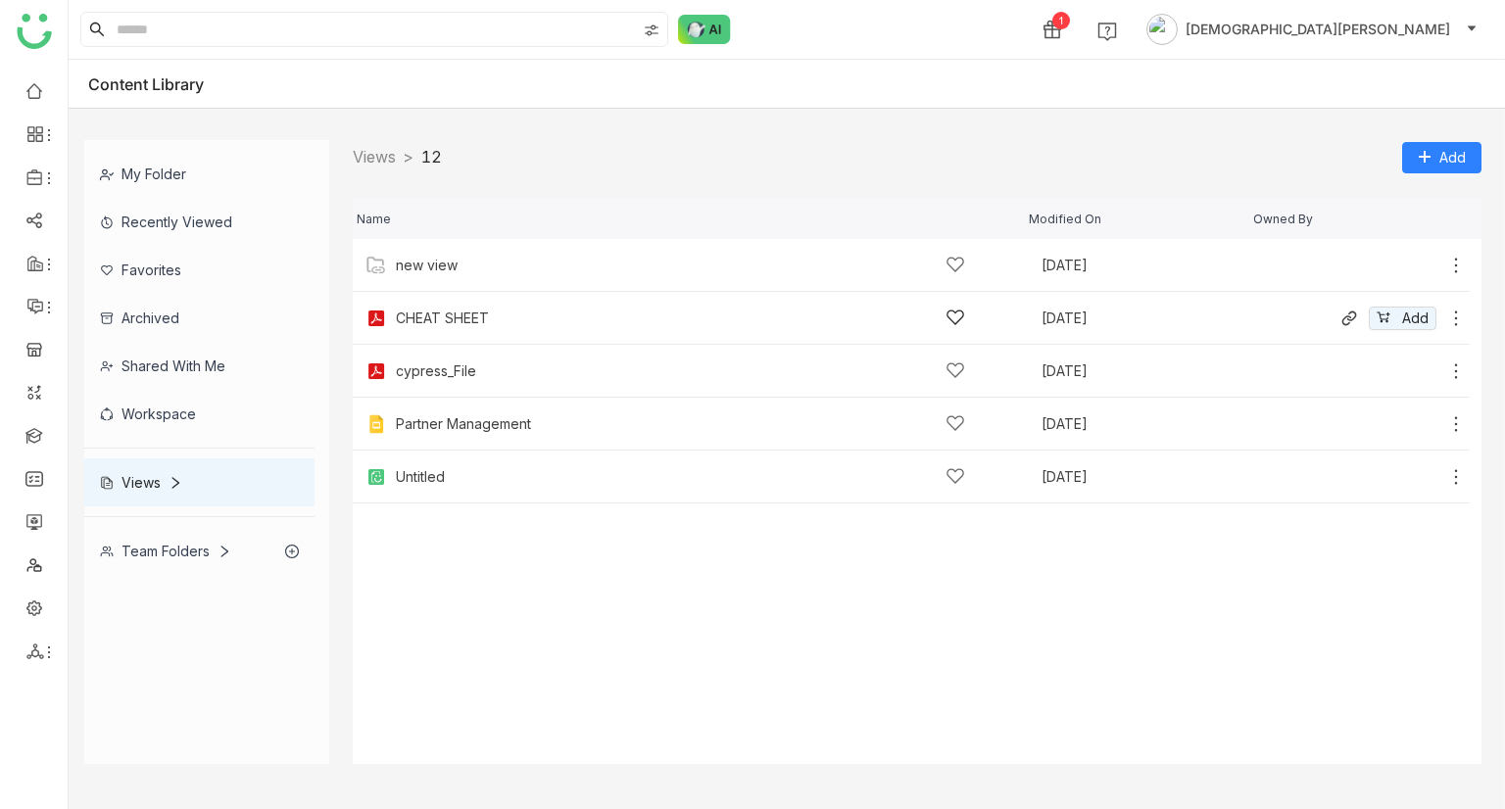
click at [1449, 323] on icon at bounding box center [1456, 319] width 20 height 20
click at [1379, 301] on span "Remove from view" at bounding box center [1377, 302] width 122 height 22
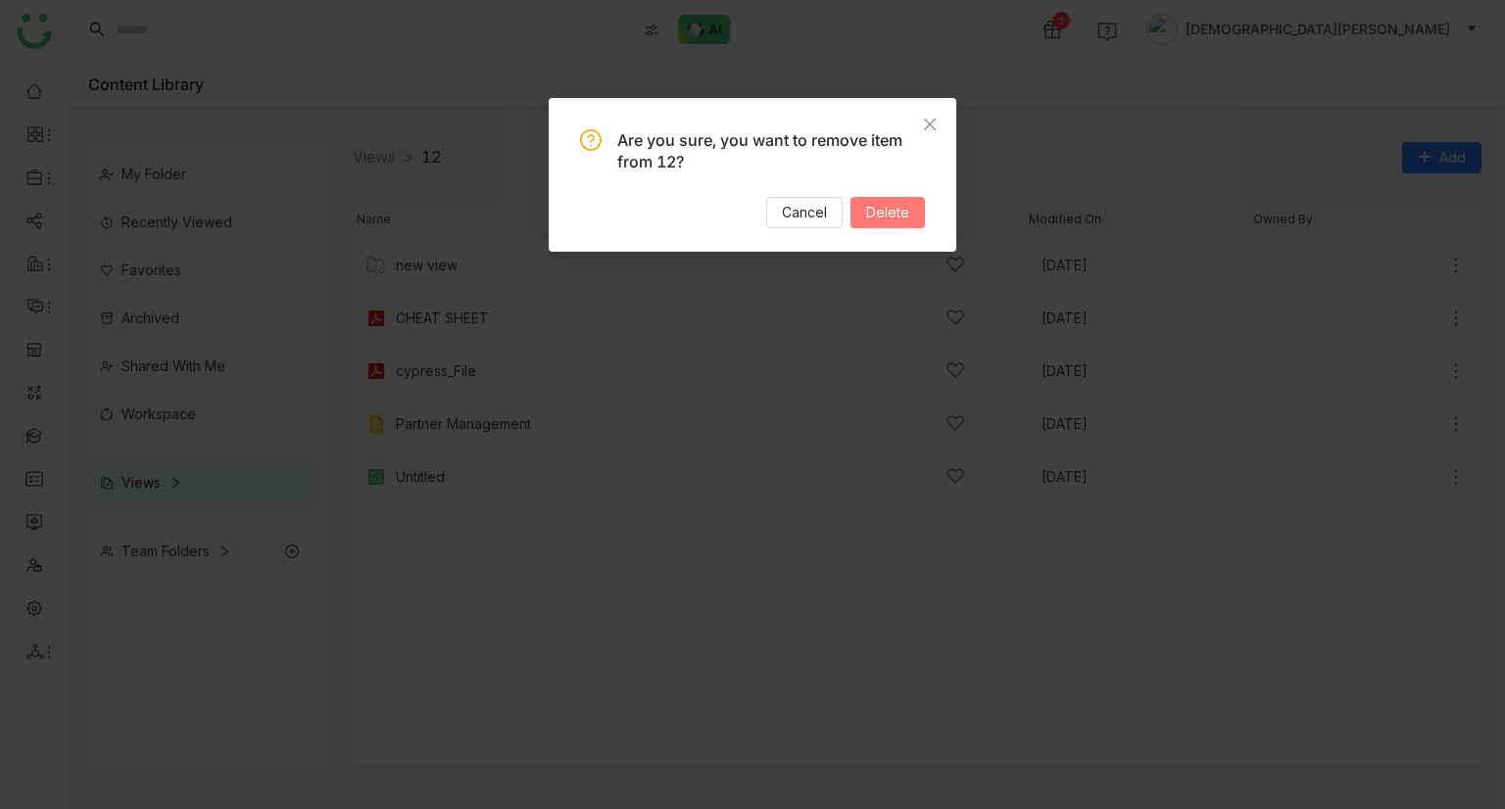
click at [884, 216] on span "Delete" at bounding box center [887, 213] width 43 height 22
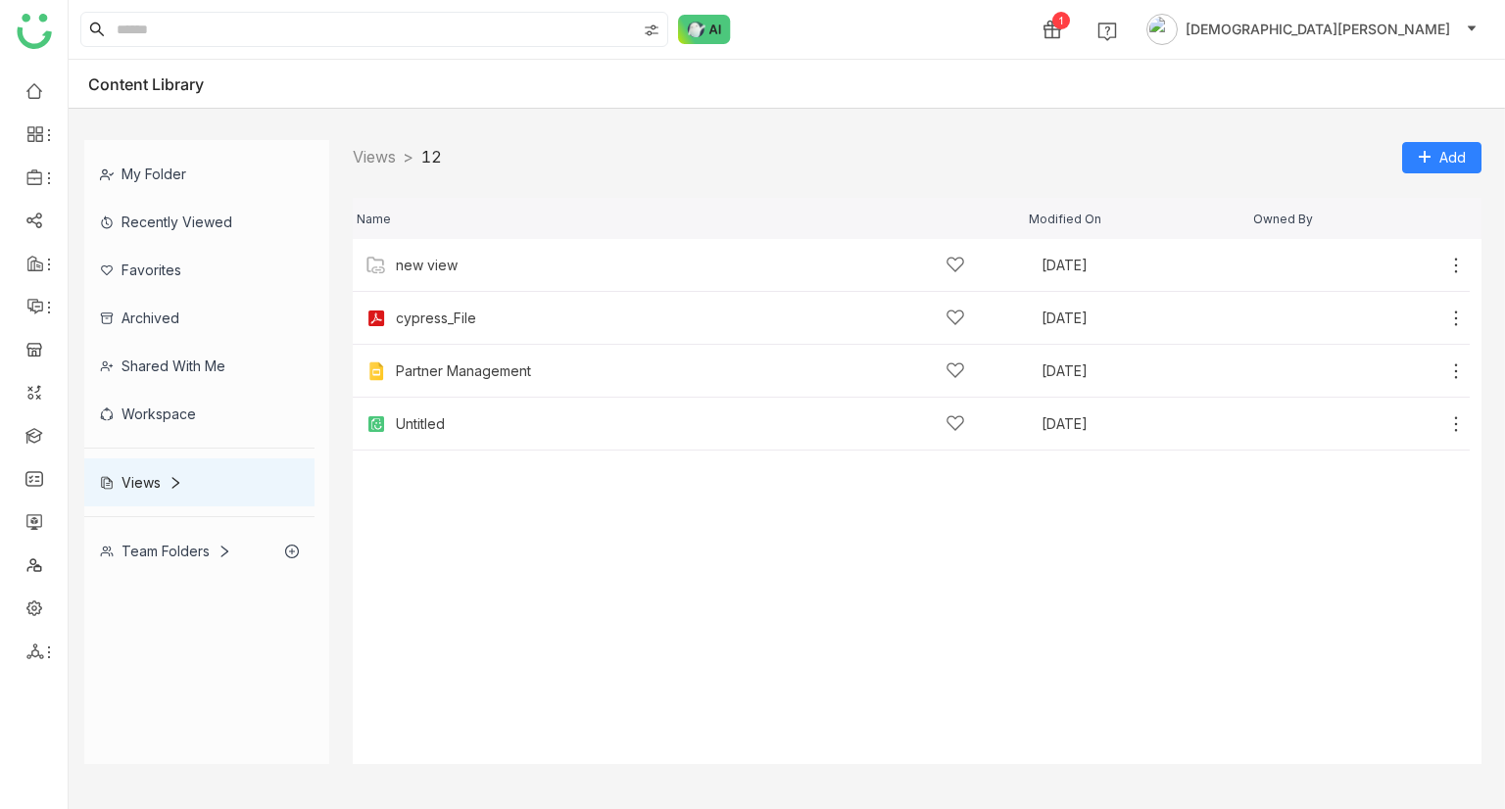
click at [121, 474] on div "Views" at bounding box center [141, 482] width 82 height 17
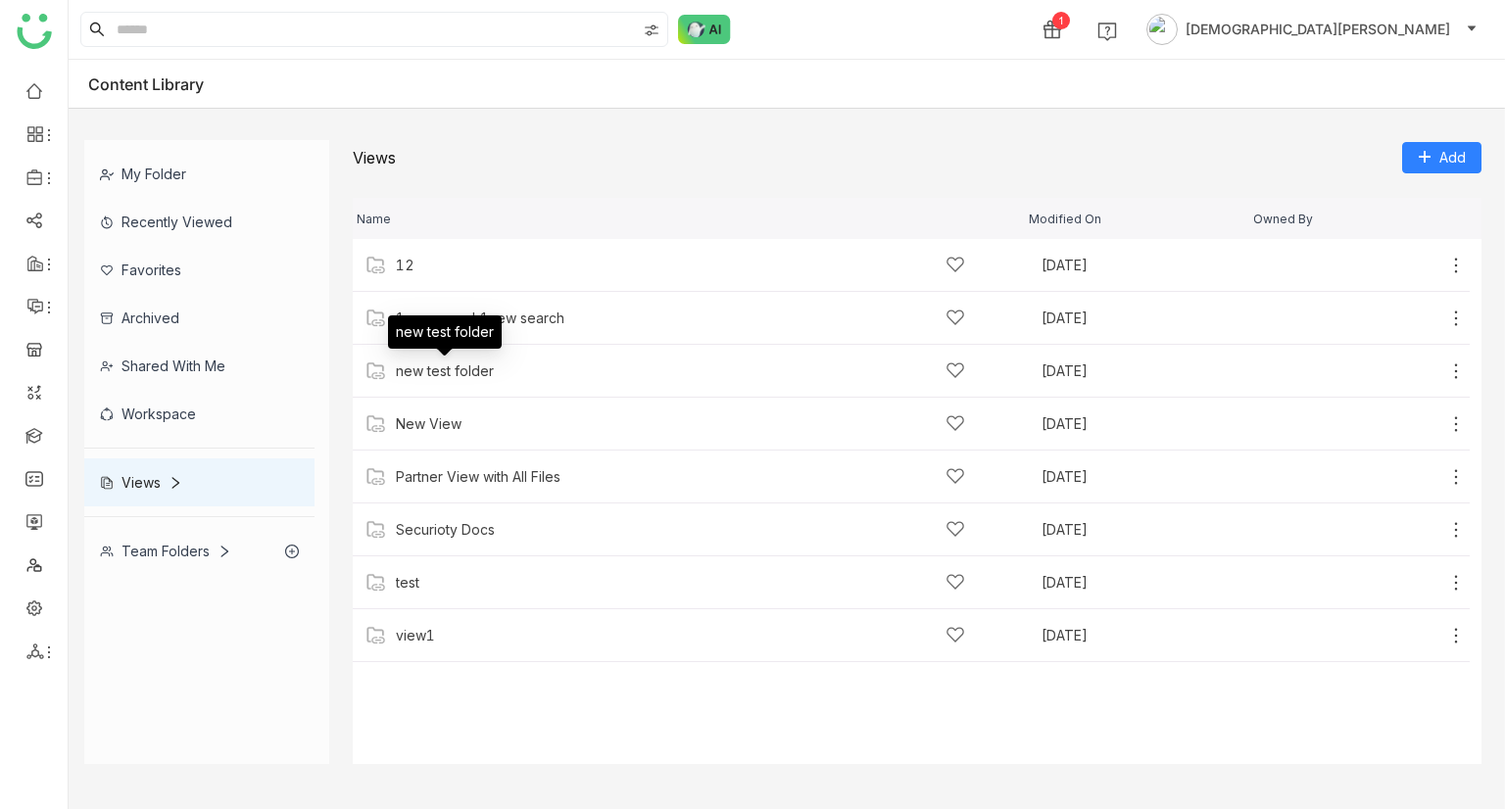
click at [466, 318] on div "new test folder" at bounding box center [445, 332] width 114 height 33
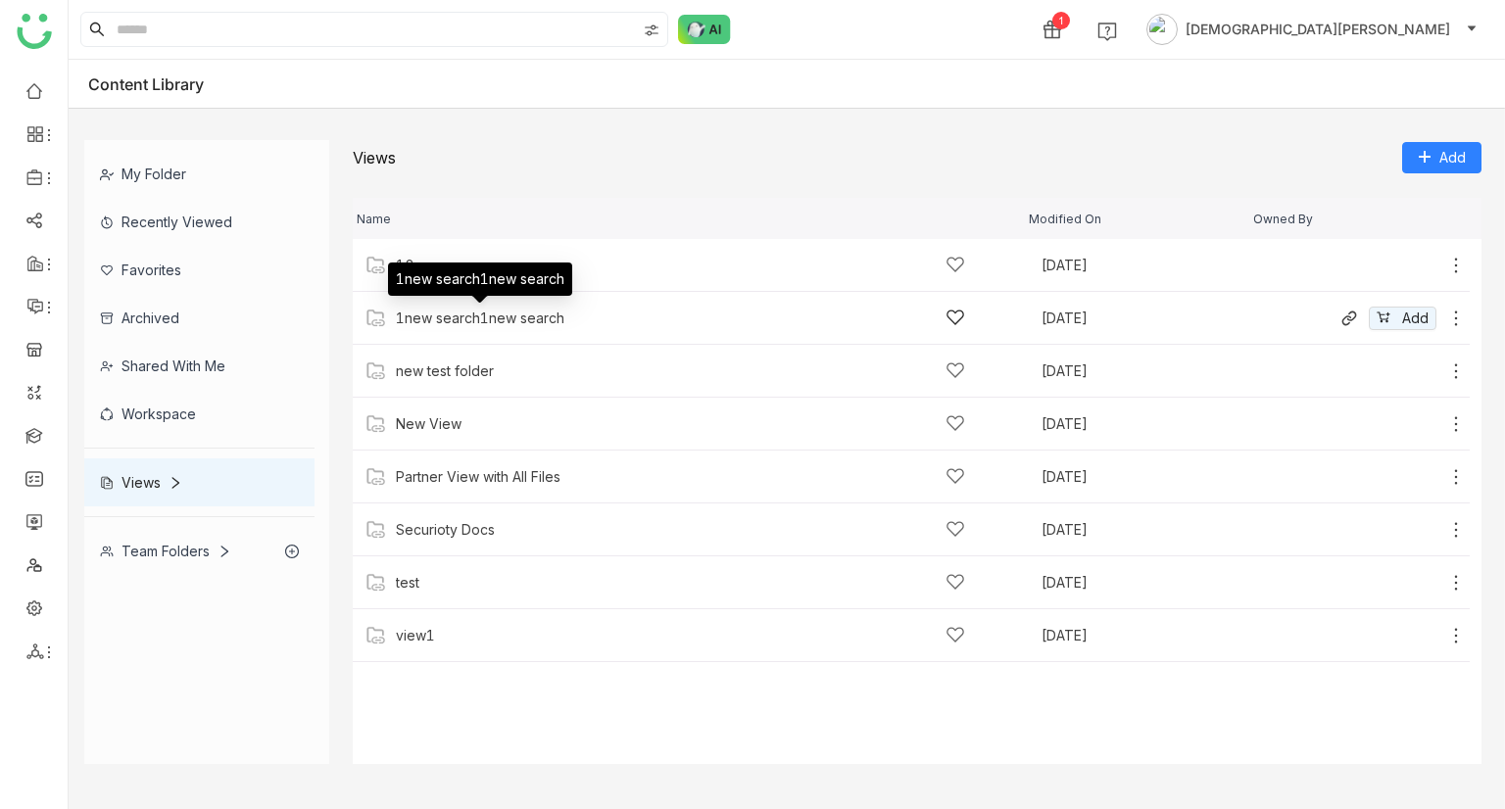
click at [539, 322] on div "1new search1new search" at bounding box center [480, 319] width 169 height 16
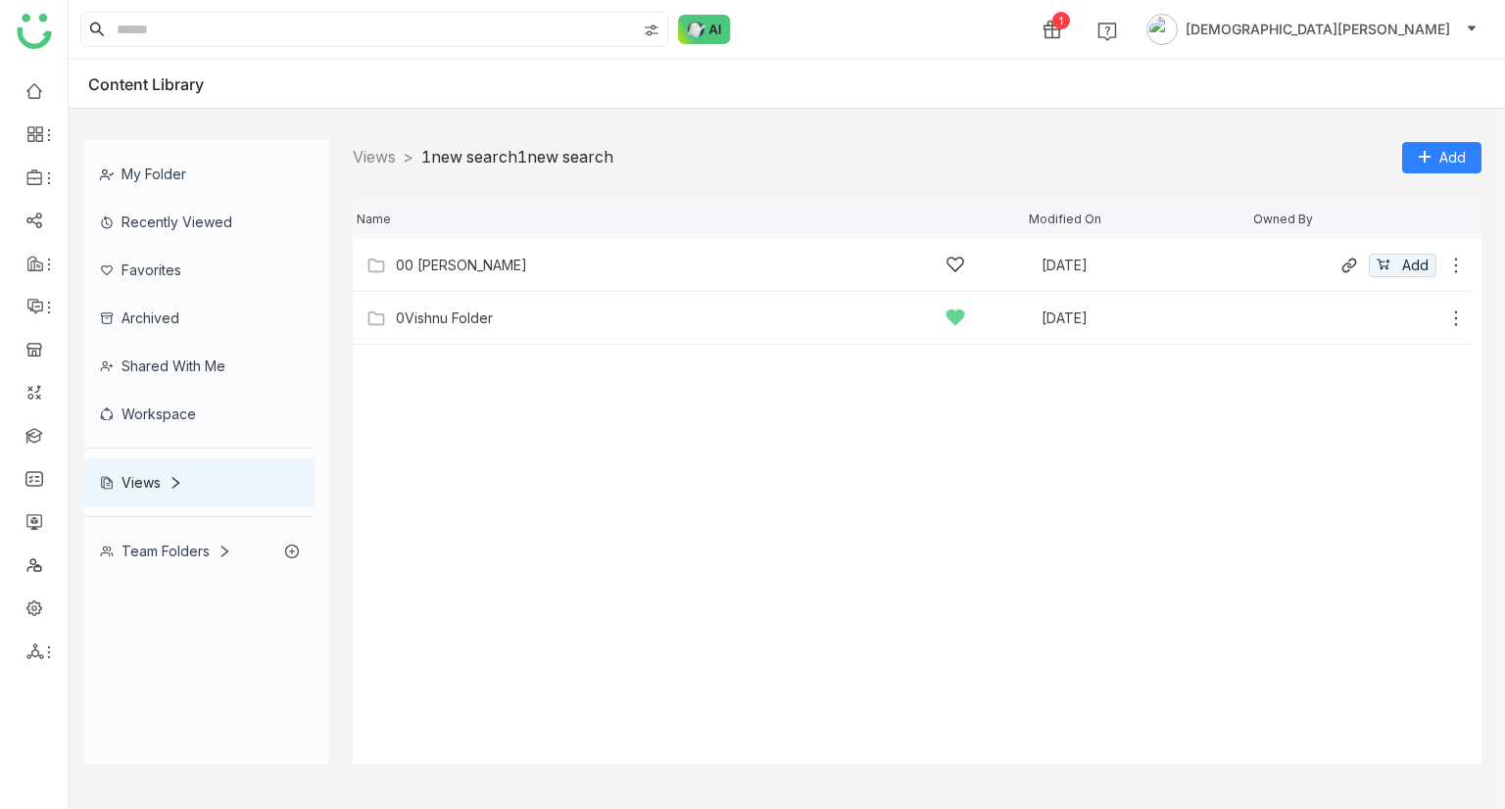
click at [459, 260] on div "00 [PERSON_NAME]" at bounding box center [461, 266] width 131 height 16
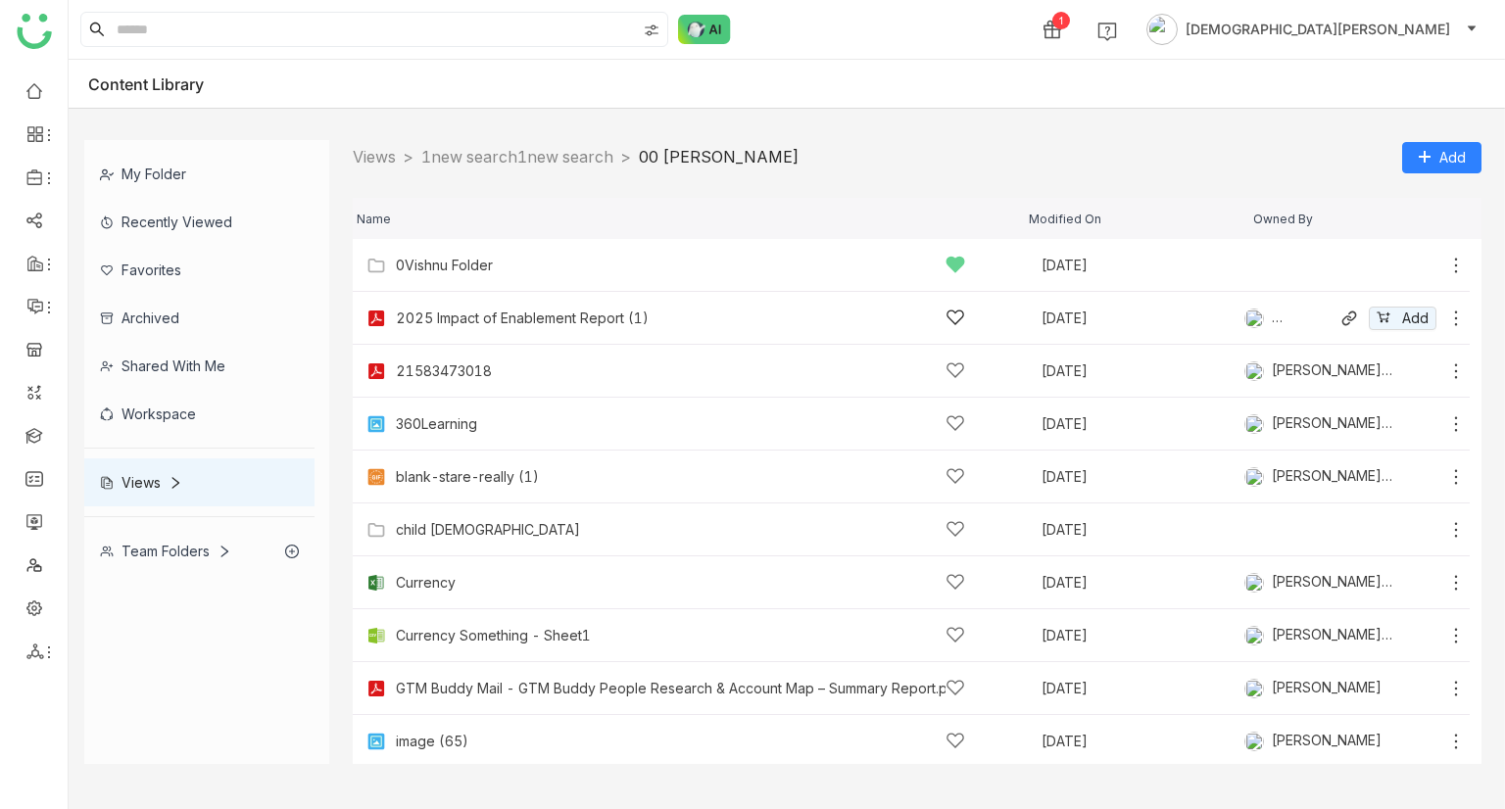
click at [1446, 318] on icon at bounding box center [1456, 319] width 20 height 20
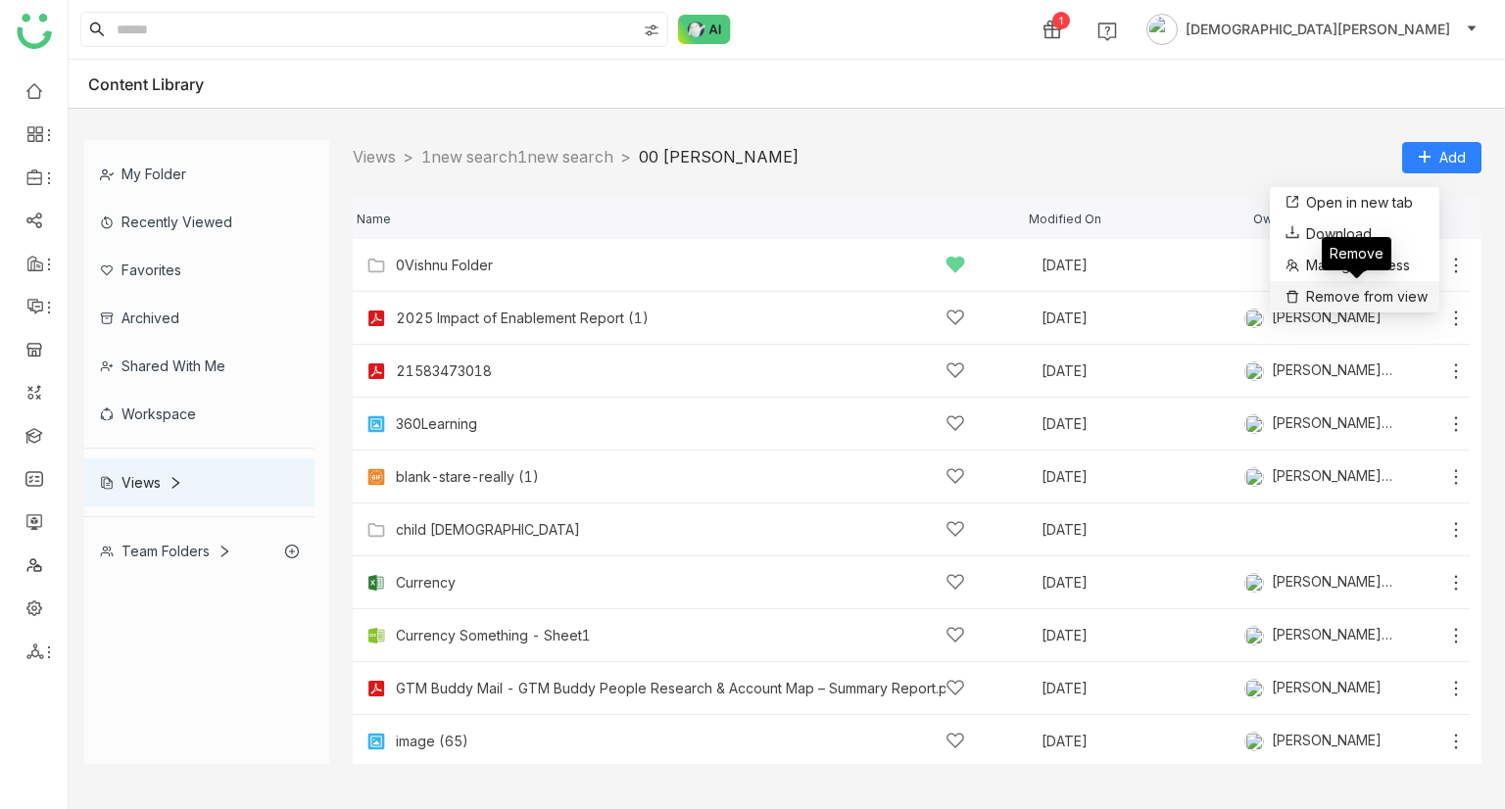
click at [1318, 288] on span "Remove from view" at bounding box center [1367, 297] width 122 height 22
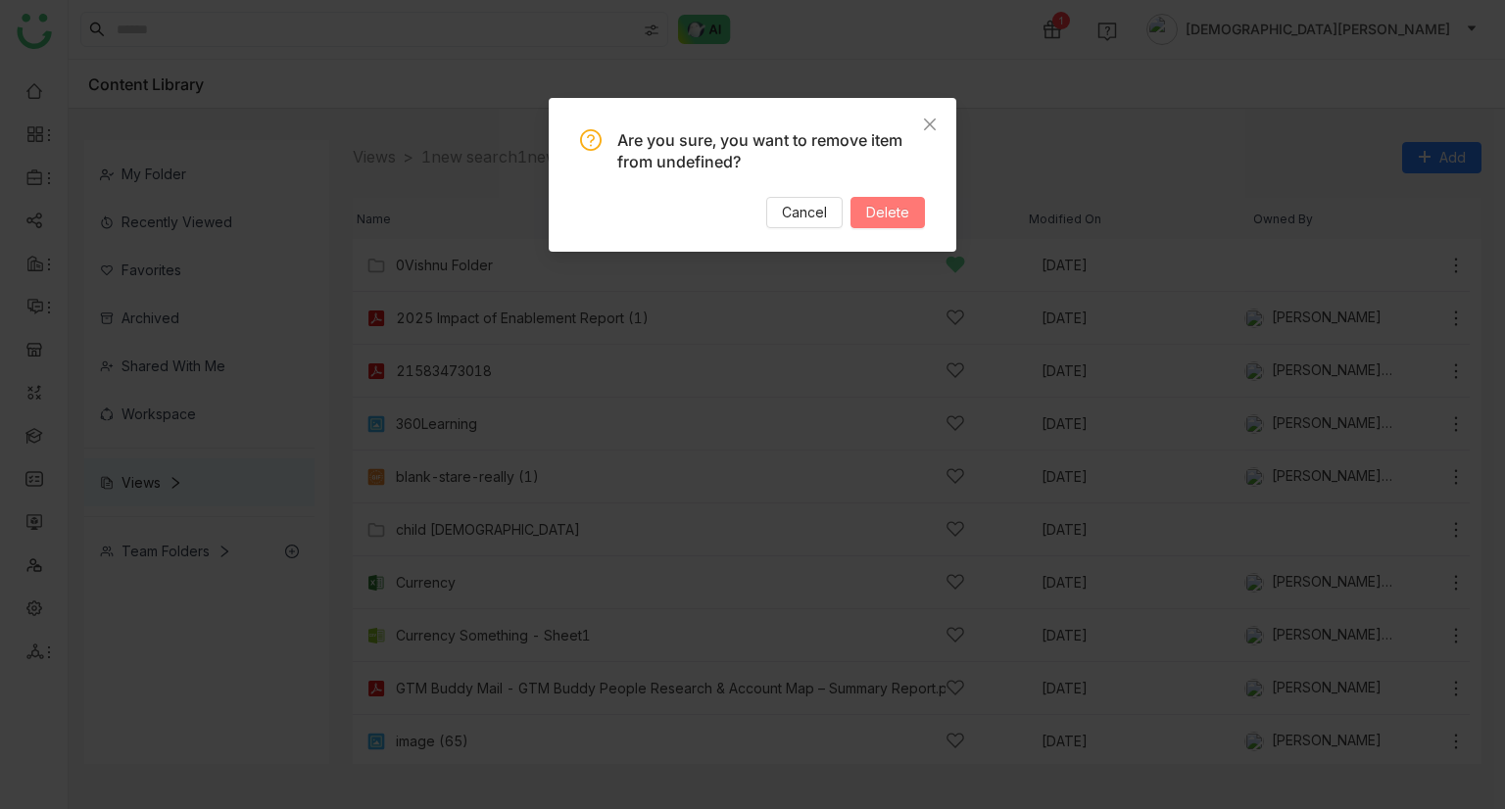
click at [913, 211] on button "Delete" at bounding box center [888, 212] width 74 height 31
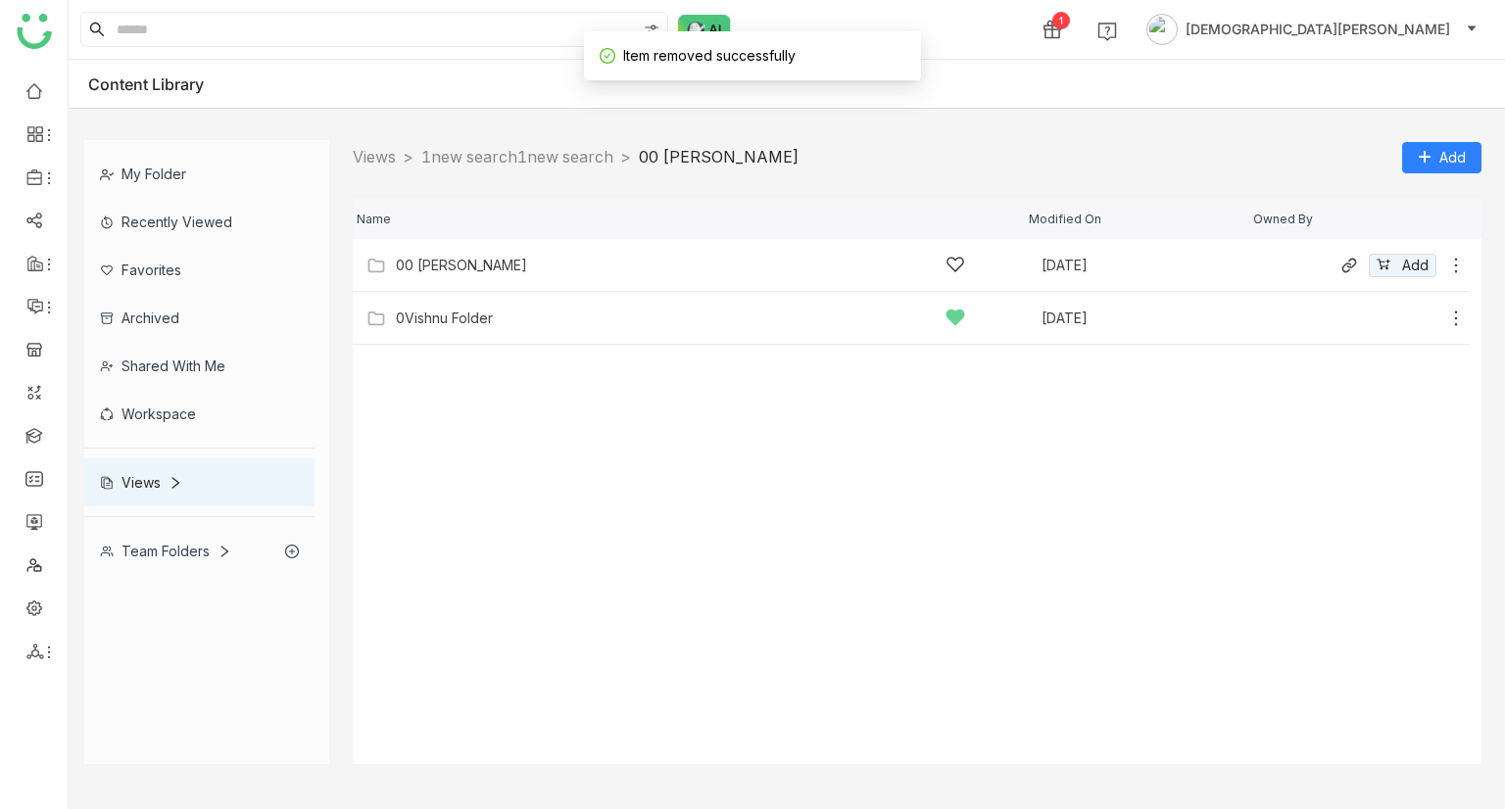
click at [486, 263] on div "00 [PERSON_NAME]" at bounding box center [680, 265] width 569 height 21
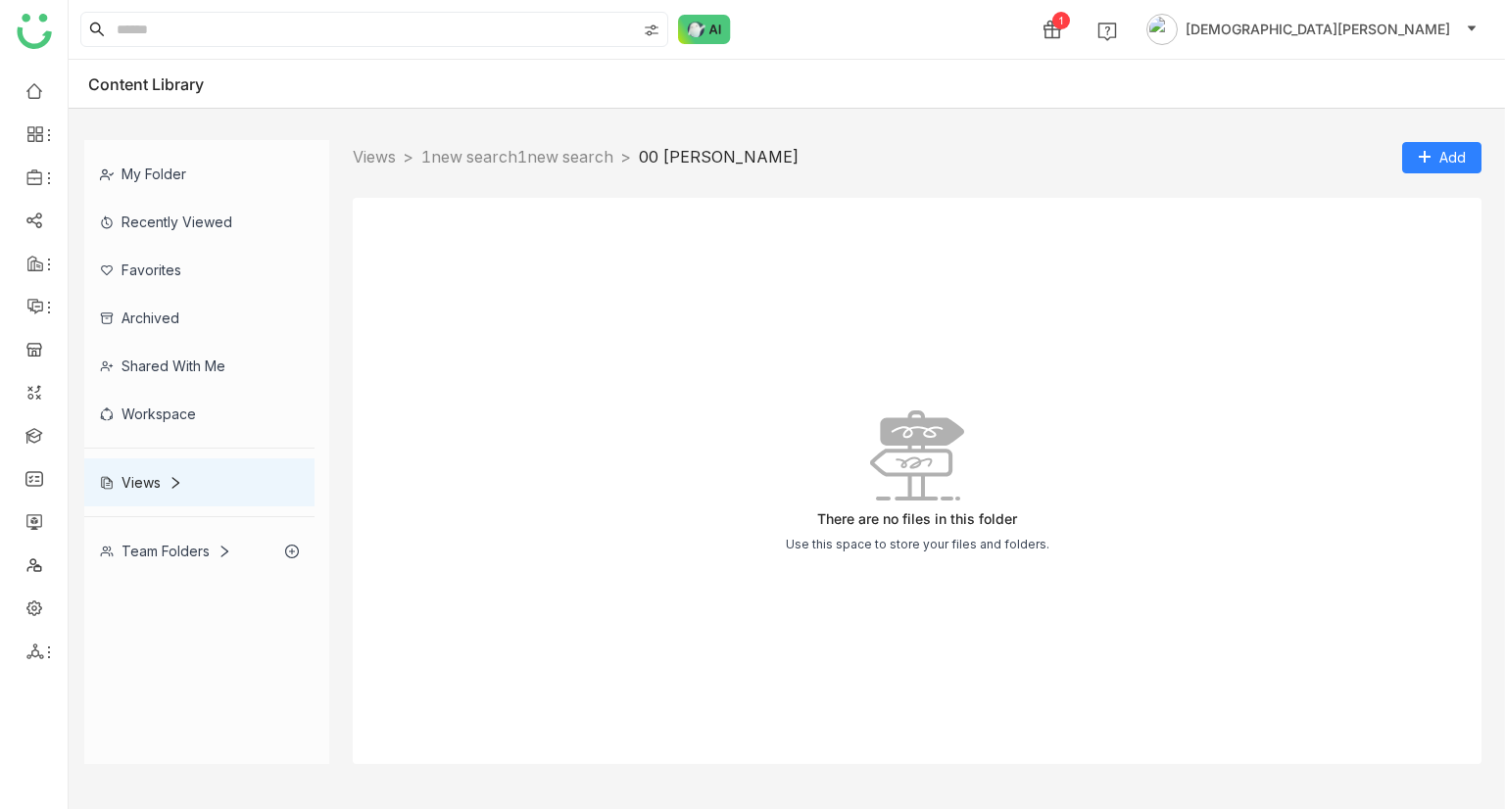
click at [520, 170] on div "Views > 1new search1new search > 00 Arif Folder > Add" at bounding box center [917, 157] width 1129 height 34
click at [521, 155] on link "1new search1new search" at bounding box center [517, 157] width 192 height 20
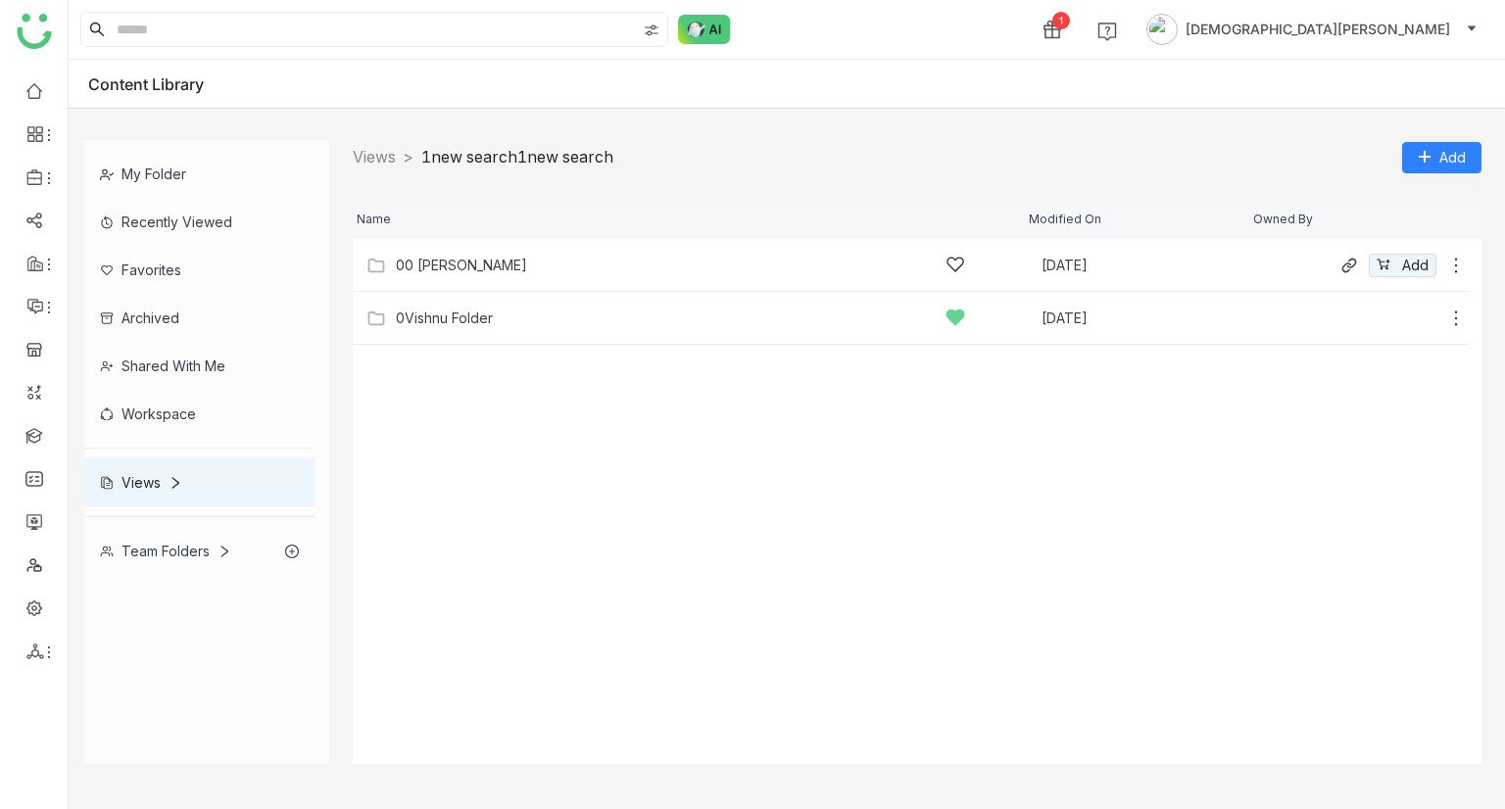
click at [460, 259] on div "00 [PERSON_NAME]" at bounding box center [461, 266] width 131 height 16
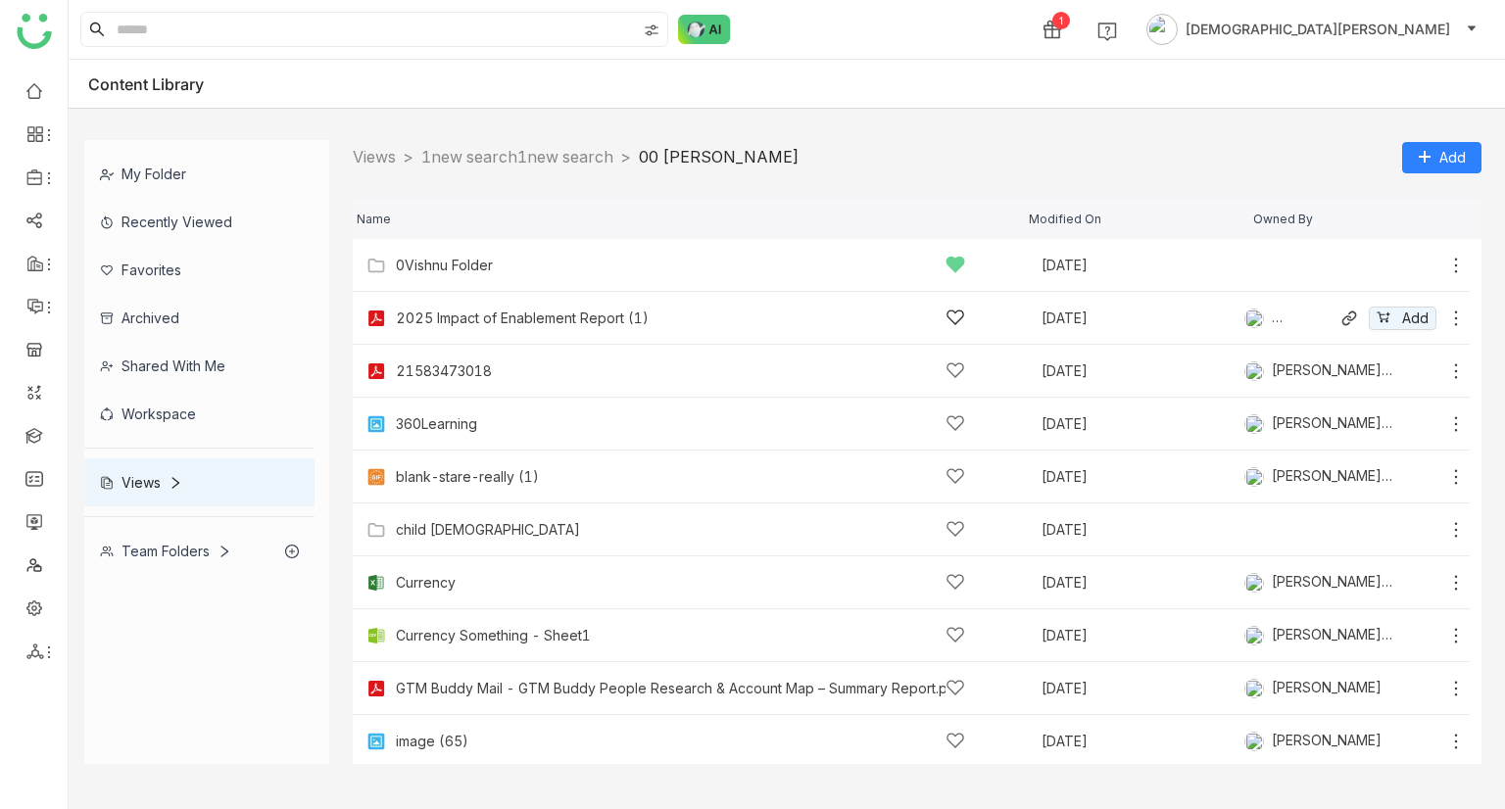
click at [1446, 323] on icon at bounding box center [1456, 319] width 20 height 20
click at [1369, 293] on span "Remove from view" at bounding box center [1373, 302] width 122 height 22
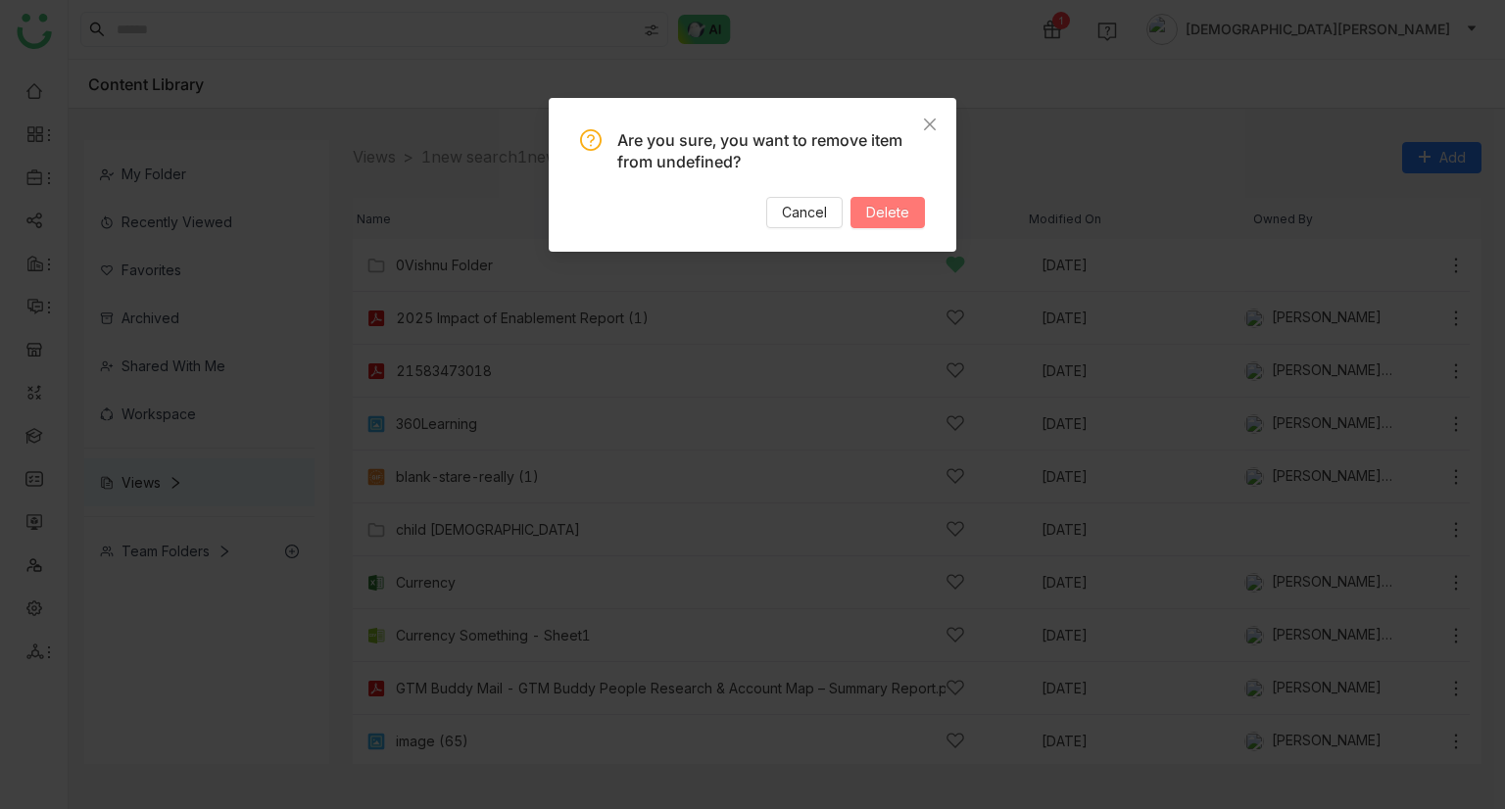
click at [901, 209] on span "Delete" at bounding box center [887, 213] width 43 height 22
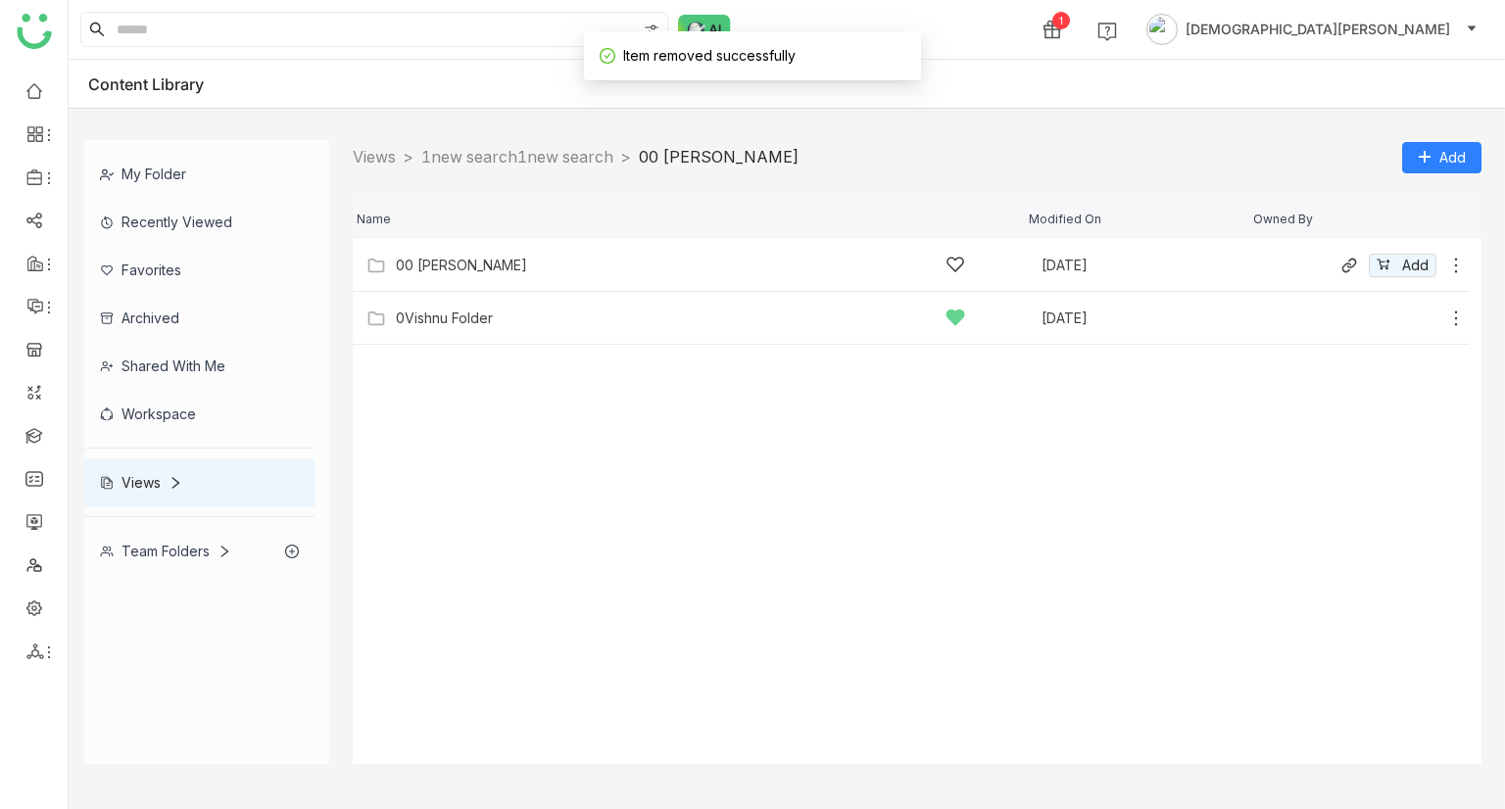
click at [544, 260] on div "00 [PERSON_NAME]" at bounding box center [680, 265] width 569 height 21
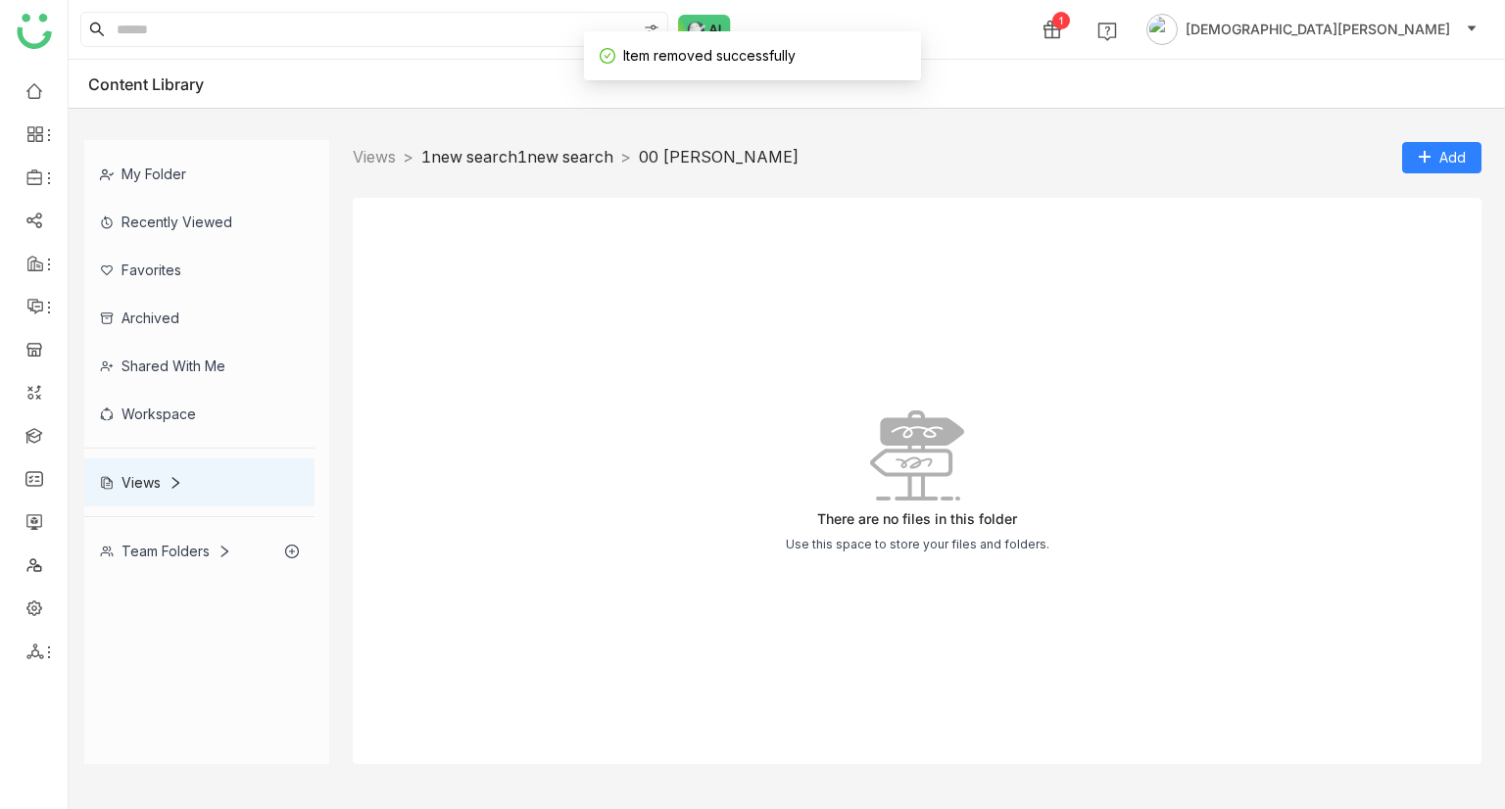
click at [531, 161] on link "1new search1new search" at bounding box center [517, 157] width 192 height 20
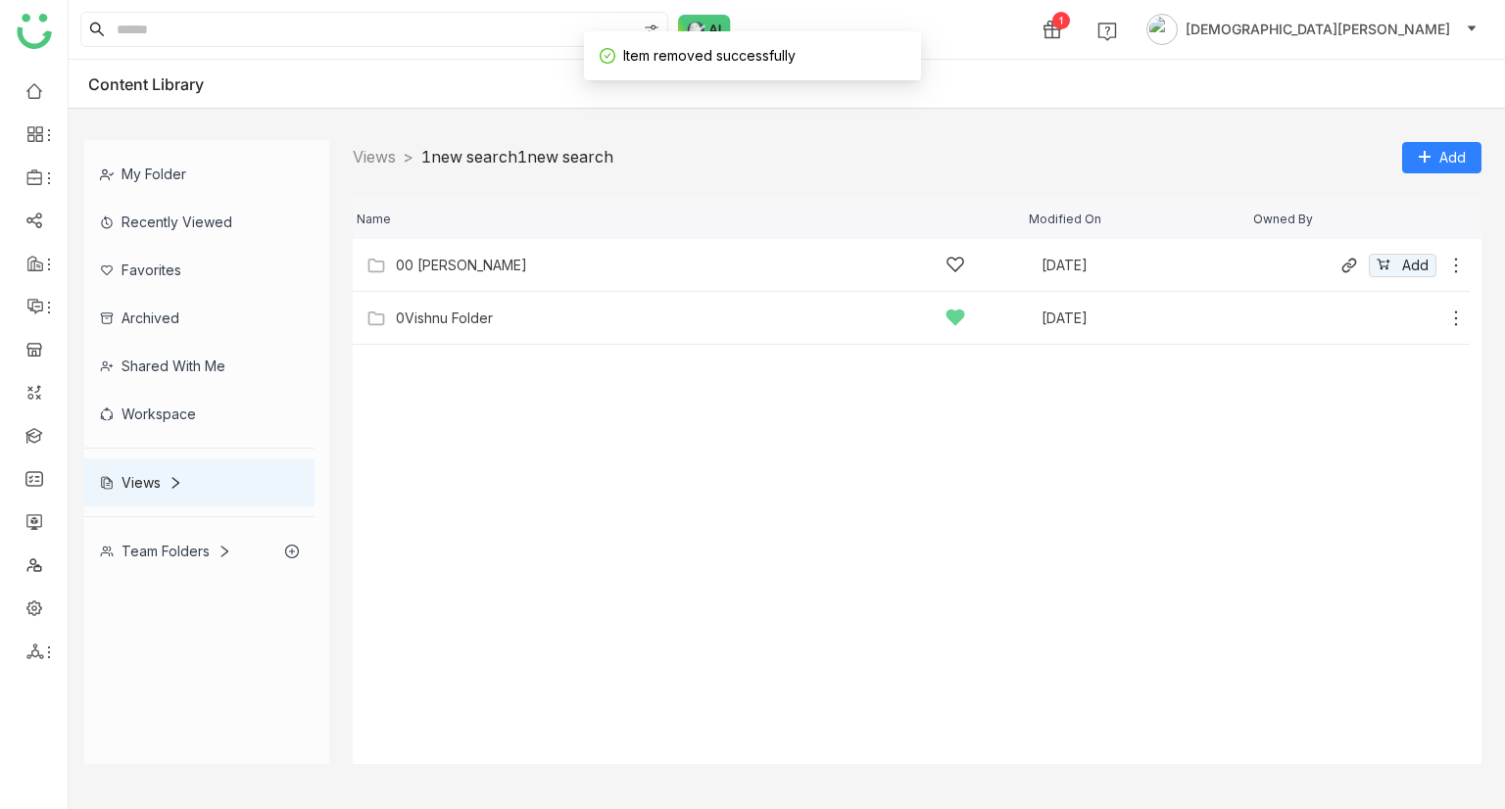
click at [557, 260] on div "00 [PERSON_NAME]" at bounding box center [680, 265] width 569 height 21
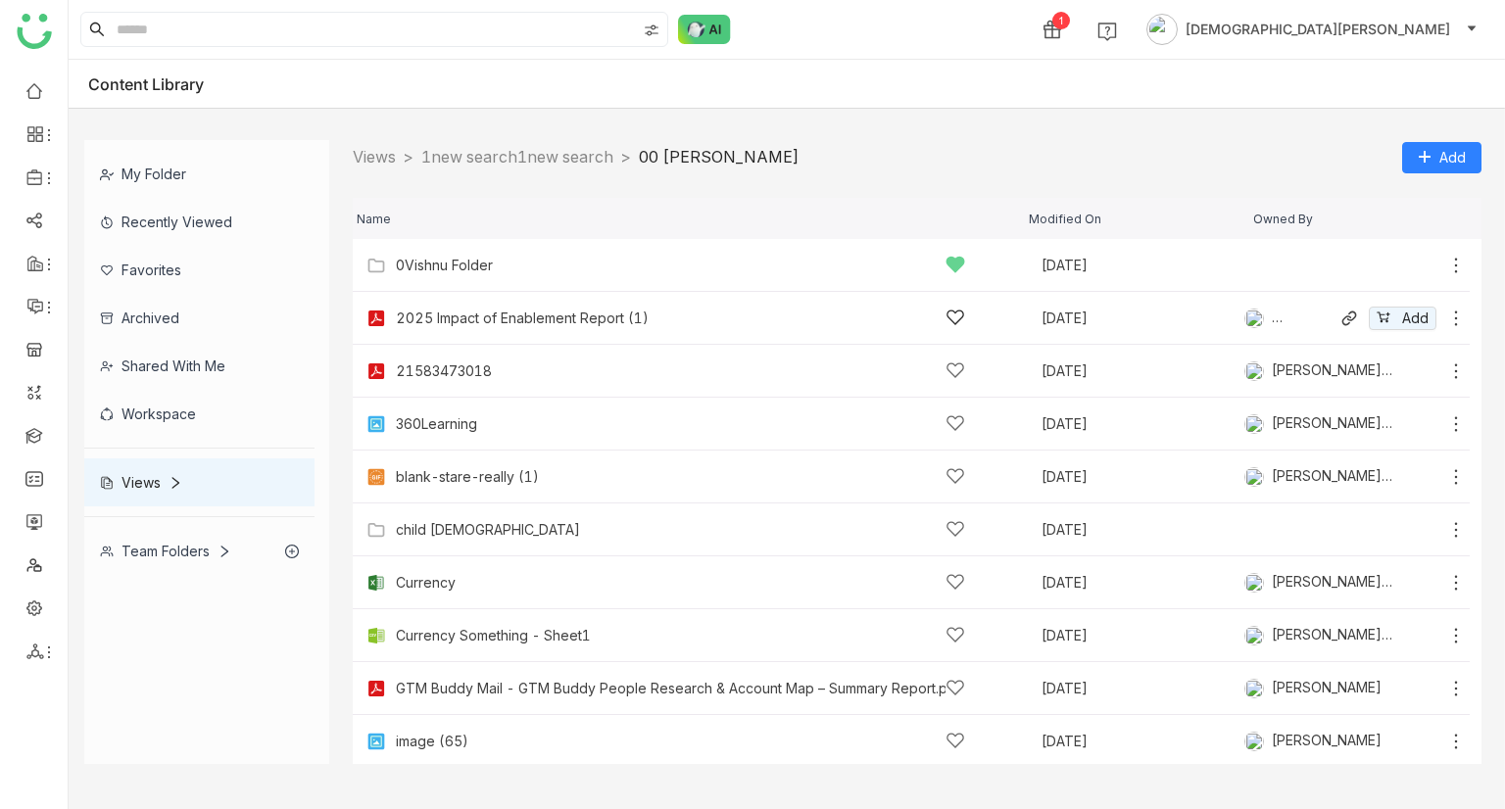
click at [1446, 315] on icon at bounding box center [1456, 319] width 20 height 20
click at [1356, 232] on span "Download" at bounding box center [1345, 230] width 66 height 22
click at [930, 109] on div at bounding box center [782, 117] width 1427 height 16
click at [1446, 258] on icon at bounding box center [1456, 266] width 20 height 20
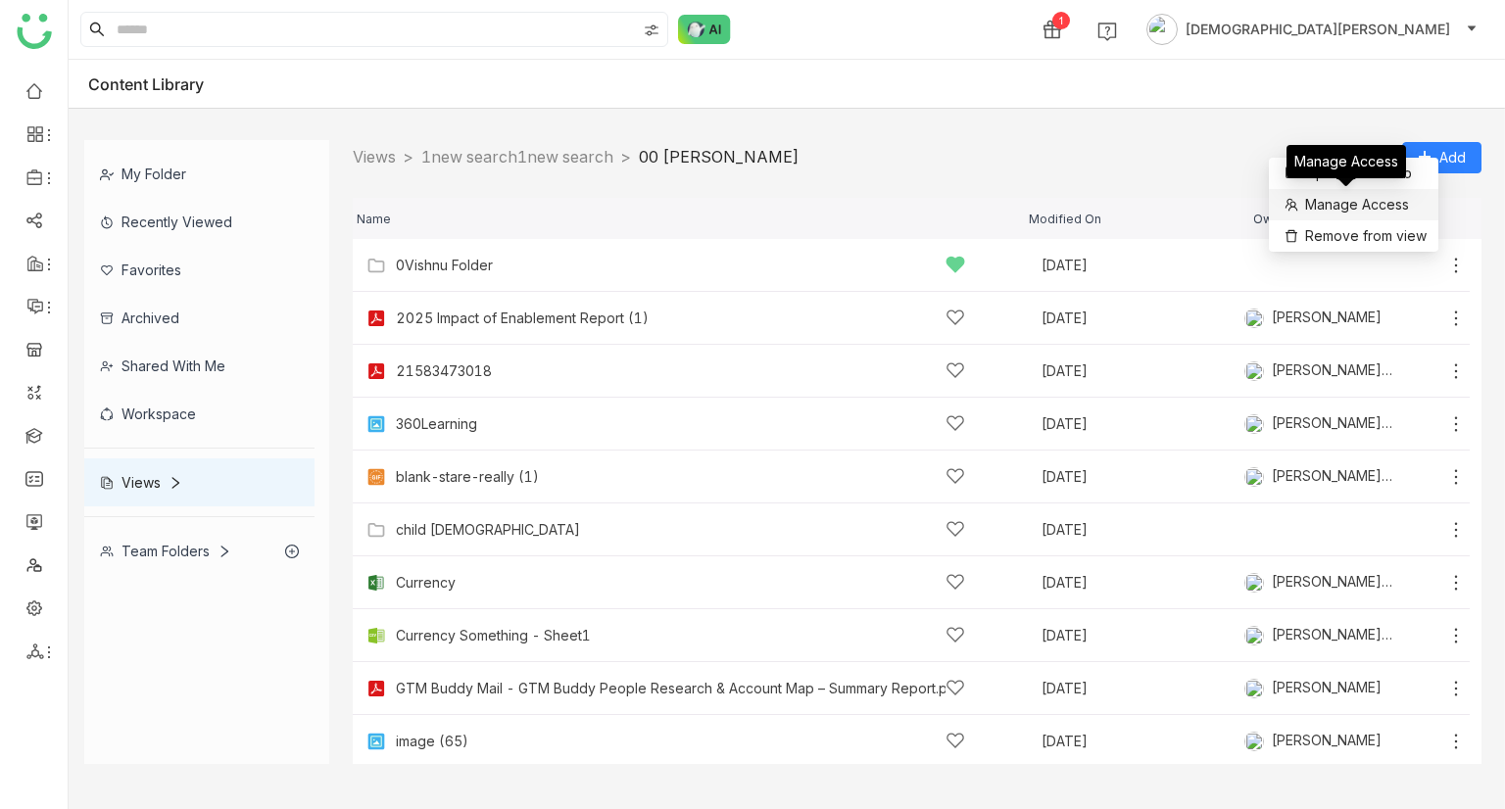
click at [1338, 202] on span "Manage Access" at bounding box center [1357, 205] width 104 height 22
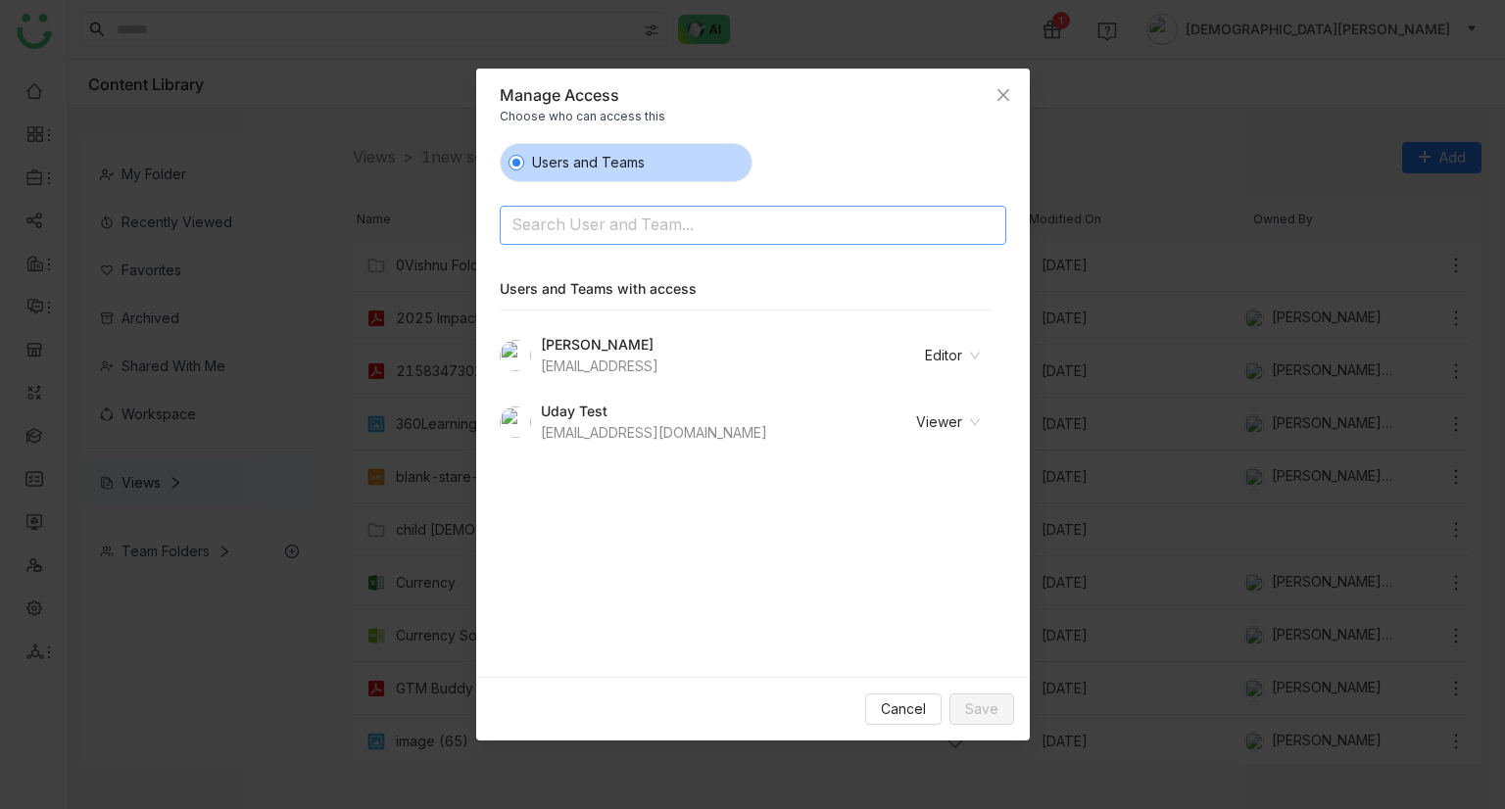
click at [720, 231] on input at bounding box center [702, 227] width 382 height 31
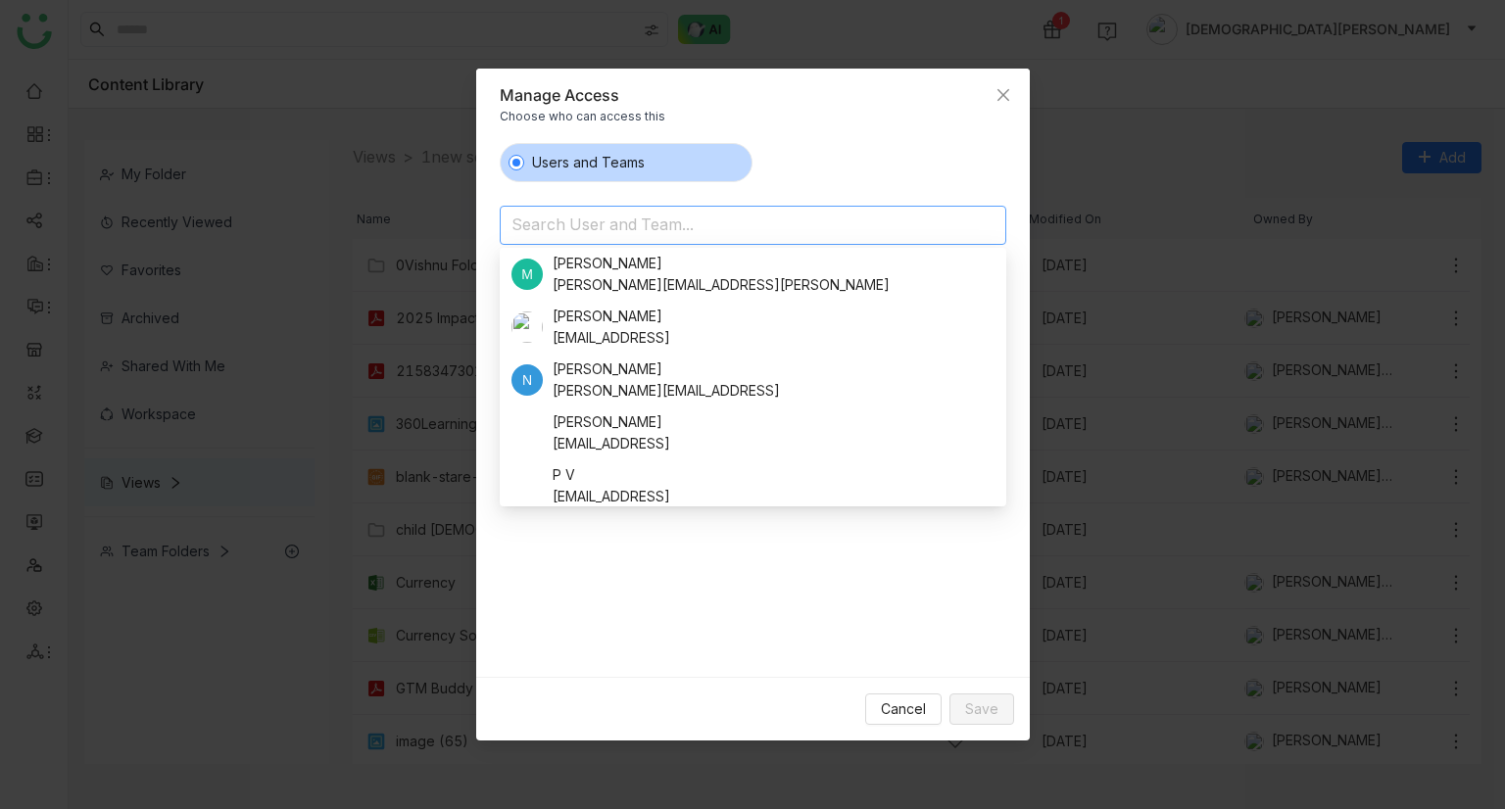
scroll to position [980, 0]
click at [843, 152] on nz-radio-group "Users and Teams" at bounding box center [753, 162] width 507 height 39
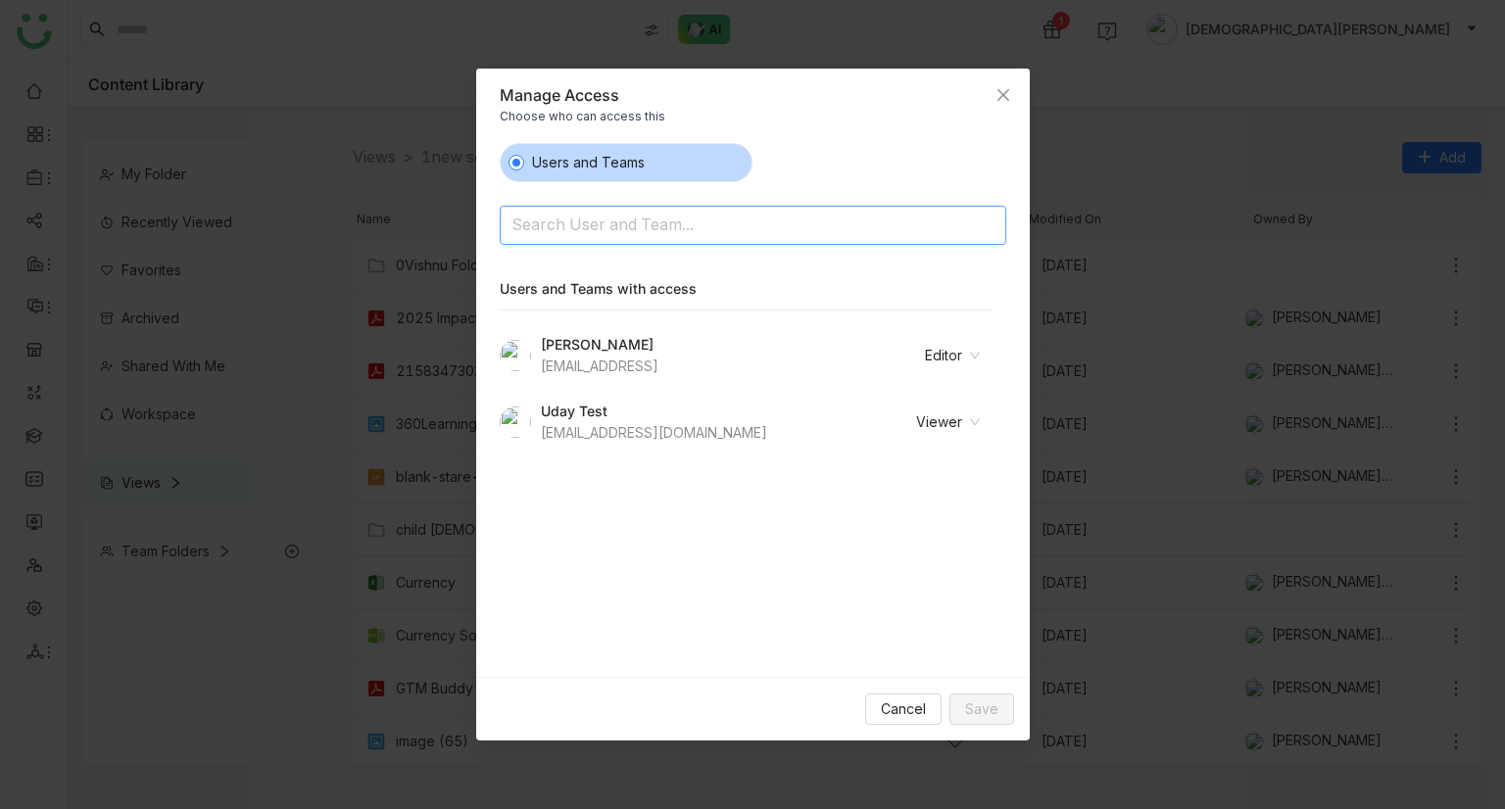
click at [690, 244] on nz-select-top-control "Search User and Team..." at bounding box center [753, 225] width 507 height 39
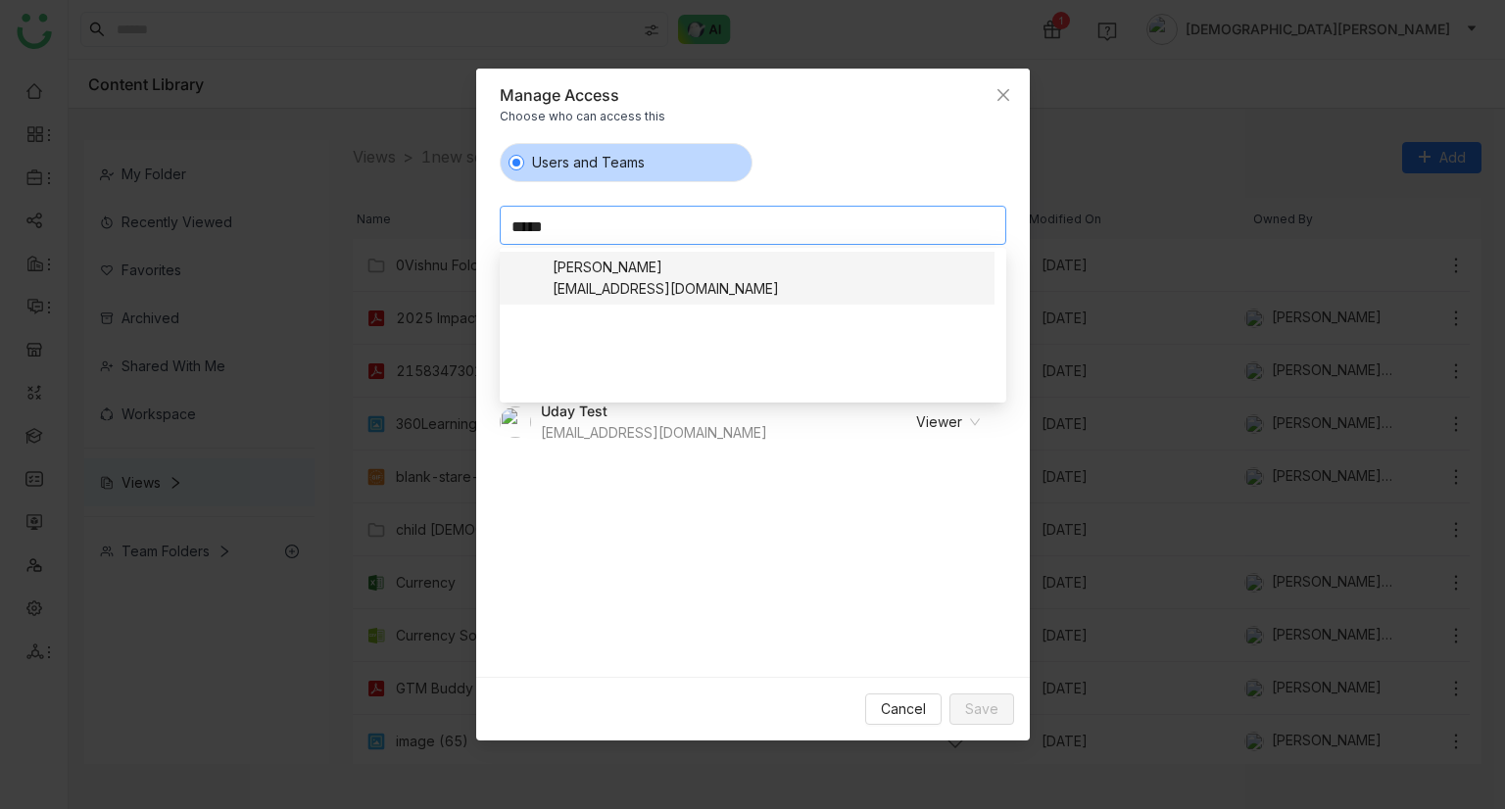
type input "*****"
click at [643, 304] on nz-option-item "chiru balaya chirubalaya216@gmail.com" at bounding box center [747, 278] width 495 height 53
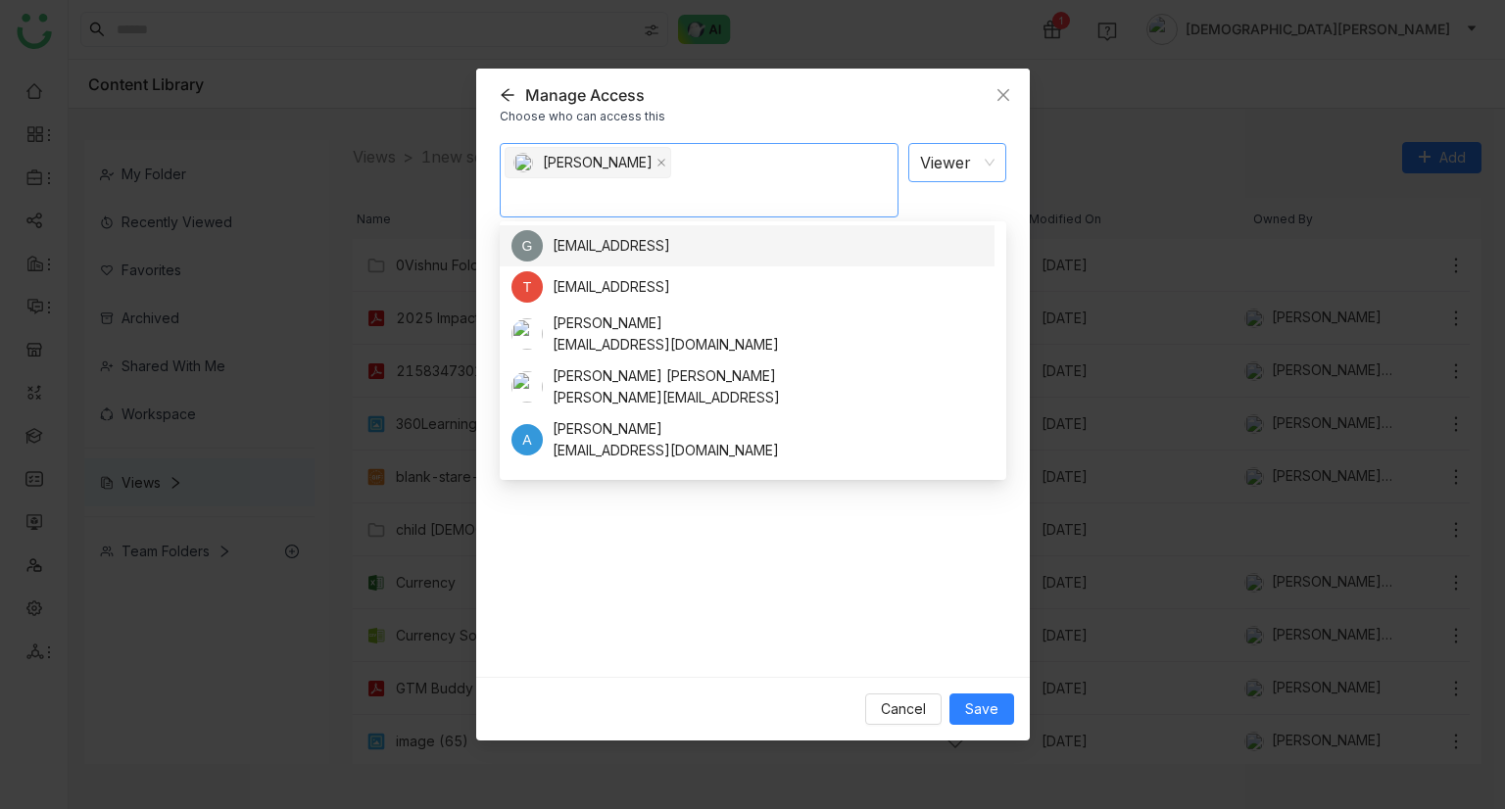
click at [925, 159] on nz-select-item "Viewer" at bounding box center [957, 162] width 74 height 37
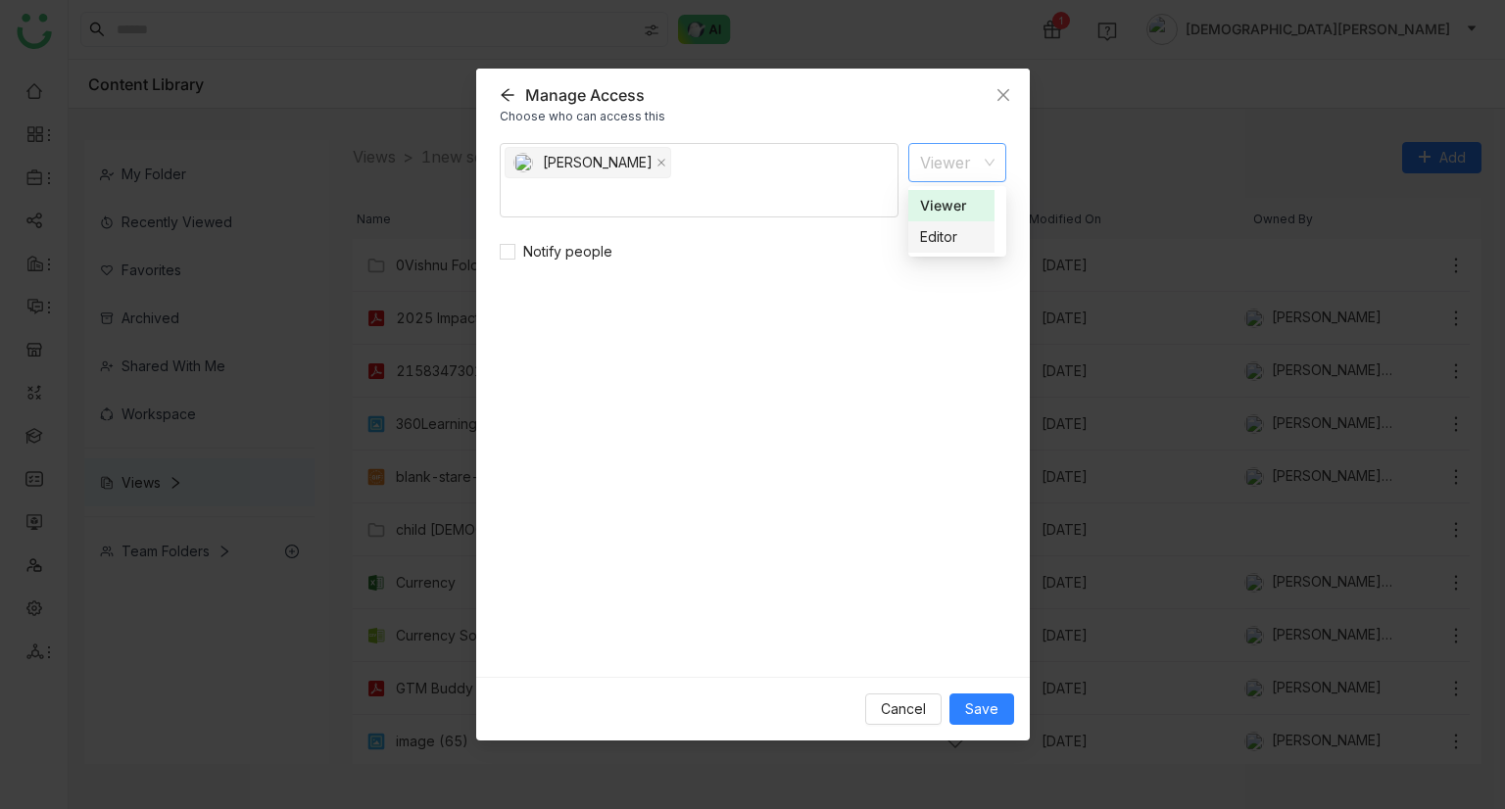
click at [945, 236] on div "Editor" at bounding box center [951, 237] width 63 height 22
click at [980, 686] on div "Cancel Save" at bounding box center [753, 709] width 554 height 64
click at [986, 707] on span "Save" at bounding box center [981, 710] width 33 height 22
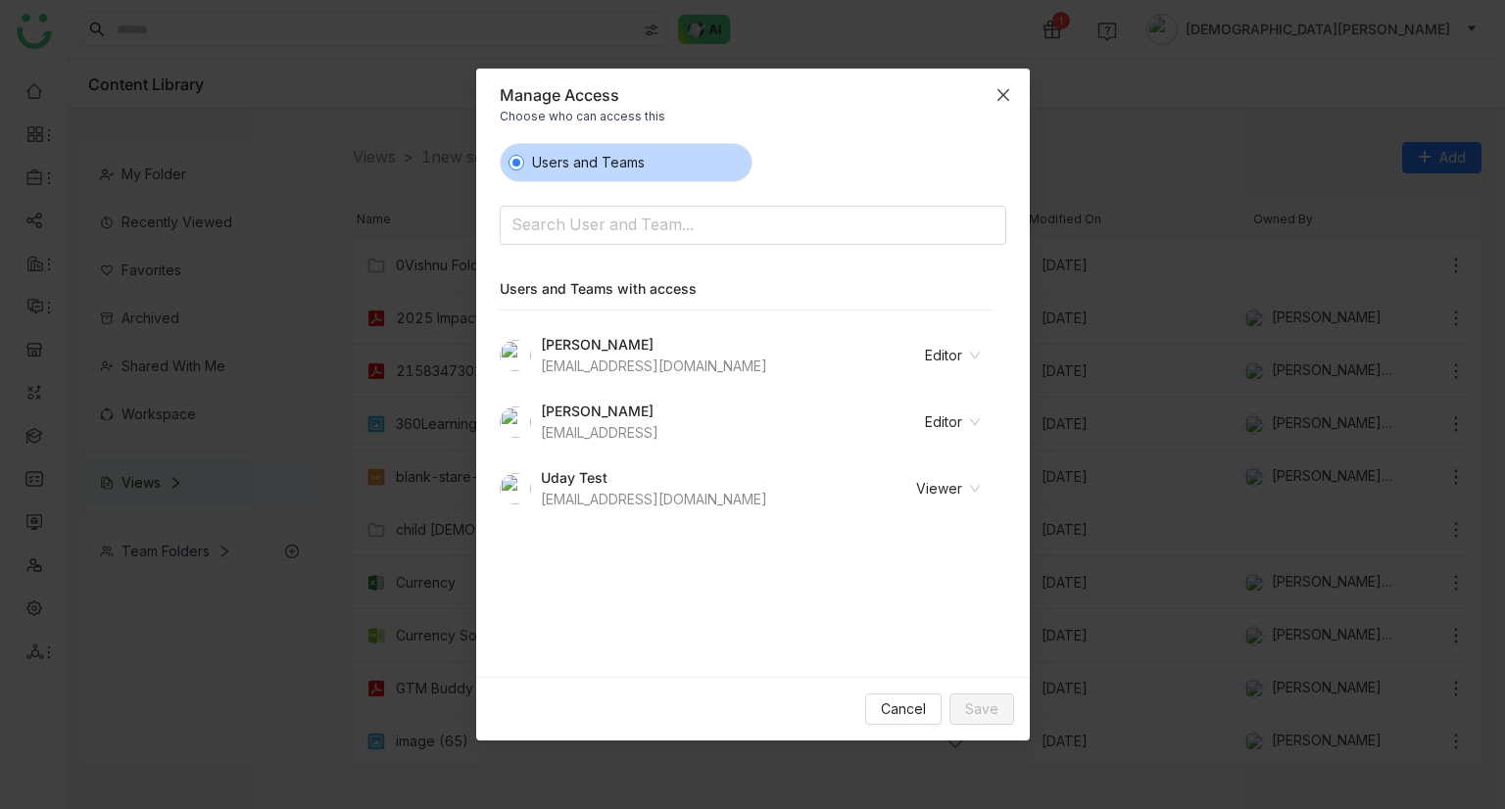
click at [992, 82] on span "Close" at bounding box center [1003, 95] width 53 height 53
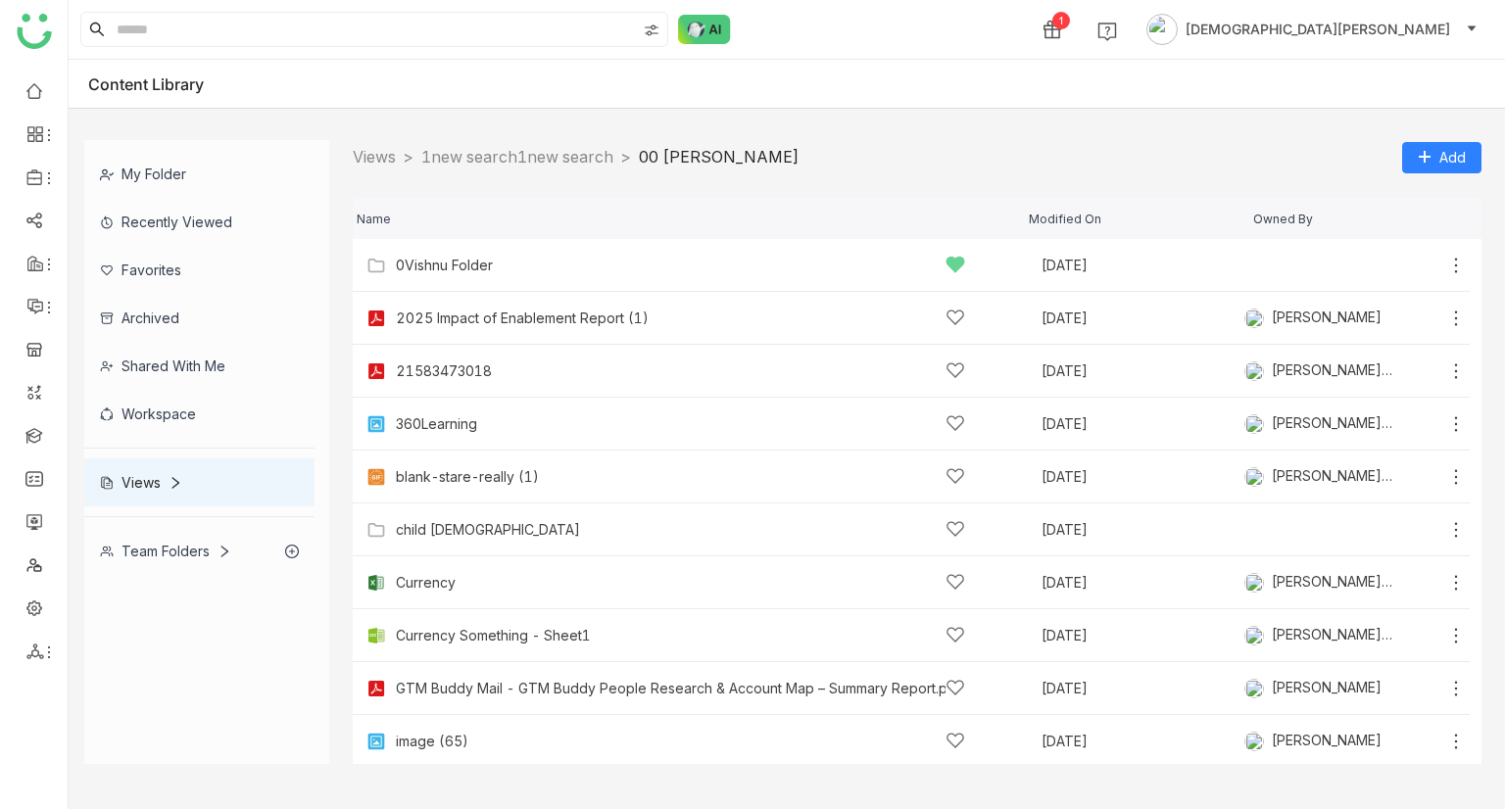
drag, startPoint x: 163, startPoint y: 552, endPoint x: 211, endPoint y: 552, distance: 48.0
click at [163, 552] on div "Team Folders" at bounding box center [165, 551] width 131 height 17
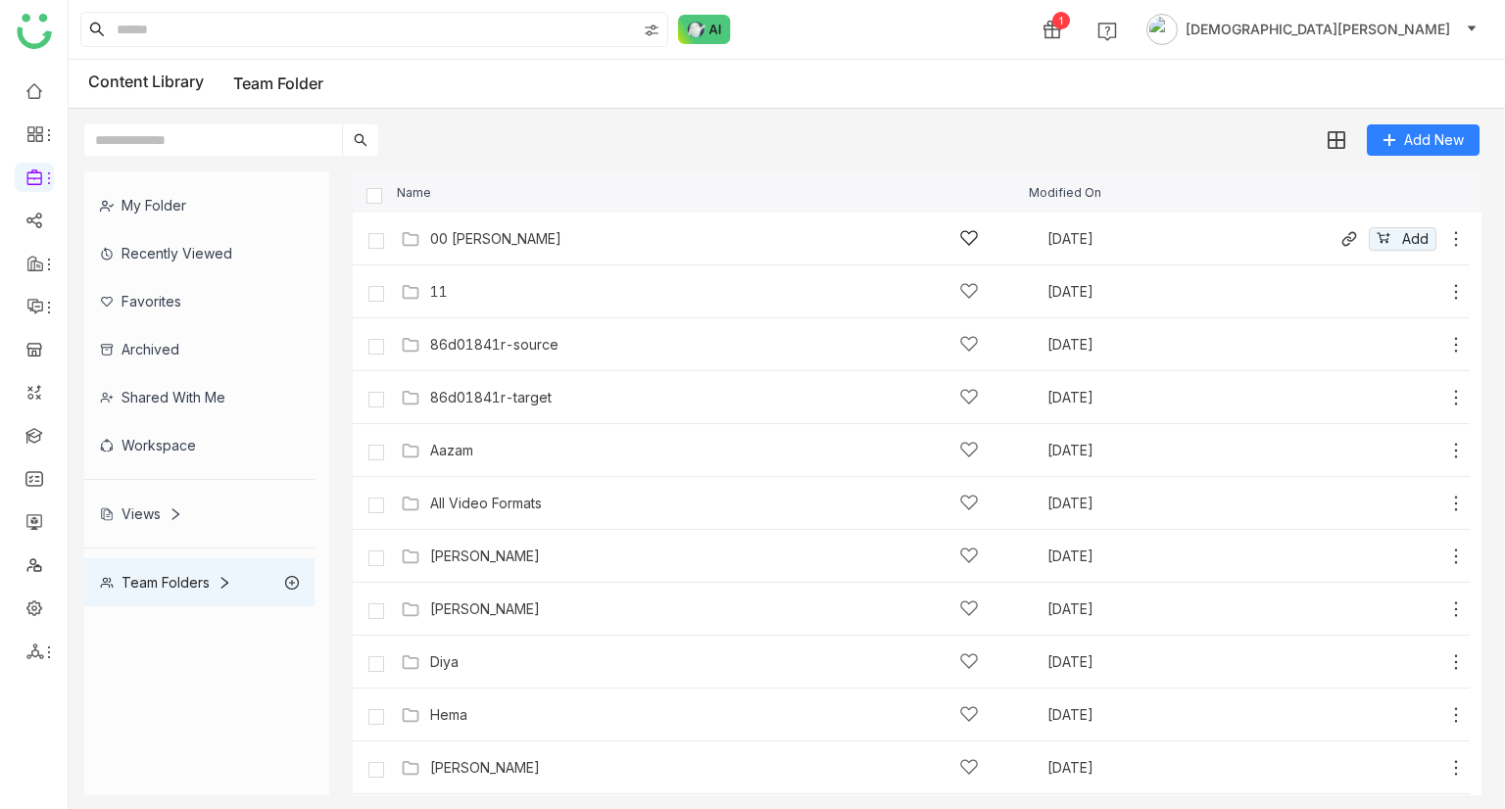
click at [552, 257] on div "00 Arif Folder Sep 9, 2025 Add" at bounding box center [911, 239] width 1117 height 53
click at [533, 248] on div "00 [PERSON_NAME]" at bounding box center [704, 238] width 549 height 21
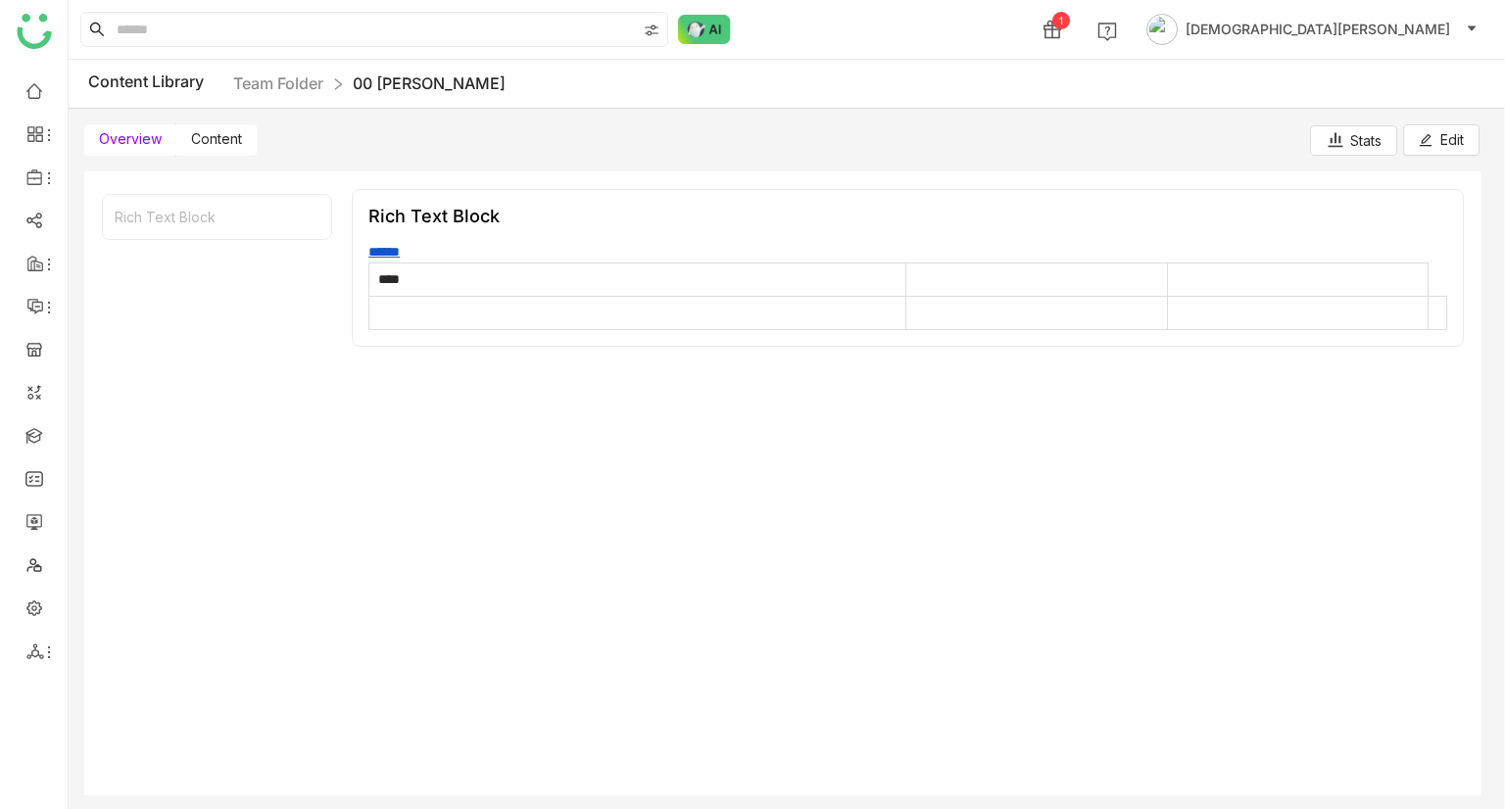
click at [222, 138] on span "Content" at bounding box center [216, 138] width 51 height 17
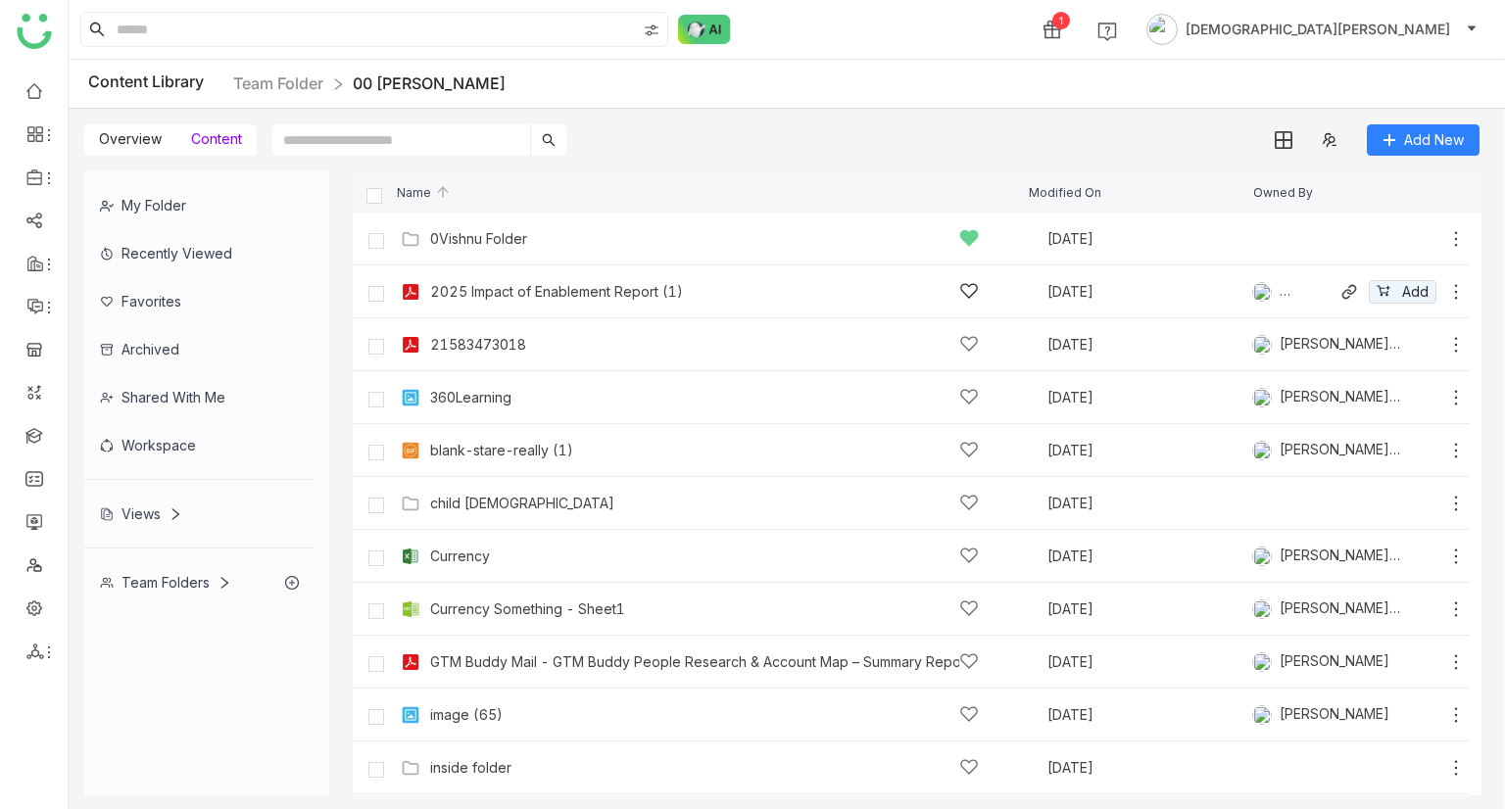
click at [1446, 295] on icon at bounding box center [1456, 292] width 20 height 20
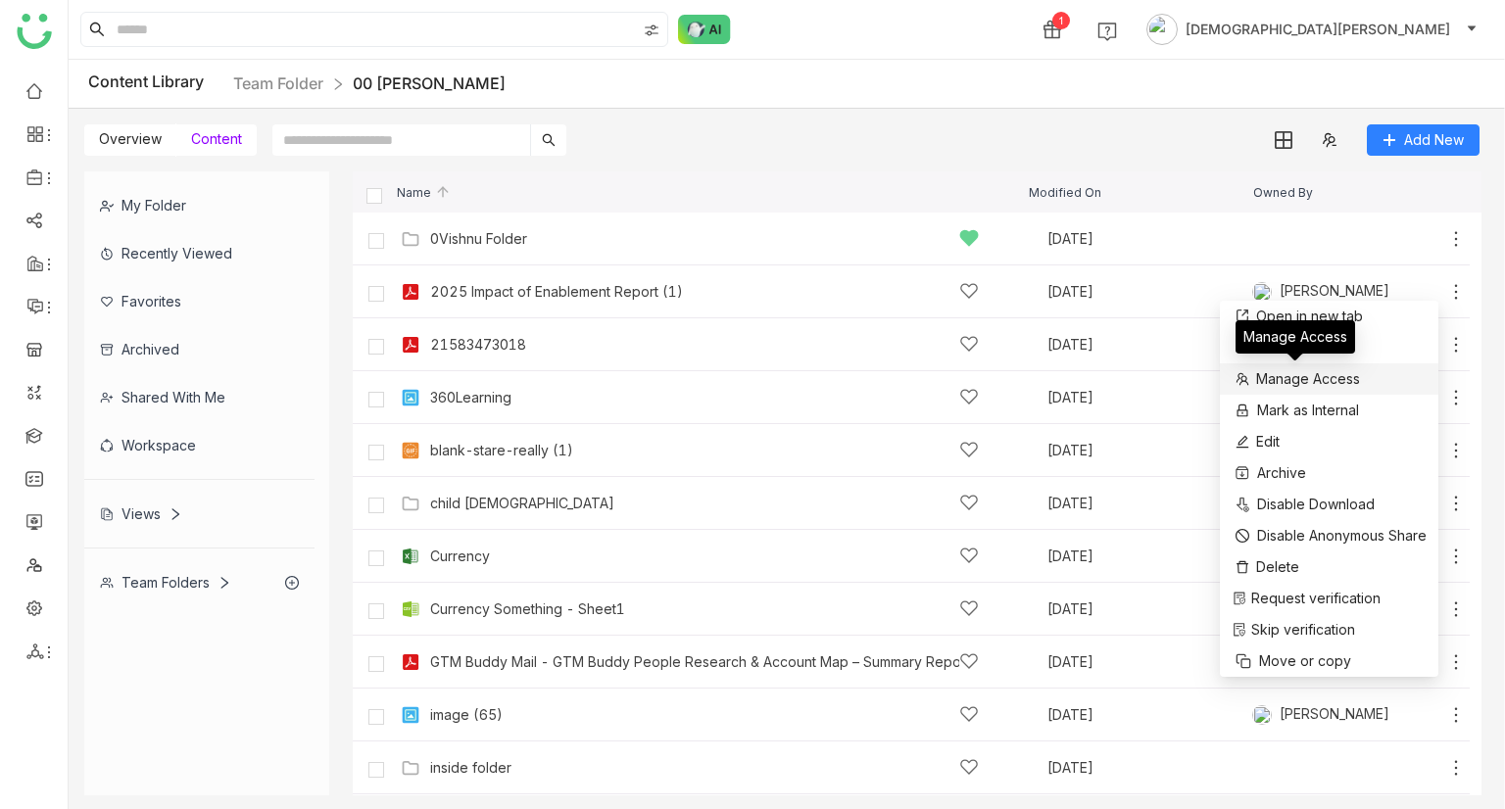
click at [1317, 385] on span "Manage Access" at bounding box center [1308, 379] width 104 height 22
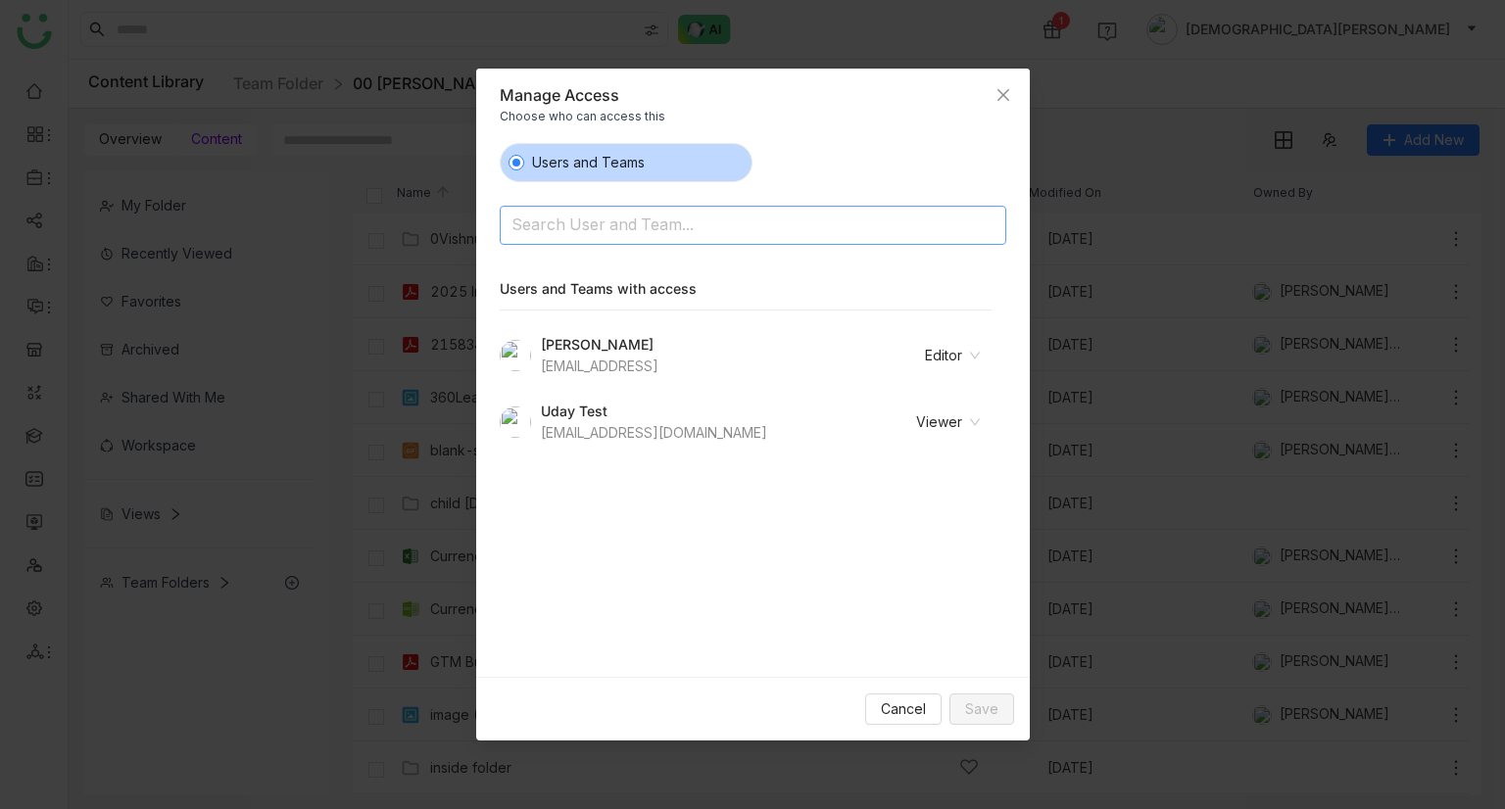
click at [573, 219] on input at bounding box center [702, 227] width 382 height 31
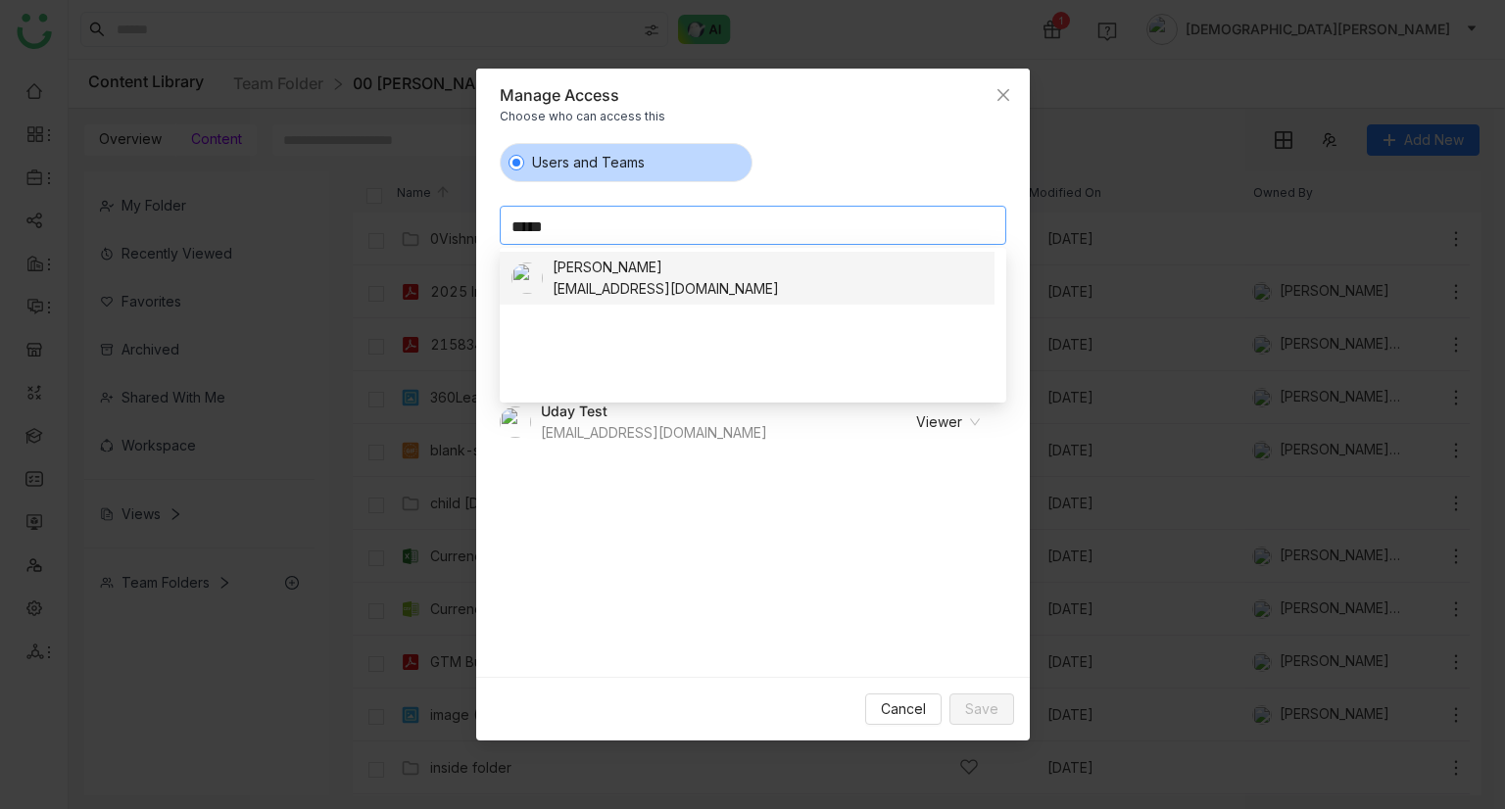
type input "*****"
click at [619, 252] on nz-option-item "chiru balaya chirubalaya216@gmail.com" at bounding box center [747, 278] width 495 height 53
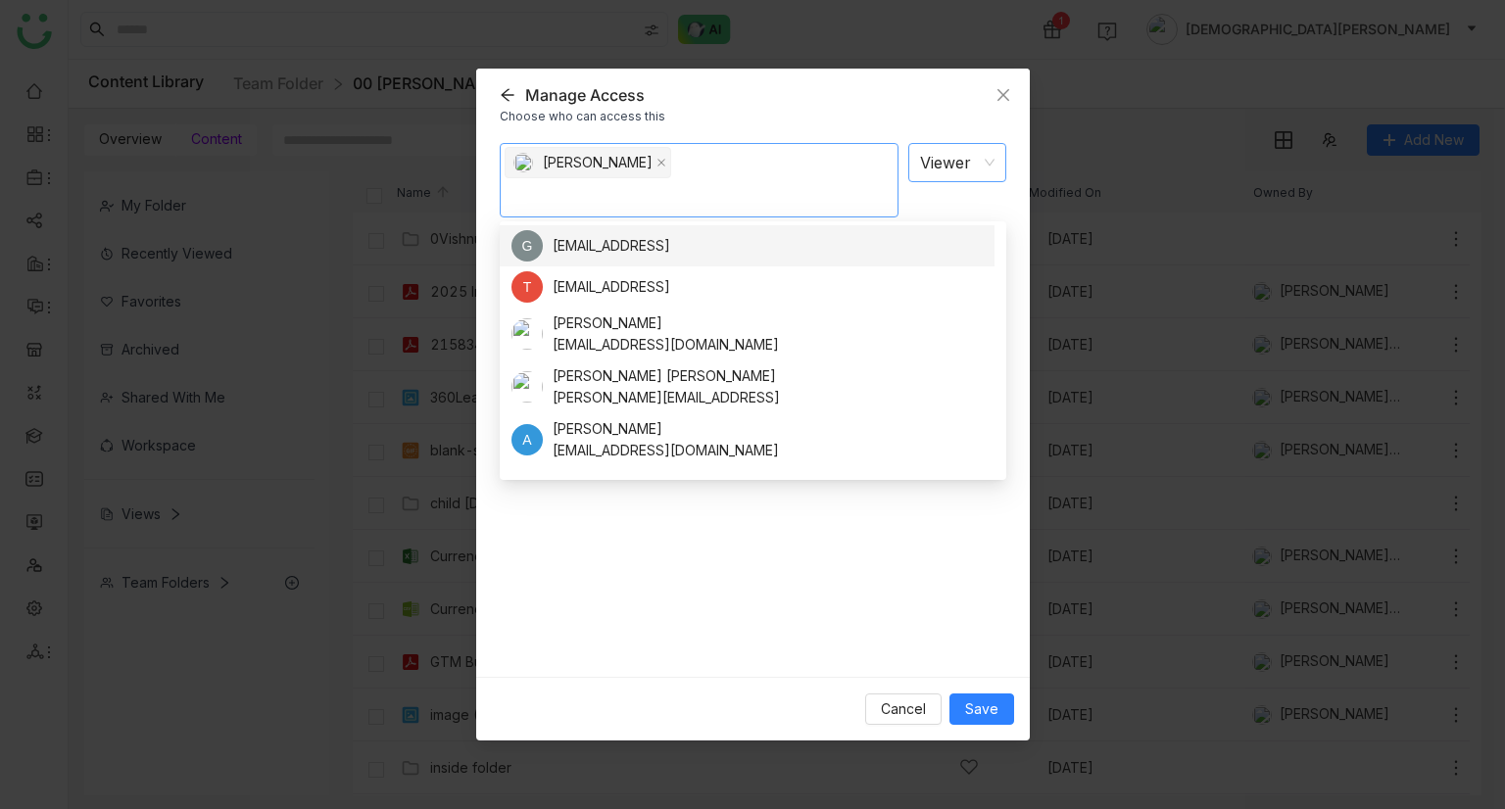
click at [931, 159] on nz-select-item "Viewer" at bounding box center [957, 162] width 74 height 37
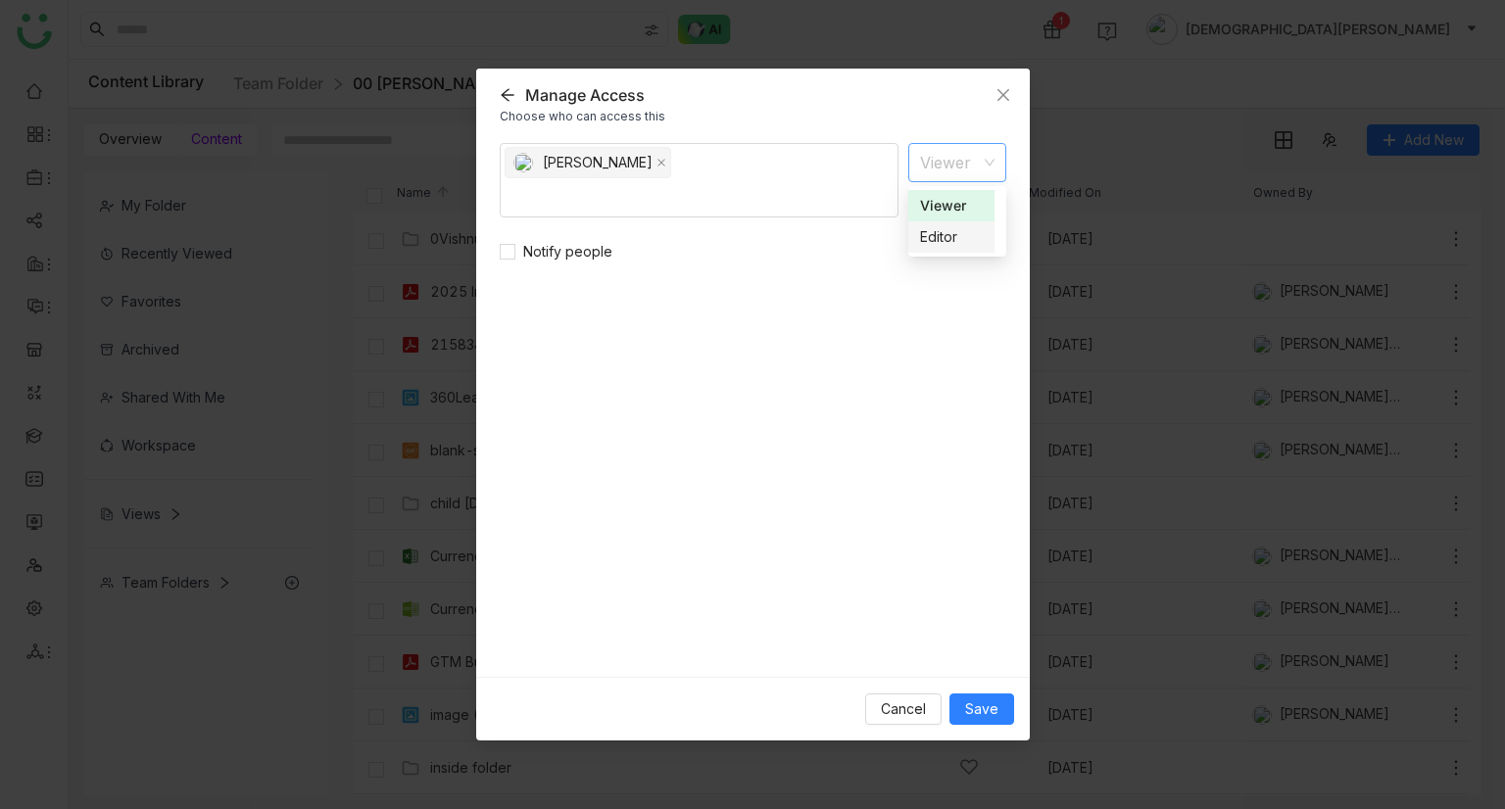
click at [936, 227] on div "Editor" at bounding box center [951, 237] width 63 height 22
click at [995, 711] on span "Save" at bounding box center [981, 710] width 33 height 22
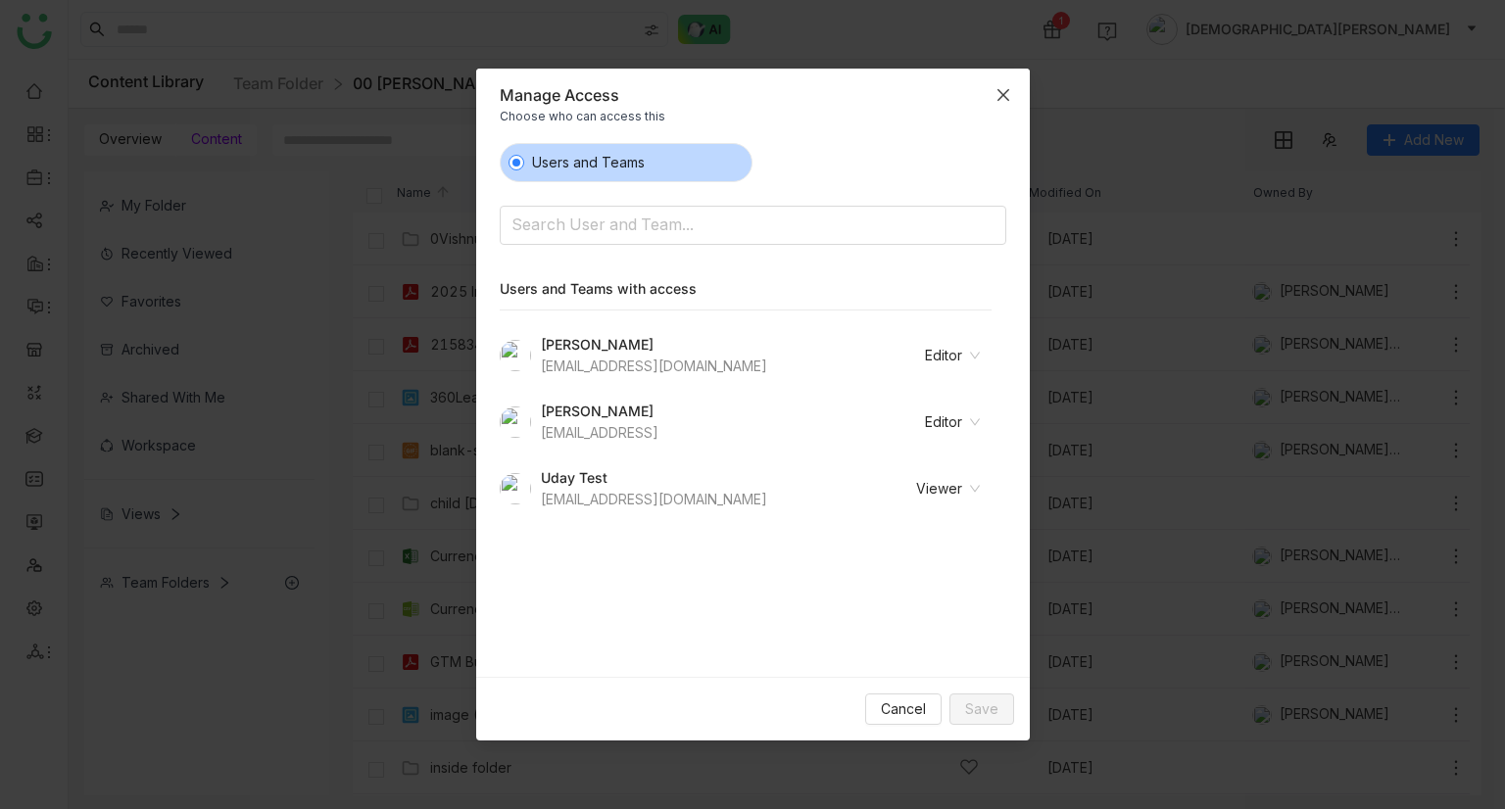
click at [999, 88] on icon "Close" at bounding box center [1004, 95] width 16 height 16
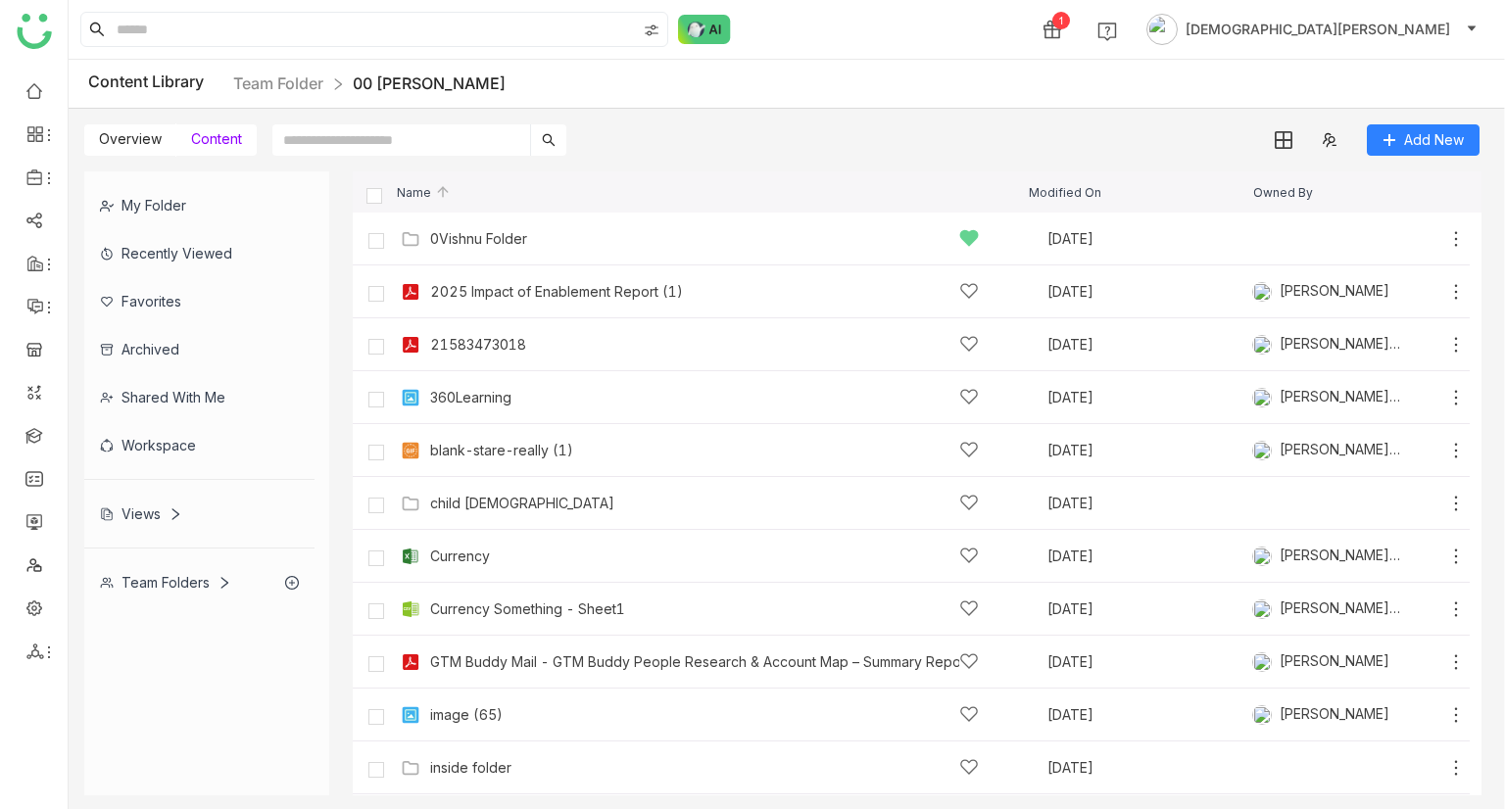
click at [179, 373] on div "Shared with me" at bounding box center [199, 397] width 230 height 48
click at [179, 389] on div "Shared with me" at bounding box center [199, 397] width 230 height 48
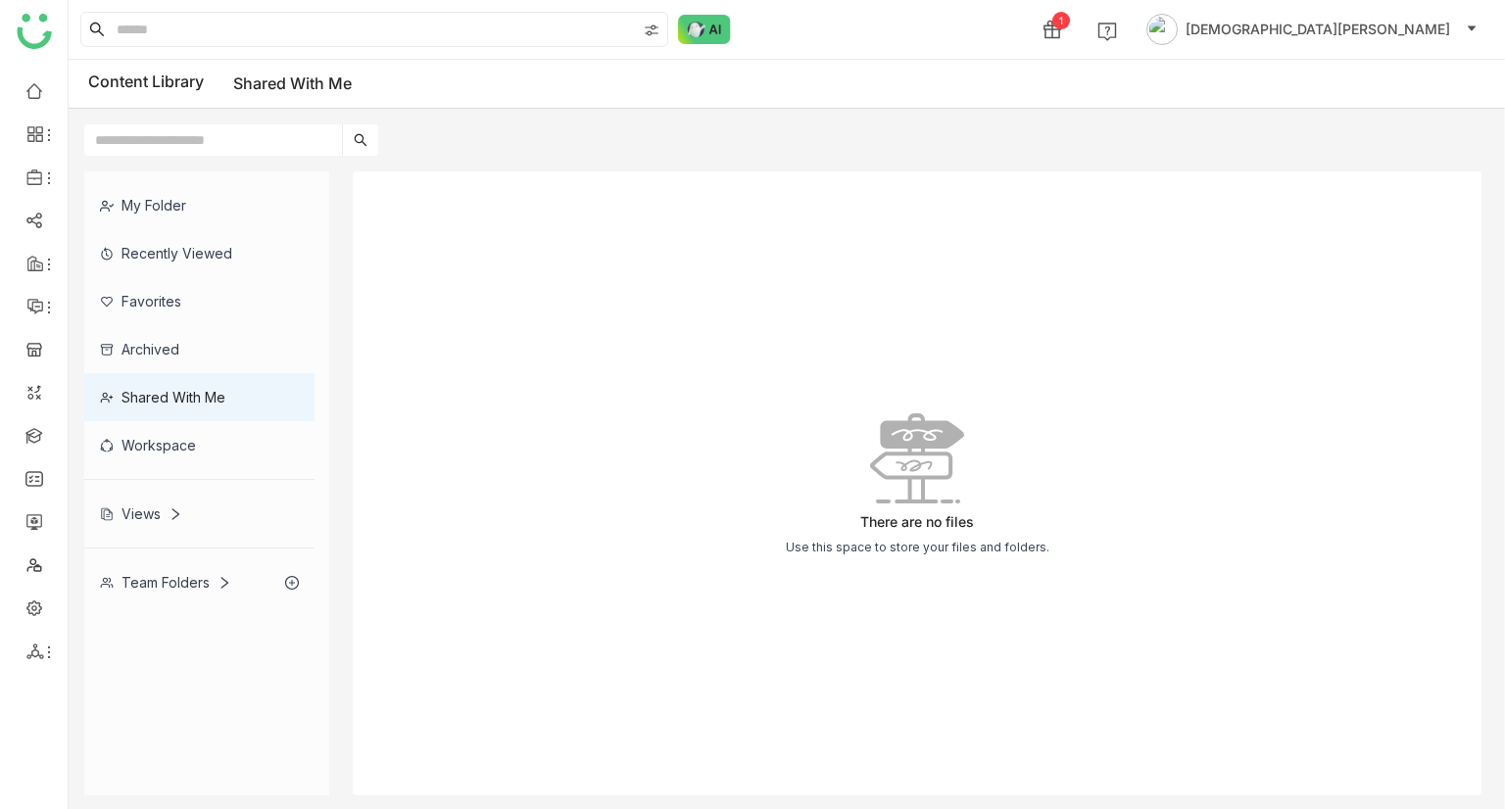
click at [175, 456] on div "Workspace" at bounding box center [199, 445] width 230 height 48
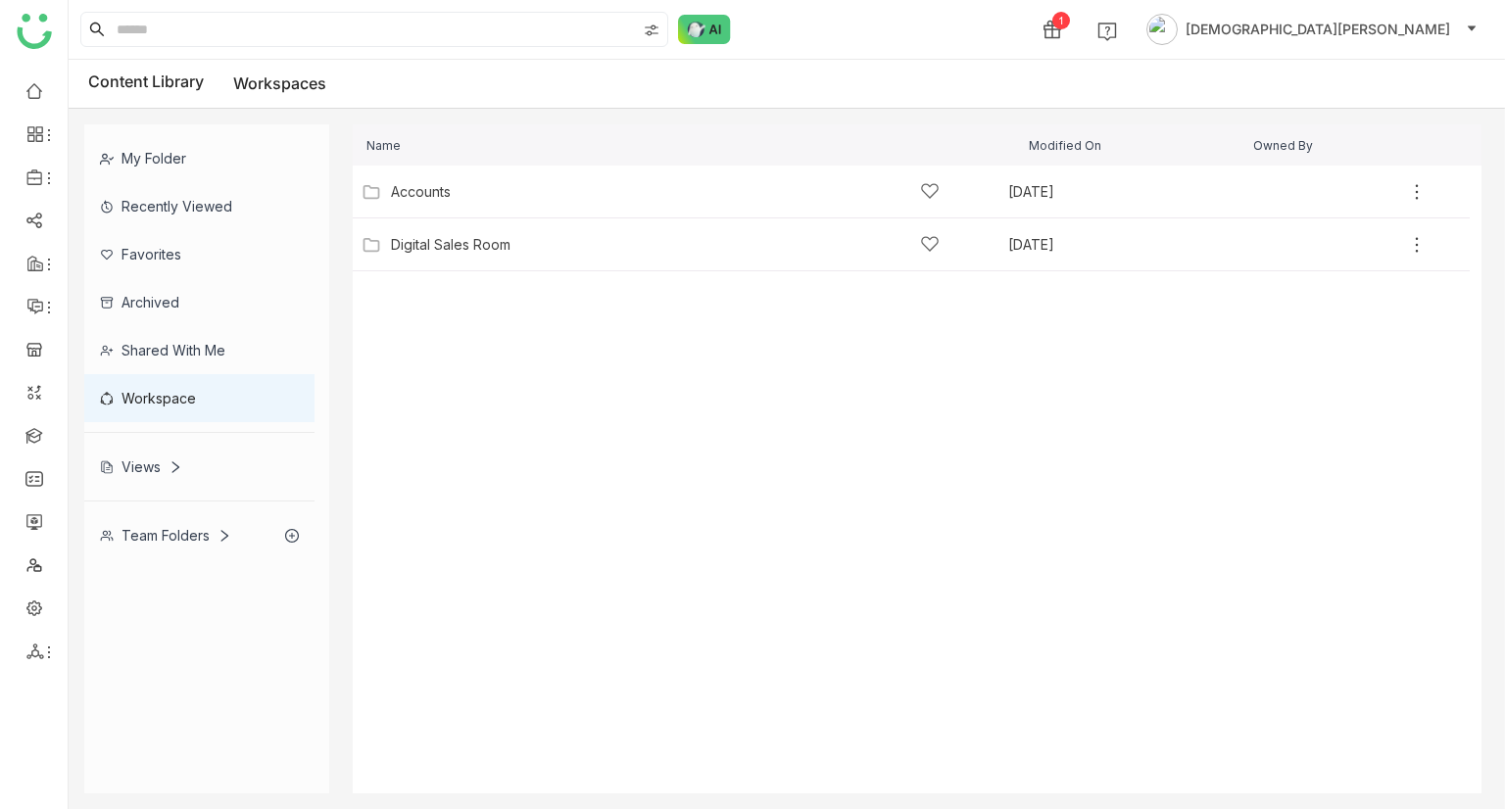
click at [149, 489] on div "My Folder Recently Viewed Favorites Archived Shared with me Workspace Views Tea…" at bounding box center [206, 341] width 245 height 435
click at [151, 469] on div "Views" at bounding box center [141, 467] width 82 height 17
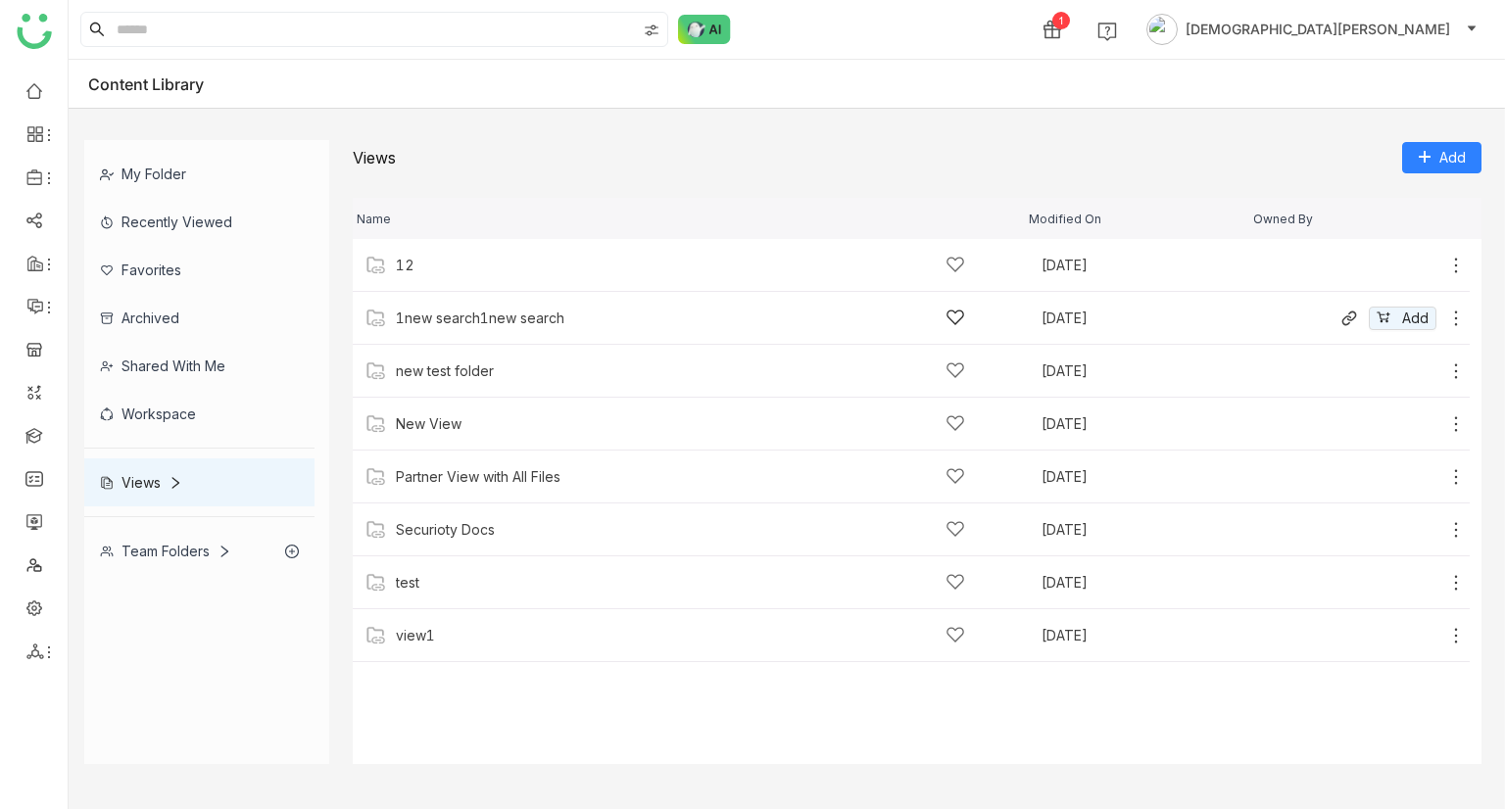
click at [473, 327] on div "1new search1new search" at bounding box center [680, 318] width 569 height 21
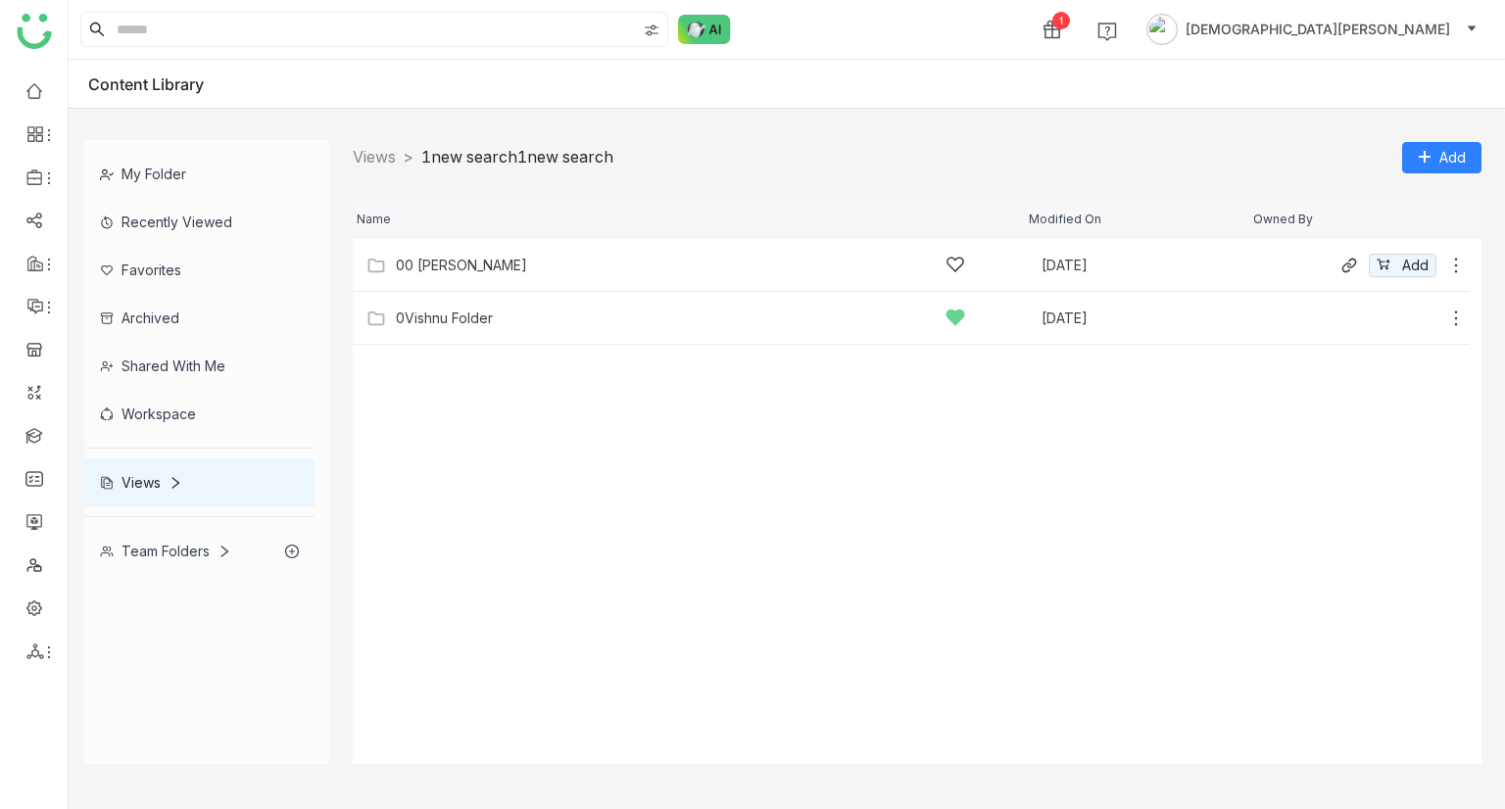
click at [454, 264] on div "00 [PERSON_NAME]" at bounding box center [461, 266] width 131 height 16
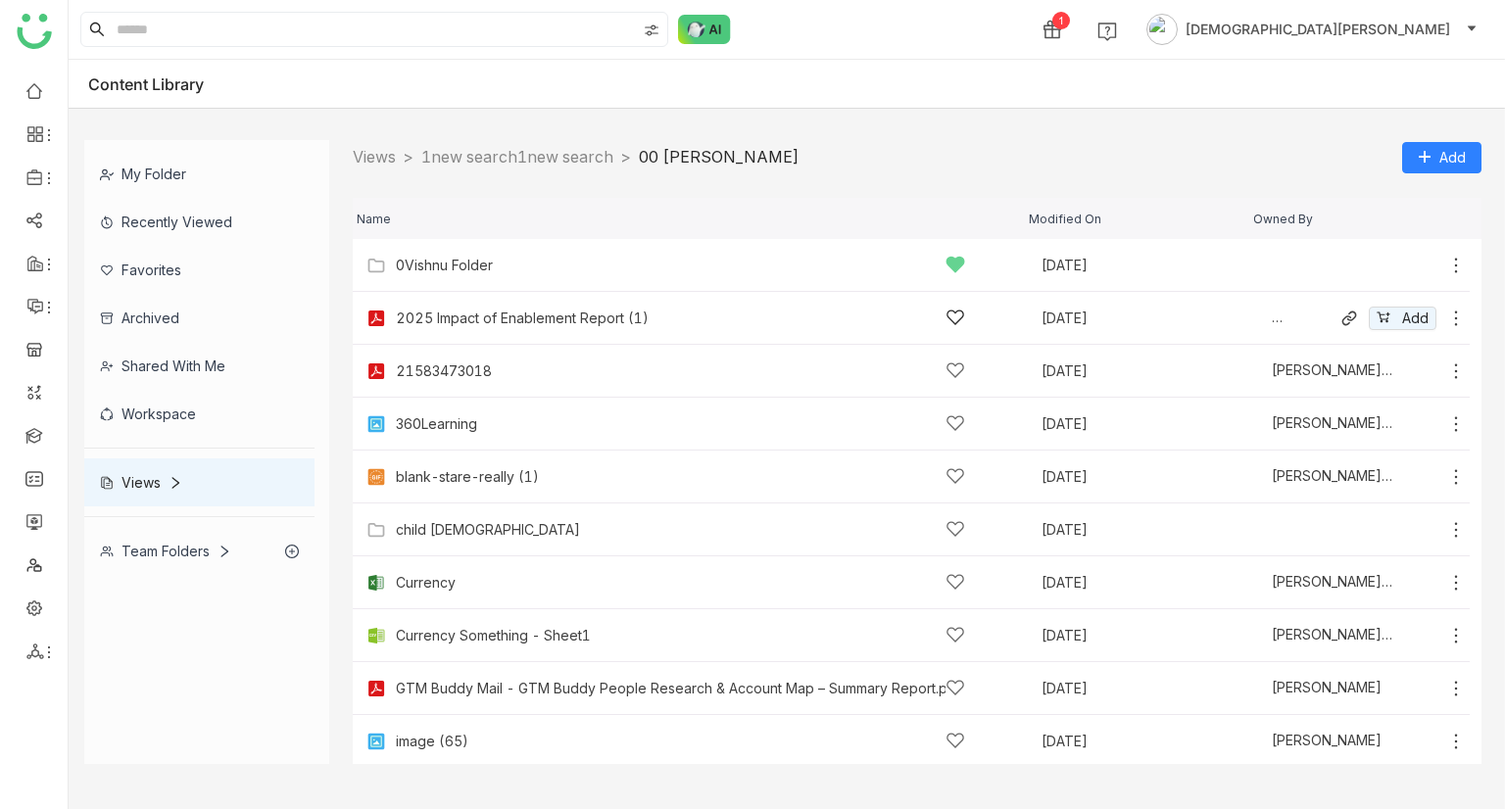
click at [1446, 315] on icon at bounding box center [1456, 319] width 20 height 20
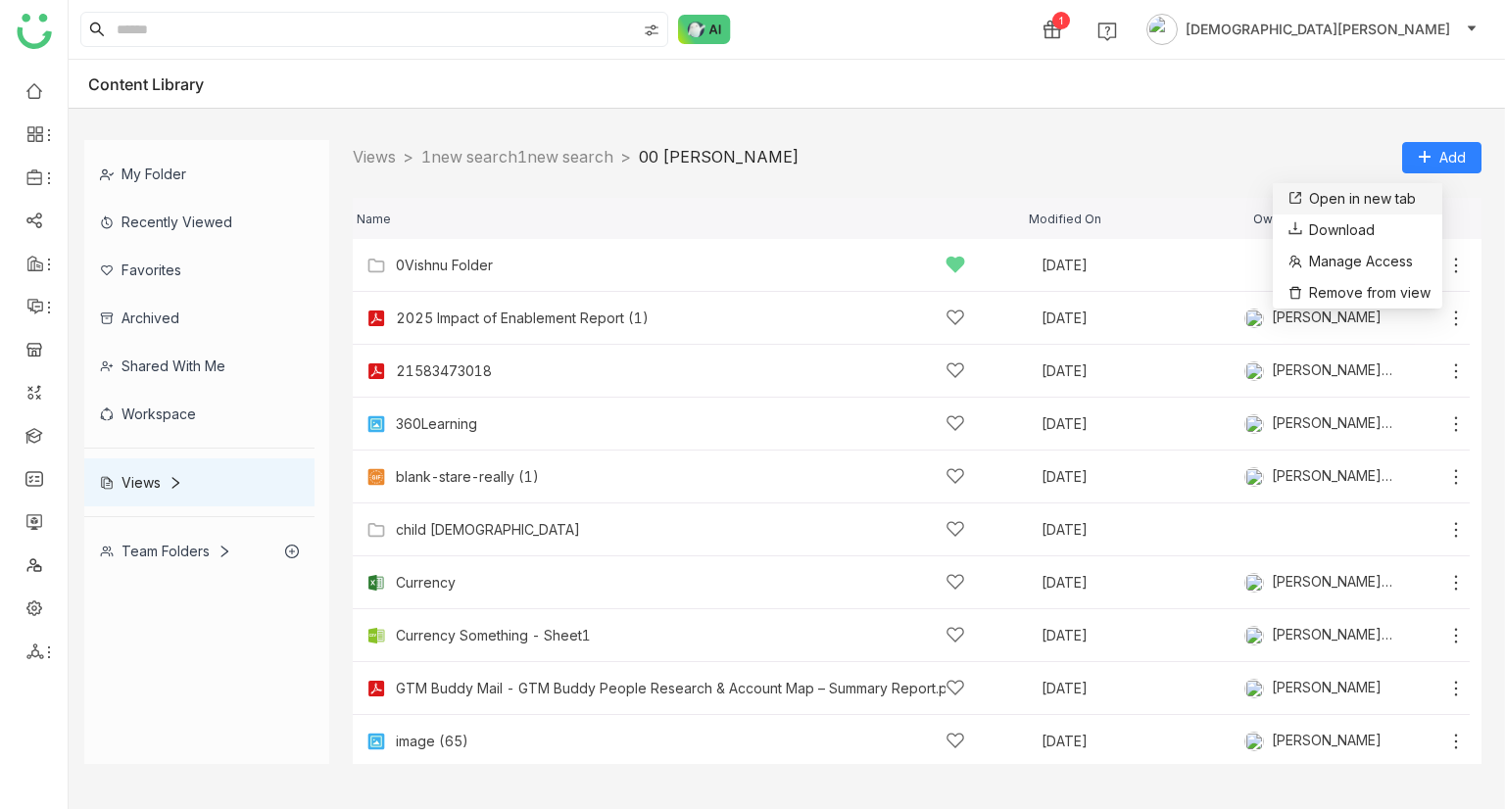
click at [1355, 193] on link "Open in new tab" at bounding box center [1350, 199] width 131 height 22
click at [172, 550] on div "Team Folders" at bounding box center [165, 551] width 131 height 17
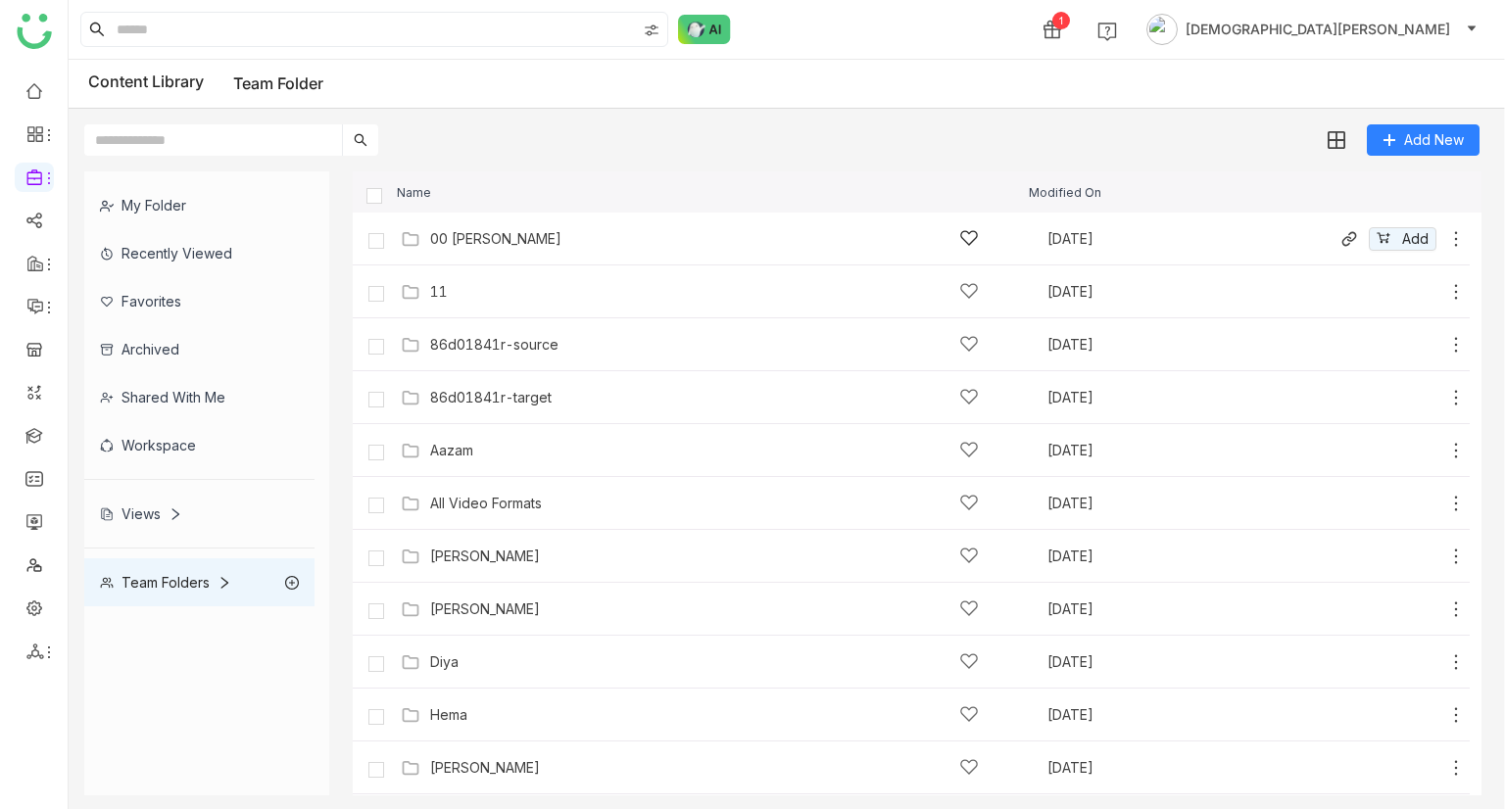
click at [613, 248] on div "00 Arif Folder Sep 9, 2025 Add" at bounding box center [931, 238] width 1070 height 30
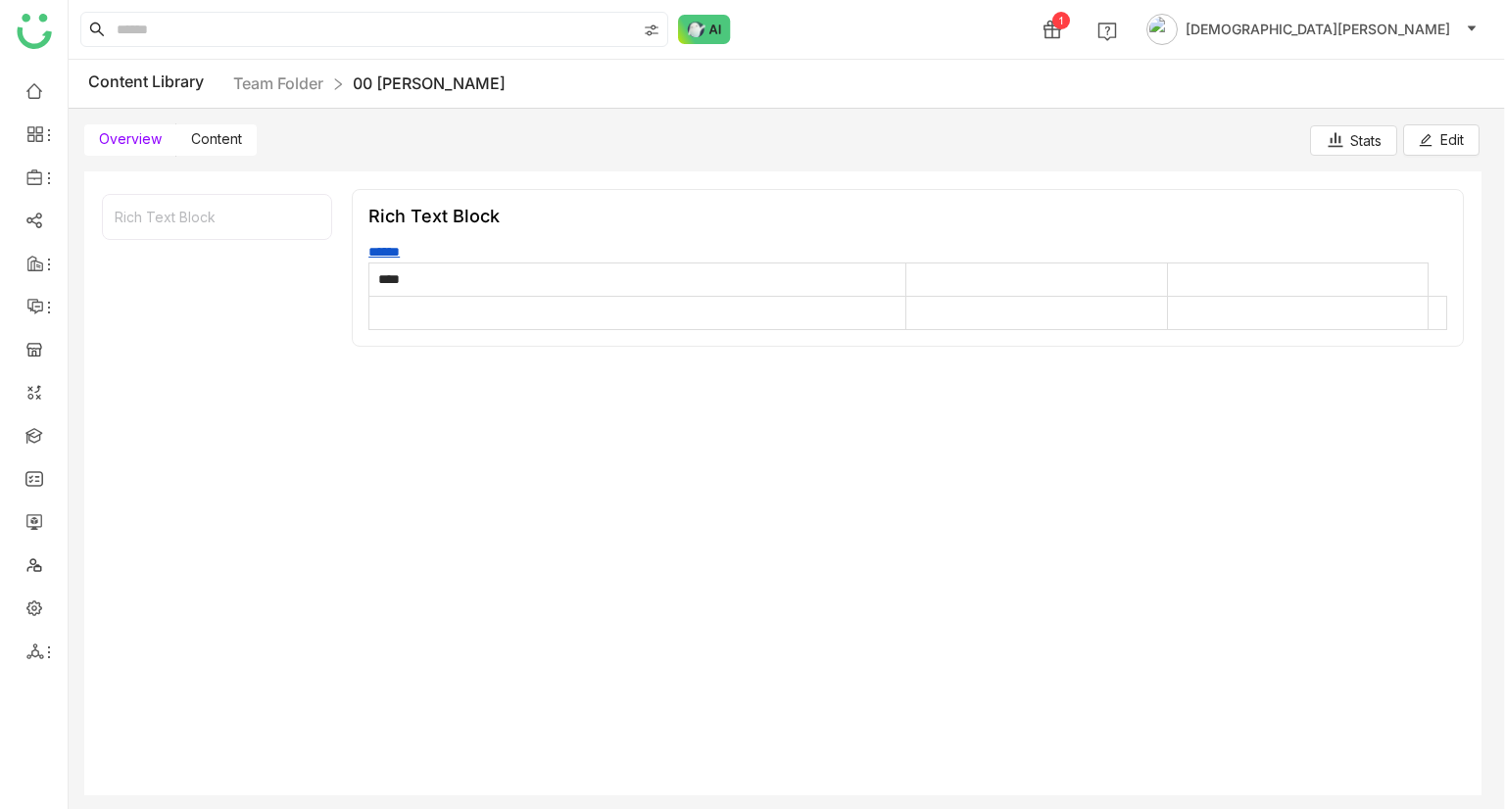
click at [200, 142] on span "Content" at bounding box center [216, 138] width 51 height 17
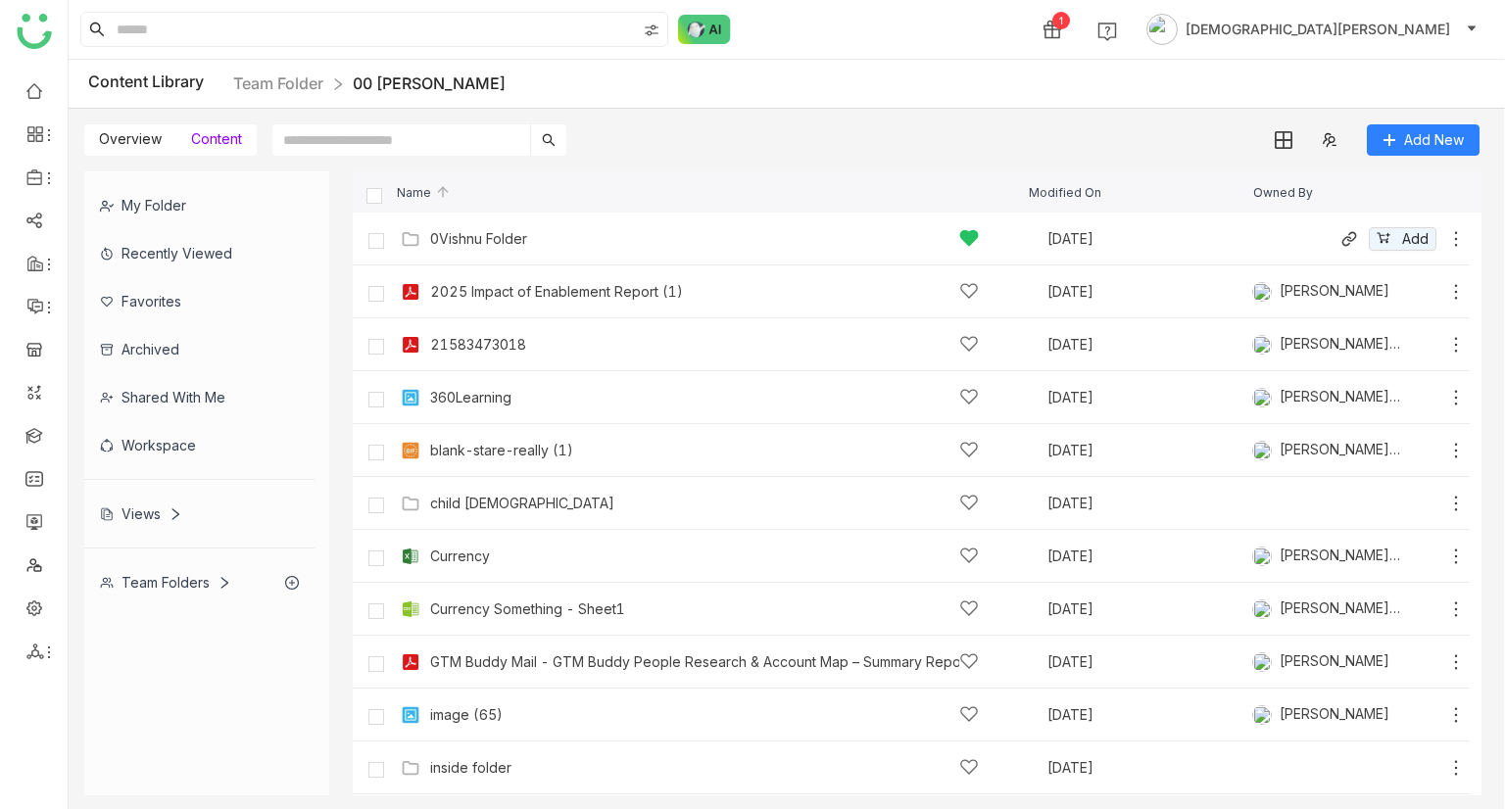
click at [1446, 243] on icon at bounding box center [1456, 239] width 20 height 20
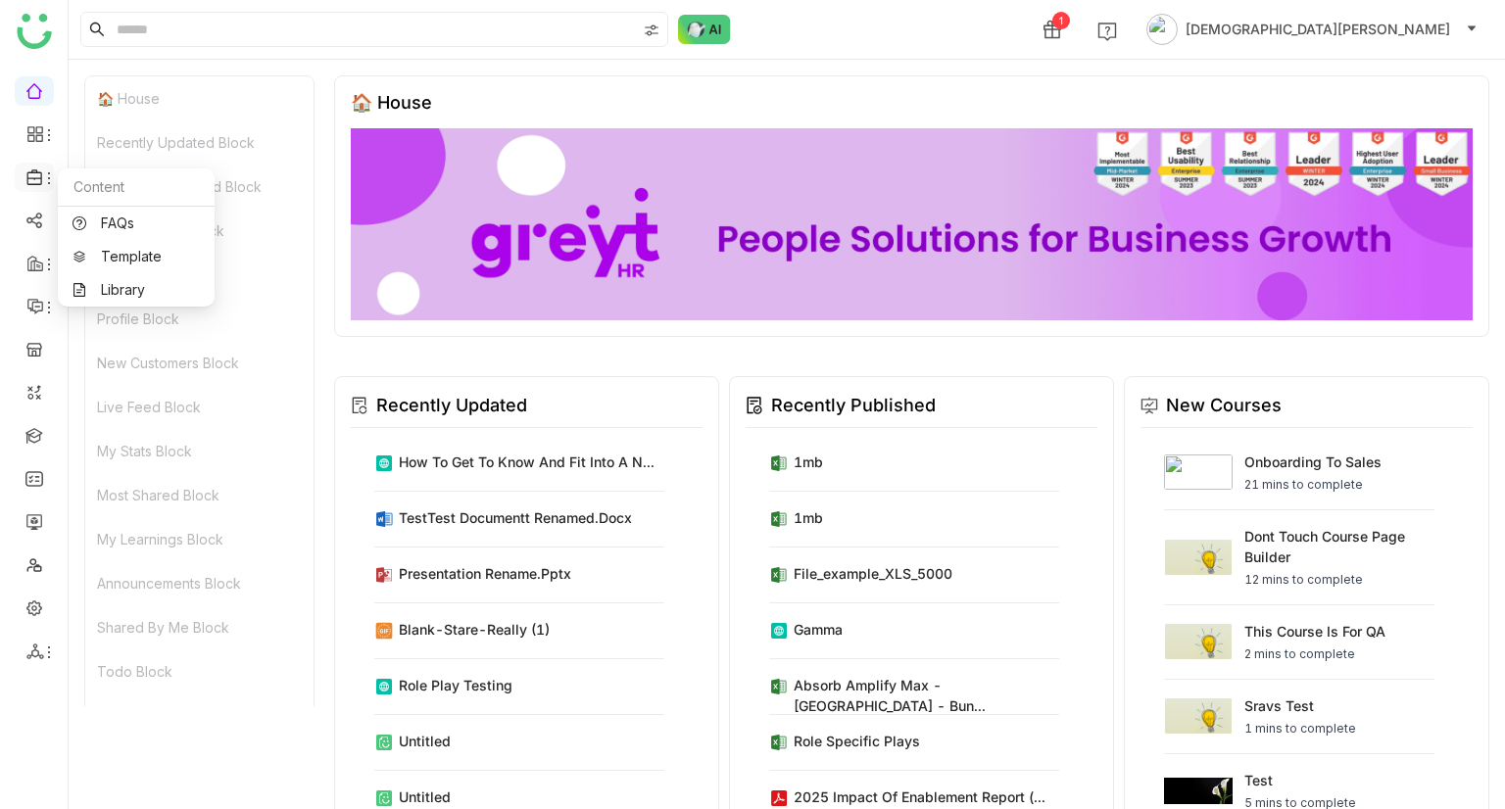
click at [19, 173] on div at bounding box center [34, 178] width 39 height 18
click at [125, 285] on link "Library" at bounding box center [136, 290] width 127 height 14
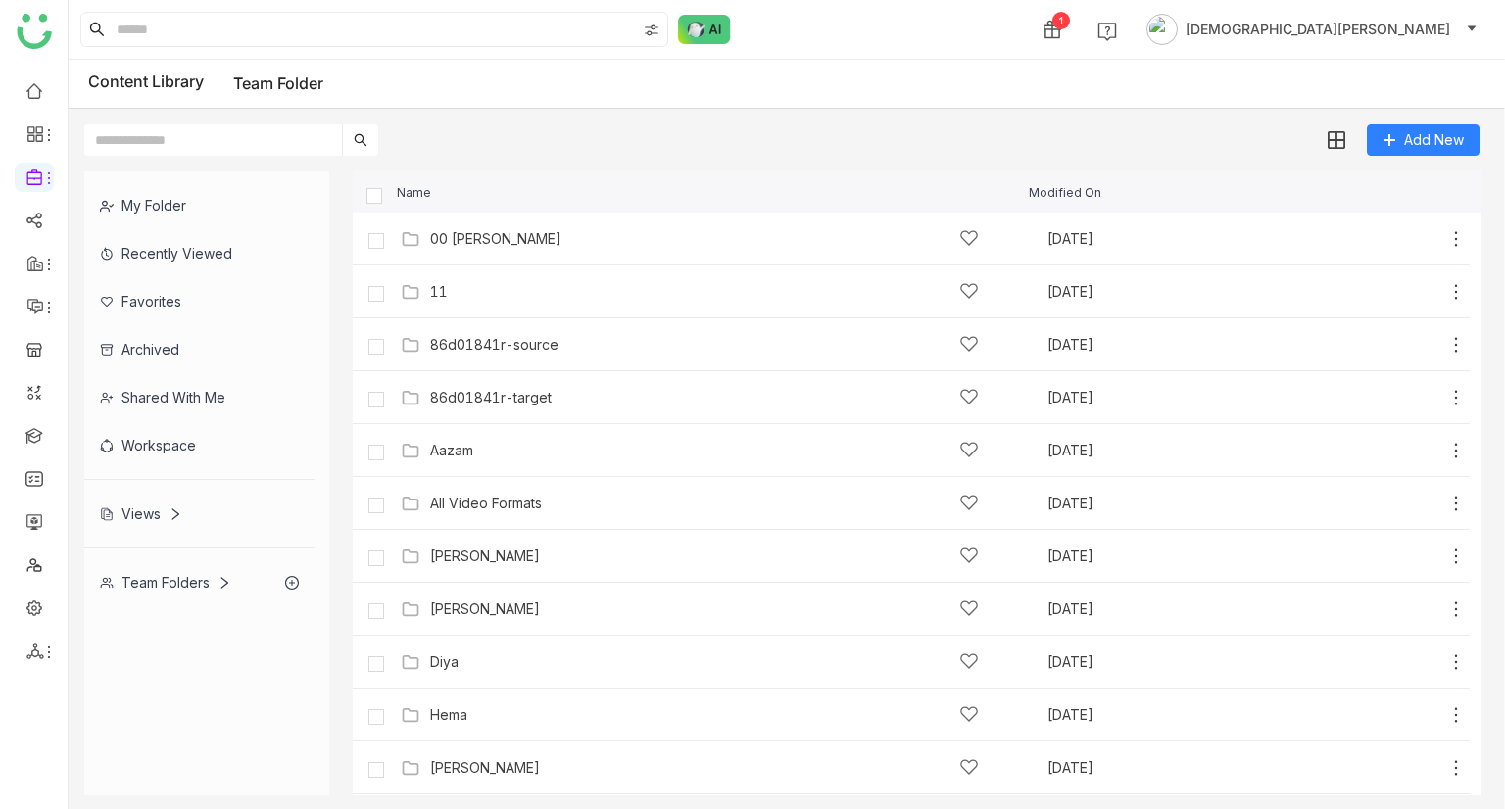
click at [157, 448] on div "Workspace" at bounding box center [199, 445] width 230 height 48
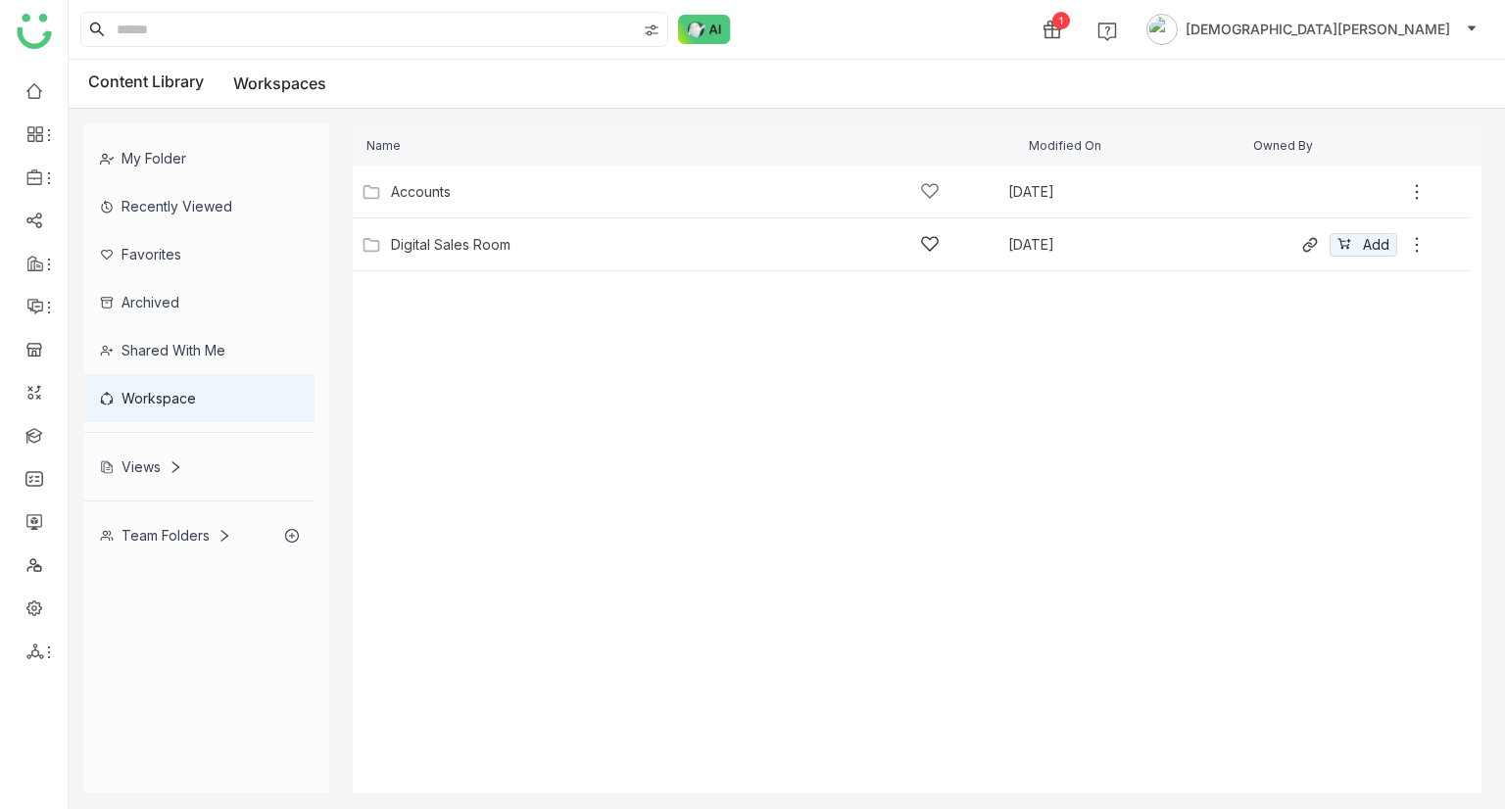
click at [454, 249] on div "Digital Sales Room" at bounding box center [451, 245] width 120 height 16
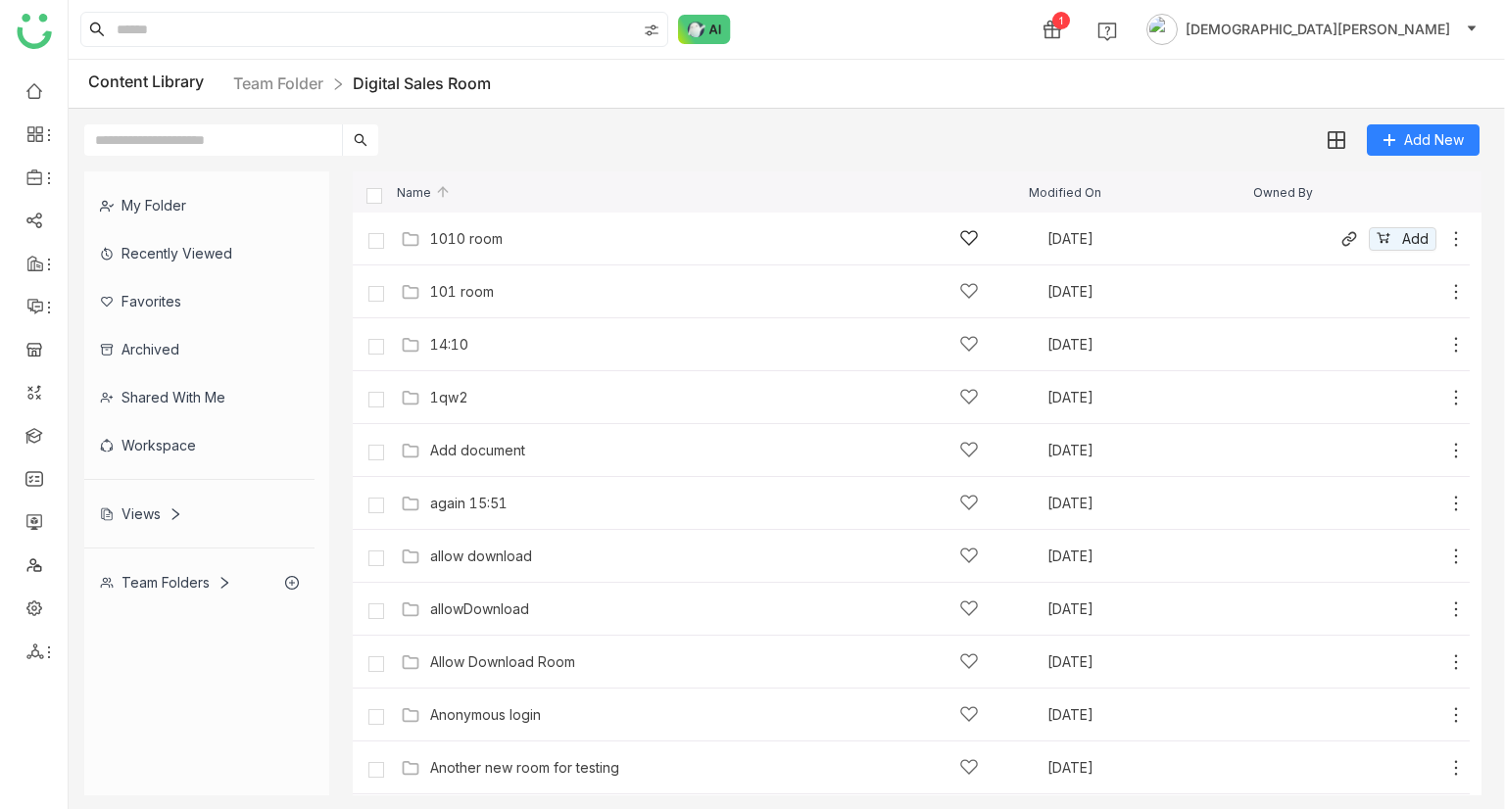
click at [431, 231] on div "1010 room" at bounding box center [466, 239] width 73 height 16
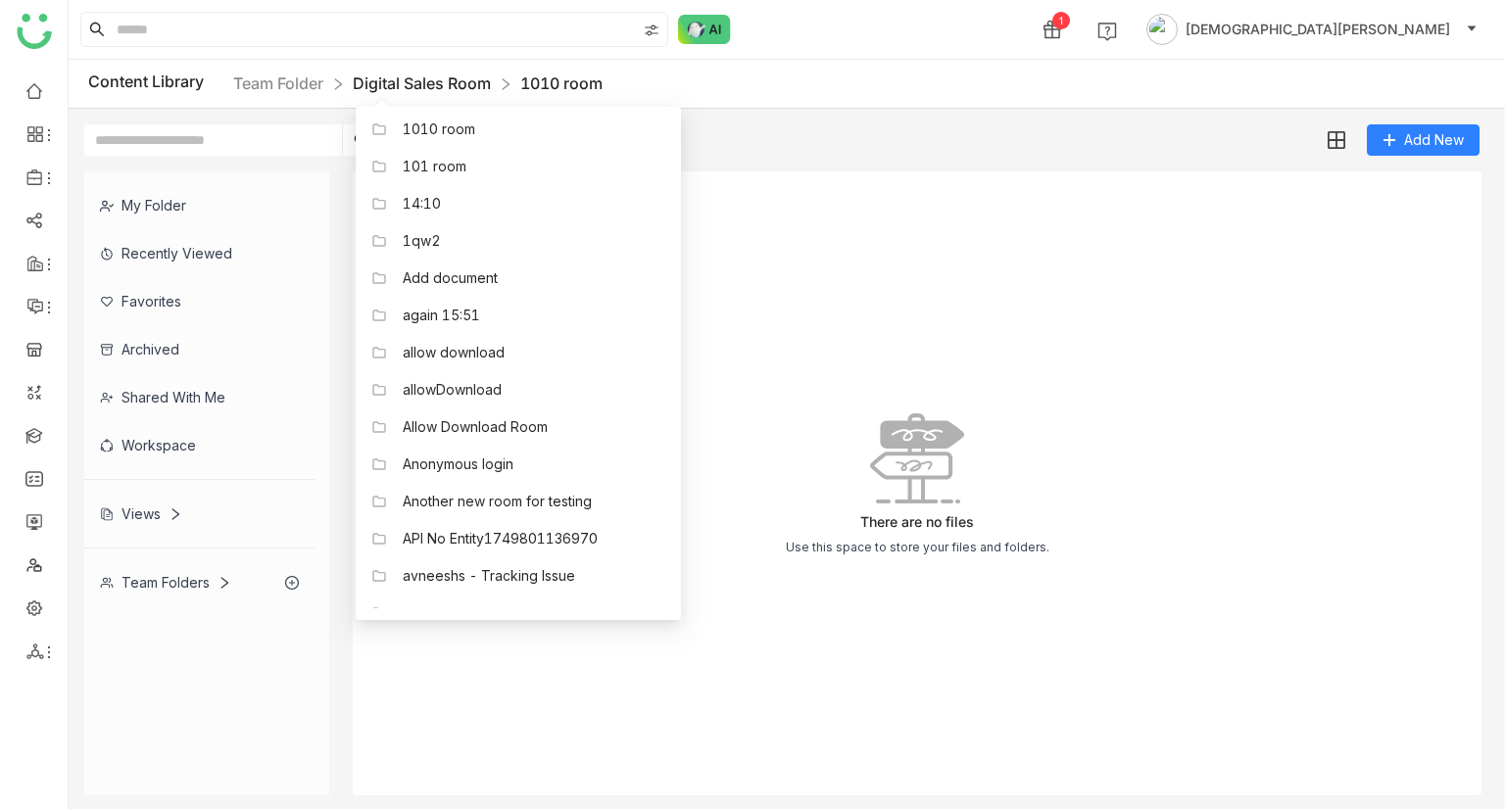
click at [413, 79] on link "Digital Sales Room" at bounding box center [422, 83] width 138 height 20
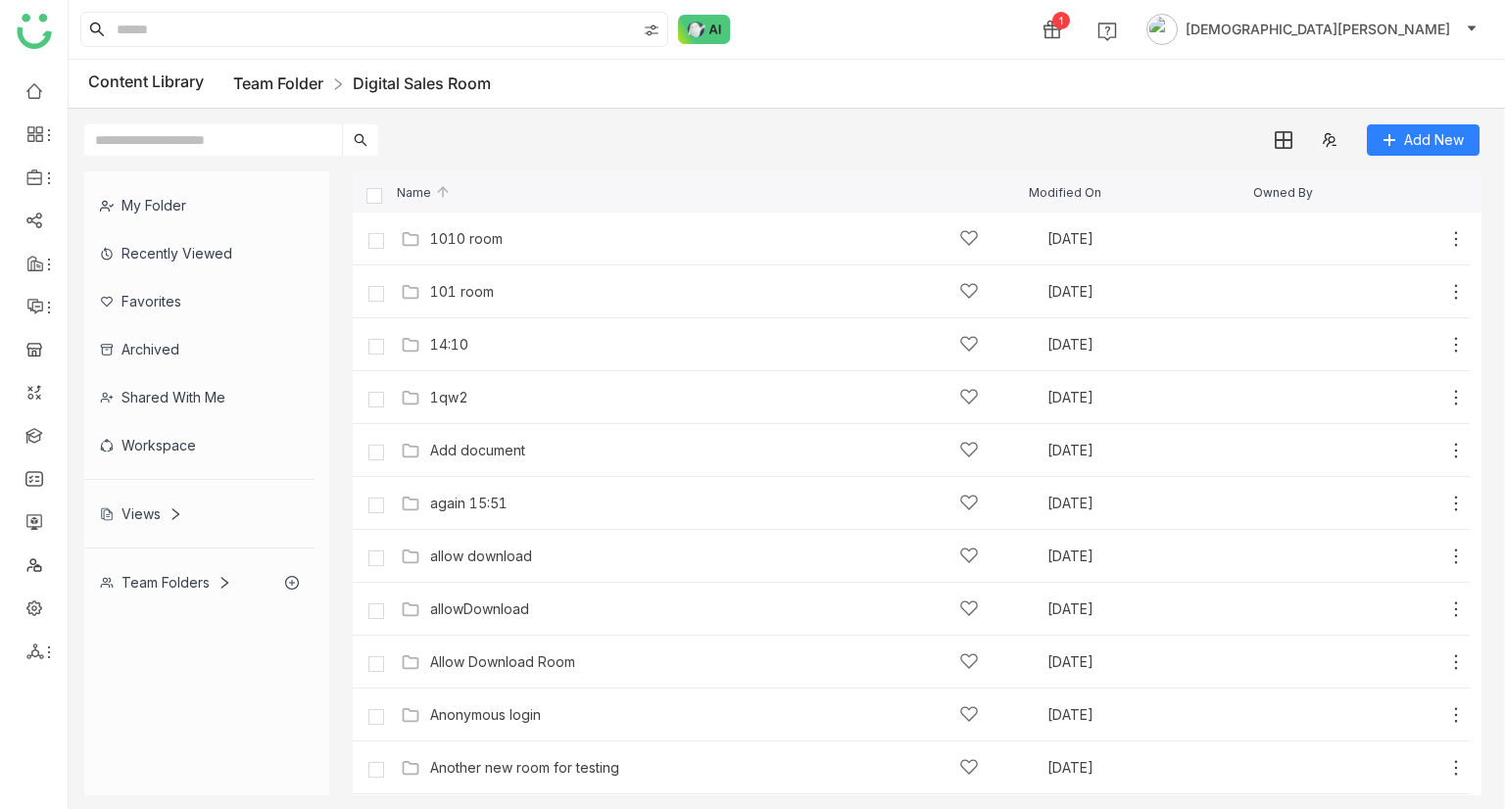
click at [313, 90] on link "Team Folder" at bounding box center [278, 83] width 90 height 20
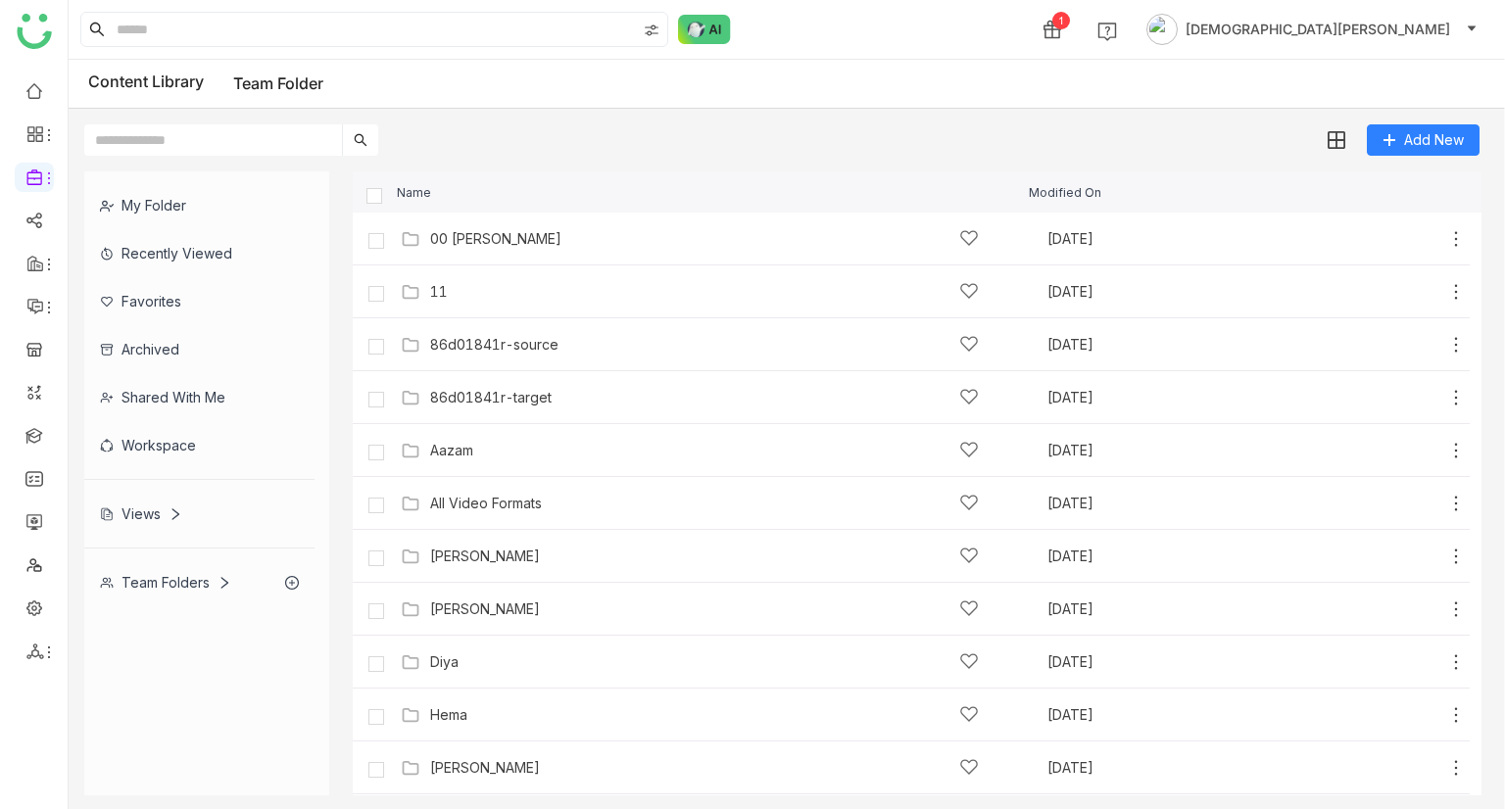
click at [282, 88] on link "Team Folder" at bounding box center [278, 83] width 90 height 20
click at [146, 508] on div "Views" at bounding box center [141, 514] width 82 height 17
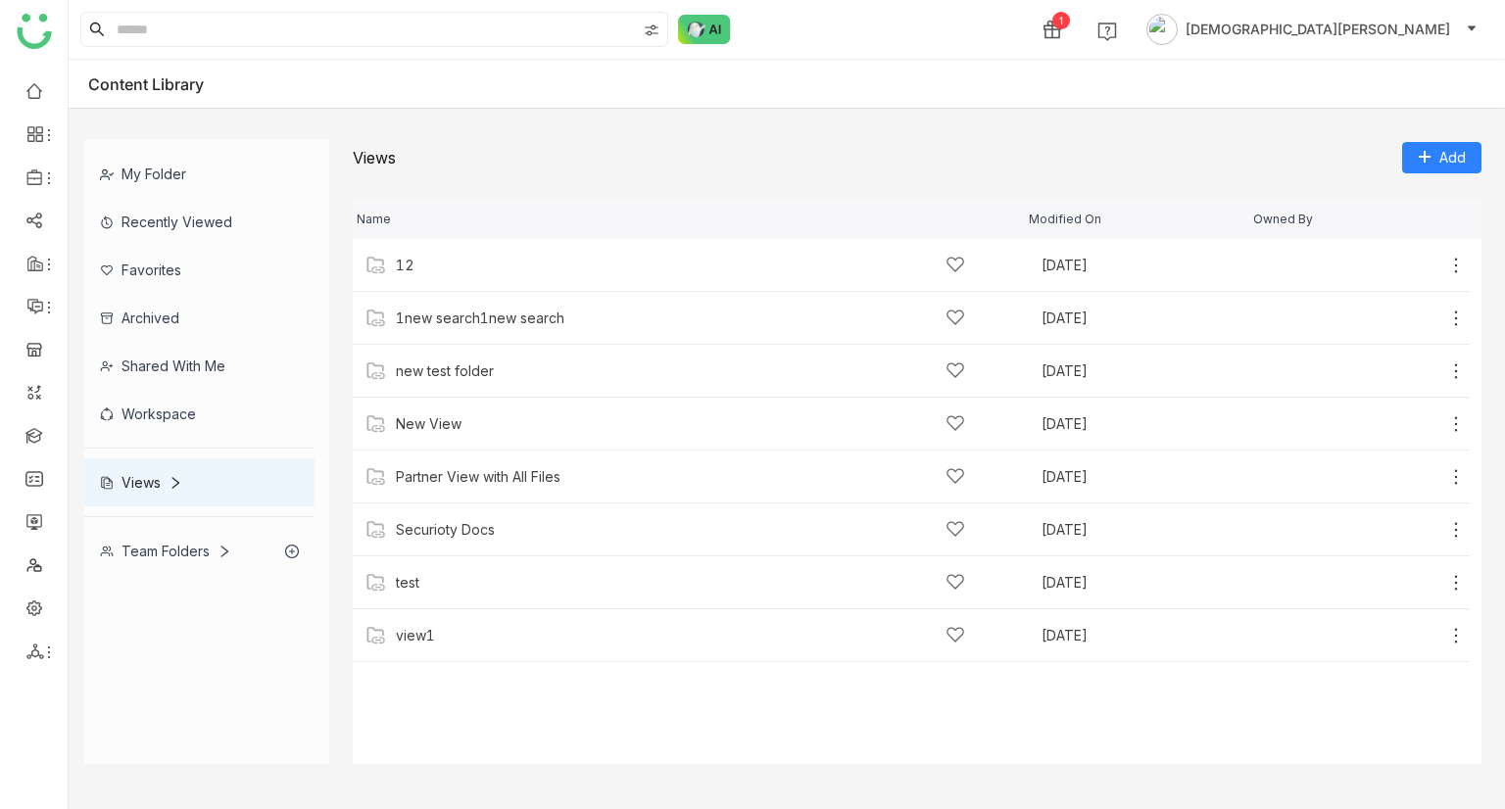
click at [159, 406] on div "Workspace" at bounding box center [199, 414] width 230 height 48
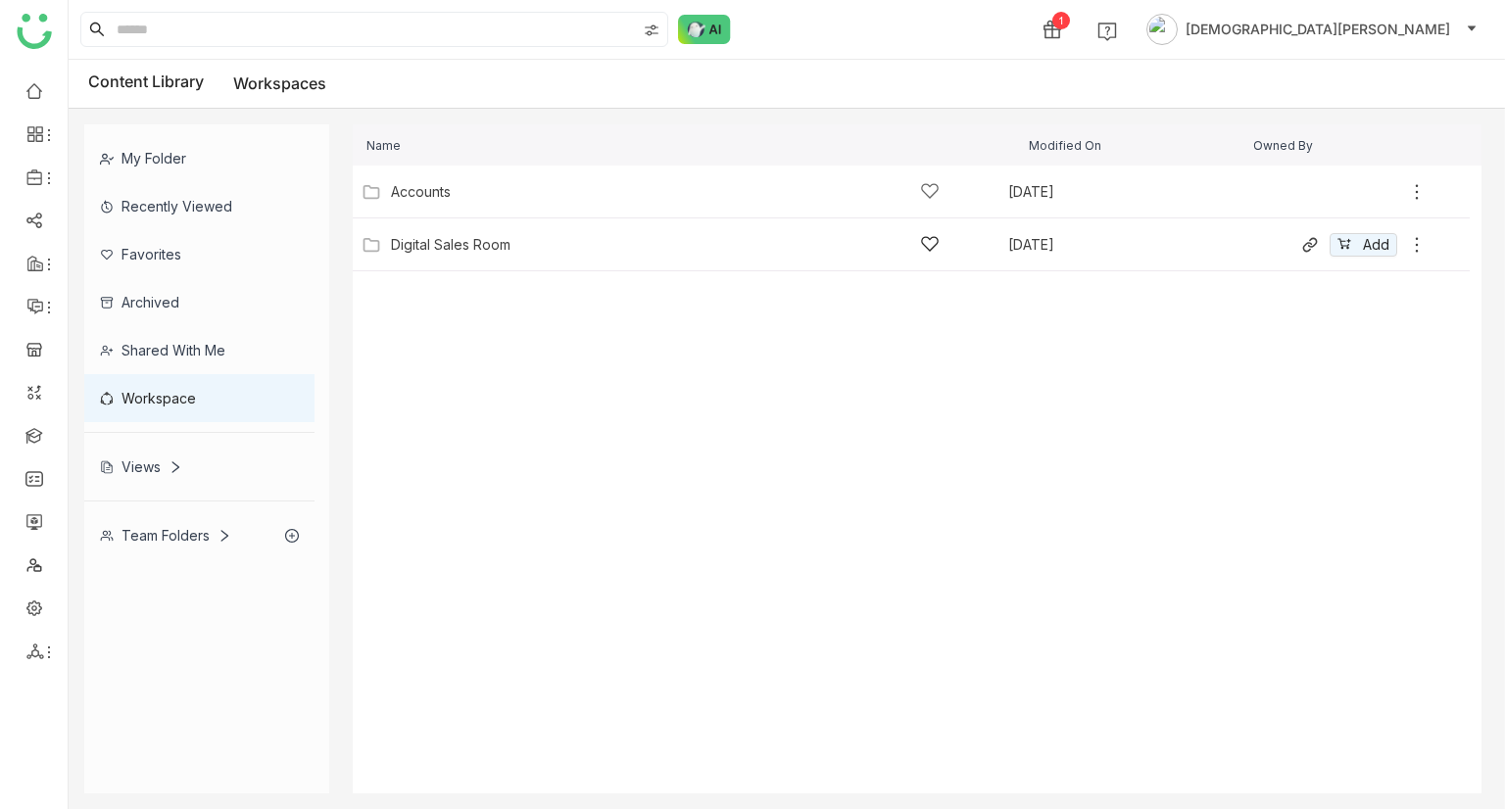
click at [436, 244] on div "Digital Sales Room" at bounding box center [451, 245] width 120 height 16
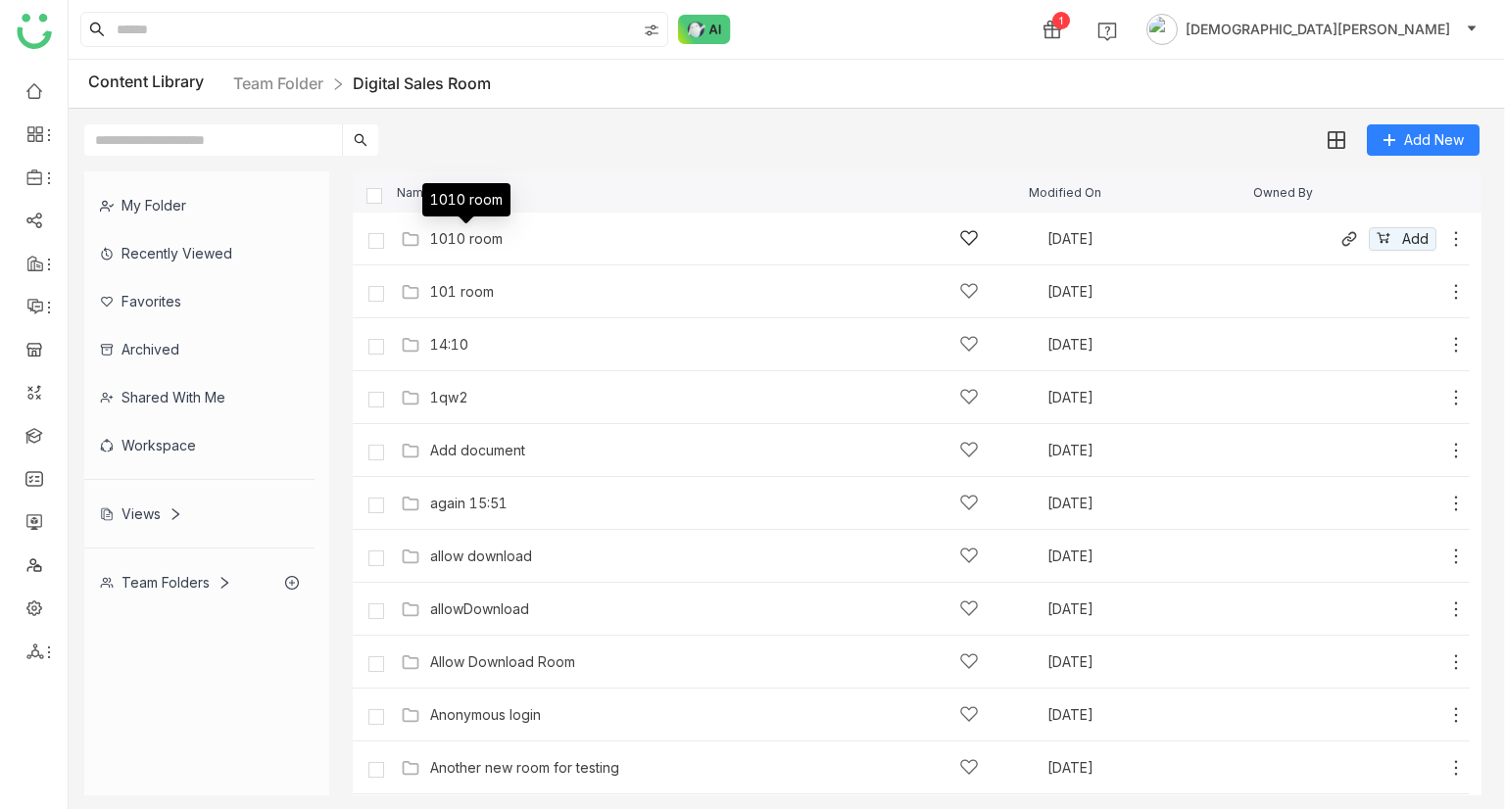
click at [462, 233] on div "1010 room" at bounding box center [466, 239] width 73 height 16
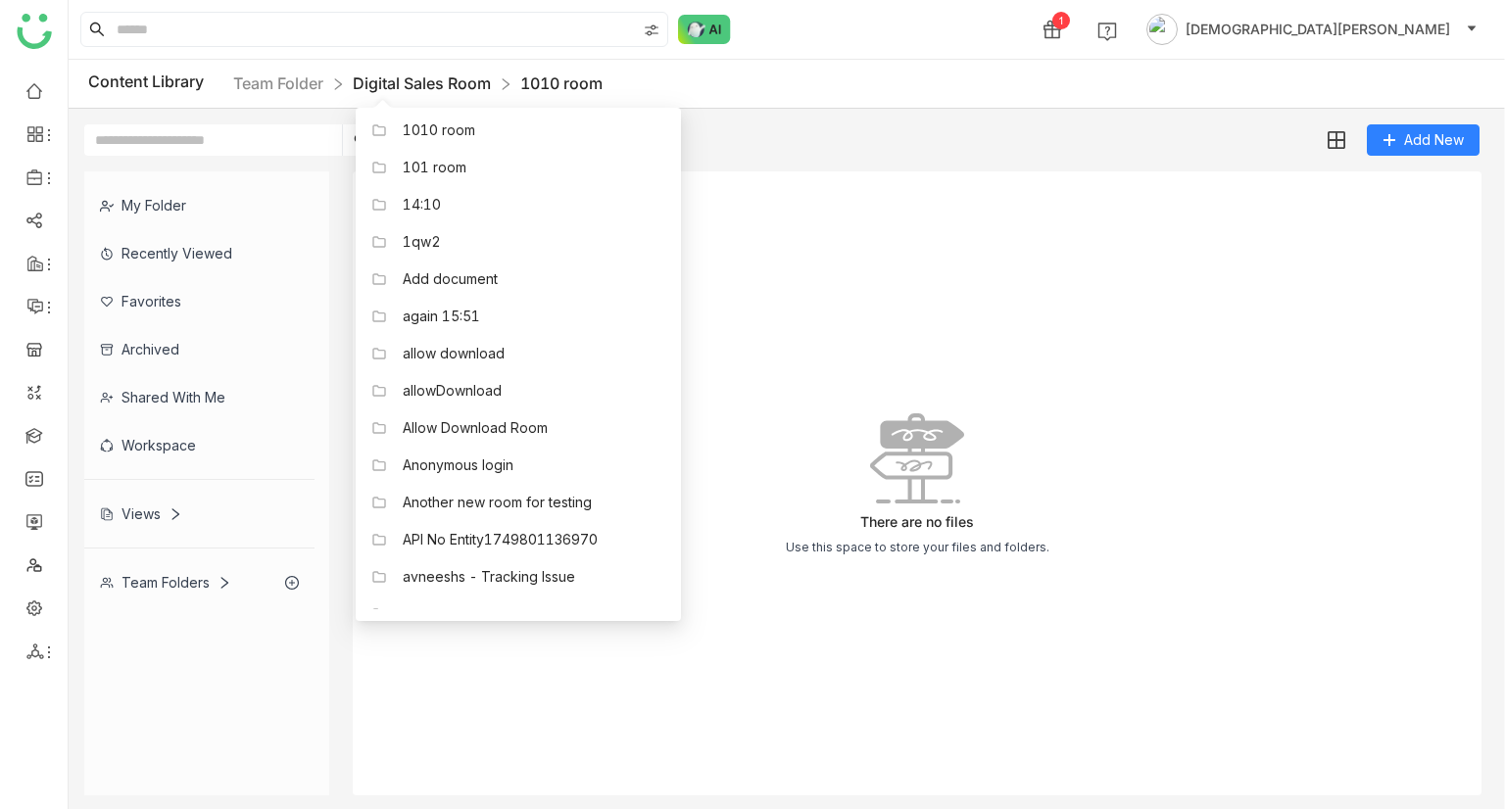
click at [455, 73] on link "Digital Sales Room" at bounding box center [422, 83] width 138 height 20
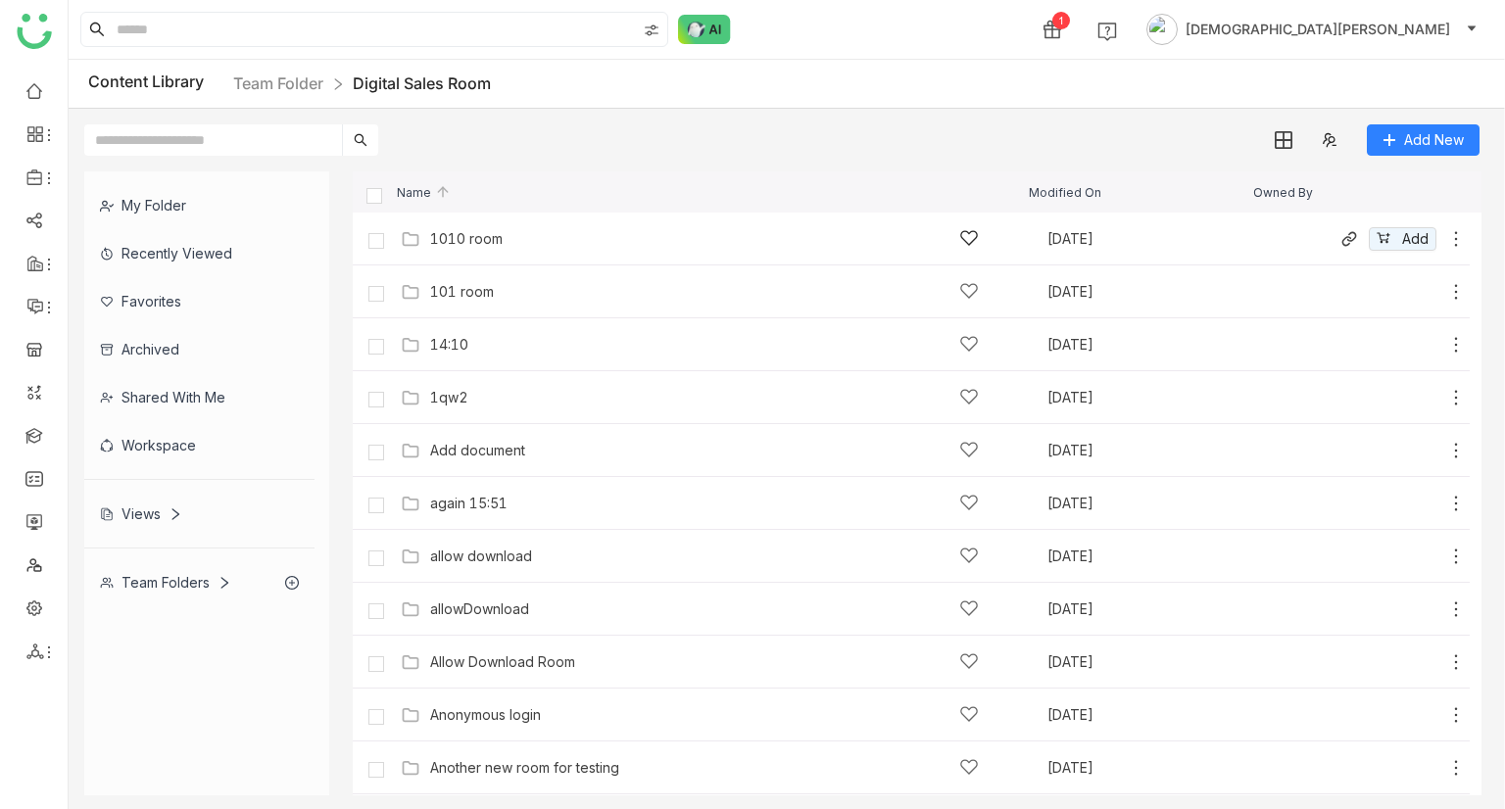
click at [423, 229] on div "1010 room" at bounding box center [705, 238] width 609 height 21
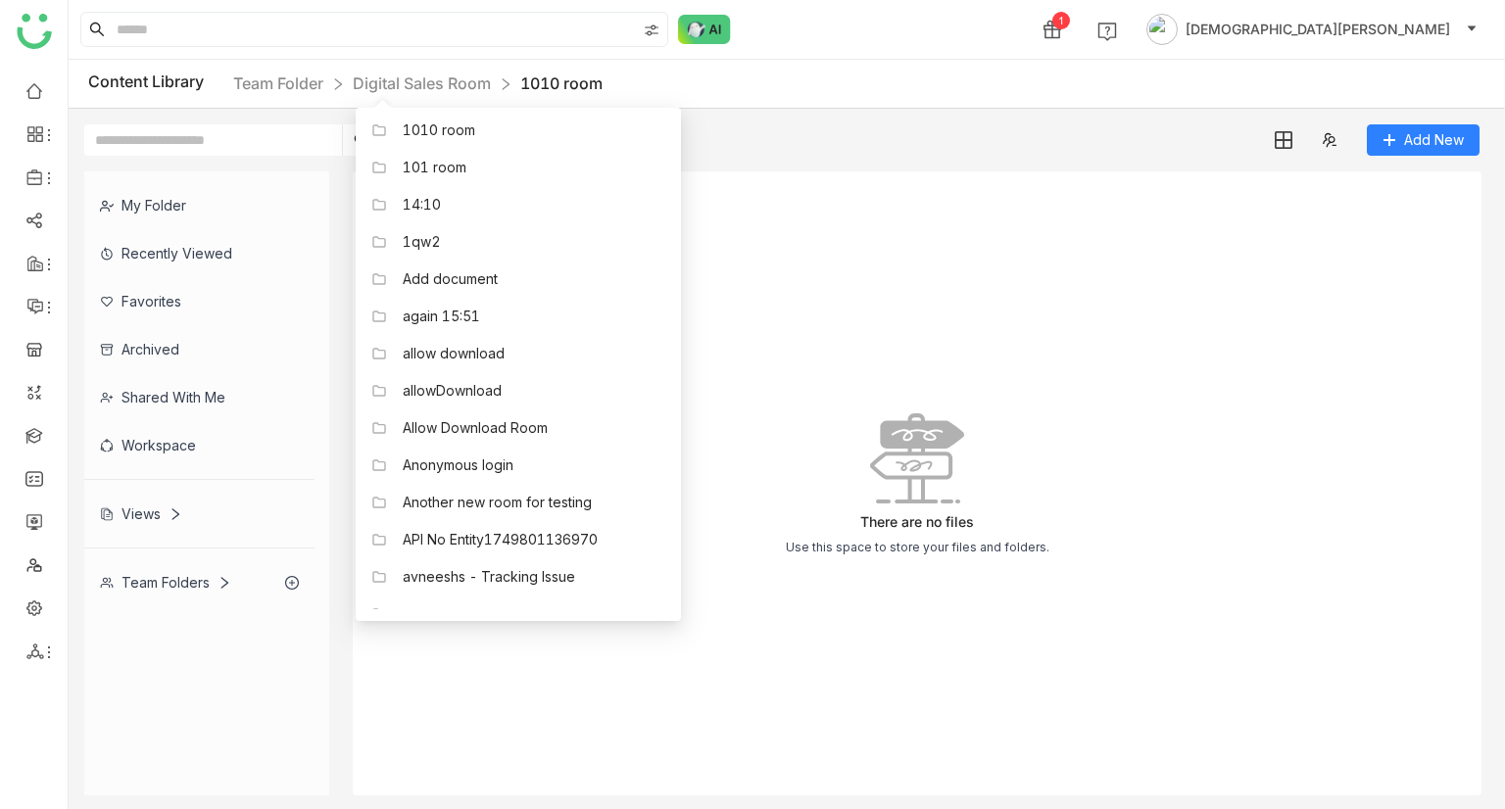
click at [424, 69] on div "Content Library Team Folder Digital Sales Room 1010 room" at bounding box center [787, 84] width 1436 height 49
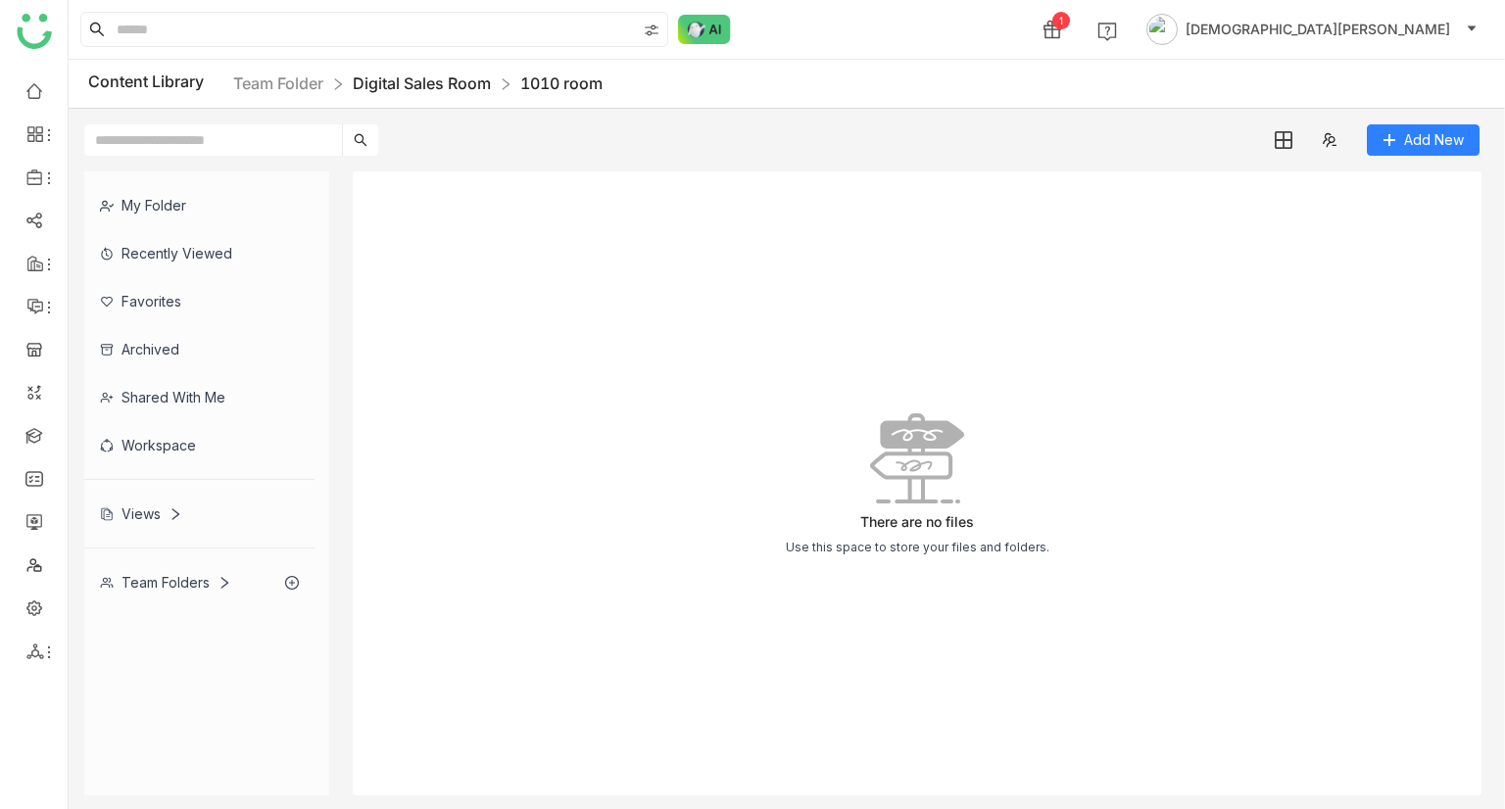
click at [441, 74] on link "Digital Sales Room" at bounding box center [422, 83] width 138 height 20
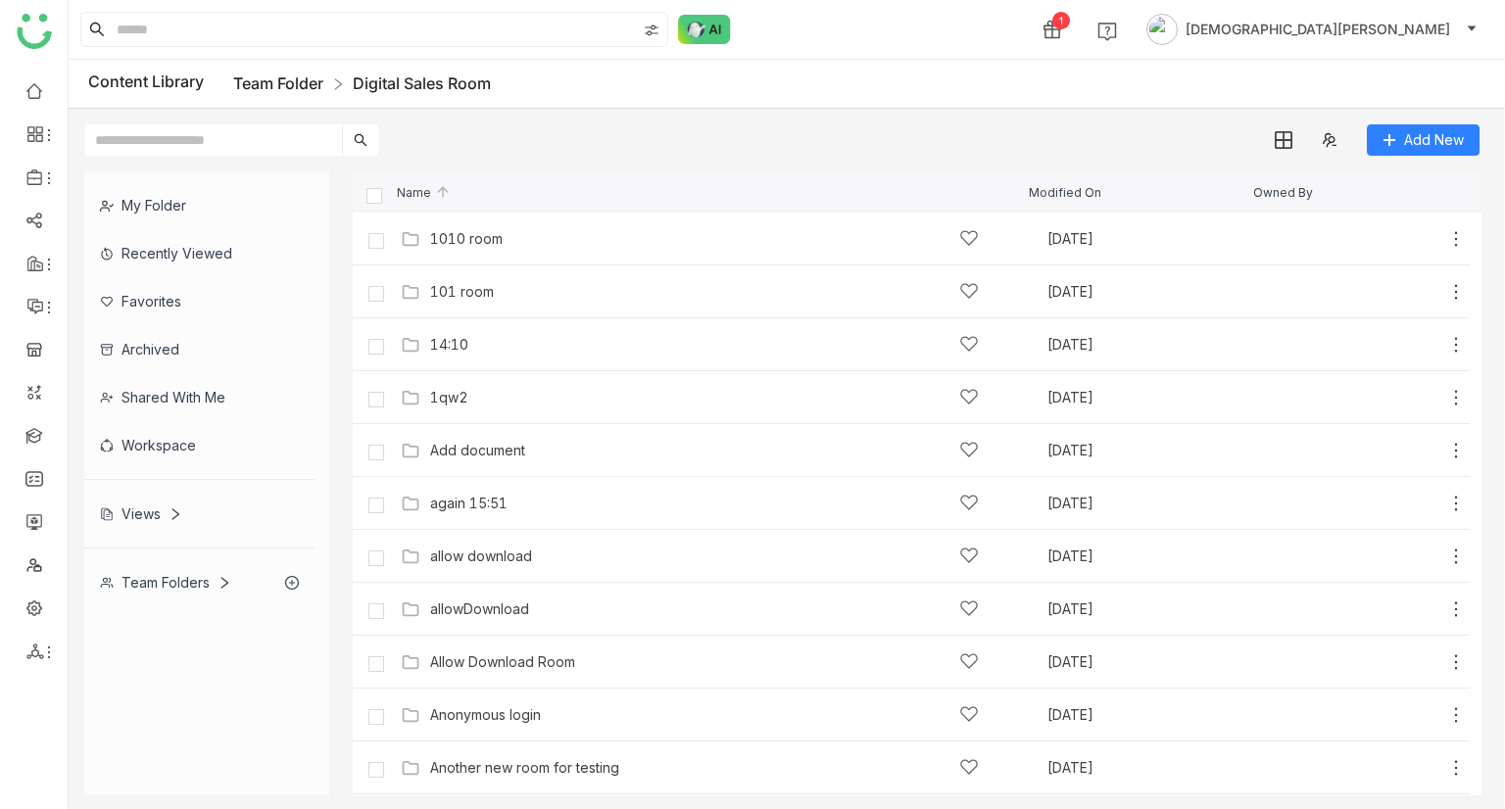
click at [317, 88] on link "Team Folder" at bounding box center [278, 83] width 90 height 20
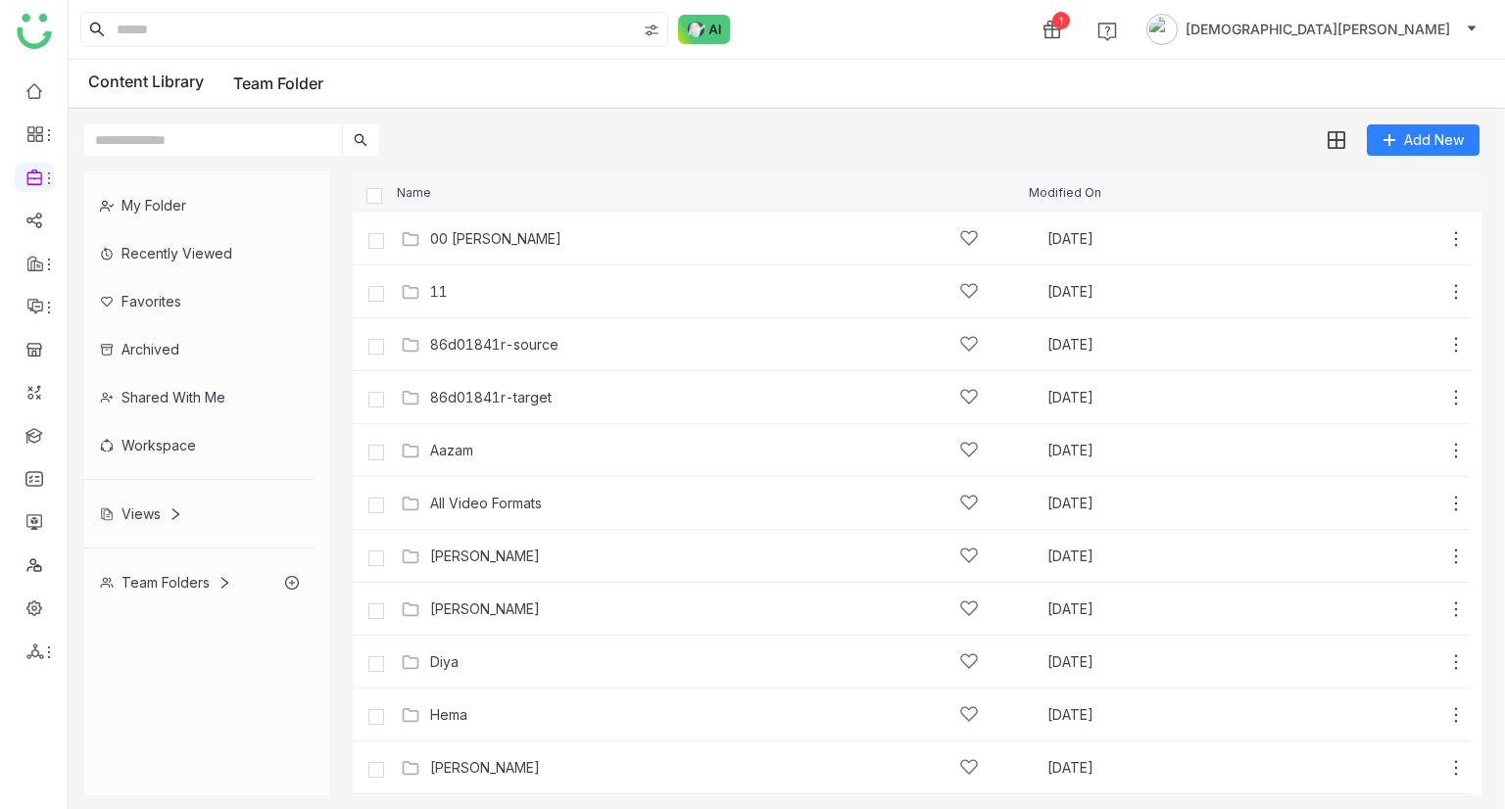
click at [161, 506] on div "Views" at bounding box center [141, 514] width 82 height 17
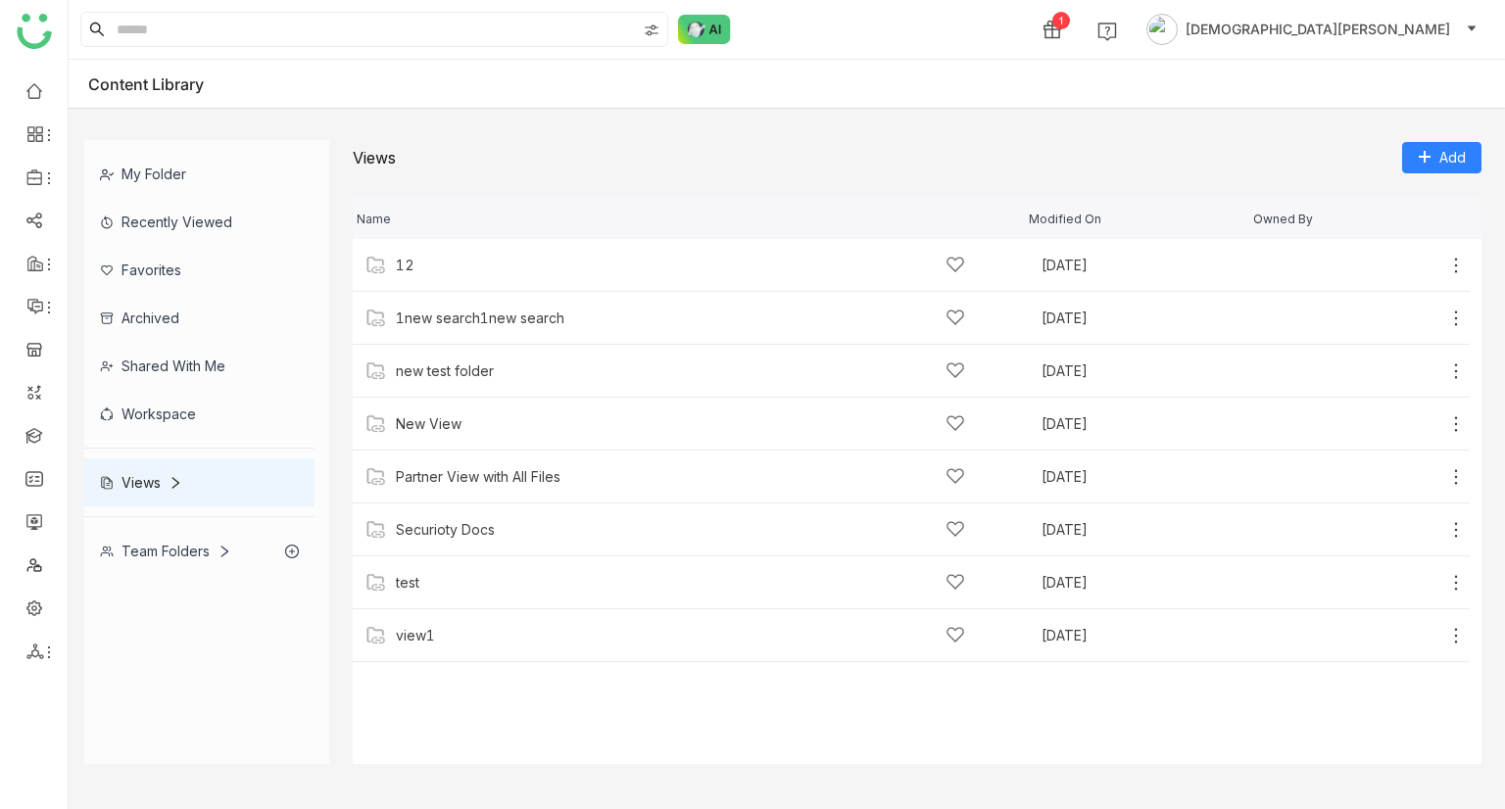
click at [178, 414] on div "Workspace" at bounding box center [199, 414] width 230 height 48
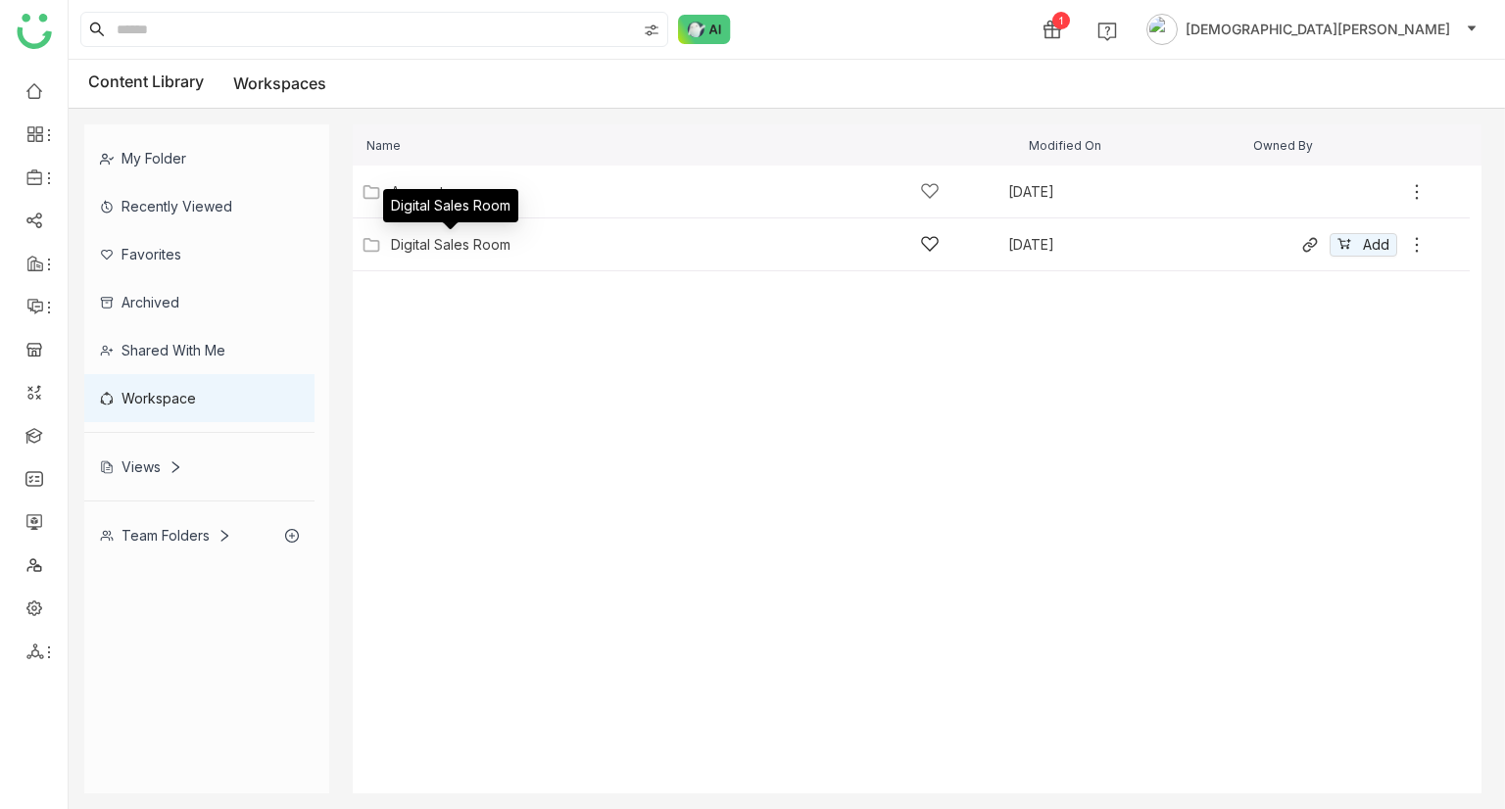
click at [430, 240] on div "Digital Sales Room" at bounding box center [451, 245] width 120 height 16
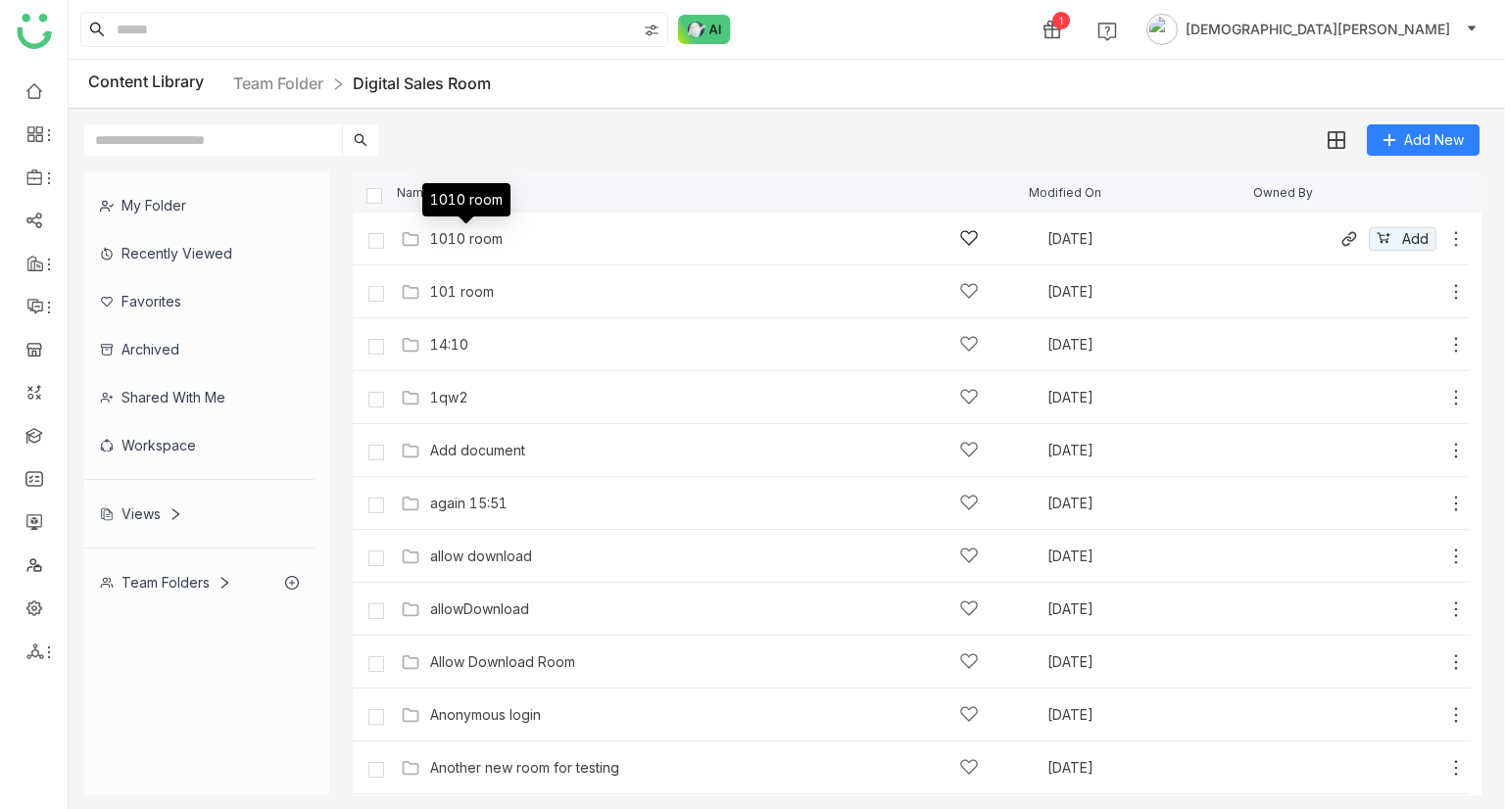
click at [443, 232] on div "1010 room" at bounding box center [466, 239] width 73 height 16
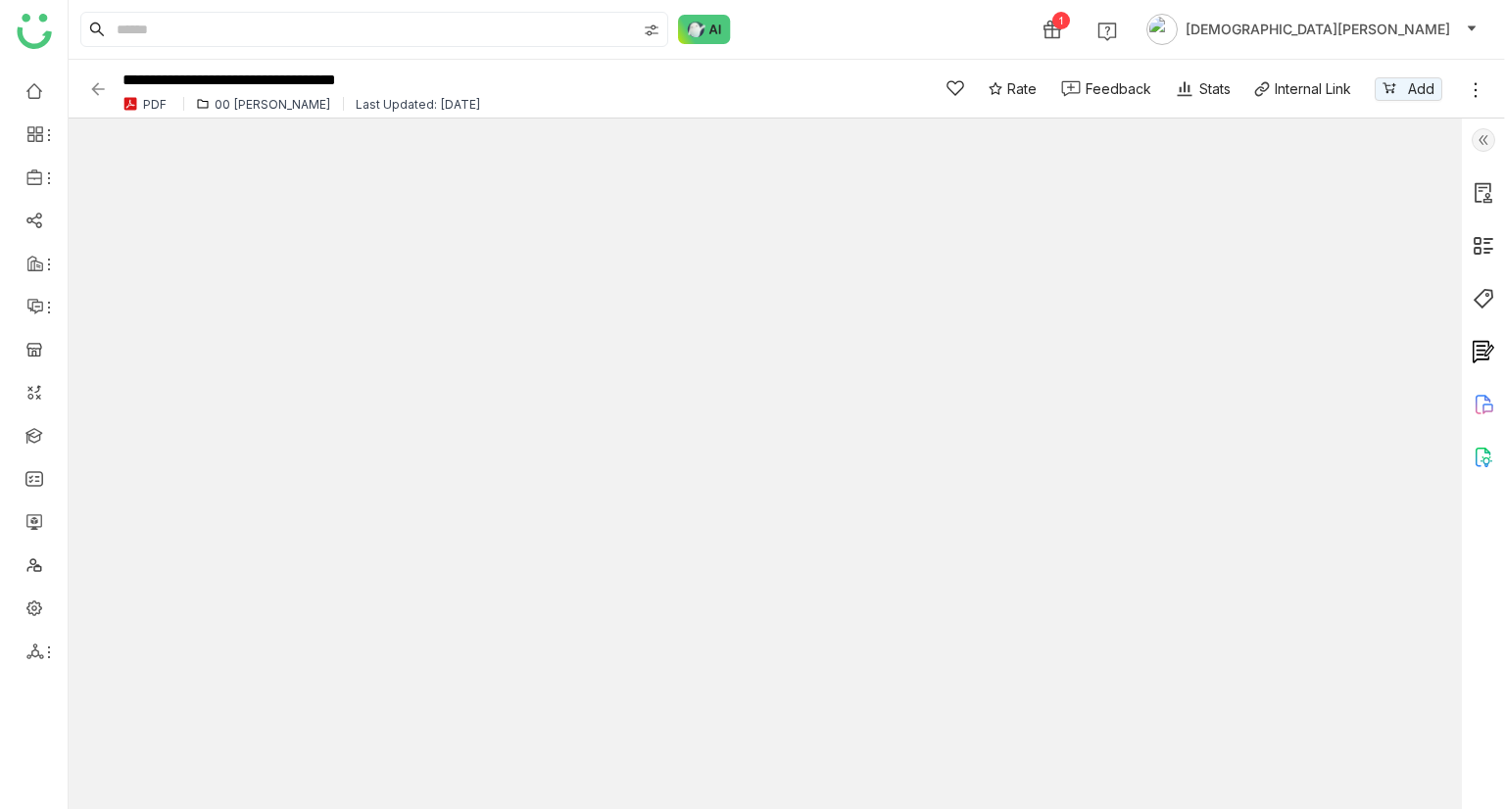
click at [98, 87] on img at bounding box center [98, 89] width 20 height 20
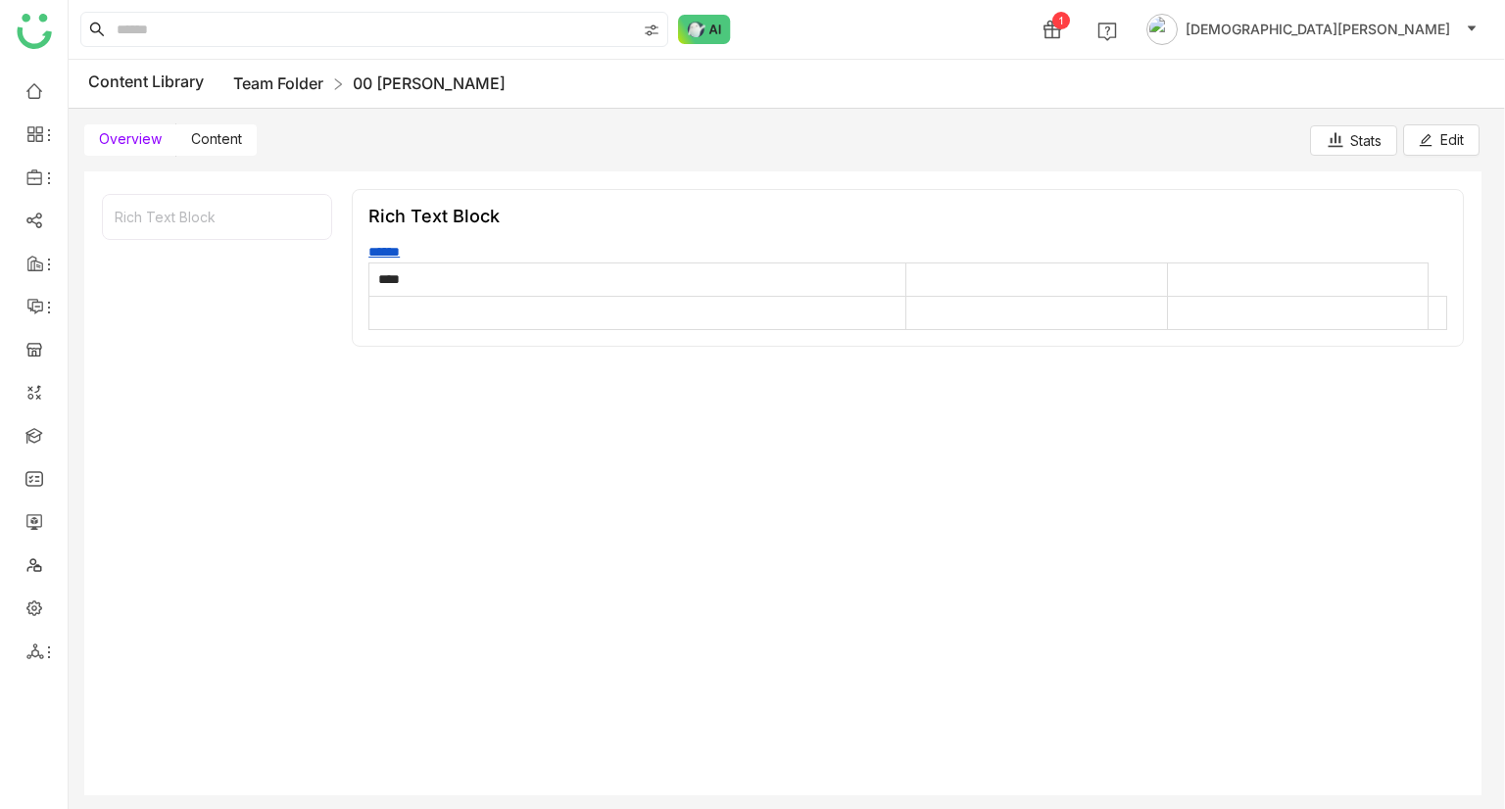
click at [271, 83] on link "Team Folder" at bounding box center [278, 83] width 90 height 20
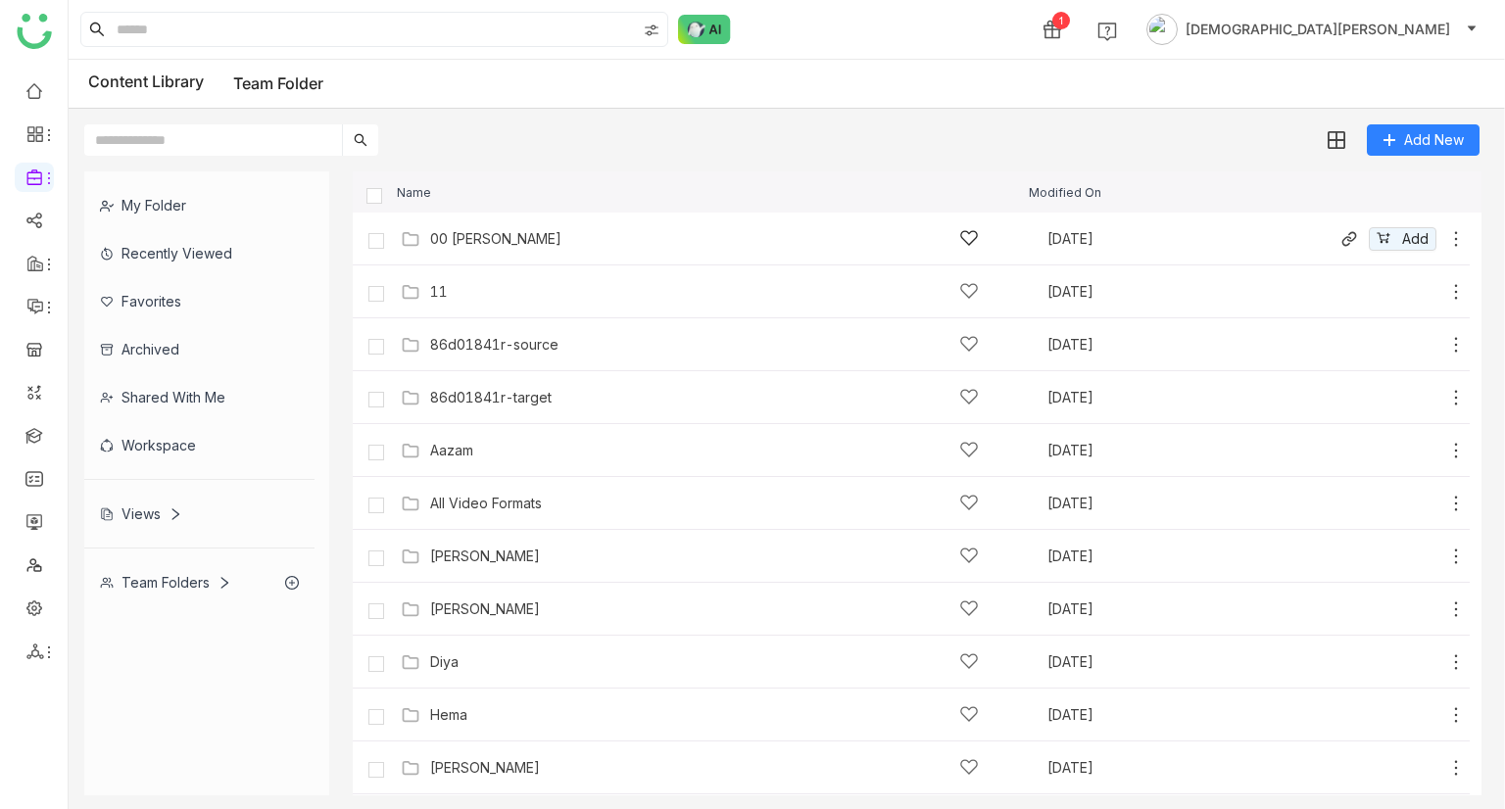
click at [484, 233] on div "00 [PERSON_NAME]" at bounding box center [495, 239] width 131 height 16
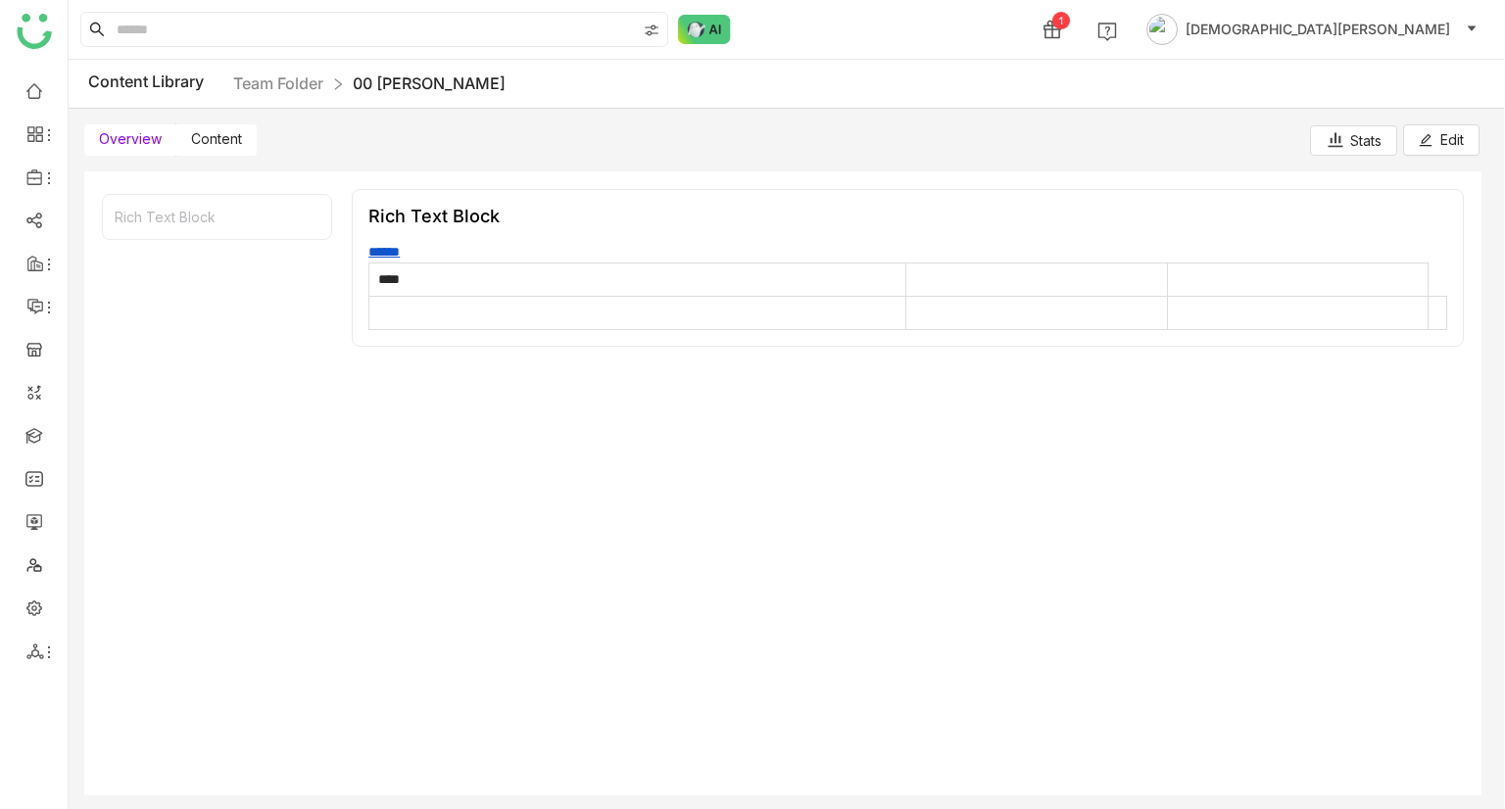
drag, startPoint x: 211, startPoint y: 112, endPoint x: 225, endPoint y: 130, distance: 23.7
click at [211, 115] on div "Overview Content Stats Edit" at bounding box center [782, 132] width 1427 height 47
drag, startPoint x: 226, startPoint y: 134, endPoint x: 251, endPoint y: 145, distance: 26.8
click at [227, 135] on span "Content" at bounding box center [216, 138] width 51 height 17
